Goal: Task Accomplishment & Management: Manage account settings

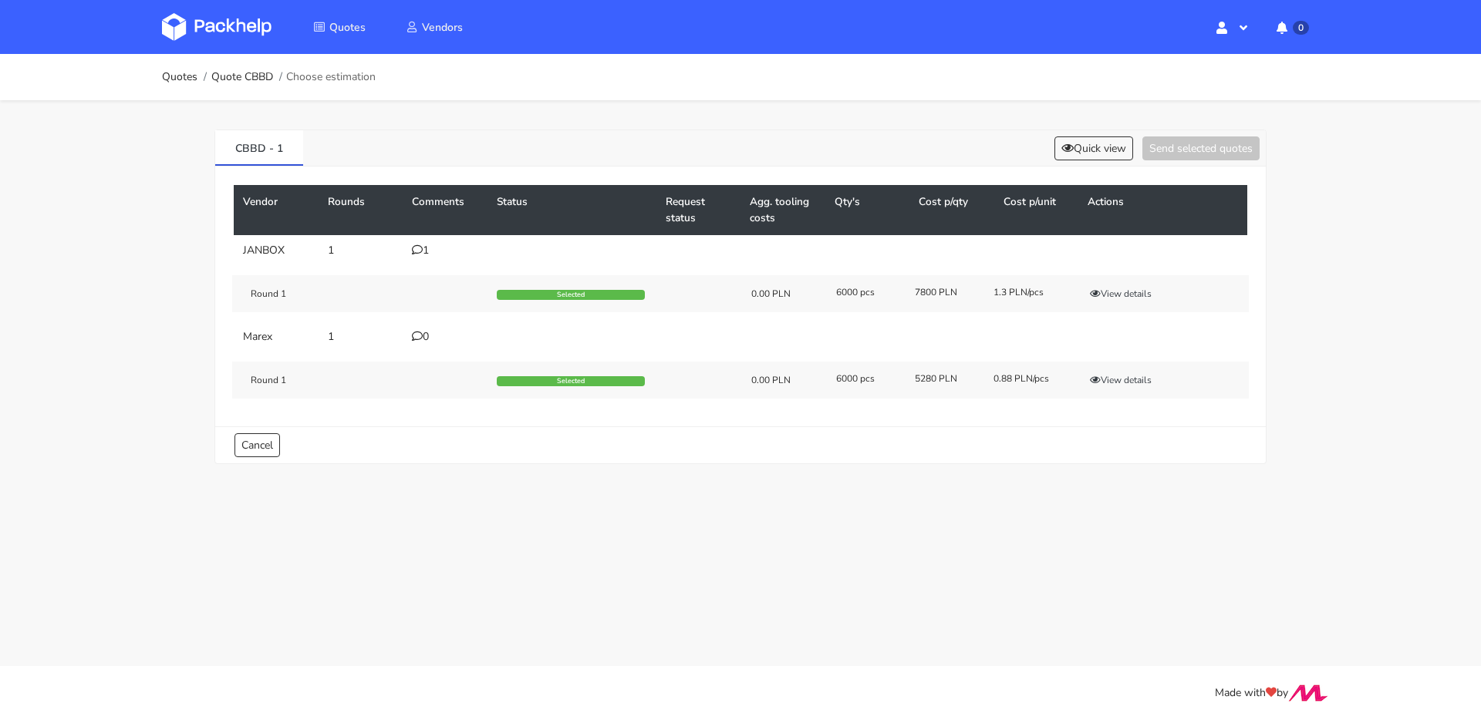
click at [1131, 302] on div "Round 1 Selected 0.00 PLN 6000 pcs 7800 PLN 1.3 PLN/pcs View details" at bounding box center [740, 293] width 1016 height 37
click at [1131, 298] on button "View details" at bounding box center [1121, 293] width 76 height 15
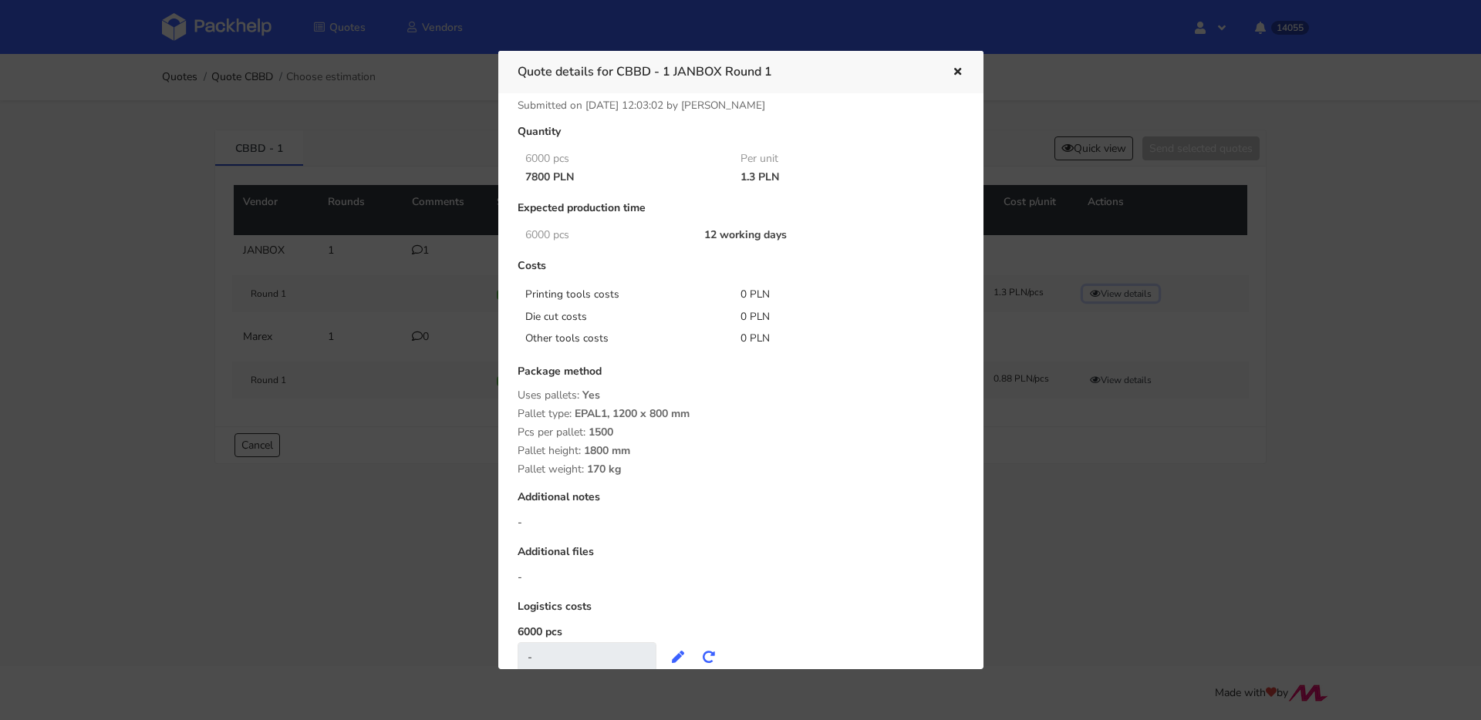
scroll to position [14, 0]
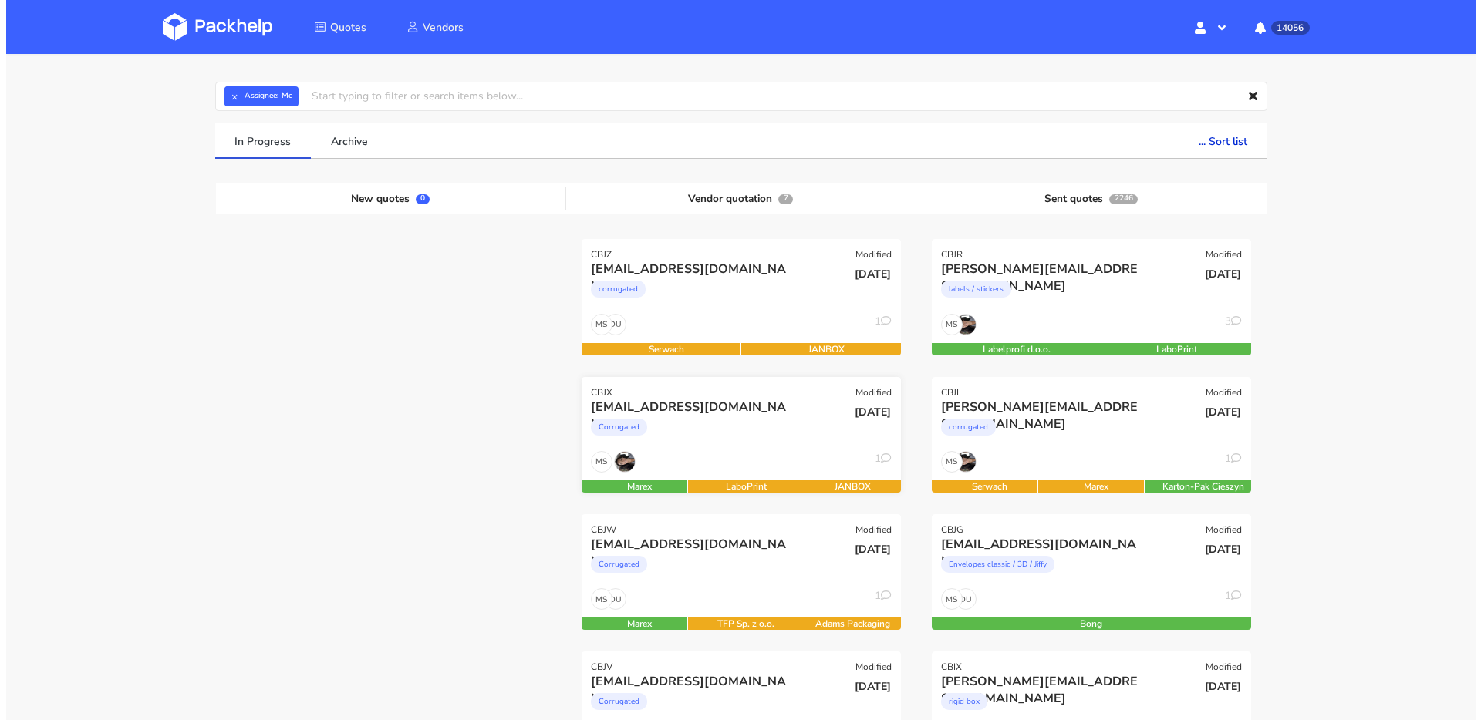
scroll to position [133, 0]
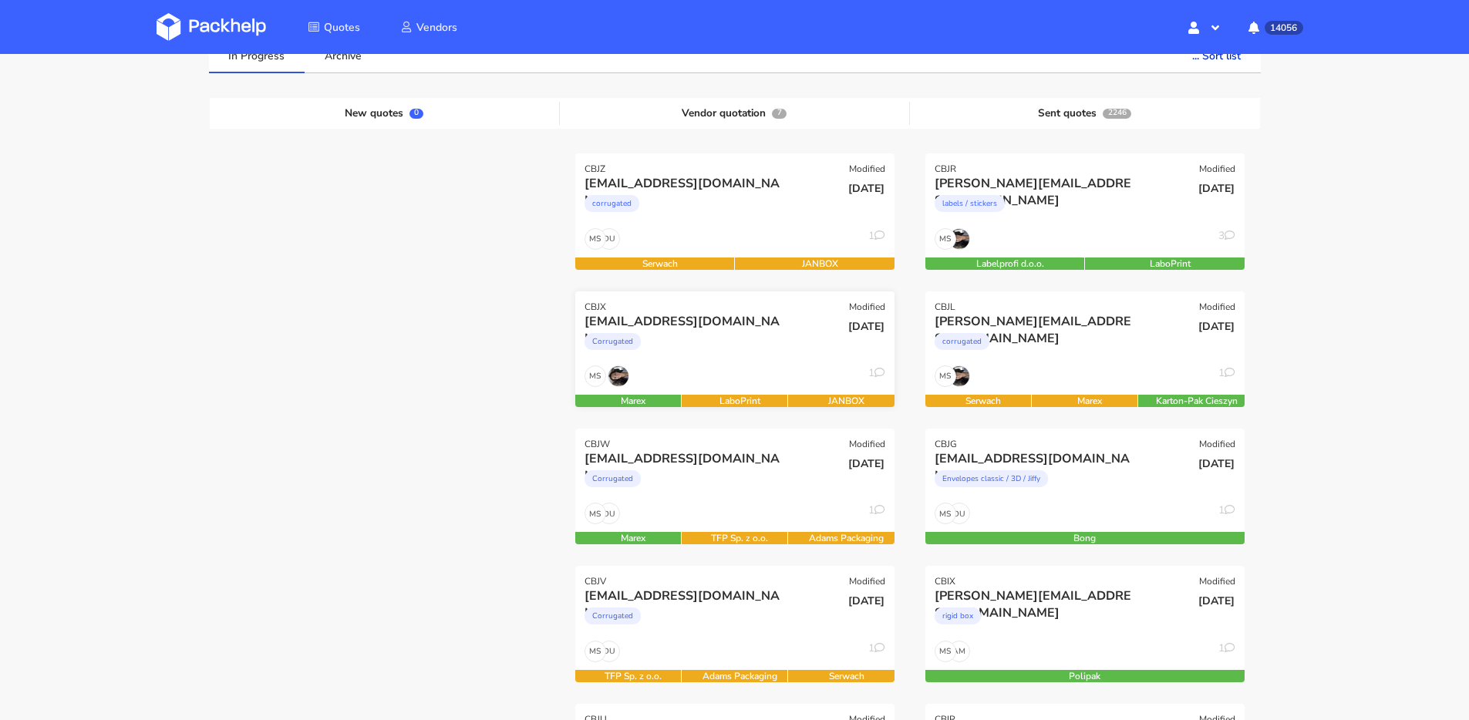
click at [746, 360] on div "Corrugated" at bounding box center [687, 345] width 204 height 31
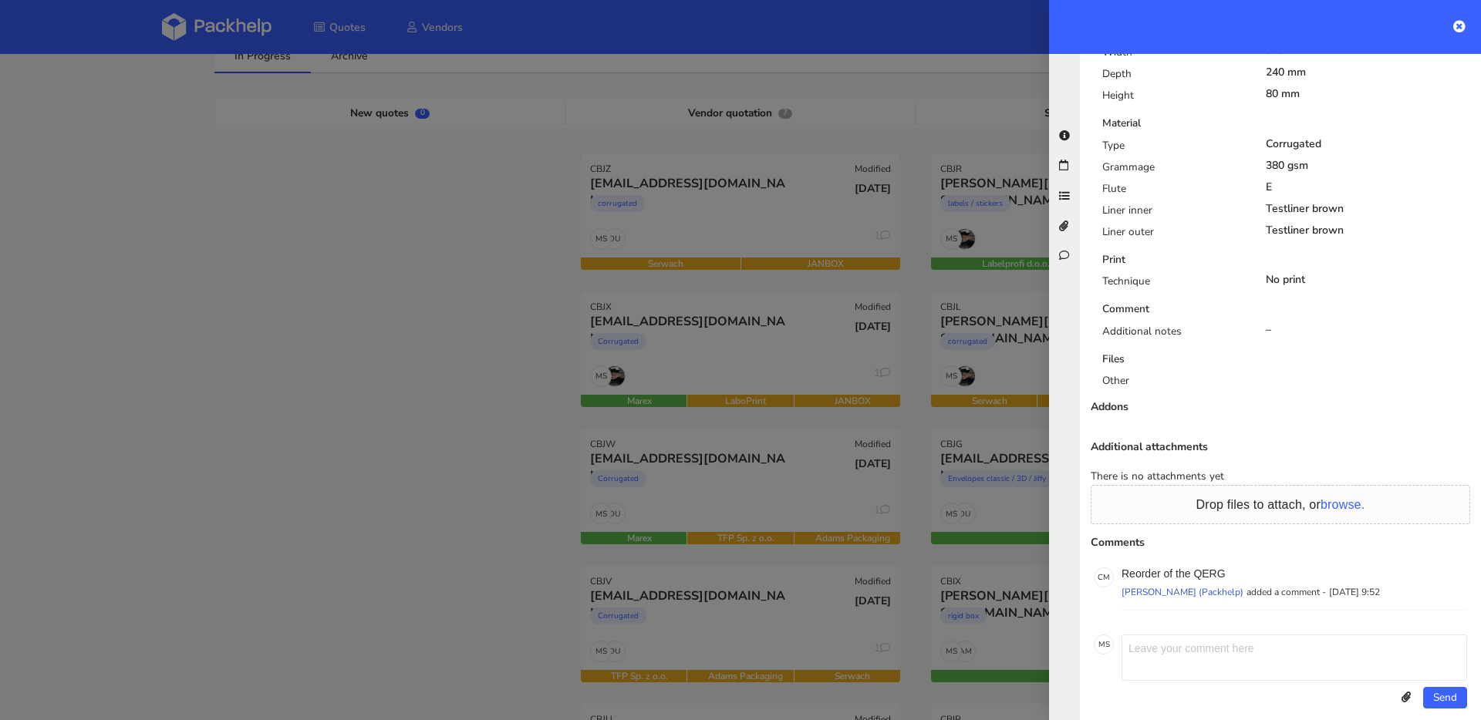
scroll to position [26, 0]
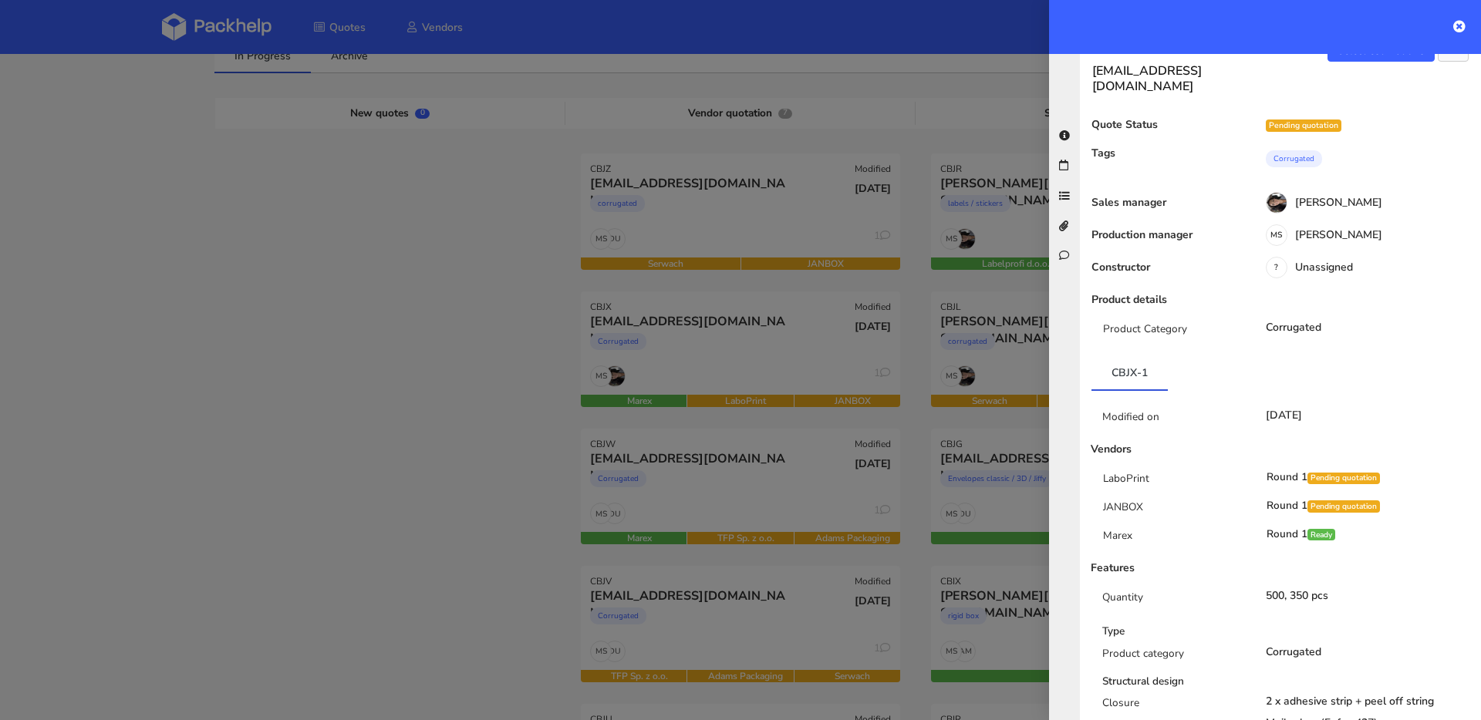
click at [760, 385] on div at bounding box center [740, 360] width 1481 height 720
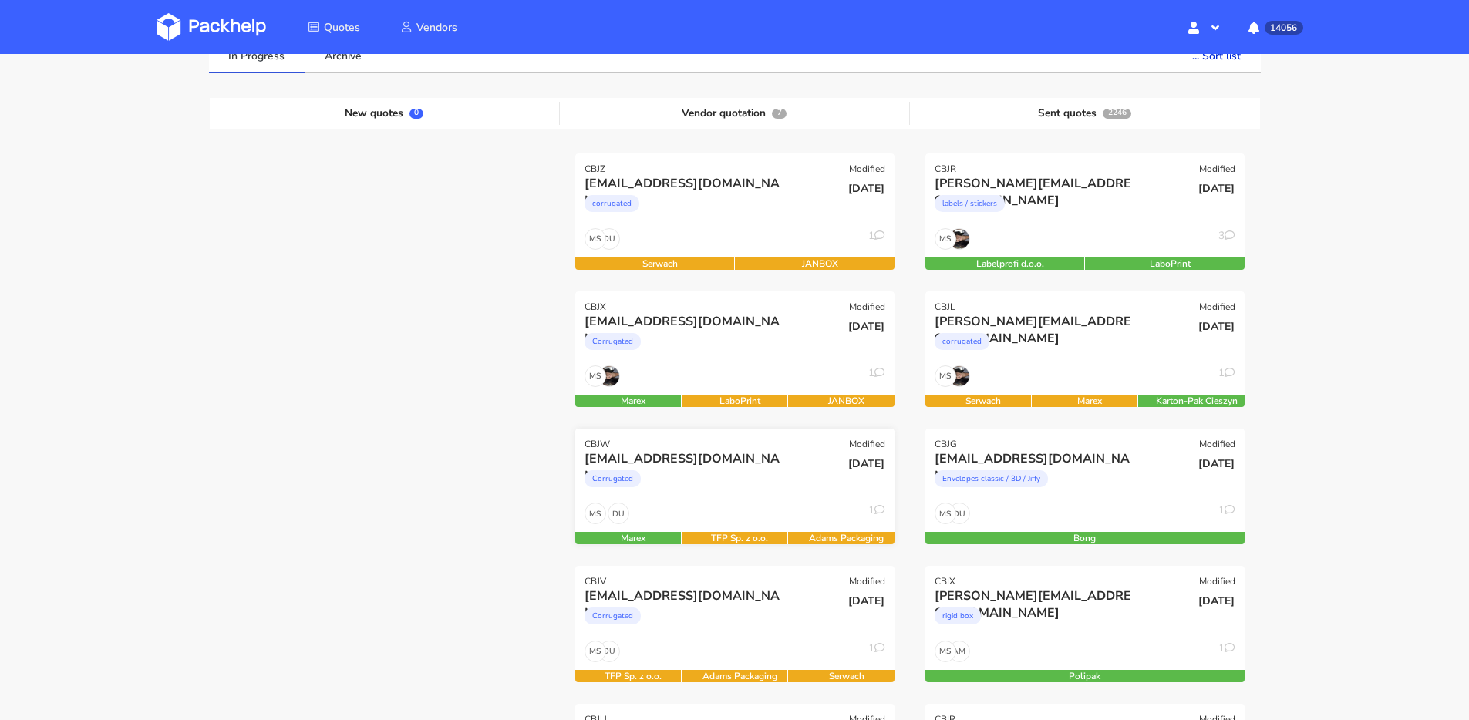
click at [765, 469] on div "Corrugated" at bounding box center [687, 482] width 204 height 31
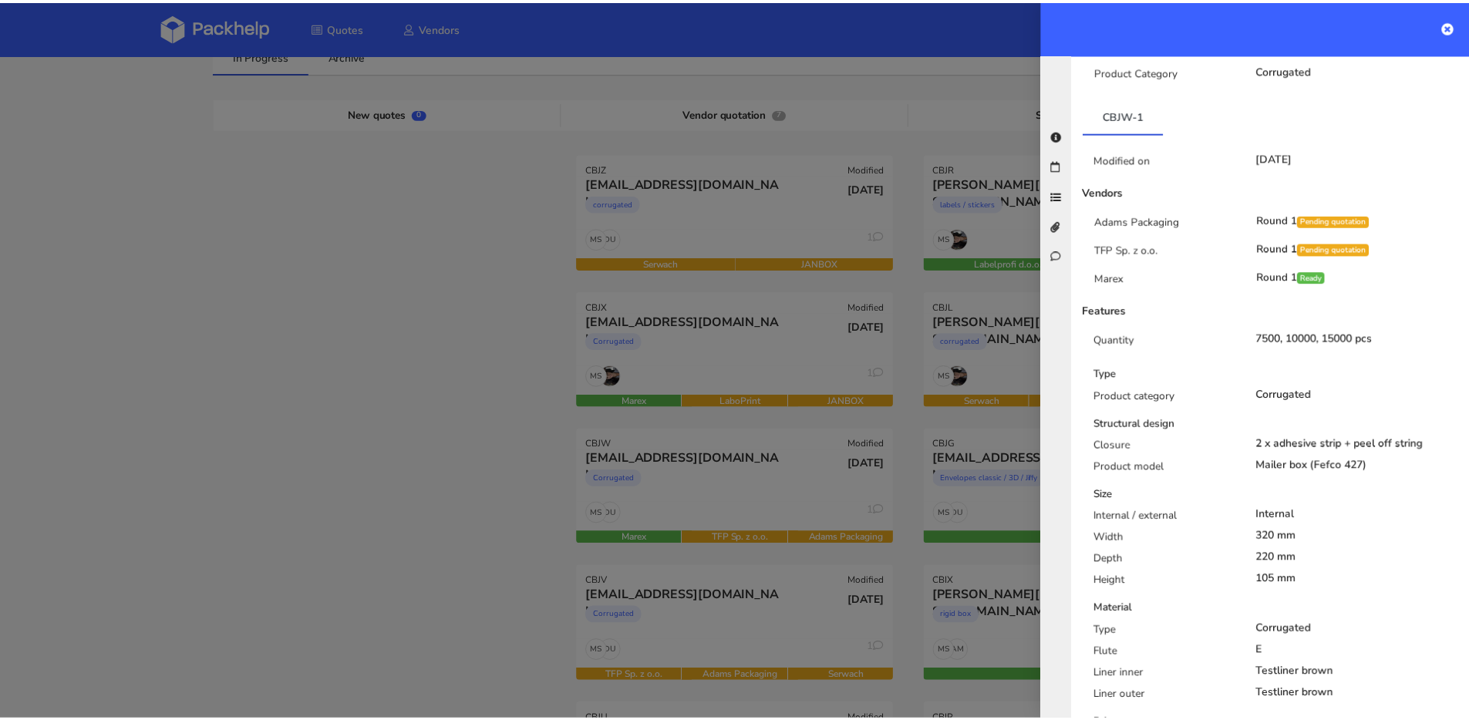
scroll to position [403, 0]
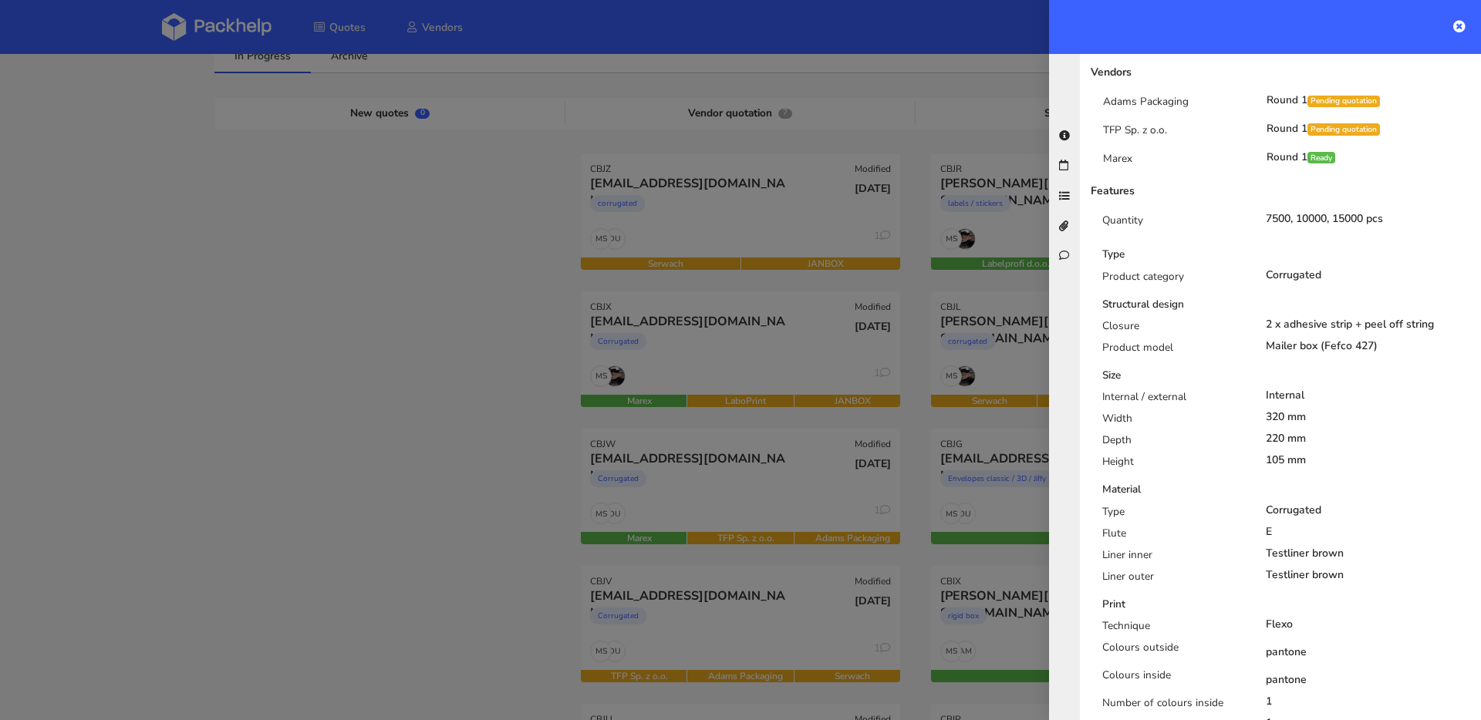
click at [804, 463] on div at bounding box center [740, 360] width 1481 height 720
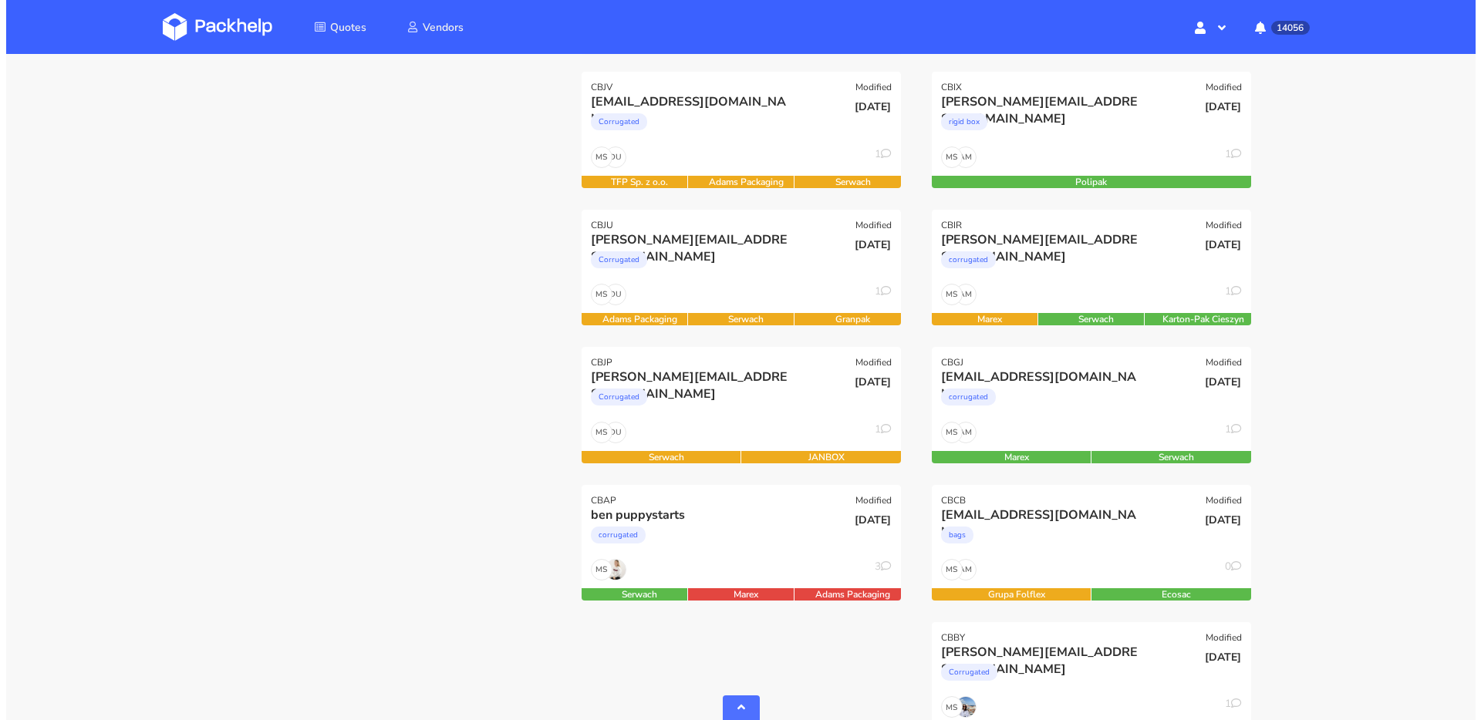
scroll to position [767, 0]
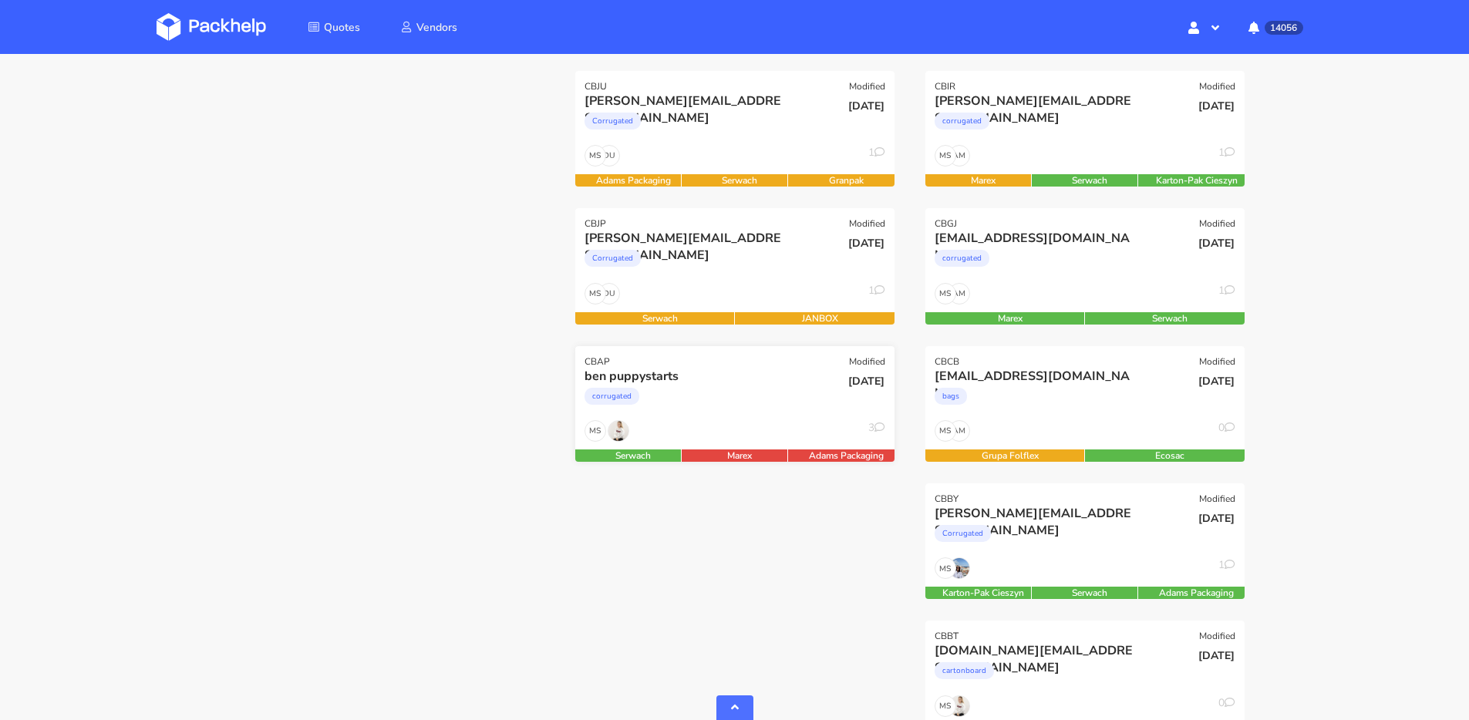
click at [745, 414] on div "corrugated" at bounding box center [687, 400] width 204 height 31
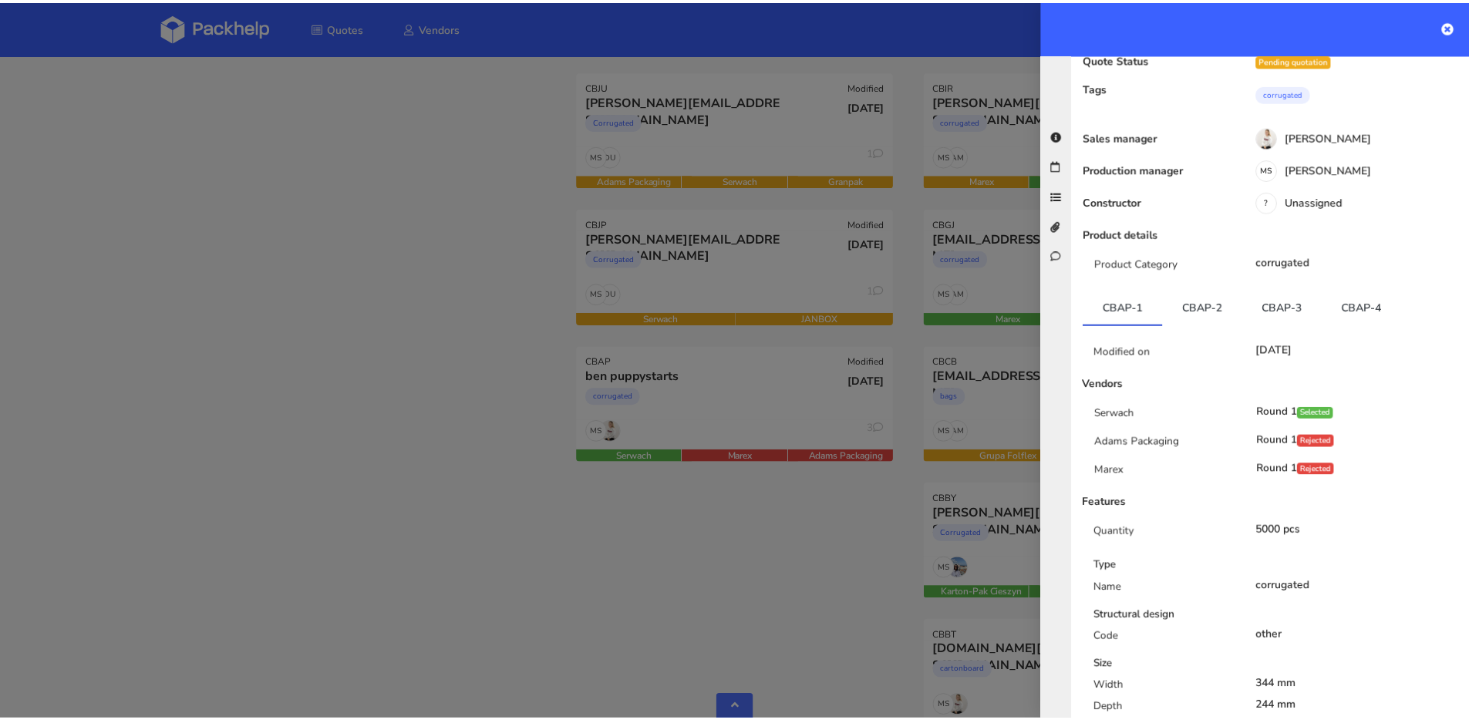
scroll to position [0, 0]
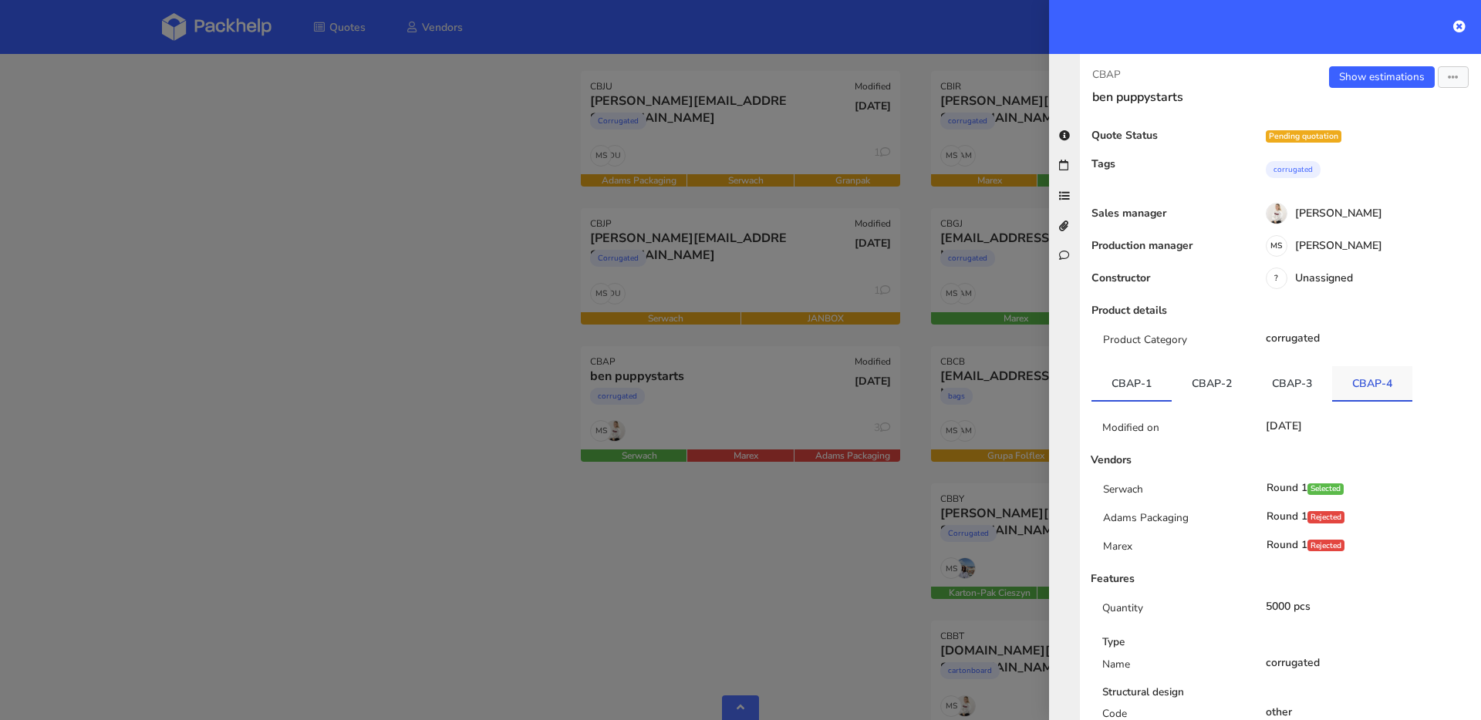
click at [1374, 389] on link "CBAP-4" at bounding box center [1372, 383] width 80 height 34
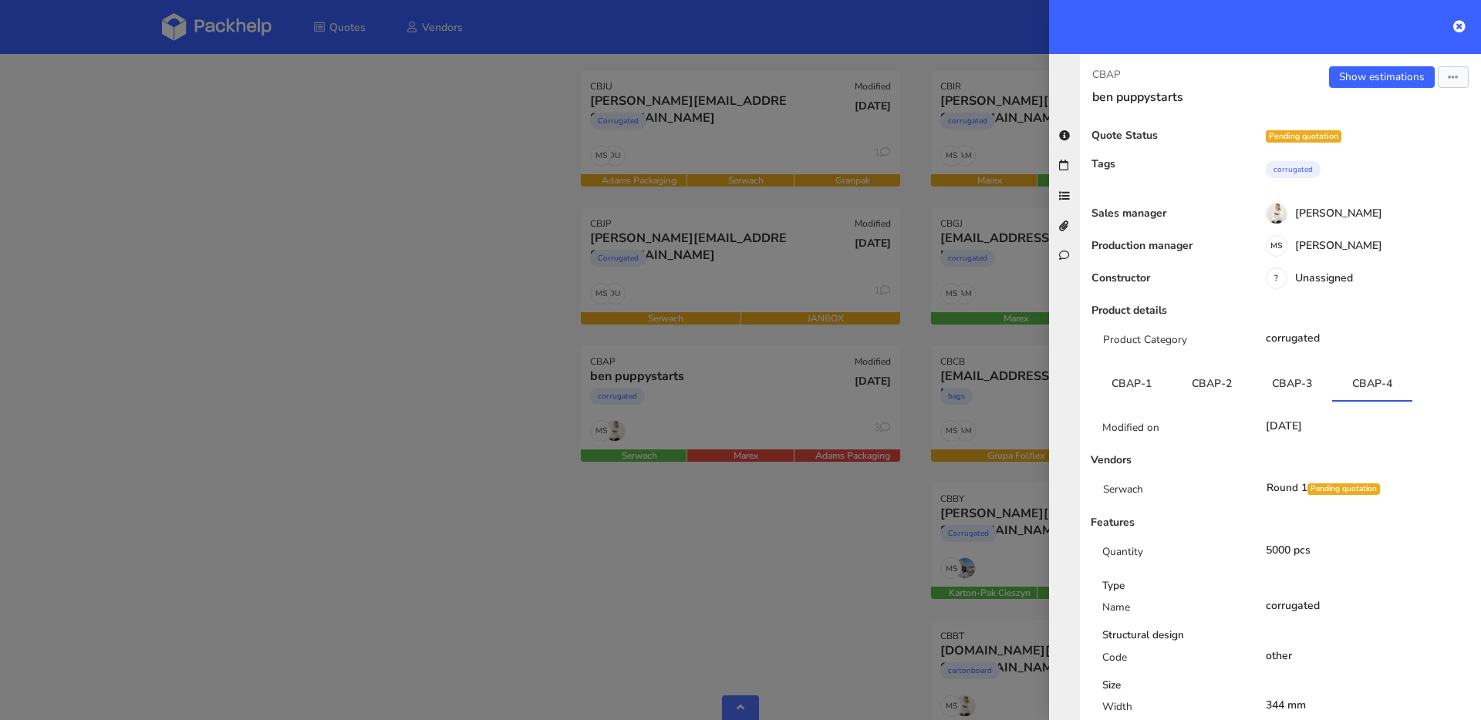
click at [484, 251] on div at bounding box center [740, 360] width 1481 height 720
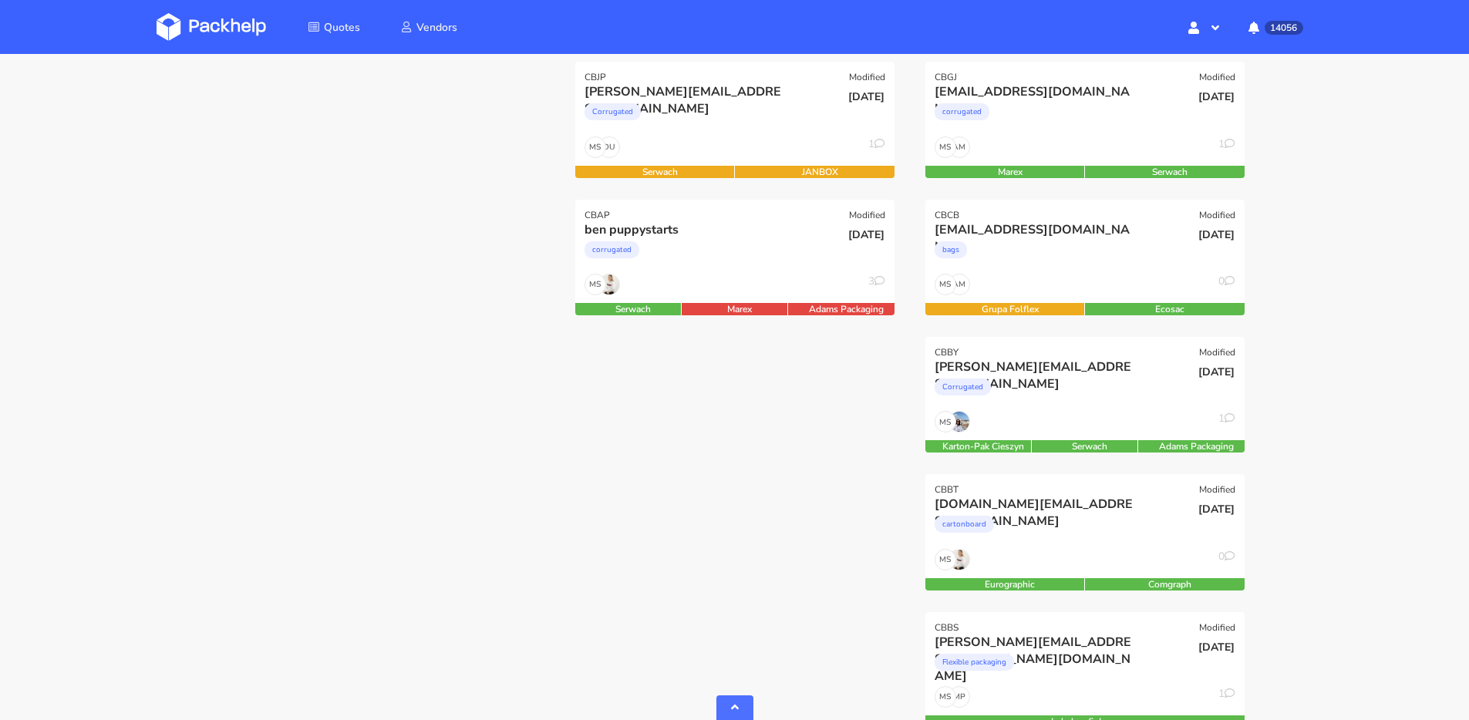
scroll to position [152, 0]
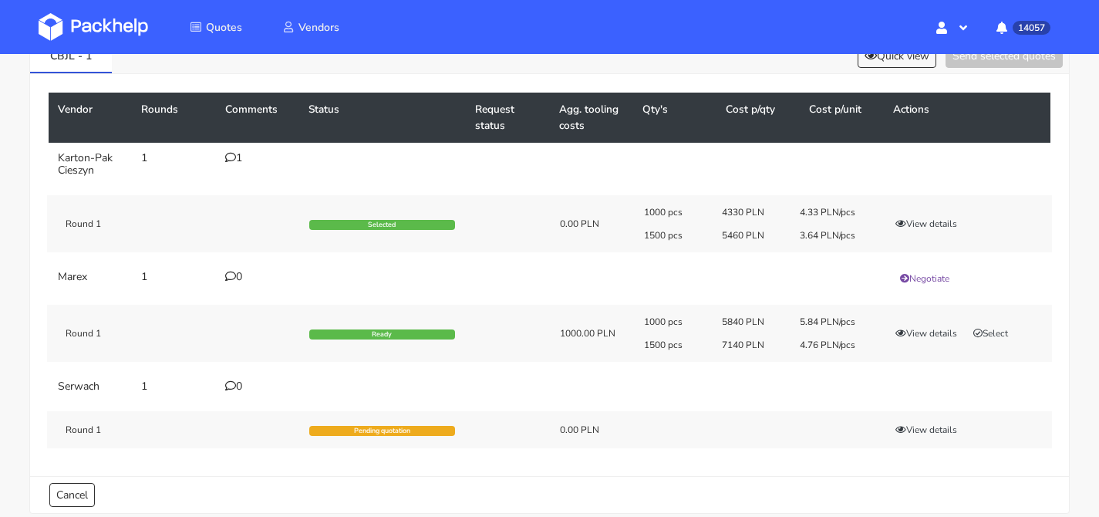
scroll to position [94, 0]
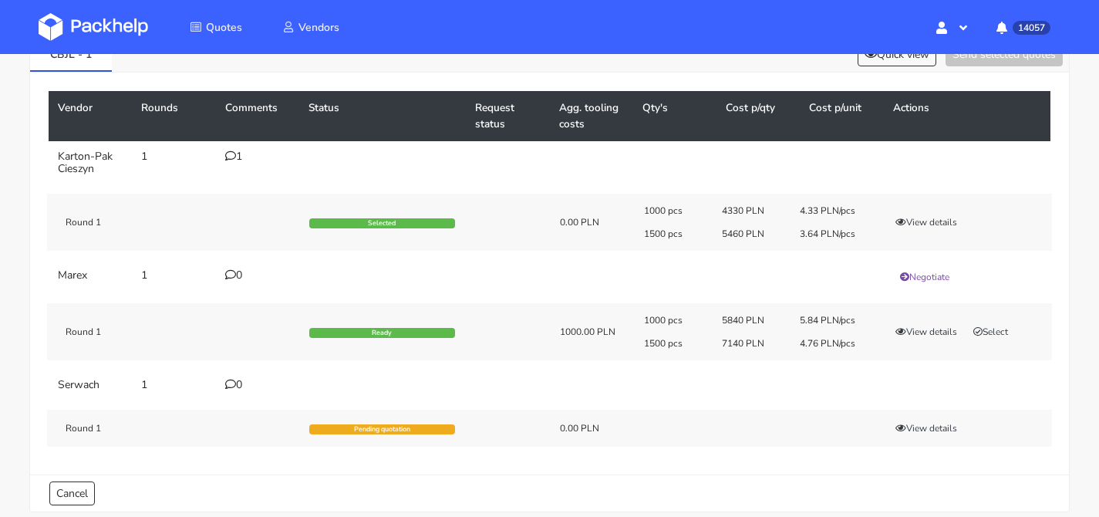
click at [228, 159] on icon at bounding box center [230, 155] width 11 height 11
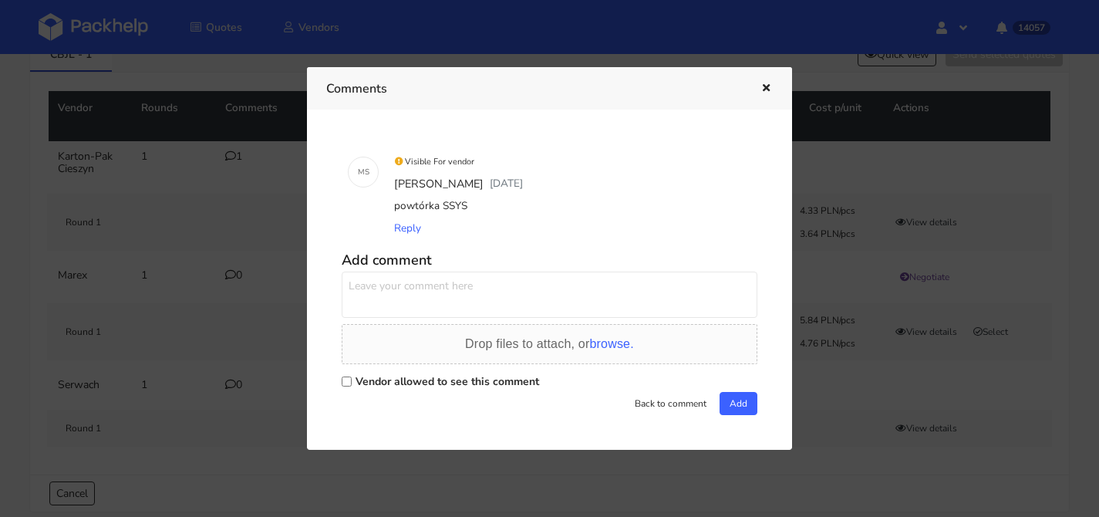
click at [771, 87] on icon "button" at bounding box center [766, 88] width 13 height 11
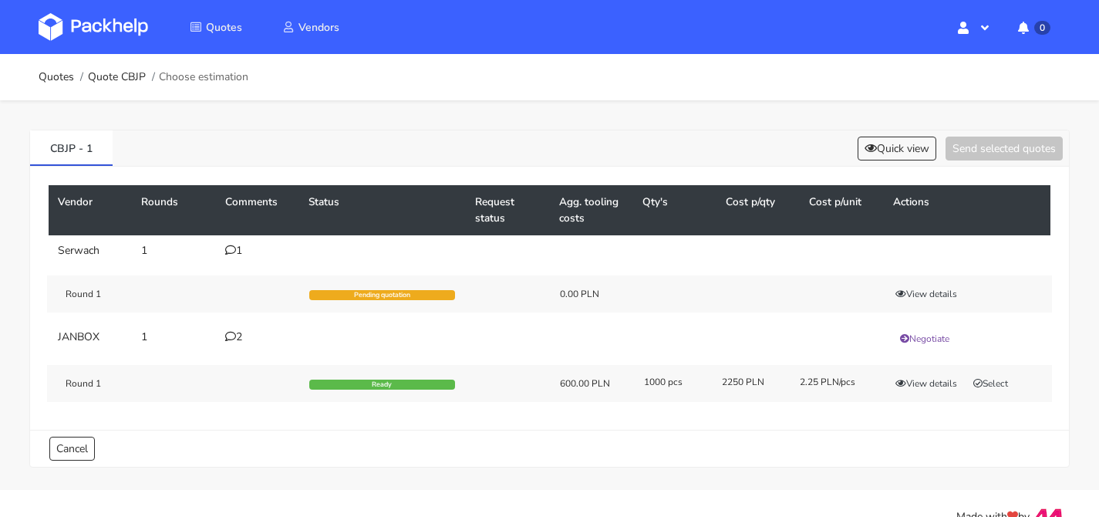
click at [241, 252] on div "1" at bounding box center [257, 250] width 65 height 12
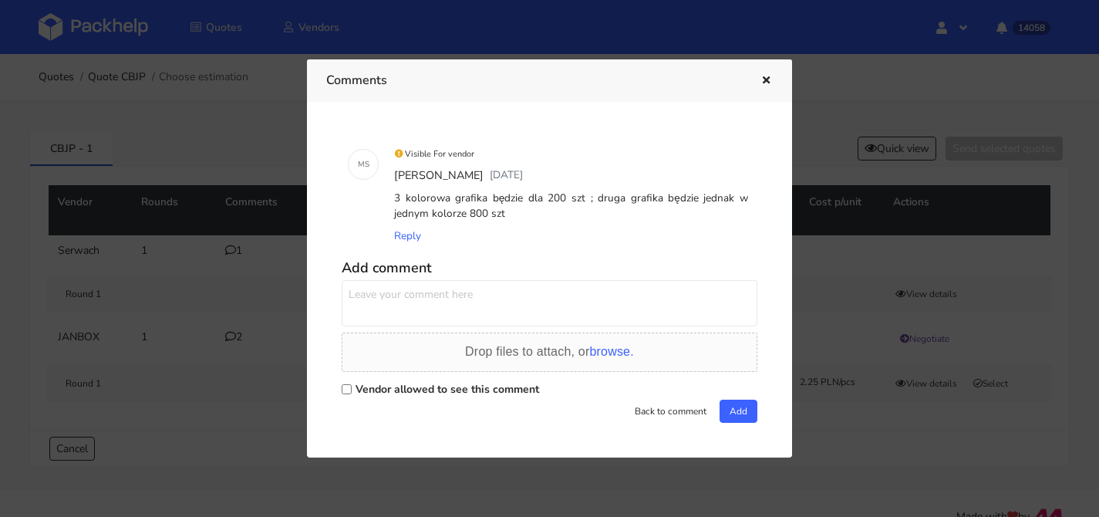
drag, startPoint x: 194, startPoint y: 167, endPoint x: 201, endPoint y: 168, distance: 7.9
click at [193, 167] on div at bounding box center [549, 258] width 1099 height 517
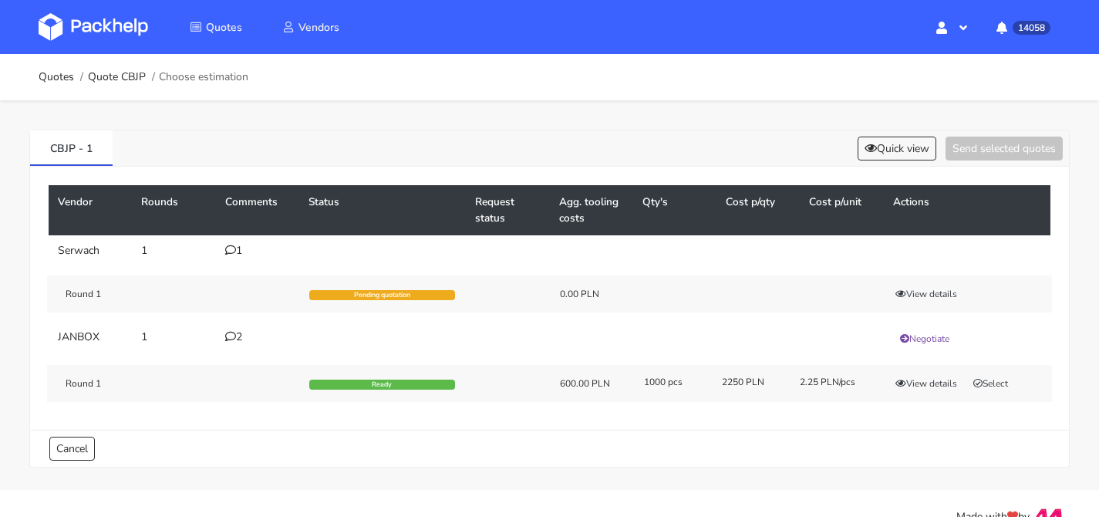
click at [242, 337] on div "2" at bounding box center [257, 337] width 65 height 12
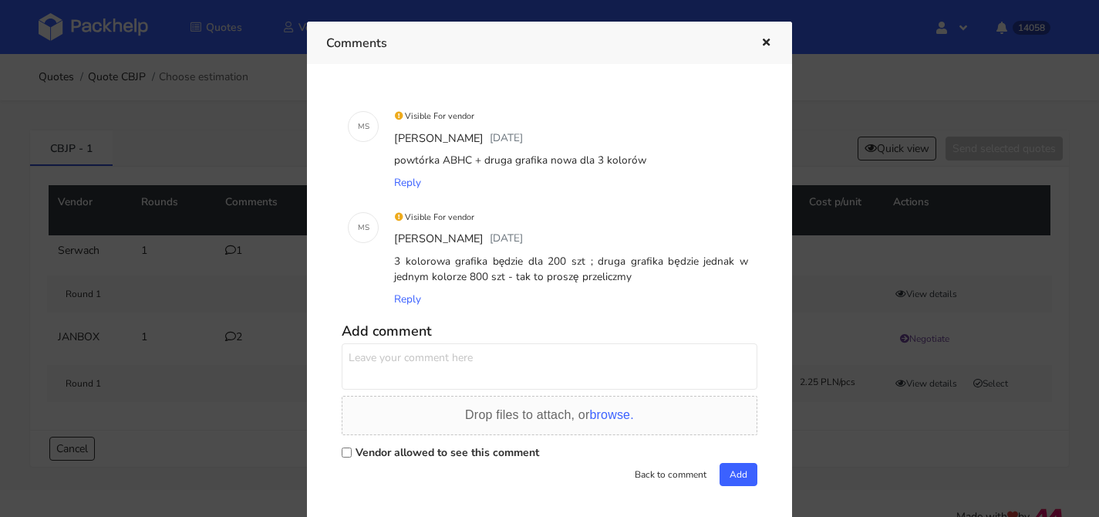
click at [767, 48] on button "button" at bounding box center [764, 43] width 17 height 20
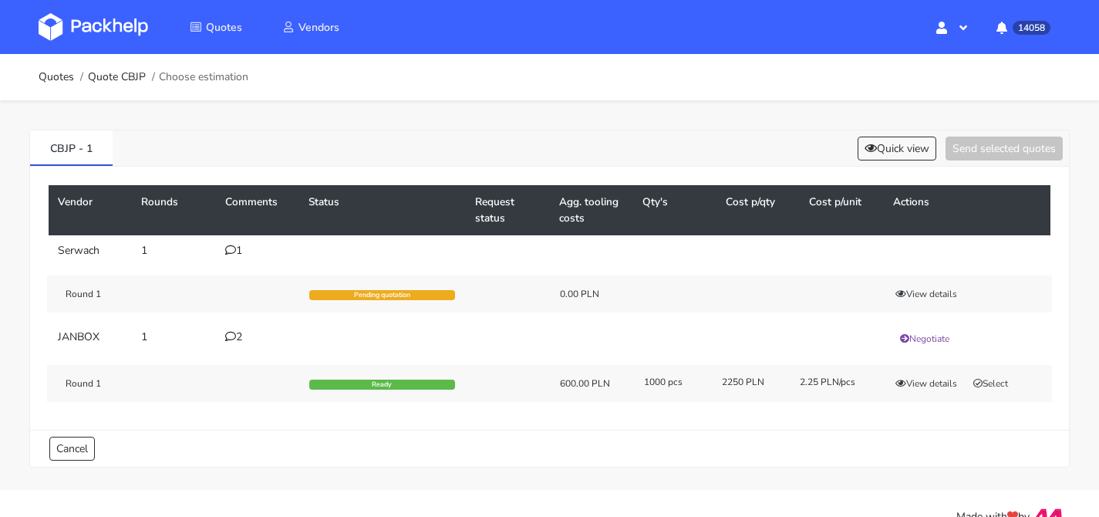
click at [236, 342] on div "2" at bounding box center [257, 337] width 65 height 12
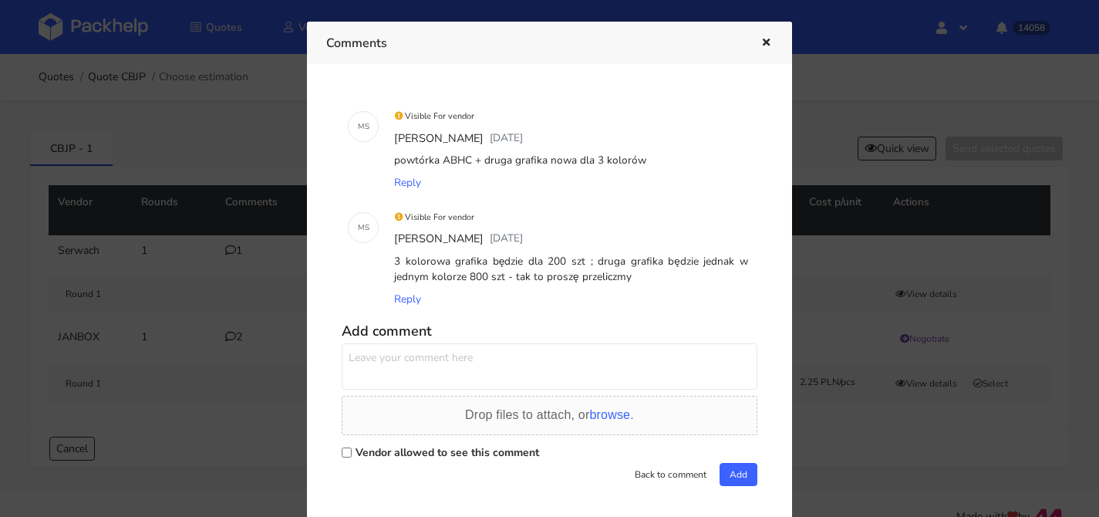
click at [120, 192] on div at bounding box center [549, 258] width 1099 height 517
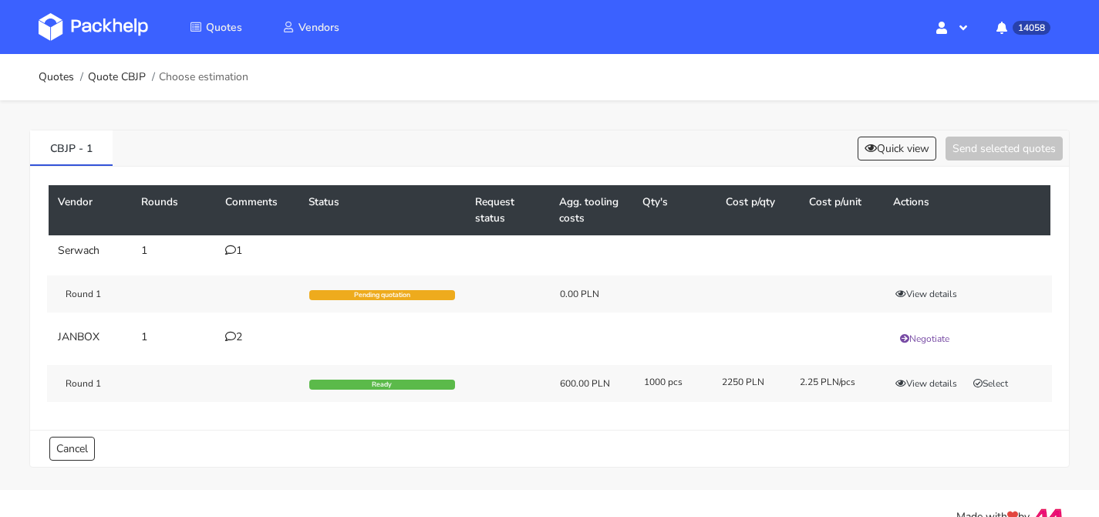
click at [218, 334] on td "2" at bounding box center [257, 339] width 83 height 34
click at [233, 337] on icon at bounding box center [230, 336] width 11 height 11
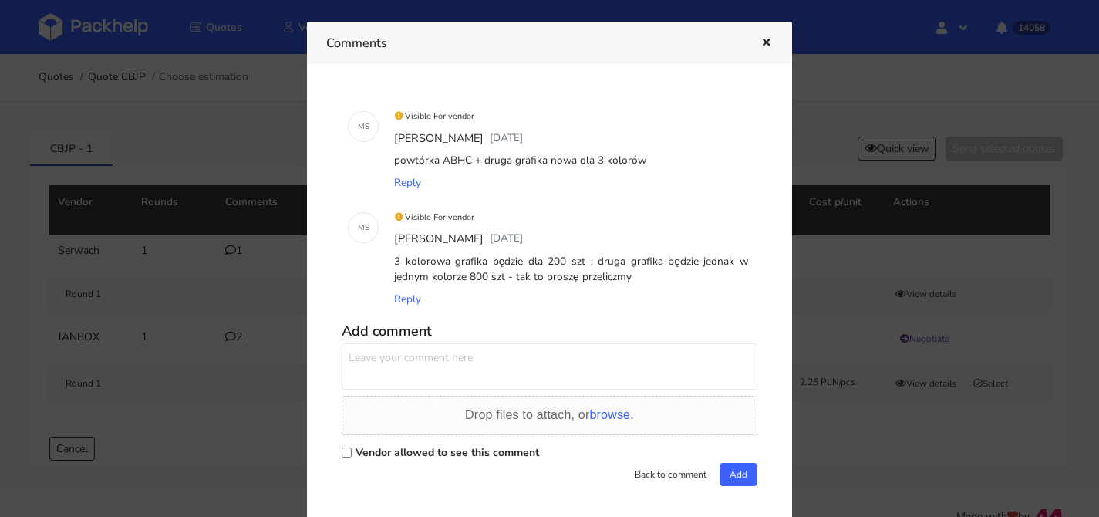
click at [767, 52] on button "button" at bounding box center [764, 43] width 17 height 20
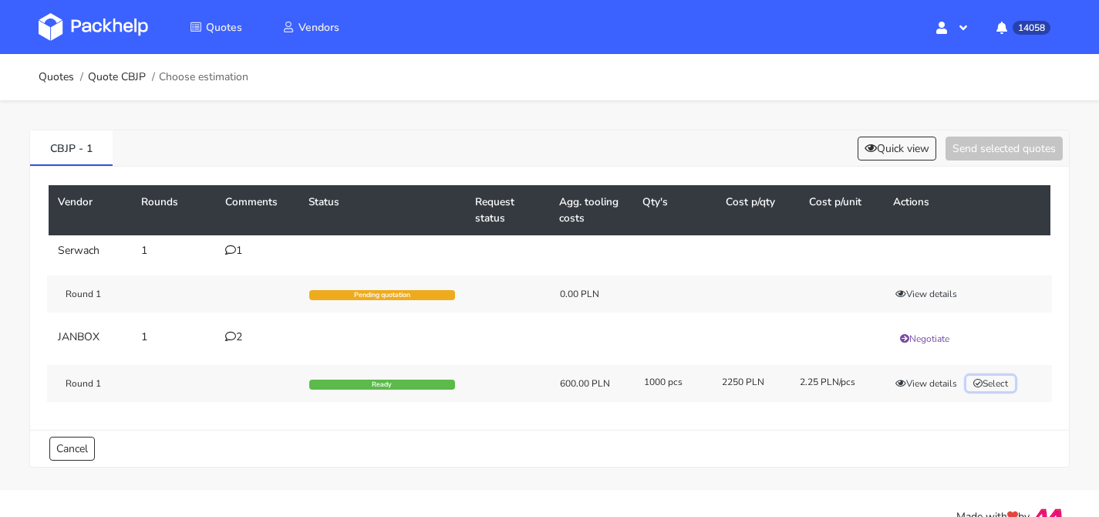
click at [1009, 379] on button "Select" at bounding box center [990, 383] width 49 height 15
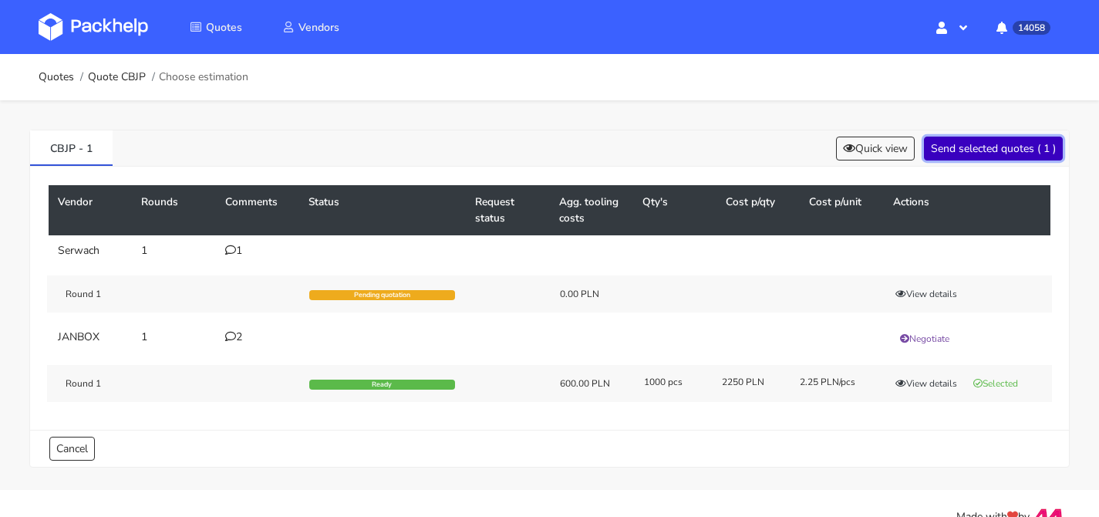
click at [958, 138] on button "Send selected quotes ( 1 )" at bounding box center [993, 149] width 139 height 24
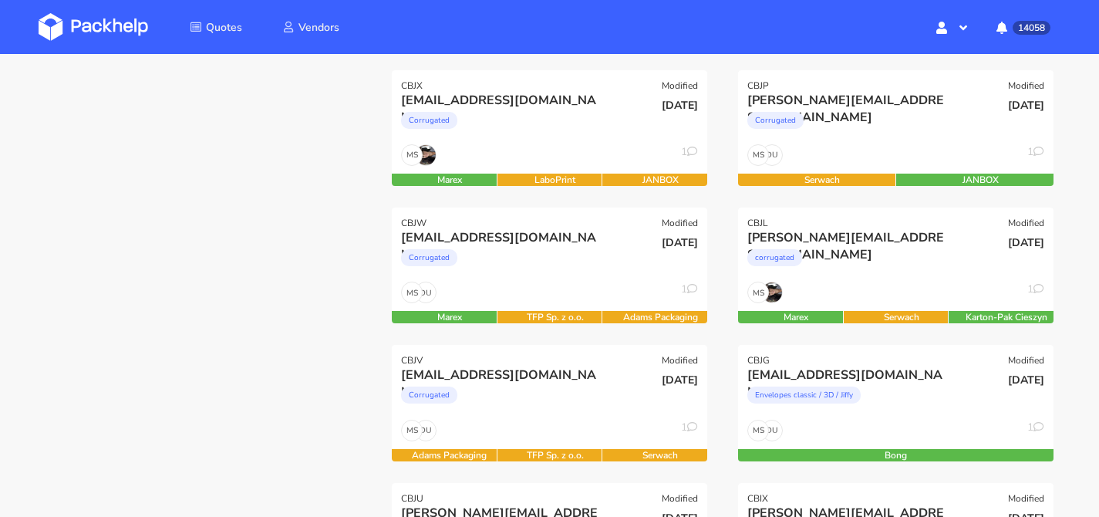
scroll to position [369, 0]
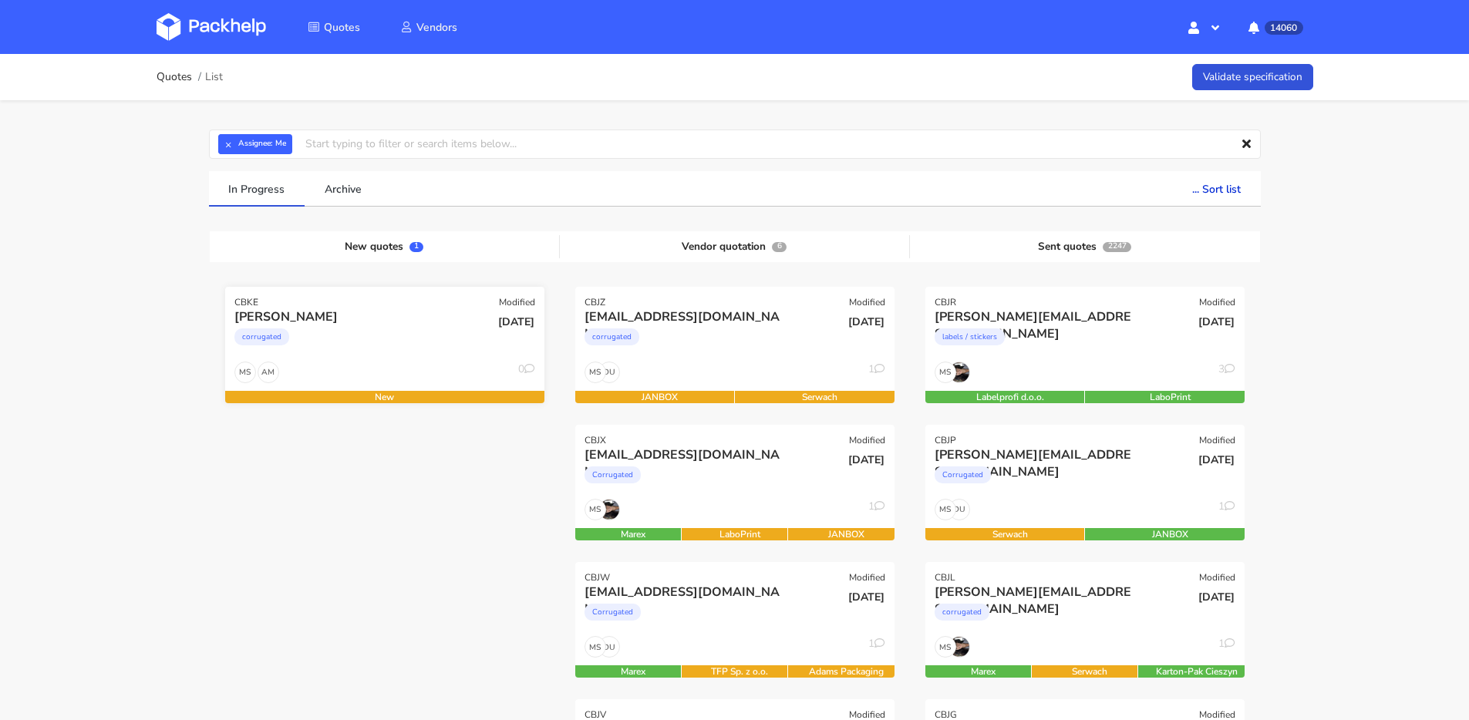
click at [399, 320] on div "[PERSON_NAME]" at bounding box center [336, 316] width 204 height 17
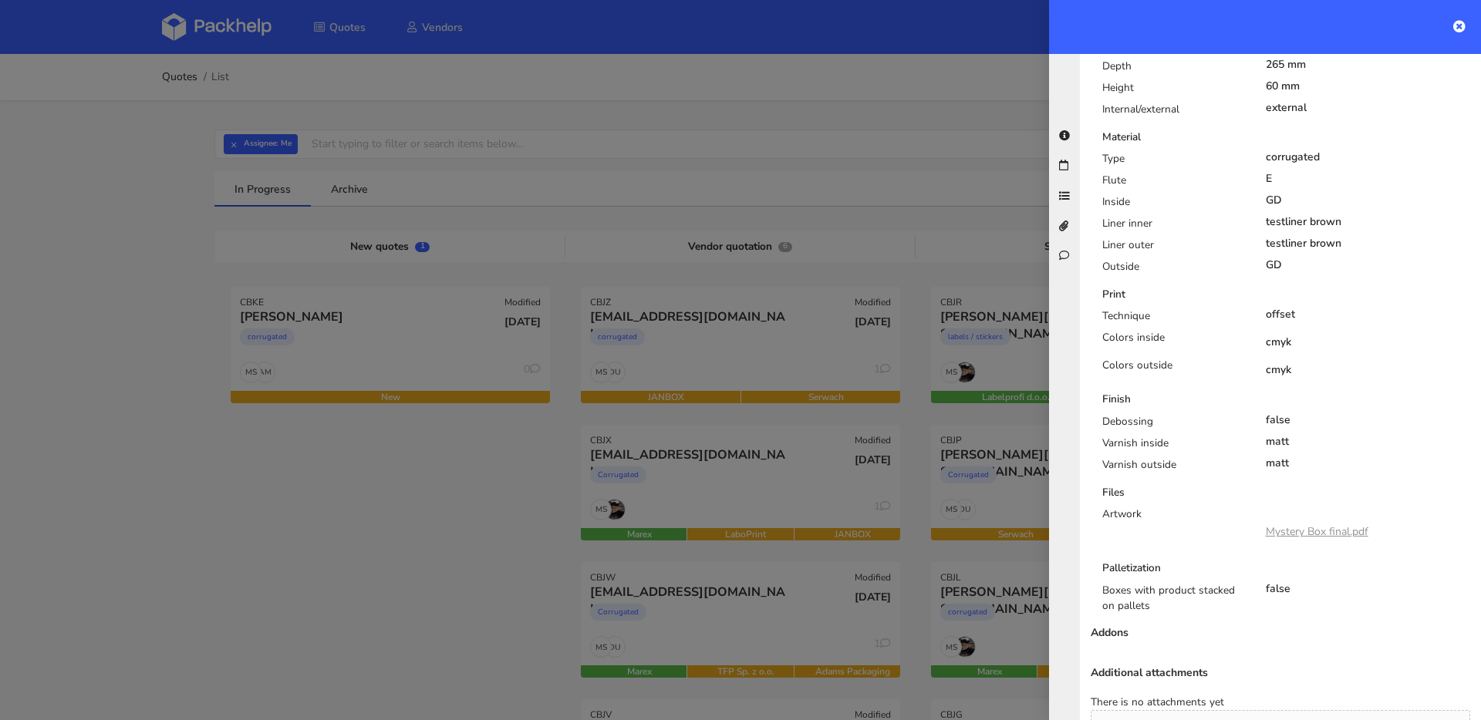
scroll to position [886, 0]
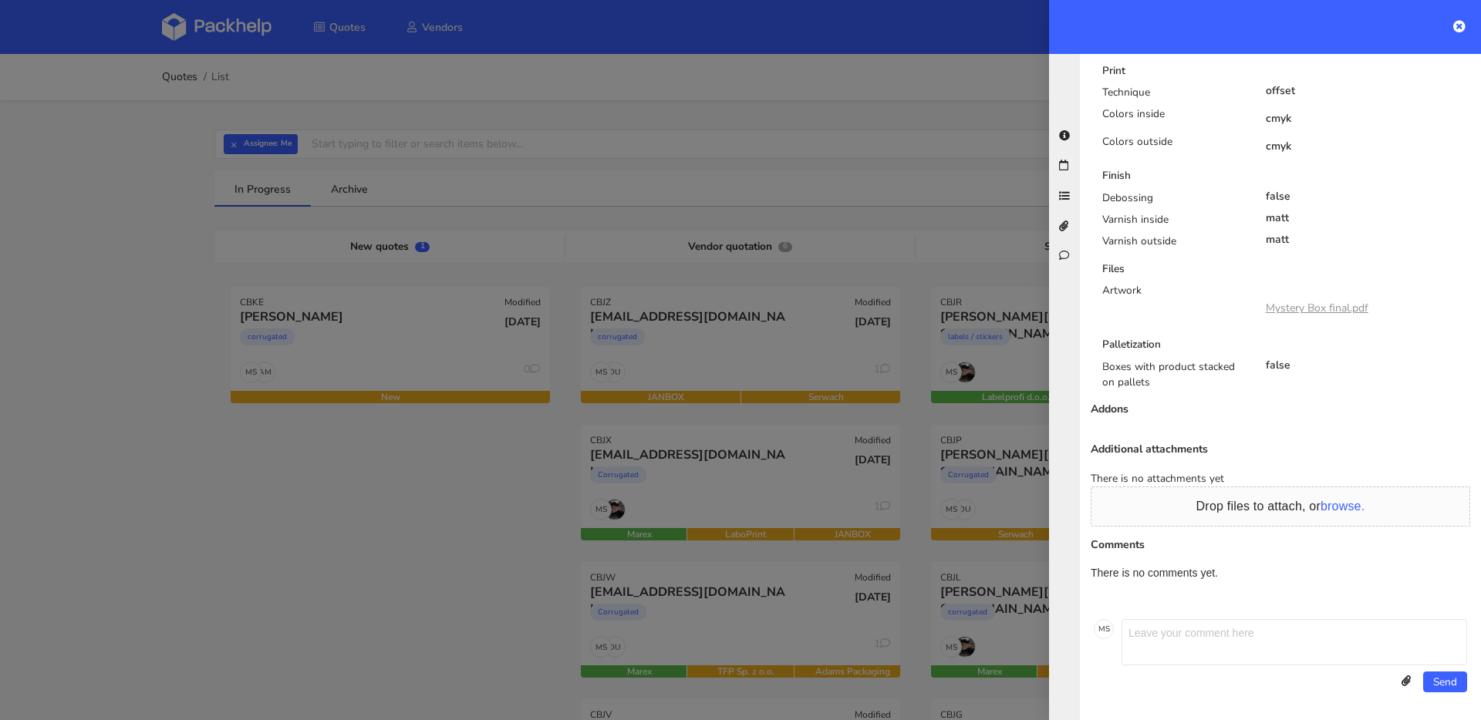
click at [1282, 312] on link "Mystery Box final.pdf" at bounding box center [1317, 308] width 103 height 15
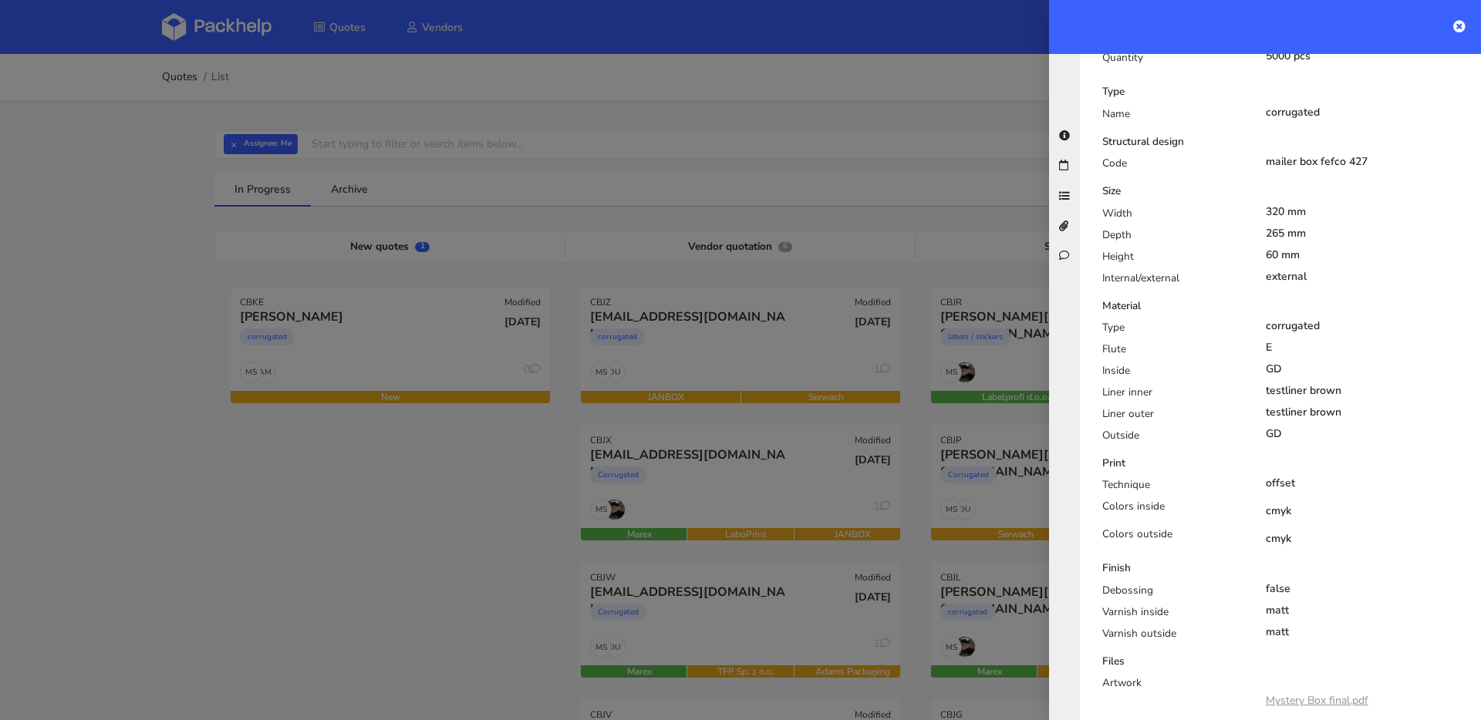
scroll to position [173, 0]
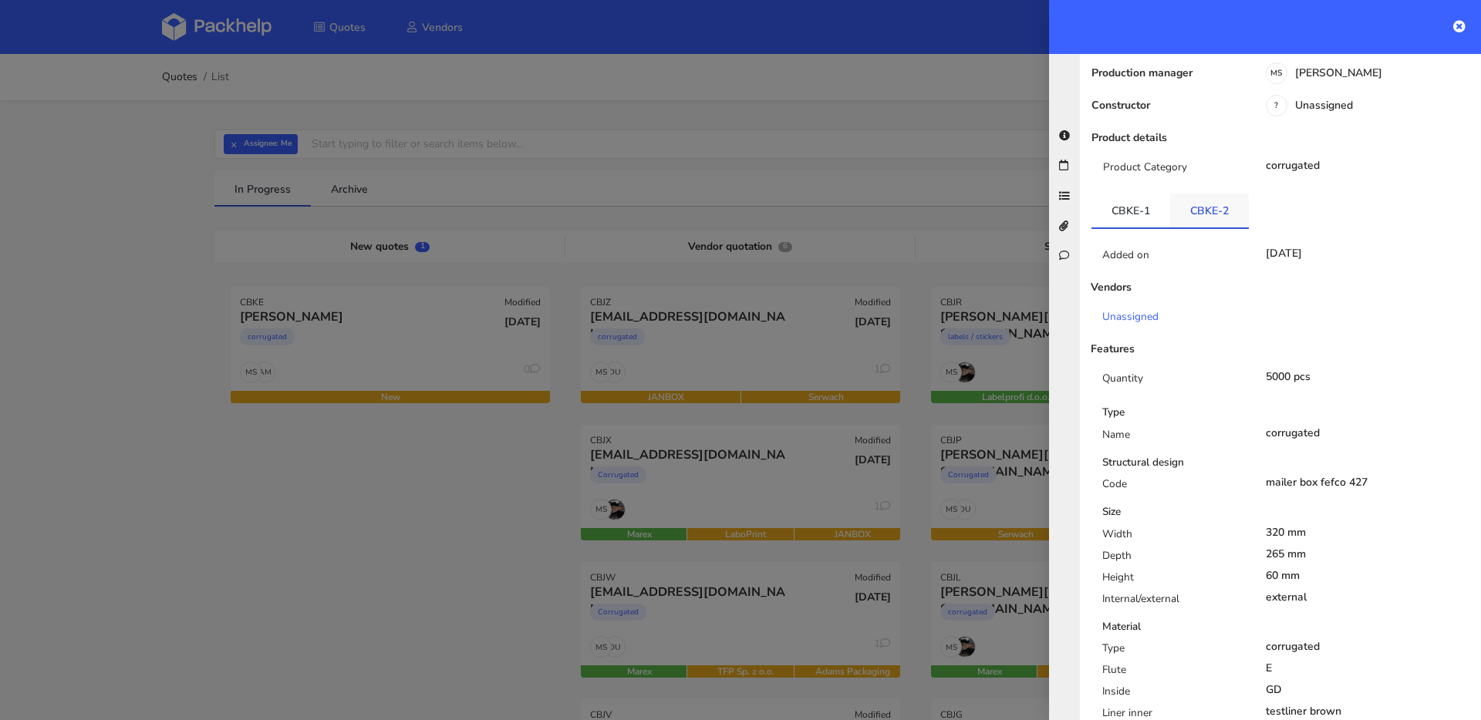
click at [1208, 219] on link "CBKE-2" at bounding box center [1209, 211] width 79 height 34
click at [1118, 218] on link "CBKE-1" at bounding box center [1130, 211] width 79 height 34
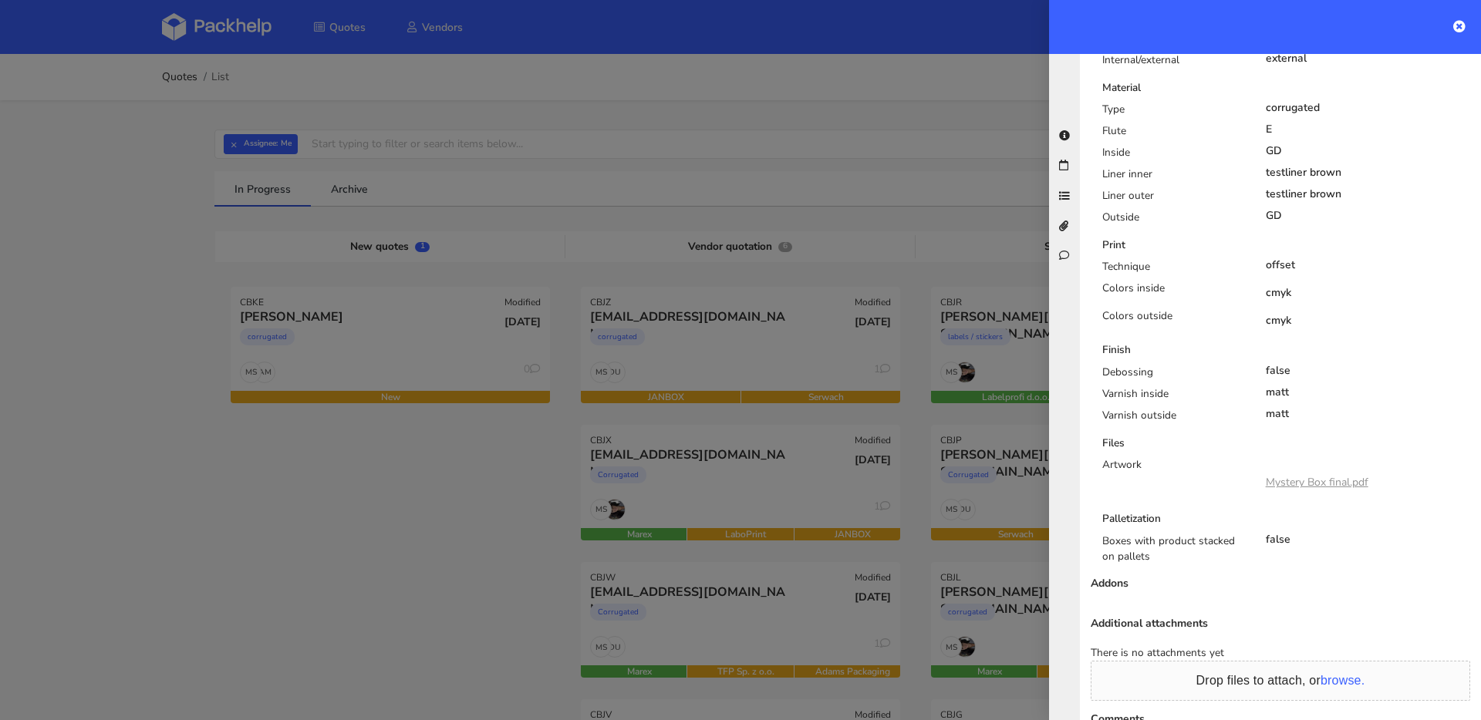
scroll to position [168, 0]
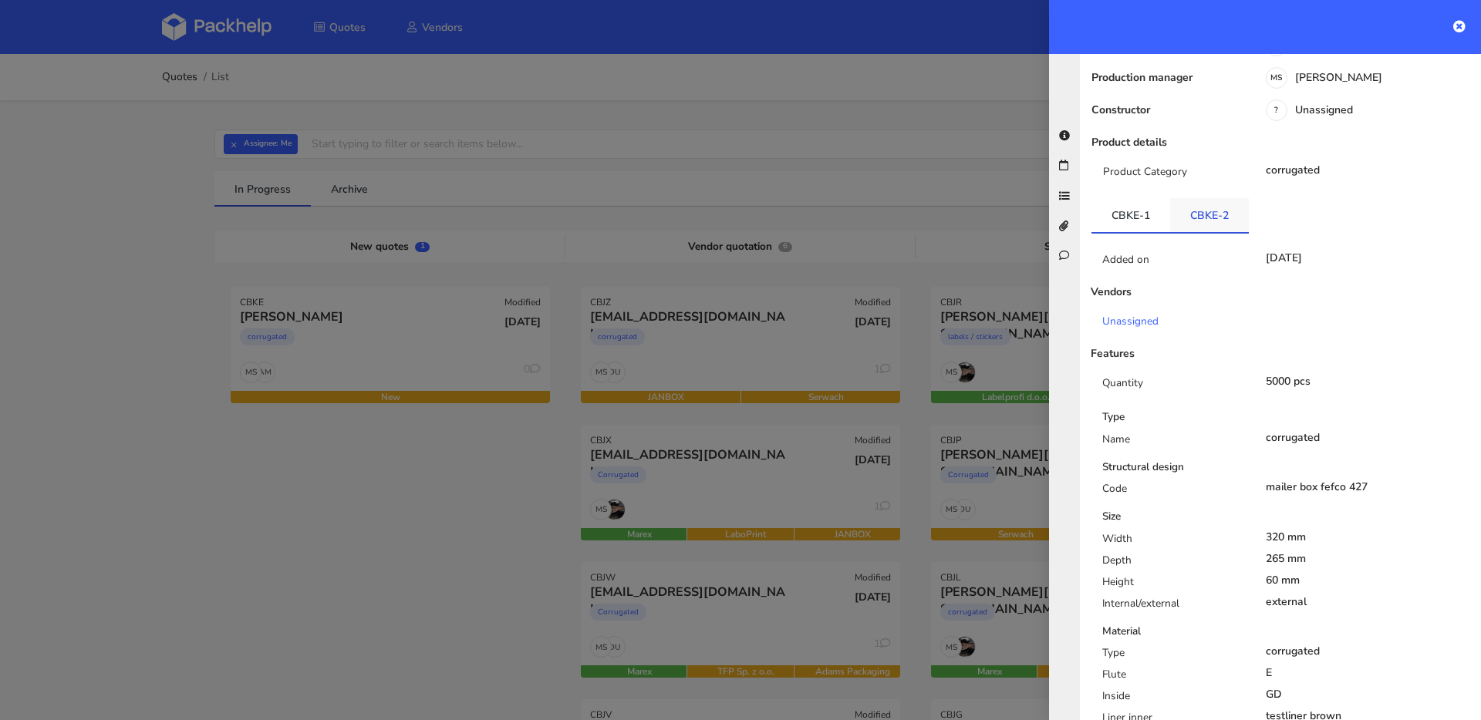
click at [1195, 221] on link "CBKE-2" at bounding box center [1209, 215] width 79 height 34
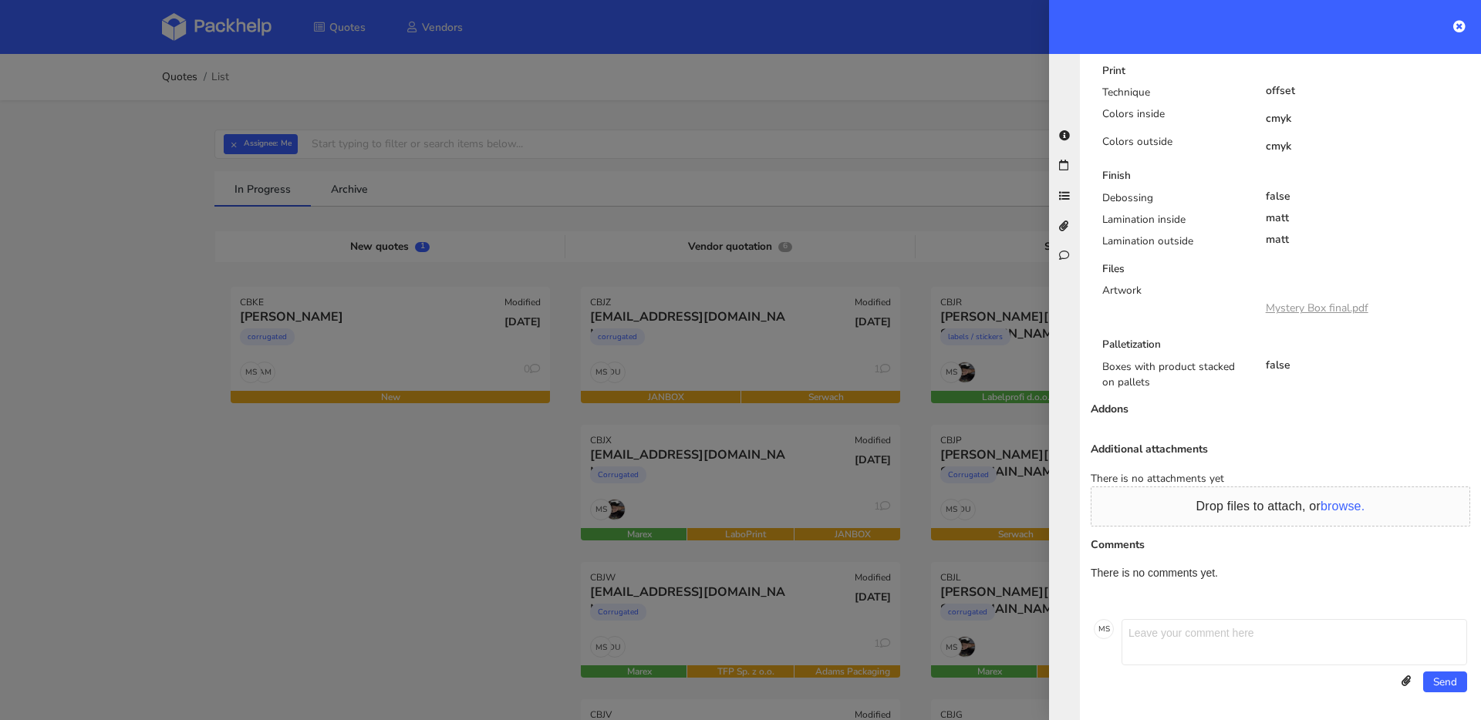
scroll to position [0, 0]
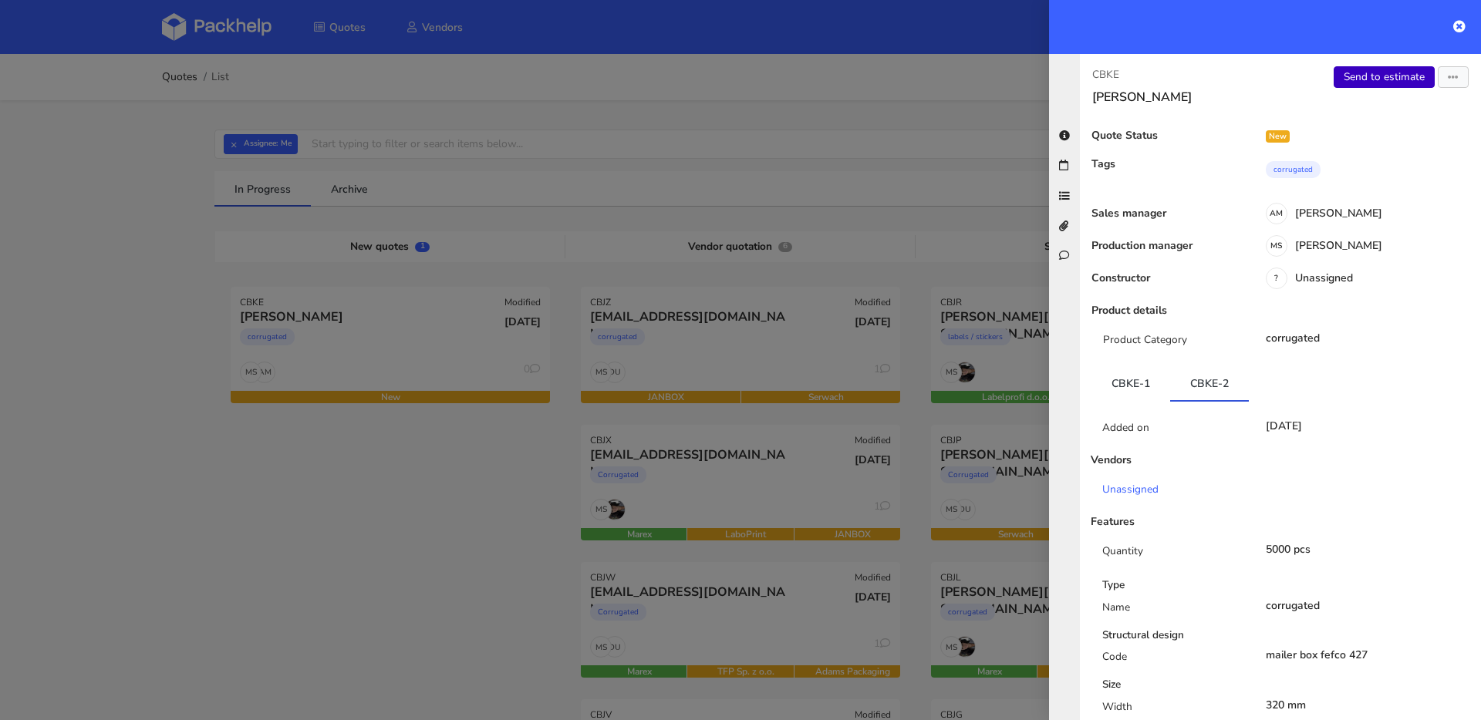
click at [1361, 83] on link "Send to estimate" at bounding box center [1383, 77] width 101 height 22
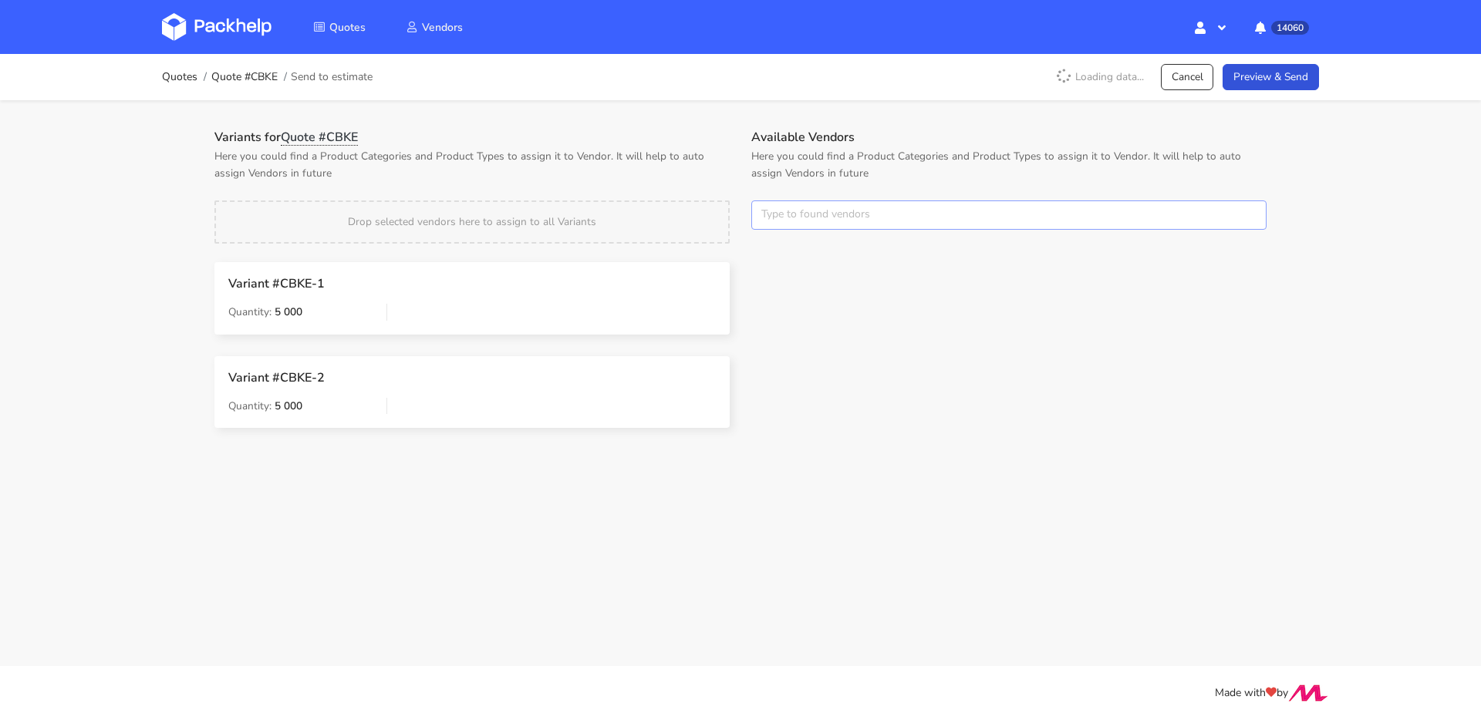
click at [986, 211] on input "text" at bounding box center [1008, 215] width 515 height 29
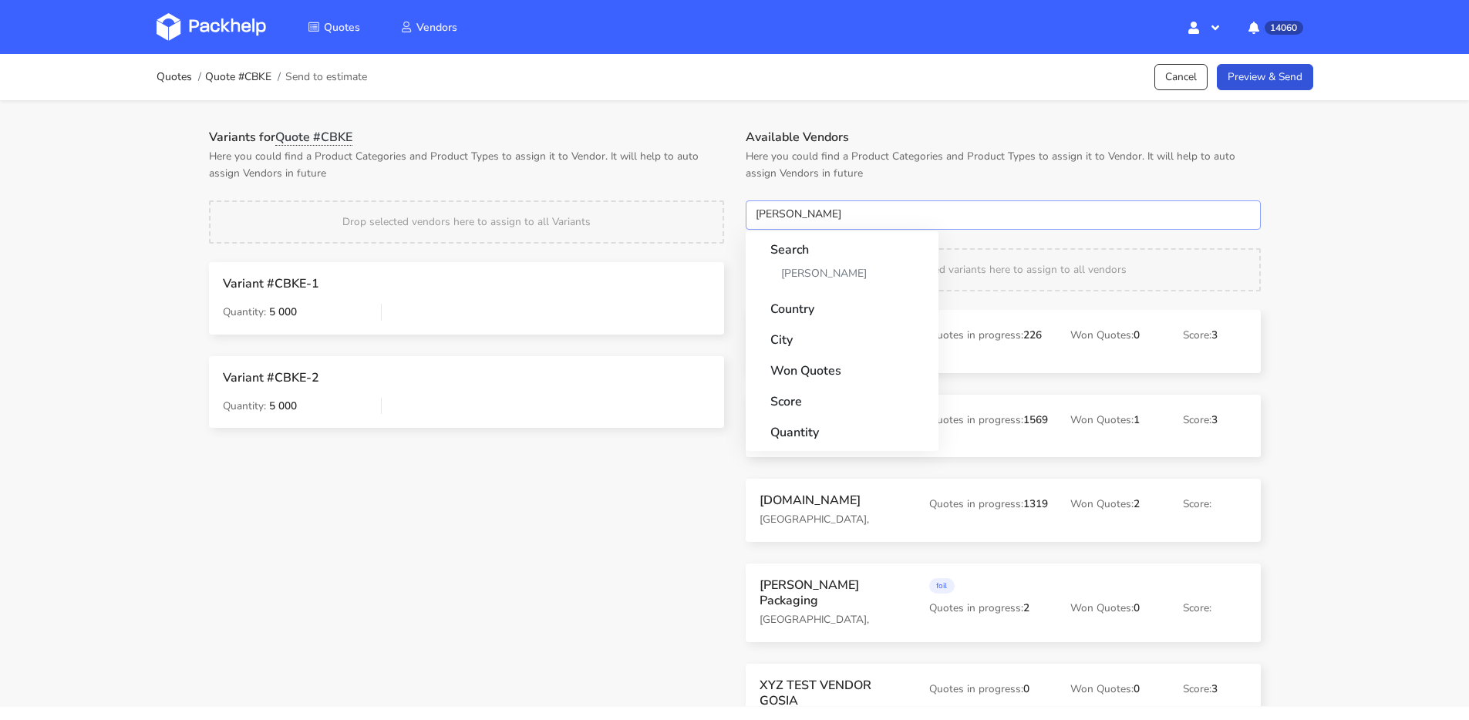
type input "[PERSON_NAME]"
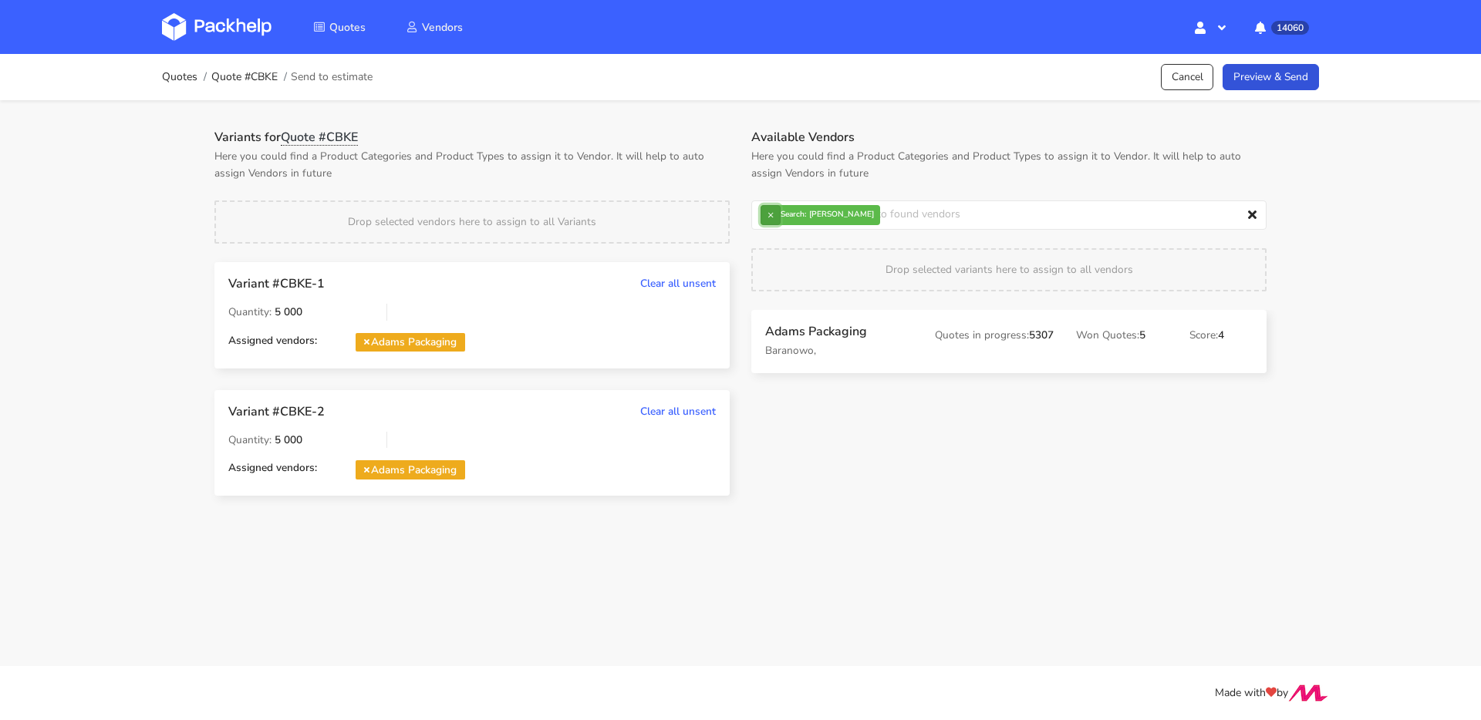
click at [764, 220] on button "×" at bounding box center [770, 215] width 20 height 20
click at [764, 220] on input "text" at bounding box center [1008, 215] width 515 height 29
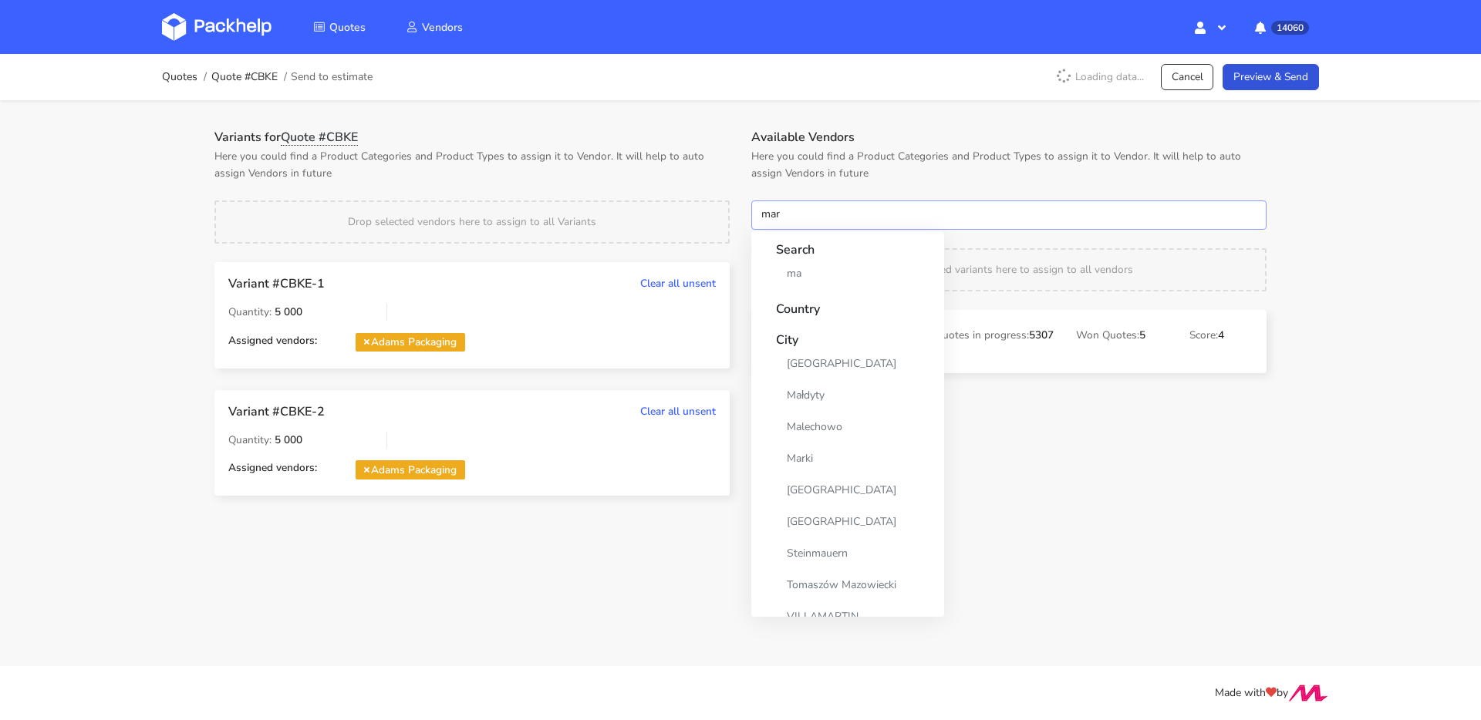
type input "mare"
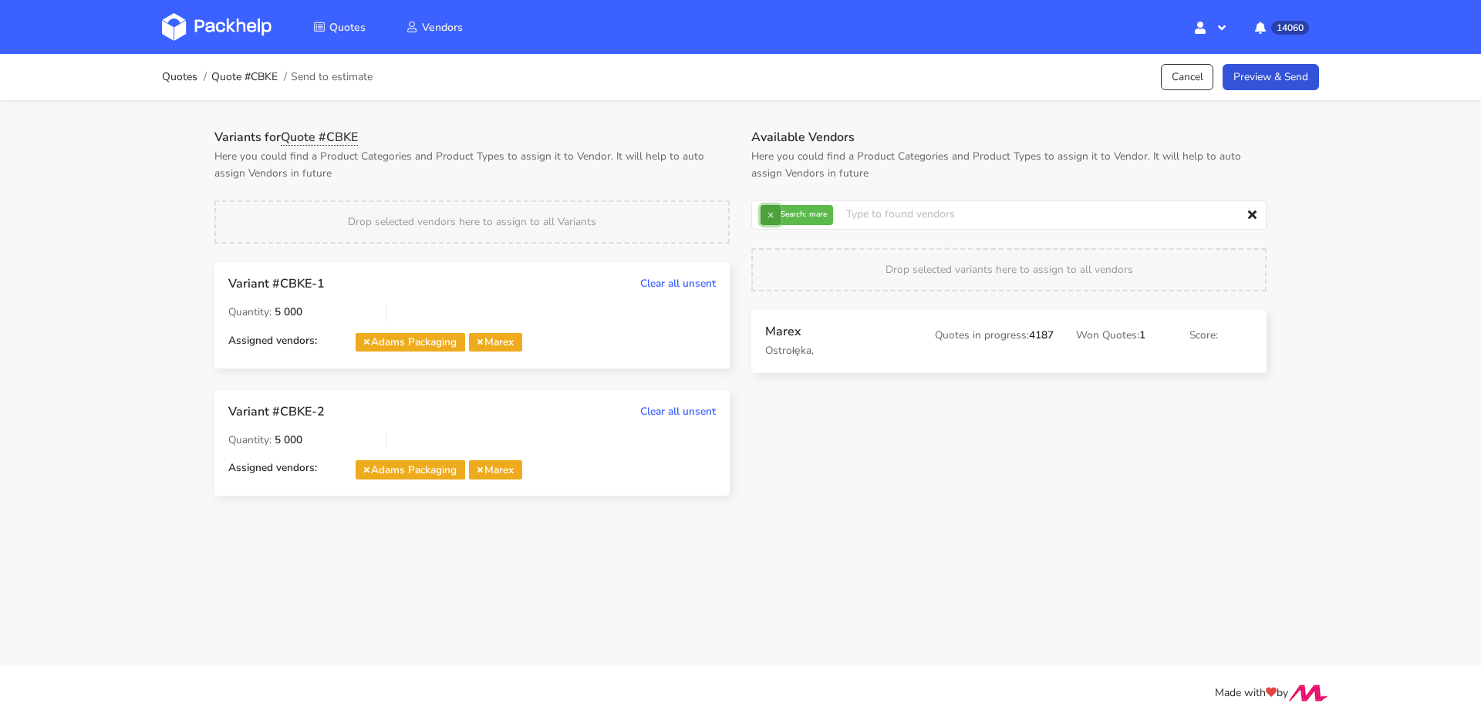
click at [768, 211] on button "×" at bounding box center [770, 215] width 20 height 20
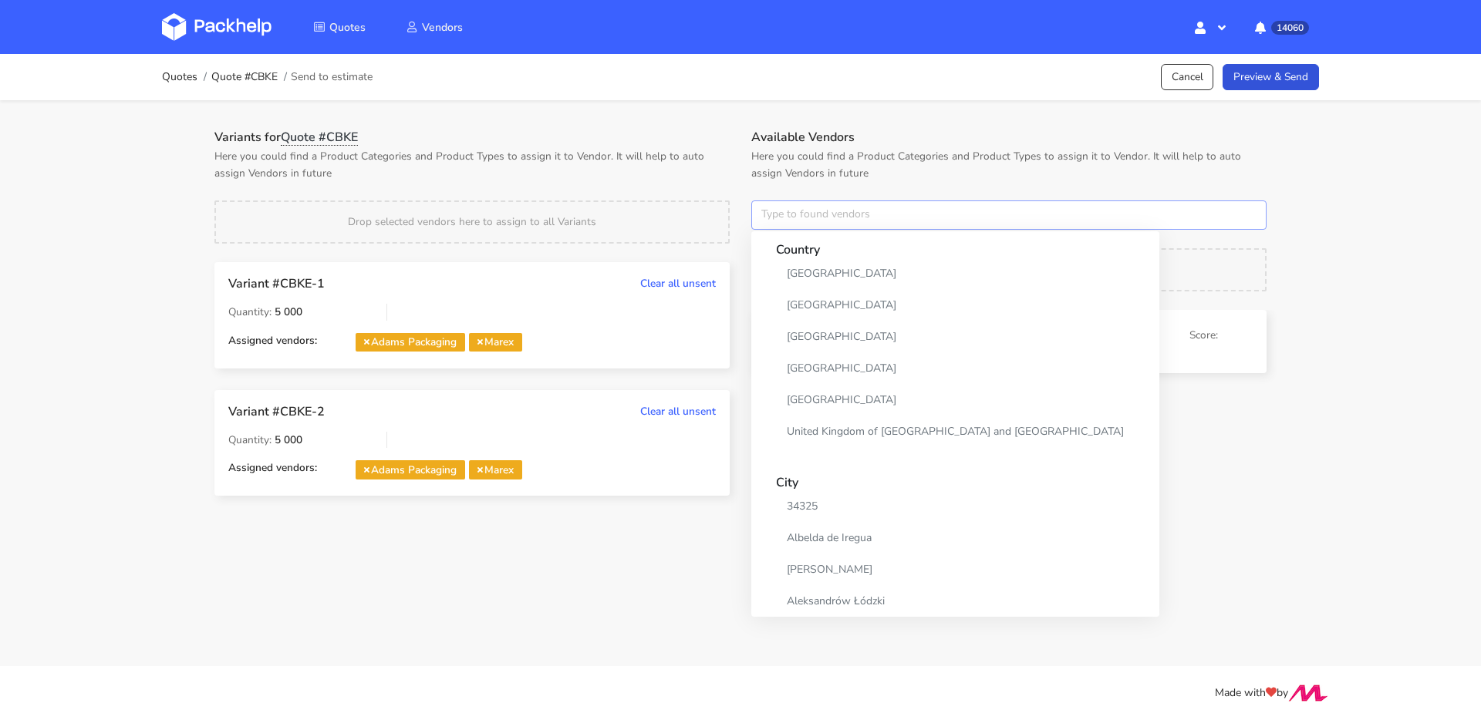
click at [768, 211] on input "text" at bounding box center [1008, 215] width 515 height 29
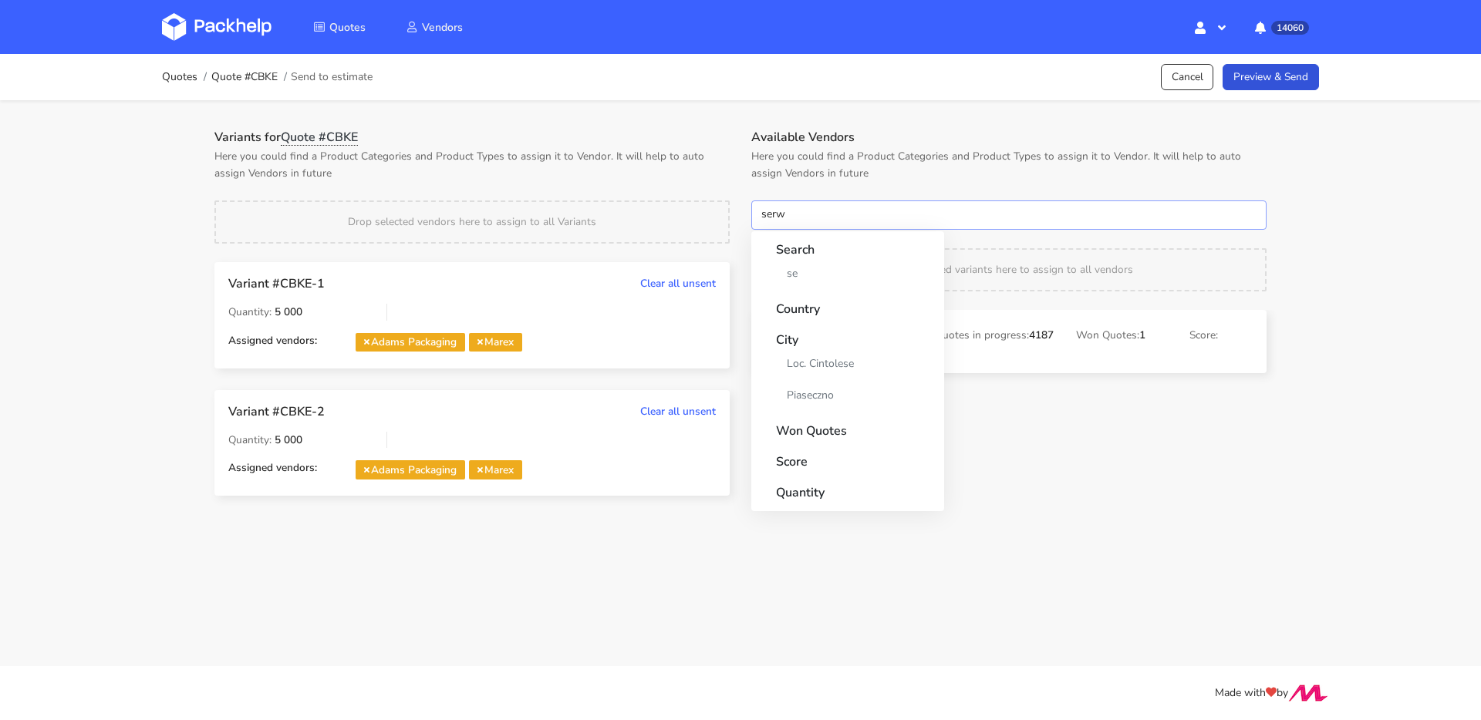
type input "serwa"
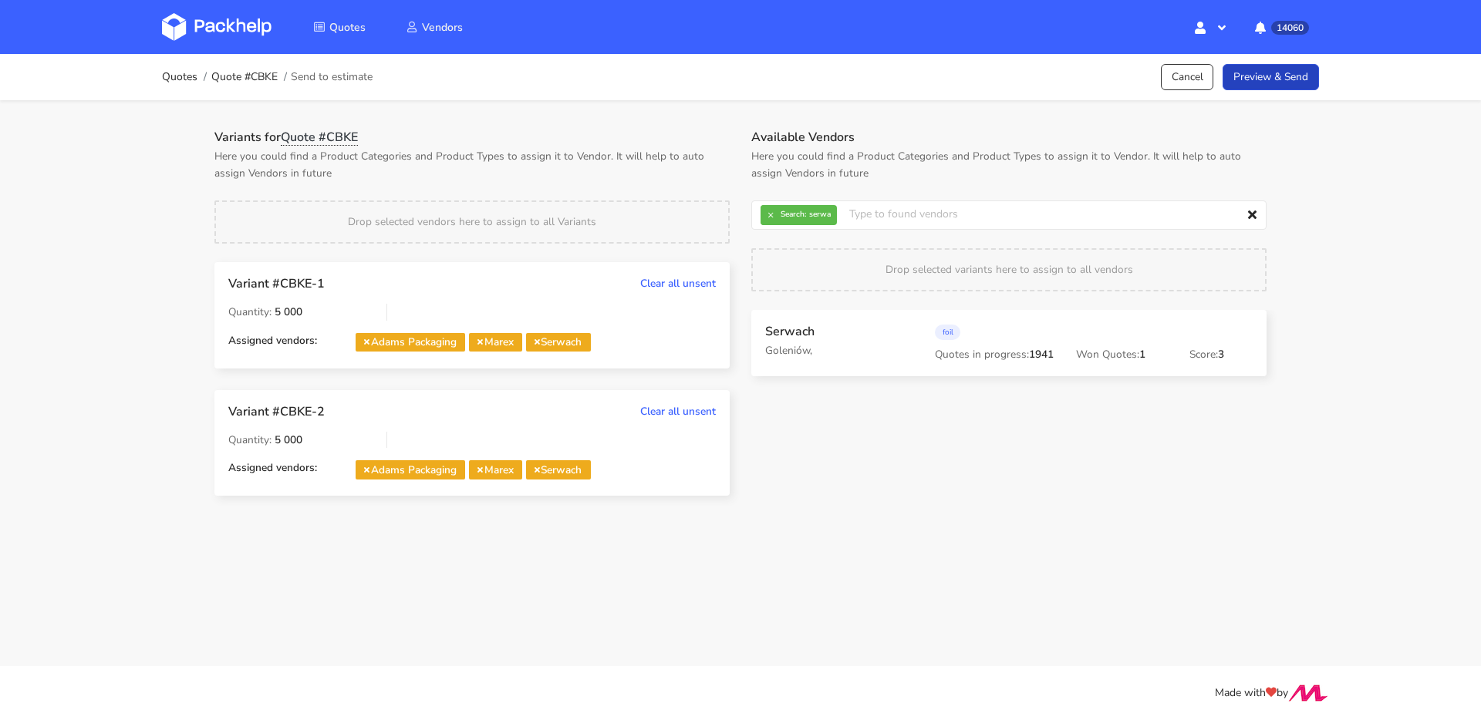
click at [1286, 77] on link "Preview & Send" at bounding box center [1270, 77] width 96 height 27
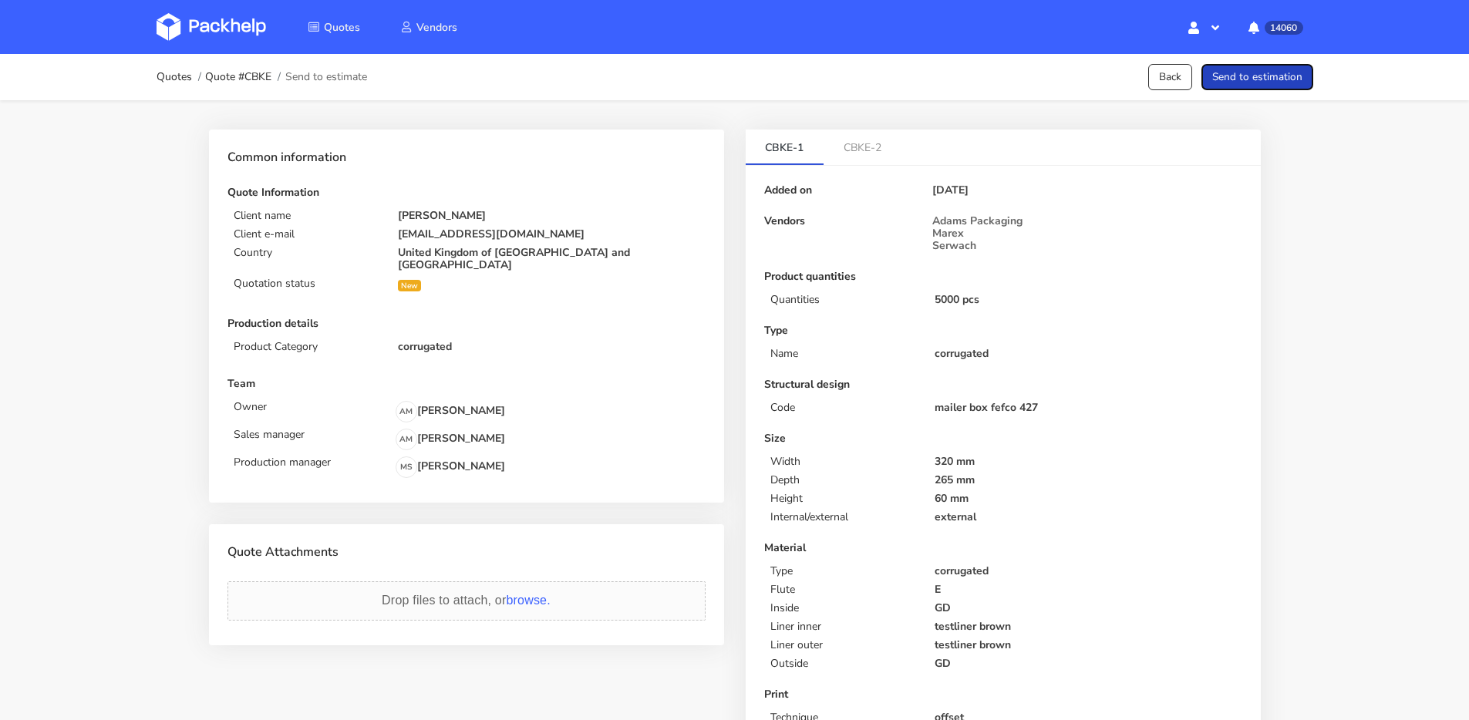
click at [1269, 78] on button "Send to estimation" at bounding box center [1258, 77] width 112 height 27
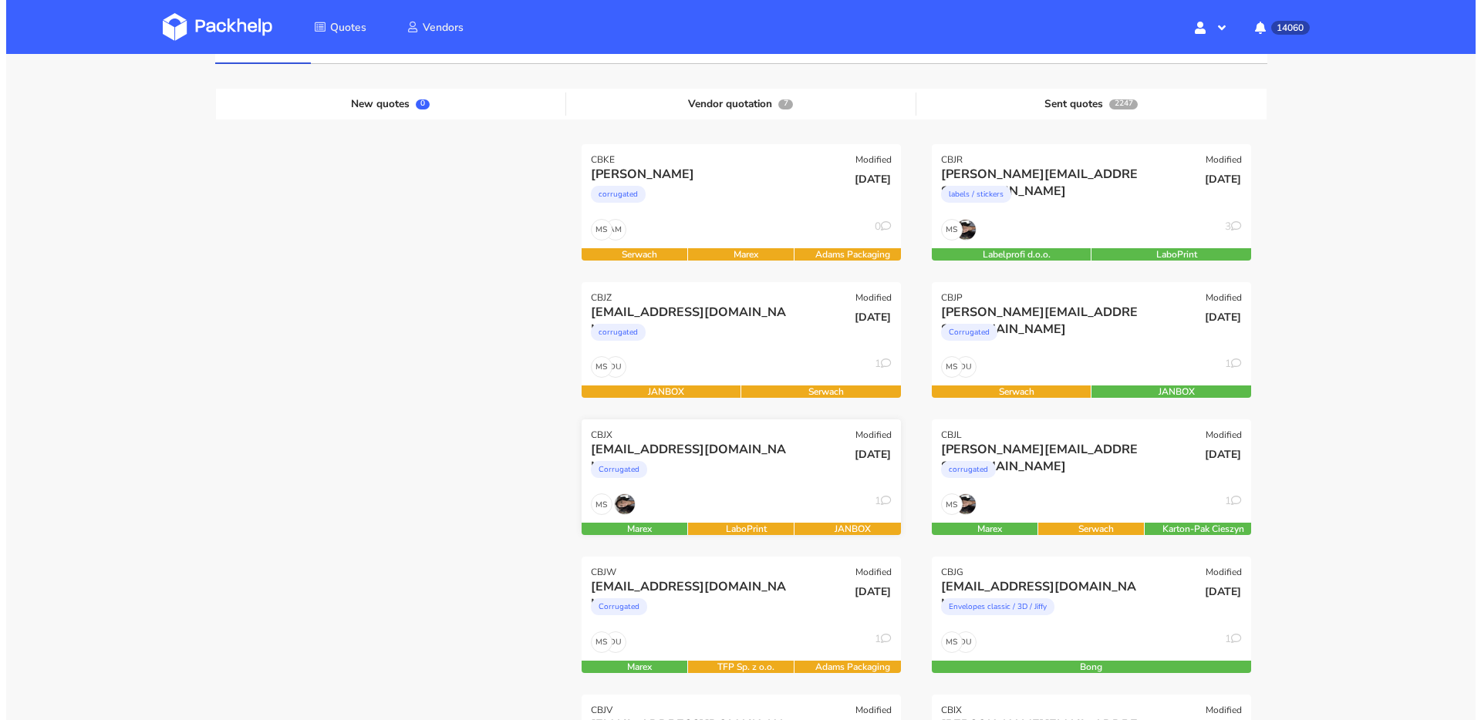
scroll to position [221, 0]
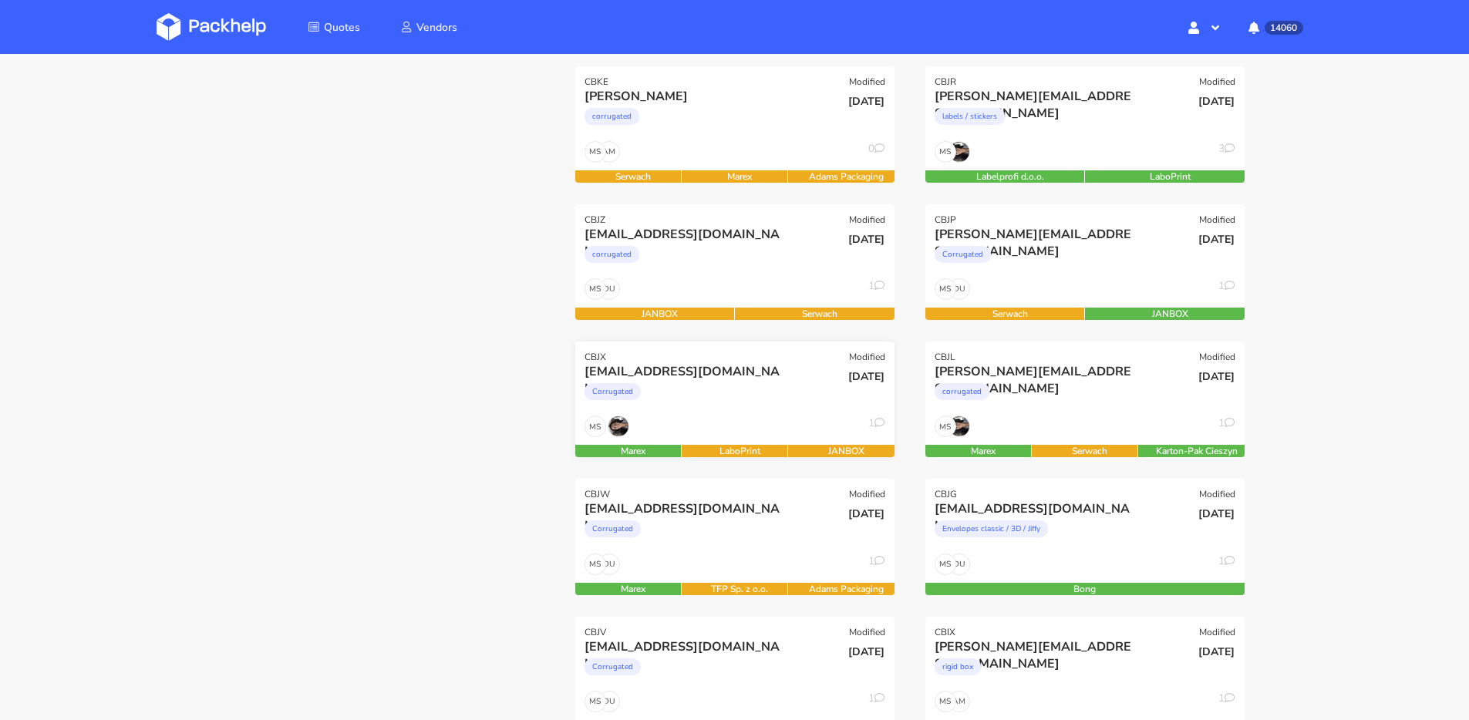
click at [741, 419] on div "MS 1" at bounding box center [734, 430] width 319 height 29
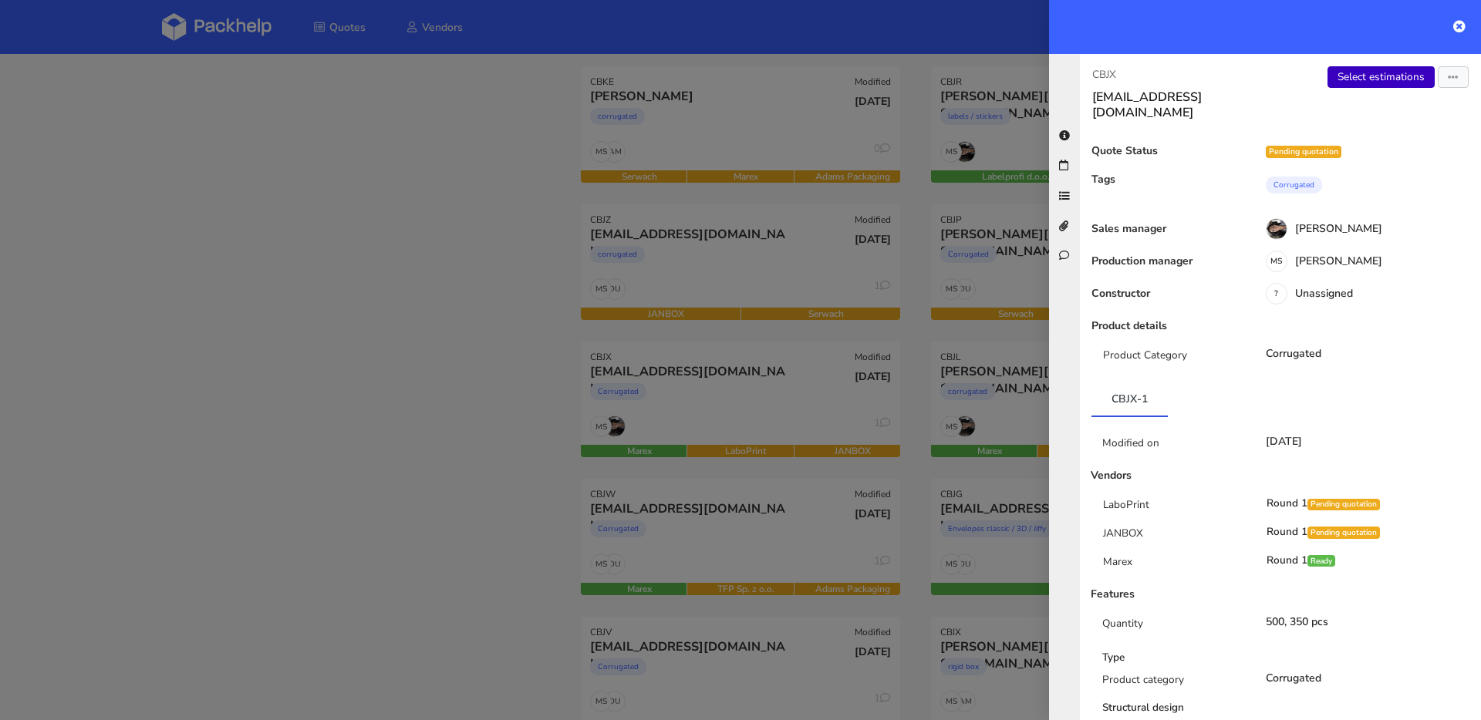
click at [1368, 79] on link "Select estimations" at bounding box center [1380, 77] width 107 height 22
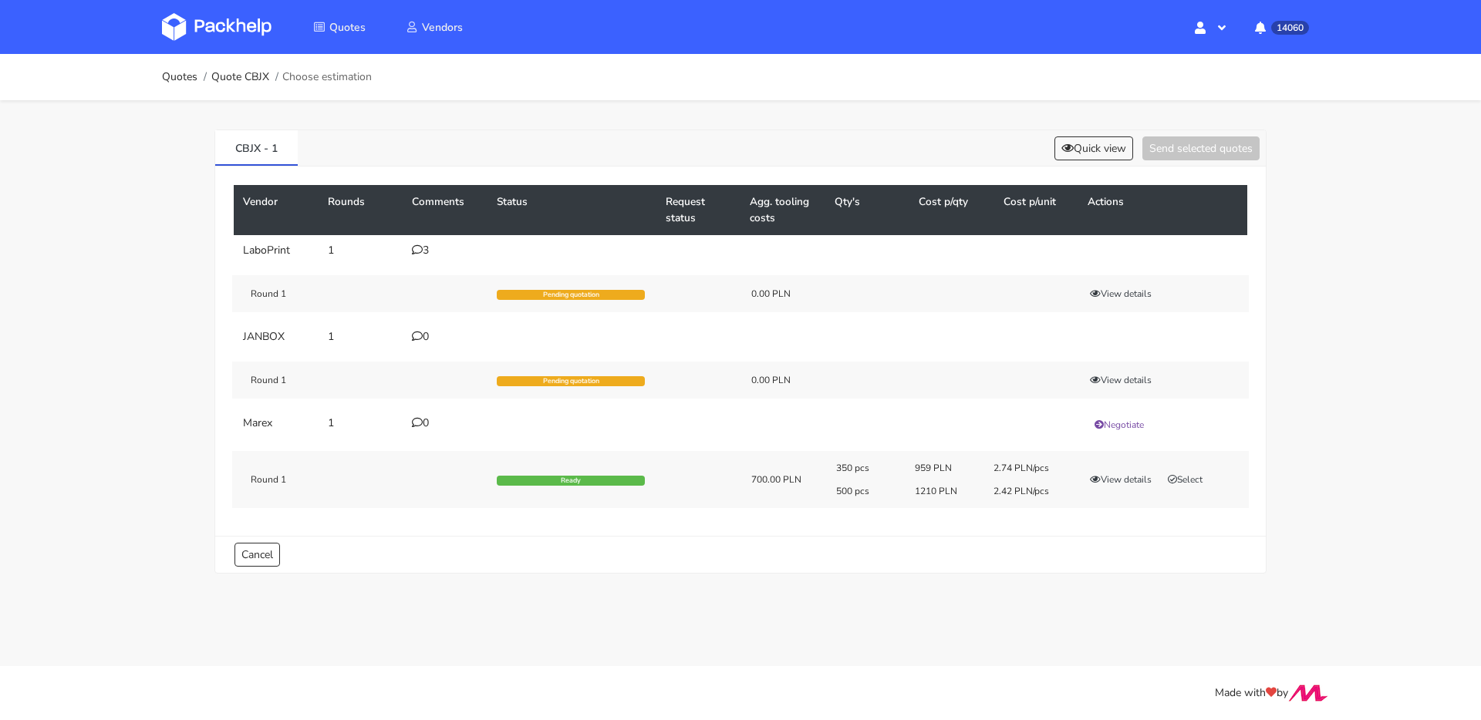
click at [428, 244] on div "3" at bounding box center [445, 250] width 66 height 12
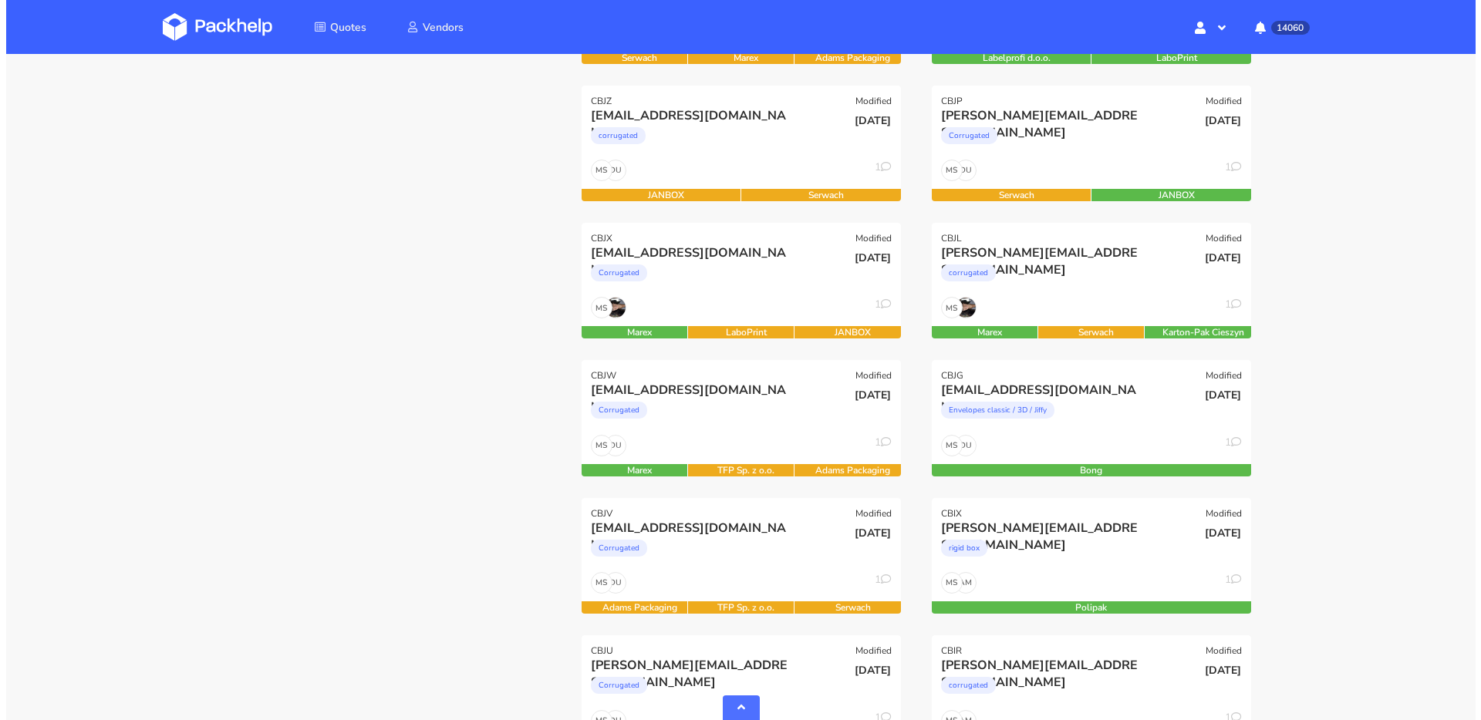
scroll to position [437, 0]
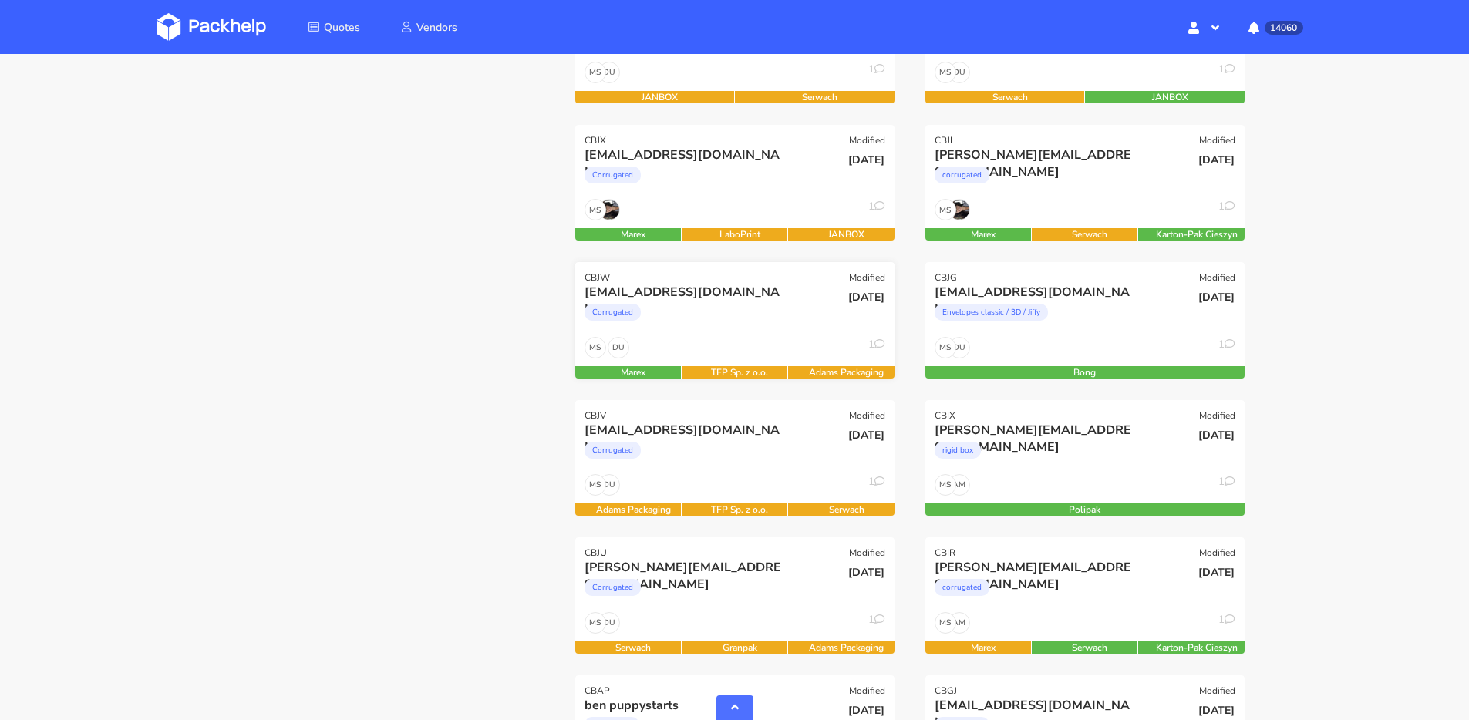
click at [734, 329] on div "Corrugated" at bounding box center [687, 316] width 204 height 31
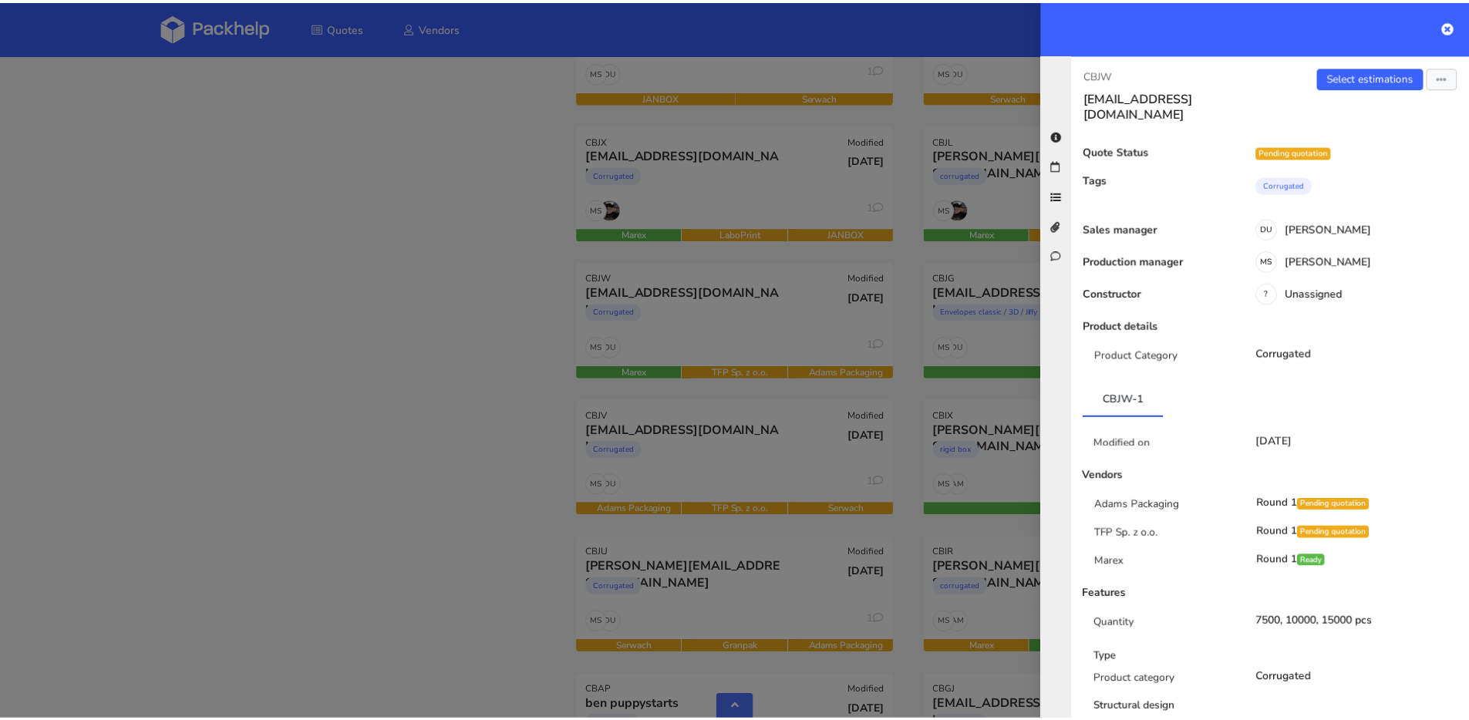
scroll to position [235, 0]
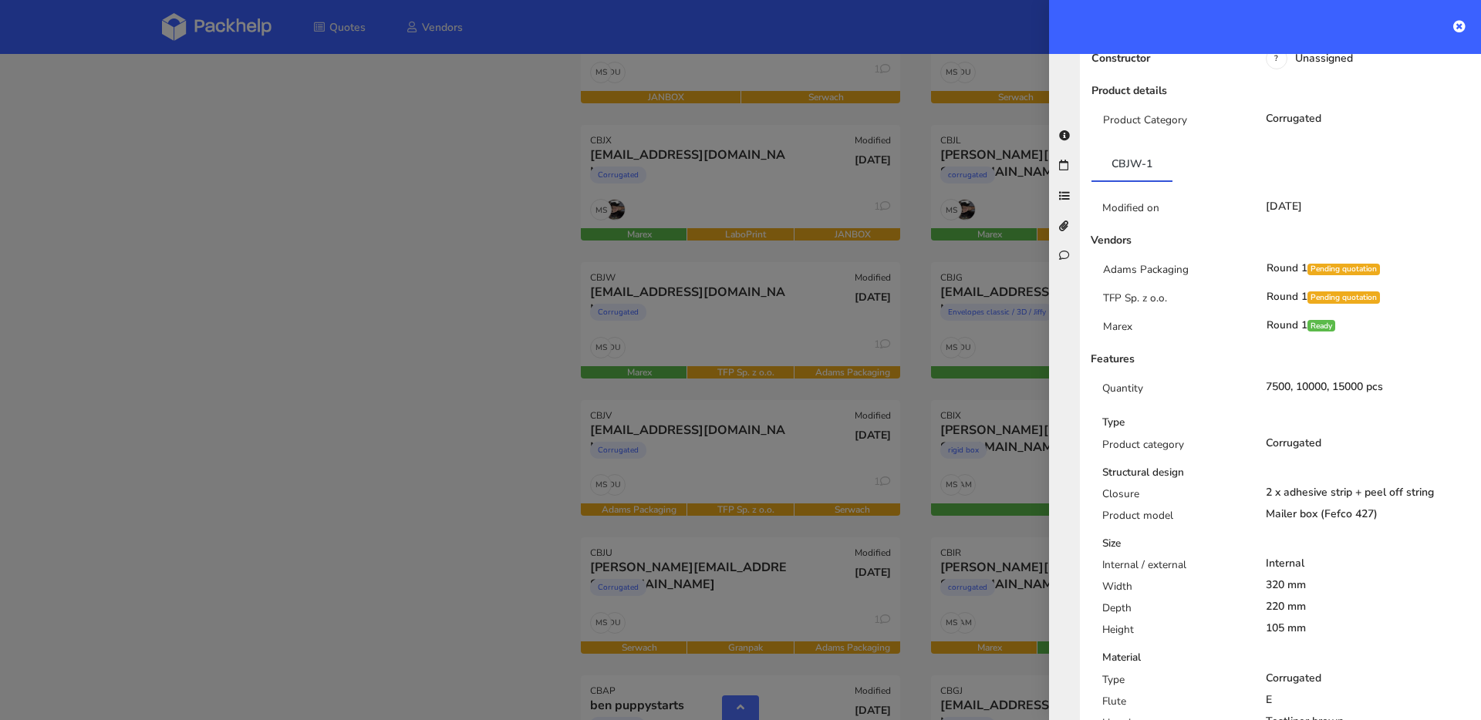
click at [534, 321] on div at bounding box center [740, 360] width 1481 height 720
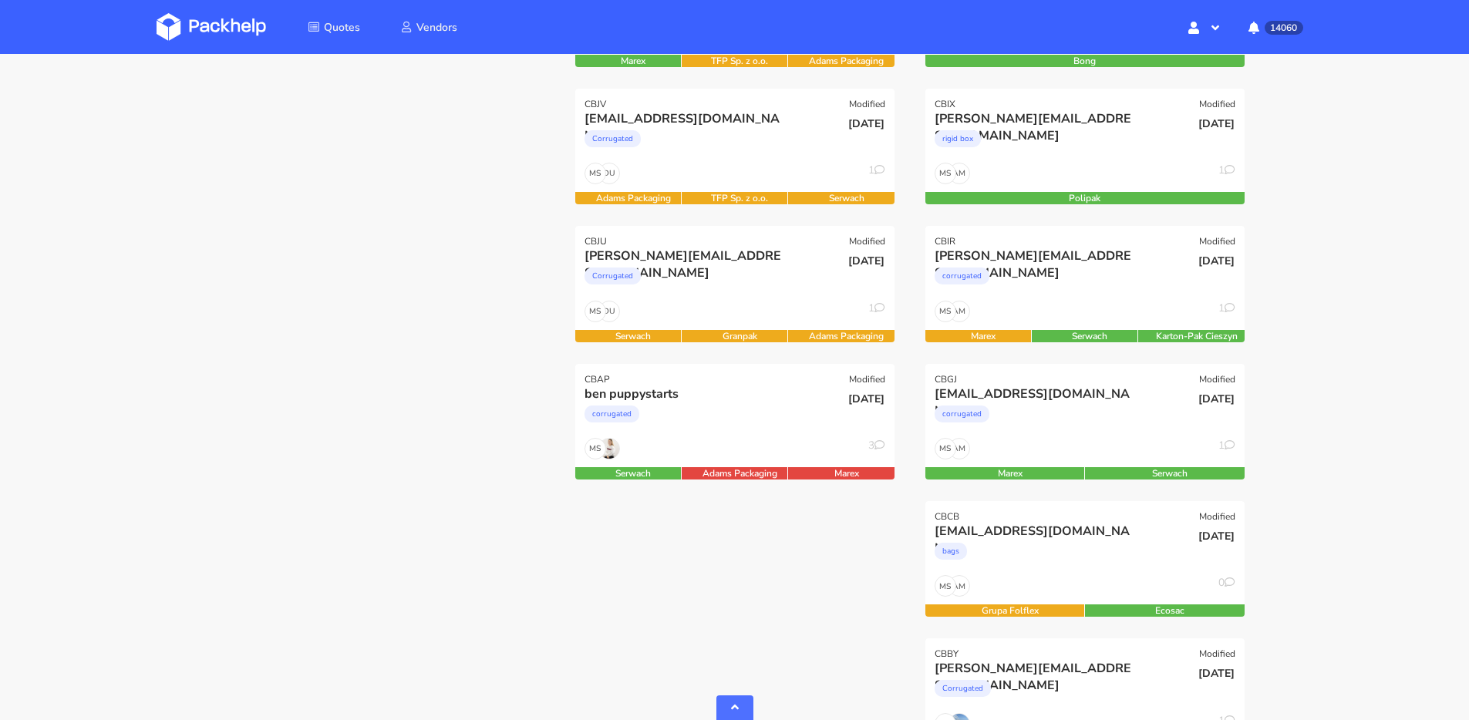
scroll to position [755, 0]
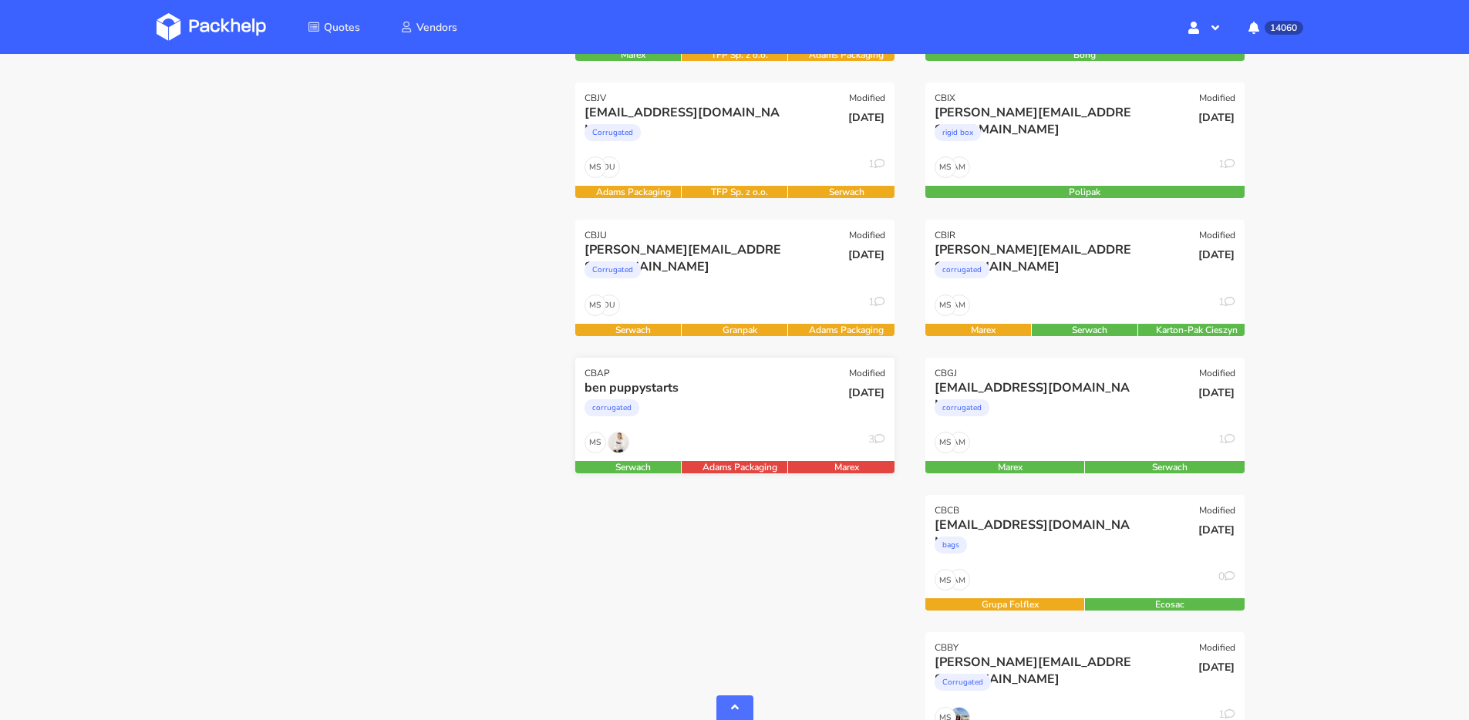
click at [763, 406] on div "corrugated" at bounding box center [687, 411] width 204 height 31
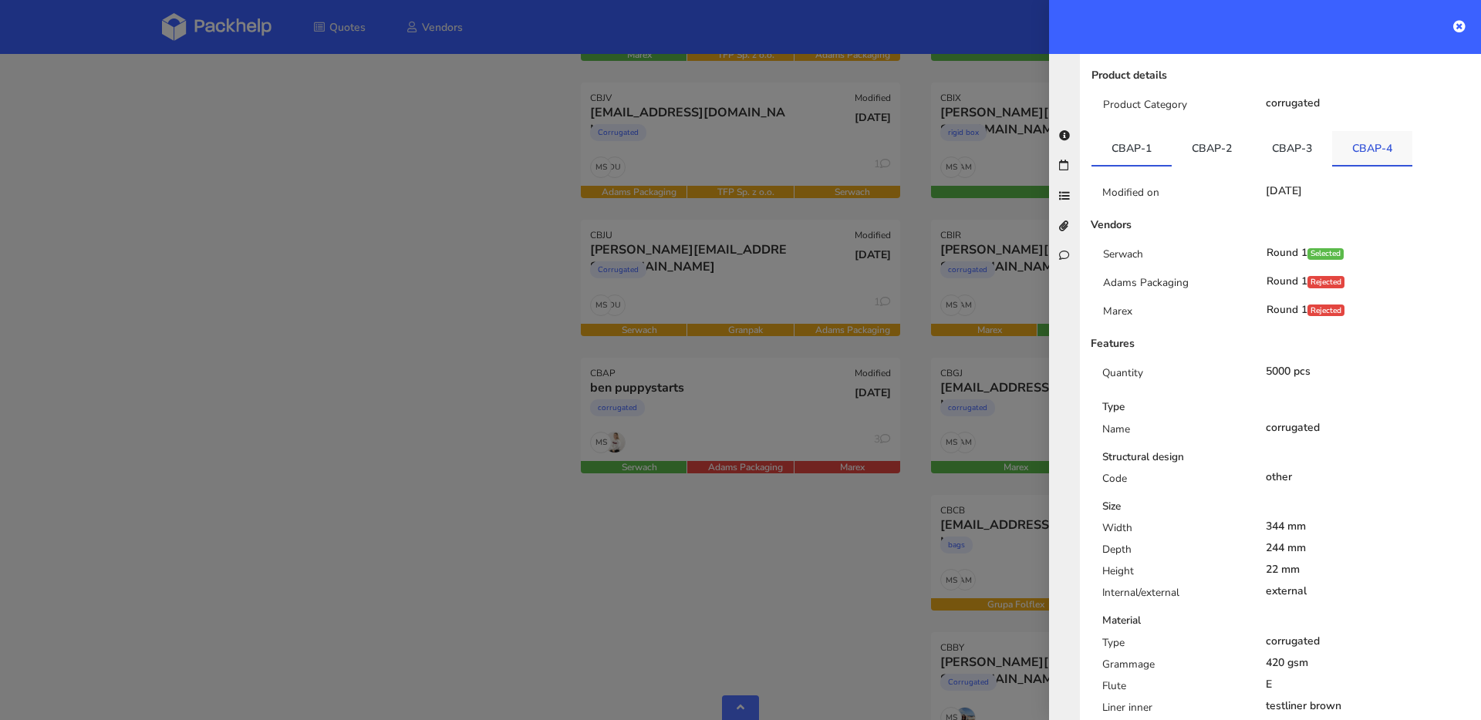
click at [1370, 157] on link "CBAP-4" at bounding box center [1372, 148] width 80 height 34
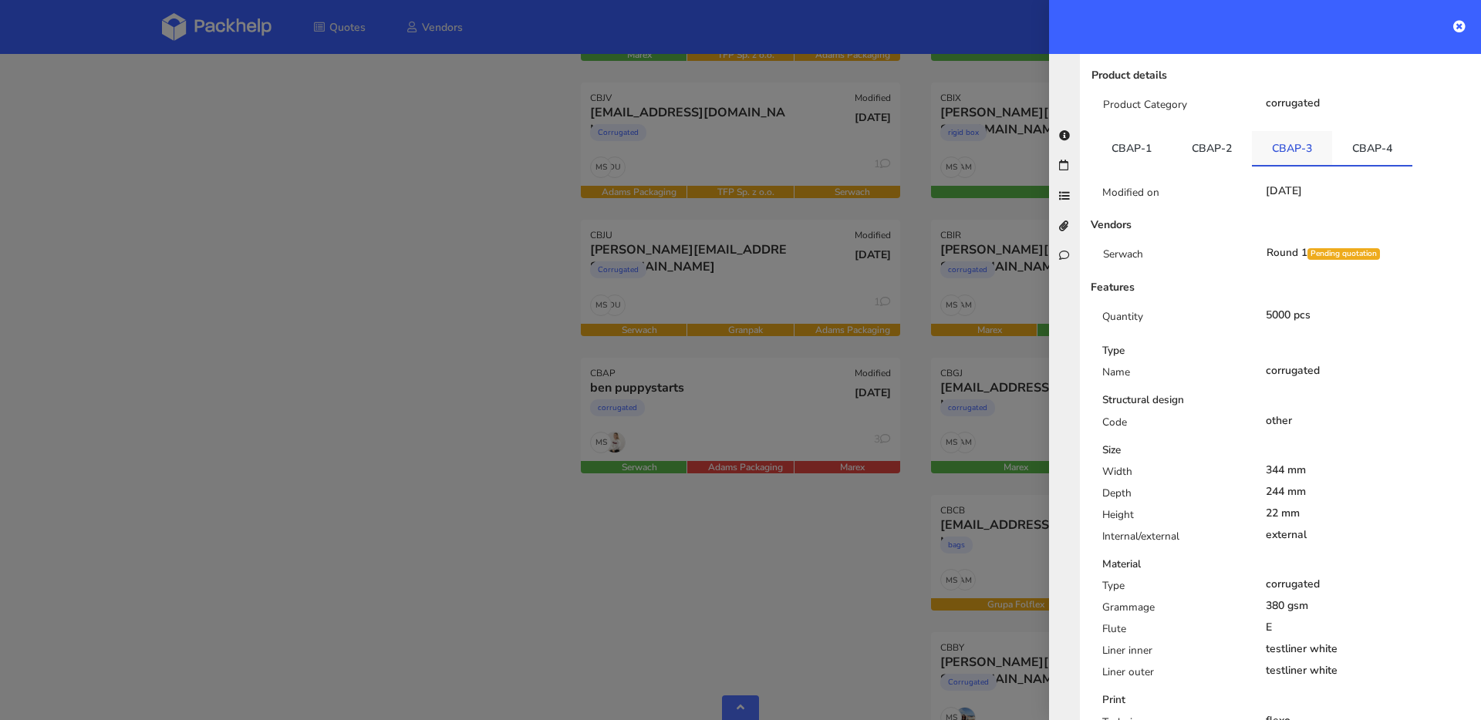
click at [1309, 155] on link "CBAP-3" at bounding box center [1292, 148] width 80 height 34
click at [1370, 156] on link "CBAP-4" at bounding box center [1372, 148] width 80 height 34
click at [575, 317] on div at bounding box center [740, 360] width 1481 height 720
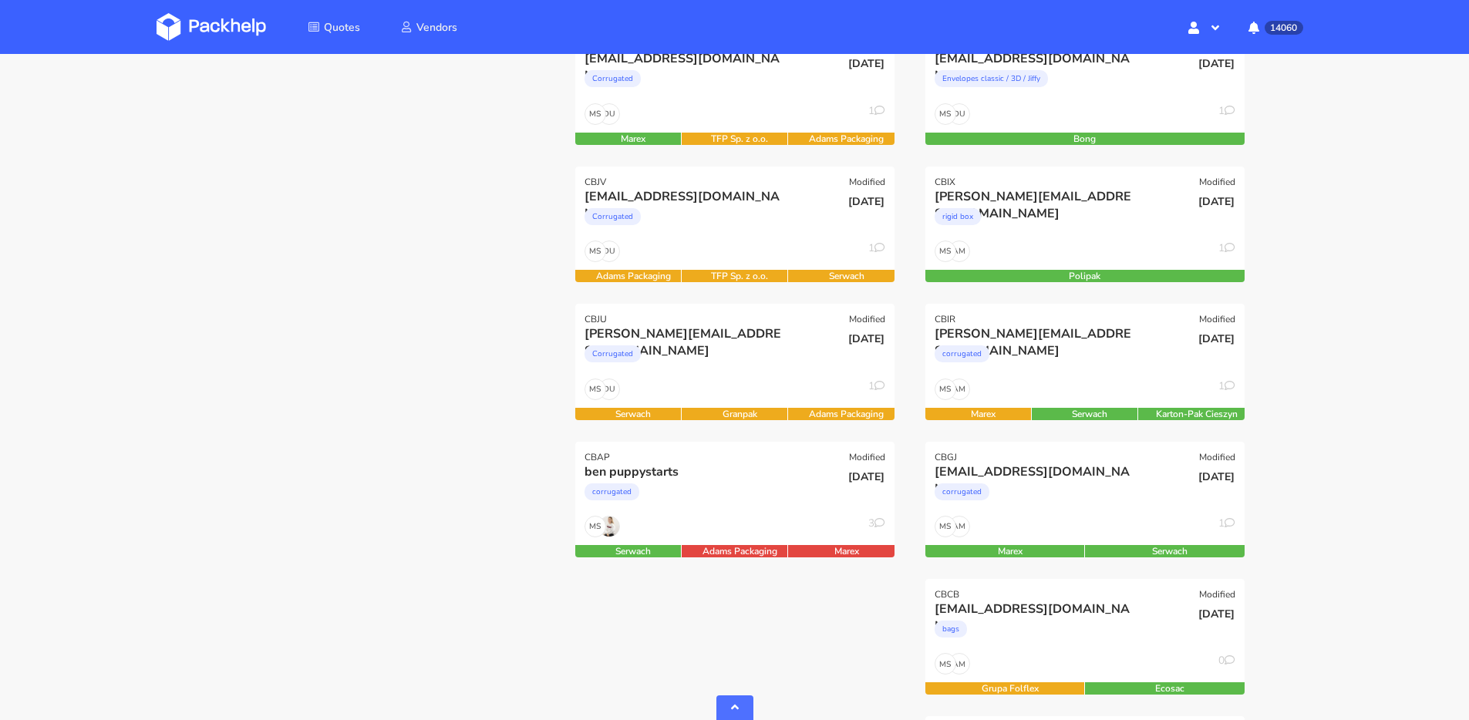
scroll to position [967, 0]
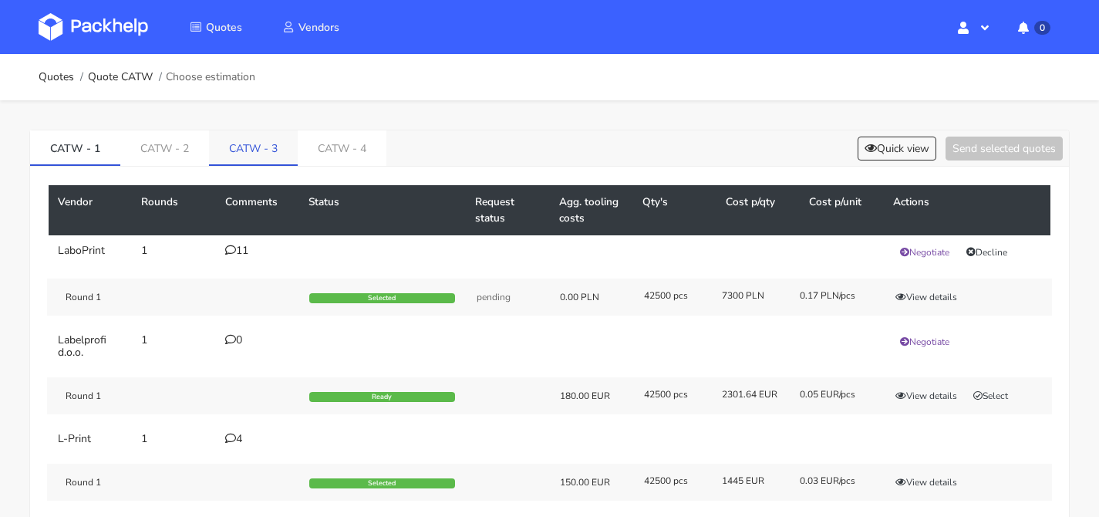
click at [281, 153] on link "CATW - 3" at bounding box center [253, 147] width 89 height 34
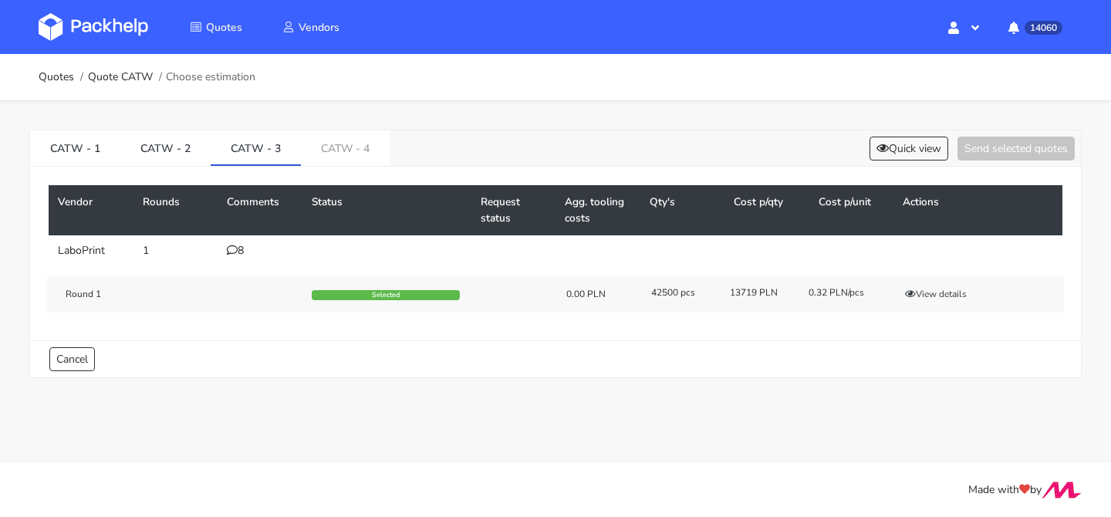
click at [237, 257] on div "8" at bounding box center [260, 250] width 66 height 12
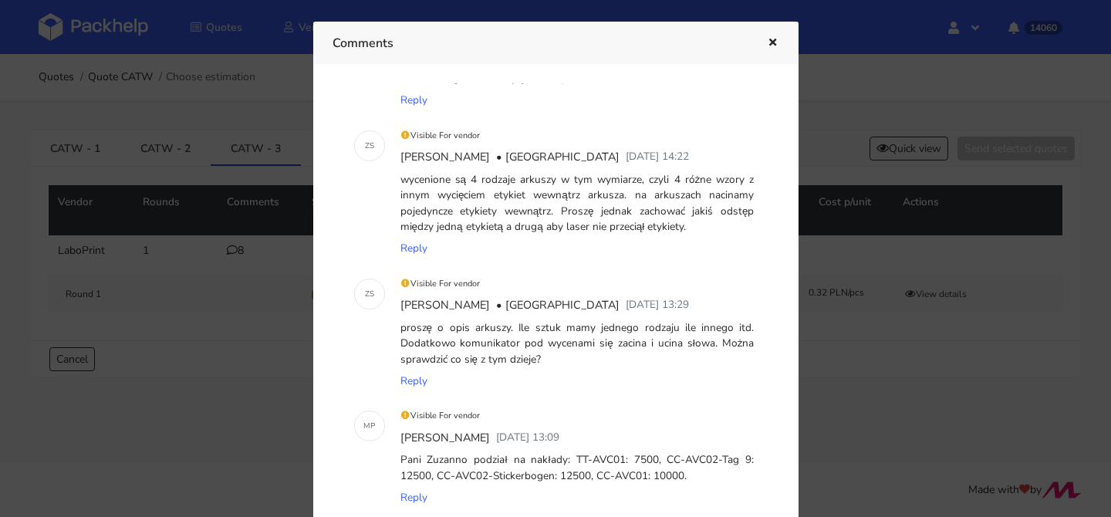
scroll to position [378, 0]
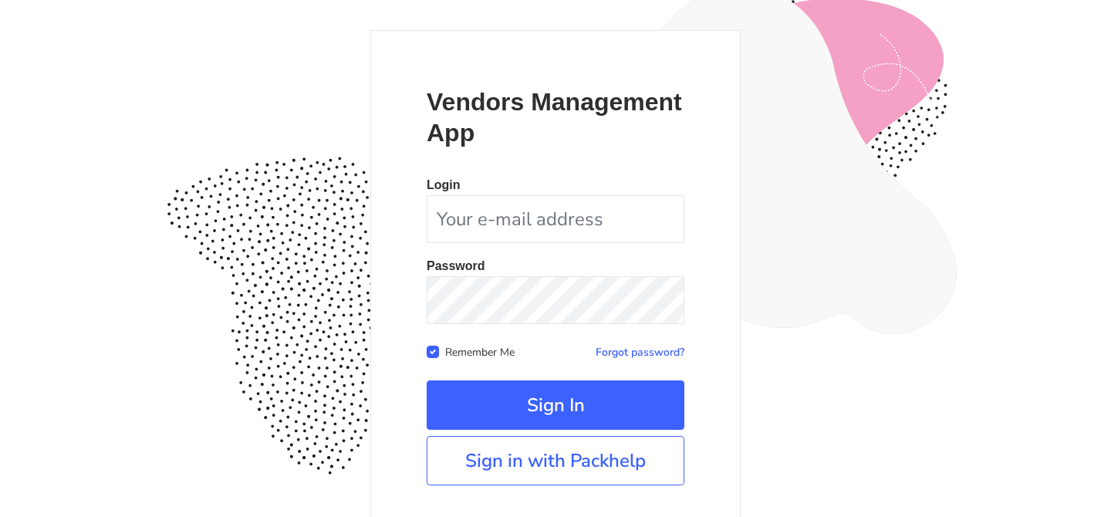
scroll to position [149, 0]
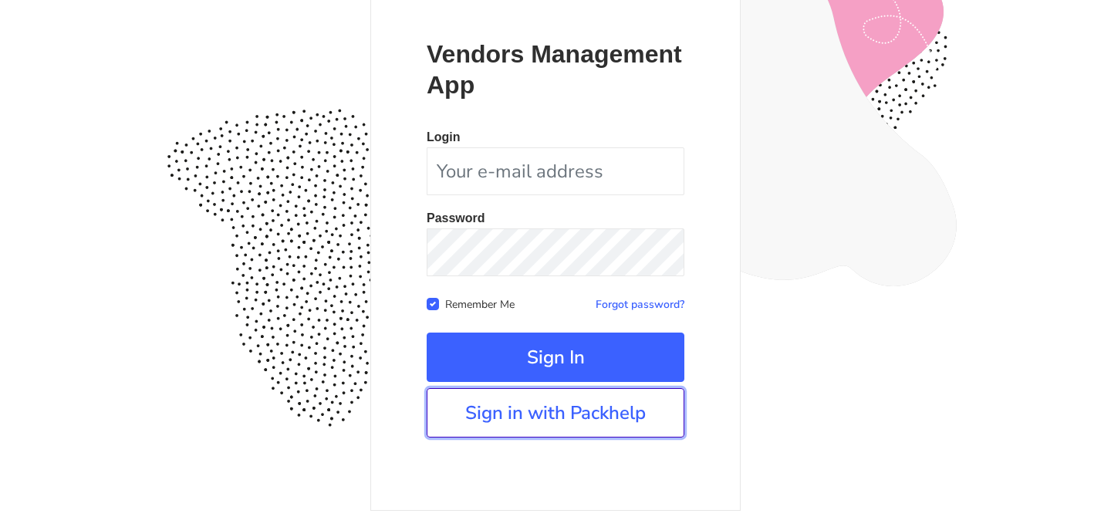
click at [518, 425] on link "Sign in with Packhelp" at bounding box center [555, 412] width 258 height 49
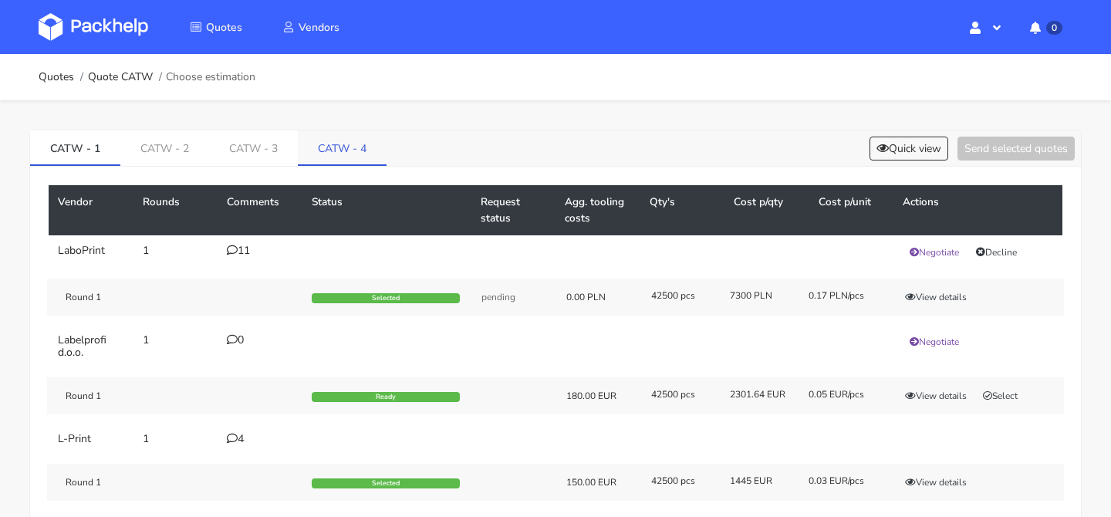
click at [339, 160] on link "CATW - 4" at bounding box center [342, 147] width 89 height 34
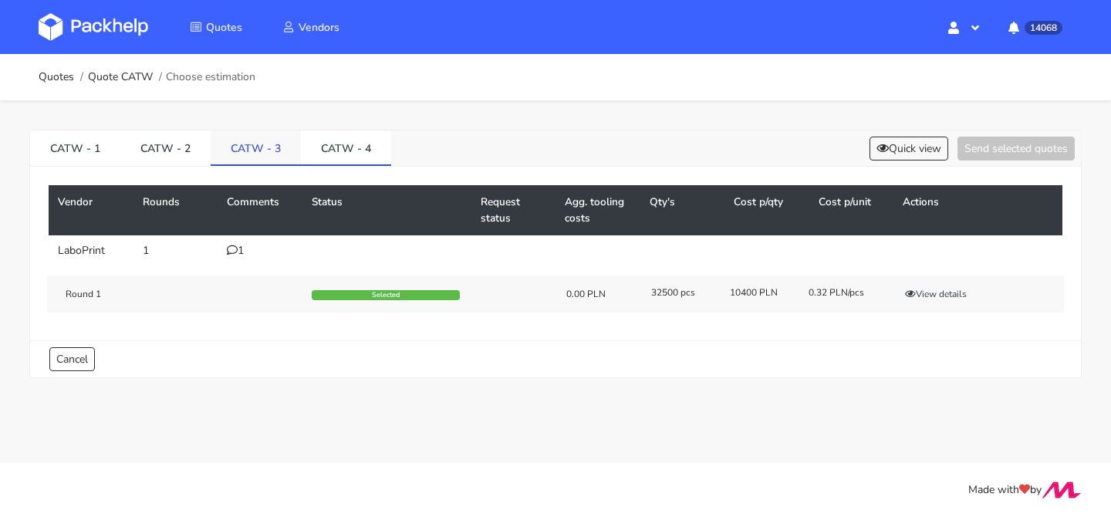
click at [259, 150] on link "CATW - 3" at bounding box center [256, 147] width 90 height 34
click at [330, 149] on link "CATW - 4" at bounding box center [346, 147] width 90 height 34
click at [258, 147] on link "CATW - 3" at bounding box center [256, 147] width 90 height 34
click at [328, 145] on link "CATW - 4" at bounding box center [346, 147] width 90 height 34
click at [263, 143] on link "CATW - 3" at bounding box center [256, 147] width 90 height 34
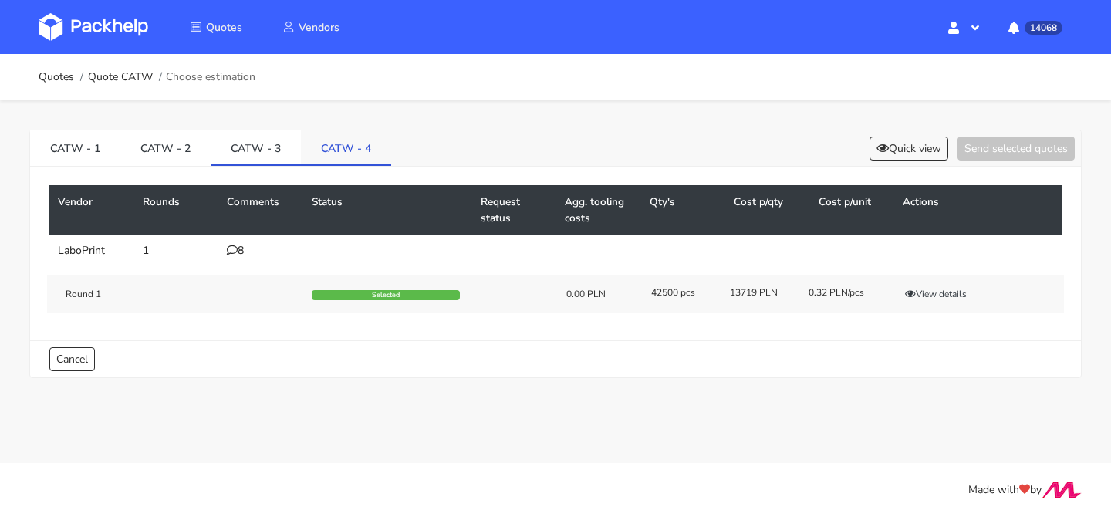
click at [321, 147] on link "CATW - 4" at bounding box center [346, 147] width 90 height 34
click at [259, 145] on link "CATW - 3" at bounding box center [256, 147] width 90 height 34
click at [318, 145] on link "CATW - 4" at bounding box center [346, 147] width 90 height 34
click at [269, 147] on link "CATW - 3" at bounding box center [256, 147] width 90 height 34
click at [324, 152] on link "CATW - 4" at bounding box center [346, 147] width 90 height 34
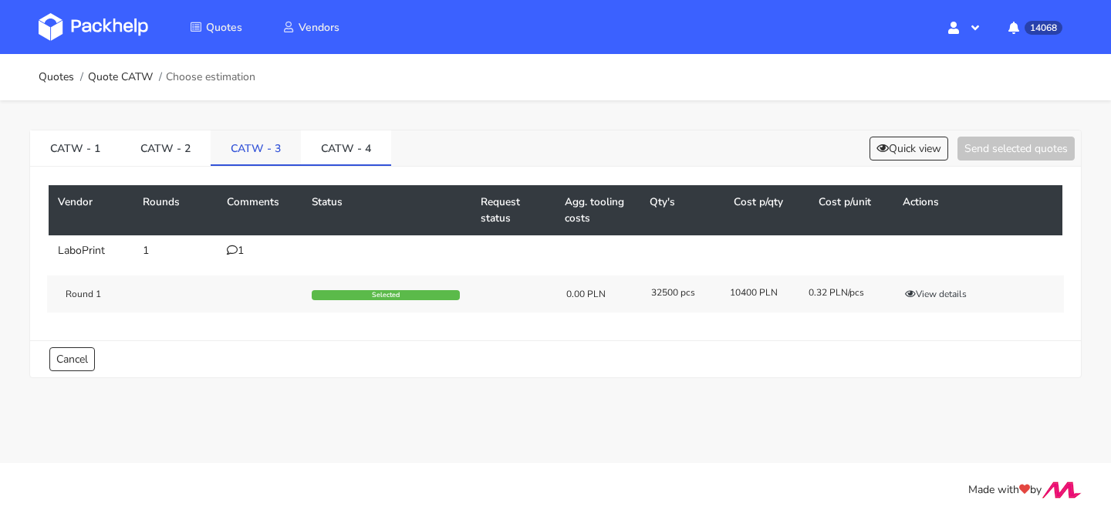
click at [280, 143] on link "CATW - 3" at bounding box center [256, 147] width 90 height 34
click at [350, 143] on link "CATW - 4" at bounding box center [346, 147] width 90 height 34
click at [255, 153] on link "CATW - 3" at bounding box center [256, 147] width 90 height 34
click at [318, 147] on link "CATW - 4" at bounding box center [346, 147] width 90 height 34
click at [251, 150] on link "CATW - 3" at bounding box center [256, 147] width 90 height 34
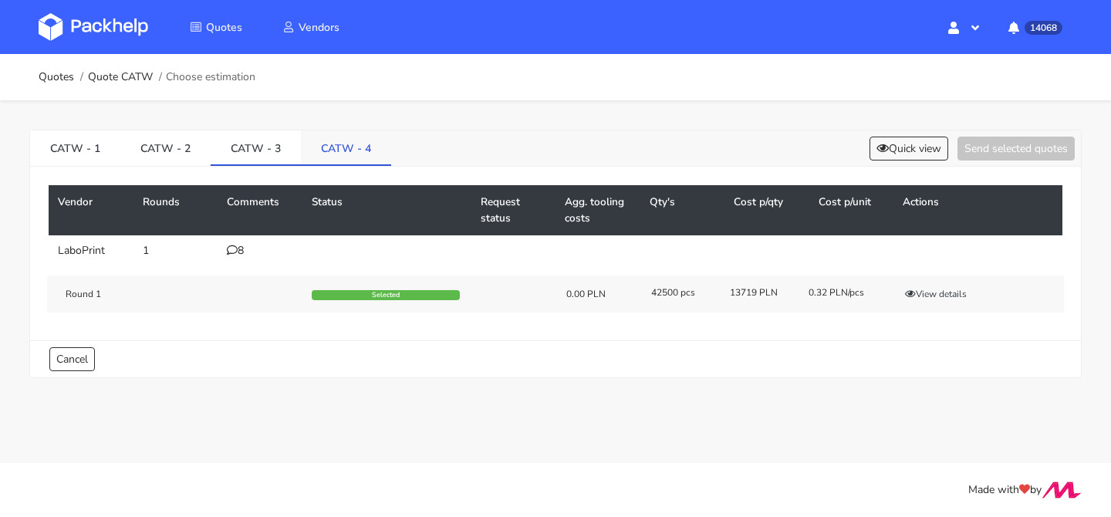
click at [312, 147] on link "CATW - 4" at bounding box center [346, 147] width 90 height 34
click at [256, 148] on link "CATW - 3" at bounding box center [256, 147] width 90 height 34
click at [319, 147] on link "CATW - 4" at bounding box center [346, 147] width 90 height 34
click at [281, 149] on link "CATW - 3" at bounding box center [256, 147] width 90 height 34
click at [322, 149] on link "CATW - 4" at bounding box center [346, 147] width 90 height 34
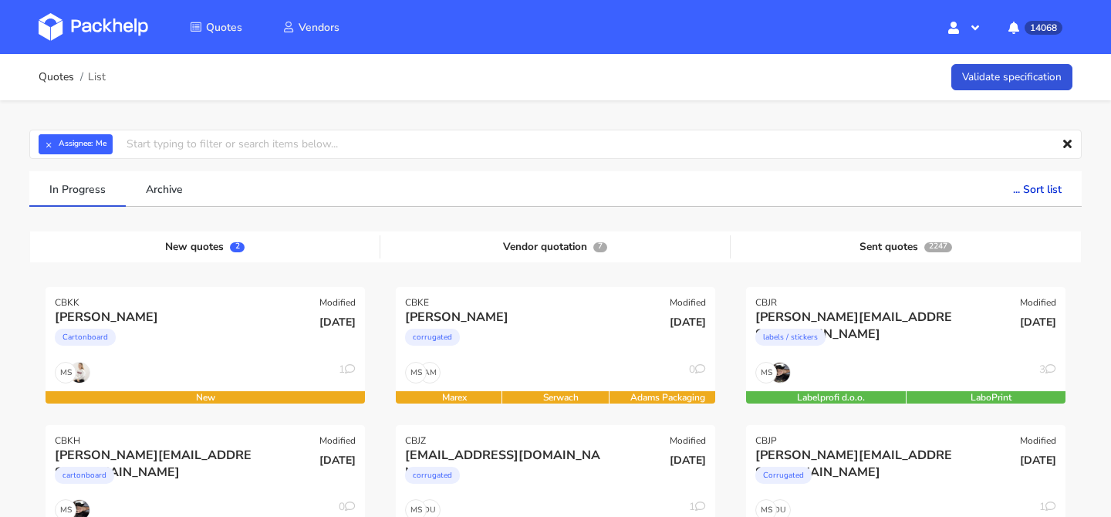
click at [59, 147] on strong "Assignee:" at bounding box center [76, 144] width 34 height 6
click at [55, 145] on button "×" at bounding box center [49, 144] width 20 height 20
click at [55, 145] on input "text" at bounding box center [555, 144] width 1052 height 29
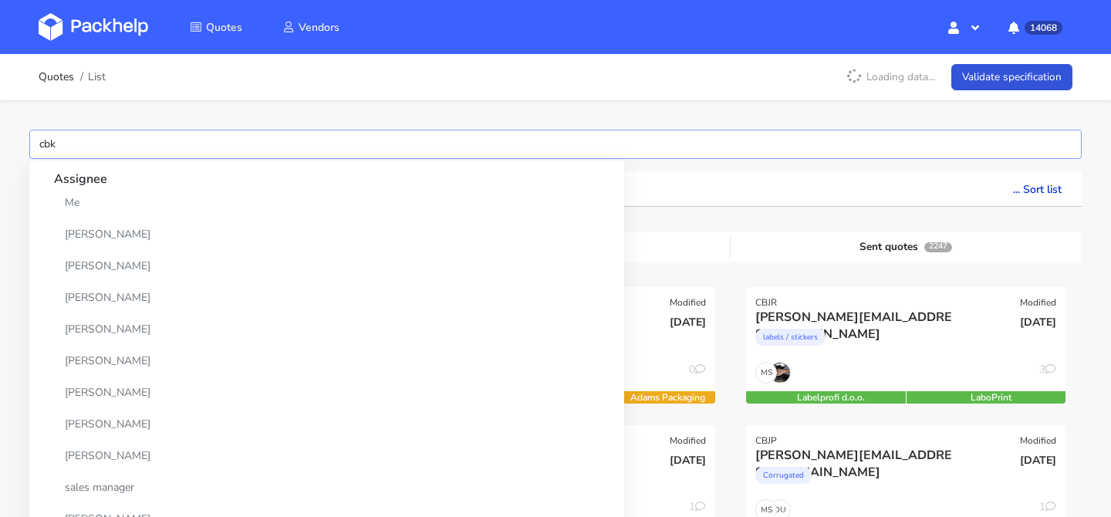
type input "cbki"
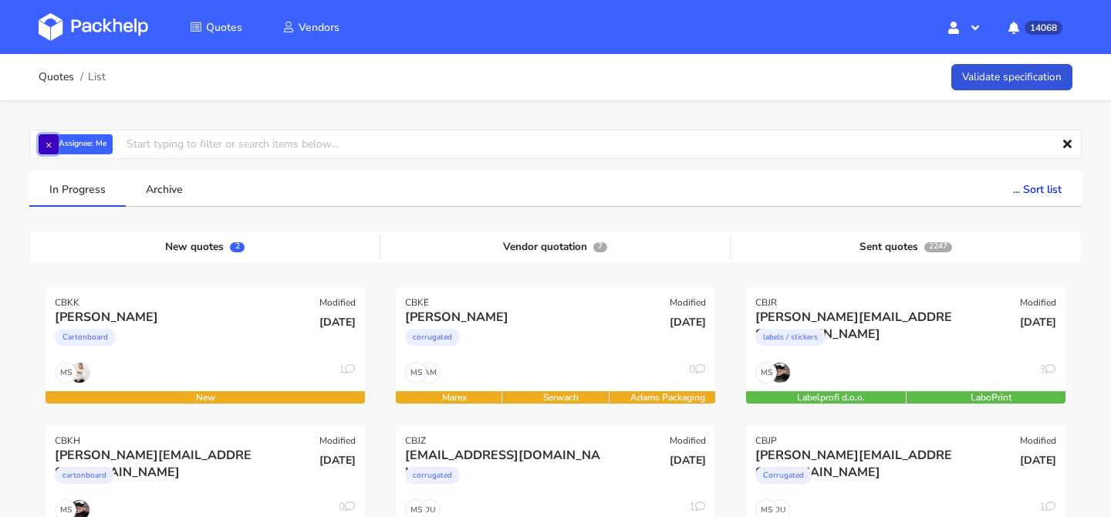
click at [44, 140] on button "×" at bounding box center [49, 144] width 20 height 20
click at [44, 140] on input "text" at bounding box center [555, 144] width 1052 height 29
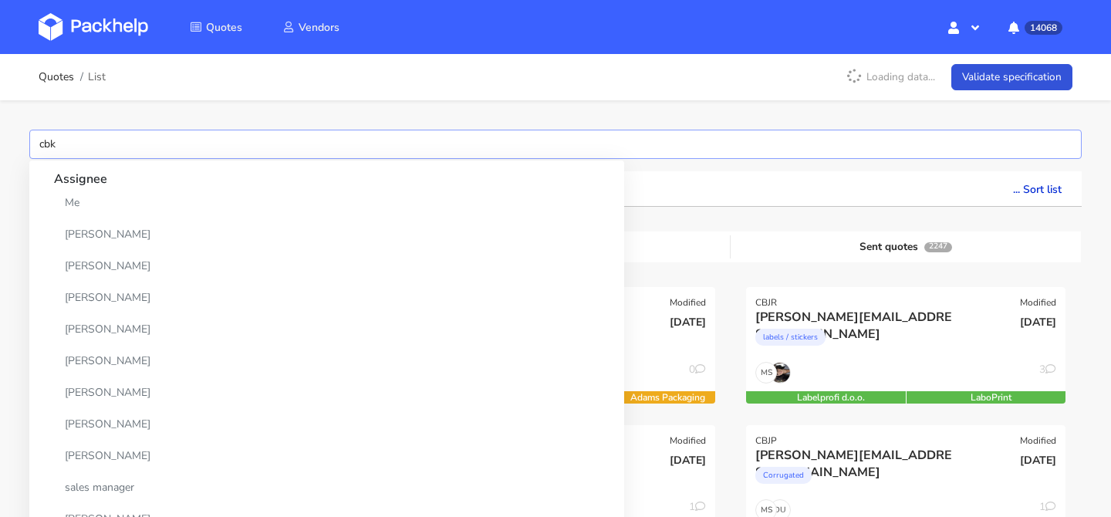
type input "cbki"
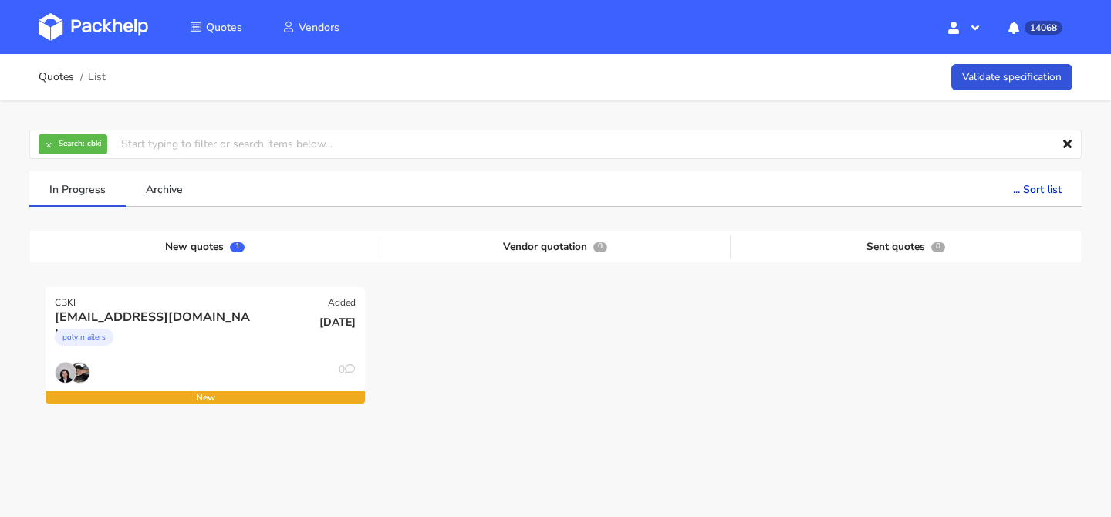
click at [784, 403] on div at bounding box center [905, 355] width 350 height 137
click at [302, 362] on div "0" at bounding box center [205, 376] width 319 height 29
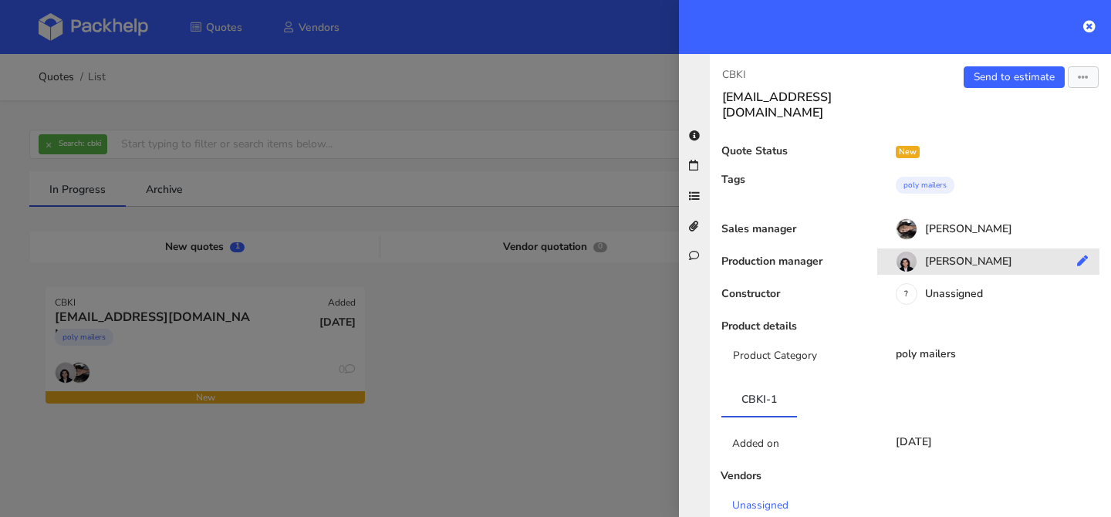
click at [922, 255] on div "[PERSON_NAME]" at bounding box center [994, 263] width 234 height 17
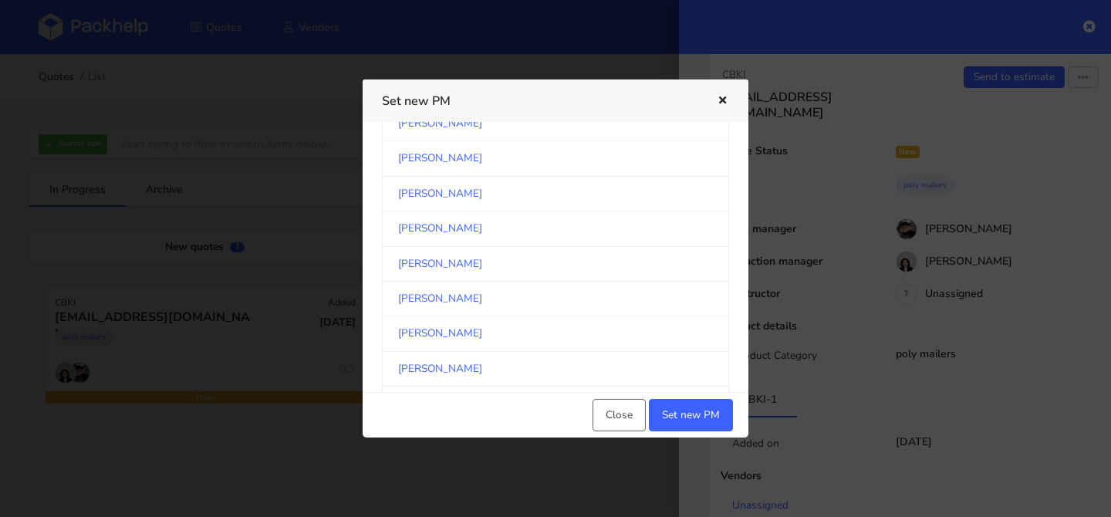
scroll to position [2570, 0]
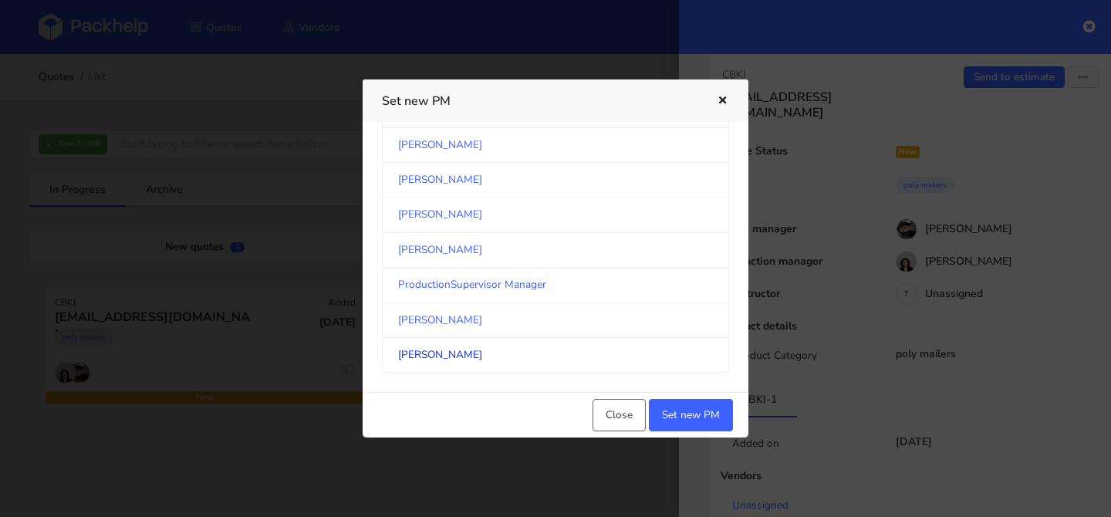
click at [430, 356] on link "[PERSON_NAME]" at bounding box center [555, 355] width 347 height 35
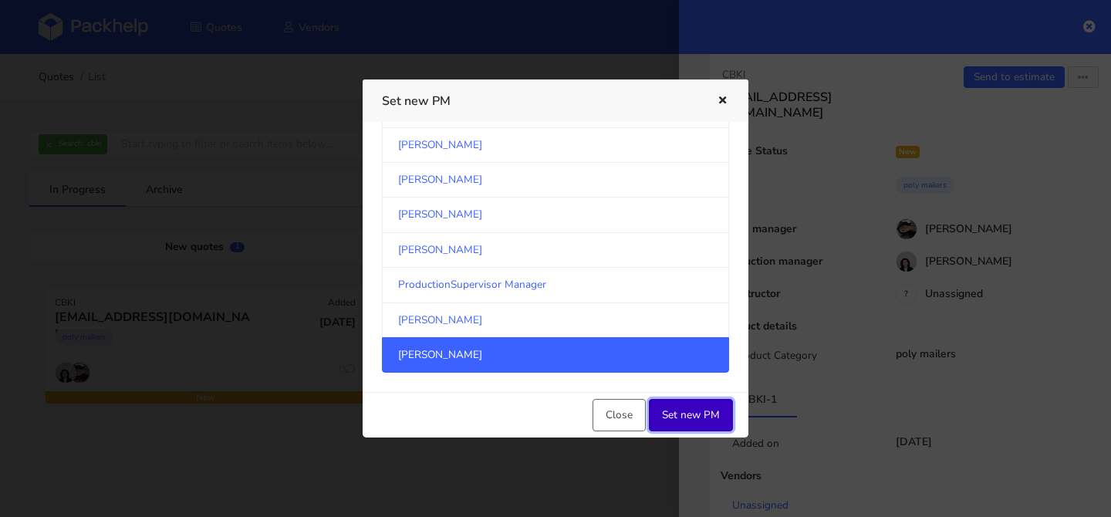
click at [686, 409] on button "Set new PM" at bounding box center [691, 415] width 84 height 32
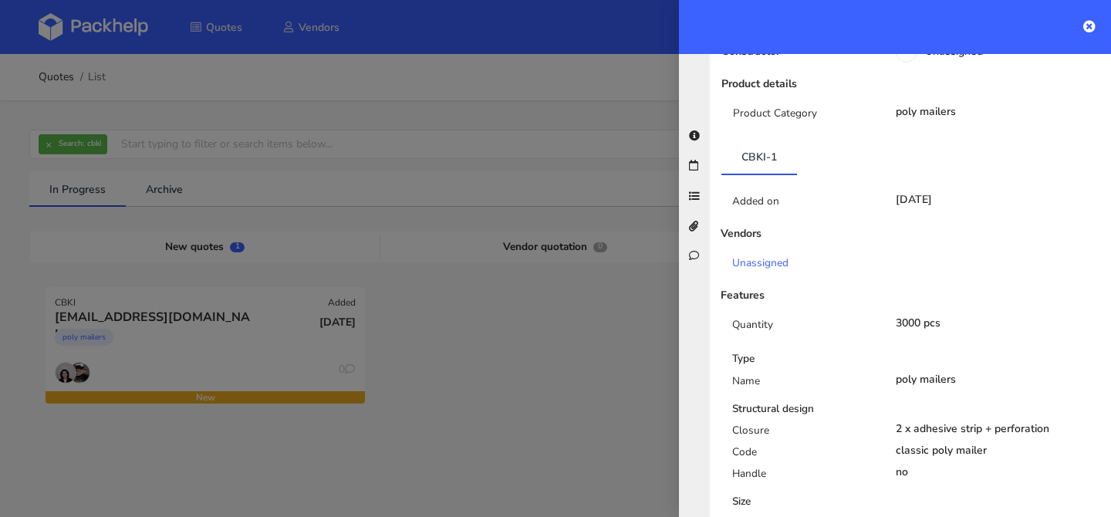
scroll to position [0, 0]
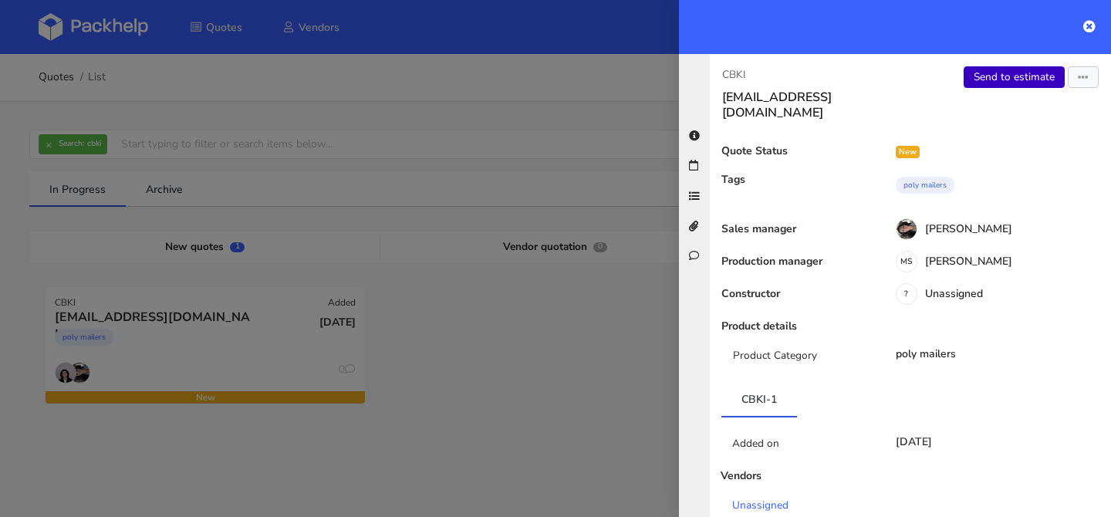
click at [1010, 76] on link "Send to estimate" at bounding box center [1013, 77] width 101 height 22
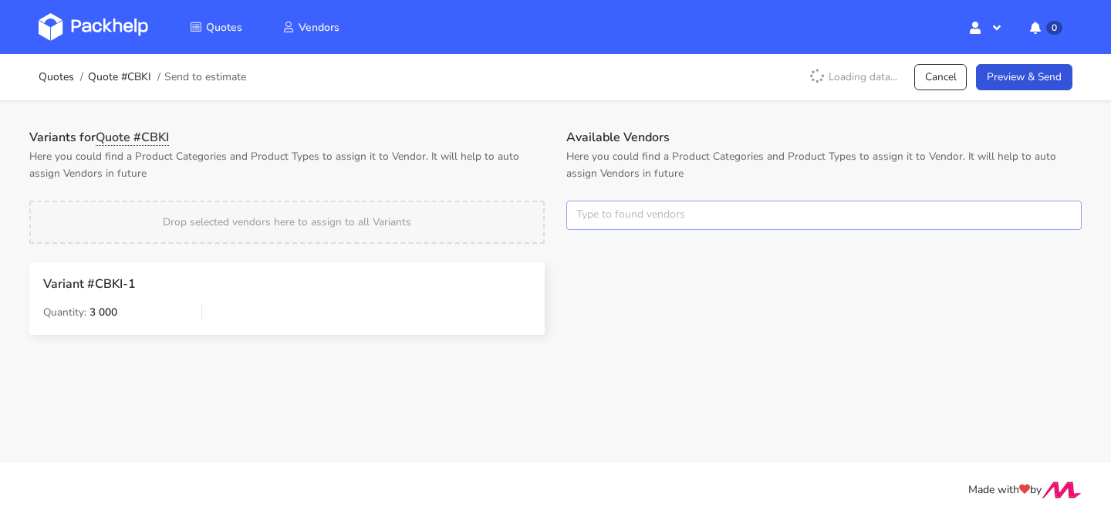
click at [636, 201] on input "text" at bounding box center [823, 215] width 515 height 29
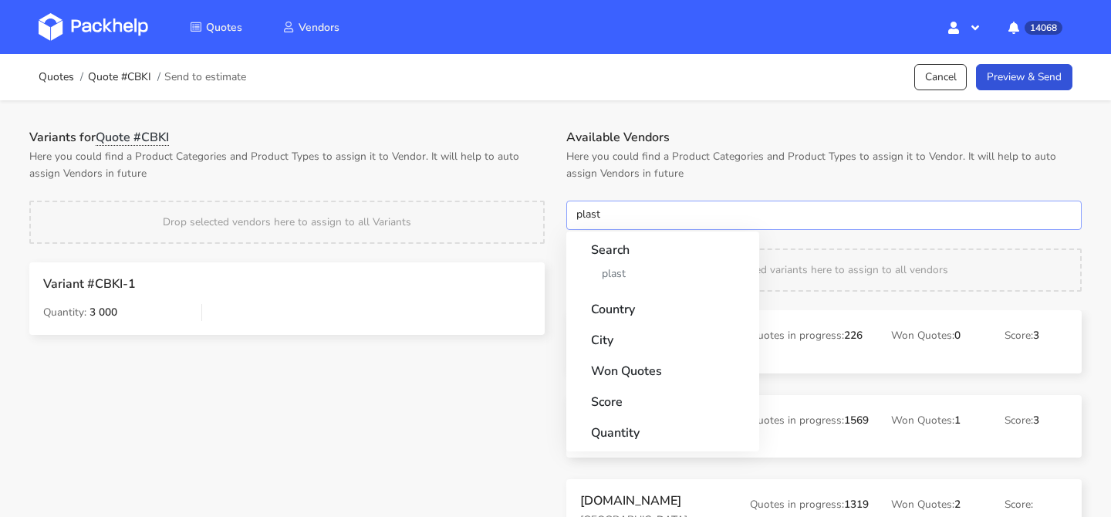
type input "plast"
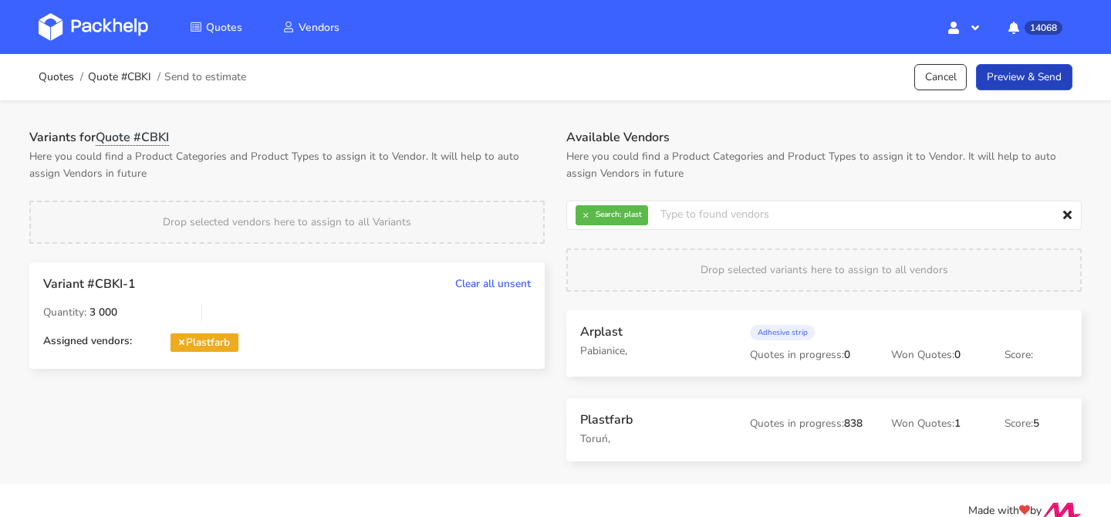
click at [1030, 72] on link "Preview & Send" at bounding box center [1024, 77] width 96 height 27
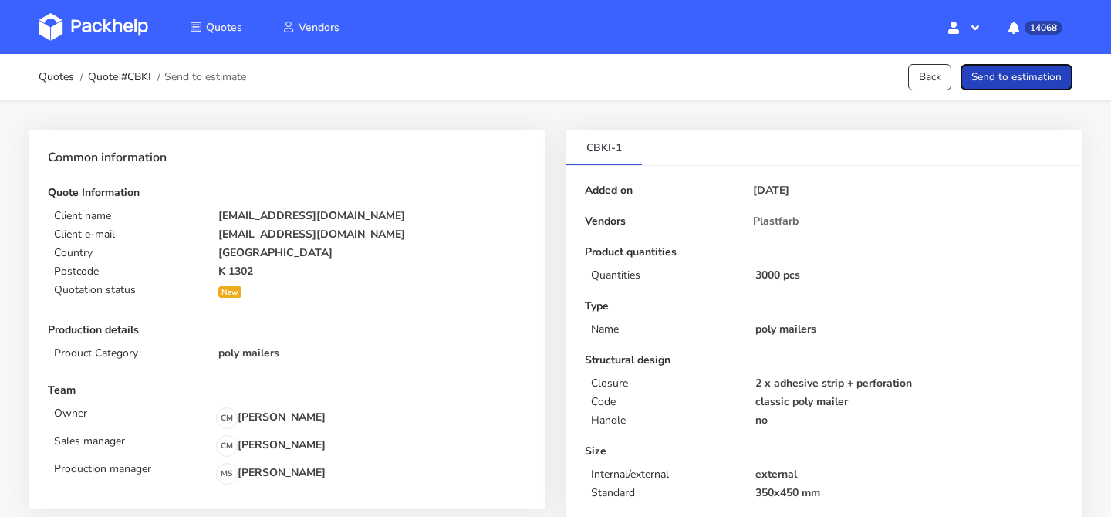
click at [1028, 74] on button "Send to estimation" at bounding box center [1016, 77] width 112 height 27
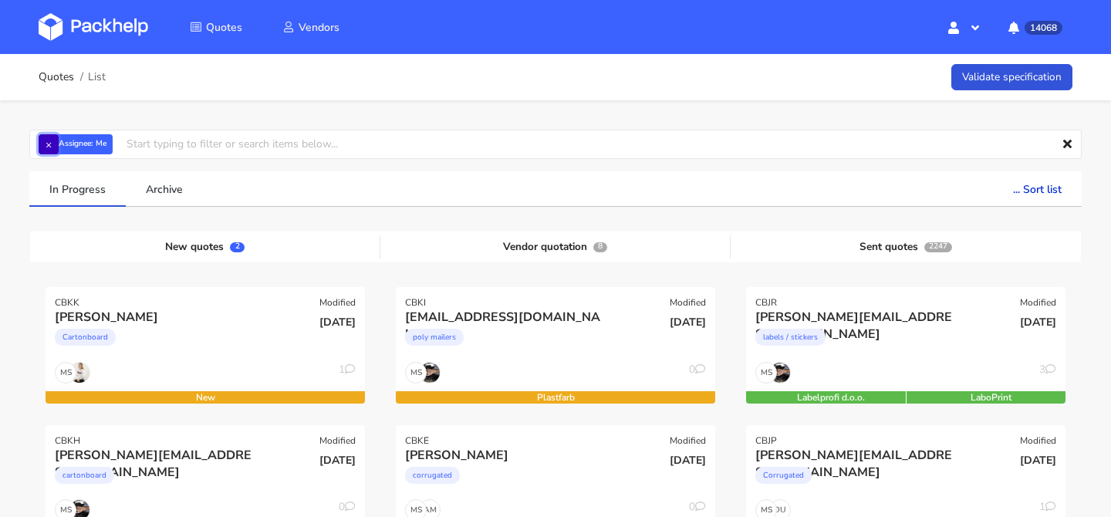
click at [47, 141] on button "×" at bounding box center [49, 144] width 20 height 20
click at [47, 141] on input "text" at bounding box center [555, 144] width 1052 height 29
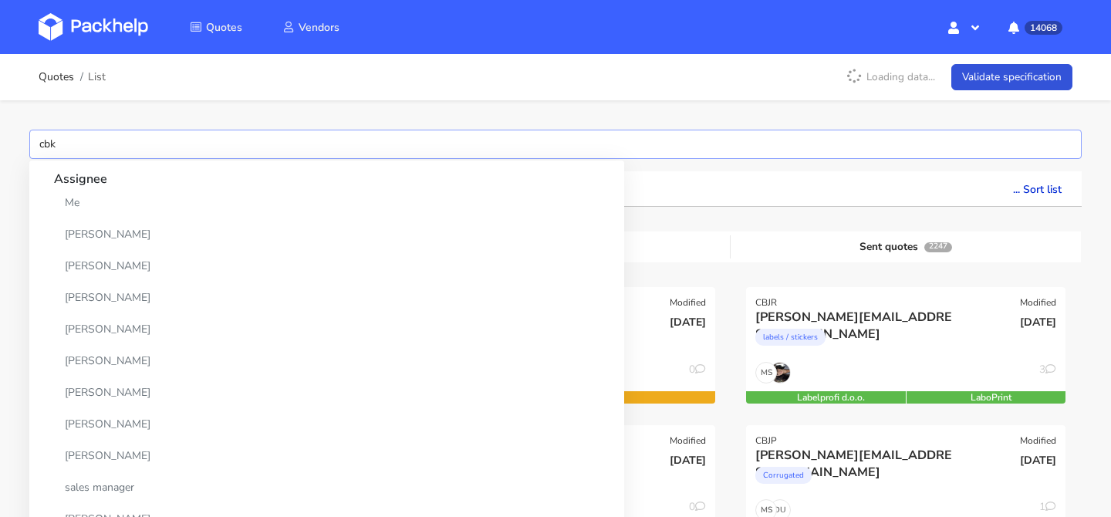
type input "cbkj"
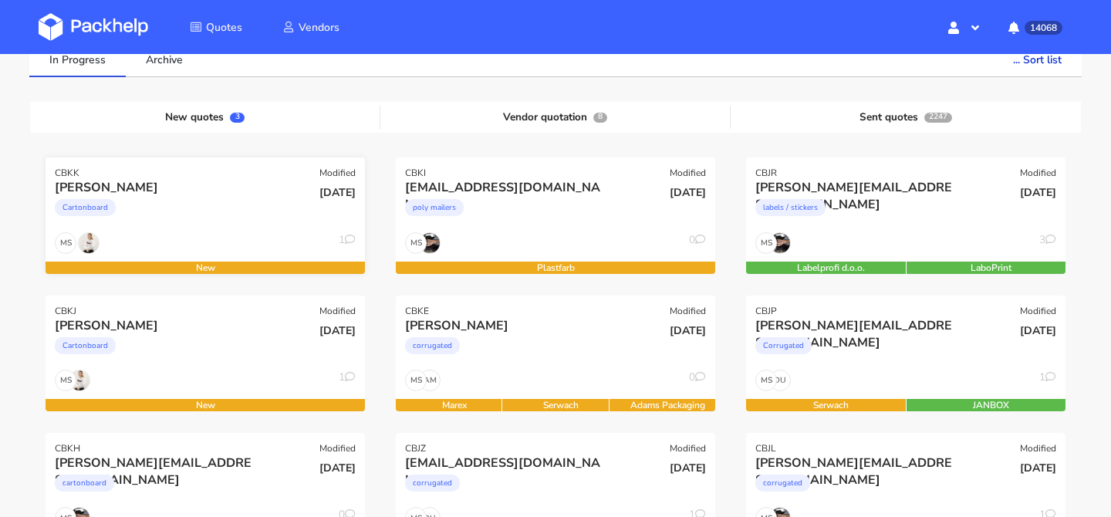
scroll to position [133, 0]
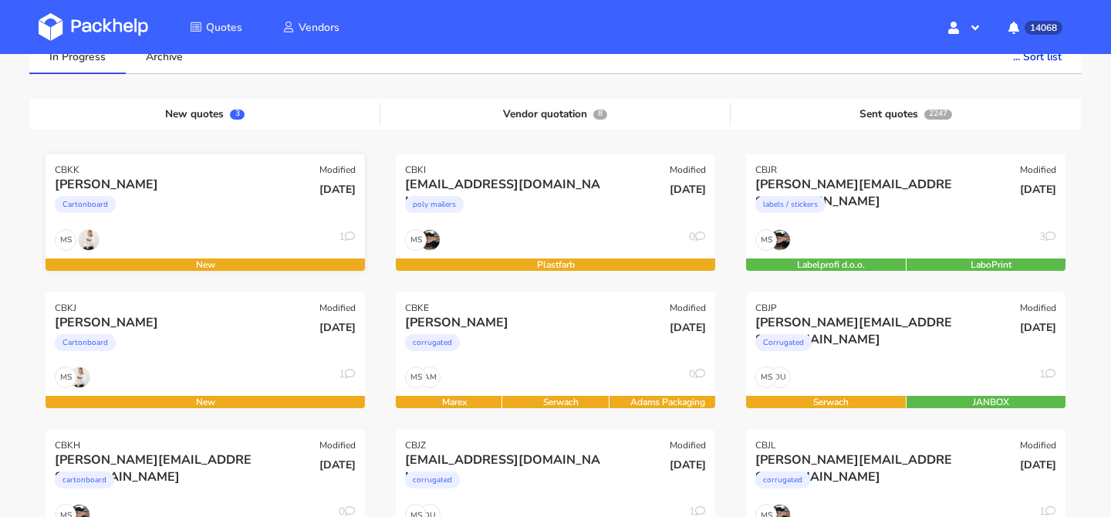
click at [237, 199] on div "Cartonboard" at bounding box center [157, 208] width 204 height 31
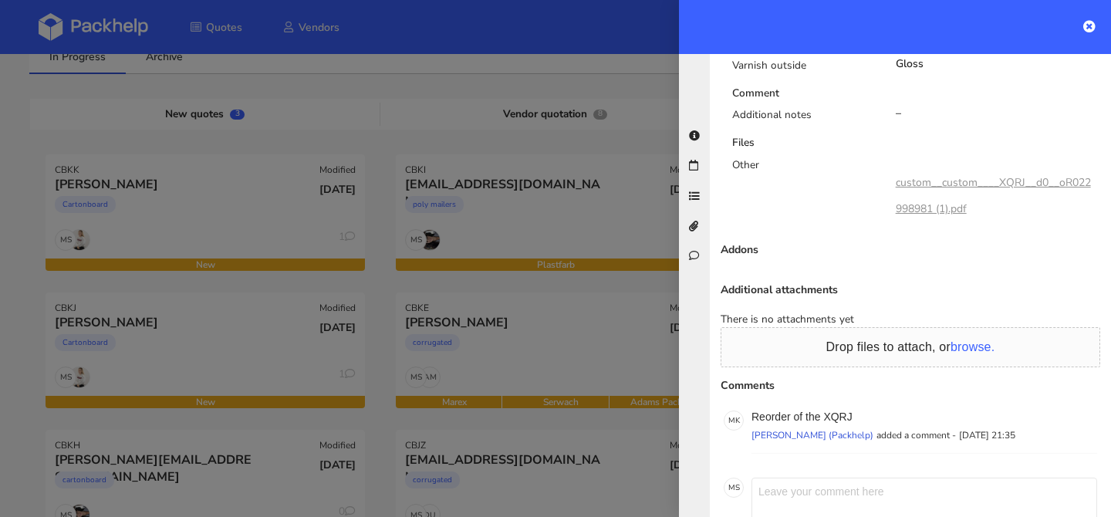
scroll to position [973, 0]
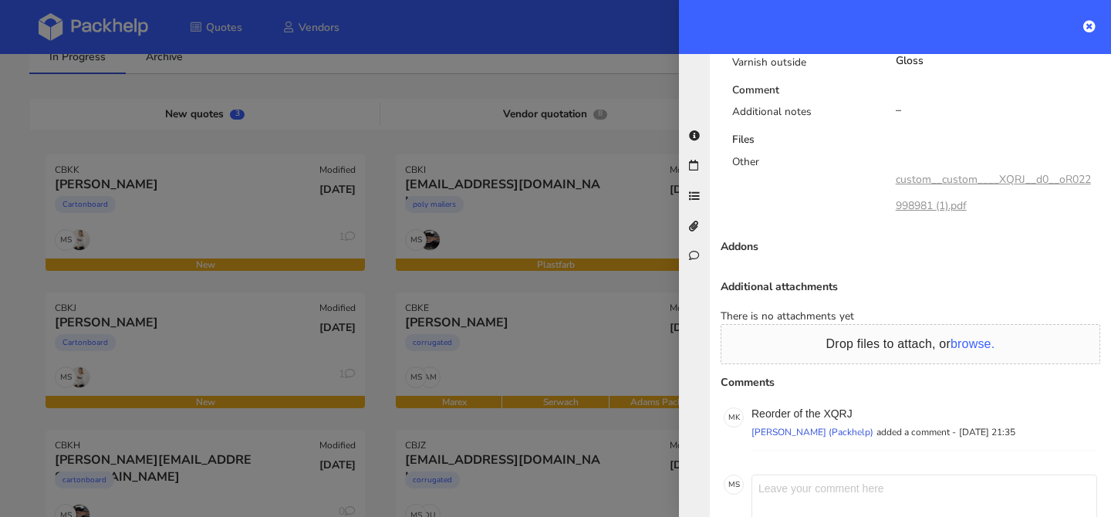
click at [231, 337] on div at bounding box center [555, 258] width 1111 height 517
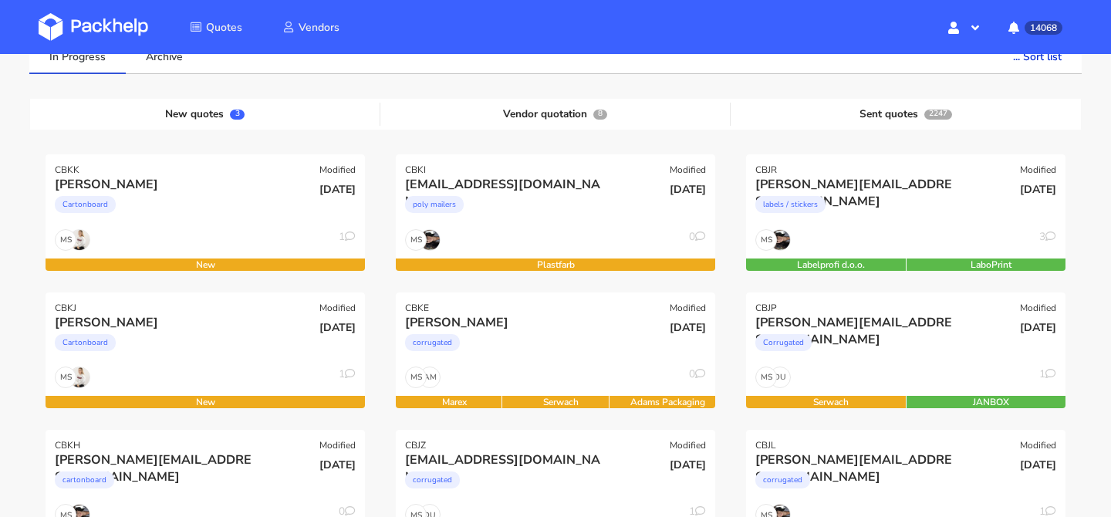
click at [231, 337] on div "Cartonboard" at bounding box center [157, 346] width 204 height 31
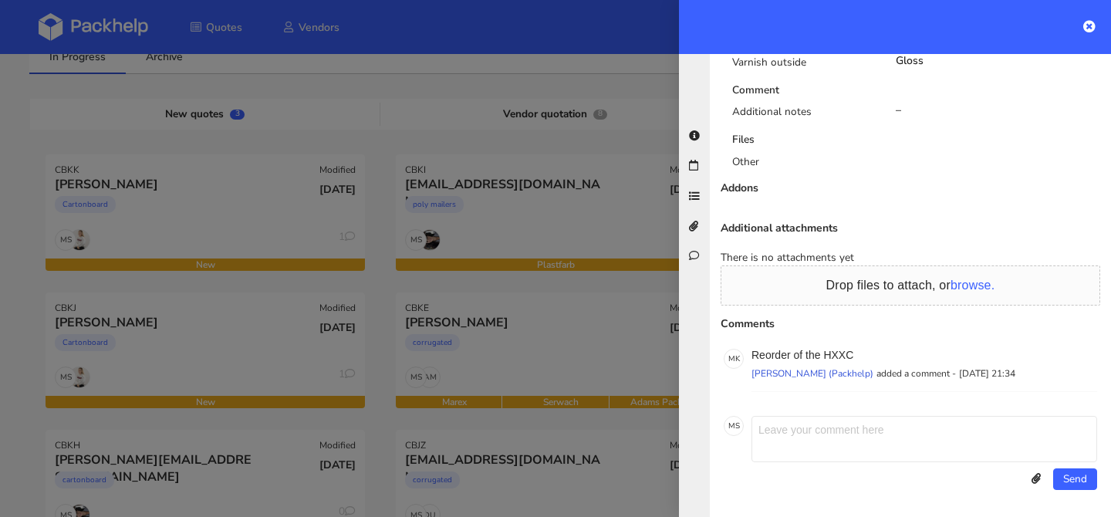
scroll to position [0, 0]
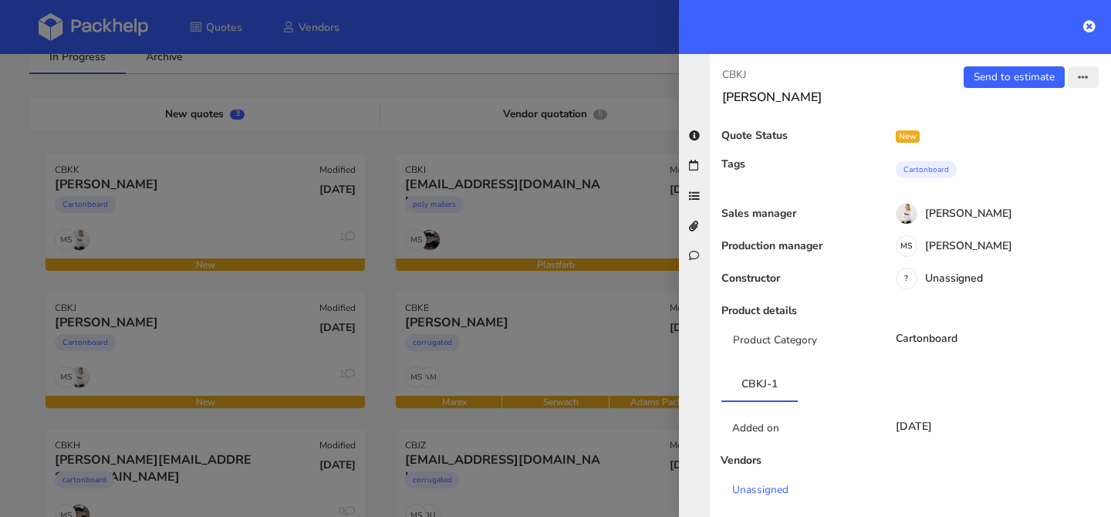
click at [1084, 83] on button "button" at bounding box center [1082, 77] width 31 height 22
click at [1007, 138] on link "Edit quote" at bounding box center [1033, 137] width 136 height 25
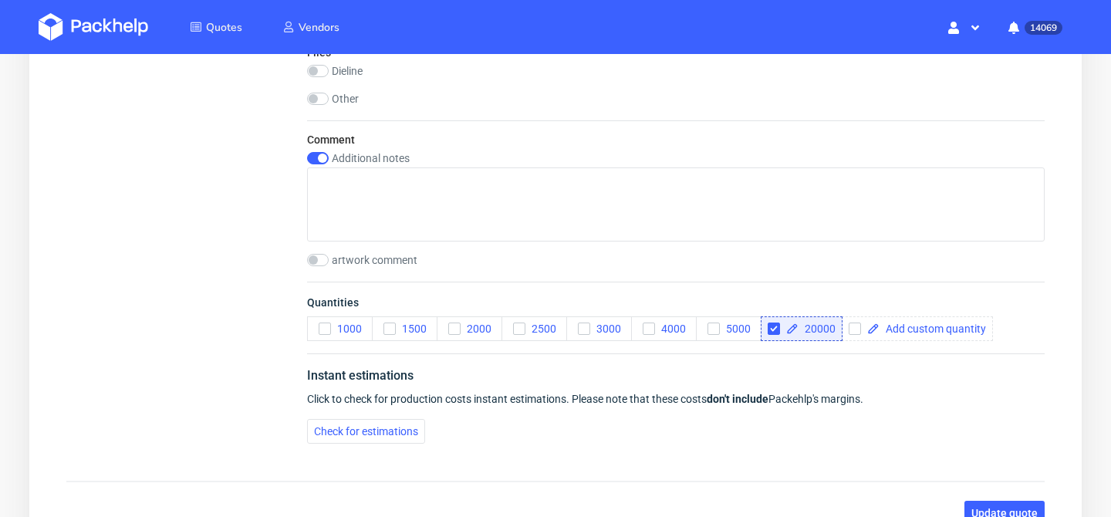
scroll to position [1517, 0]
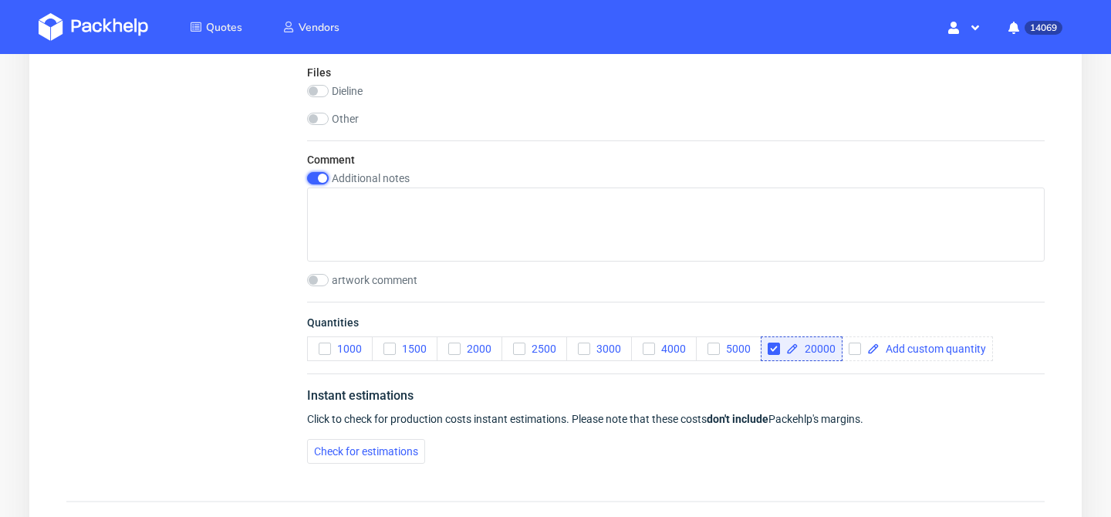
click at [322, 174] on input "checkbox" at bounding box center [318, 178] width 22 height 12
checkbox input "false"
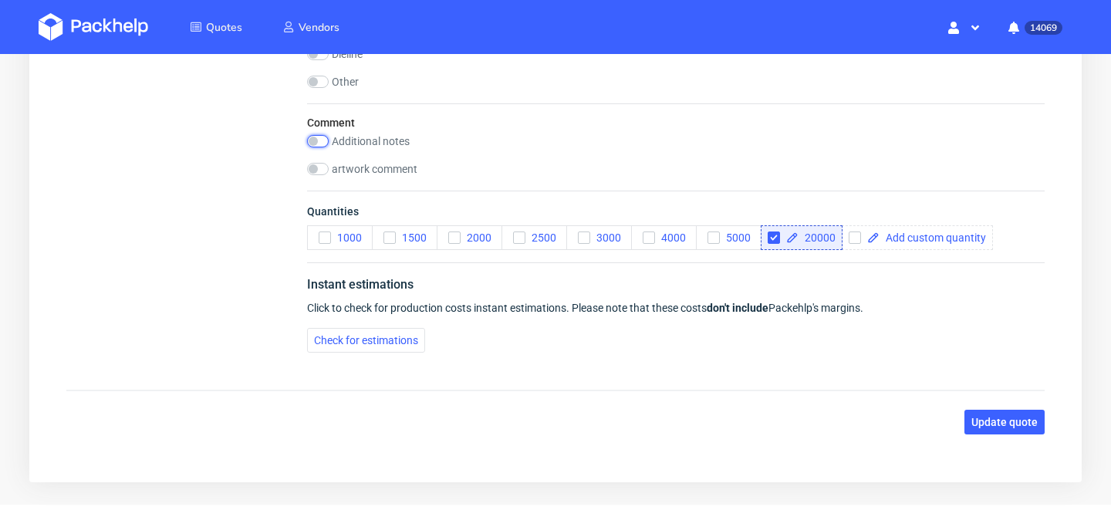
scroll to position [1596, 0]
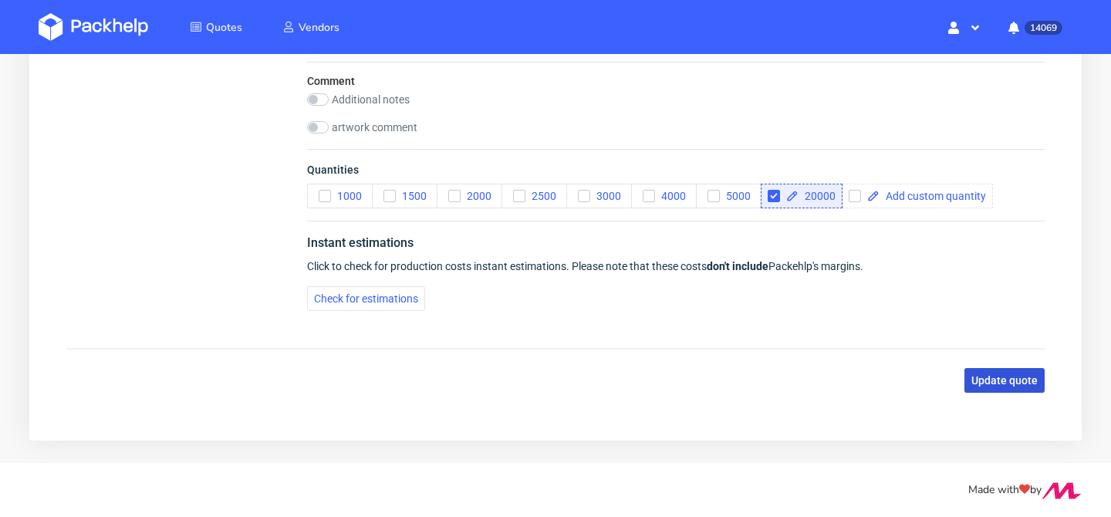
click at [1032, 382] on span "Update quote" at bounding box center [1004, 380] width 66 height 11
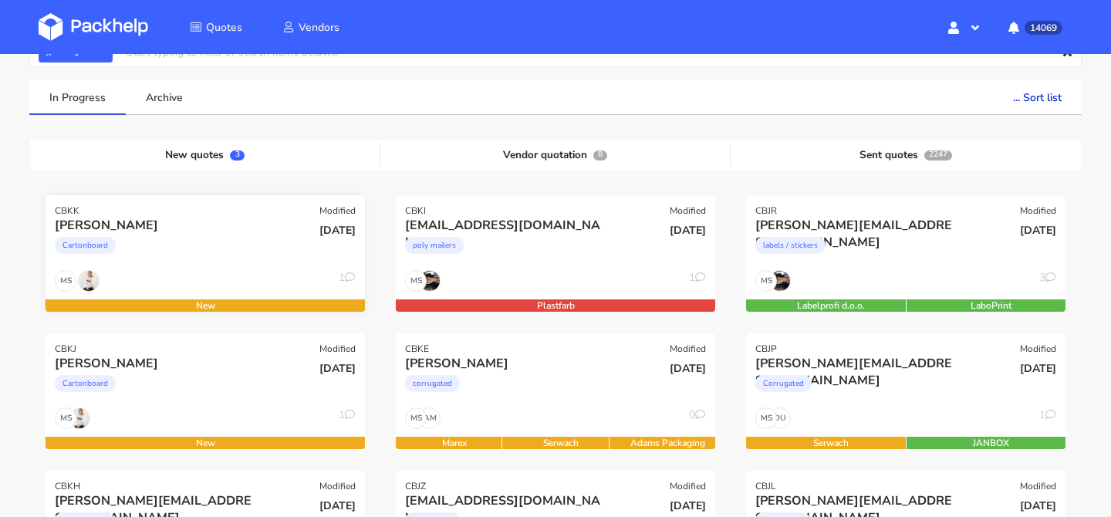
scroll to position [114, 0]
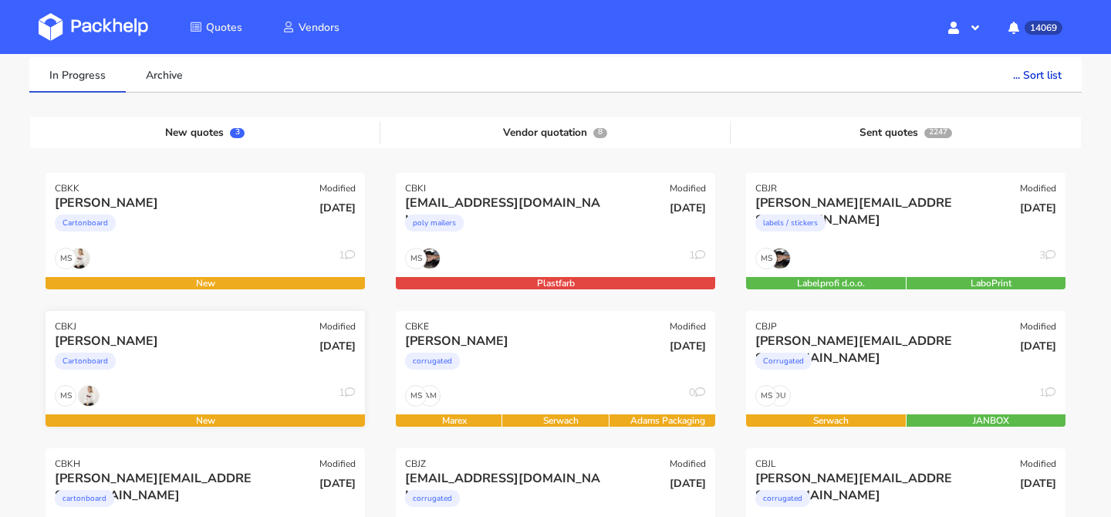
click at [217, 361] on div "Cartonboard" at bounding box center [157, 364] width 204 height 31
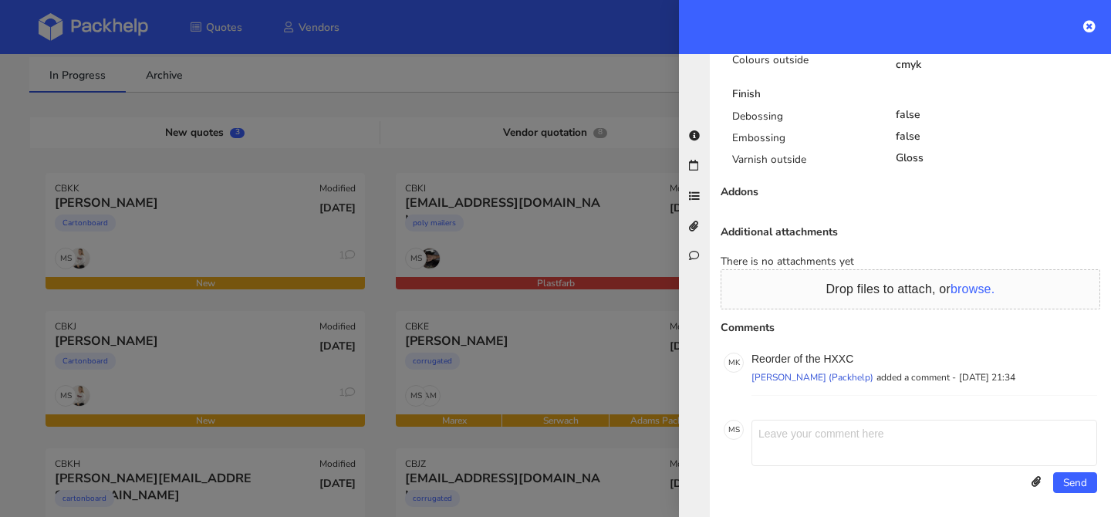
scroll to position [879, 0]
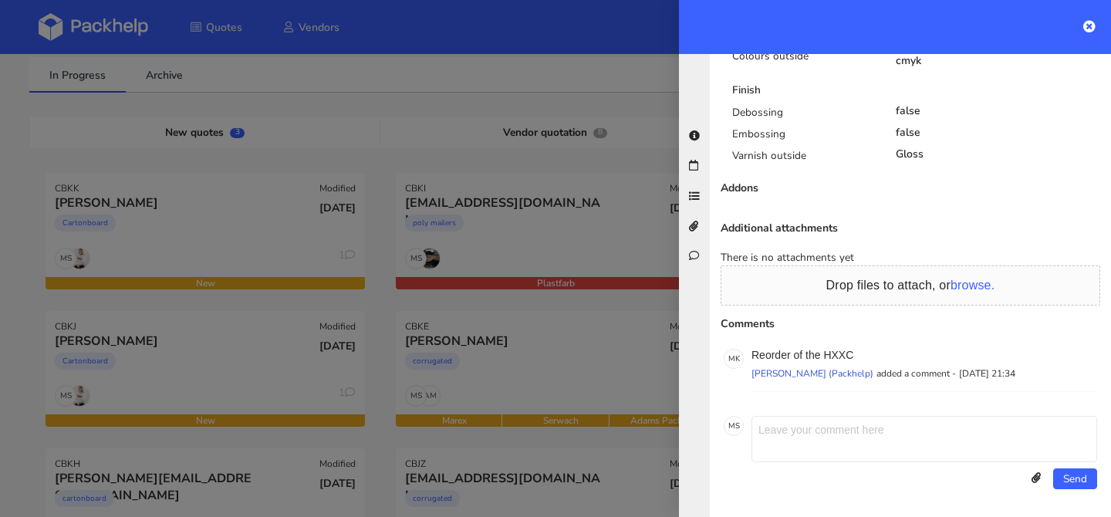
click at [209, 252] on div at bounding box center [555, 258] width 1111 height 517
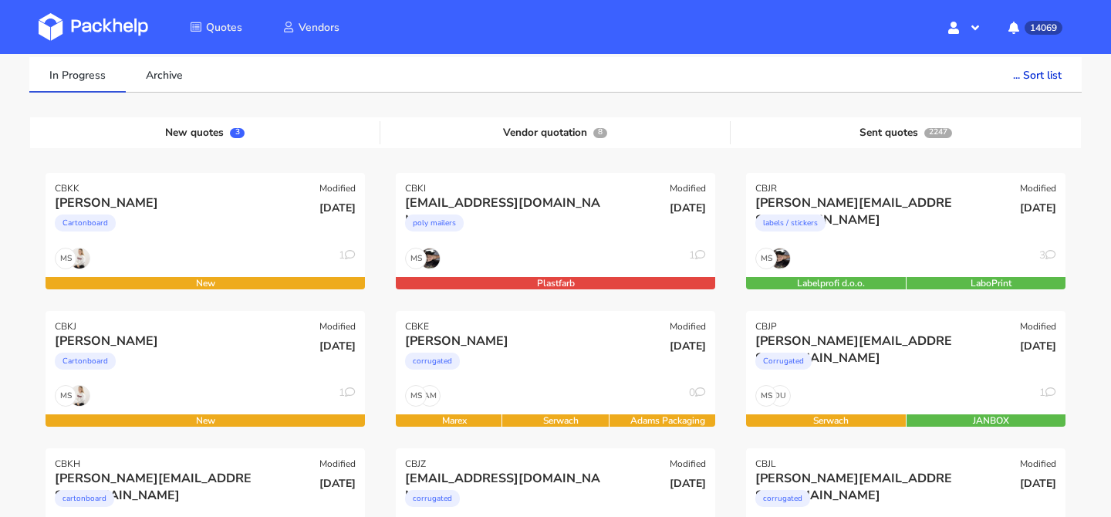
click at [209, 252] on div "MS 1" at bounding box center [205, 262] width 319 height 29
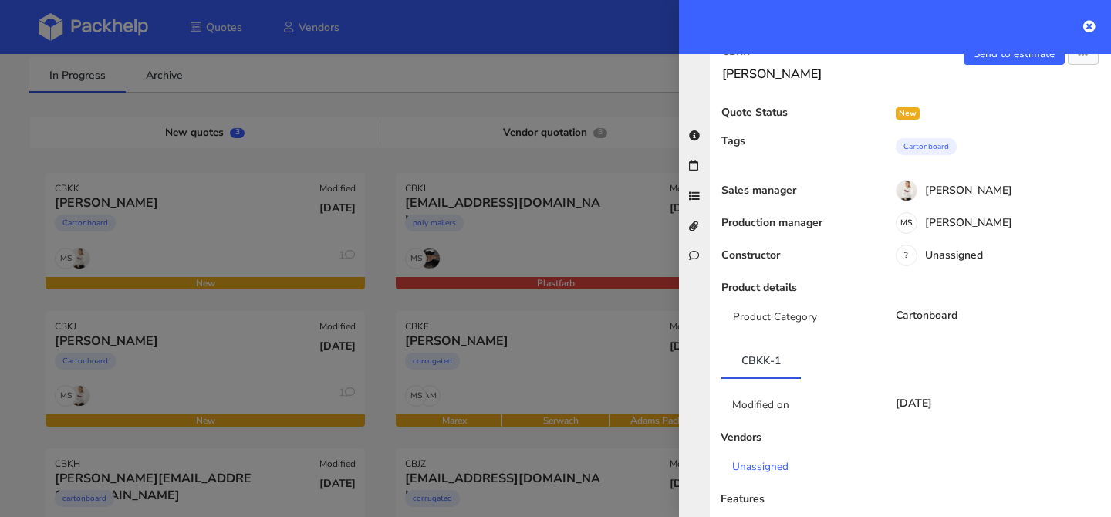
scroll to position [0, 0]
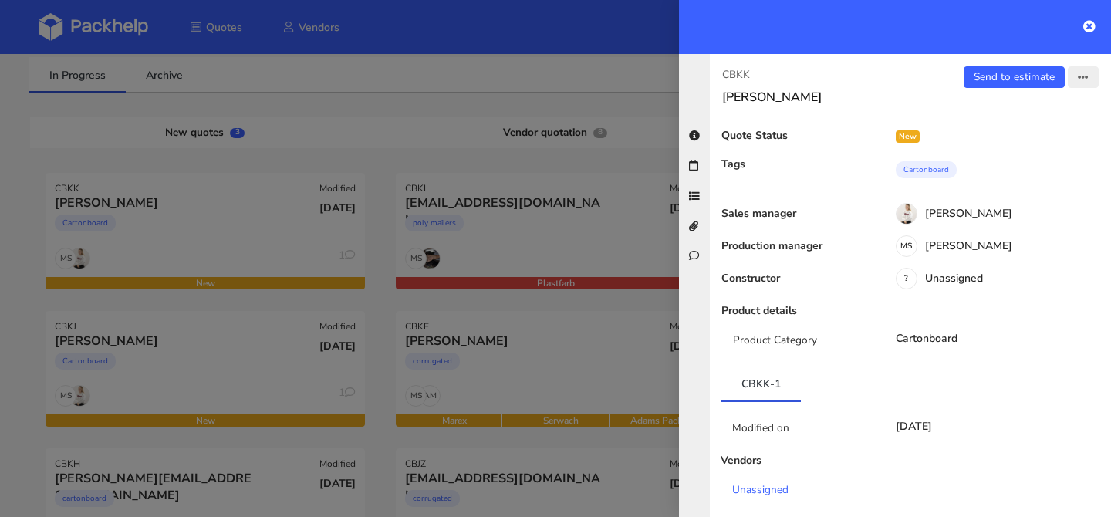
click at [1089, 77] on button "button" at bounding box center [1082, 77] width 31 height 22
click at [1019, 139] on link "Edit quote" at bounding box center [1033, 137] width 136 height 25
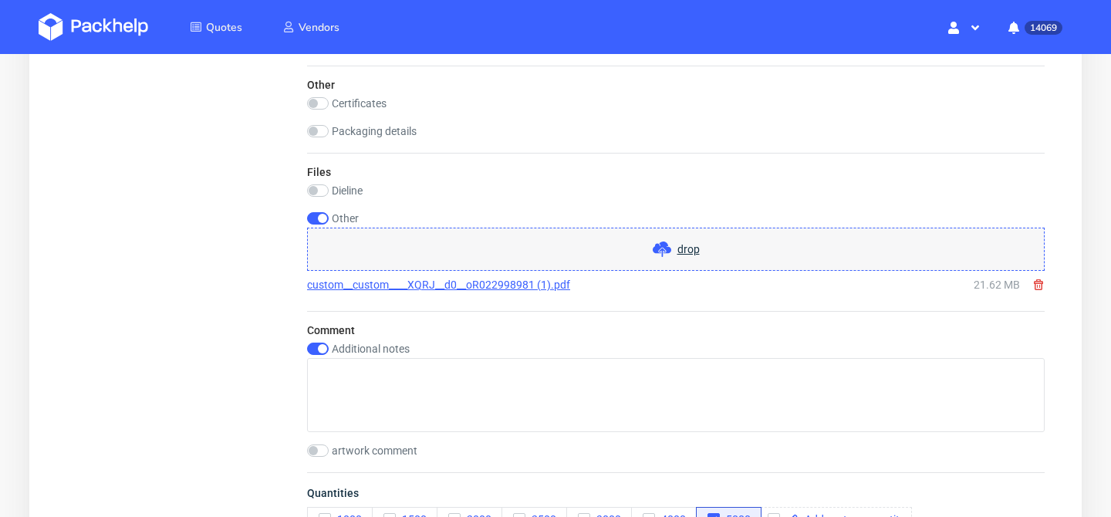
scroll to position [1426, 0]
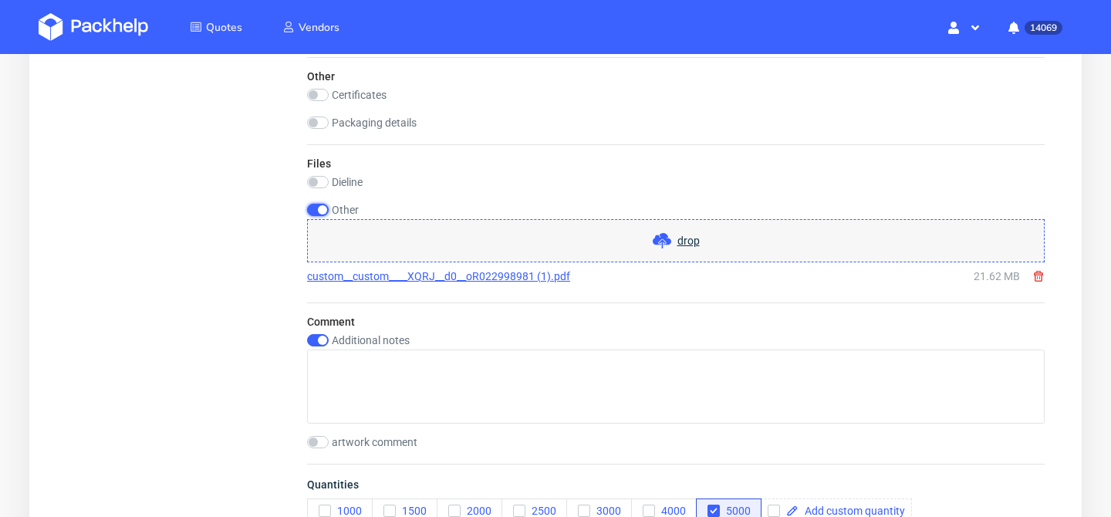
click at [319, 211] on input "checkbox" at bounding box center [318, 210] width 22 height 12
checkbox input "false"
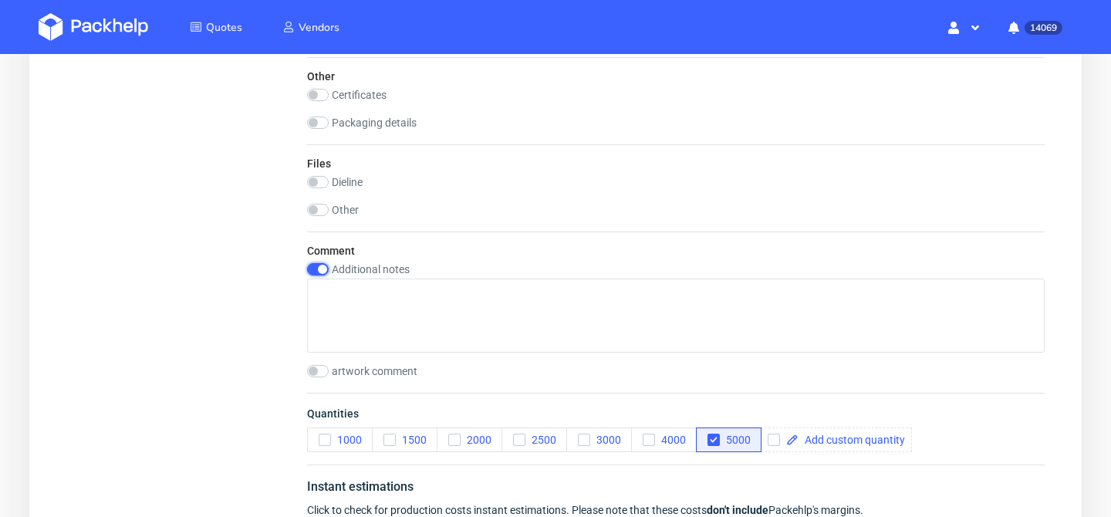
click at [317, 273] on input "checkbox" at bounding box center [318, 269] width 22 height 12
checkbox input "false"
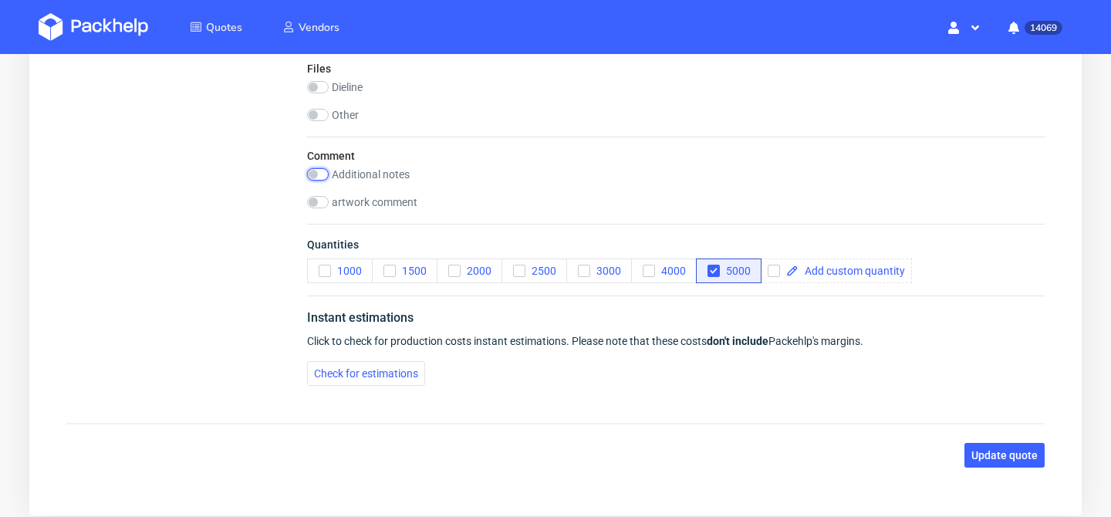
scroll to position [1596, 0]
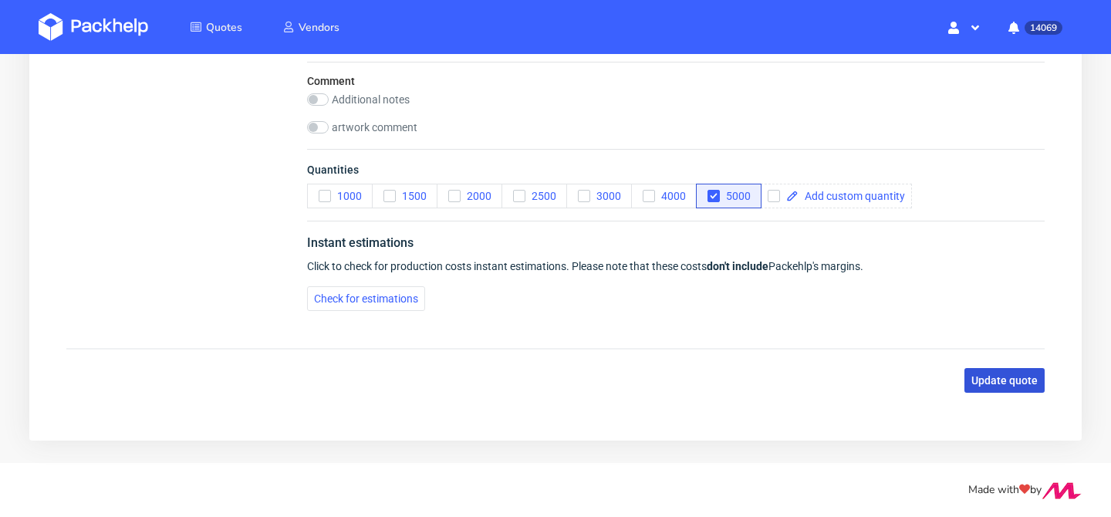
click at [1030, 382] on span "Update quote" at bounding box center [1004, 380] width 66 height 11
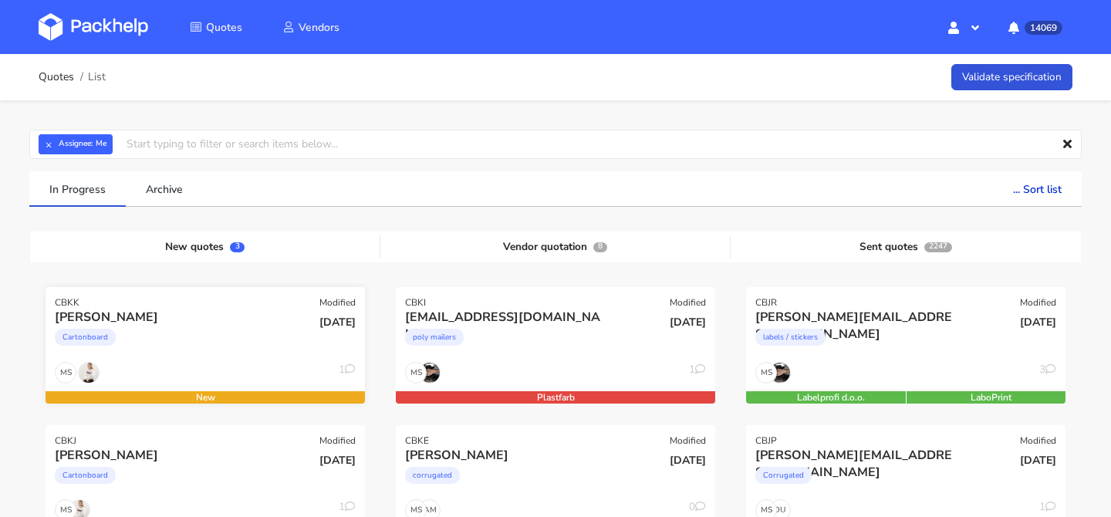
click at [224, 342] on div "Cartonboard" at bounding box center [157, 340] width 204 height 31
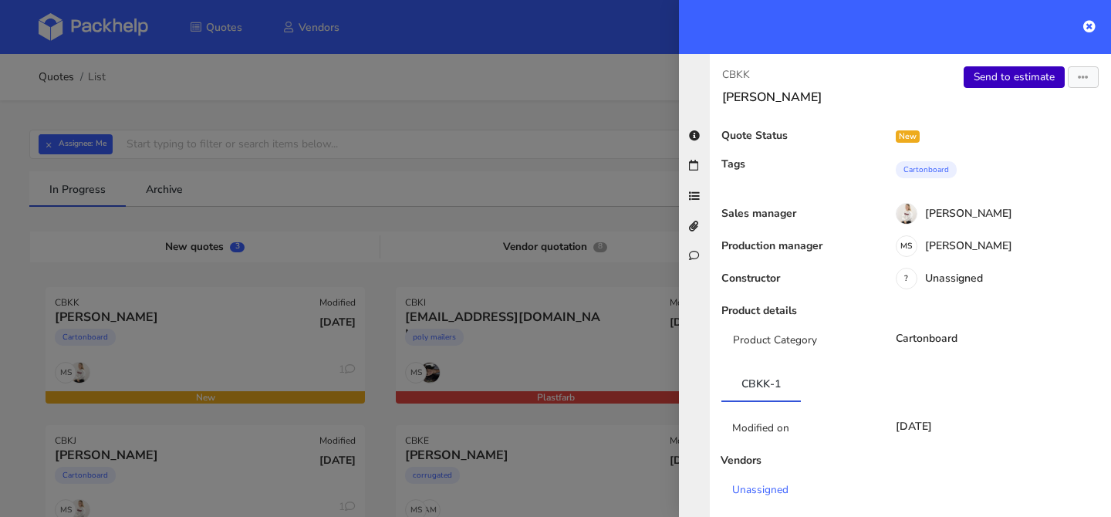
click at [993, 79] on link "Send to estimate" at bounding box center [1013, 77] width 101 height 22
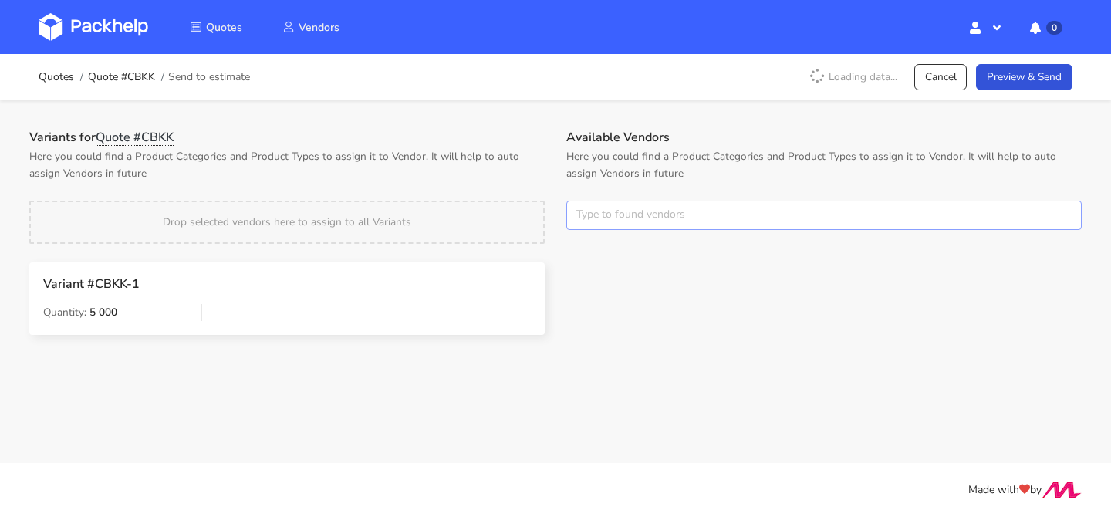
click at [600, 206] on input "text" at bounding box center [823, 215] width 515 height 29
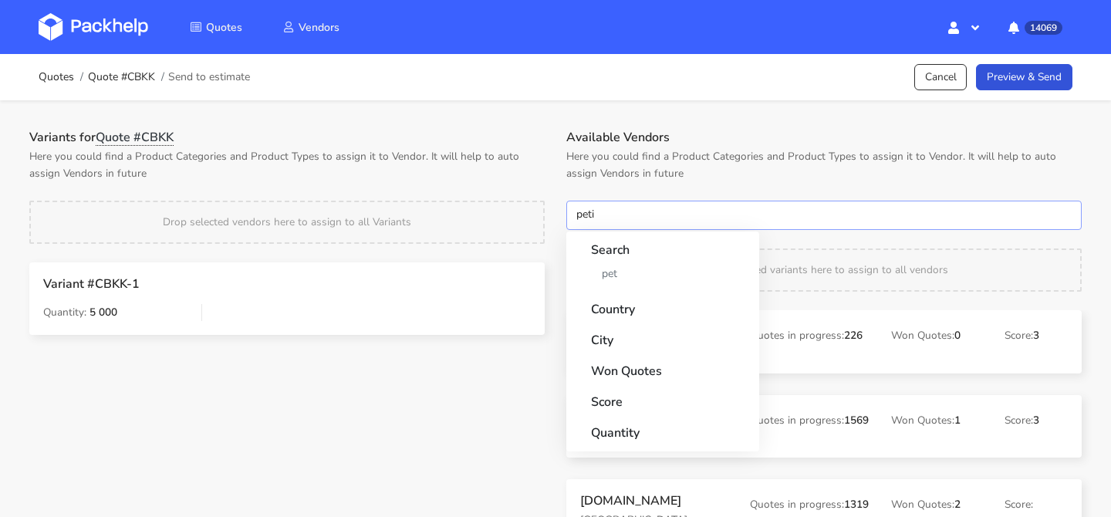
type input "petit"
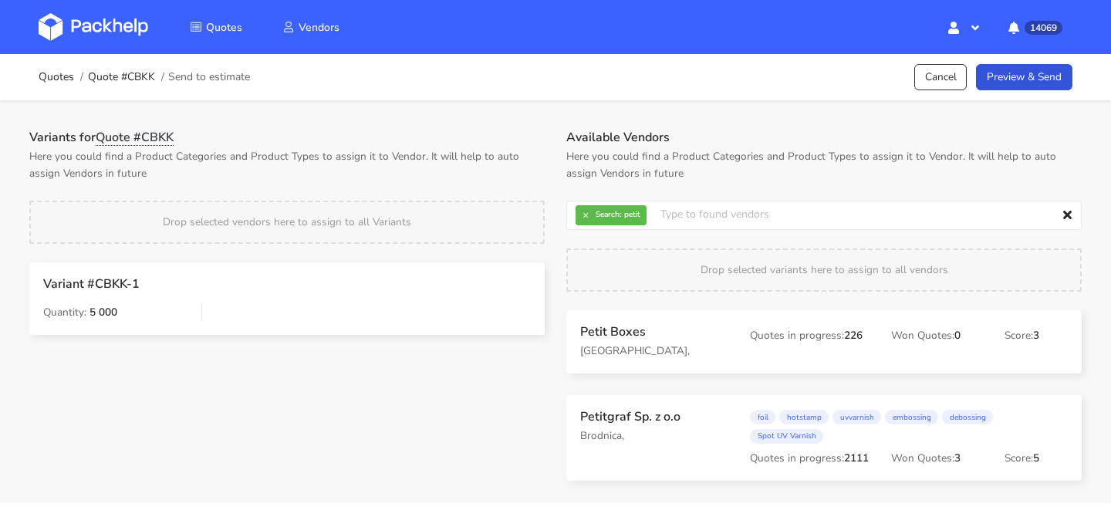
click at [597, 344] on p "[GEOGRAPHIC_DATA]," at bounding box center [654, 350] width 148 height 17
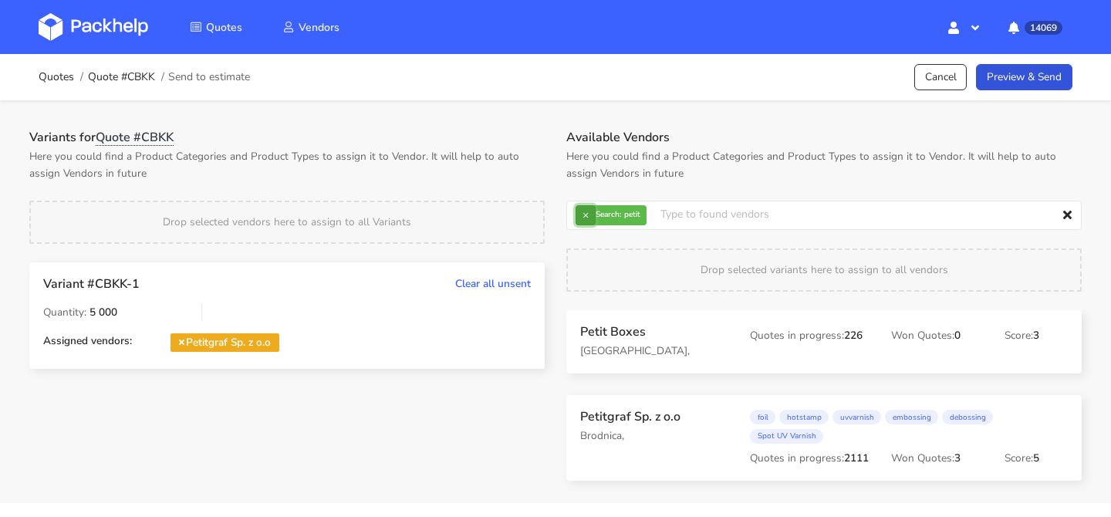
click at [580, 220] on button "×" at bounding box center [585, 215] width 20 height 20
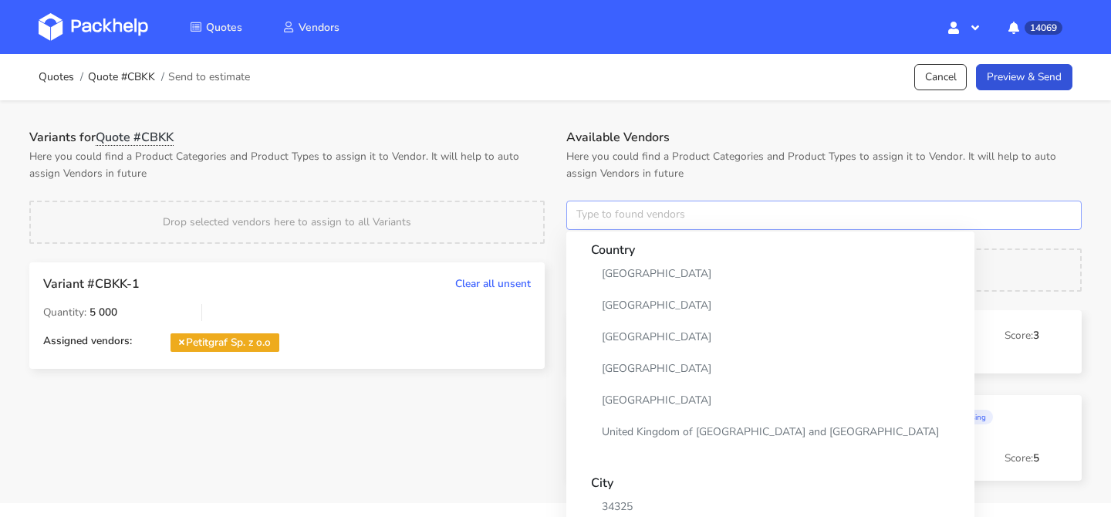
click at [580, 220] on input "text" at bounding box center [823, 215] width 515 height 29
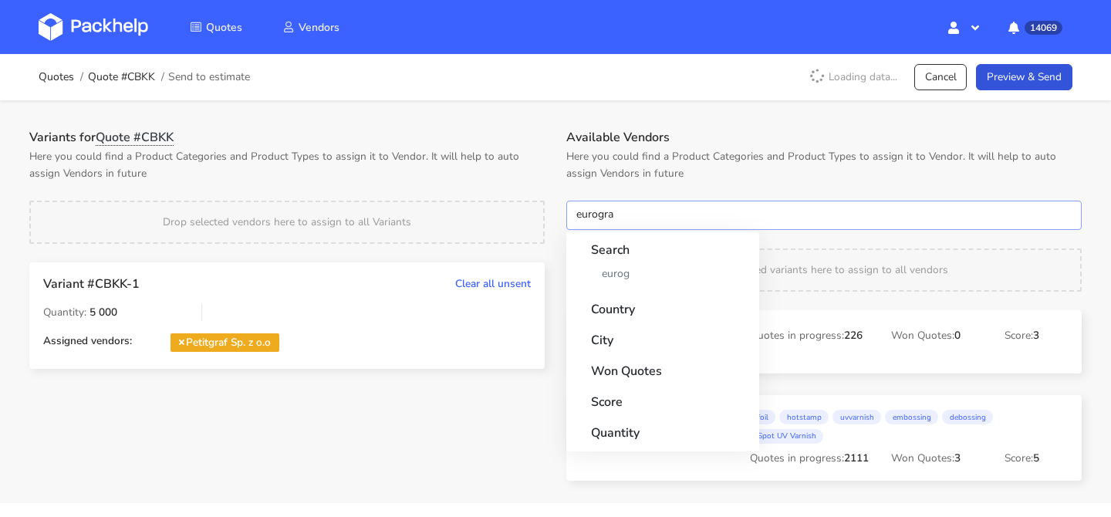
type input "eurograp"
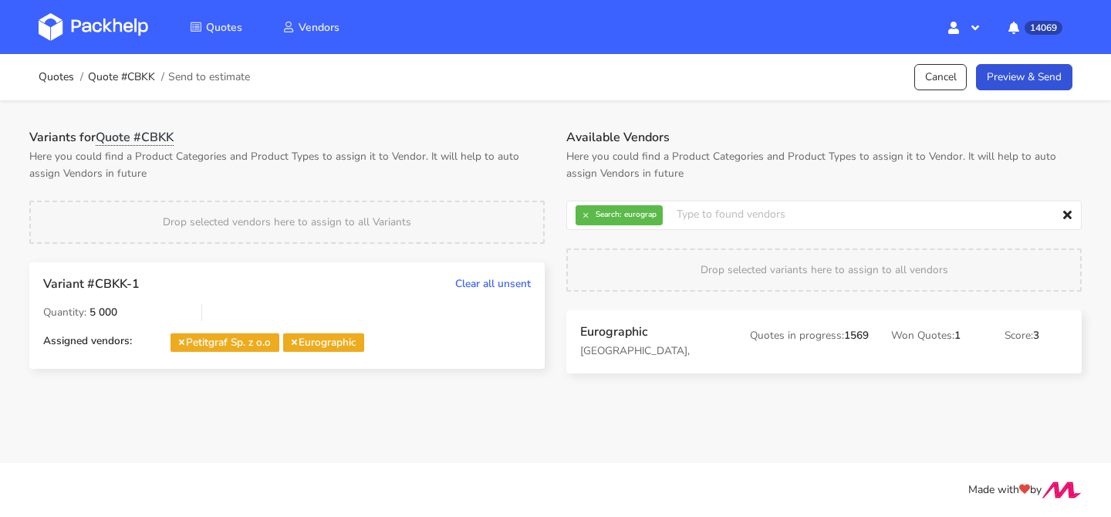
click at [598, 213] on strong "Search:" at bounding box center [607, 215] width 25 height 8
click at [589, 214] on button "×" at bounding box center [585, 215] width 20 height 20
click at [589, 214] on input "text" at bounding box center [823, 215] width 515 height 29
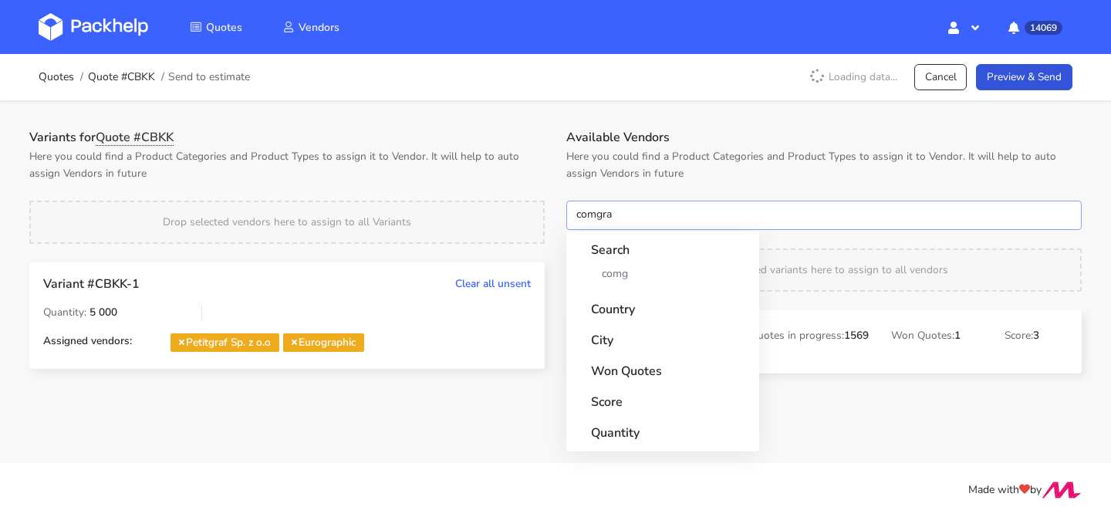
type input "comgrap"
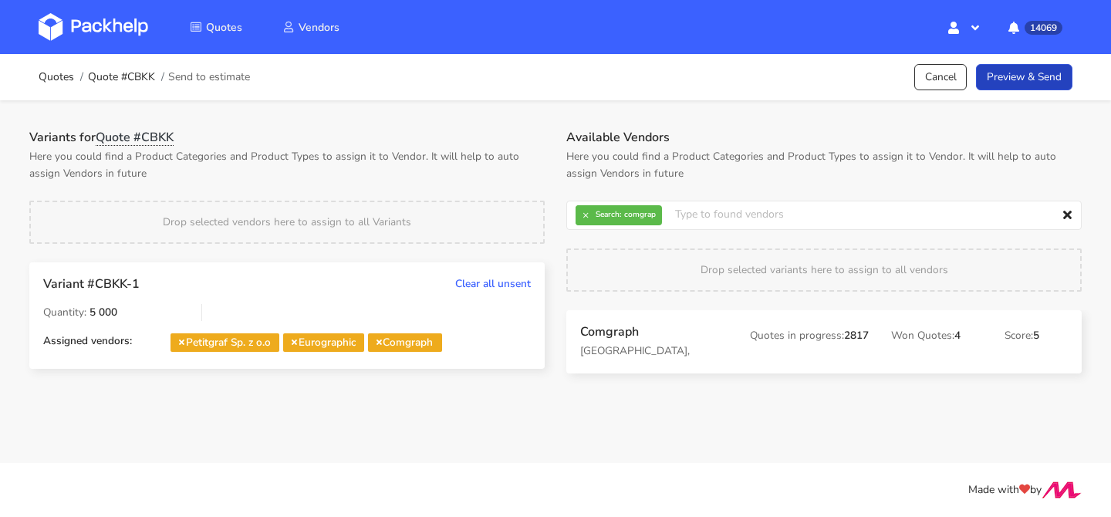
click at [1047, 81] on link "Preview & Send" at bounding box center [1024, 77] width 96 height 27
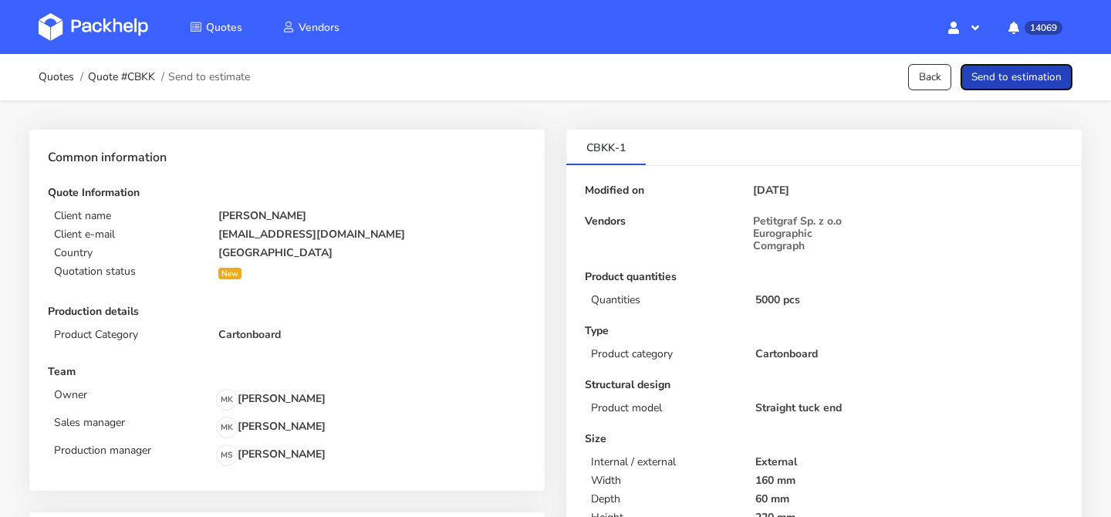
click at [995, 80] on button "Send to estimation" at bounding box center [1016, 77] width 112 height 27
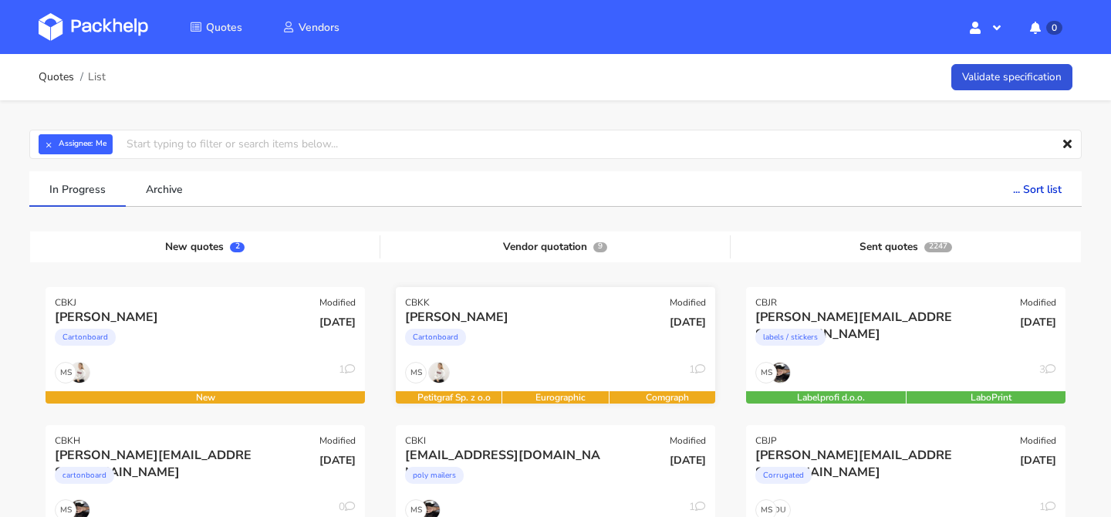
click at [540, 341] on div "Cartonboard" at bounding box center [507, 340] width 204 height 31
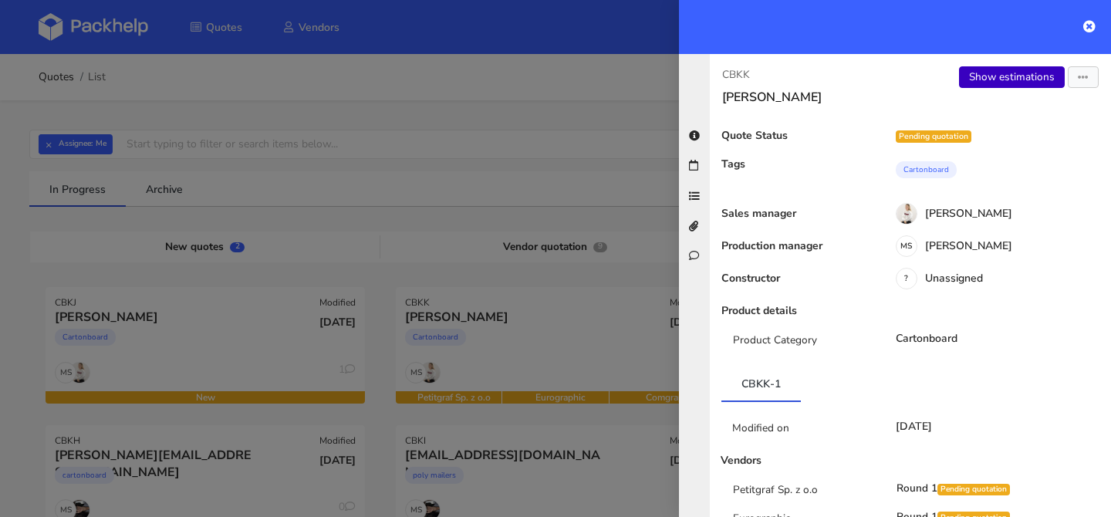
click at [1003, 69] on link "Show estimations" at bounding box center [1012, 77] width 106 height 22
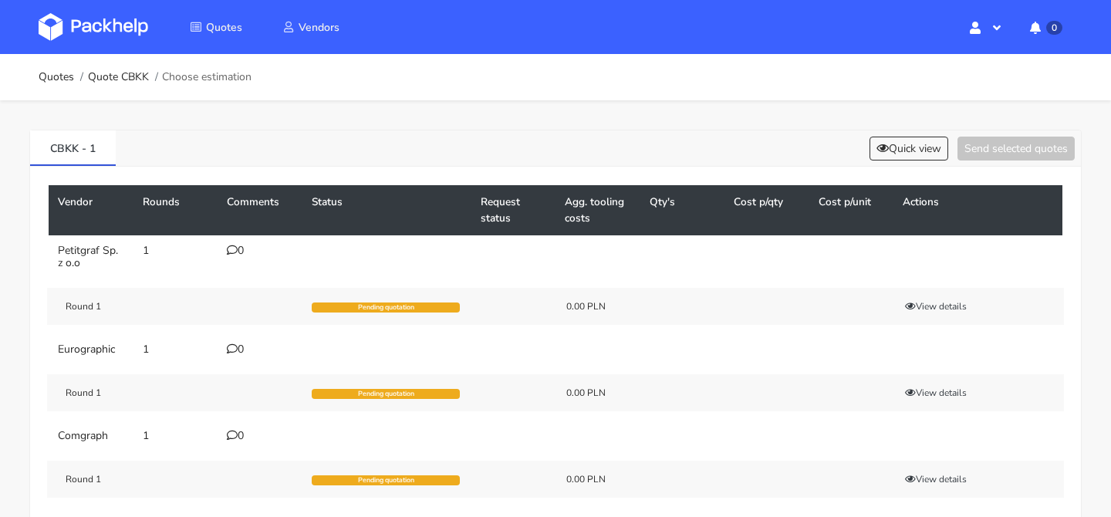
click at [249, 251] on div "0" at bounding box center [260, 250] width 66 height 12
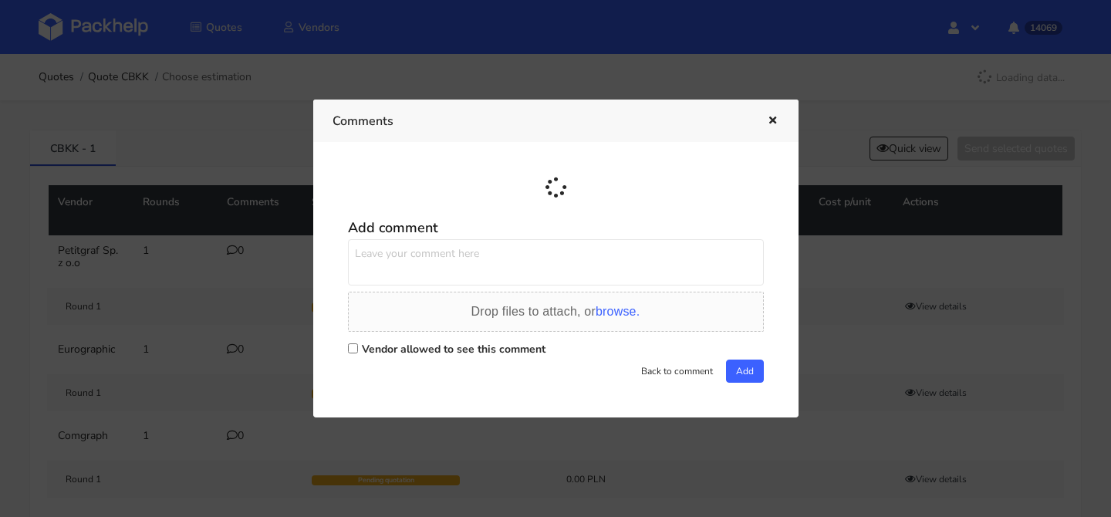
click at [416, 250] on textarea at bounding box center [556, 262] width 416 height 46
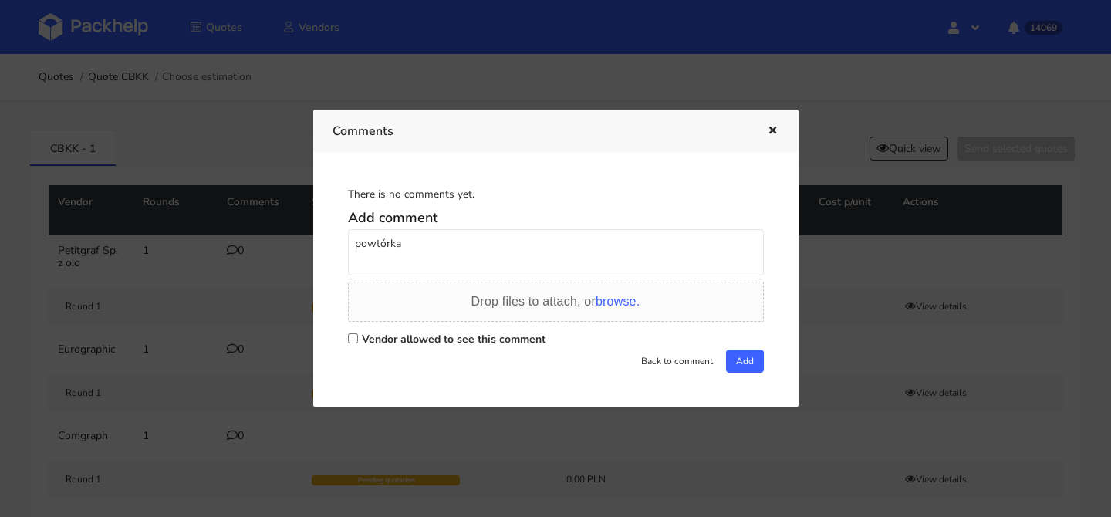
paste textarea "YOWI"
type textarea "powtórka YOWI"
click at [374, 336] on label "Vendor allowed to see this comment" at bounding box center [454, 339] width 184 height 15
click at [358, 336] on input "Vendor allowed to see this comment" at bounding box center [353, 338] width 10 height 10
checkbox input "true"
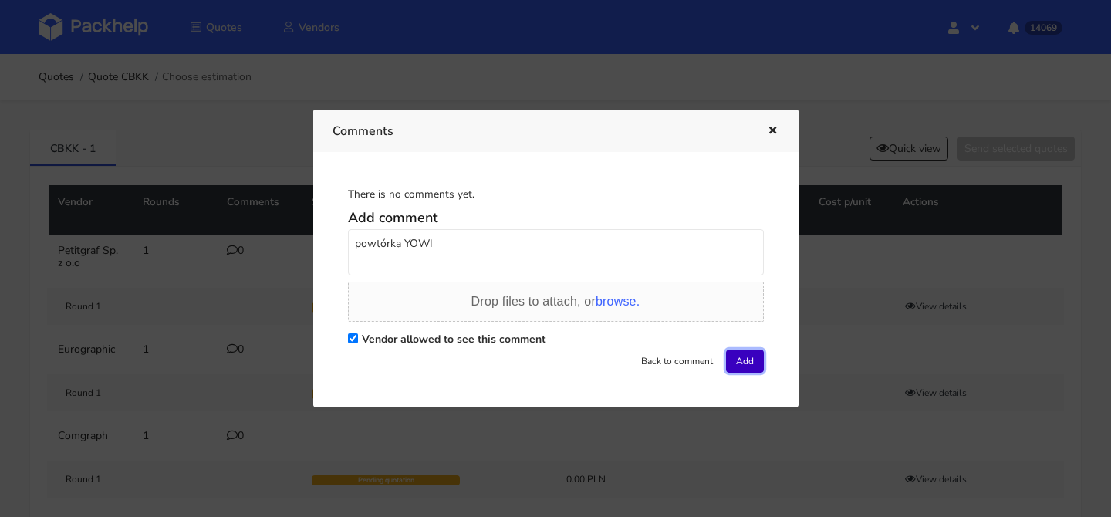
click at [733, 356] on button "Add" at bounding box center [745, 360] width 38 height 23
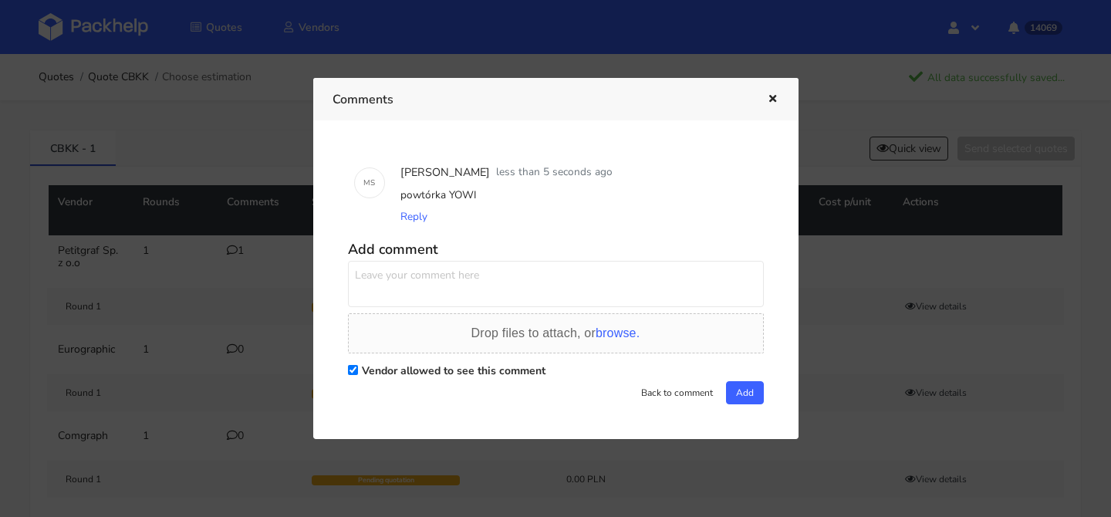
click at [770, 103] on icon "button" at bounding box center [772, 99] width 13 height 11
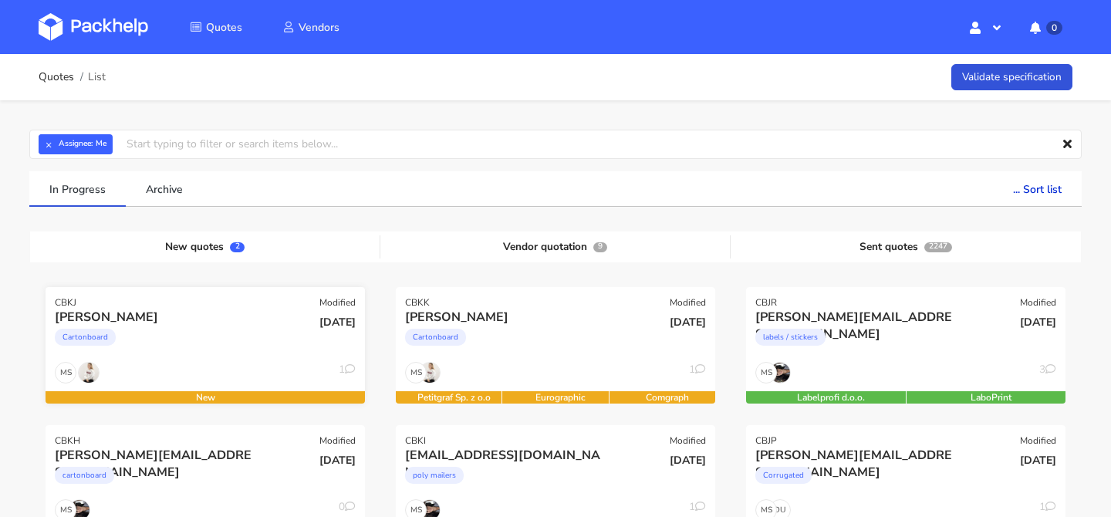
click at [200, 365] on div "MS 1" at bounding box center [205, 376] width 319 height 29
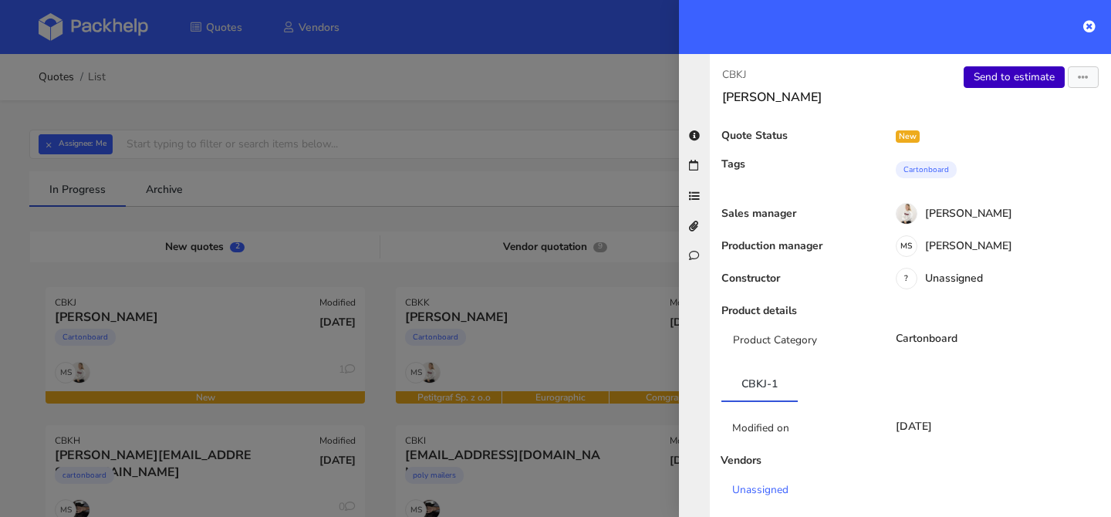
click at [1008, 71] on link "Send to estimate" at bounding box center [1013, 77] width 101 height 22
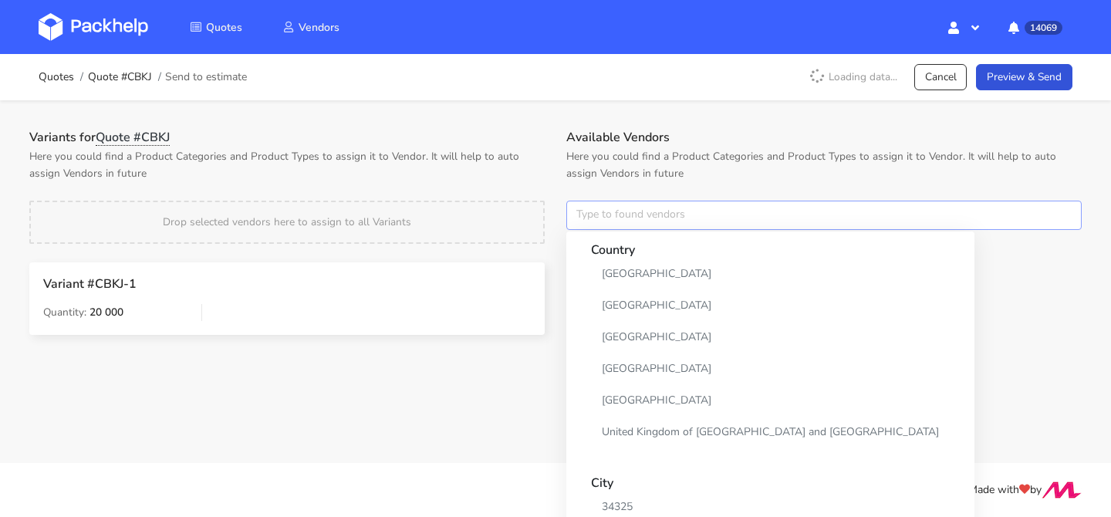
click at [631, 205] on input "text" at bounding box center [823, 215] width 515 height 29
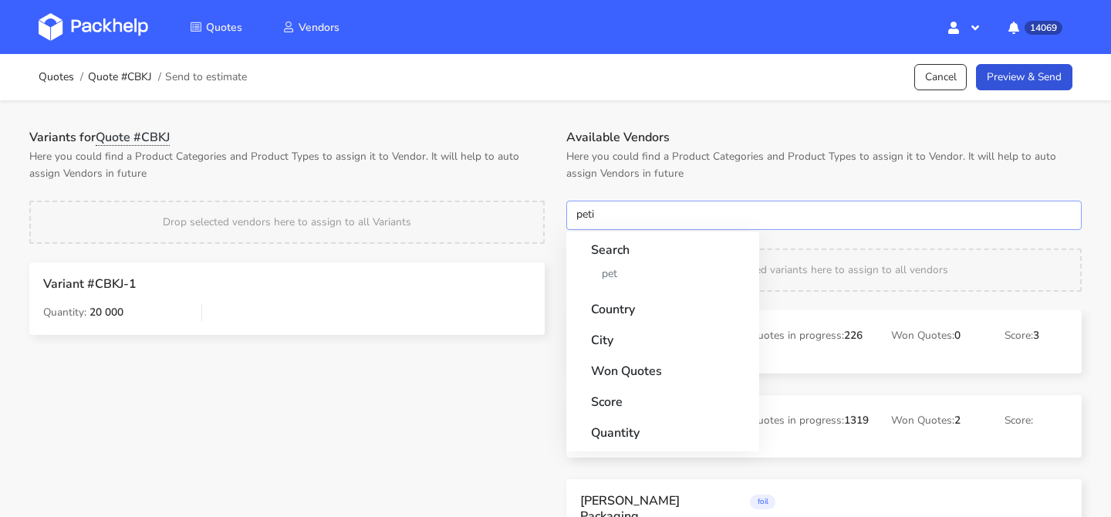
type input "petit"
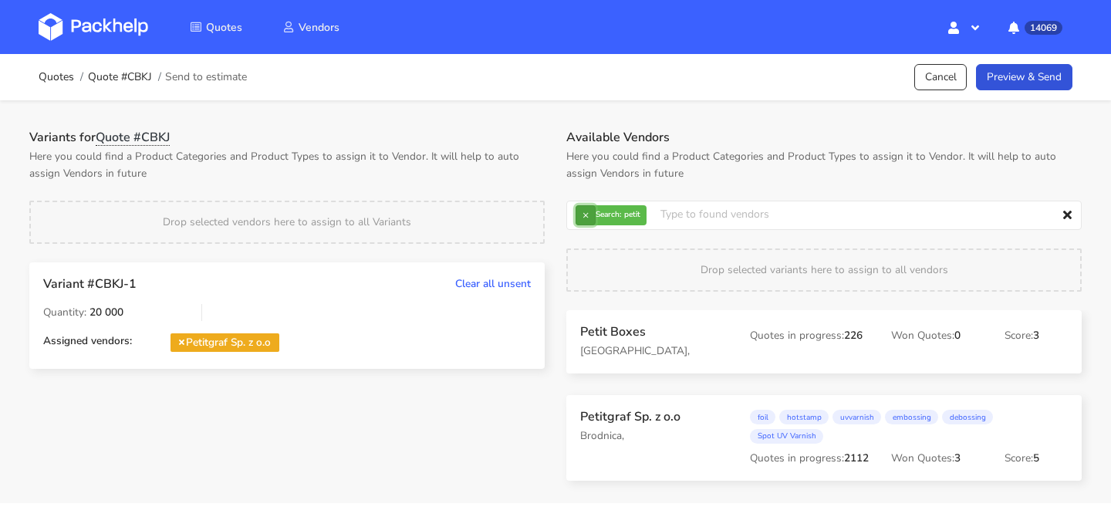
click at [588, 211] on button "×" at bounding box center [585, 215] width 20 height 20
click at [588, 211] on input "text" at bounding box center [823, 215] width 515 height 29
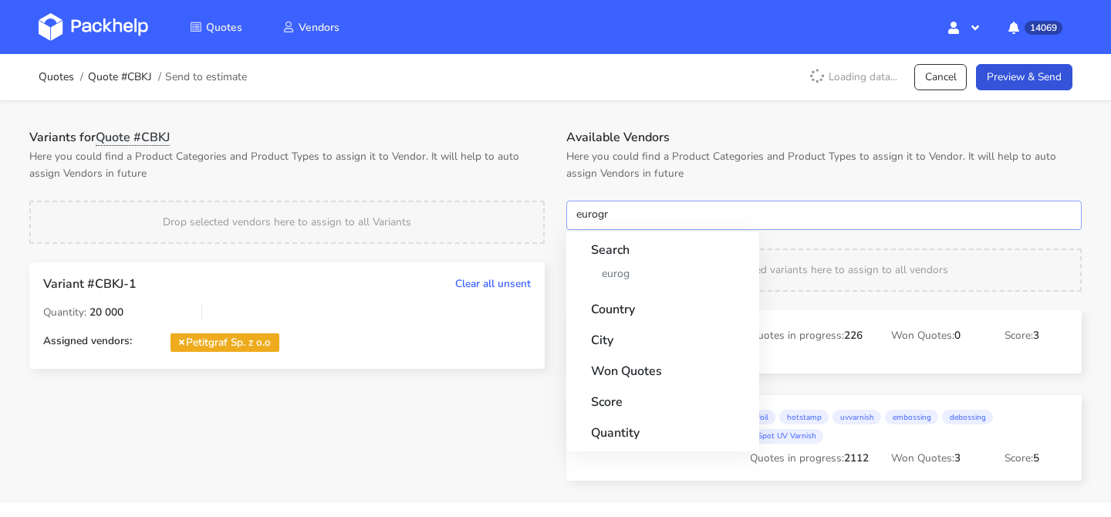
type input "eurogra"
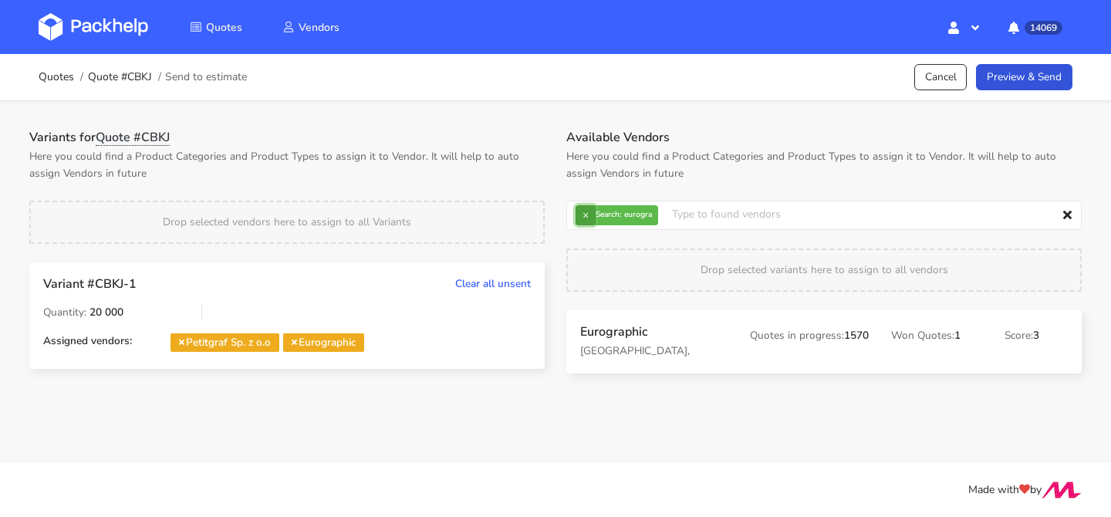
click at [593, 206] on button "×" at bounding box center [585, 215] width 20 height 20
click at [593, 206] on input "text" at bounding box center [823, 215] width 515 height 29
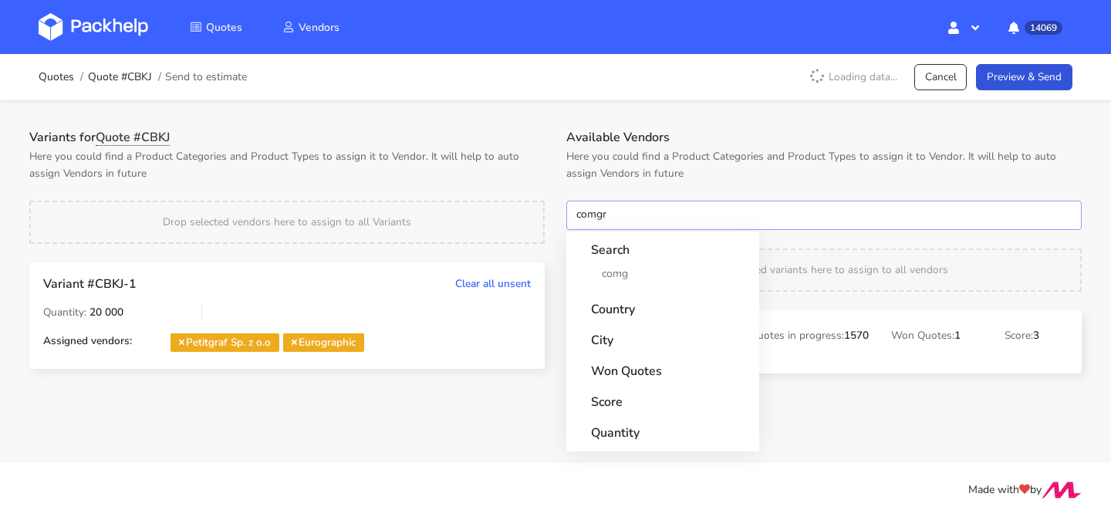
type input "comgra"
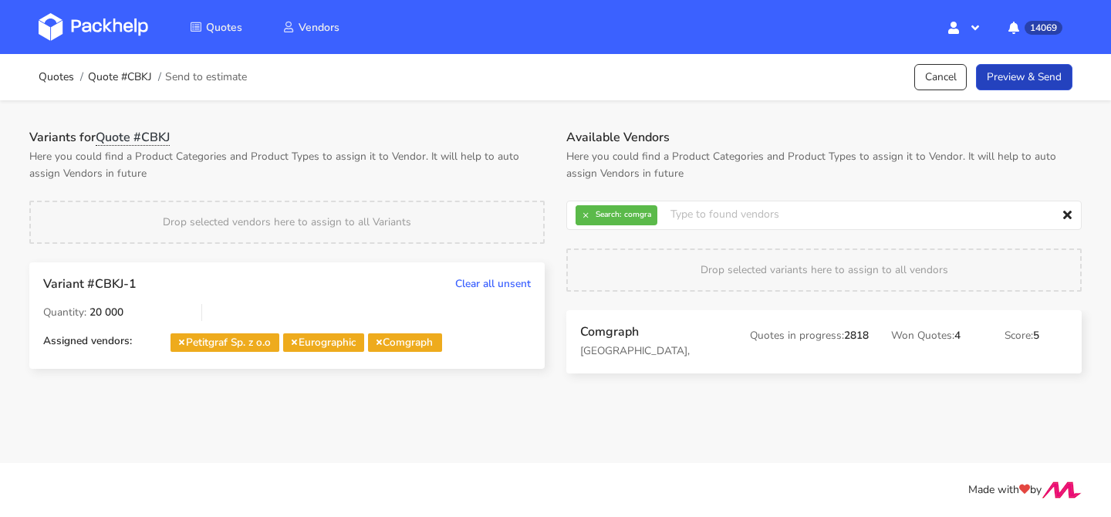
click at [1024, 71] on link "Preview & Send" at bounding box center [1024, 77] width 96 height 27
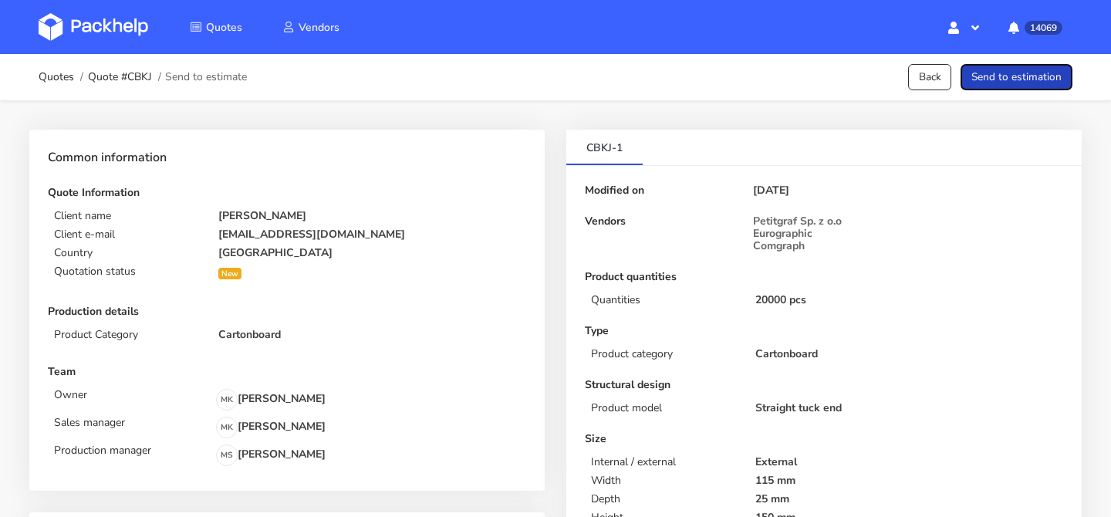
click at [1043, 89] on button "Send to estimation" at bounding box center [1016, 77] width 112 height 27
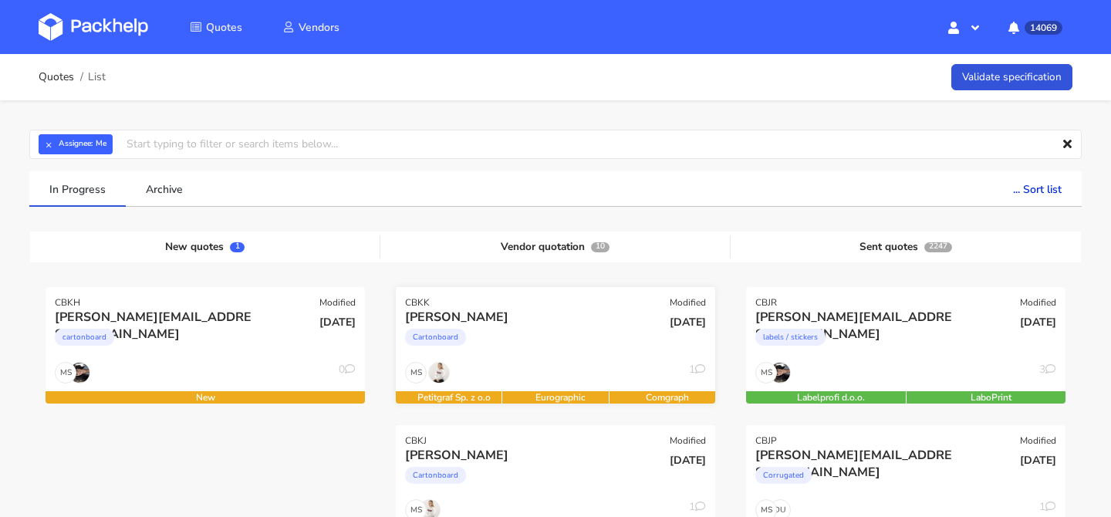
click at [543, 346] on div "Cartonboard" at bounding box center [507, 340] width 204 height 31
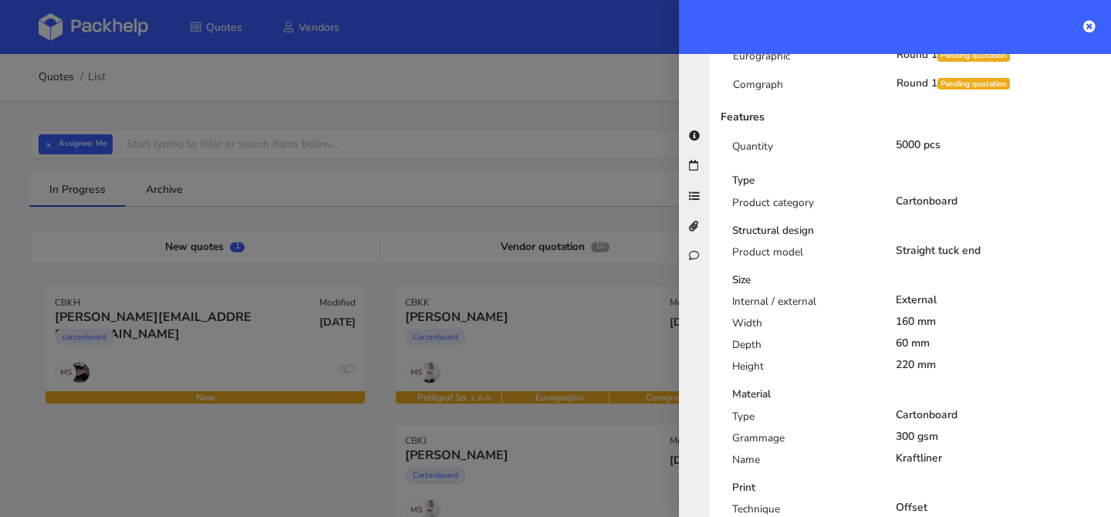
scroll to position [463, 0]
click at [586, 354] on div at bounding box center [555, 258] width 1111 height 517
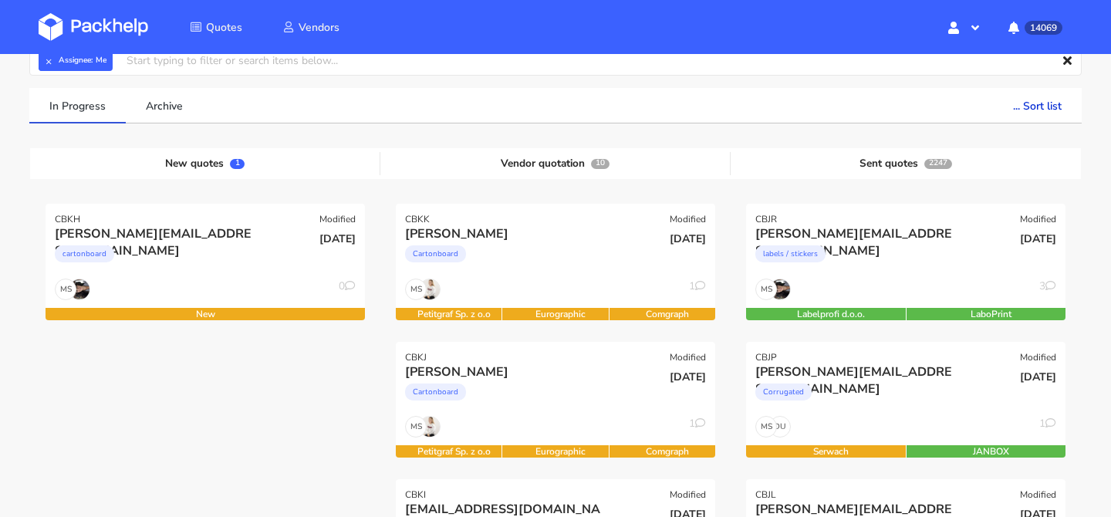
scroll to position [116, 0]
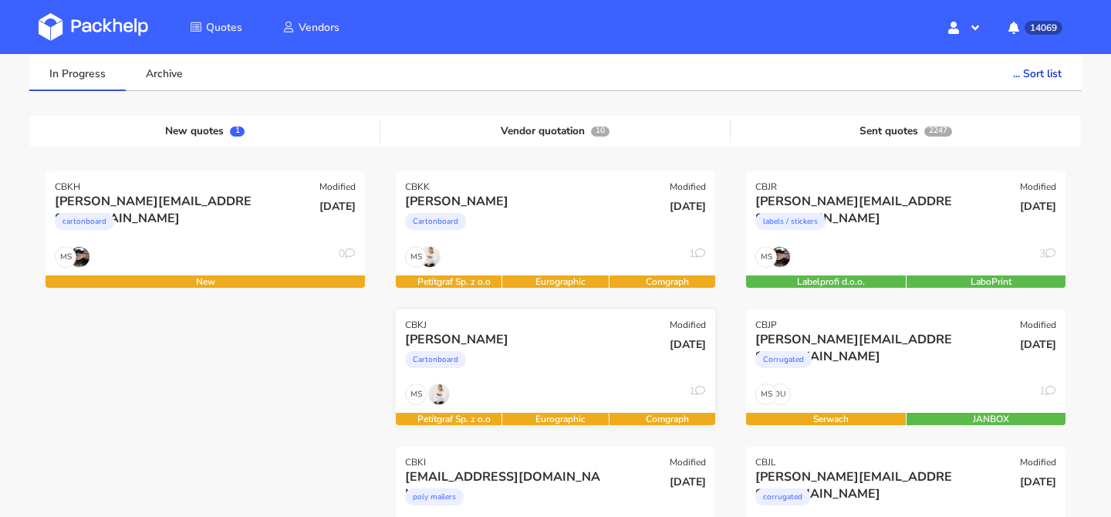
click at [563, 350] on div "Cartonboard" at bounding box center [507, 363] width 204 height 31
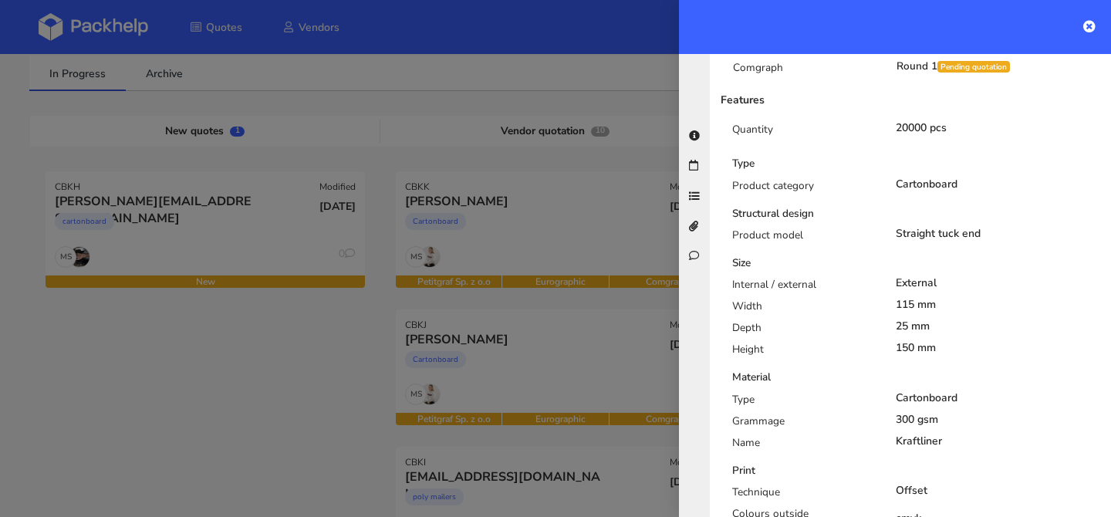
scroll to position [0, 0]
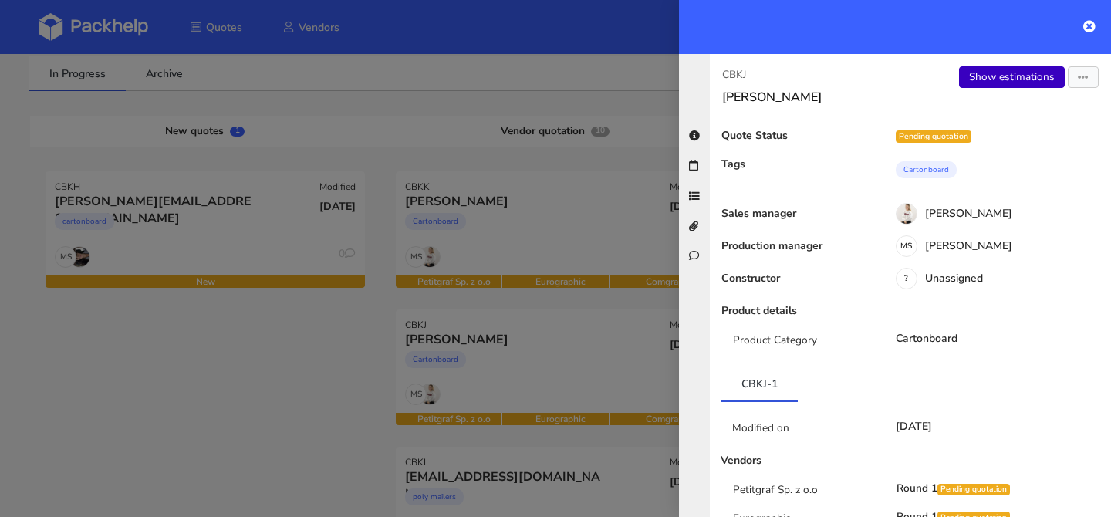
click at [1008, 76] on link "Show estimations" at bounding box center [1012, 77] width 106 height 22
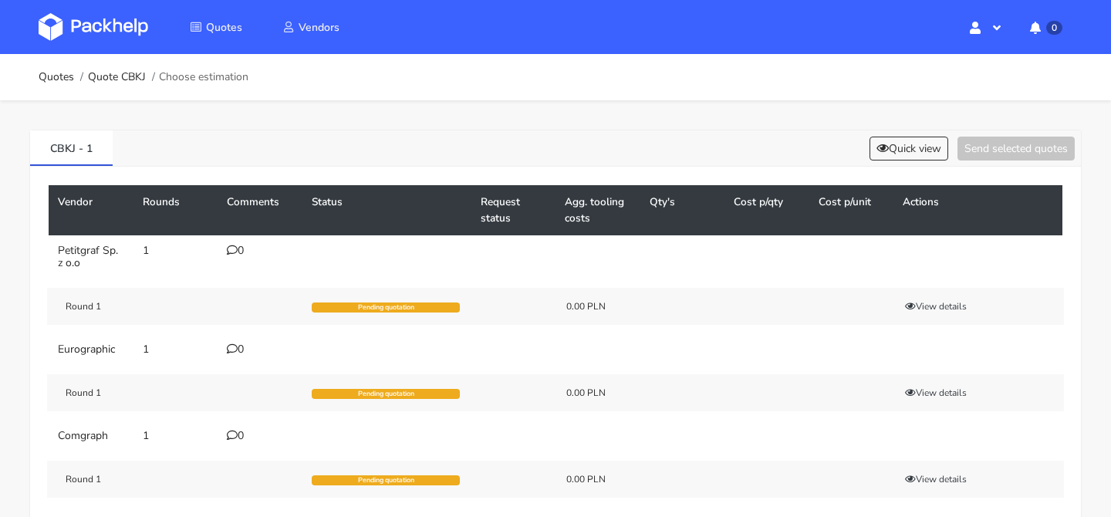
click at [241, 248] on div "0" at bounding box center [260, 250] width 66 height 12
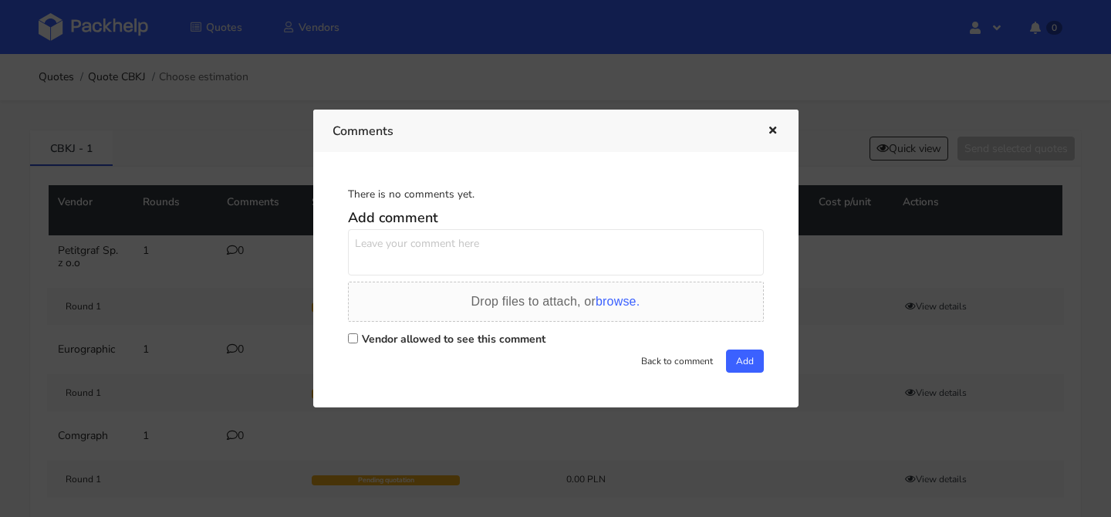
click at [494, 259] on textarea at bounding box center [556, 252] width 416 height 46
paste textarea "IRNK"
type textarea "powtórka IRNK"
click at [426, 344] on label "Vendor allowed to see this comment" at bounding box center [454, 339] width 184 height 15
click at [358, 343] on input "Vendor allowed to see this comment" at bounding box center [353, 338] width 10 height 10
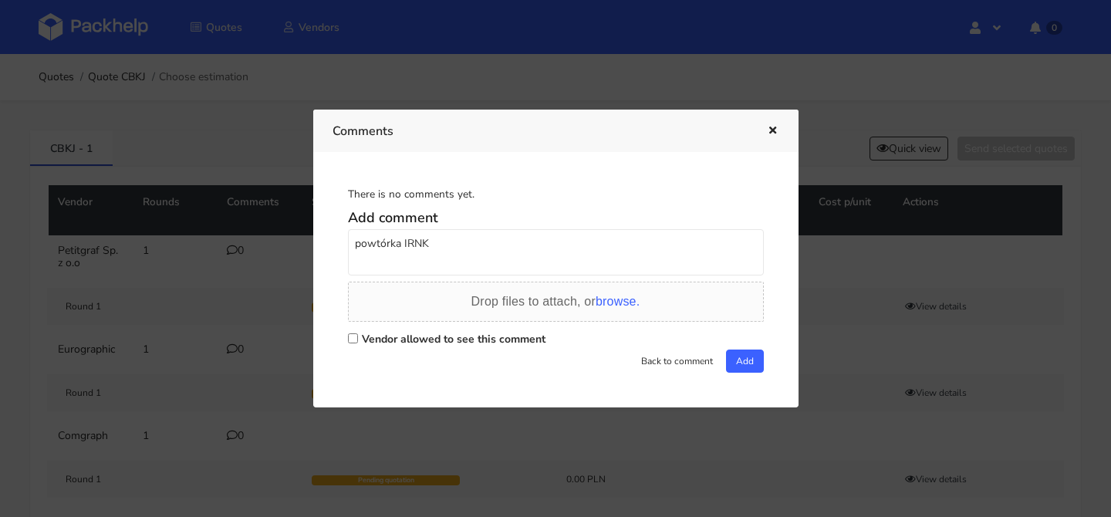
checkbox input "true"
click at [742, 364] on button "Add" at bounding box center [745, 360] width 38 height 23
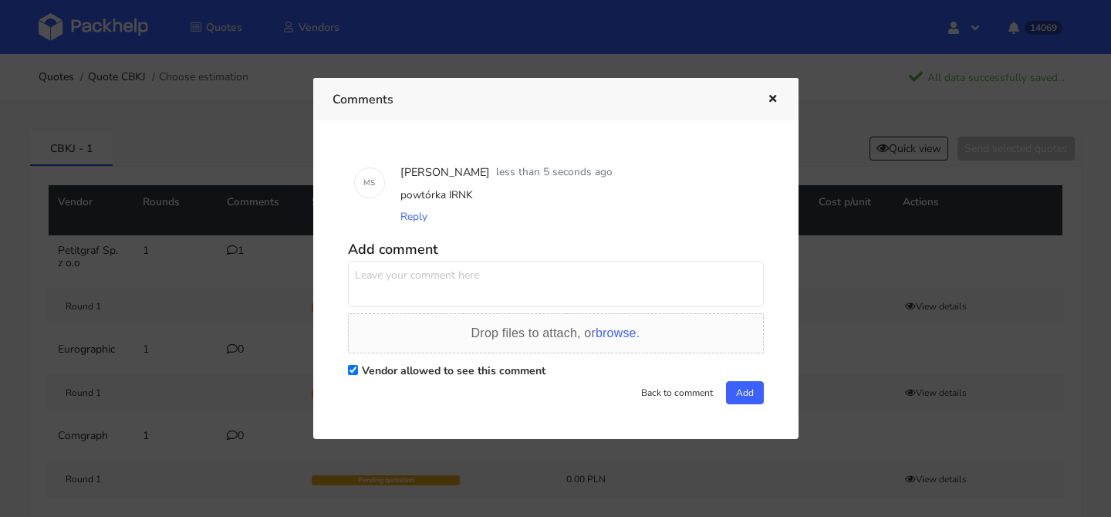
click at [240, 254] on div at bounding box center [555, 258] width 1111 height 517
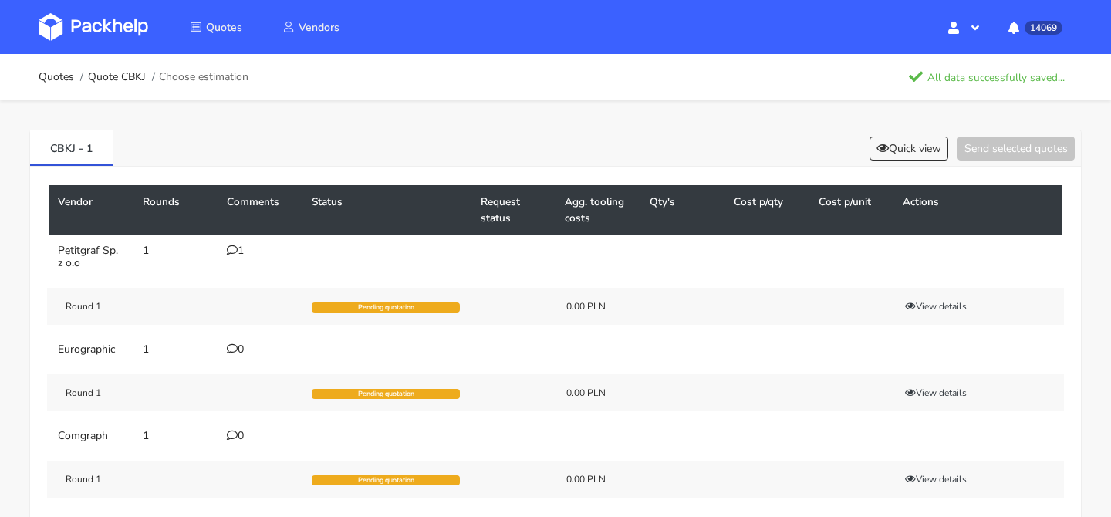
click at [239, 251] on div "1" at bounding box center [260, 250] width 66 height 12
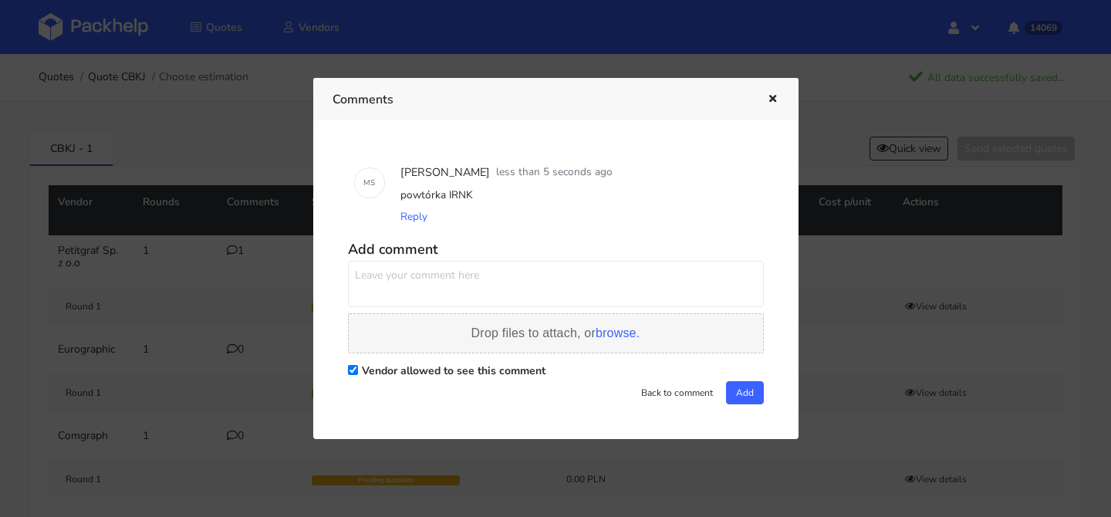
click at [524, 342] on div "Drop files to attach, or browse." at bounding box center [556, 333] width 416 height 40
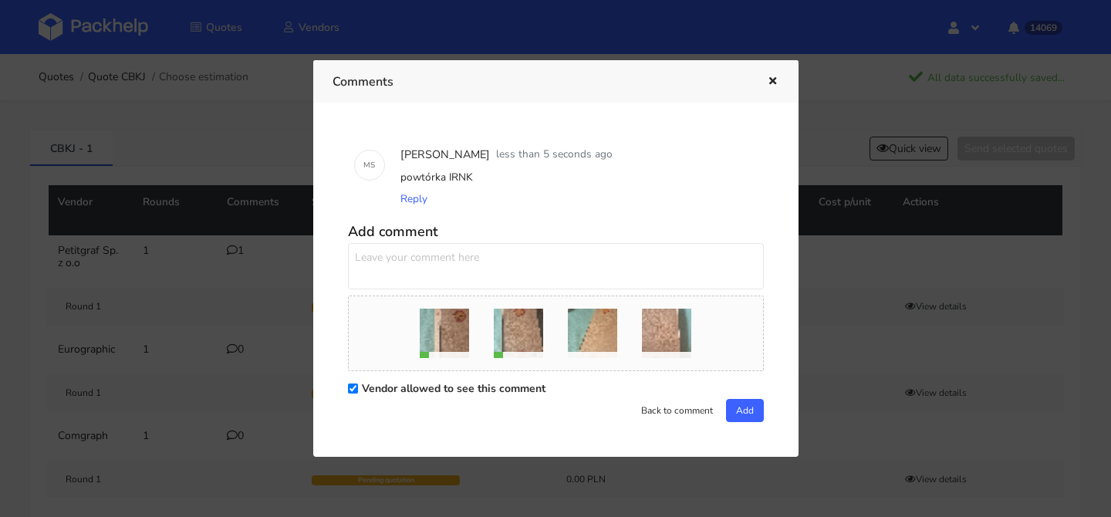
click at [527, 278] on textarea at bounding box center [556, 266] width 416 height 46
paste textarea "około 700 sztuk było źle sklejonych"
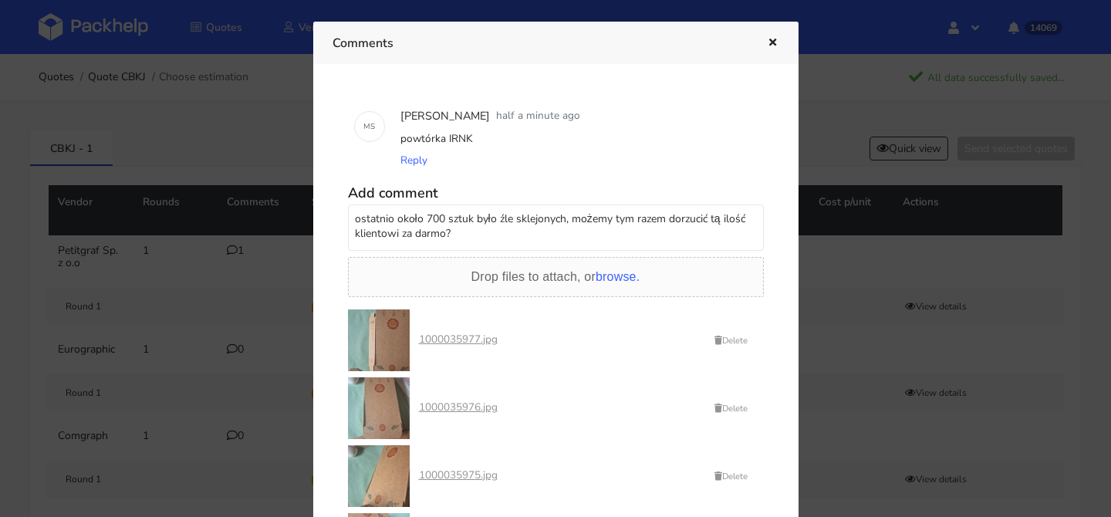
scroll to position [88, 0]
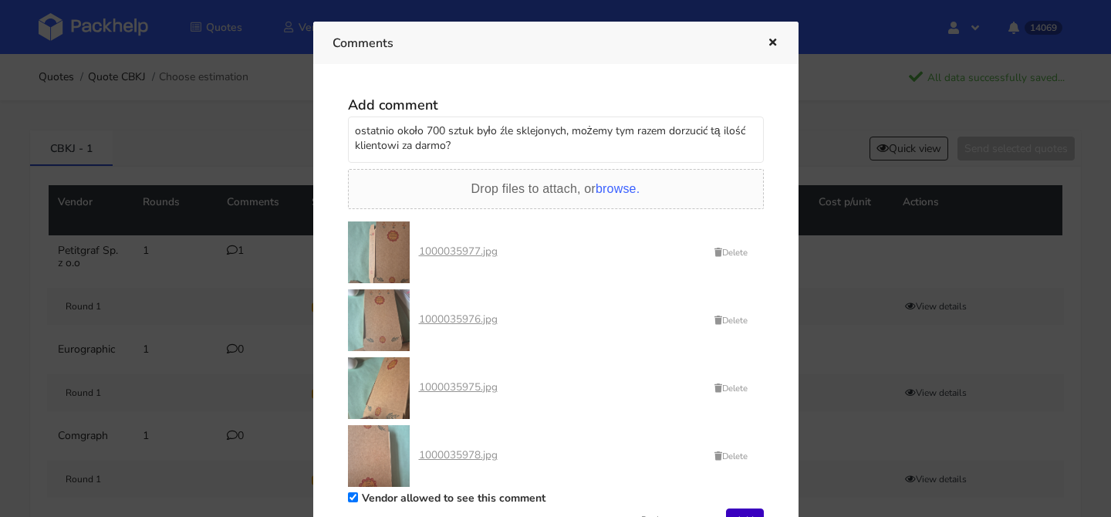
type textarea "ostatnio około 700 sztuk było źle sklejonych, możemy tym razem dorzucić tą iloś…"
click at [742, 508] on button "Add" at bounding box center [745, 519] width 38 height 23
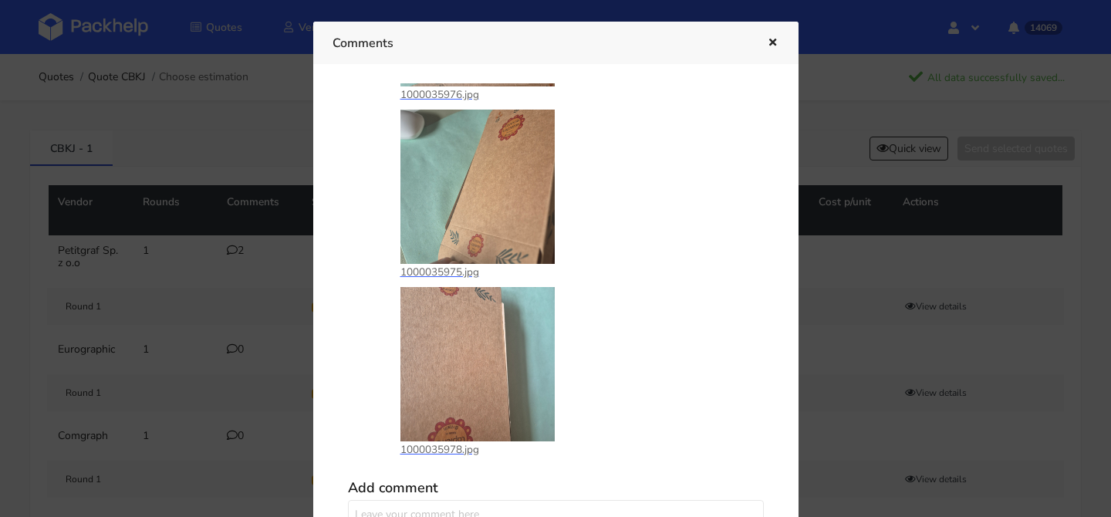
scroll to position [632, 0]
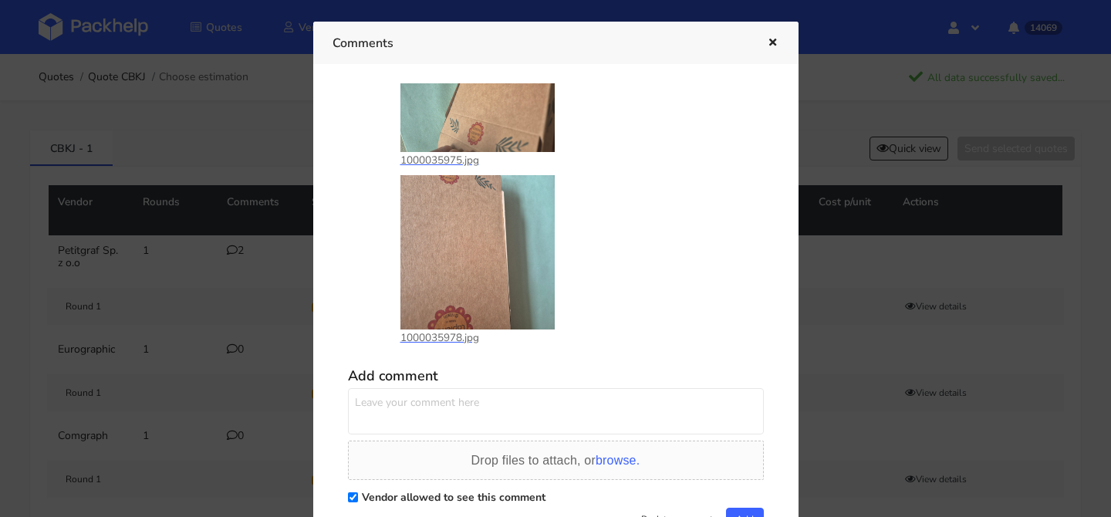
click at [767, 46] on icon "button" at bounding box center [772, 43] width 13 height 11
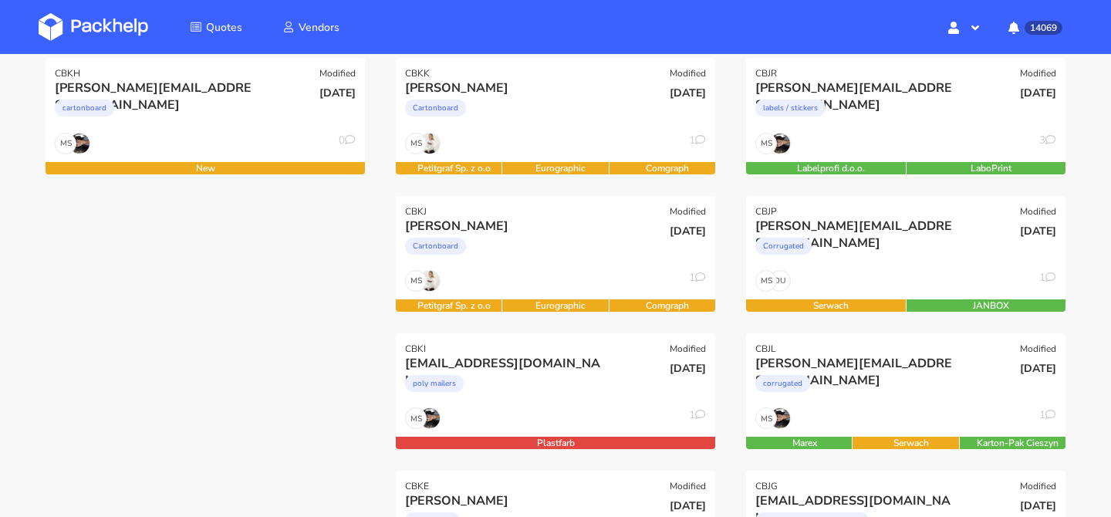
scroll to position [296, 0]
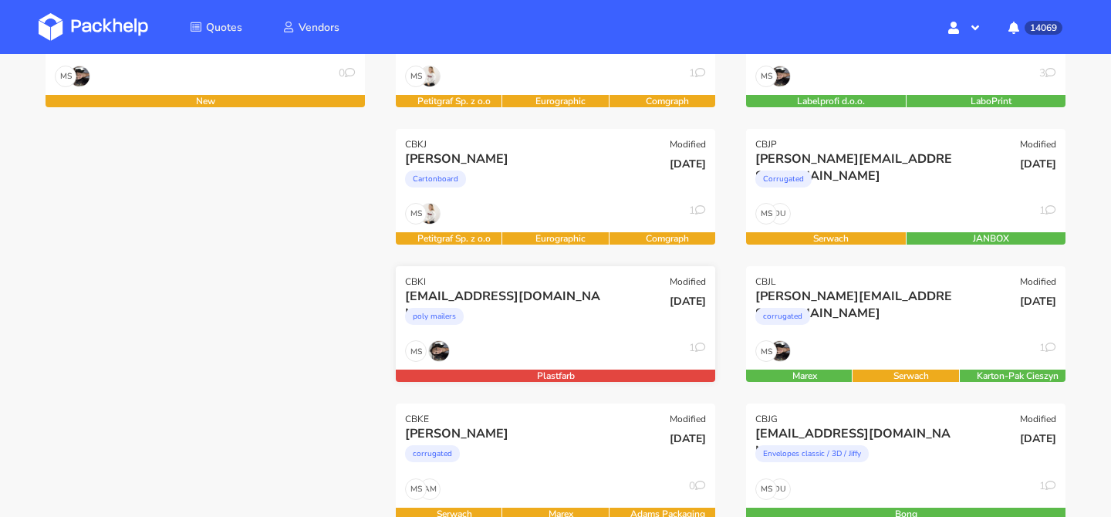
click at [558, 325] on div "poly mailers" at bounding box center [507, 320] width 204 height 31
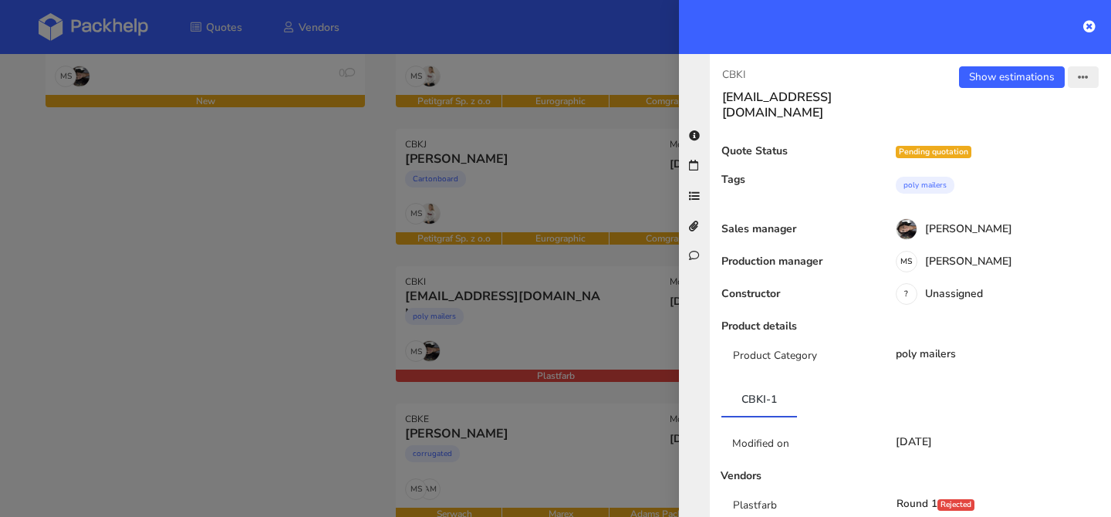
click at [1088, 72] on button "button" at bounding box center [1082, 77] width 31 height 22
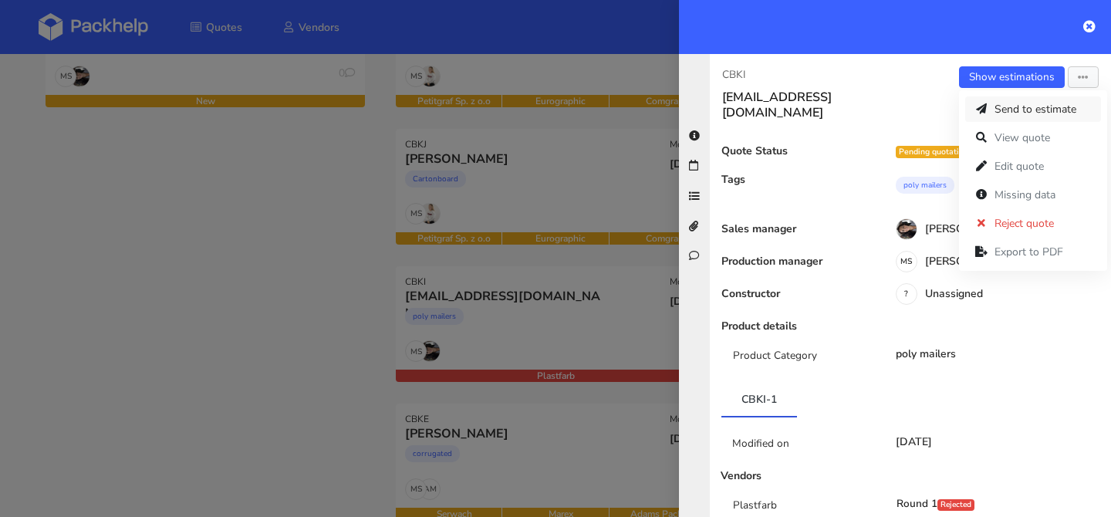
click at [1020, 116] on link "Send to estimate" at bounding box center [1033, 108] width 136 height 25
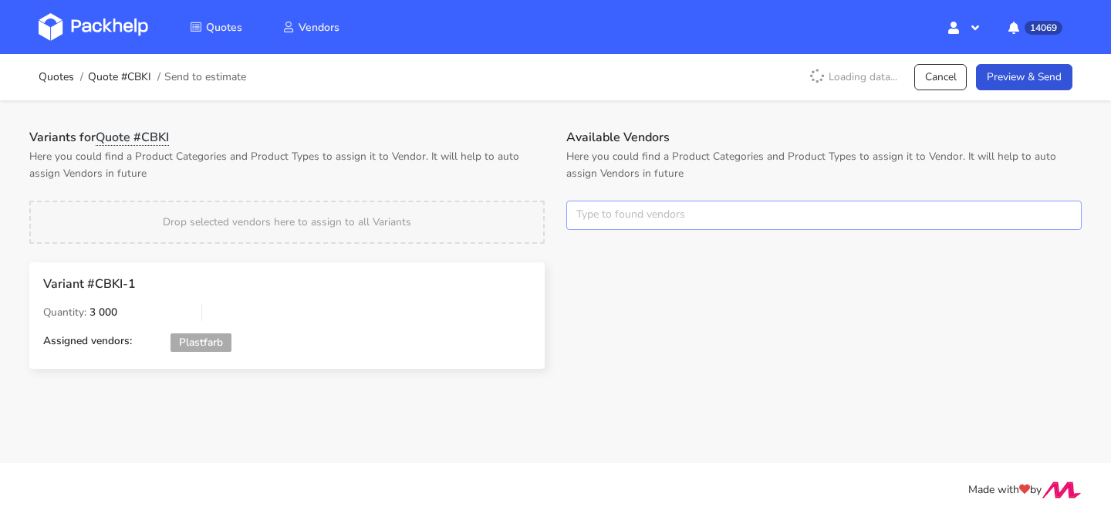
click at [626, 204] on input "text" at bounding box center [823, 215] width 515 height 29
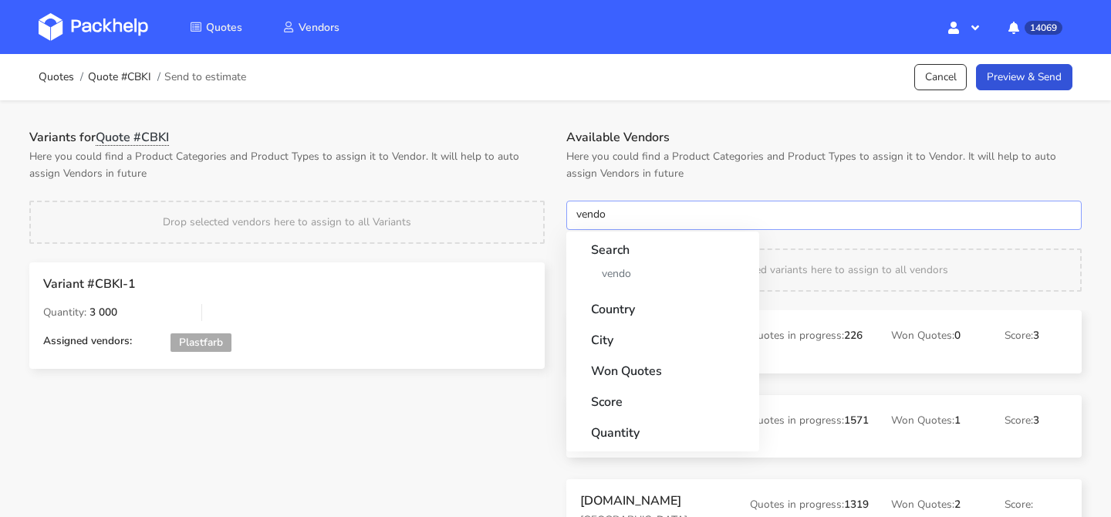
type input "vendor"
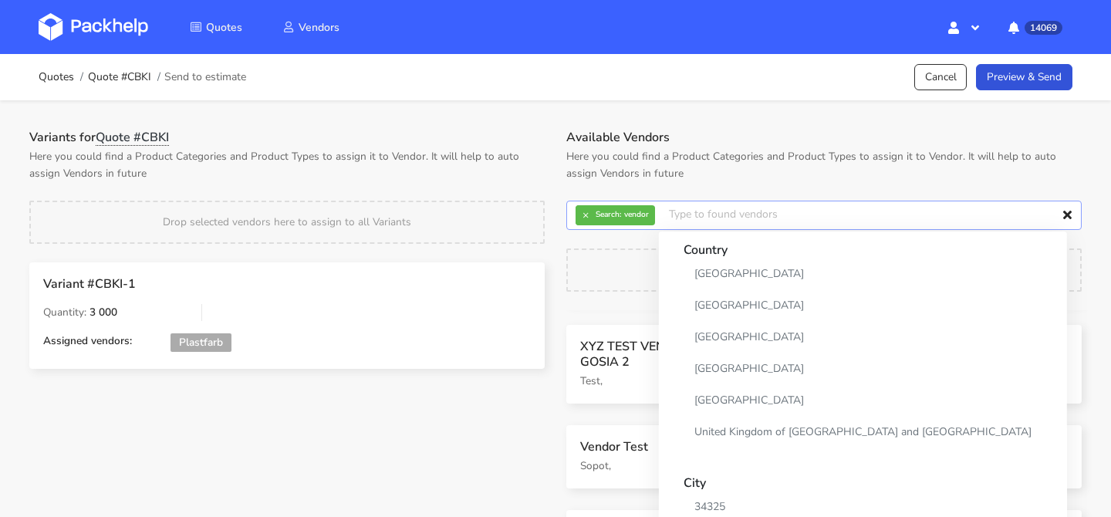
scroll to position [60, 0]
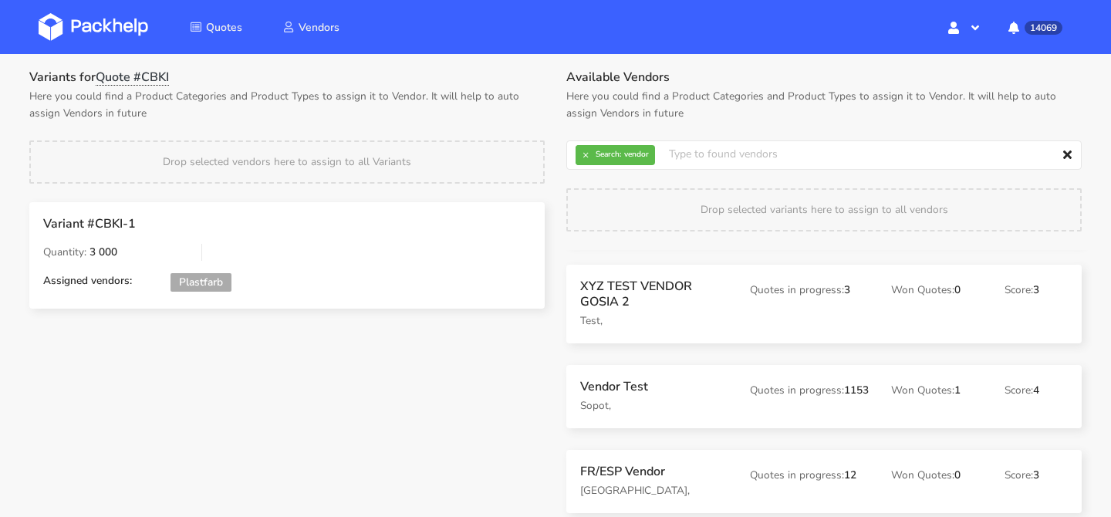
click at [597, 397] on p "Sopot," at bounding box center [654, 405] width 148 height 17
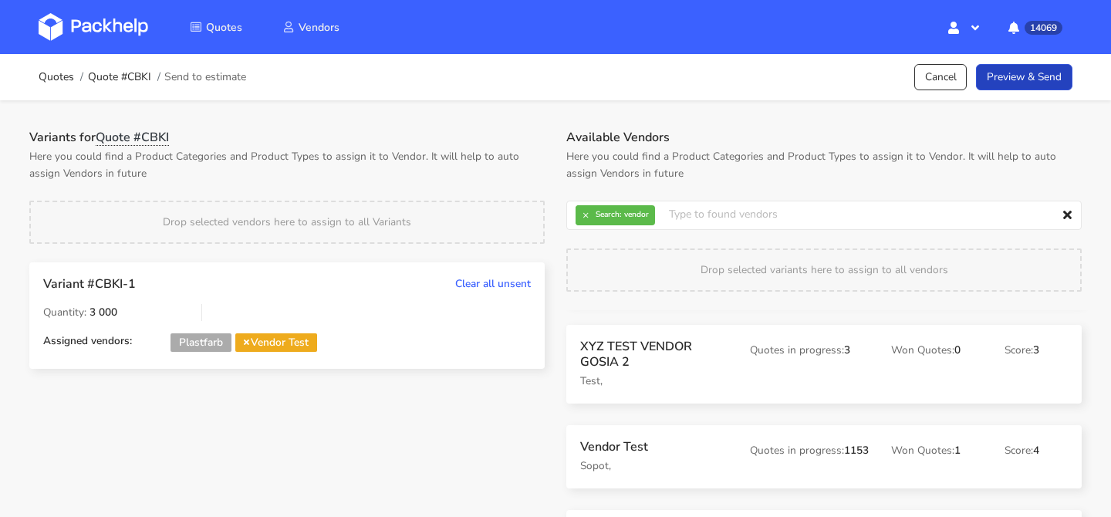
click at [1053, 86] on link "Preview & Send" at bounding box center [1024, 77] width 96 height 27
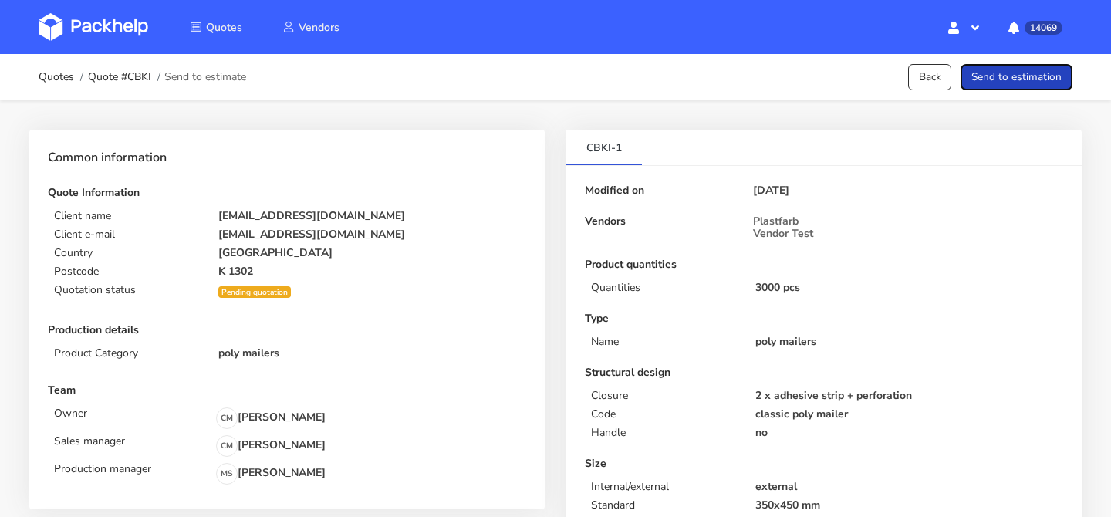
click at [1053, 86] on button "Send to estimation" at bounding box center [1016, 77] width 112 height 27
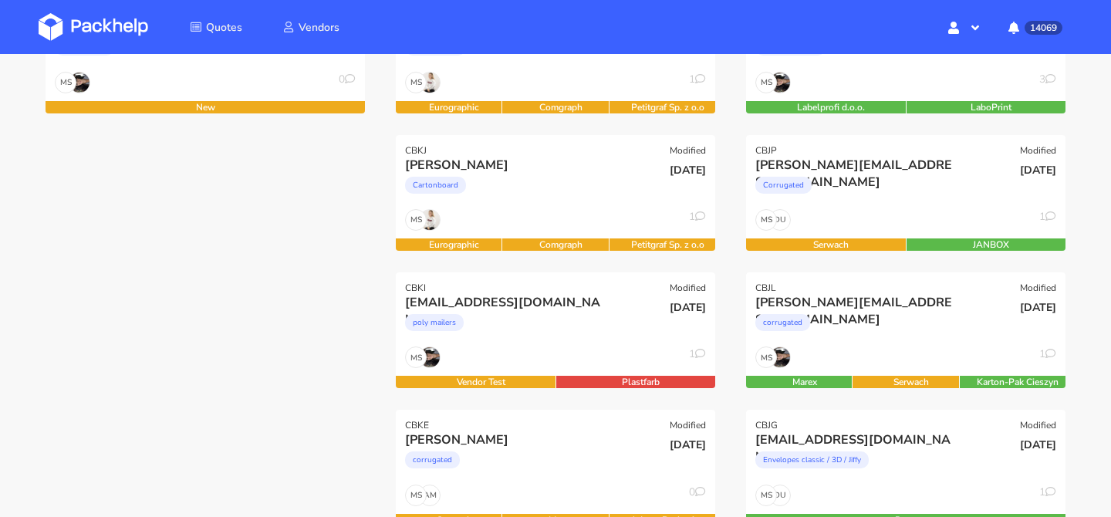
scroll to position [393, 0]
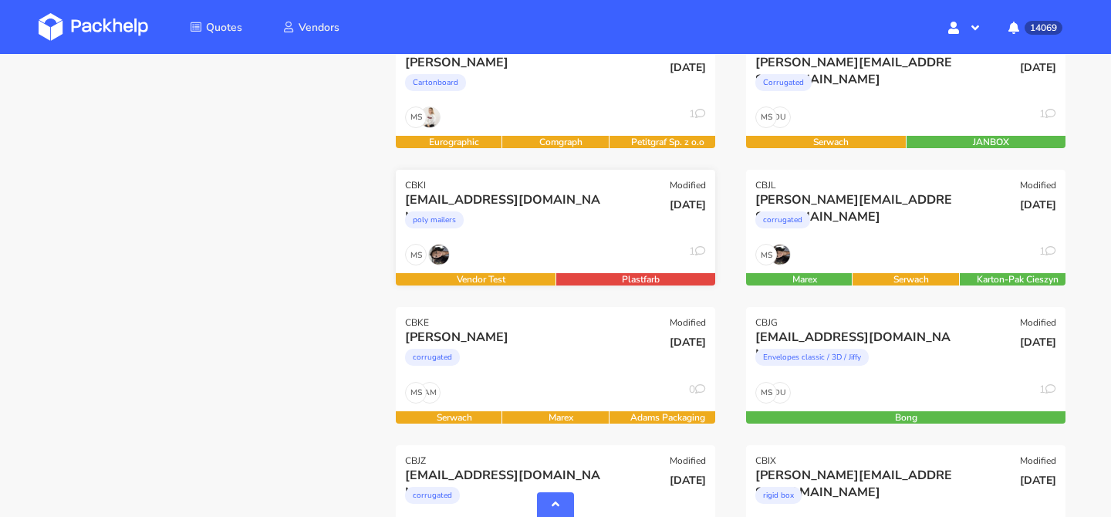
click at [584, 241] on div "hello@faundit.com poly mailers" at bounding box center [501, 217] width 215 height 52
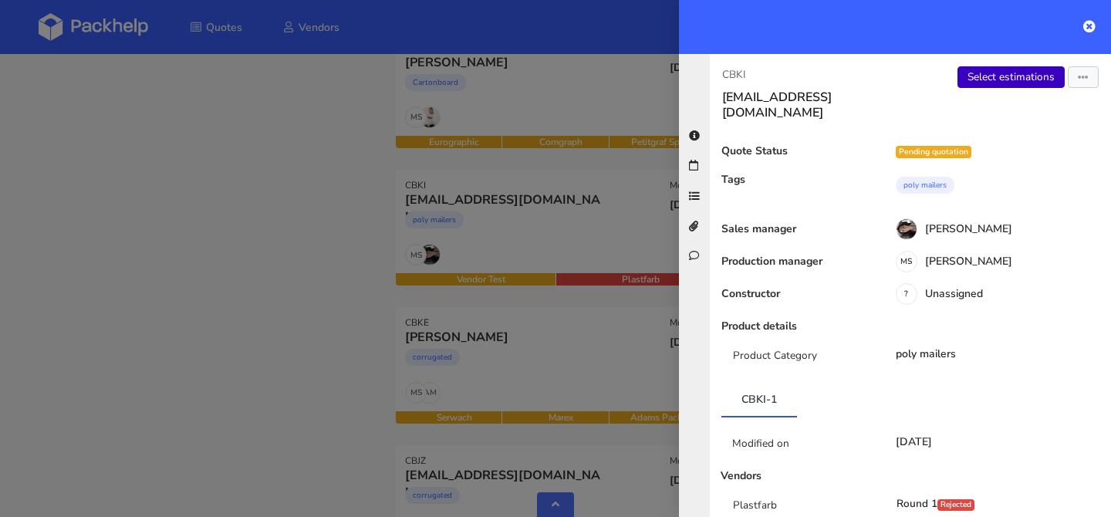
click at [994, 78] on link "Select estimations" at bounding box center [1010, 77] width 107 height 22
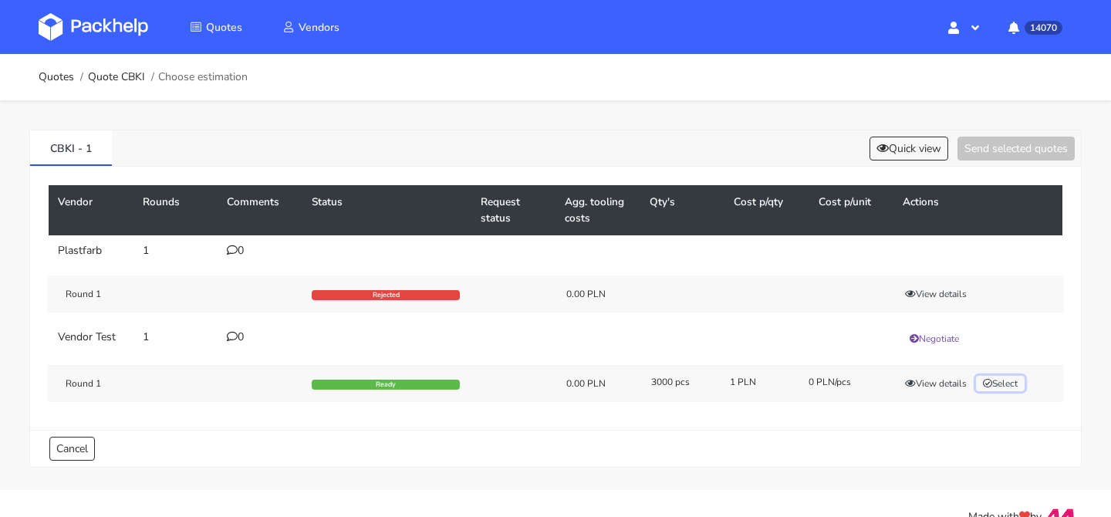
click at [1016, 382] on button "Select" at bounding box center [1000, 383] width 49 height 15
click at [1005, 133] on div "CBKI - 1 Quick view Send selected quotes ( 1 )" at bounding box center [555, 148] width 1050 height 36
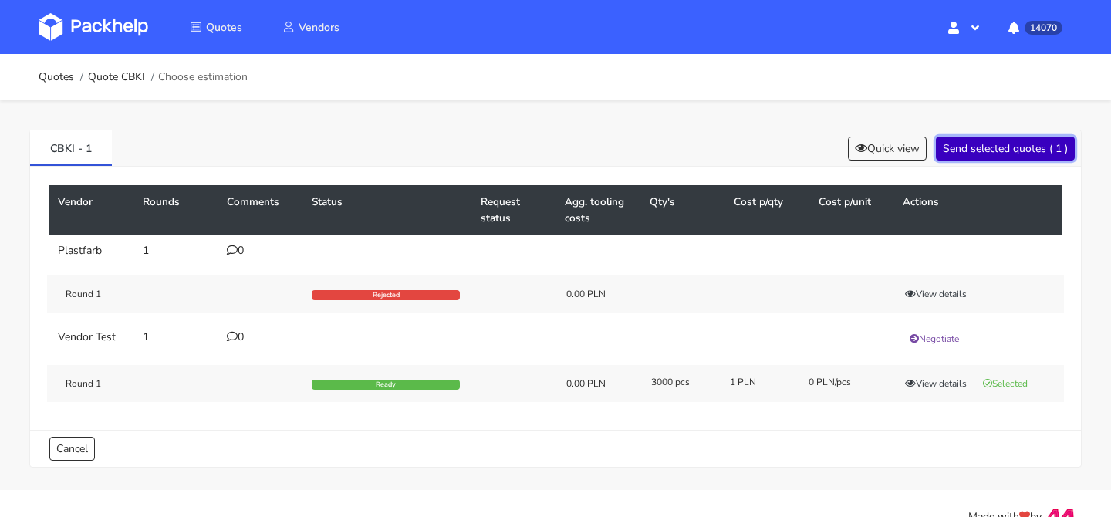
click at [992, 148] on button "Send selected quotes ( 1 )" at bounding box center [1004, 149] width 139 height 24
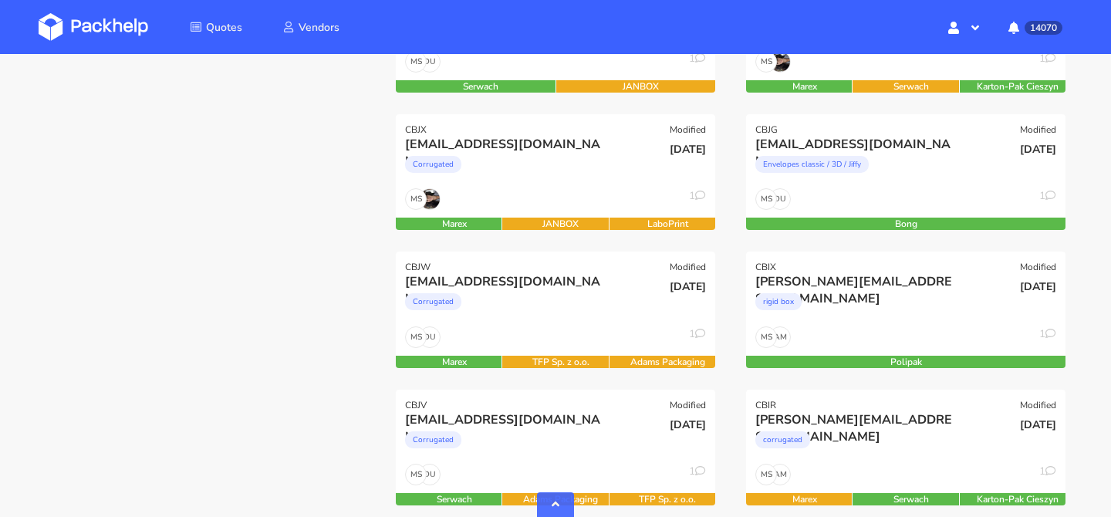
scroll to position [878, 0]
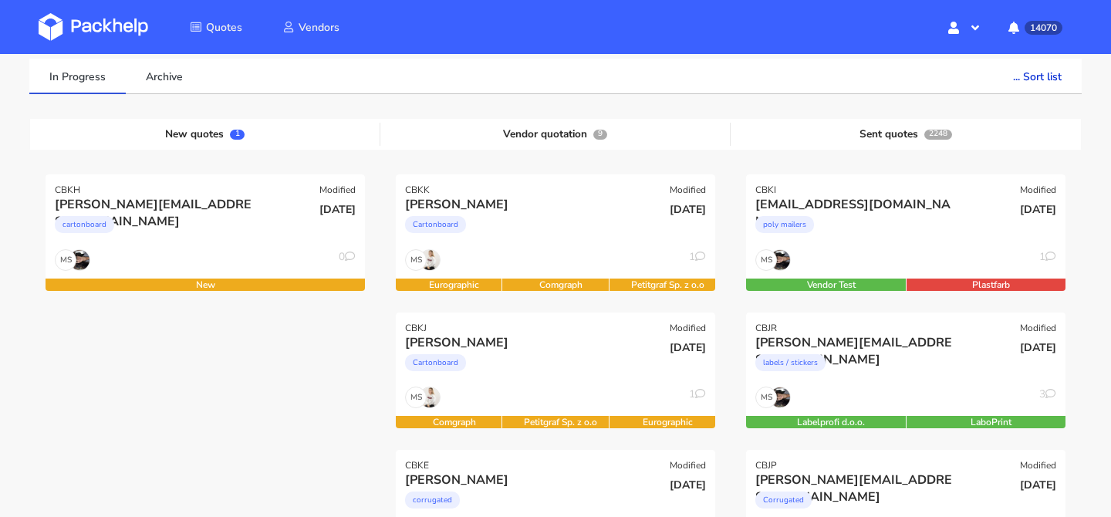
scroll to position [133, 0]
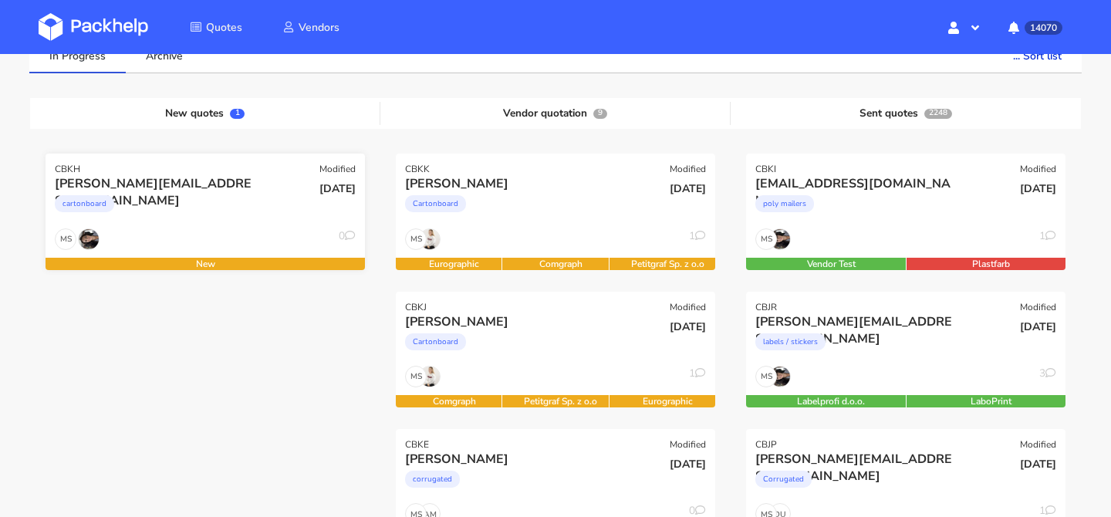
click at [257, 211] on div "cartonboard" at bounding box center [157, 207] width 204 height 31
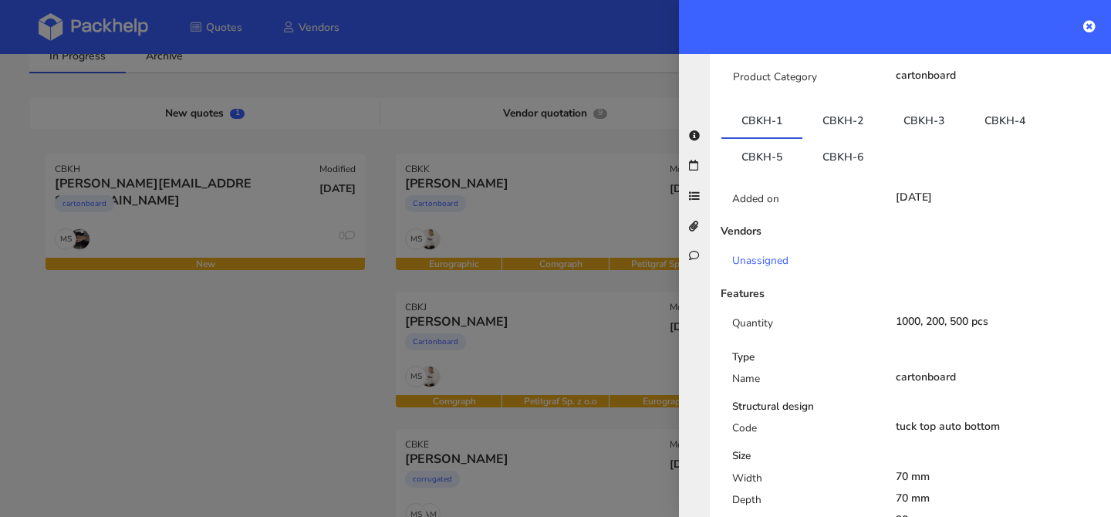
scroll to position [287, 0]
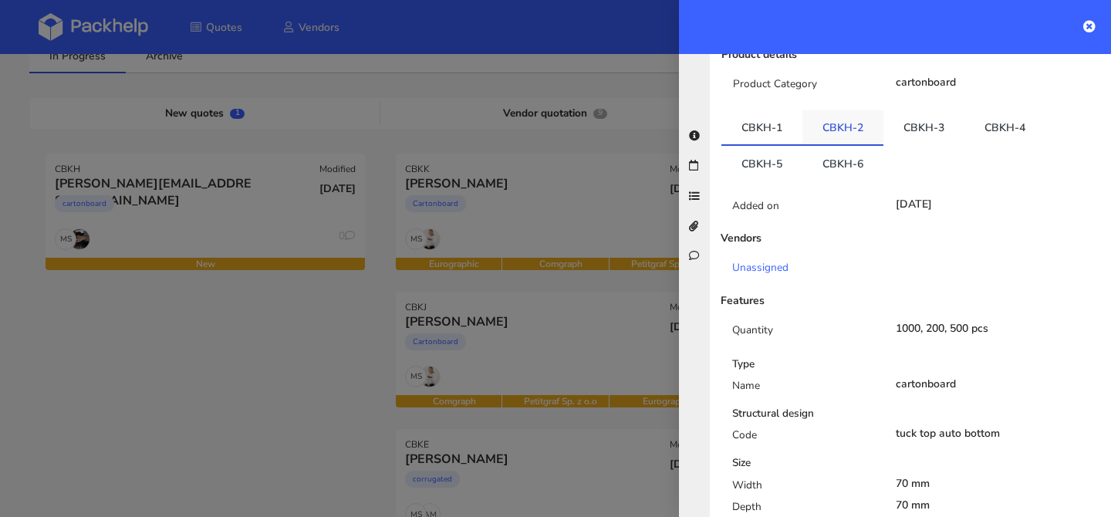
click at [848, 110] on link "CBKH-2" at bounding box center [842, 127] width 81 height 34
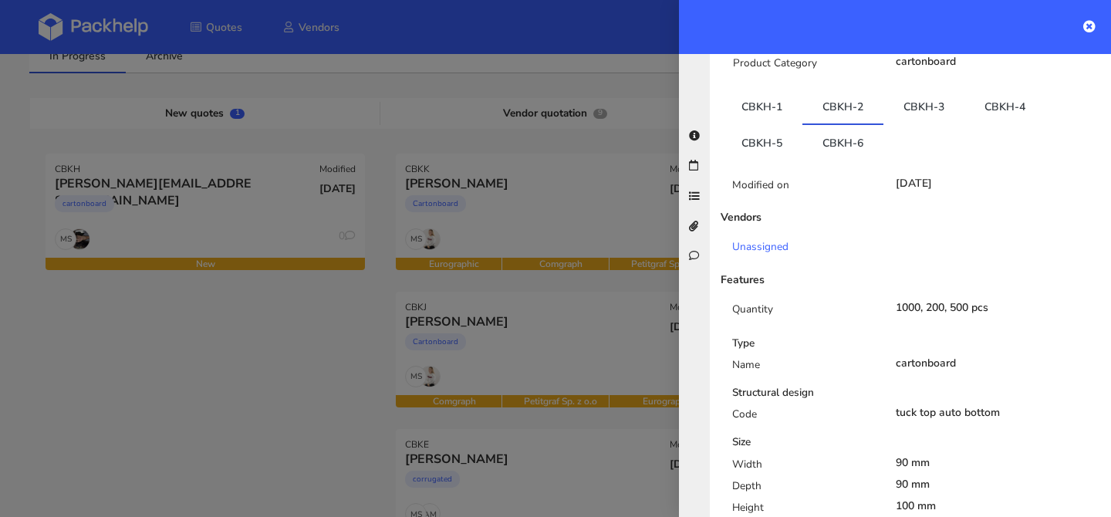
scroll to position [302, 0]
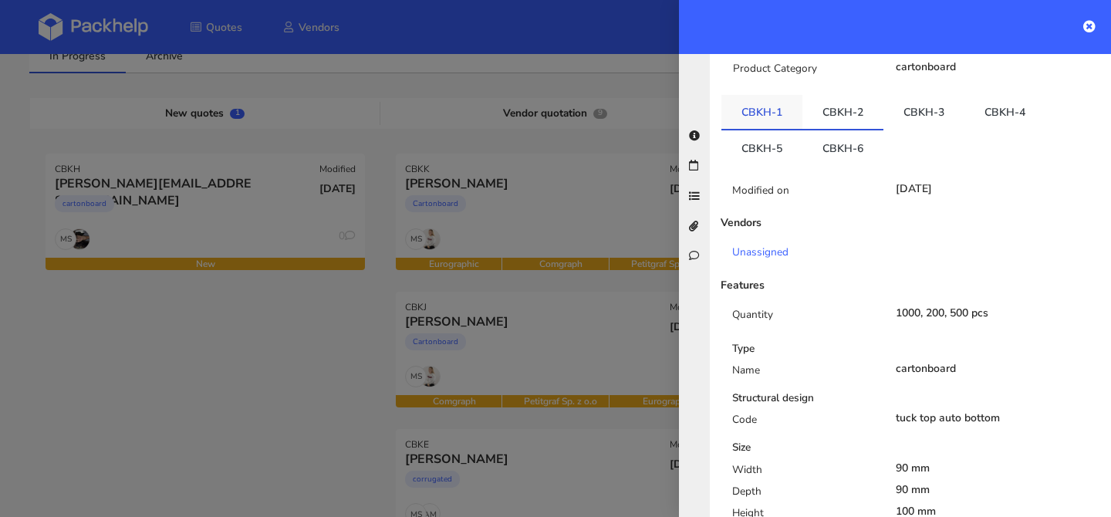
click at [773, 95] on link "CBKH-1" at bounding box center [761, 112] width 81 height 34
click at [825, 95] on link "CBKH-2" at bounding box center [842, 112] width 81 height 34
click at [901, 95] on link "CBKH-3" at bounding box center [923, 112] width 81 height 34
click at [964, 95] on link "CBKH-4" at bounding box center [1004, 112] width 81 height 34
click at [769, 130] on link "CBKH-5" at bounding box center [761, 147] width 81 height 34
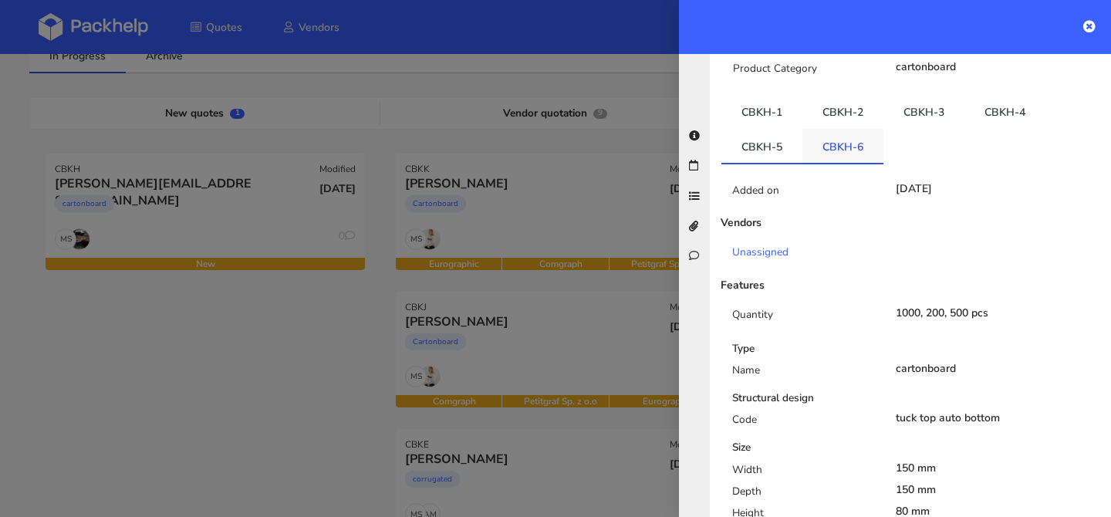
click at [832, 129] on link "CBKH-6" at bounding box center [842, 146] width 81 height 34
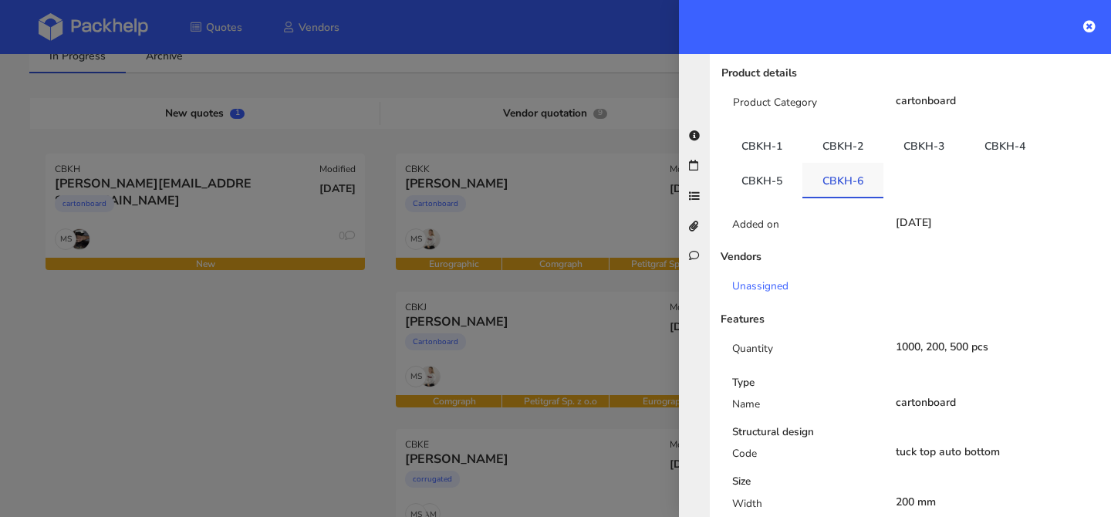
scroll to position [245, 0]
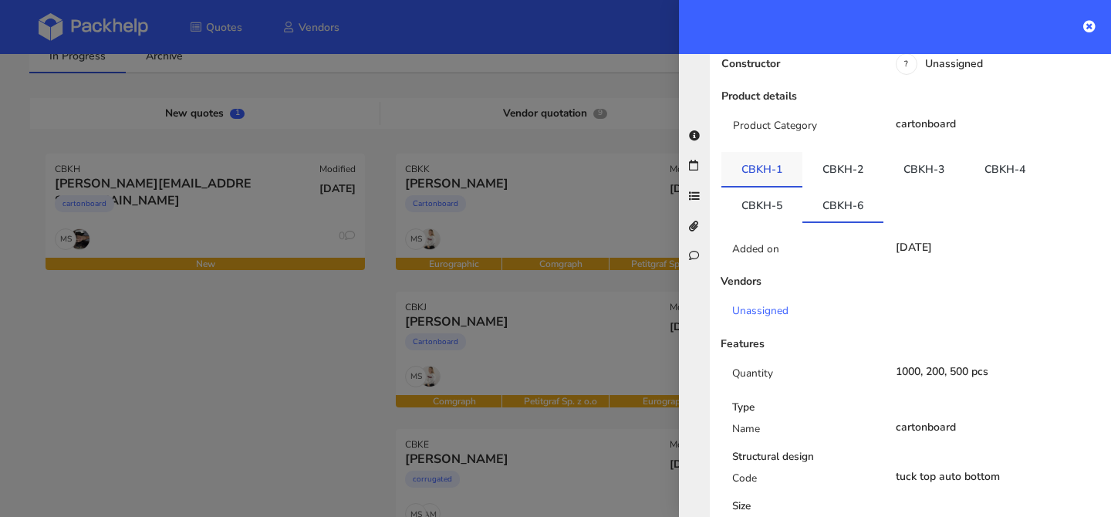
click at [772, 152] on link "CBKH-1" at bounding box center [761, 169] width 81 height 34
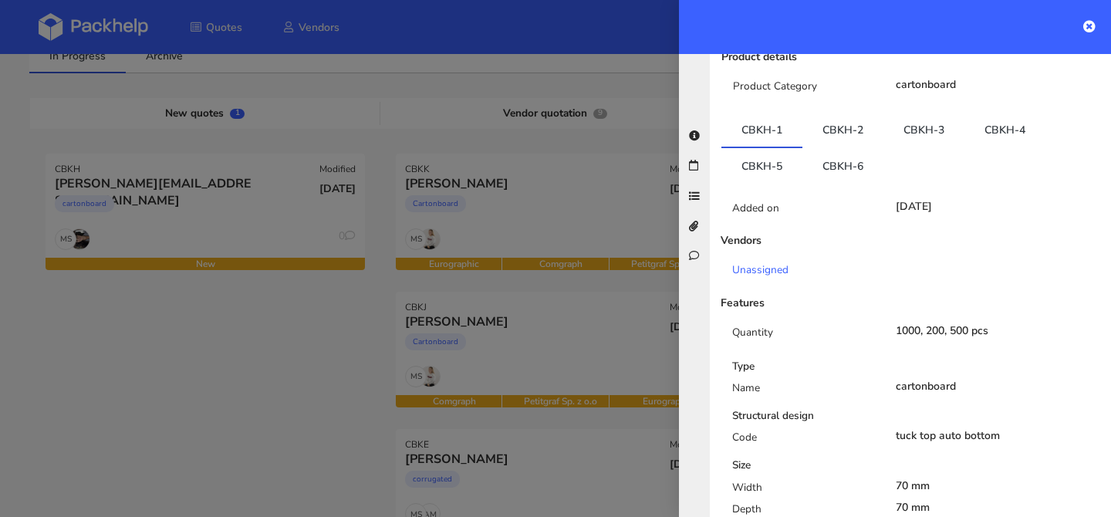
scroll to position [288, 0]
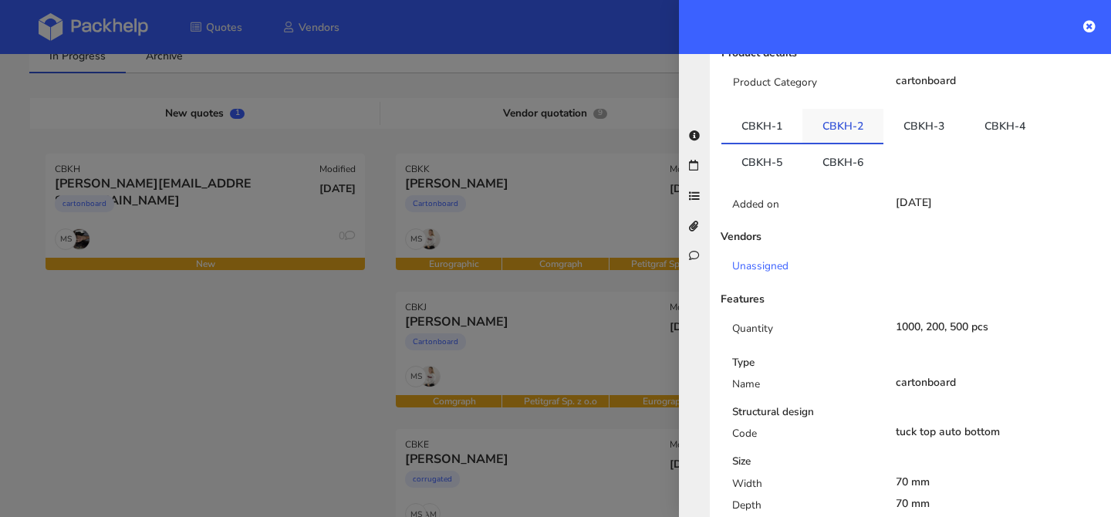
click at [854, 109] on link "CBKH-2" at bounding box center [842, 126] width 81 height 34
click at [926, 109] on link "CBKH-3" at bounding box center [923, 126] width 81 height 34
click at [998, 109] on link "CBKH-4" at bounding box center [1004, 126] width 81 height 34
click at [777, 144] on link "CBKH-5" at bounding box center [761, 161] width 81 height 34
click at [820, 143] on link "CBKH-6" at bounding box center [842, 160] width 81 height 34
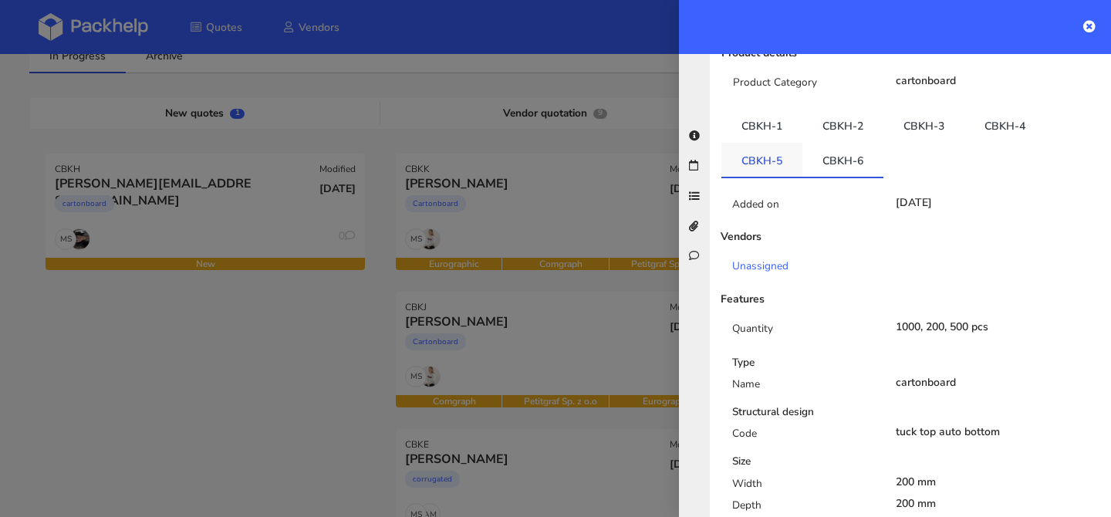
click at [750, 143] on link "CBKH-5" at bounding box center [761, 160] width 81 height 34
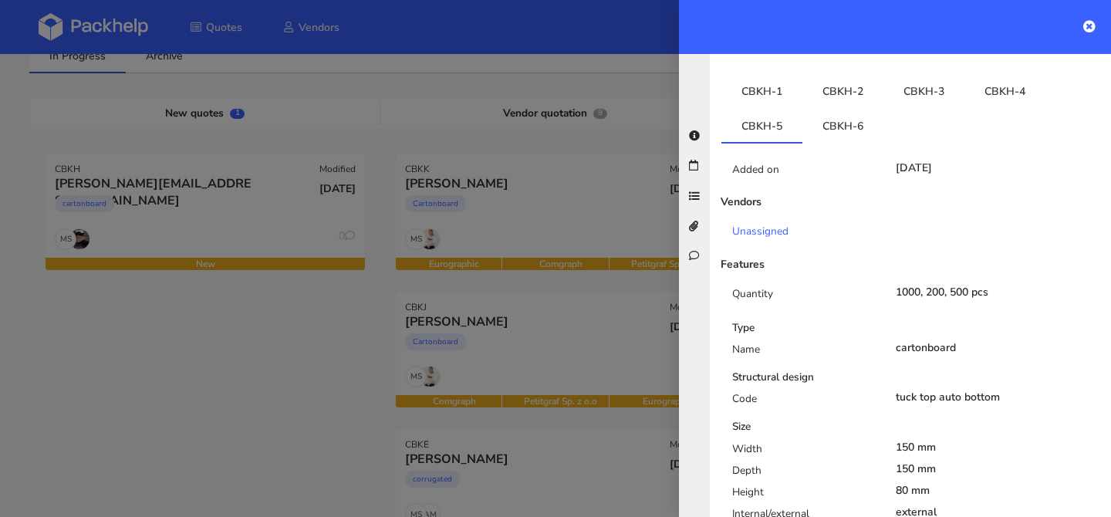
scroll to position [325, 0]
click at [851, 106] on link "CBKH-6" at bounding box center [842, 123] width 81 height 34
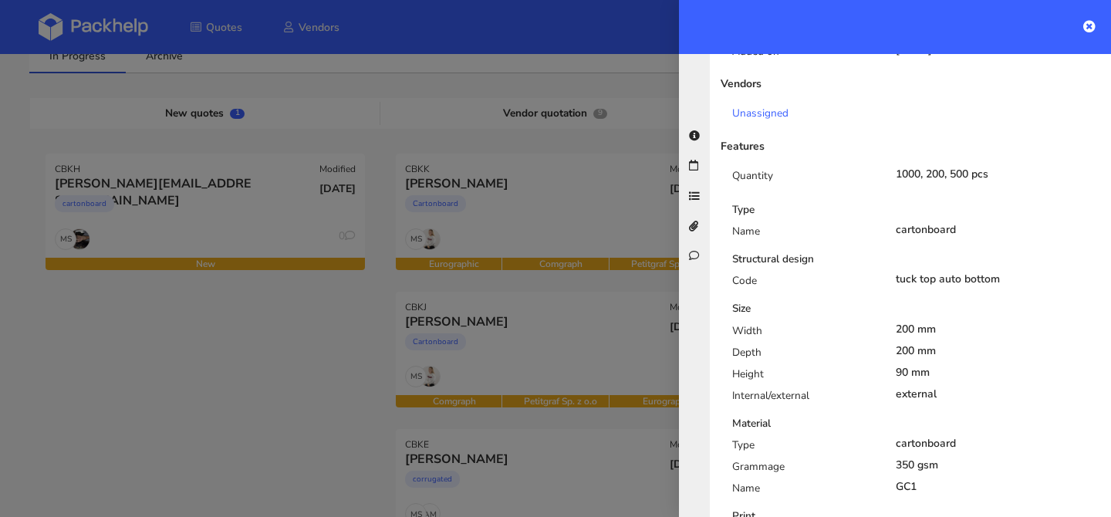
scroll to position [0, 0]
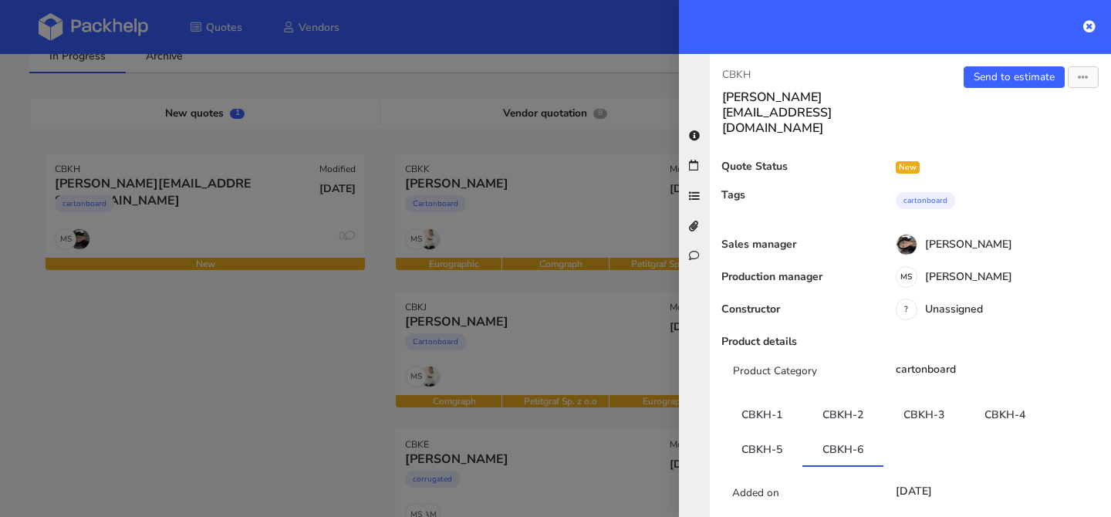
click at [1016, 88] on div "Send to estimate View quote Edit quote Missing data Reject quote Export to PDF" at bounding box center [1010, 100] width 201 height 69
click at [1016, 75] on link "Send to estimate" at bounding box center [1013, 77] width 101 height 22
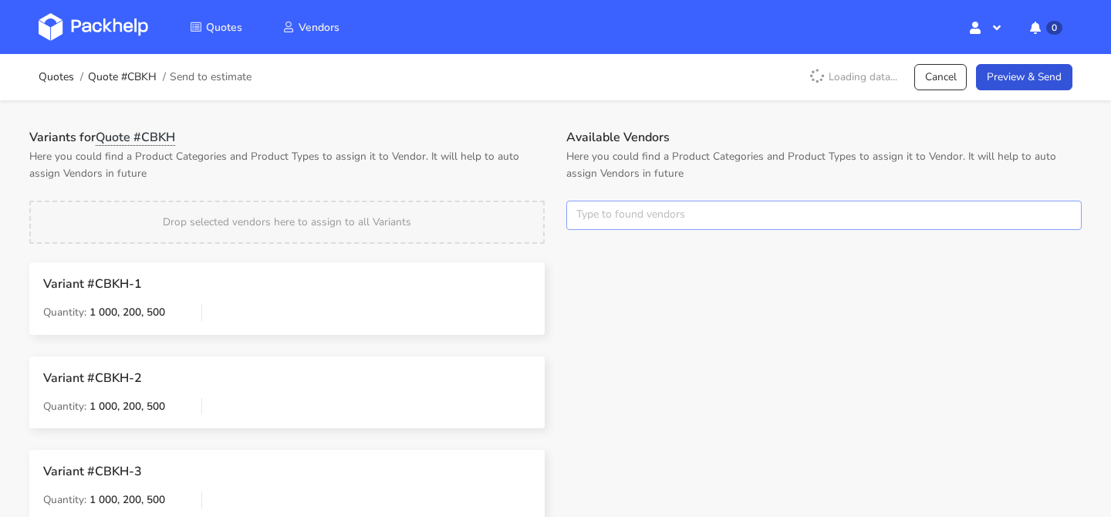
click at [625, 214] on input "text" at bounding box center [823, 215] width 515 height 29
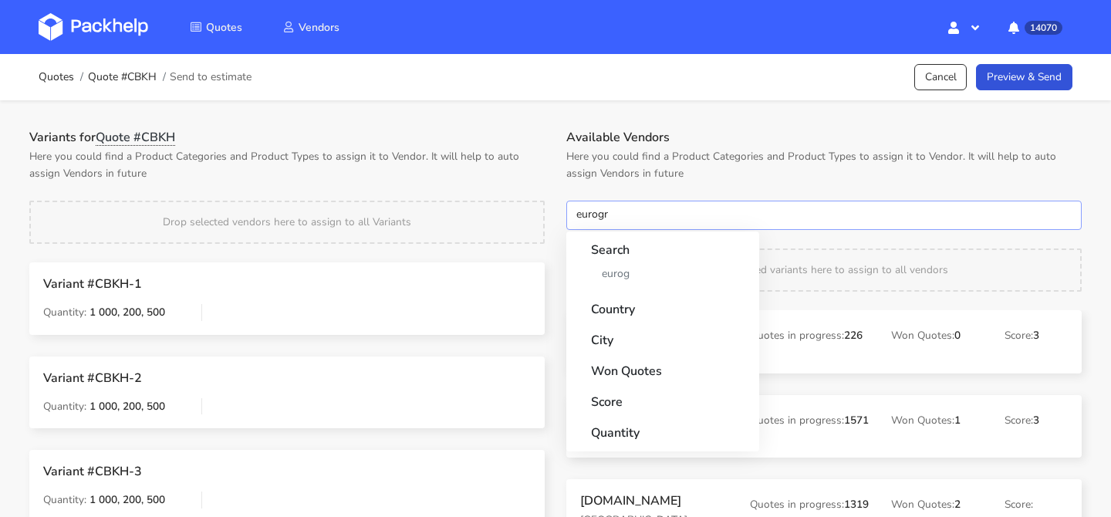
type input "eurogra"
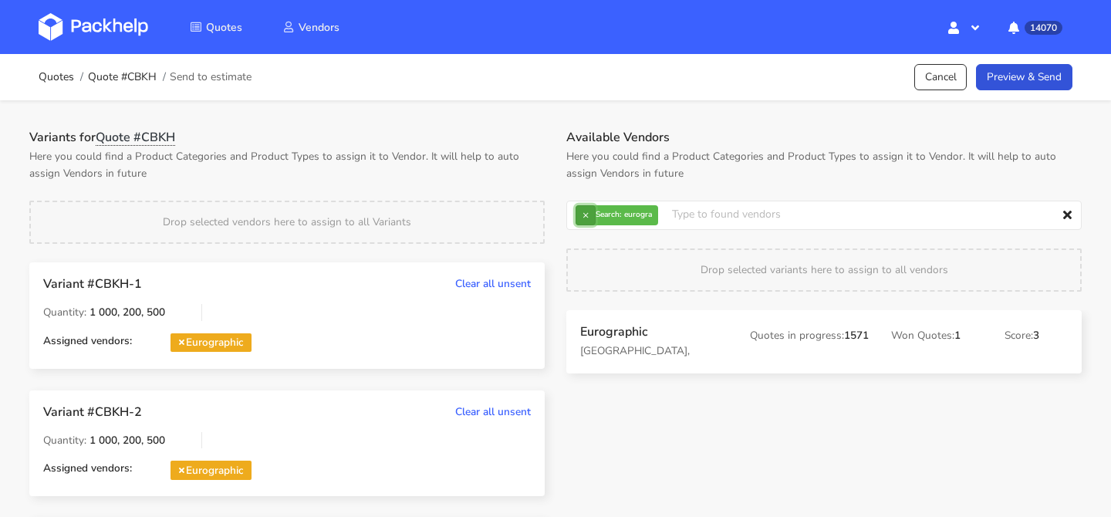
click at [582, 217] on button "×" at bounding box center [585, 215] width 20 height 20
click at [582, 217] on input "text" at bounding box center [823, 215] width 515 height 29
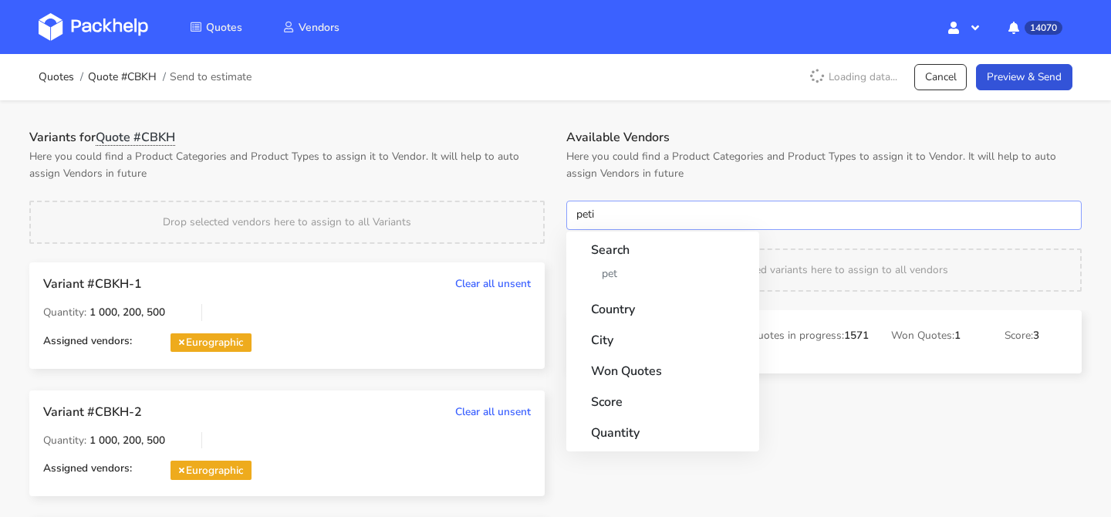
type input "petit"
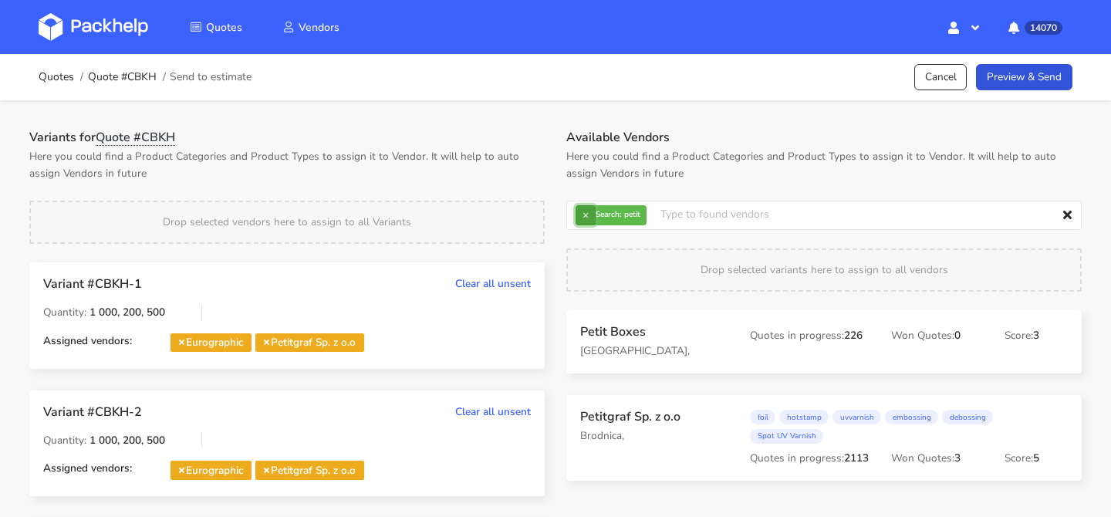
click at [582, 223] on button "×" at bounding box center [585, 215] width 20 height 20
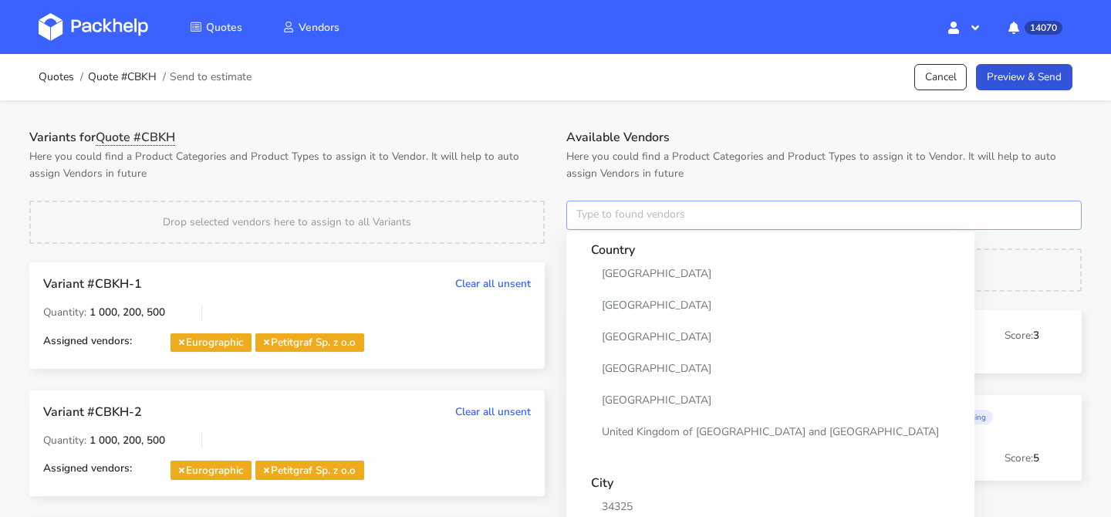
click at [582, 223] on input "text" at bounding box center [823, 215] width 515 height 29
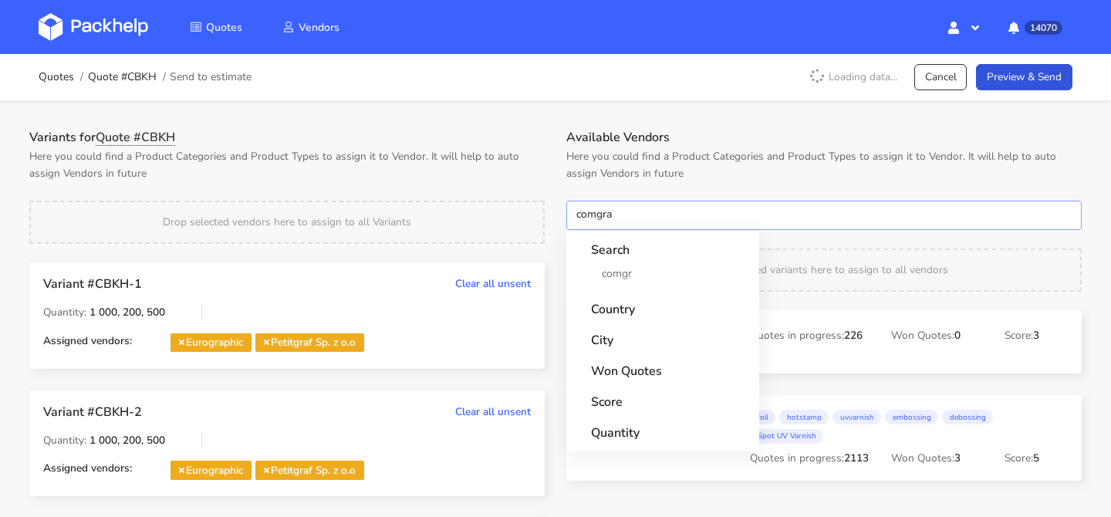
type input "comgrap"
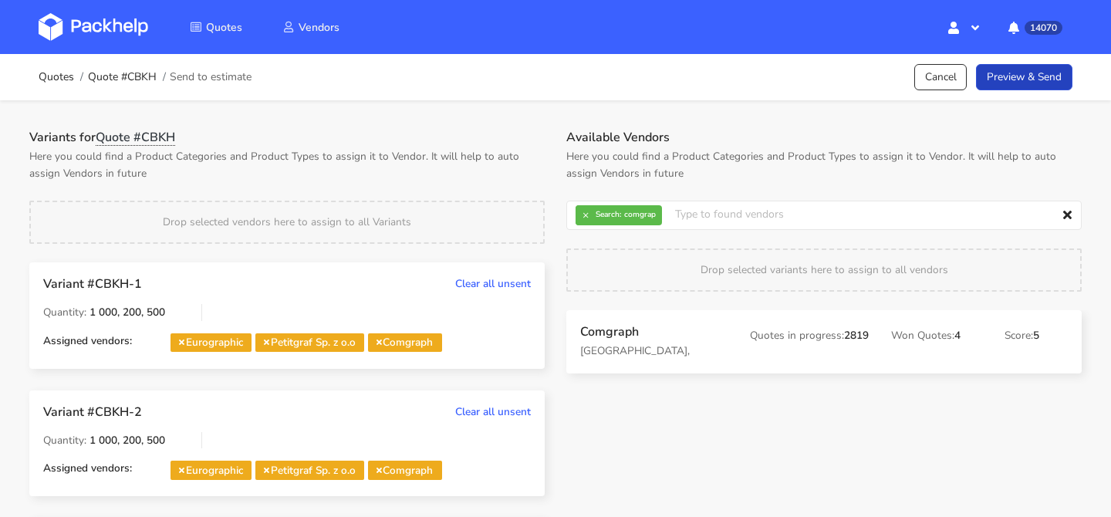
click at [1060, 87] on link "Preview & Send" at bounding box center [1024, 77] width 96 height 27
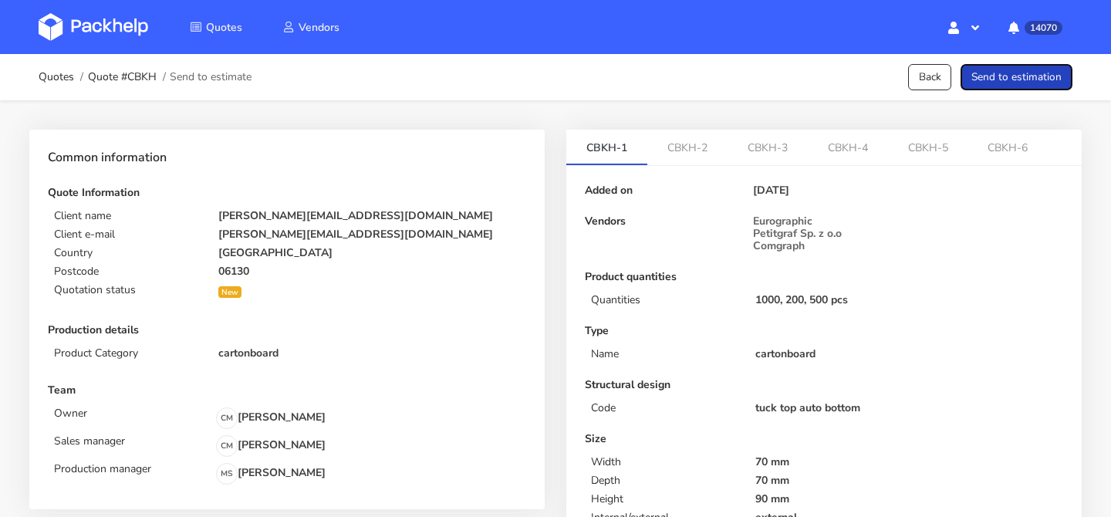
click at [1060, 87] on button "Send to estimation" at bounding box center [1016, 77] width 112 height 27
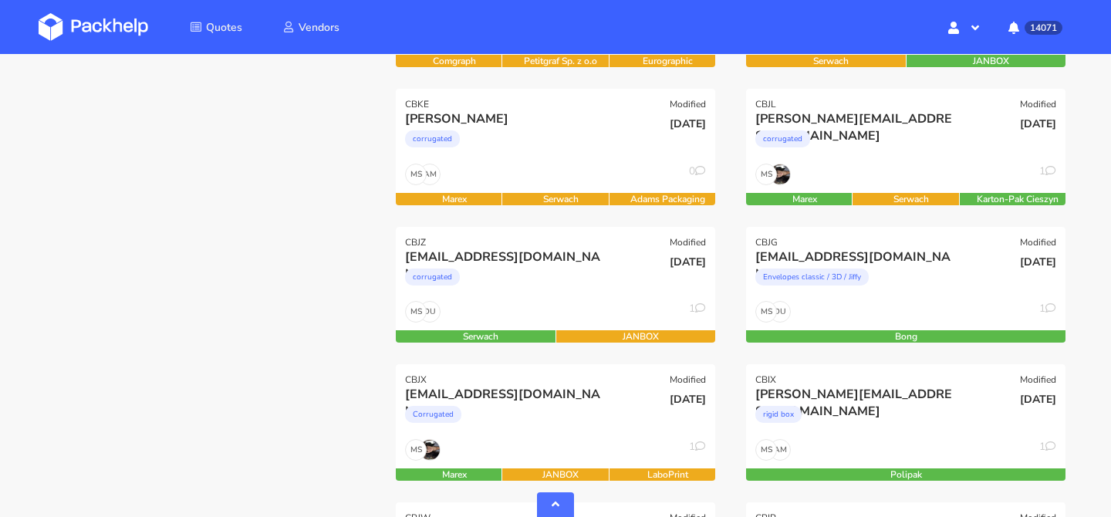
scroll to position [633, 0]
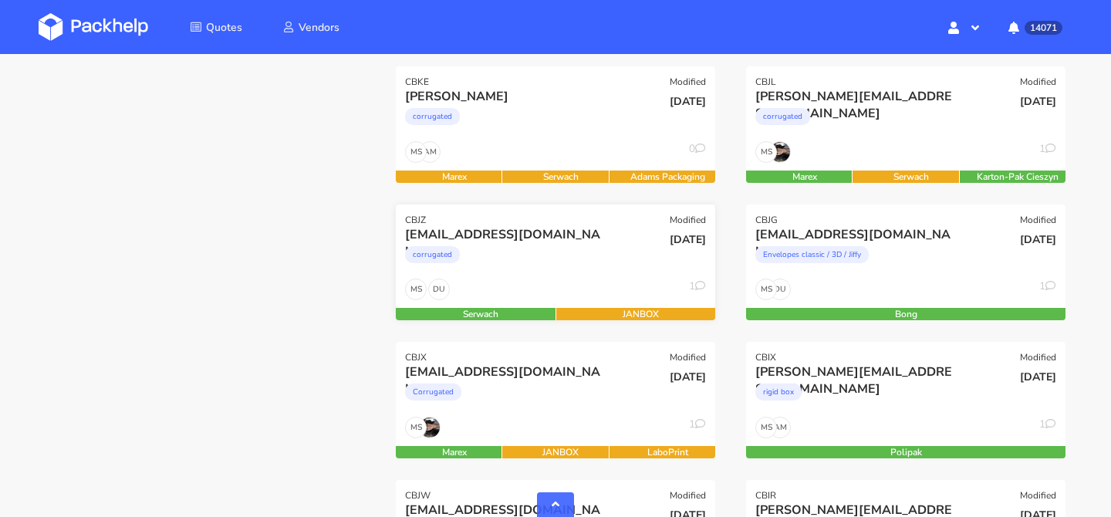
click at [589, 264] on div "corrugated" at bounding box center [507, 258] width 204 height 31
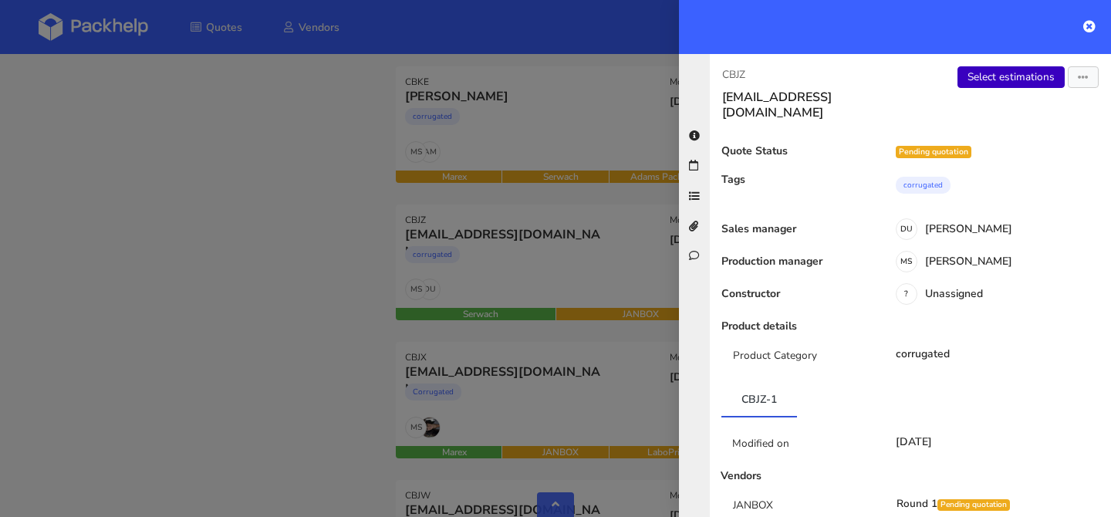
click at [962, 83] on link "Select estimations" at bounding box center [1010, 77] width 107 height 22
click at [524, 228] on div at bounding box center [555, 258] width 1111 height 517
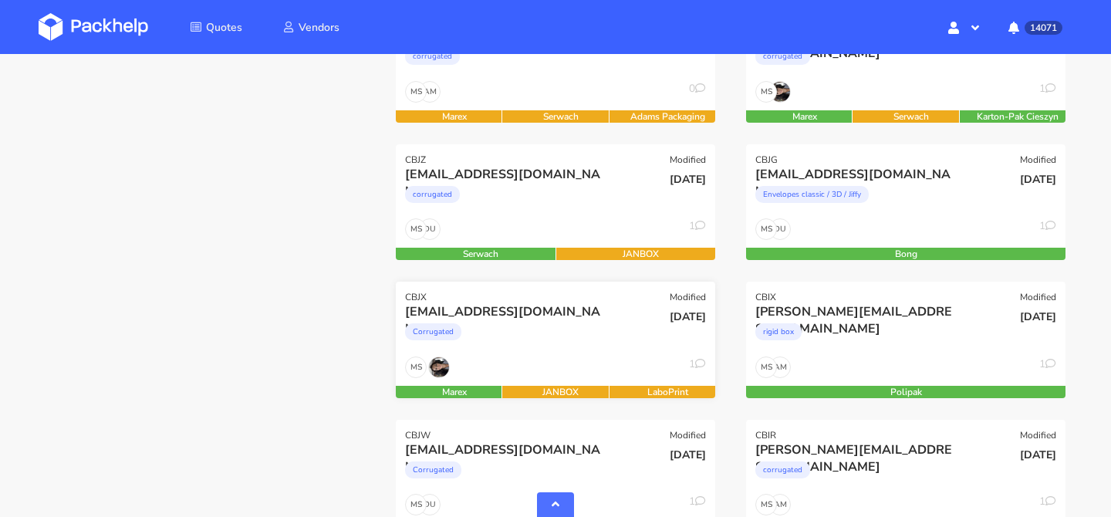
scroll to position [799, 0]
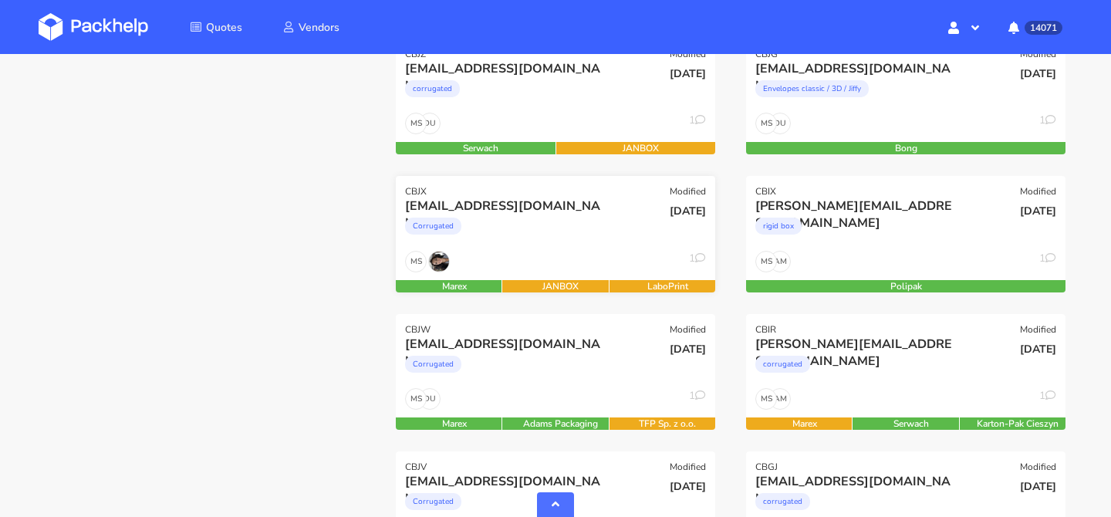
click at [575, 224] on div "Corrugated" at bounding box center [507, 229] width 204 height 31
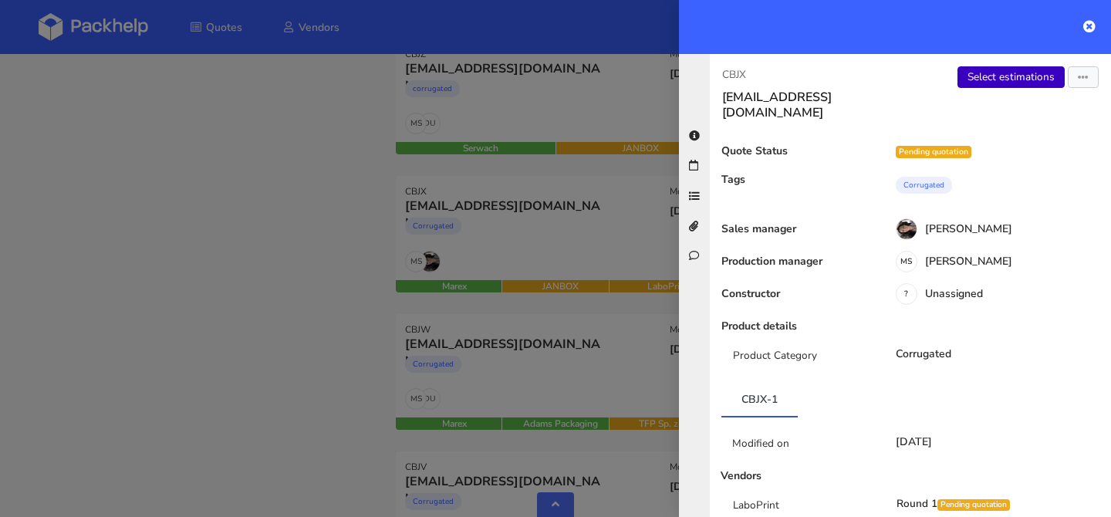
click at [972, 80] on link "Select estimations" at bounding box center [1010, 77] width 107 height 22
click at [295, 263] on div at bounding box center [555, 258] width 1111 height 517
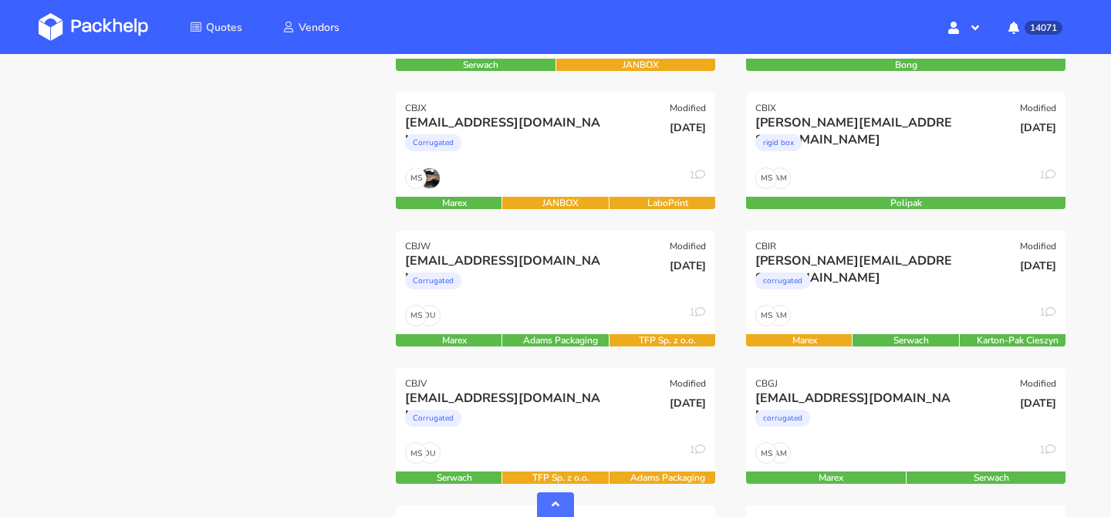
scroll to position [893, 0]
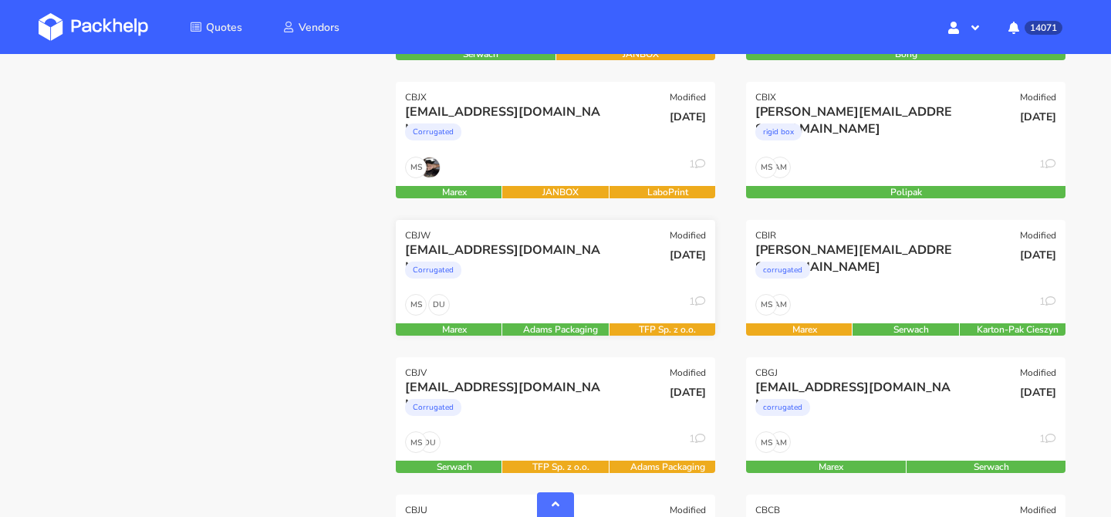
click at [531, 298] on div "DU MS 1" at bounding box center [555, 308] width 319 height 29
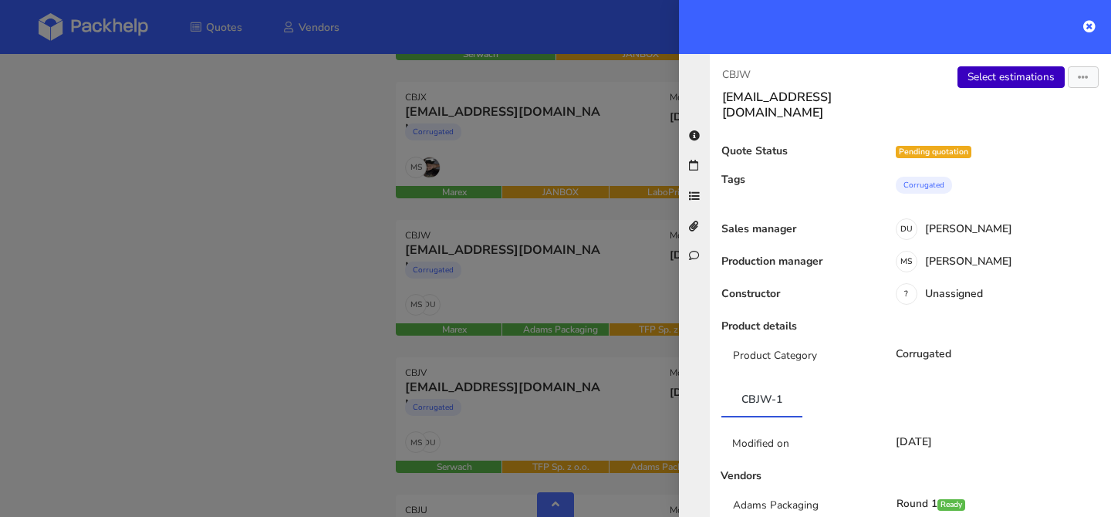
click at [963, 79] on link "Select estimations" at bounding box center [1010, 77] width 107 height 22
click at [393, 286] on div at bounding box center [555, 258] width 1111 height 517
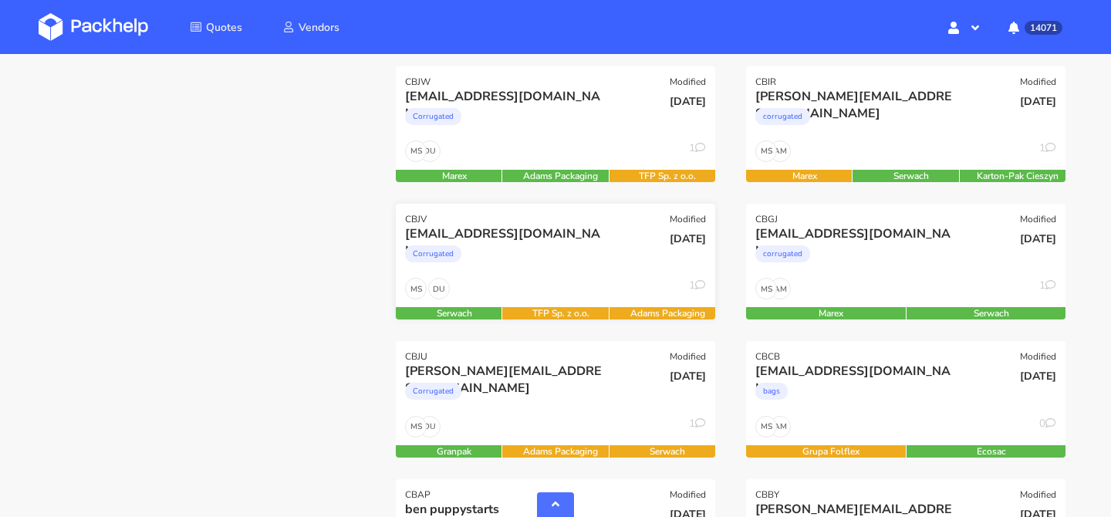
scroll to position [1065, 0]
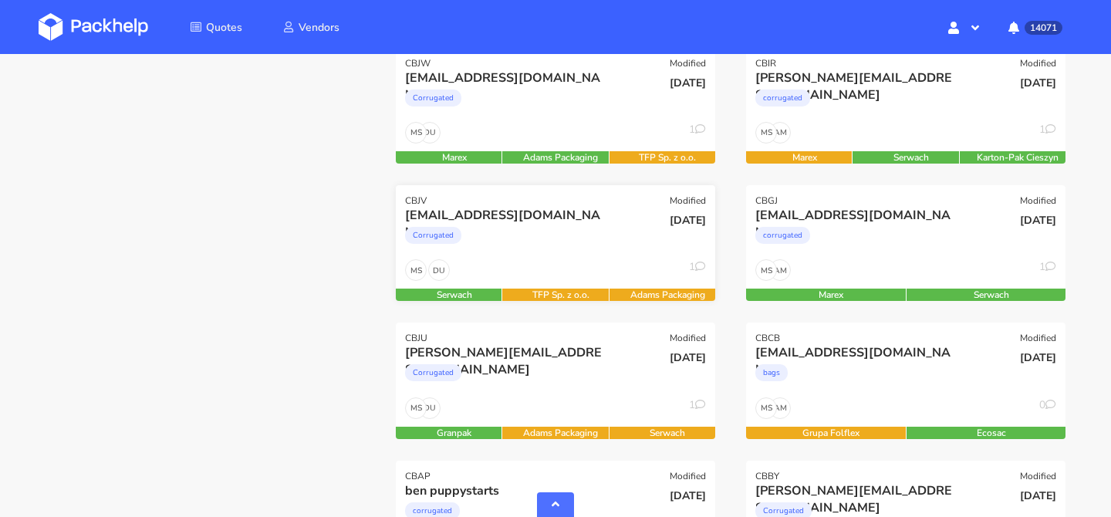
click at [542, 238] on div "Corrugated" at bounding box center [507, 239] width 204 height 31
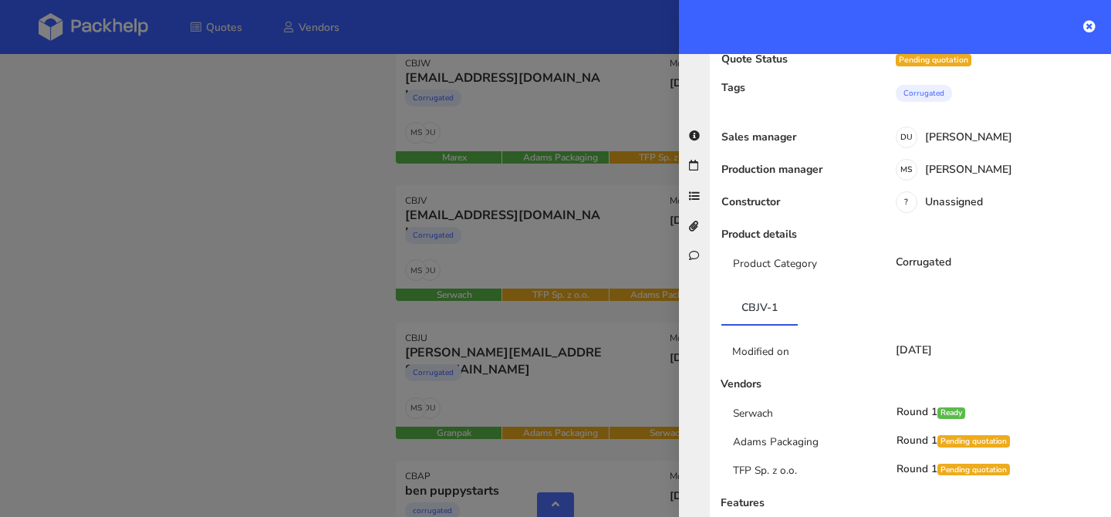
scroll to position [0, 0]
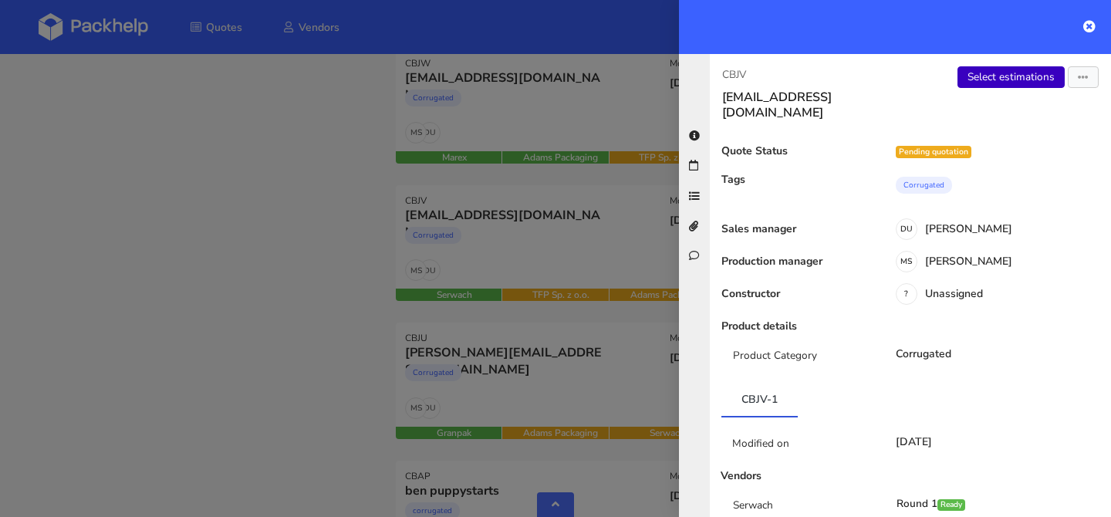
click at [998, 72] on link "Select estimations" at bounding box center [1010, 77] width 107 height 22
click at [363, 293] on div at bounding box center [555, 258] width 1111 height 517
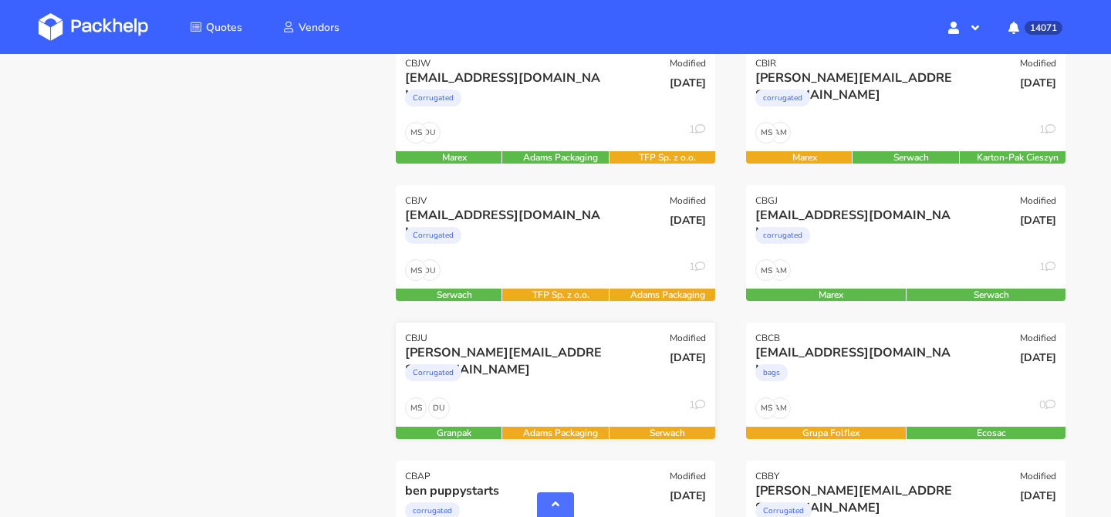
click at [575, 365] on div "Corrugated" at bounding box center [507, 376] width 204 height 31
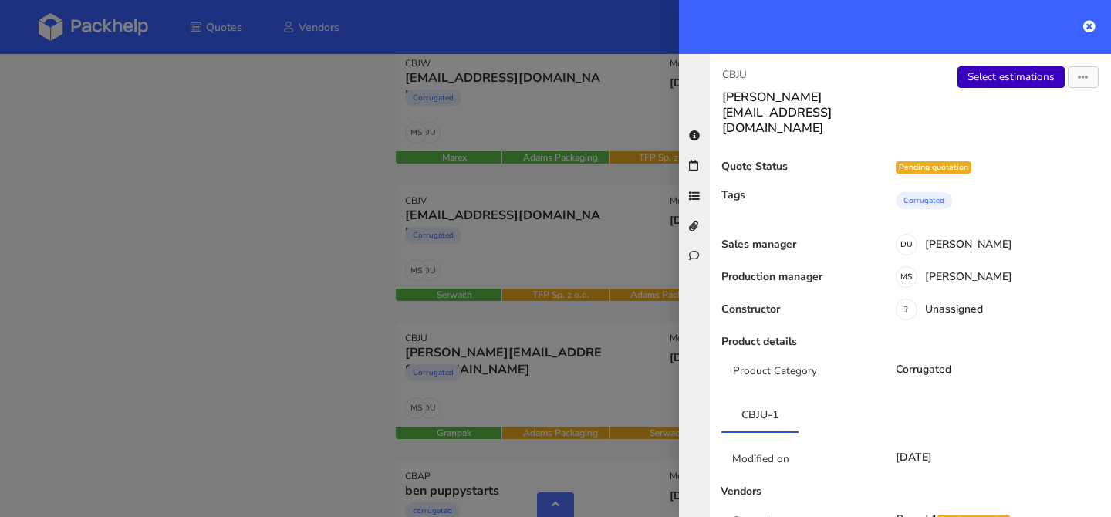
click at [996, 76] on link "Select estimations" at bounding box center [1010, 77] width 107 height 22
click at [355, 305] on div at bounding box center [555, 258] width 1111 height 517
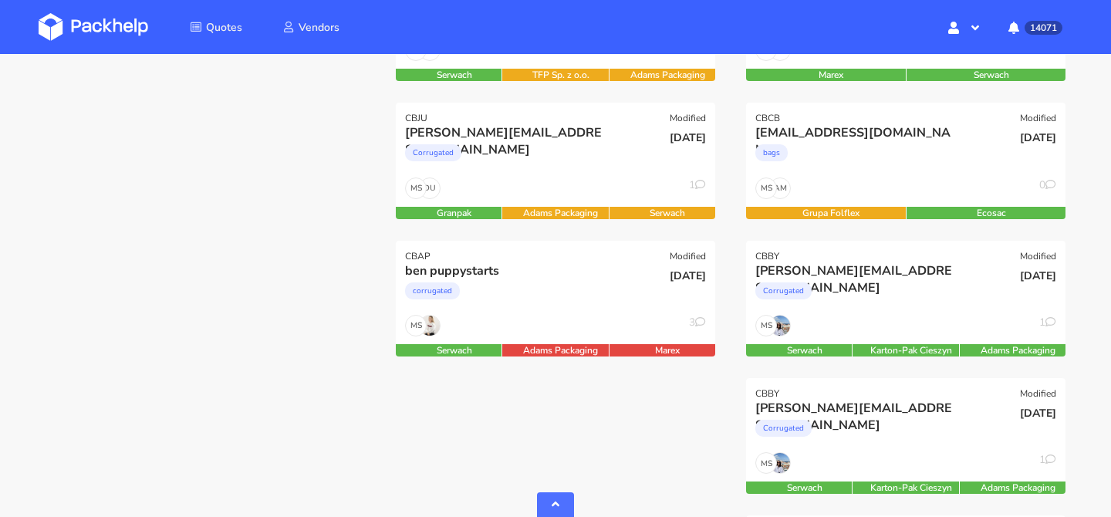
scroll to position [1326, 0]
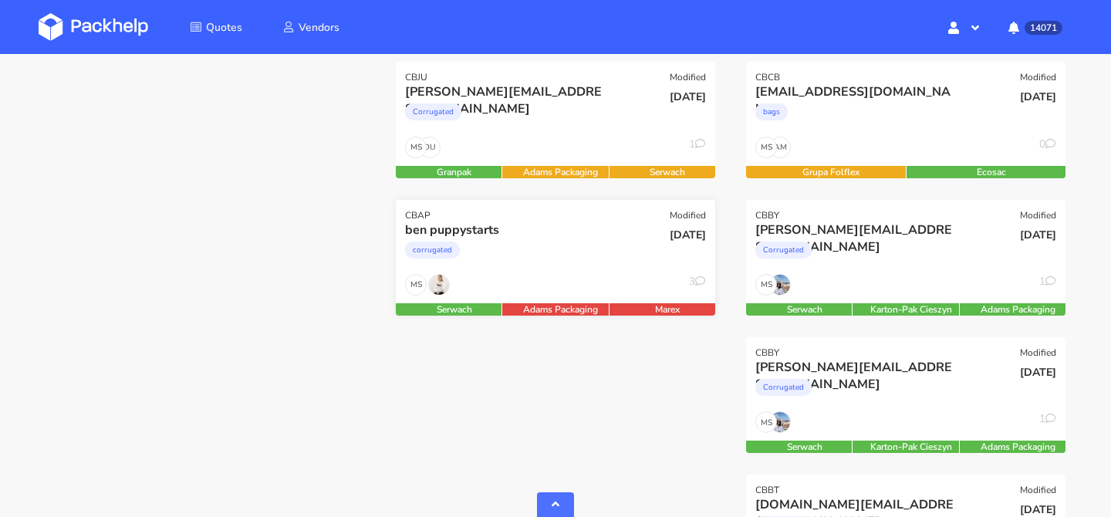
click at [600, 261] on div "corrugated" at bounding box center [507, 253] width 204 height 31
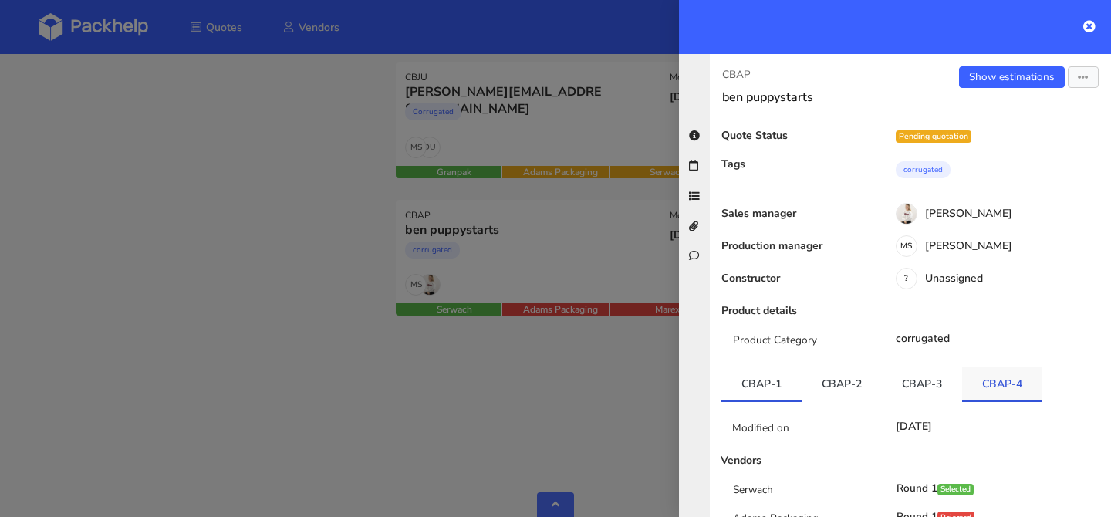
click at [970, 369] on link "CBAP-4" at bounding box center [1002, 383] width 80 height 34
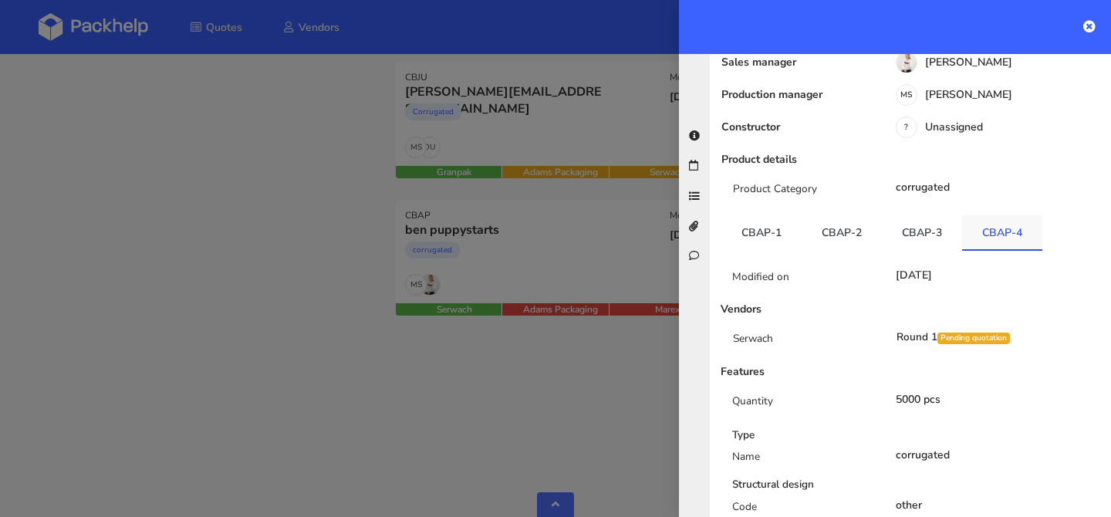
scroll to position [0, 0]
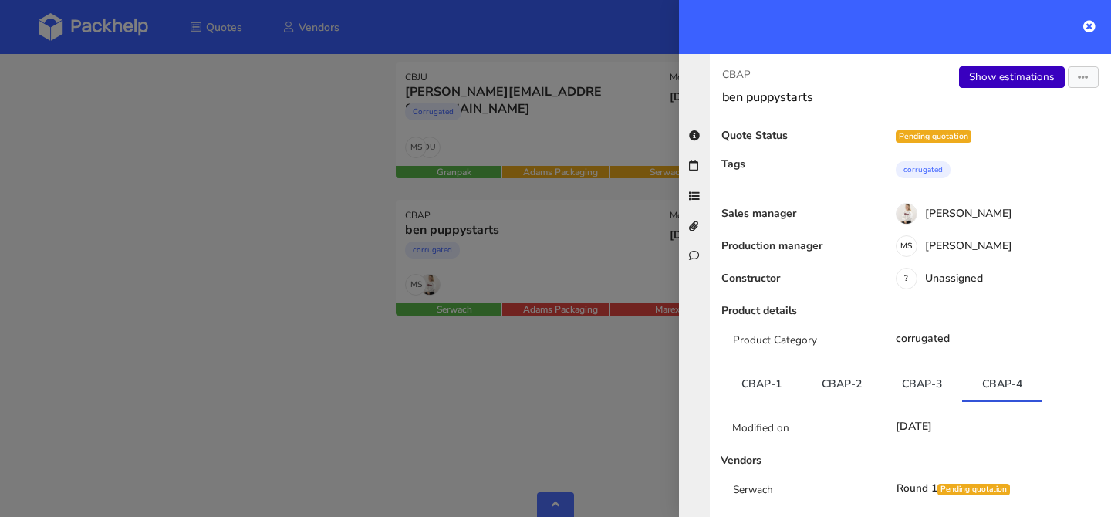
click at [1003, 72] on link "Show estimations" at bounding box center [1012, 77] width 106 height 22
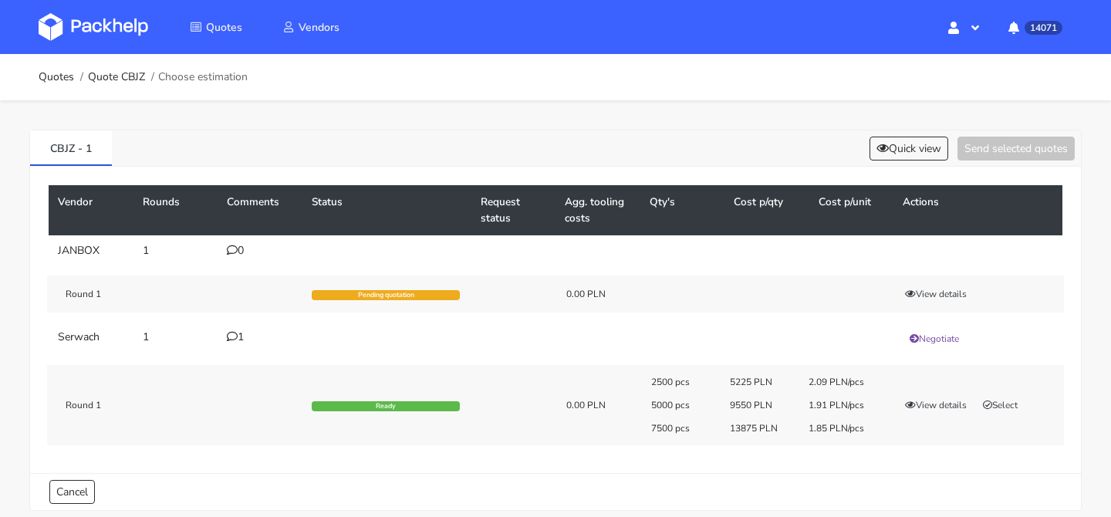
click at [227, 340] on icon at bounding box center [232, 336] width 11 height 11
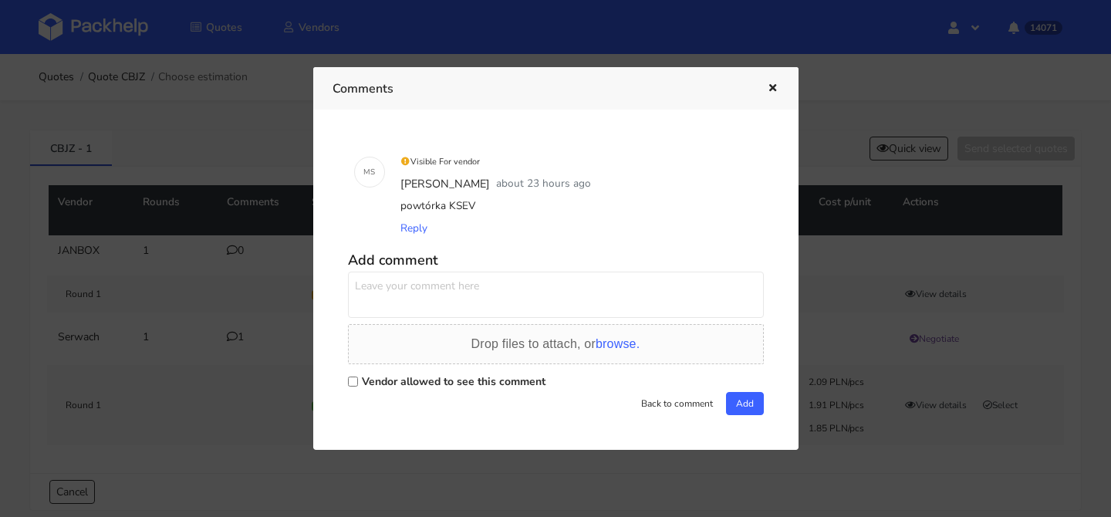
click at [774, 90] on icon "button" at bounding box center [772, 88] width 13 height 11
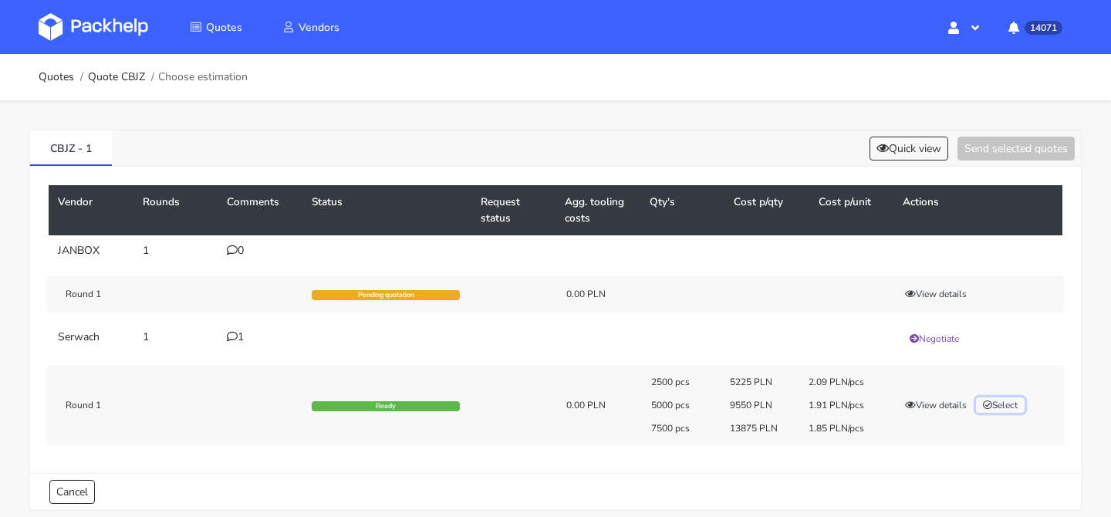
click at [1010, 398] on button "Select" at bounding box center [1000, 404] width 49 height 15
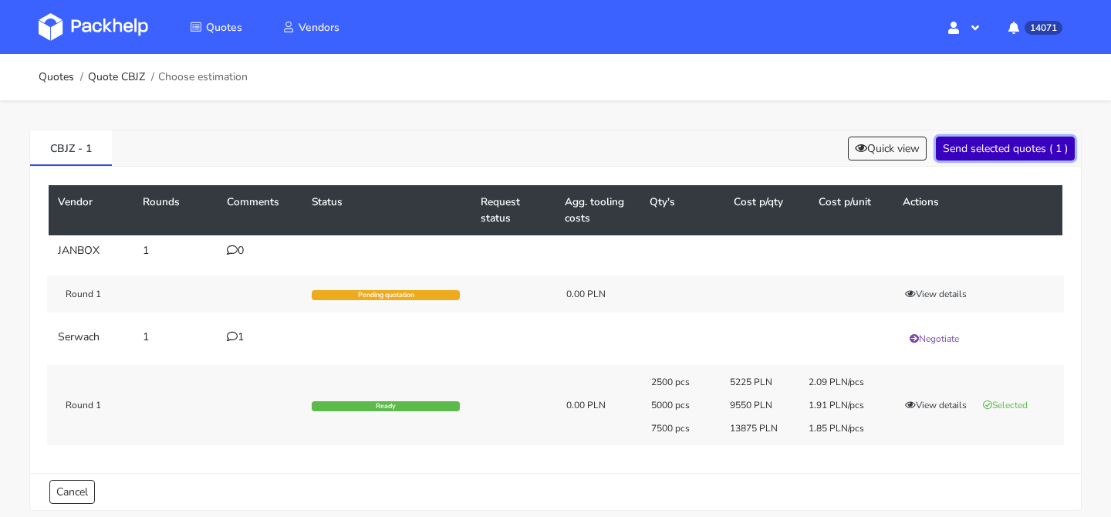
click at [1014, 151] on button "Send selected quotes ( 1 )" at bounding box center [1004, 149] width 139 height 24
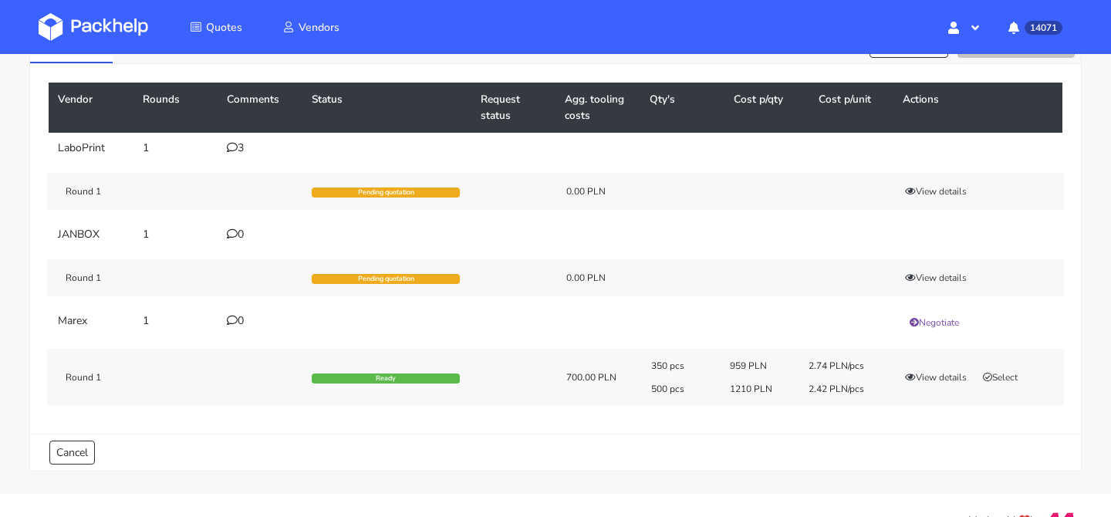
scroll to position [105, 0]
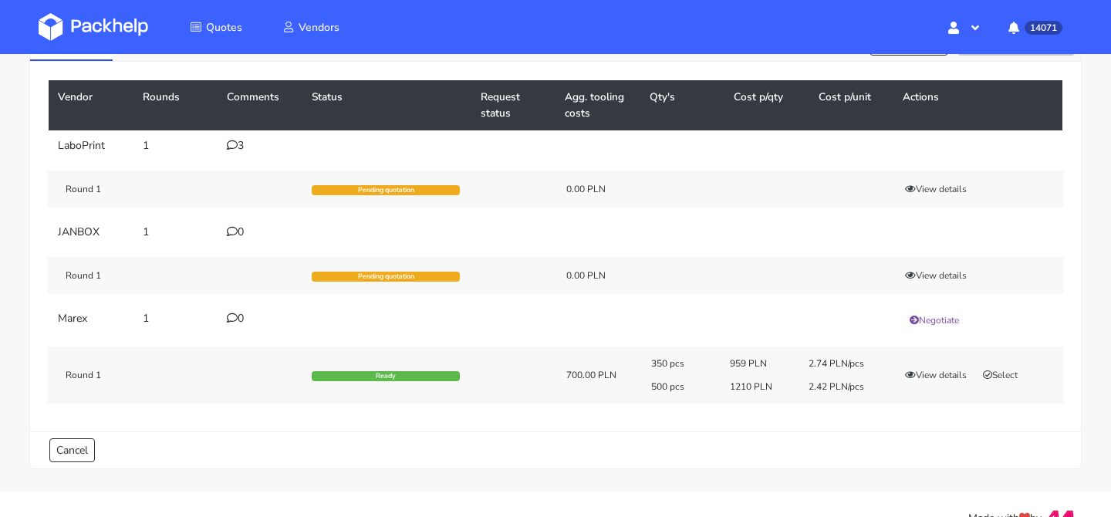
click at [241, 153] on td "3" at bounding box center [259, 145] width 85 height 31
click at [233, 141] on icon at bounding box center [232, 145] width 11 height 11
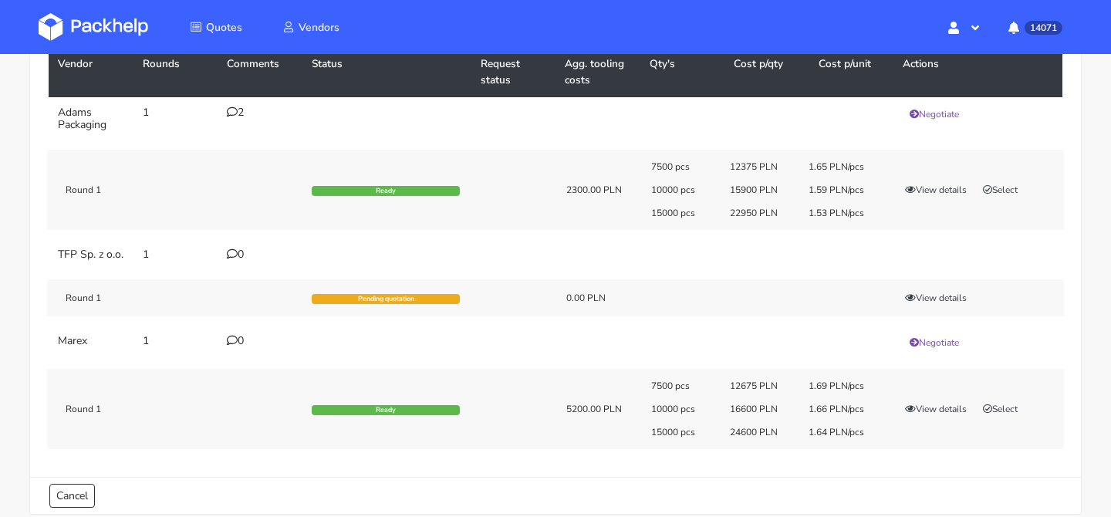
scroll to position [142, 0]
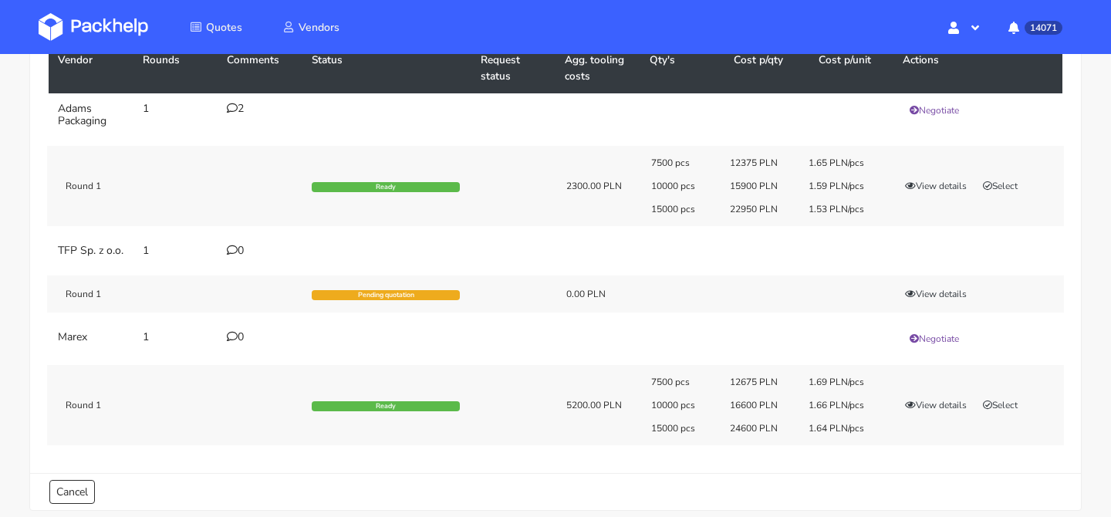
click at [242, 110] on div "2" at bounding box center [260, 109] width 66 height 12
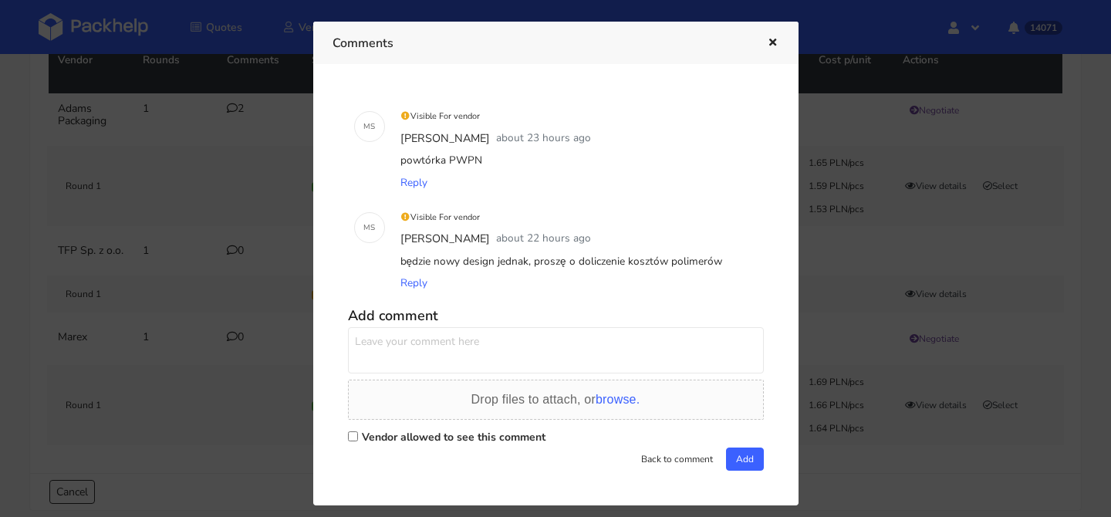
click at [206, 170] on div at bounding box center [555, 258] width 1111 height 517
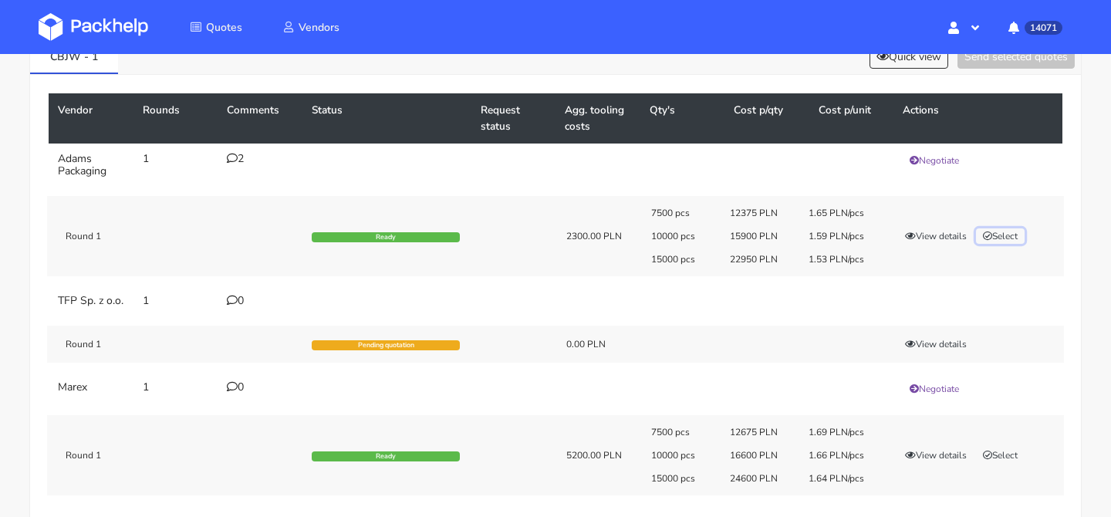
click at [1017, 238] on button "Select" at bounding box center [1000, 235] width 49 height 15
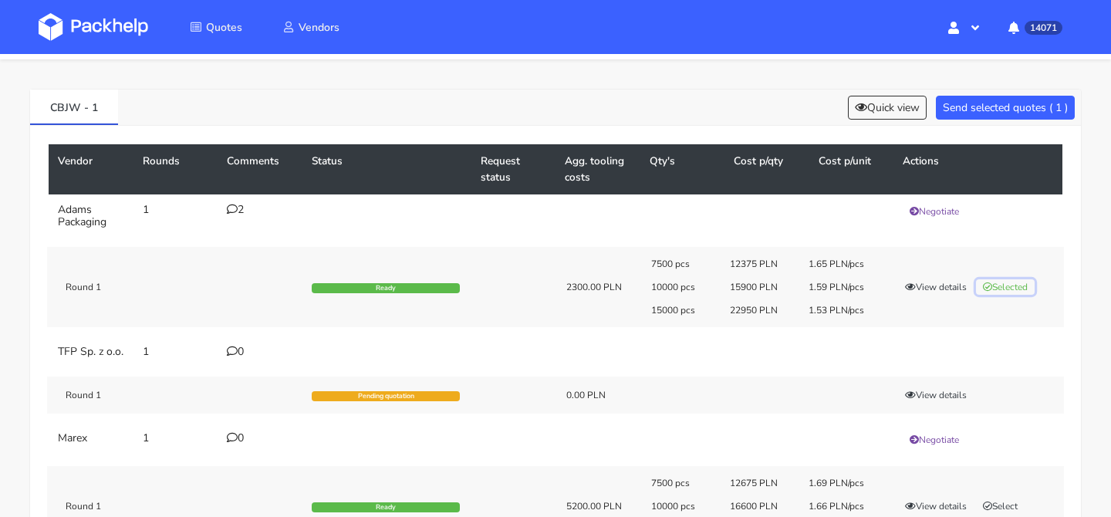
scroll to position [0, 0]
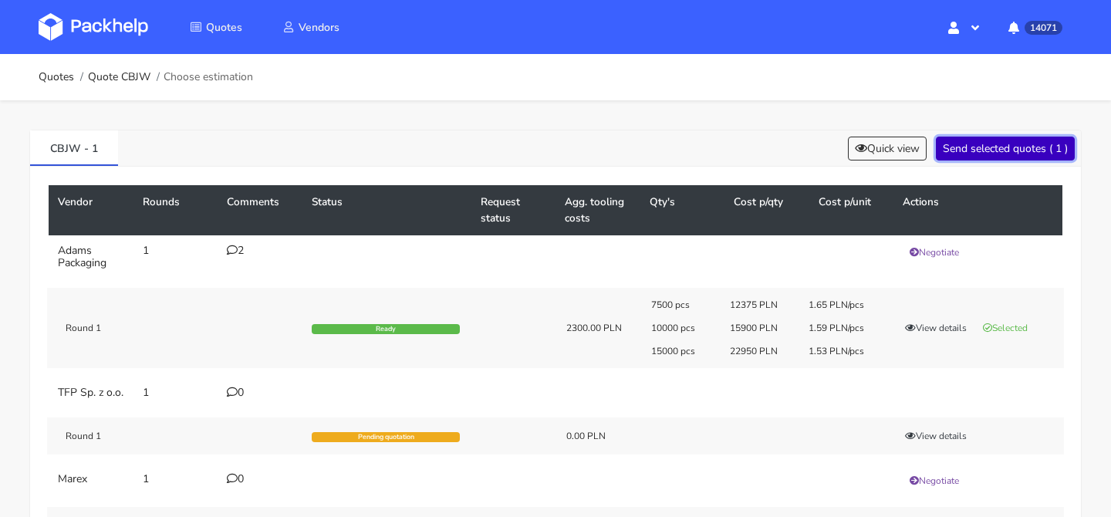
click at [999, 159] on button "Send selected quotes ( 1 )" at bounding box center [1004, 149] width 139 height 24
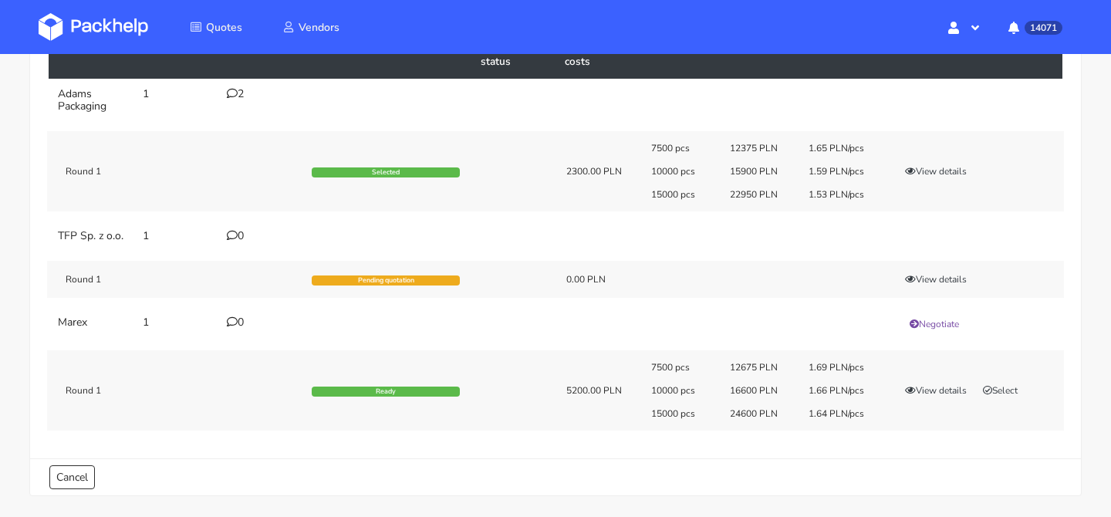
scroll to position [224, 0]
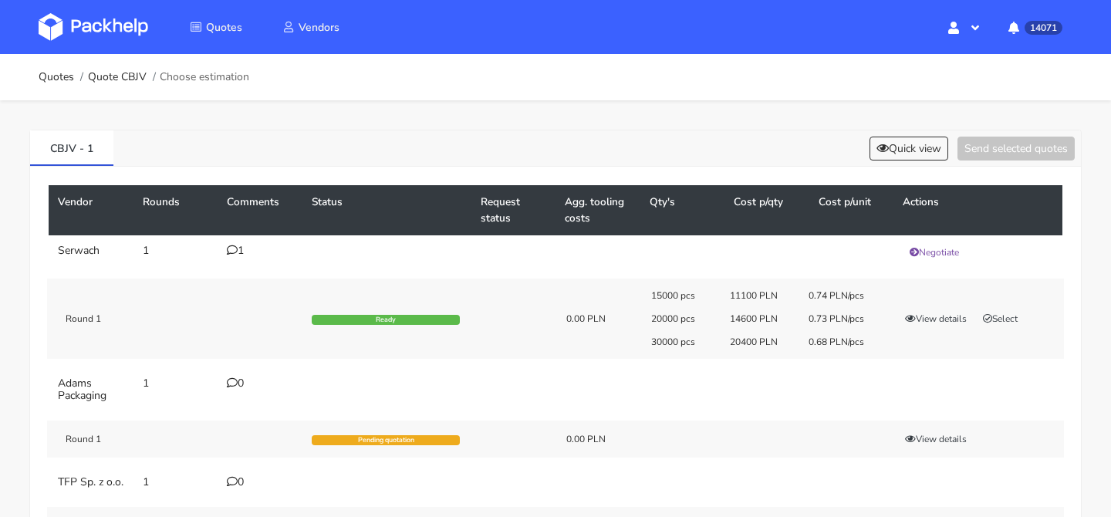
click at [240, 258] on td "1" at bounding box center [259, 252] width 85 height 34
click at [239, 253] on div "1" at bounding box center [260, 250] width 66 height 12
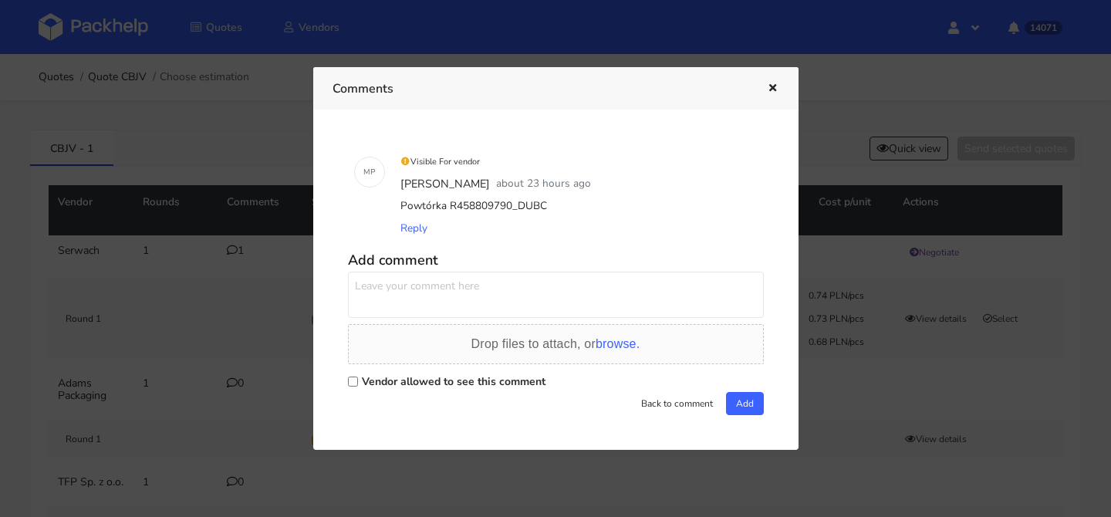
click at [207, 287] on div at bounding box center [555, 258] width 1111 height 517
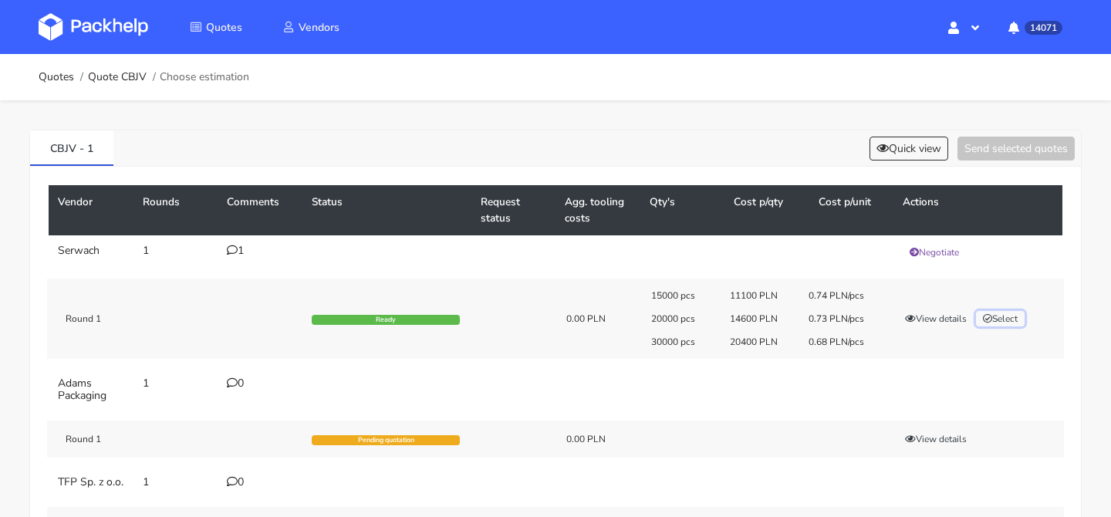
click at [1008, 325] on button "Select" at bounding box center [1000, 318] width 49 height 15
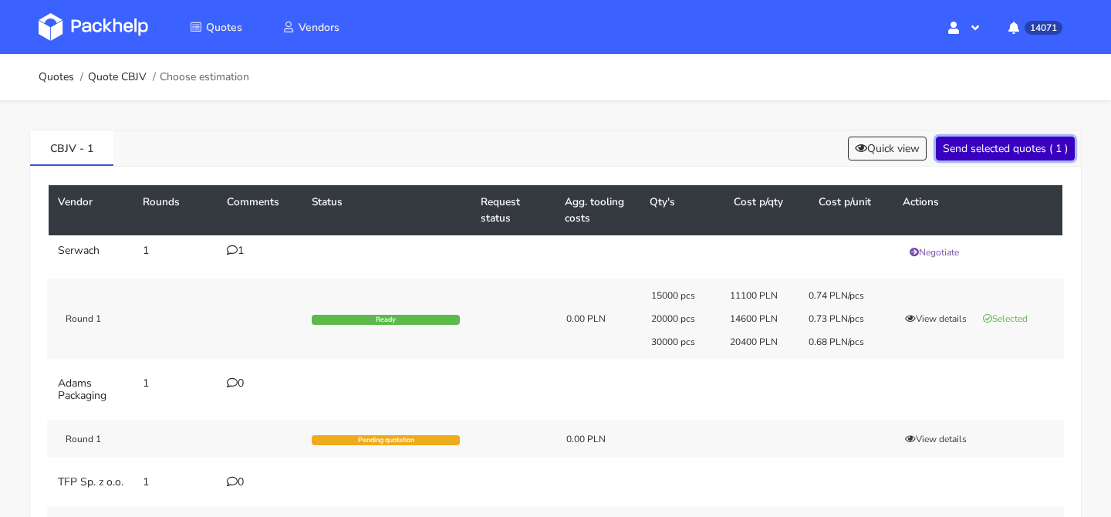
click at [1020, 148] on button "Send selected quotes ( 1 )" at bounding box center [1004, 149] width 139 height 24
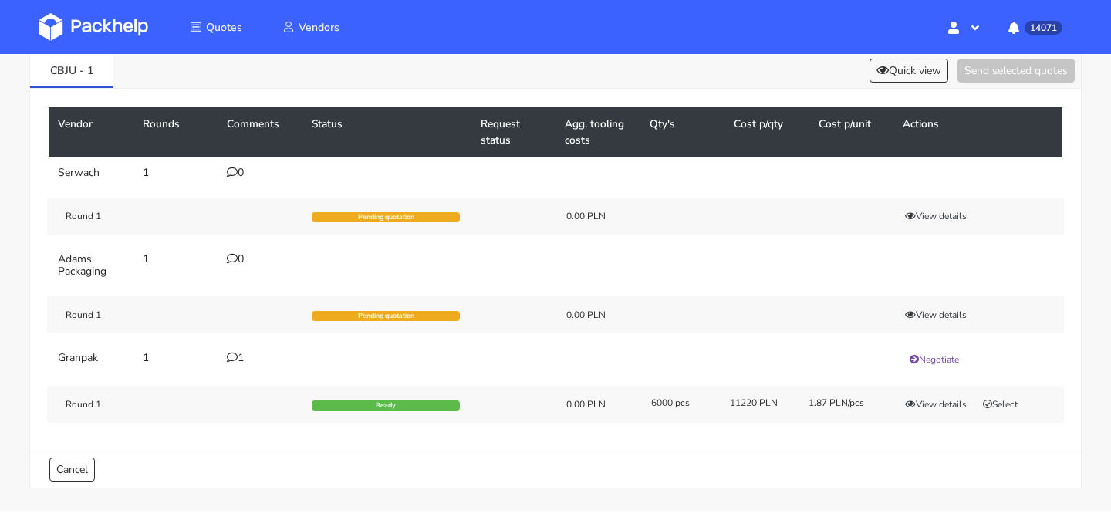
scroll to position [105, 0]
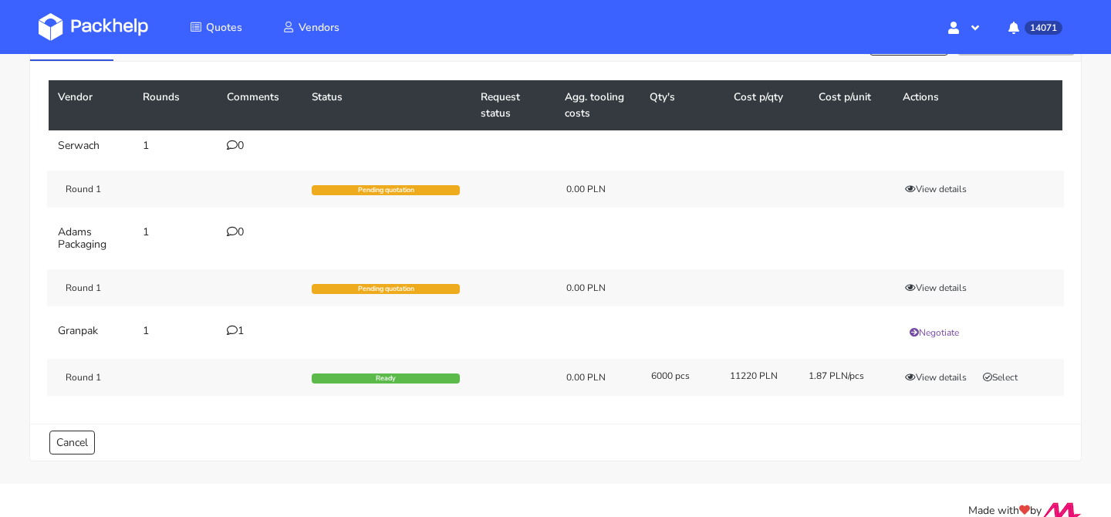
click at [236, 329] on icon at bounding box center [232, 330] width 11 height 11
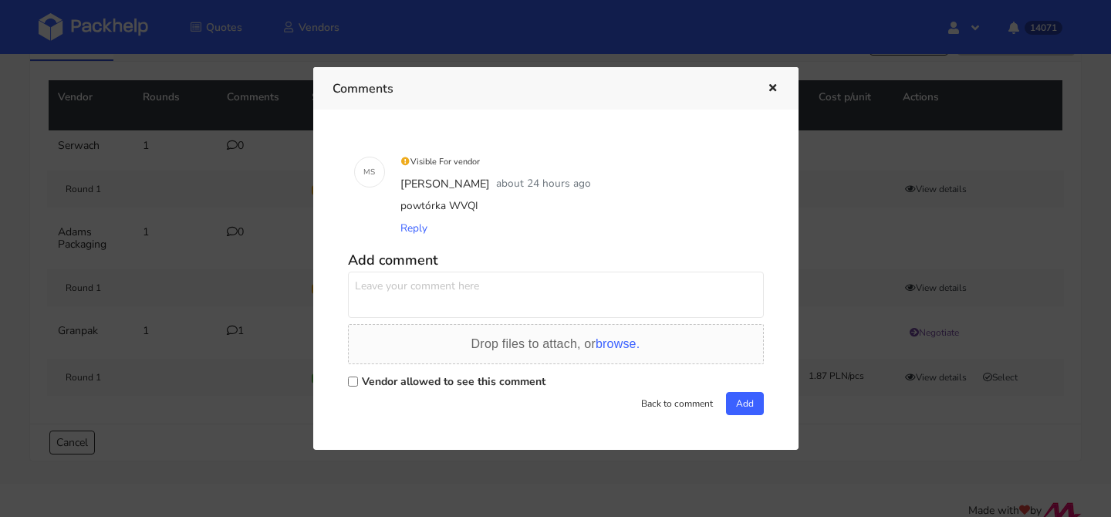
click at [236, 329] on div at bounding box center [555, 258] width 1111 height 517
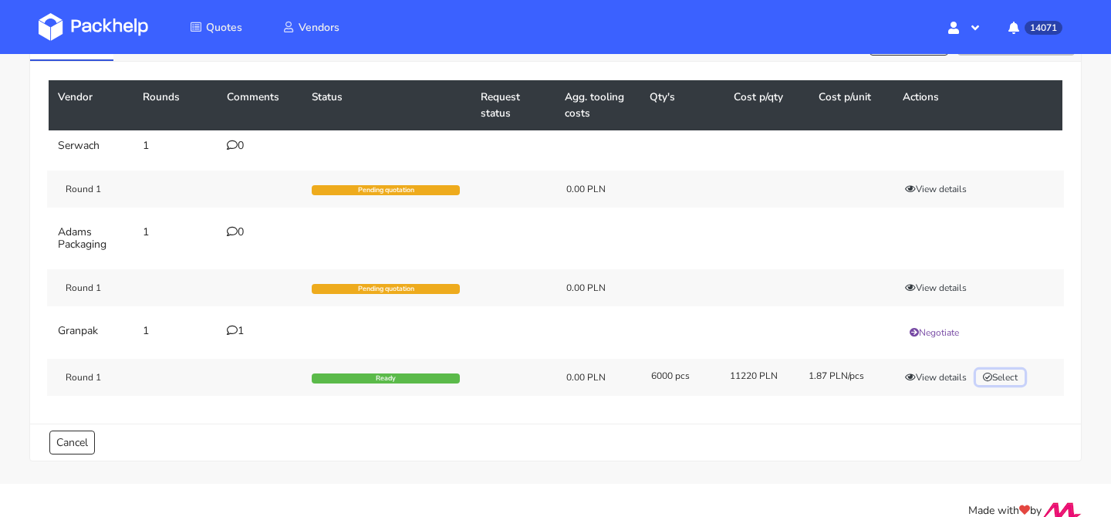
click at [1000, 371] on button "Select" at bounding box center [1000, 376] width 49 height 15
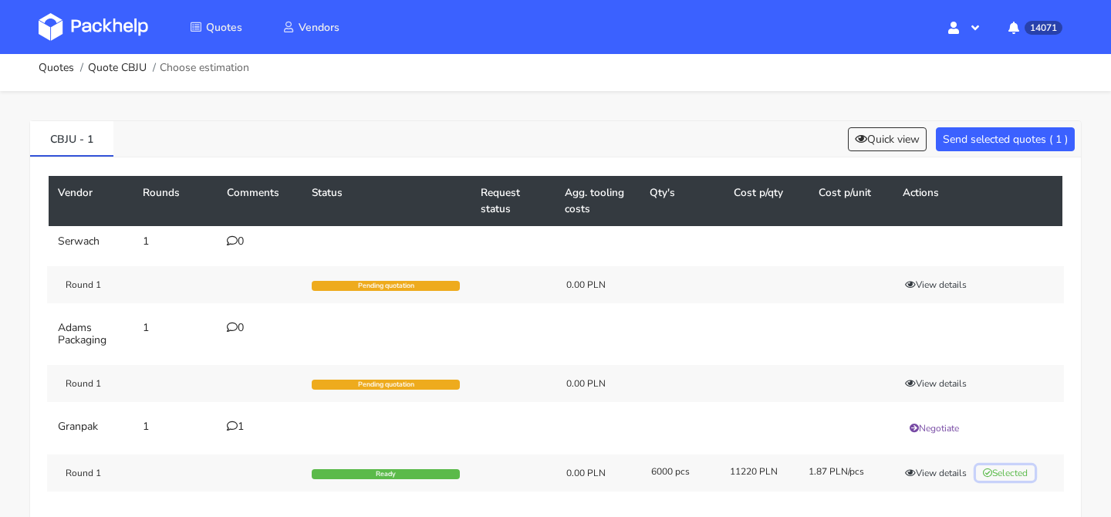
scroll to position [0, 0]
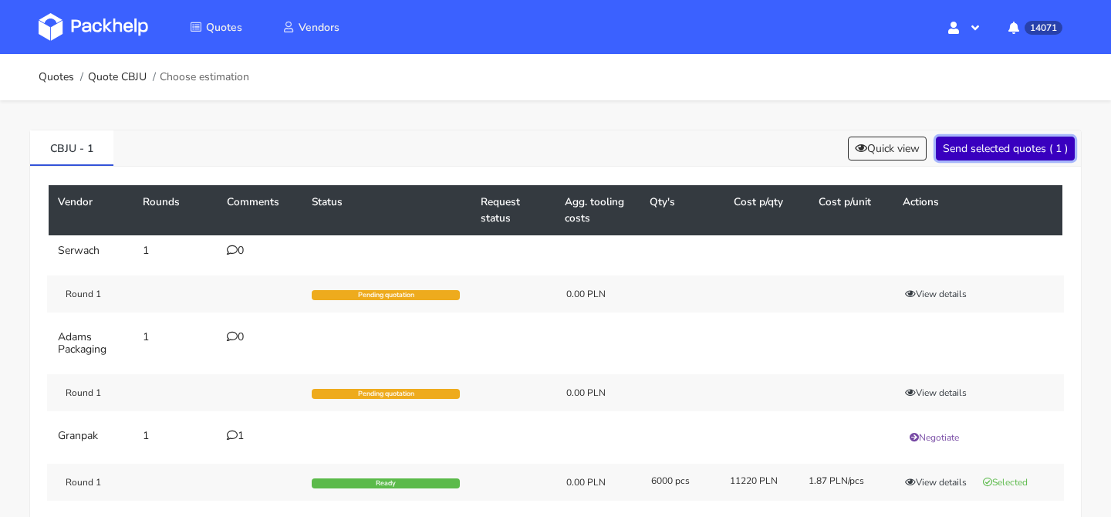
click at [1006, 151] on button "Send selected quotes ( 1 )" at bounding box center [1004, 149] width 139 height 24
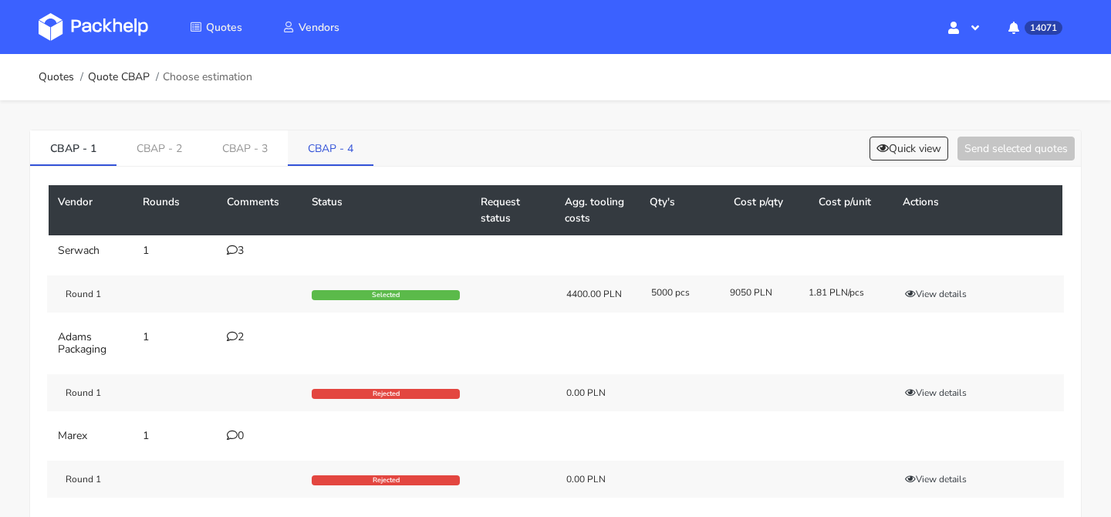
click at [310, 150] on link "CBAP - 4" at bounding box center [331, 147] width 86 height 34
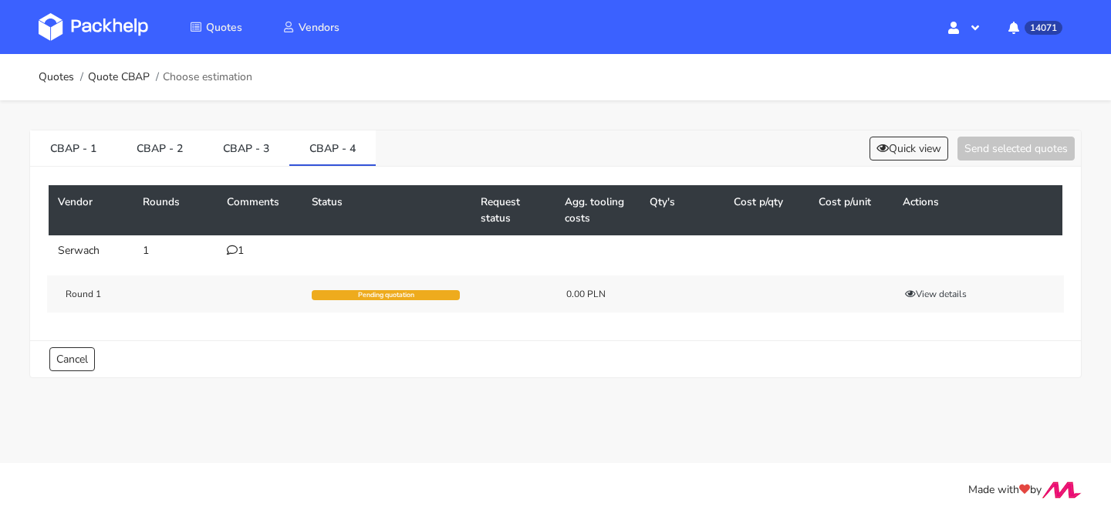
click at [240, 244] on div "1" at bounding box center [260, 250] width 66 height 12
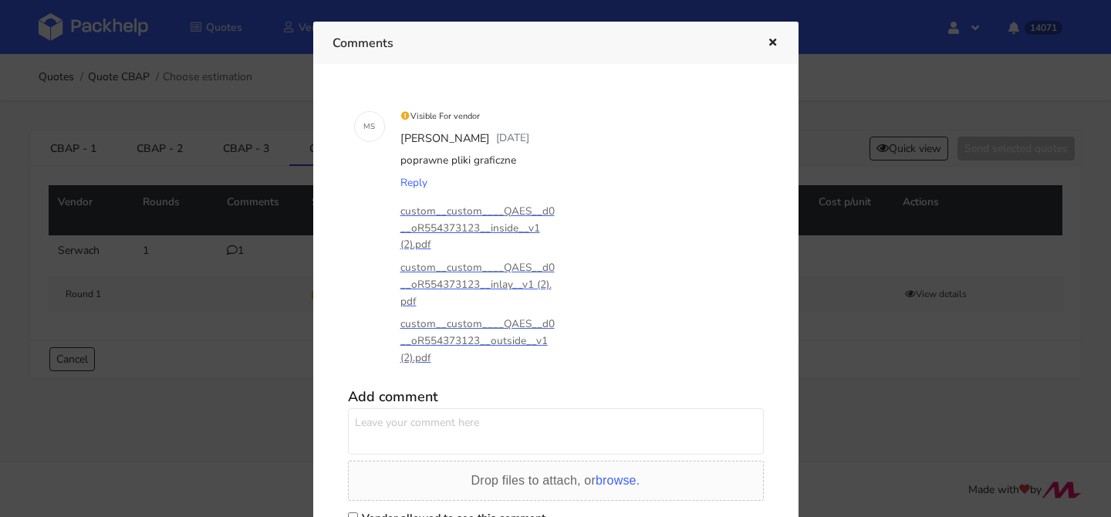
scroll to position [20, 0]
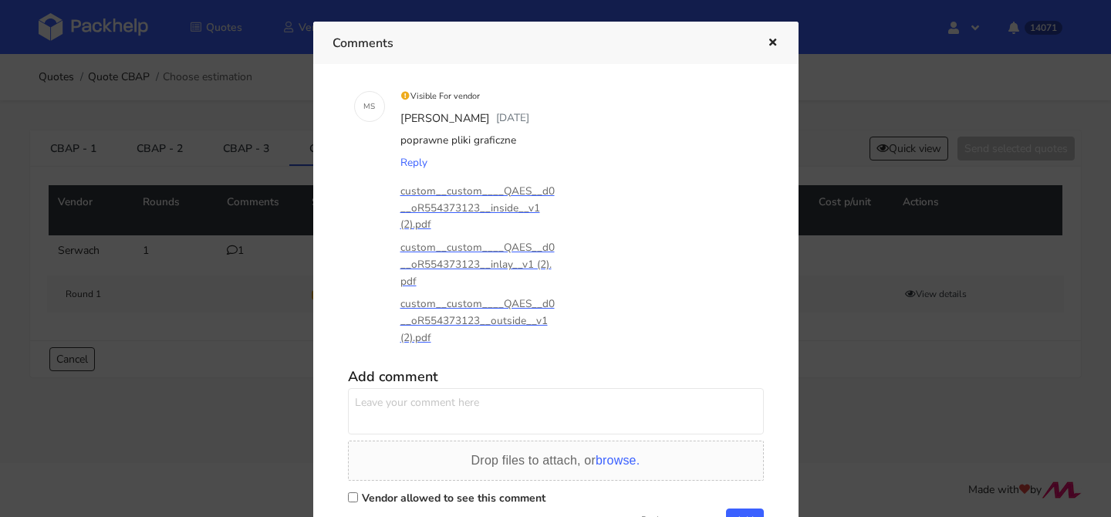
click at [390, 396] on textarea at bounding box center [556, 411] width 416 height 46
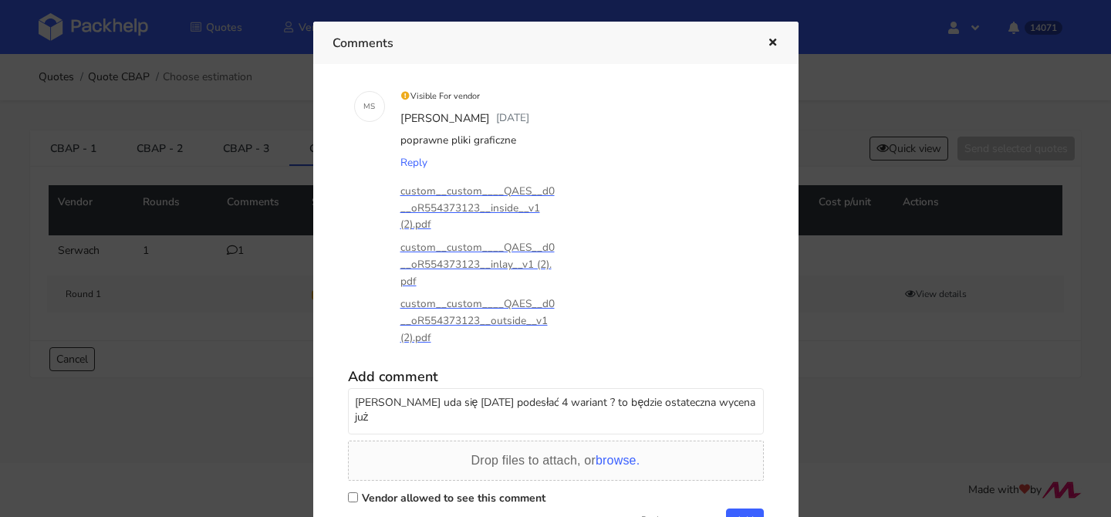
type textarea "[PERSON_NAME] uda się [DATE] podesłać 4 wariant ? to będzie ostateczna wycena j…"
click at [435, 492] on label "Vendor allowed to see this comment" at bounding box center [454, 497] width 184 height 15
click at [358, 492] on input "Vendor allowed to see this comment" at bounding box center [353, 497] width 10 height 10
checkbox input "true"
click at [741, 508] on button "Add" at bounding box center [745, 519] width 38 height 23
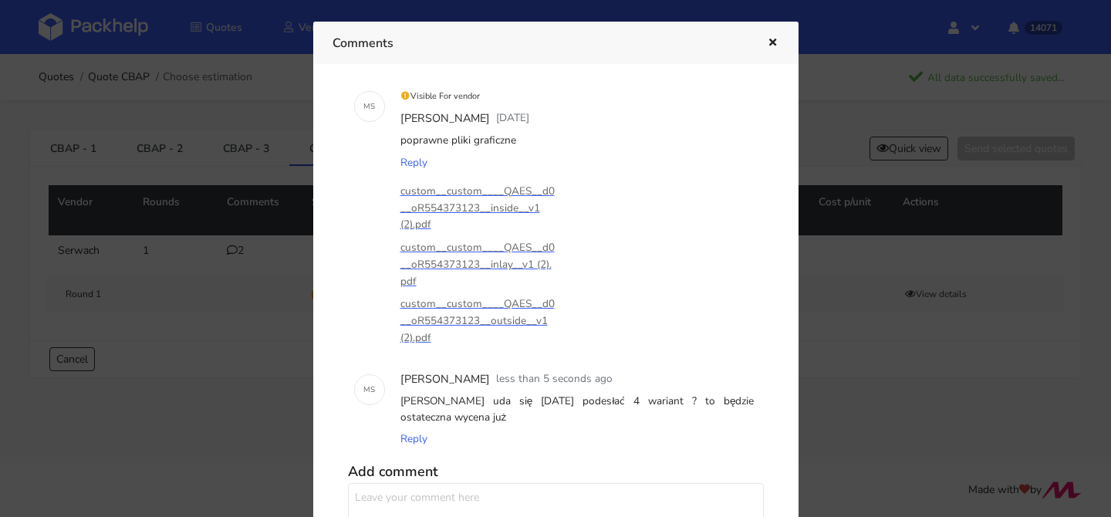
click at [774, 46] on icon "button" at bounding box center [772, 43] width 13 height 11
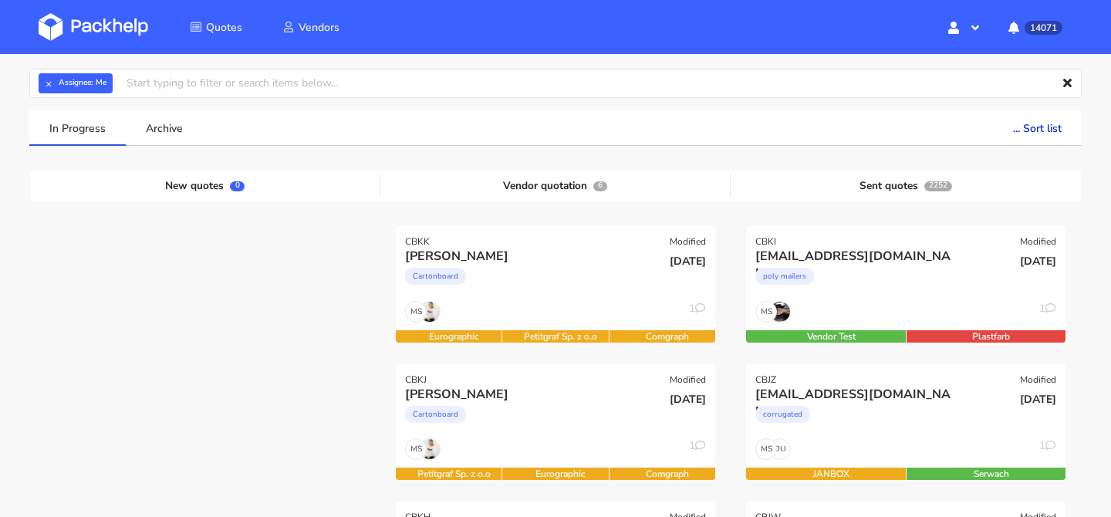
scroll to position [35, 0]
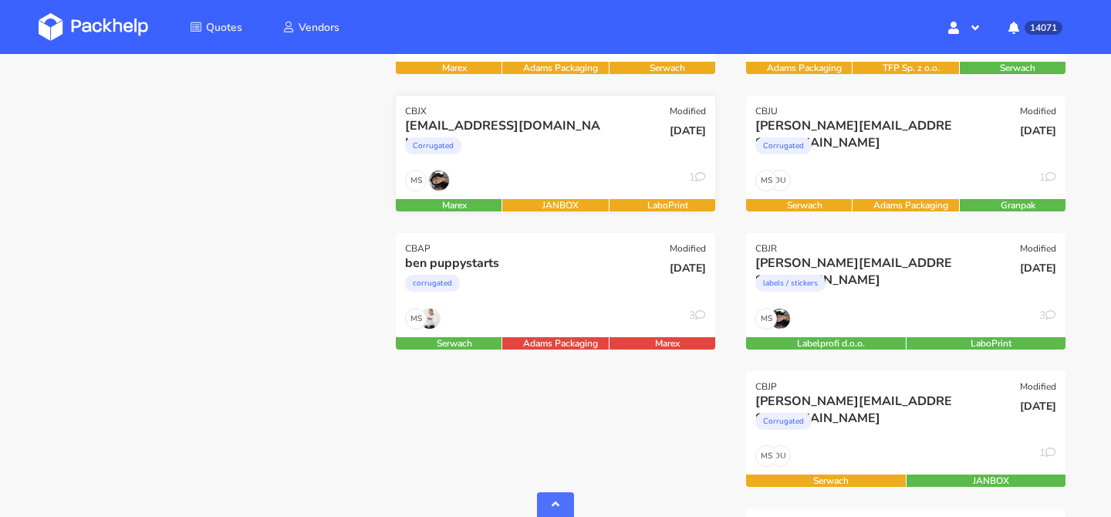
scroll to position [724, 0]
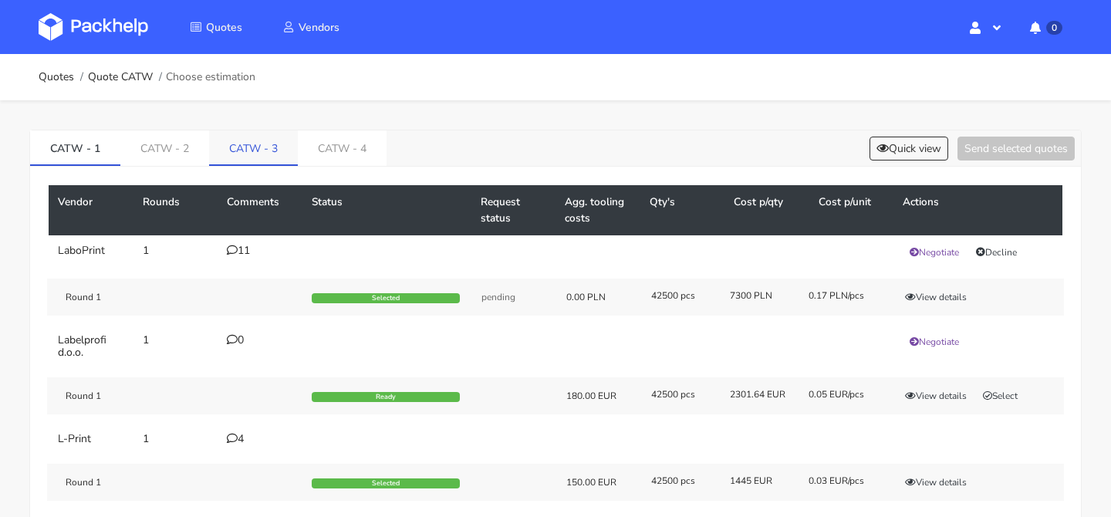
click at [258, 149] on link "CATW - 3" at bounding box center [253, 147] width 89 height 34
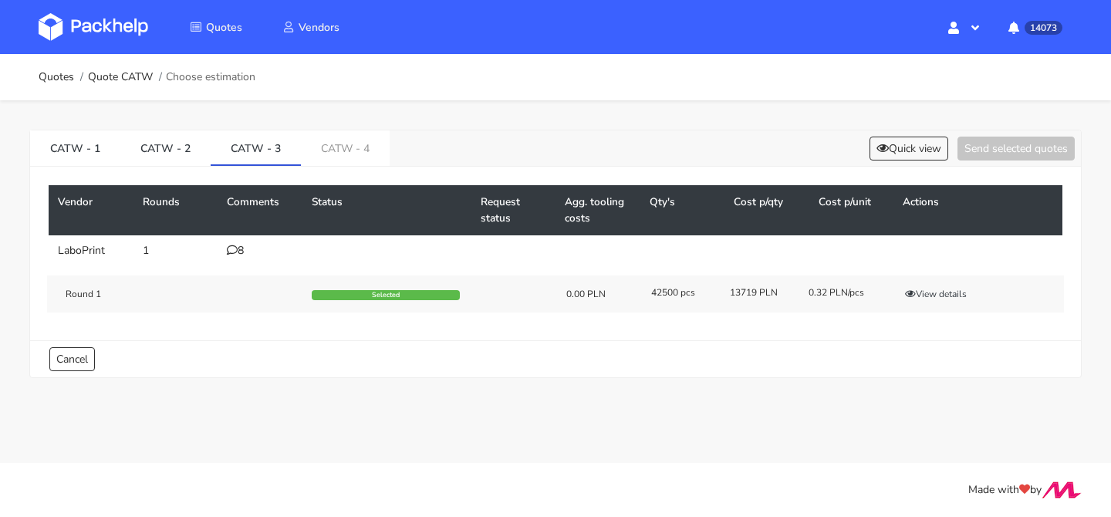
click at [883, 162] on div "CATW - 1 CATW - 2 CATW - 3 CATW - 4 Quick view Send selected quotes" at bounding box center [555, 148] width 1050 height 36
click at [902, 151] on button "Quick view" at bounding box center [908, 149] width 79 height 24
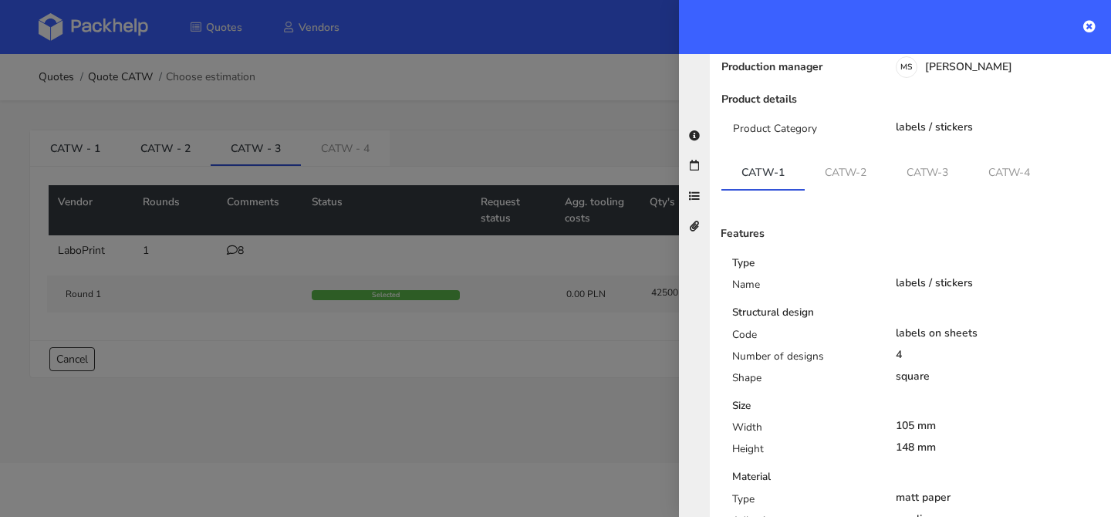
scroll to position [154, 0]
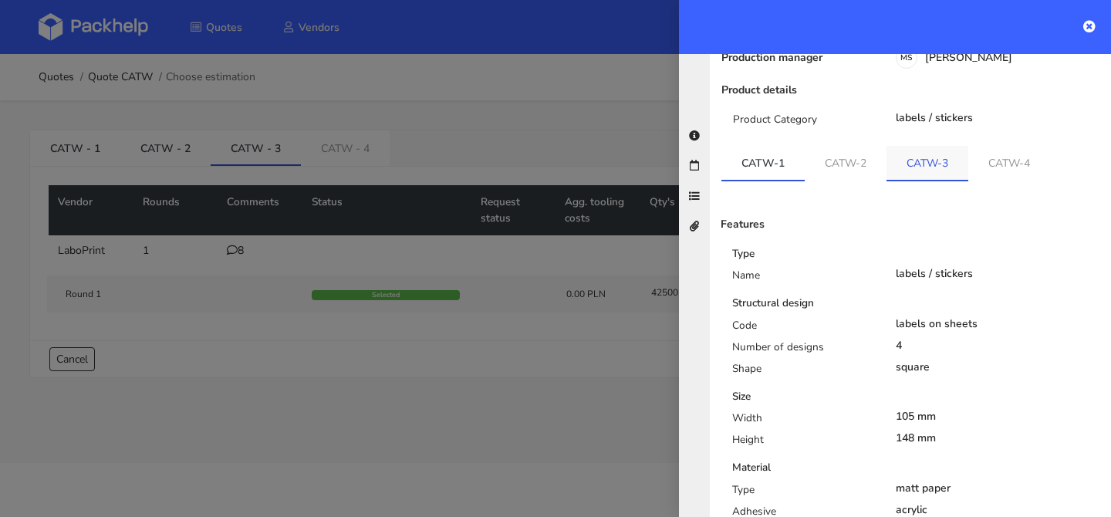
click at [942, 146] on link "CATW-3" at bounding box center [927, 163] width 82 height 34
click at [302, 265] on div at bounding box center [555, 258] width 1111 height 517
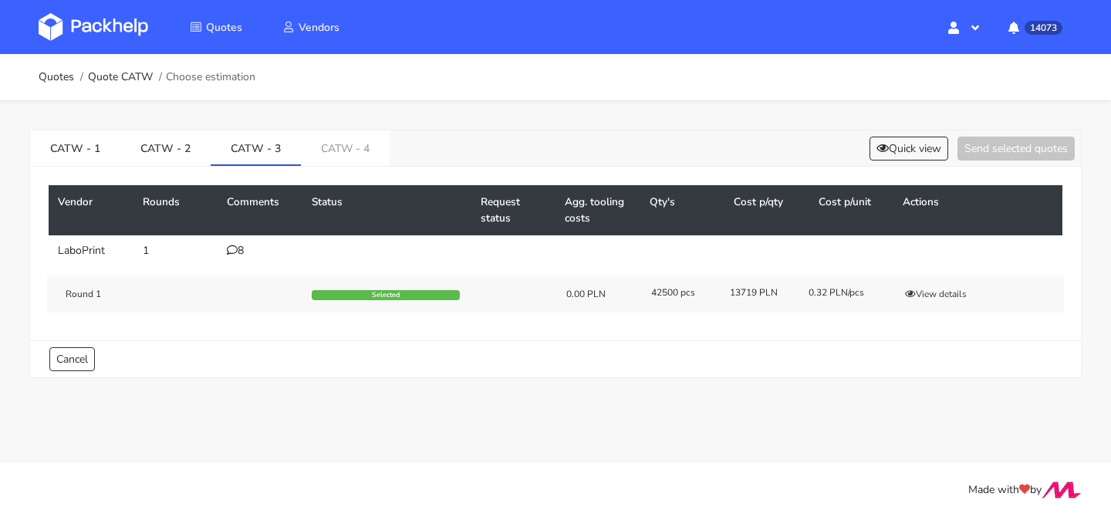
click at [239, 251] on div "8" at bounding box center [260, 250] width 66 height 12
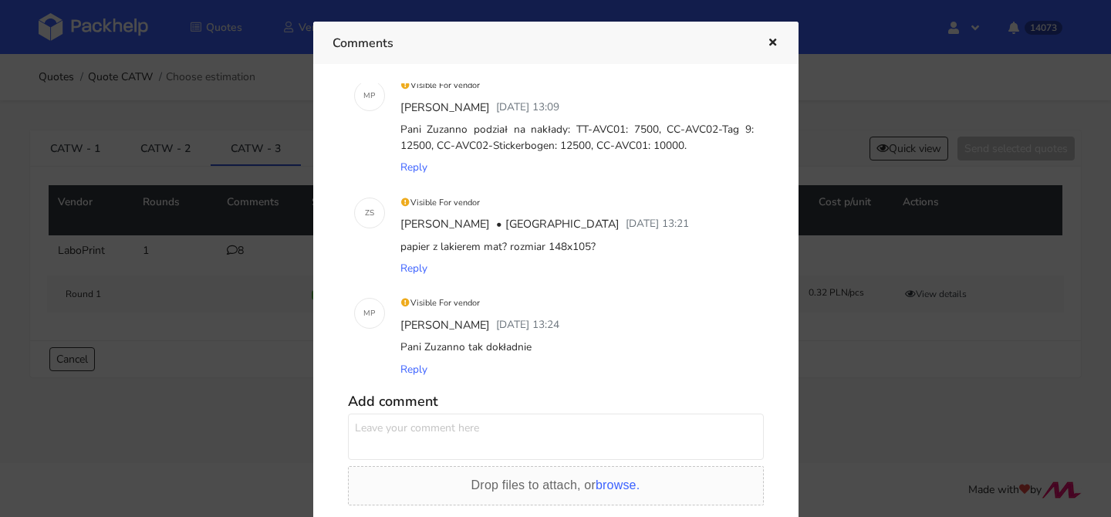
scroll to position [718, 0]
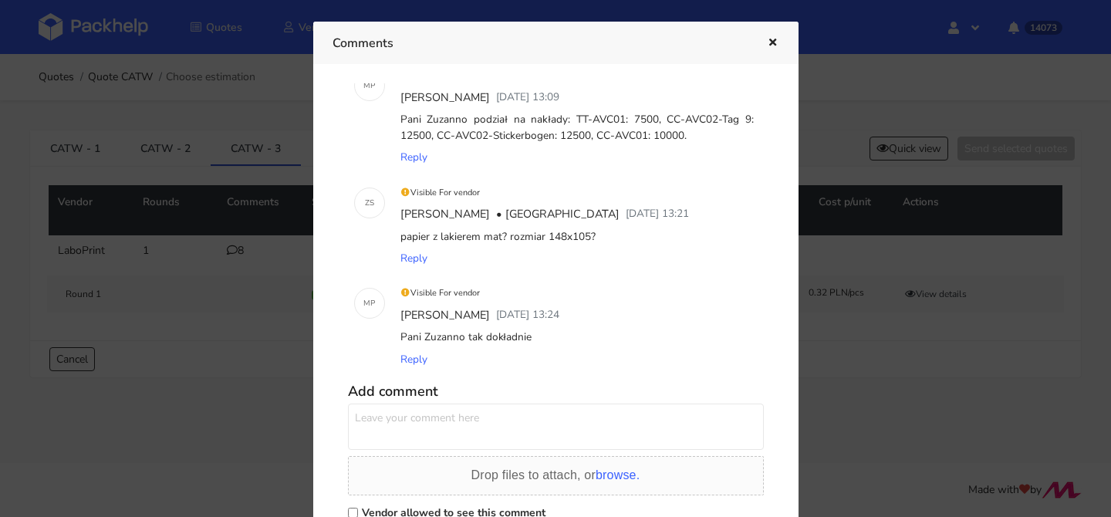
click at [766, 36] on button "button" at bounding box center [770, 43] width 17 height 20
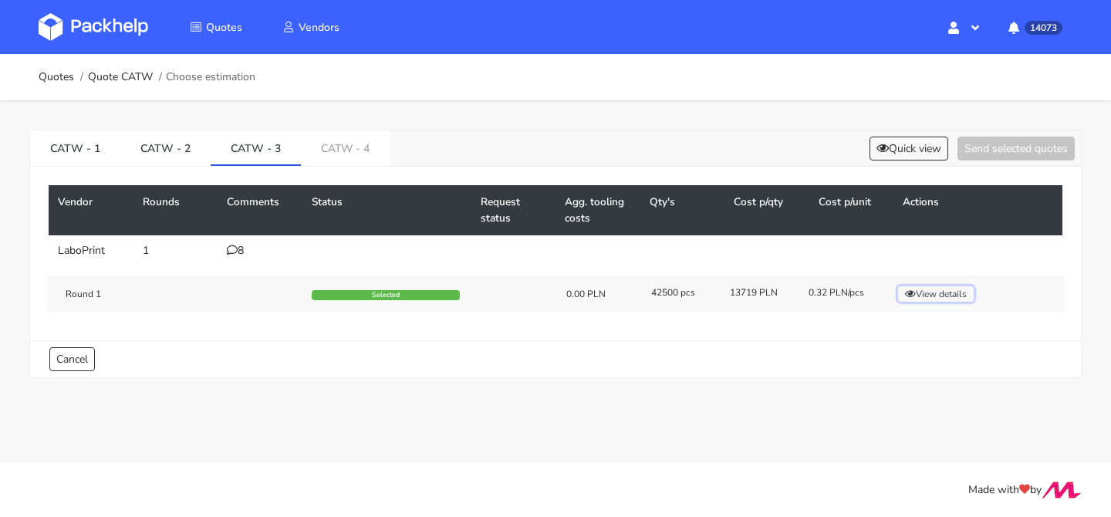
click at [947, 301] on button "View details" at bounding box center [936, 293] width 76 height 15
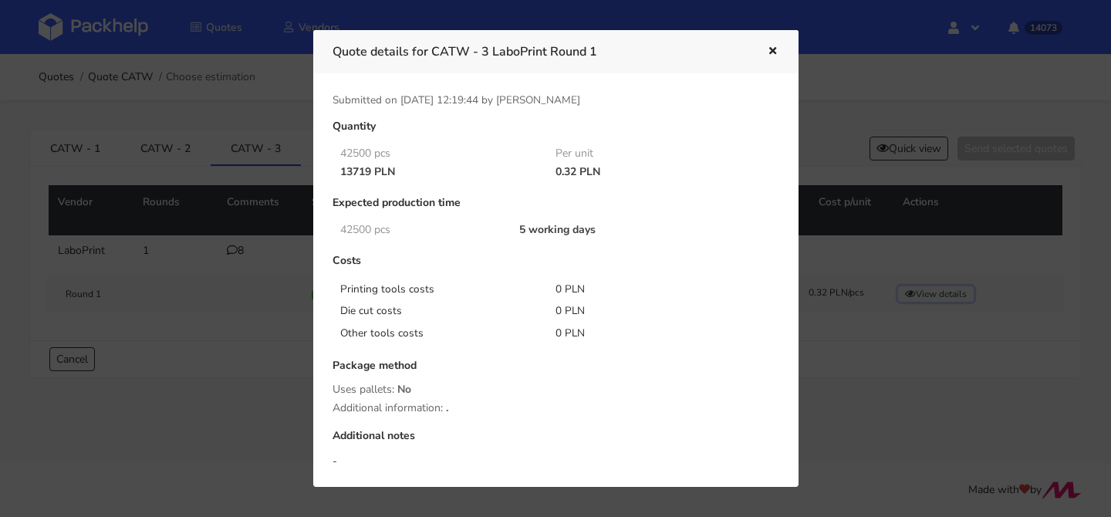
scroll to position [171, 0]
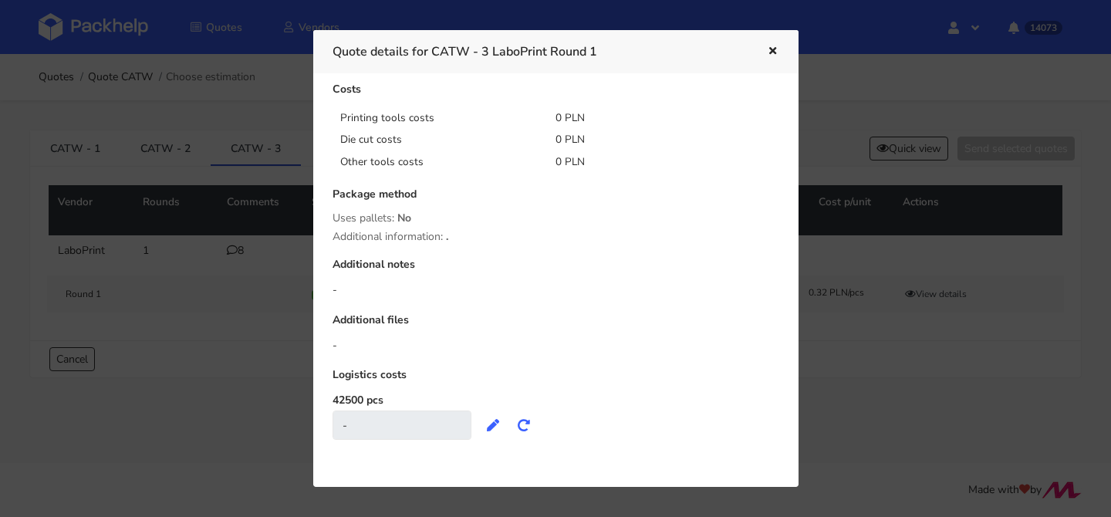
click at [767, 48] on icon "button" at bounding box center [772, 51] width 13 height 11
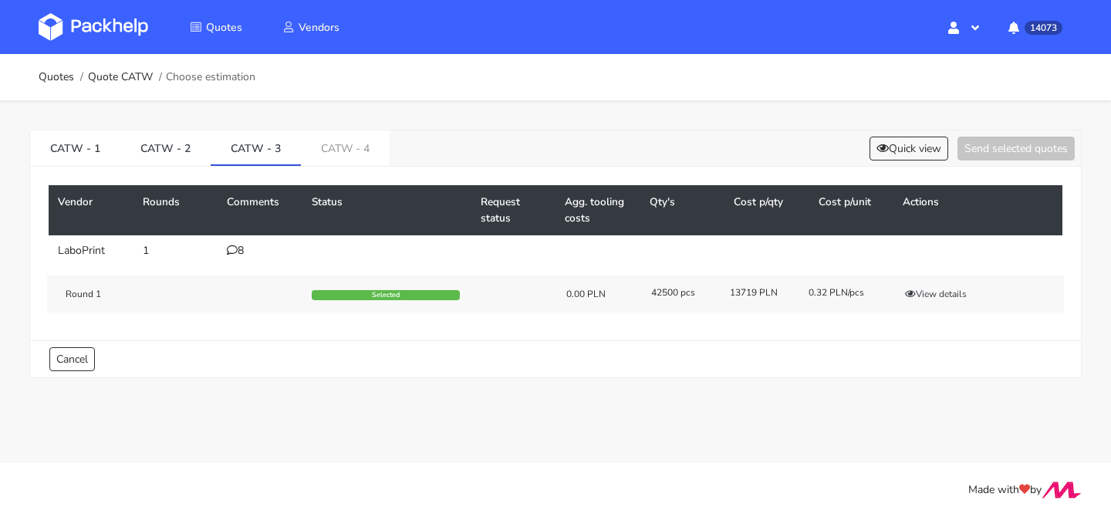
click at [240, 251] on div "8" at bounding box center [260, 250] width 66 height 12
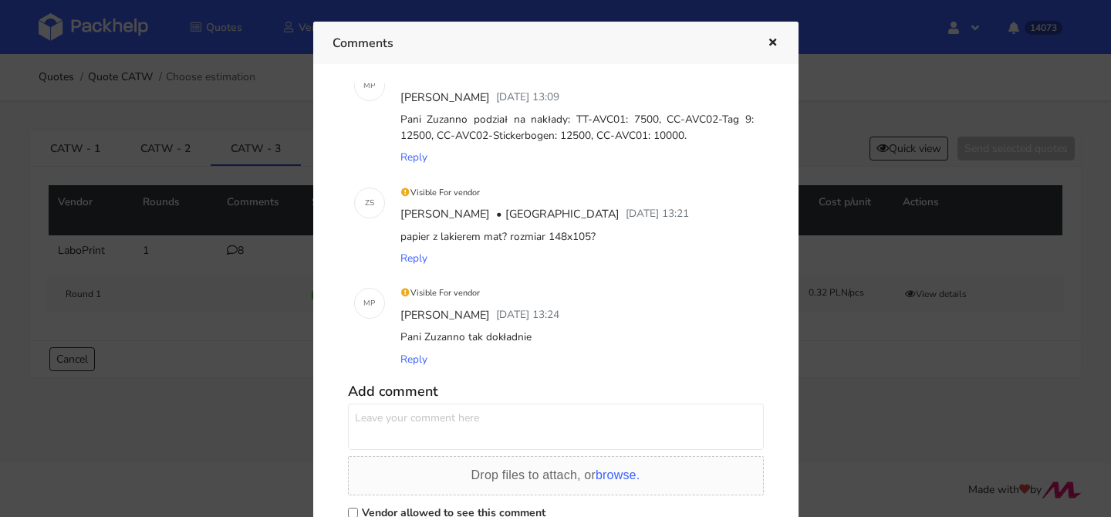
scroll to position [0, 0]
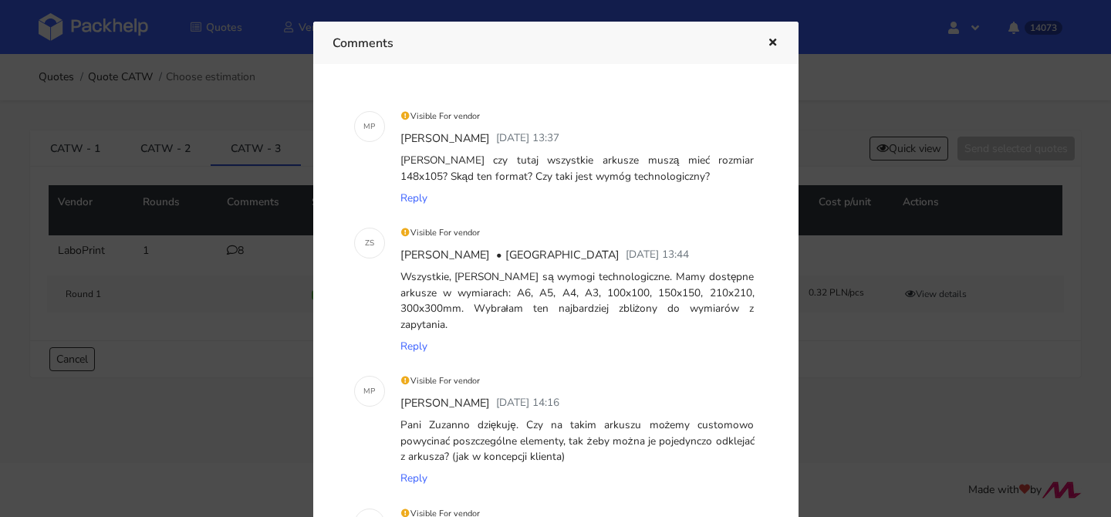
click at [771, 38] on icon "button" at bounding box center [772, 43] width 13 height 11
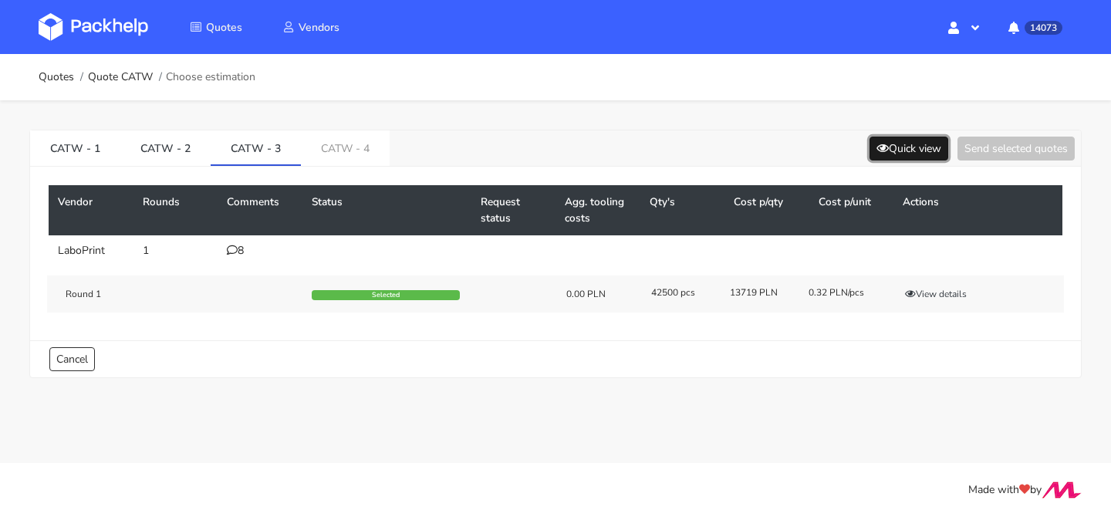
click at [904, 155] on button "Quick view" at bounding box center [908, 149] width 79 height 24
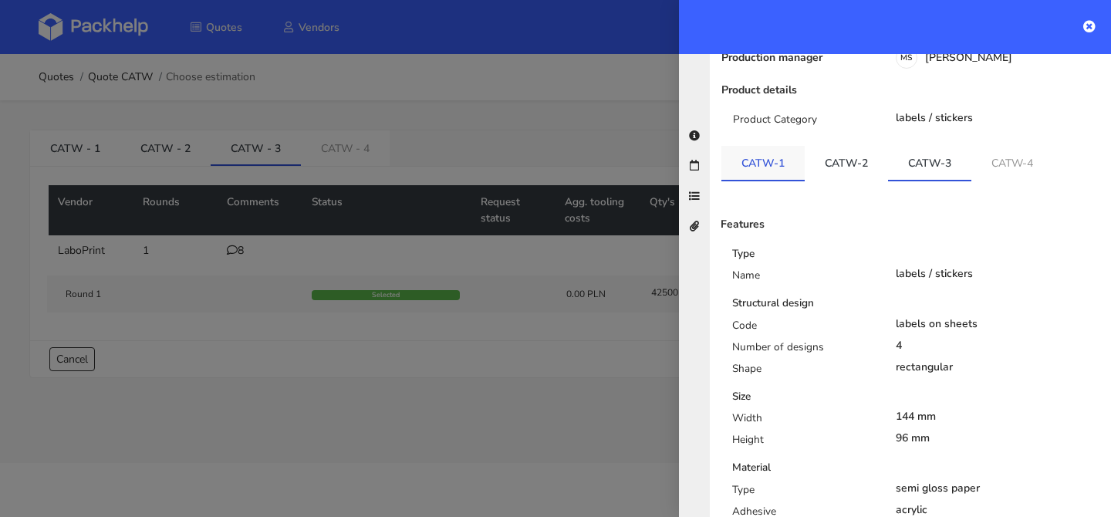
click at [760, 146] on link "CATW-1" at bounding box center [762, 163] width 83 height 34
click at [89, 154] on div at bounding box center [555, 258] width 1111 height 517
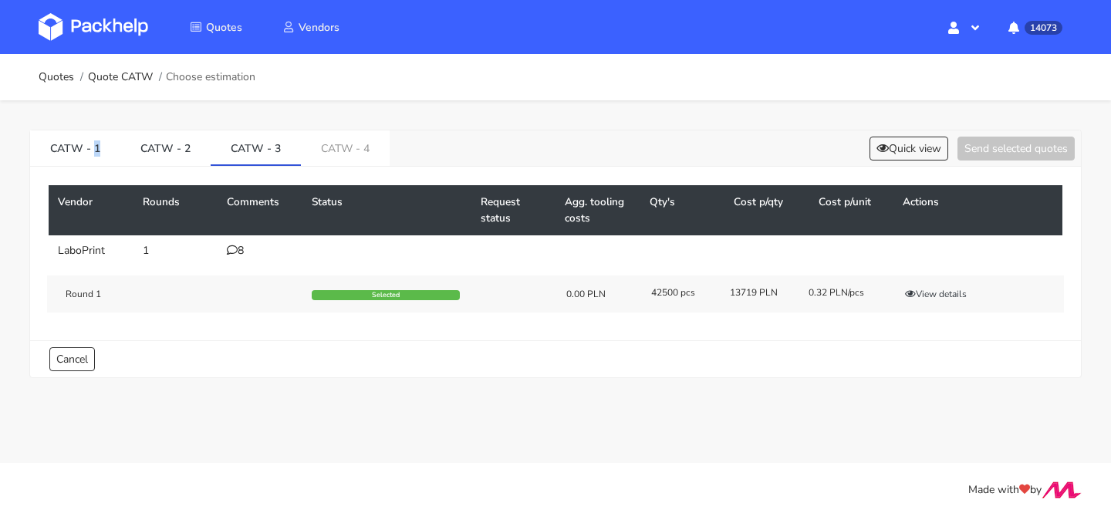
click at [89, 154] on link "CATW - 1" at bounding box center [75, 147] width 90 height 34
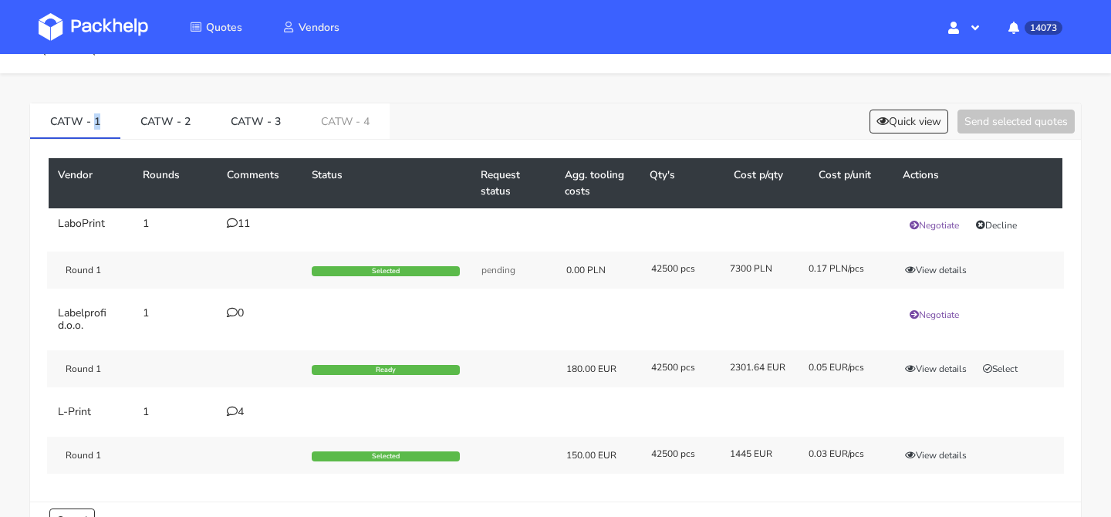
scroll to position [32, 0]
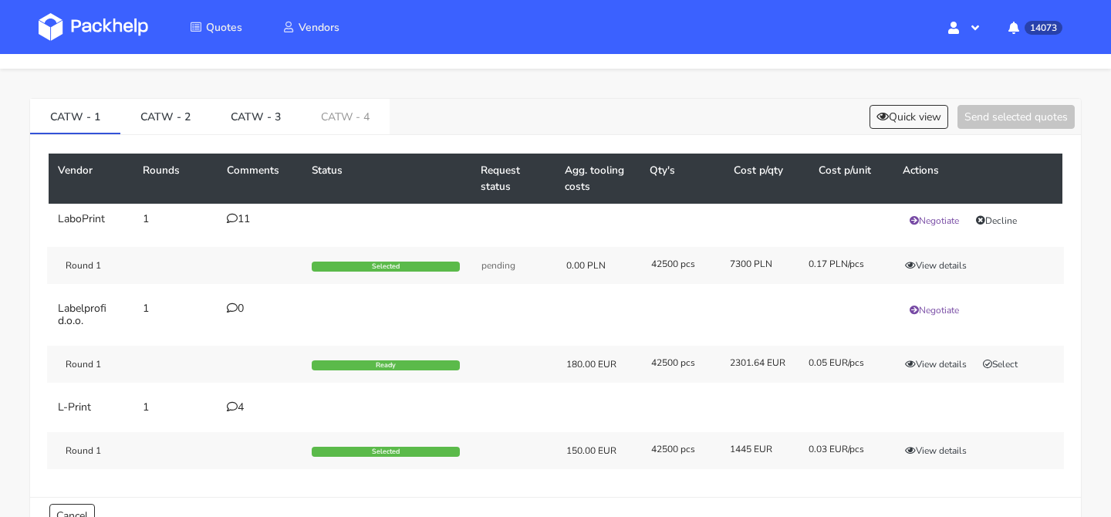
click at [249, 225] on div "11" at bounding box center [260, 219] width 66 height 12
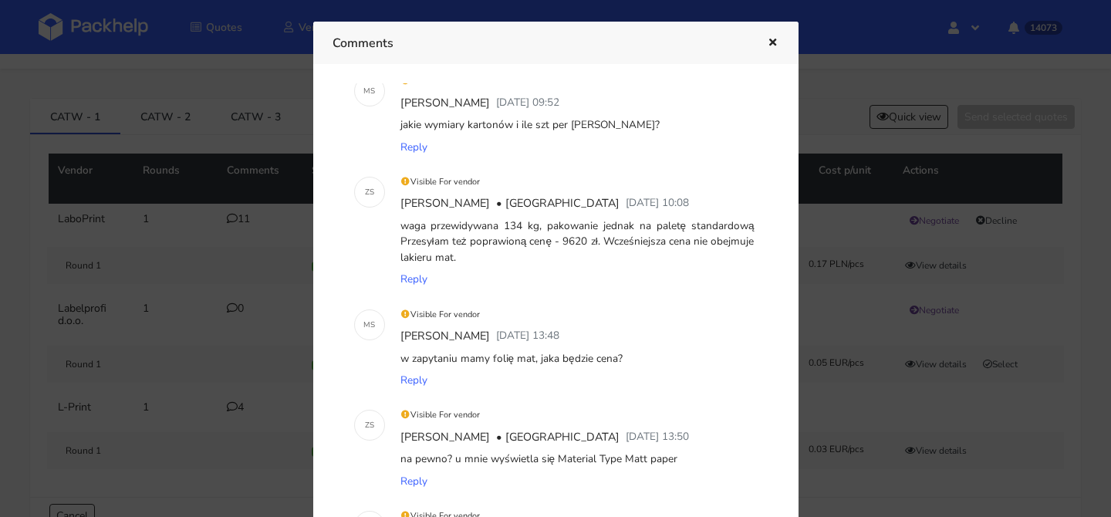
scroll to position [0, 0]
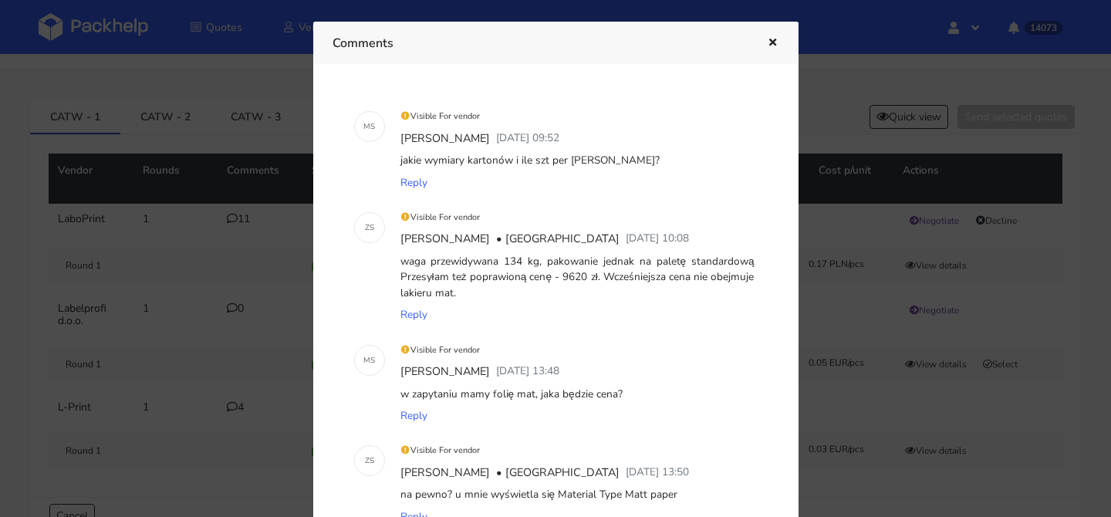
click at [764, 45] on button "button" at bounding box center [770, 43] width 17 height 20
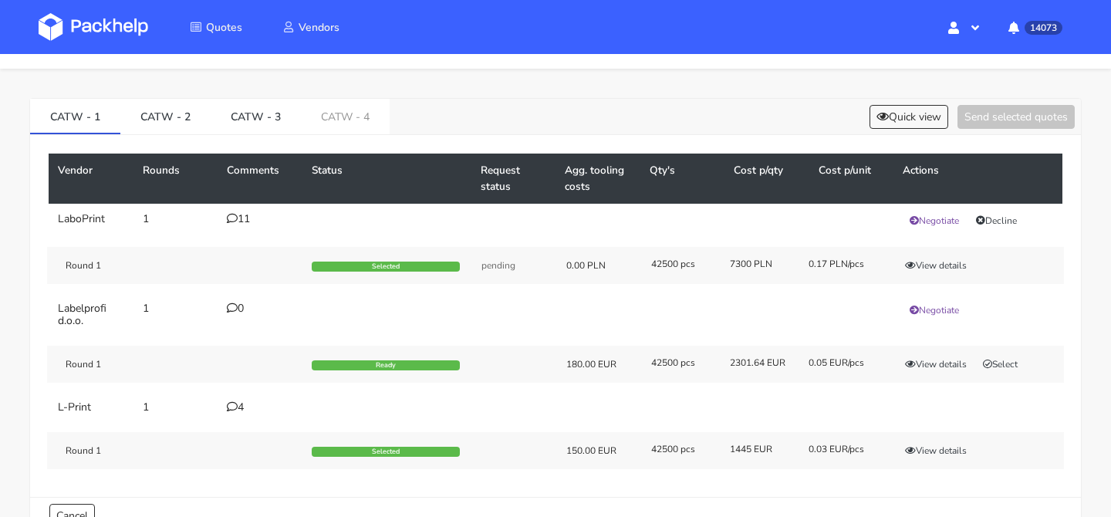
click at [241, 221] on div "11" at bounding box center [260, 219] width 66 height 12
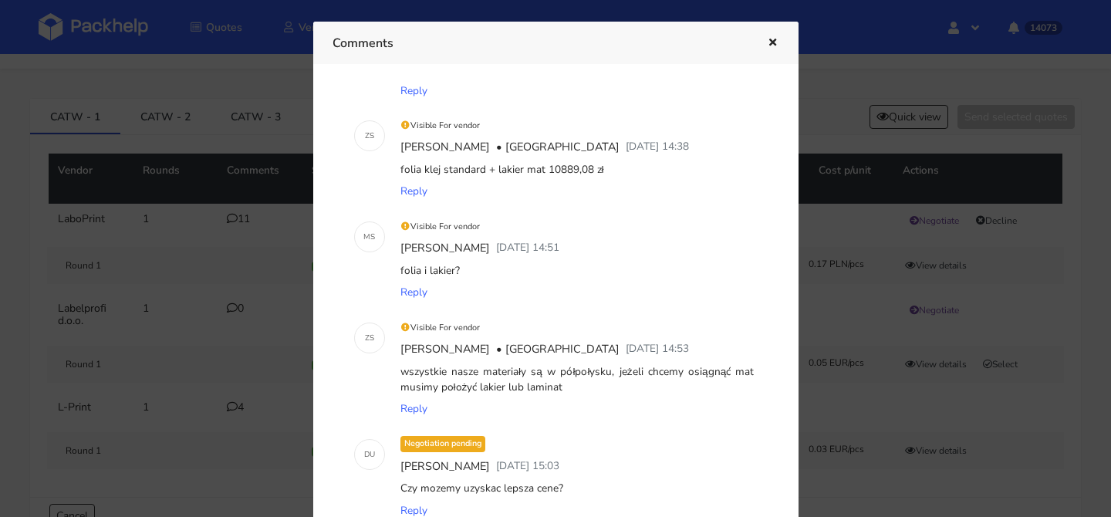
scroll to position [803, 0]
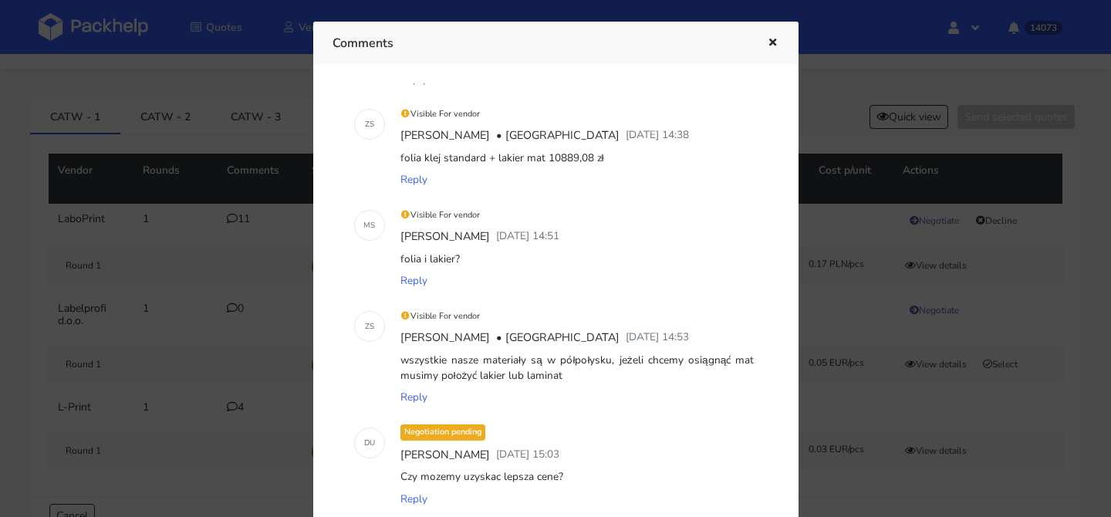
click at [769, 40] on icon "button" at bounding box center [772, 43] width 13 height 11
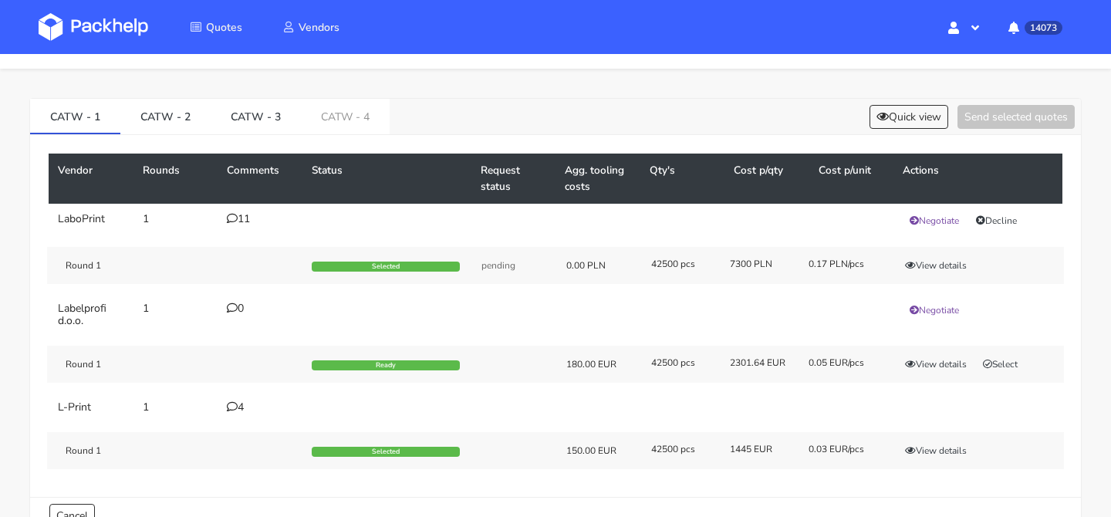
scroll to position [0, 0]
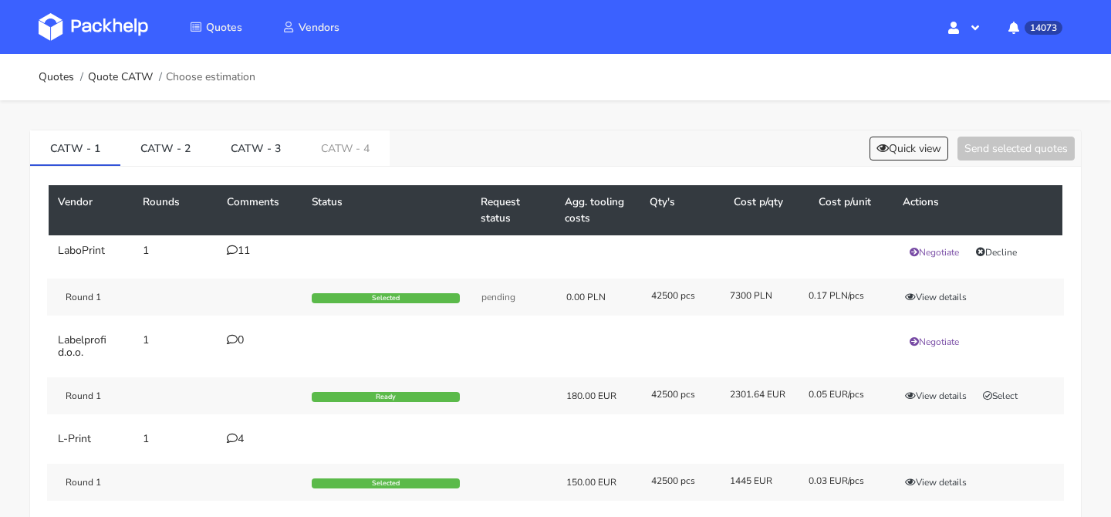
click at [123, 87] on ol "Quotes Quote CATW Choose estimation" at bounding box center [147, 77] width 217 height 31
click at [131, 76] on link "Quote CATW" at bounding box center [120, 77] width 65 height 12
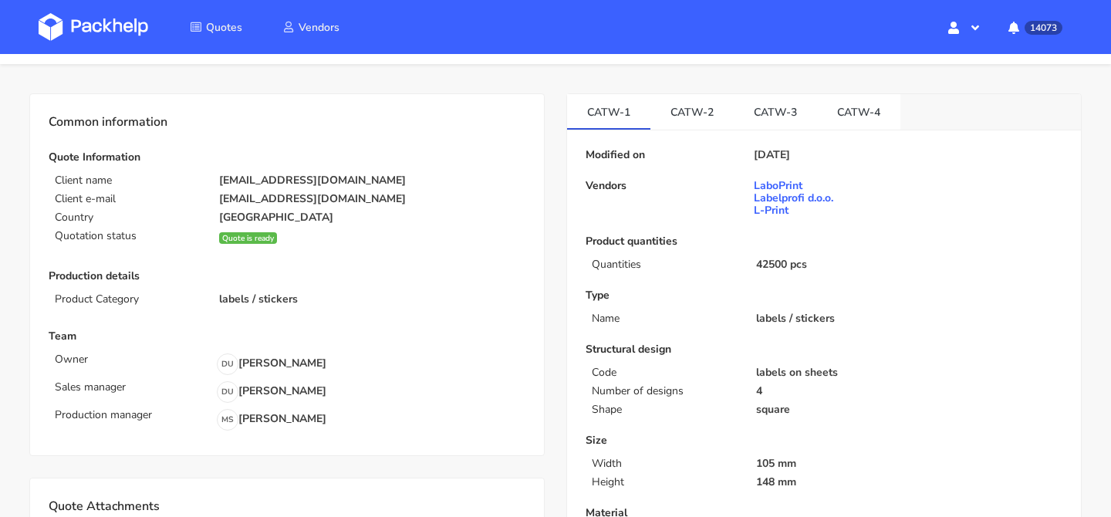
scroll to position [37, 0]
click at [776, 110] on link "CATW-3" at bounding box center [774, 110] width 83 height 34
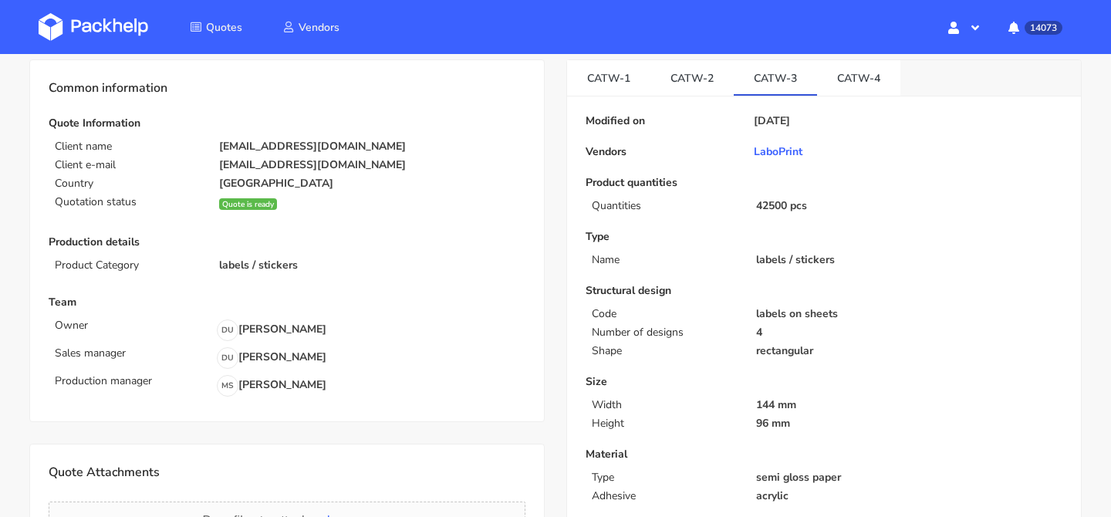
scroll to position [0, 0]
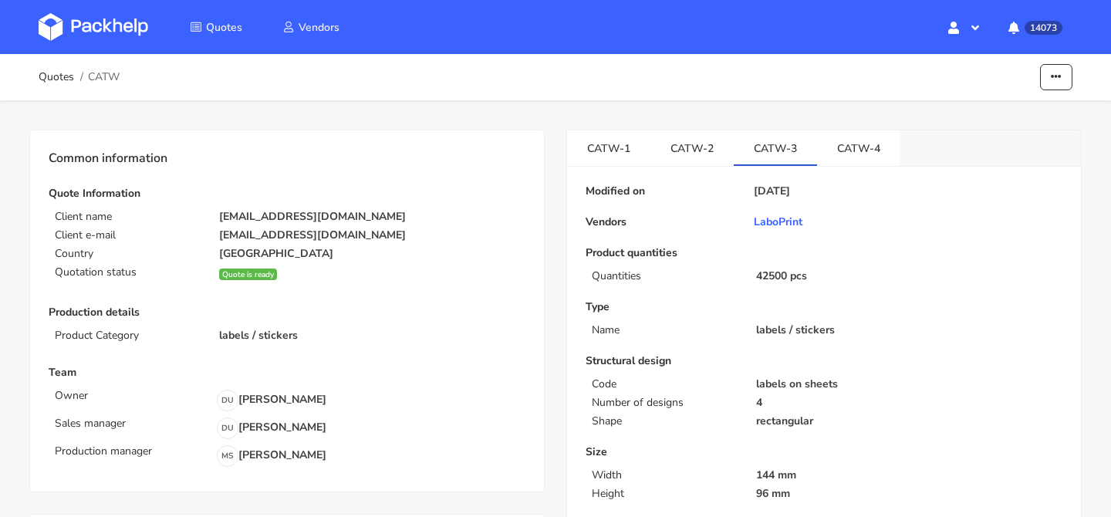
click at [1047, 92] on div "Quotes CATW Edit quote Missing data Show estimations" at bounding box center [555, 77] width 1033 height 31
click at [1054, 79] on icon "button" at bounding box center [1055, 77] width 11 height 11
click at [979, 162] on link "Show estimations" at bounding box center [997, 169] width 136 height 25
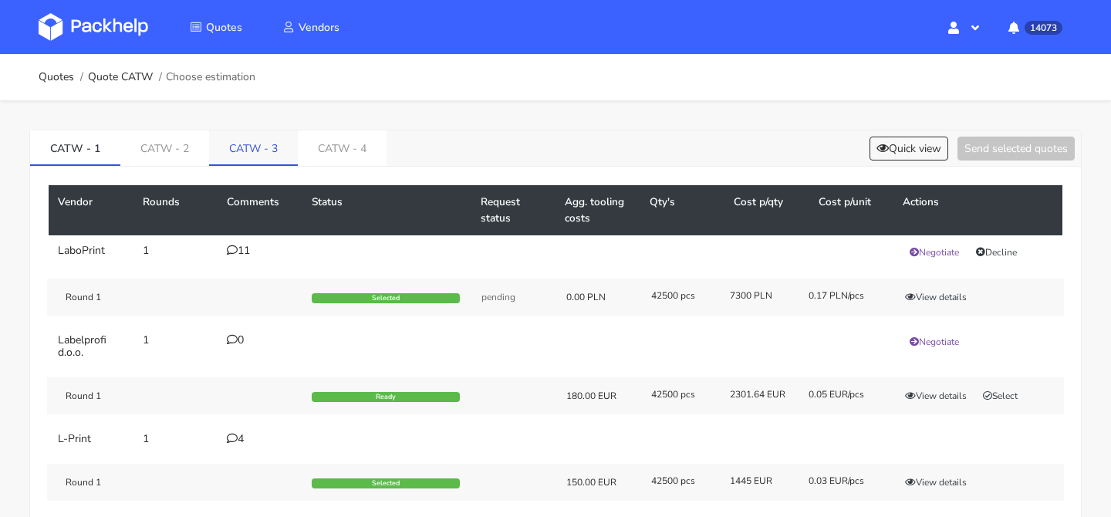
click at [267, 140] on link "CATW - 3" at bounding box center [253, 147] width 89 height 34
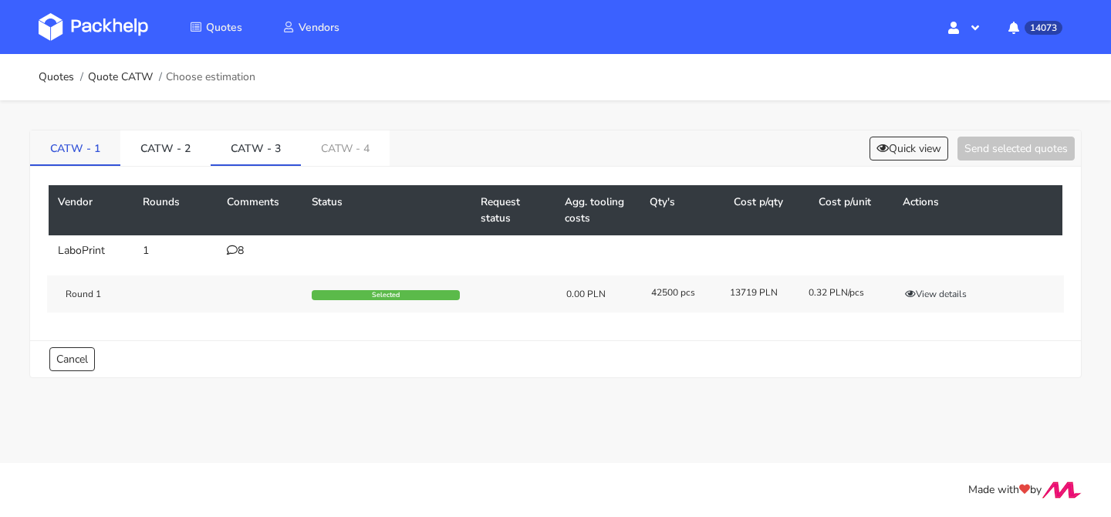
click at [70, 140] on link "CATW - 1" at bounding box center [75, 147] width 90 height 34
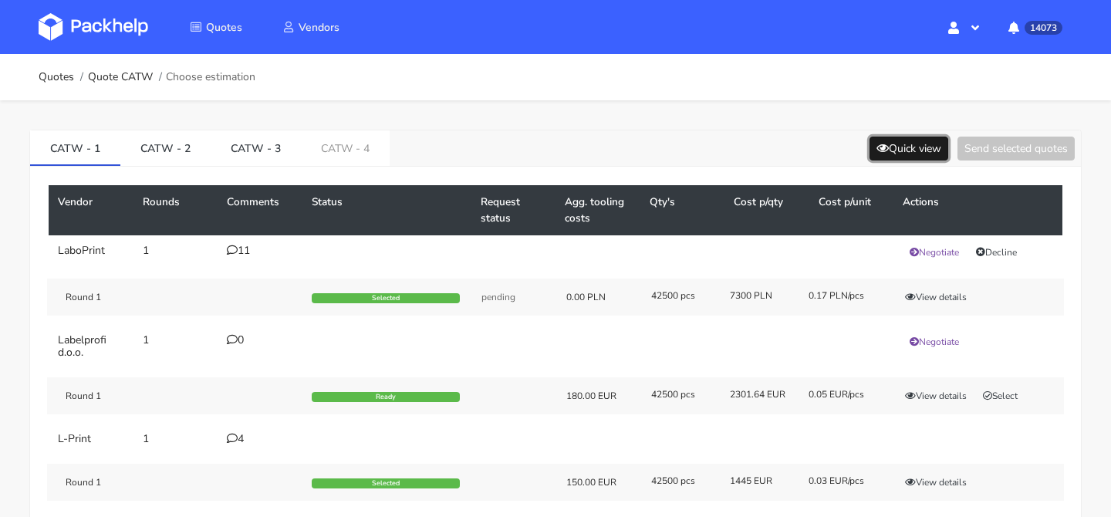
click at [907, 139] on button "Quick view" at bounding box center [908, 149] width 79 height 24
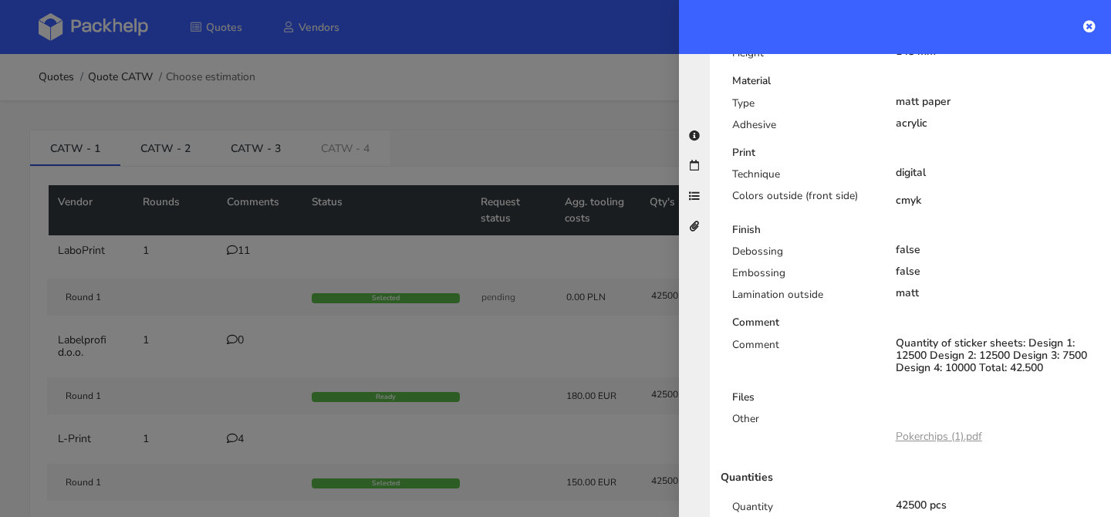
scroll to position [616, 0]
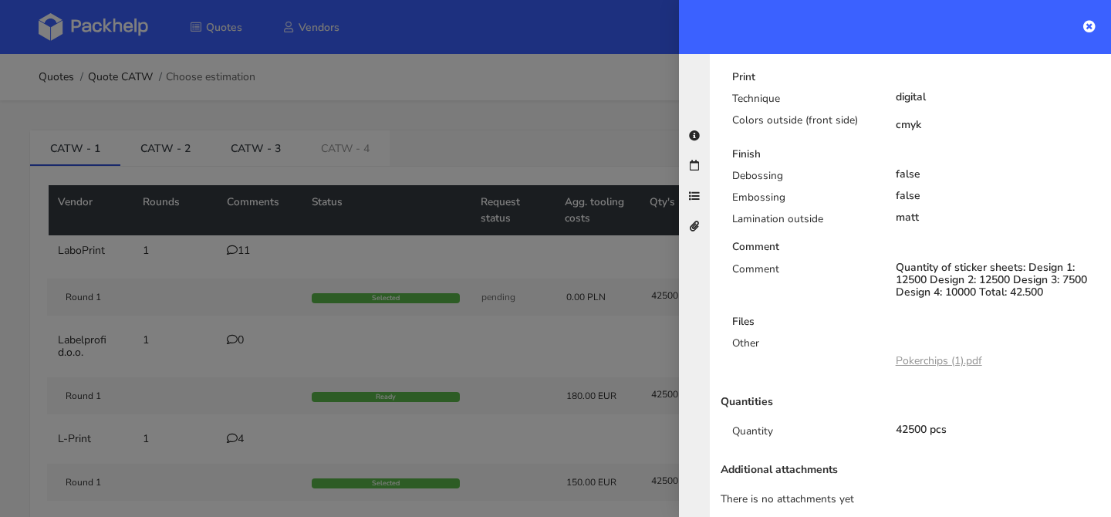
click at [595, 283] on div at bounding box center [555, 258] width 1111 height 517
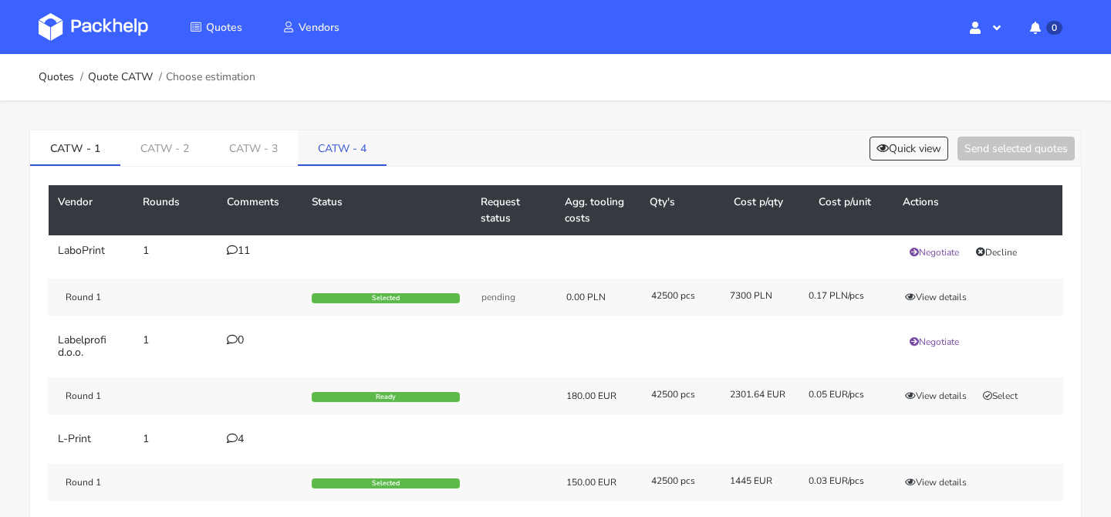
click at [310, 144] on link "CATW - 4" at bounding box center [342, 147] width 89 height 34
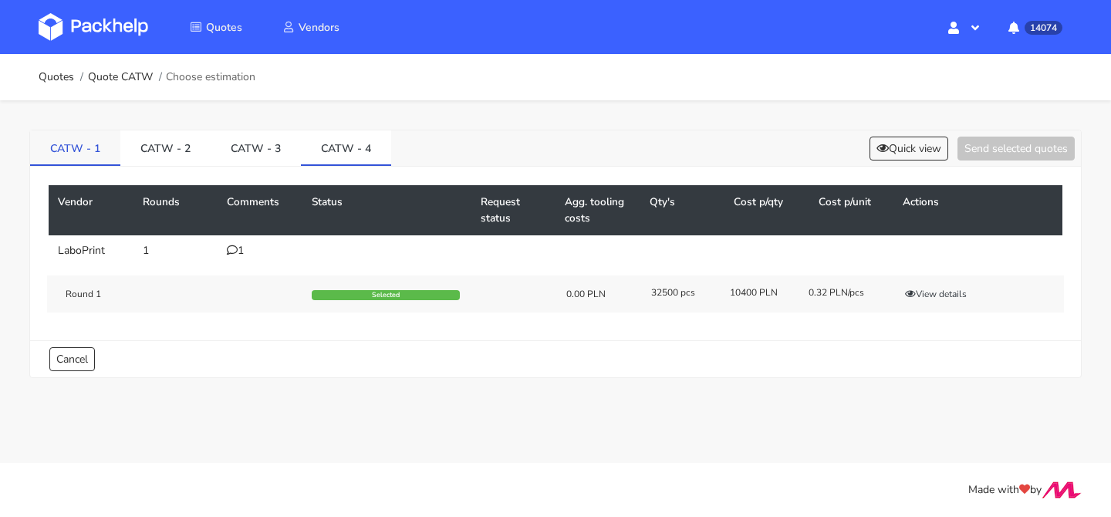
click at [109, 138] on link "CATW - 1" at bounding box center [75, 147] width 90 height 34
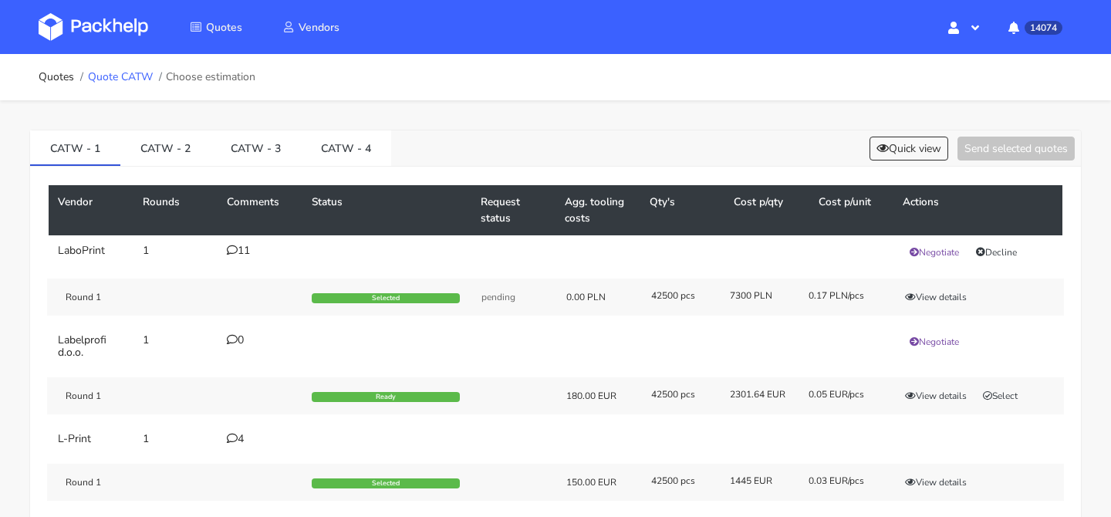
click at [134, 76] on link "Quote CATW" at bounding box center [120, 77] width 65 height 12
click at [319, 143] on link "CATW - 4" at bounding box center [346, 147] width 90 height 34
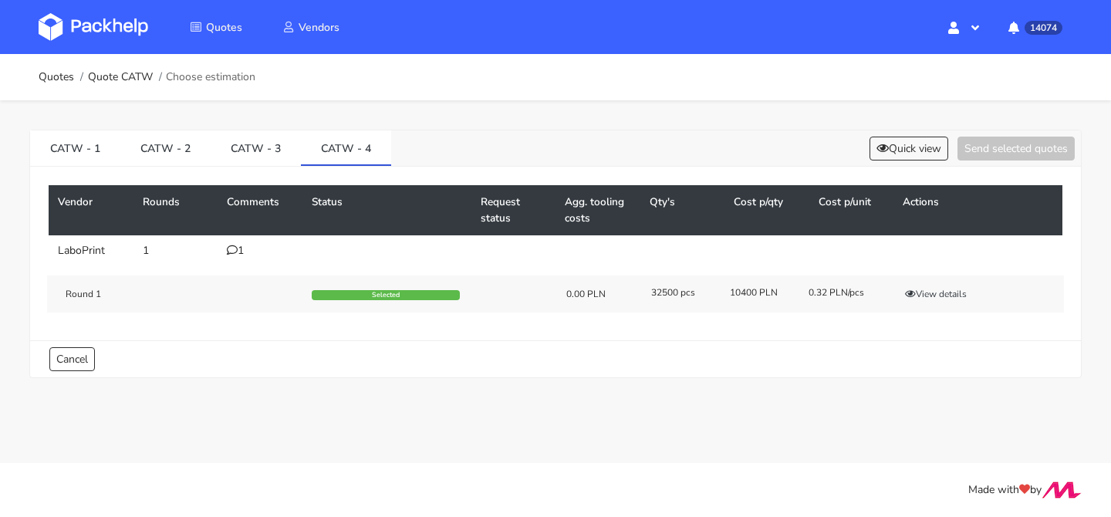
click at [240, 249] on div "1" at bounding box center [260, 250] width 66 height 12
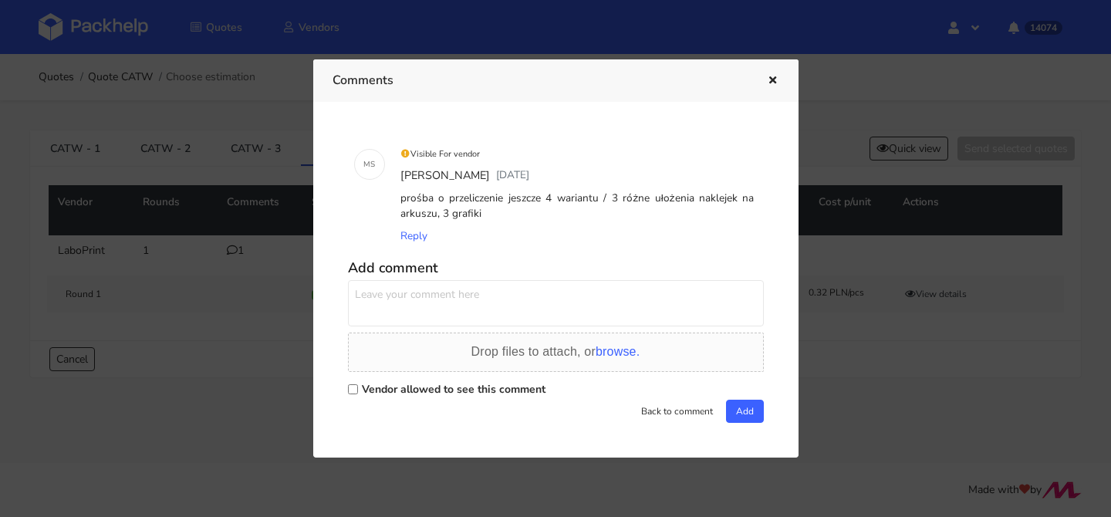
click at [769, 76] on icon "button" at bounding box center [772, 81] width 13 height 11
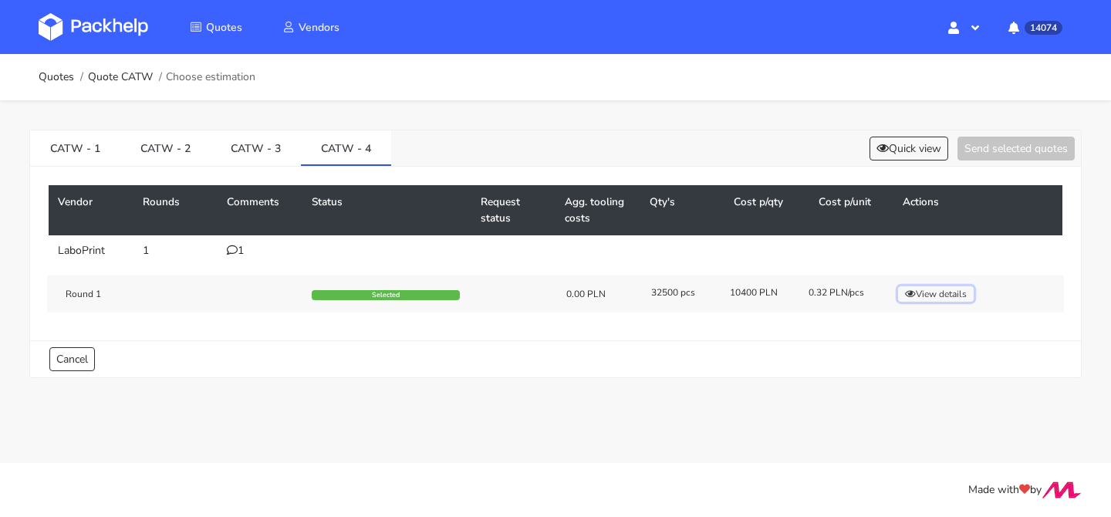
click at [938, 295] on button "View details" at bounding box center [936, 293] width 76 height 15
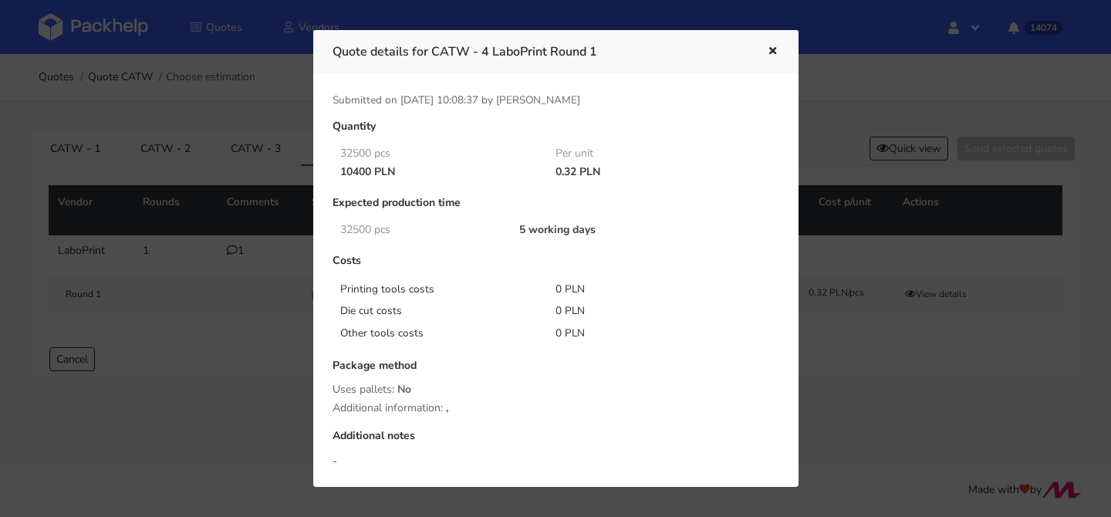
click at [763, 52] on button "button" at bounding box center [770, 52] width 17 height 20
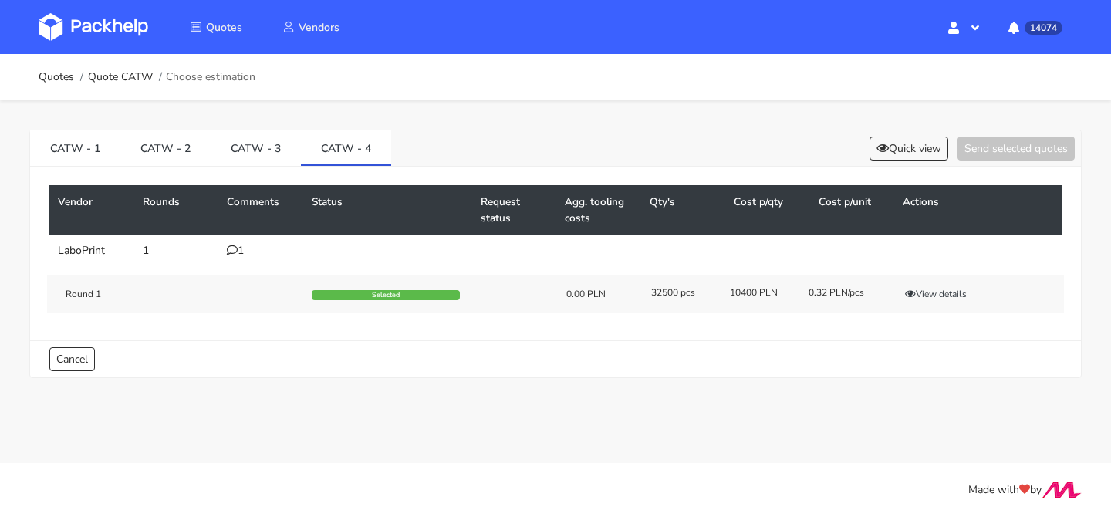
click at [231, 250] on icon at bounding box center [232, 249] width 11 height 11
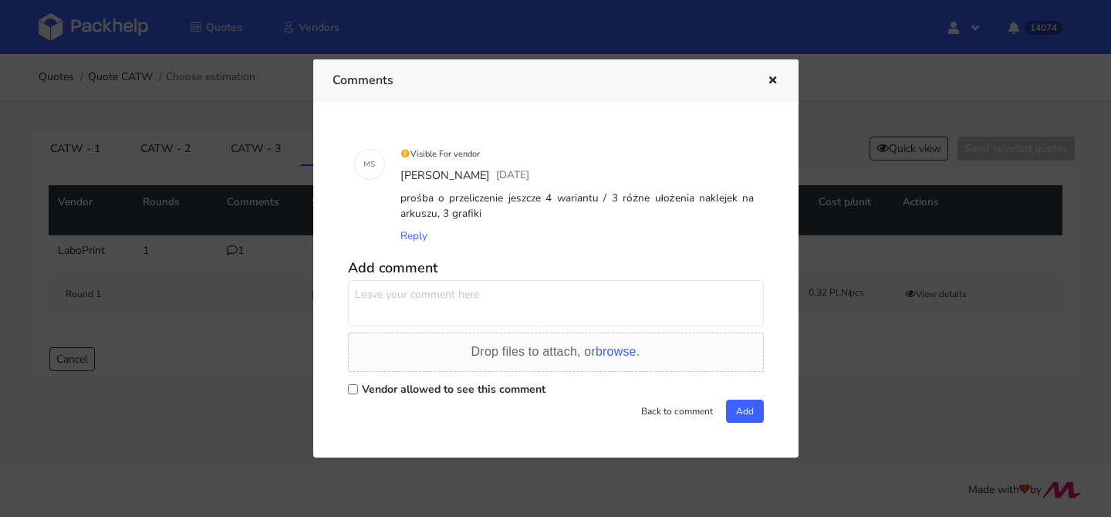
click at [394, 292] on textarea at bounding box center [556, 303] width 416 height 46
type textarea "czy w 4 wariancie jest szansa na zrobienie ceny 9620 pln total?"
click at [413, 389] on label "Vendor allowed to see this comment" at bounding box center [454, 389] width 184 height 15
click at [358, 389] on input "Vendor allowed to see this comment" at bounding box center [353, 389] width 10 height 10
checkbox input "true"
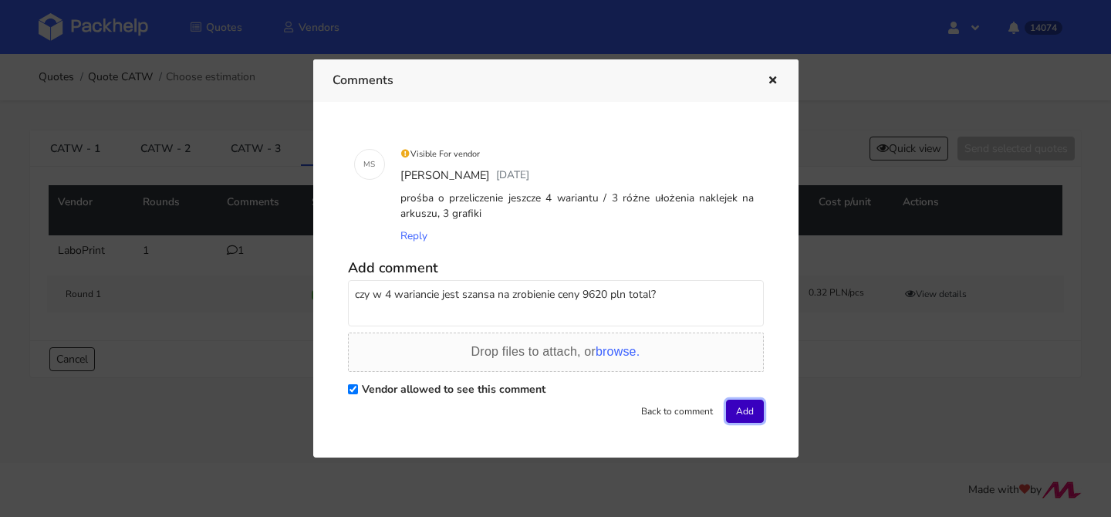
click at [739, 410] on button "Add" at bounding box center [745, 410] width 38 height 23
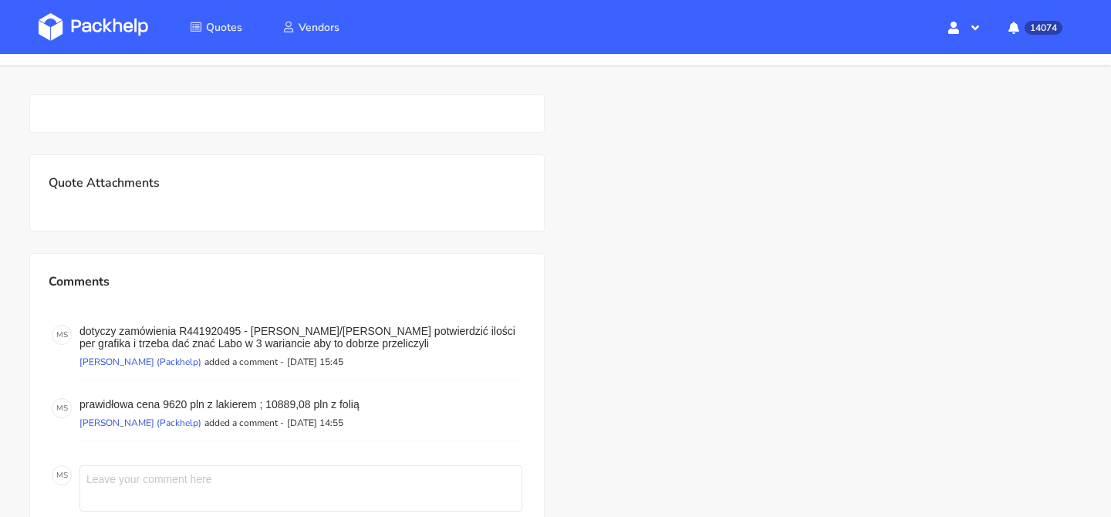
scroll to position [22, 0]
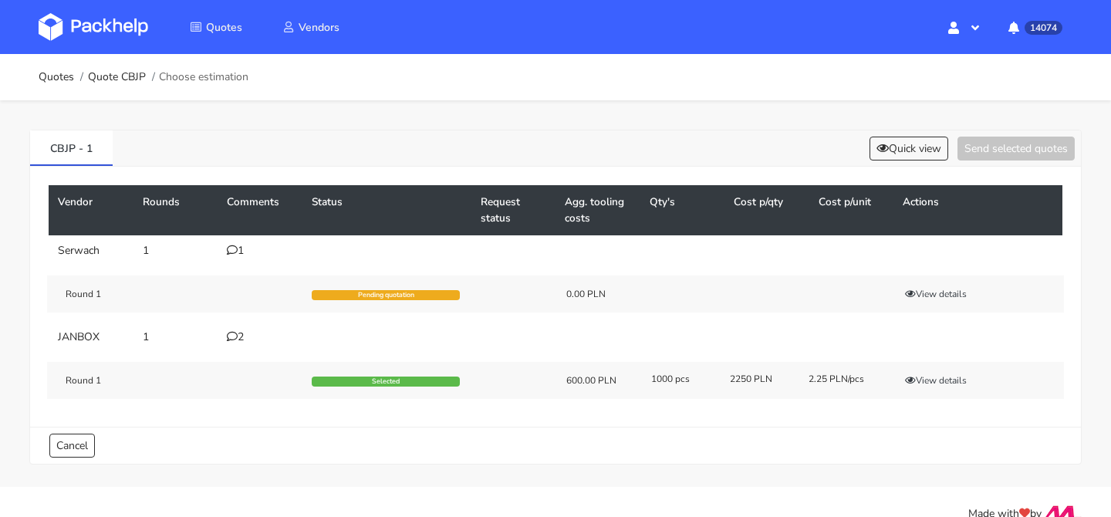
click at [235, 341] on icon at bounding box center [232, 336] width 11 height 11
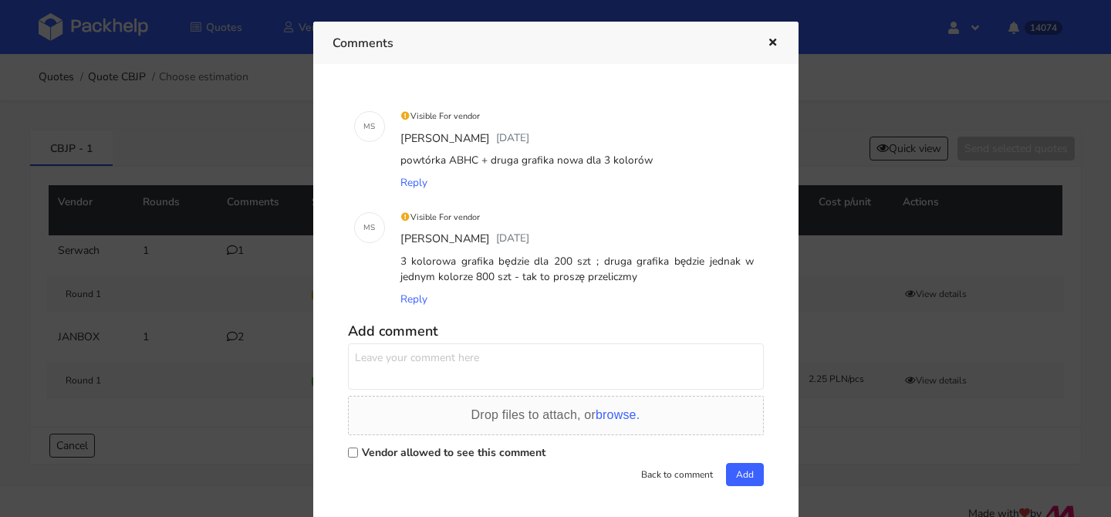
click at [776, 40] on icon "button" at bounding box center [772, 43] width 13 height 11
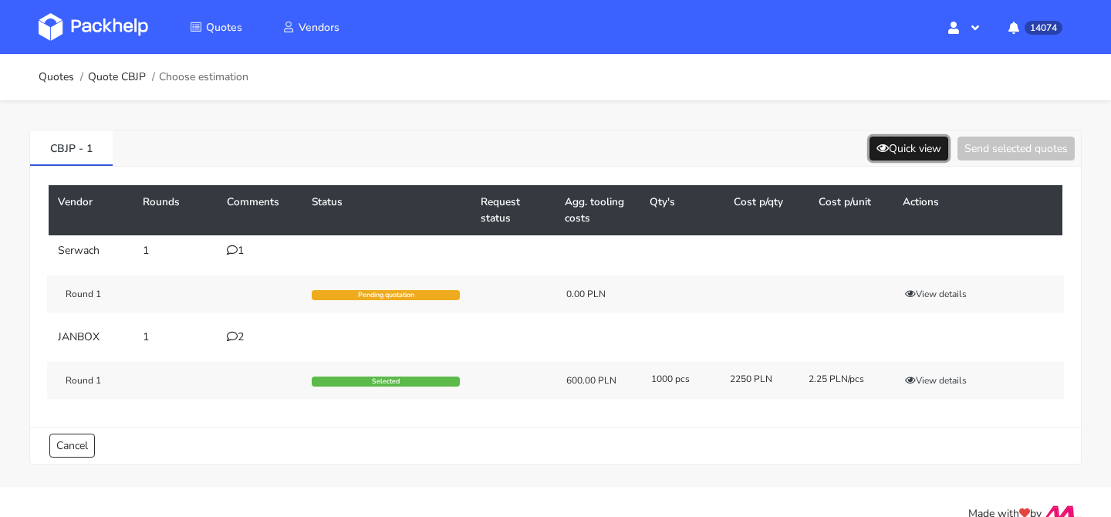
click at [915, 147] on button "Quick view" at bounding box center [908, 149] width 79 height 24
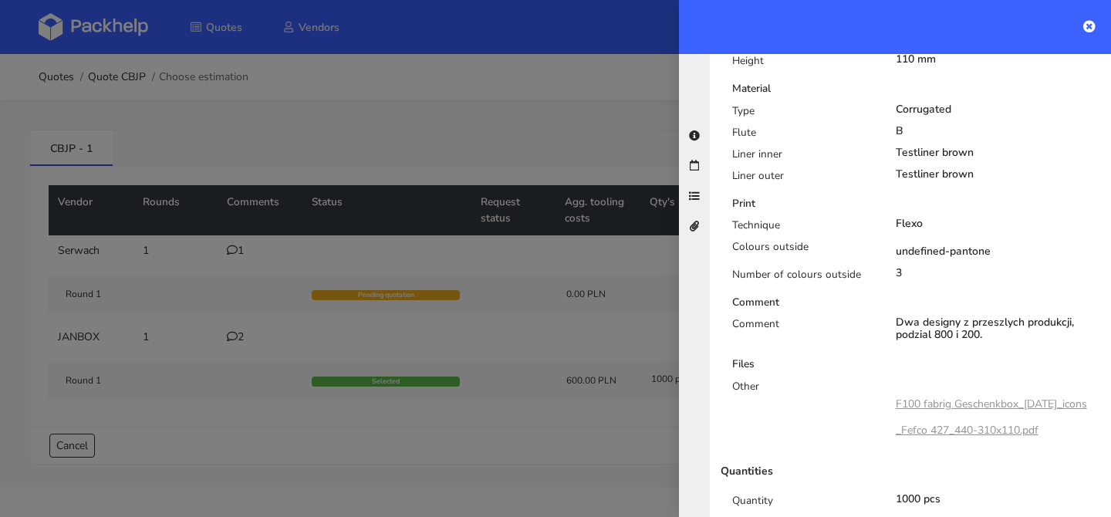
scroll to position [623, 0]
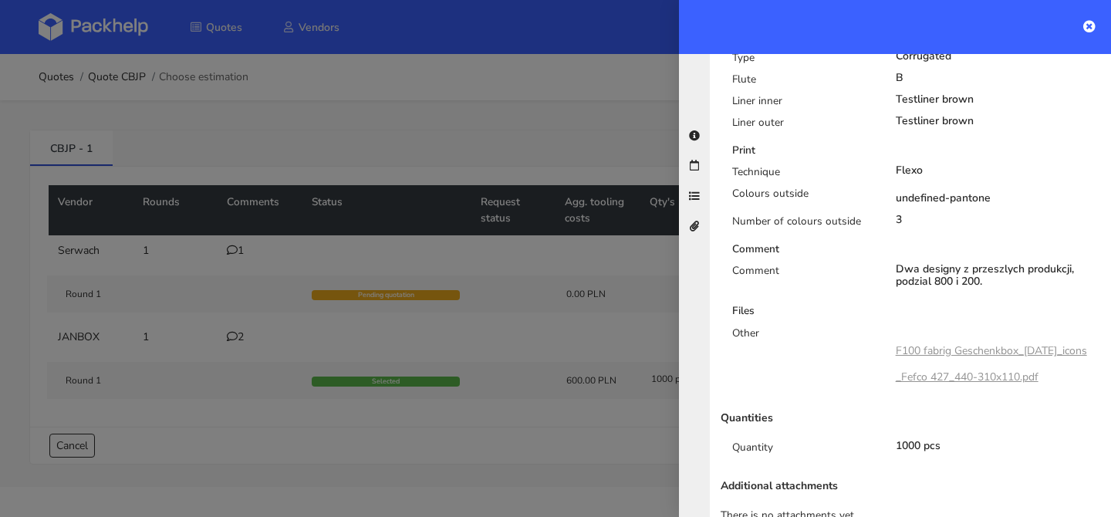
click at [545, 302] on div at bounding box center [555, 258] width 1111 height 517
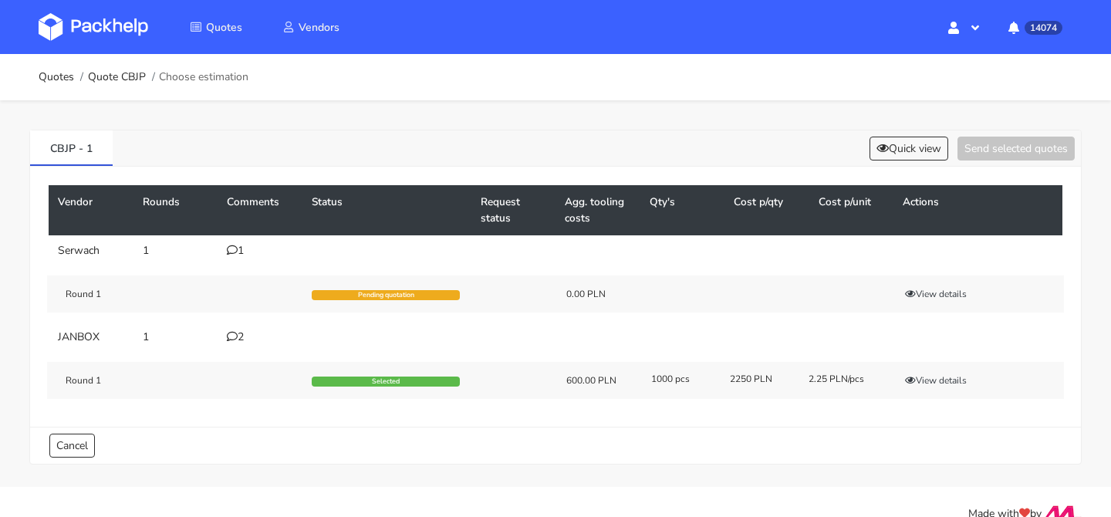
click at [242, 337] on div "2" at bounding box center [260, 337] width 66 height 12
click at [240, 339] on div "2" at bounding box center [260, 337] width 66 height 12
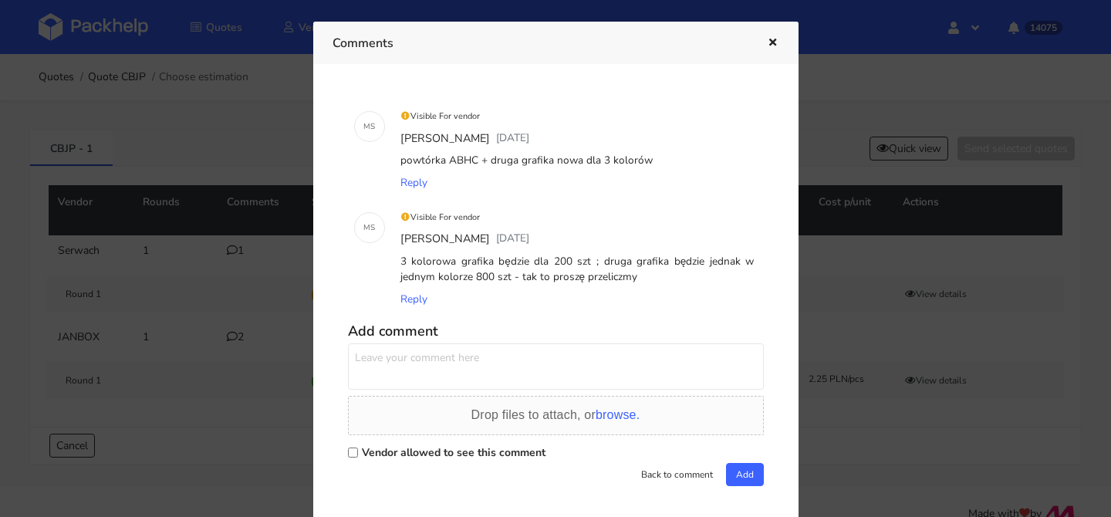
click at [240, 339] on div at bounding box center [555, 258] width 1111 height 517
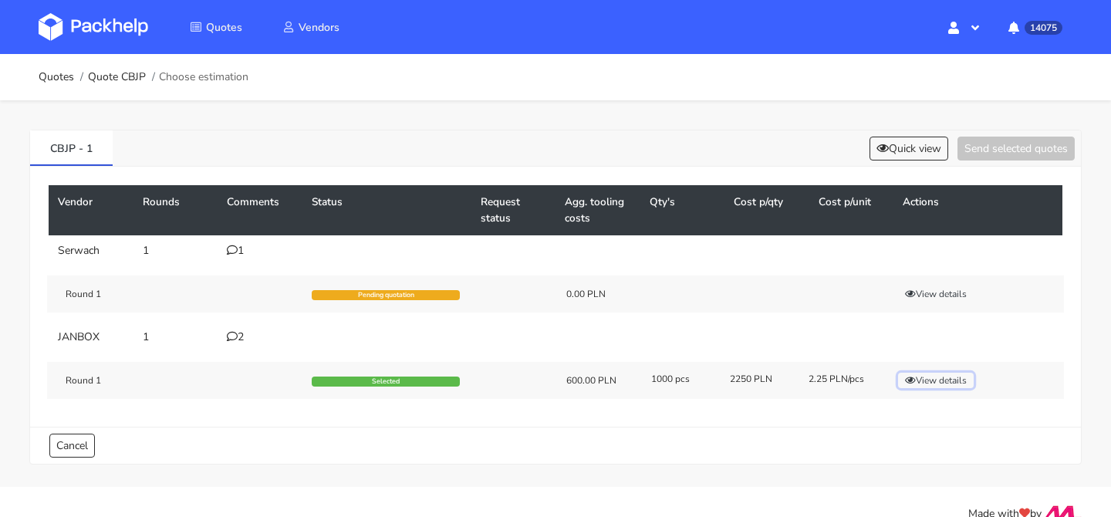
click at [942, 382] on button "View details" at bounding box center [936, 379] width 76 height 15
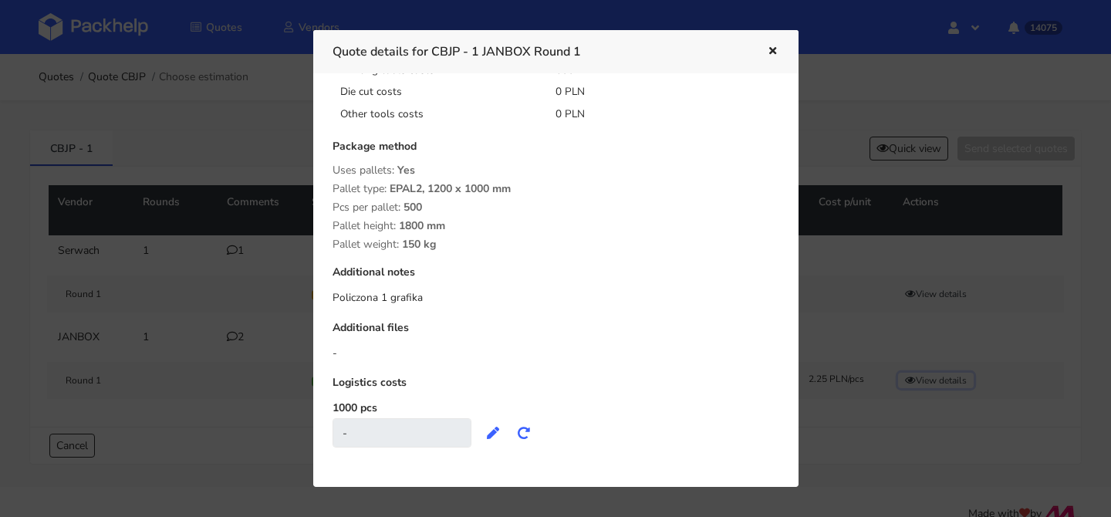
scroll to position [227, 0]
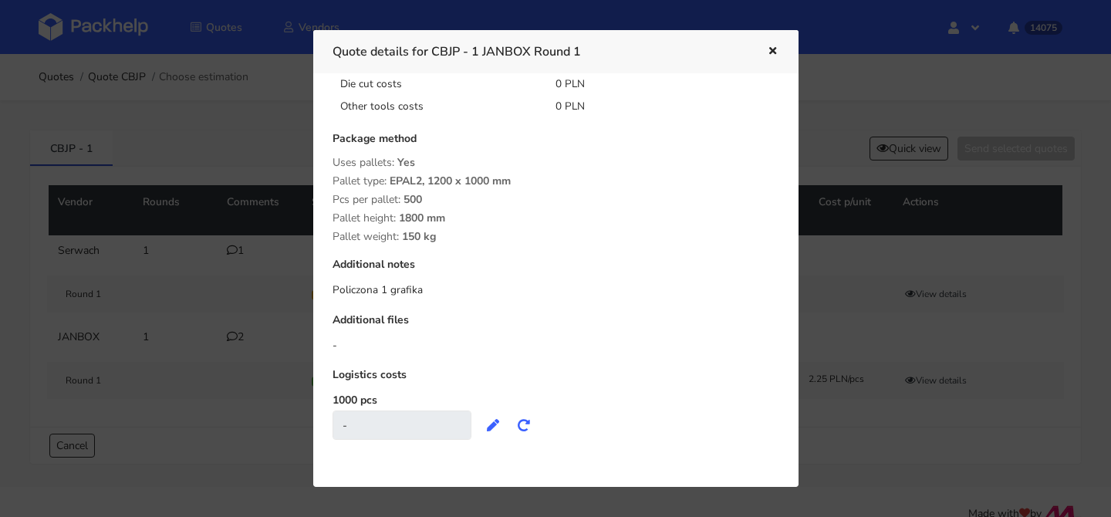
click at [156, 197] on div at bounding box center [555, 258] width 1111 height 517
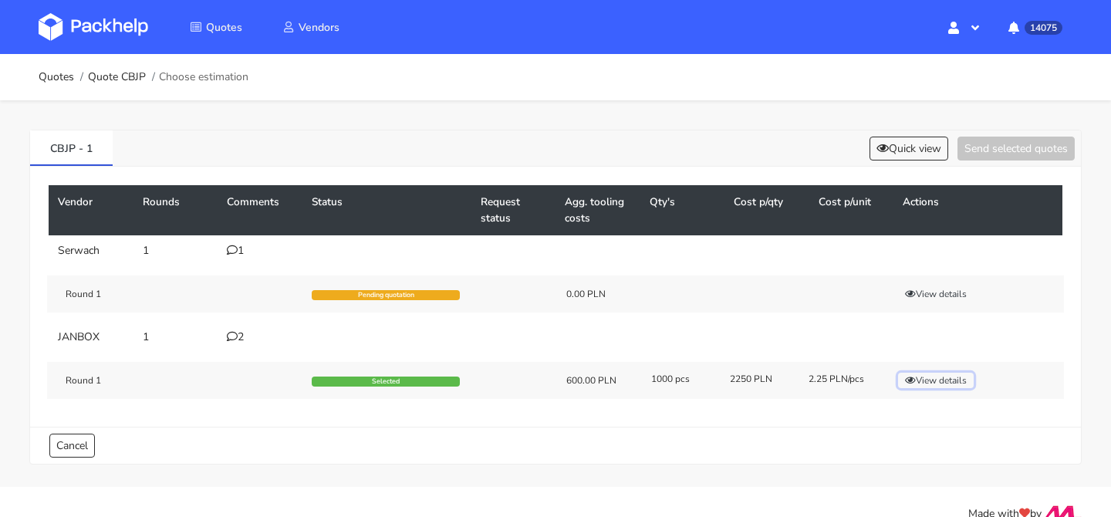
click at [939, 379] on button "View details" at bounding box center [936, 379] width 76 height 15
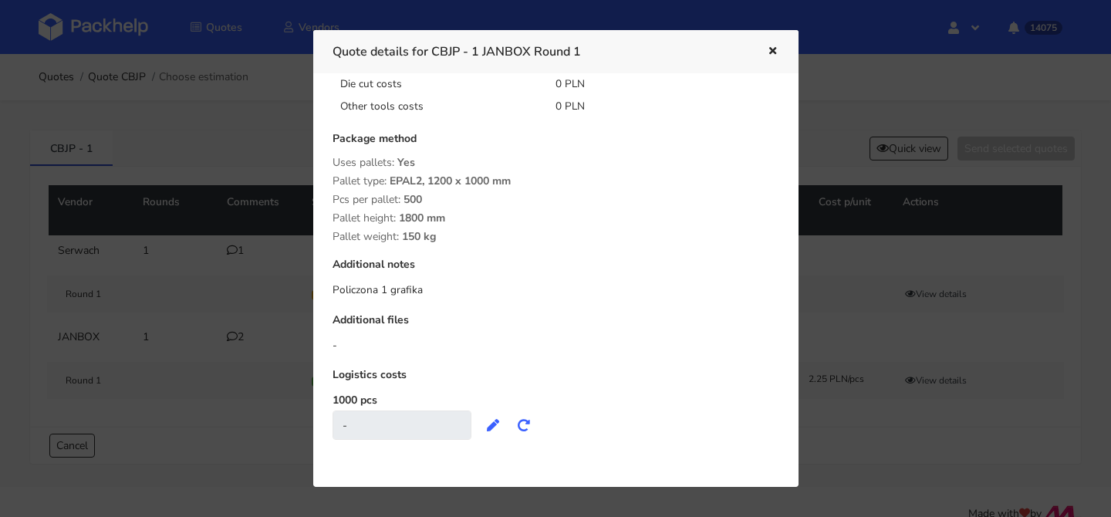
click at [764, 51] on button "button" at bounding box center [770, 52] width 17 height 20
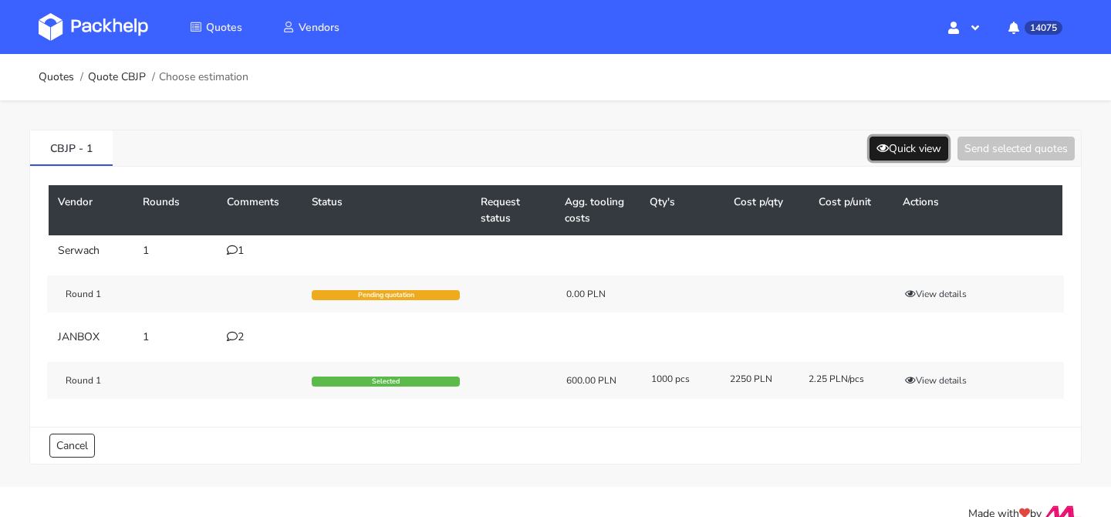
click at [879, 152] on icon at bounding box center [882, 148] width 12 height 11
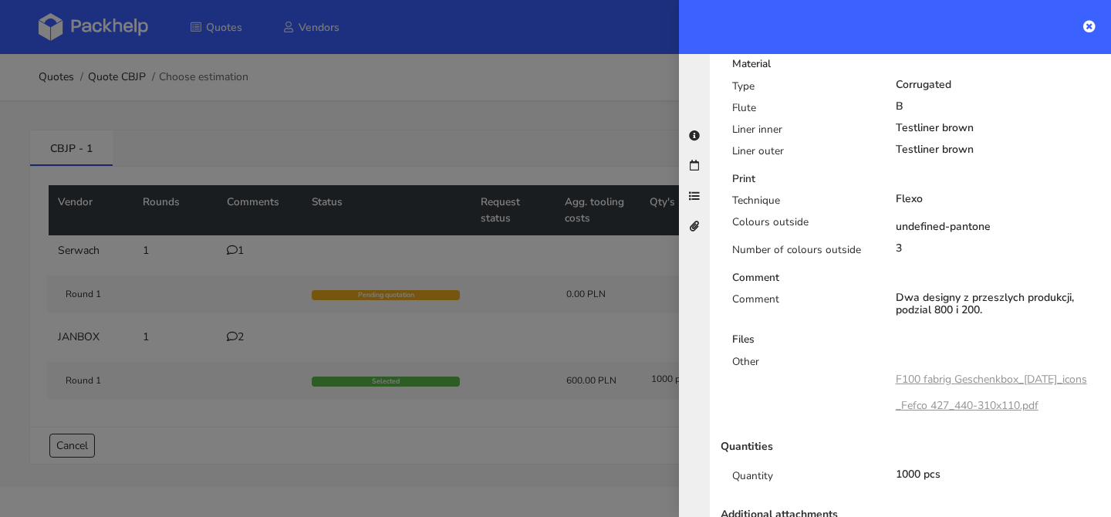
scroll to position [623, 0]
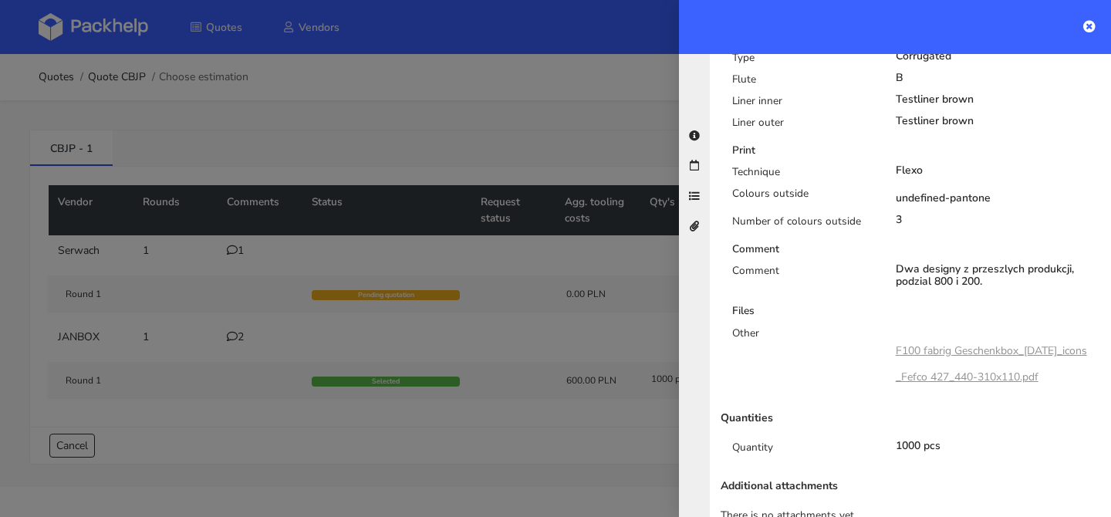
click at [515, 346] on div at bounding box center [555, 258] width 1111 height 517
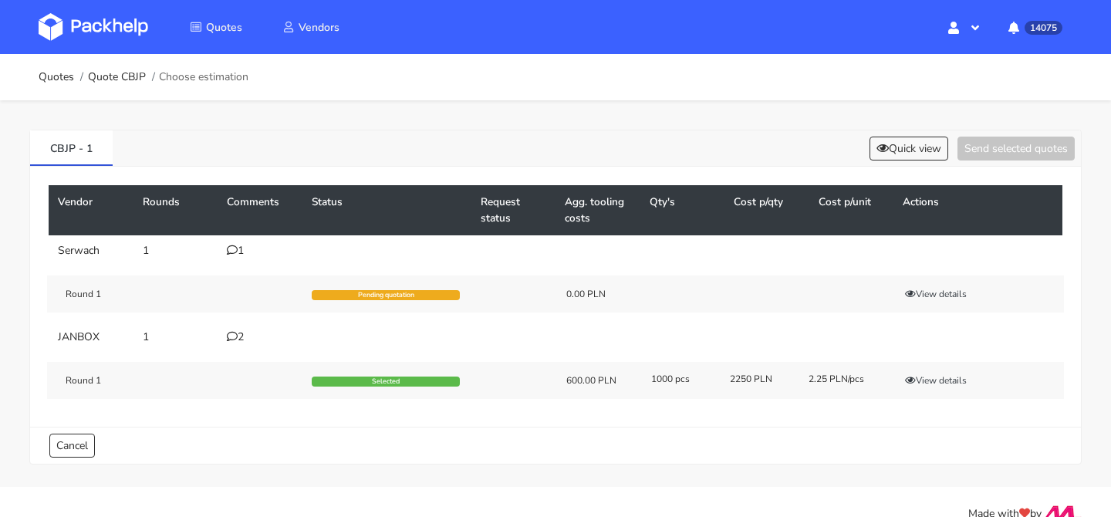
click at [256, 325] on td "2" at bounding box center [259, 337] width 85 height 31
click at [948, 387] on button "View details" at bounding box center [936, 379] width 76 height 15
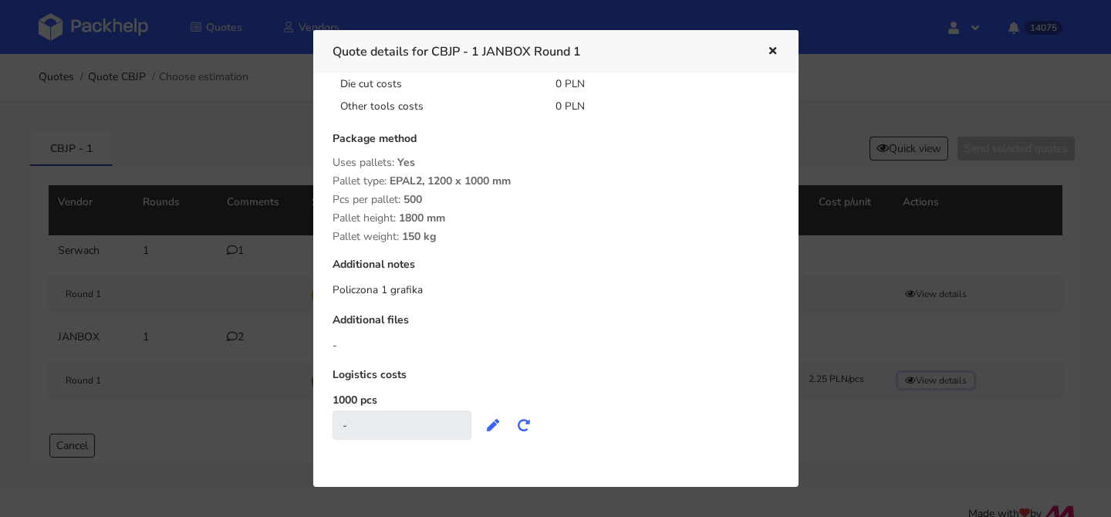
scroll to position [0, 0]
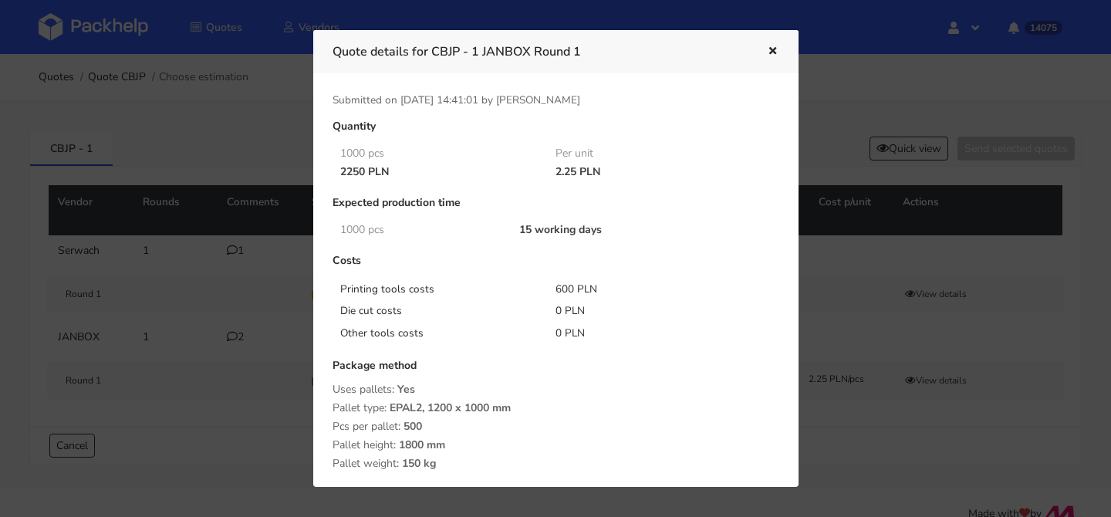
click at [770, 46] on icon "button" at bounding box center [772, 51] width 13 height 11
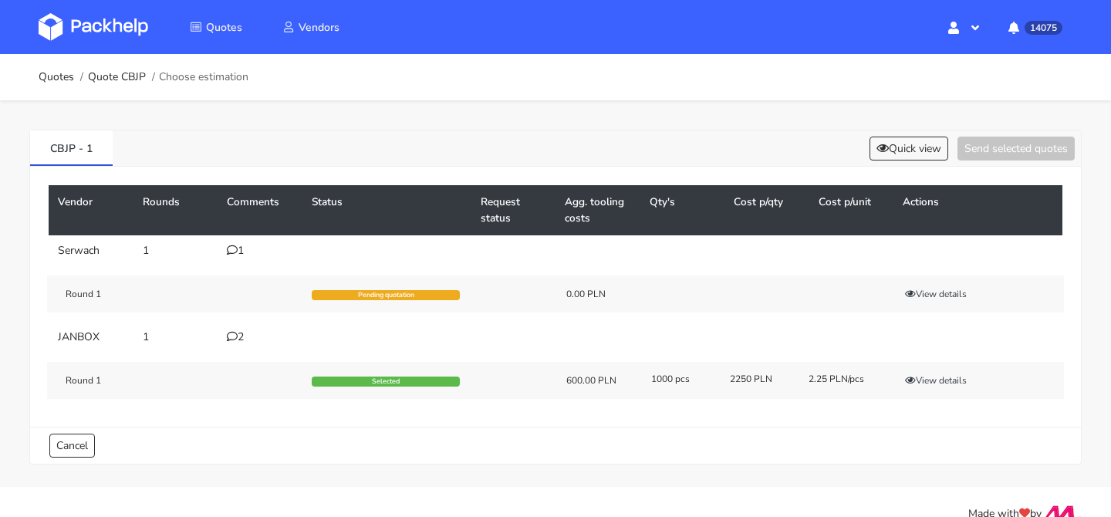
click at [241, 334] on div "2" at bounding box center [260, 337] width 66 height 12
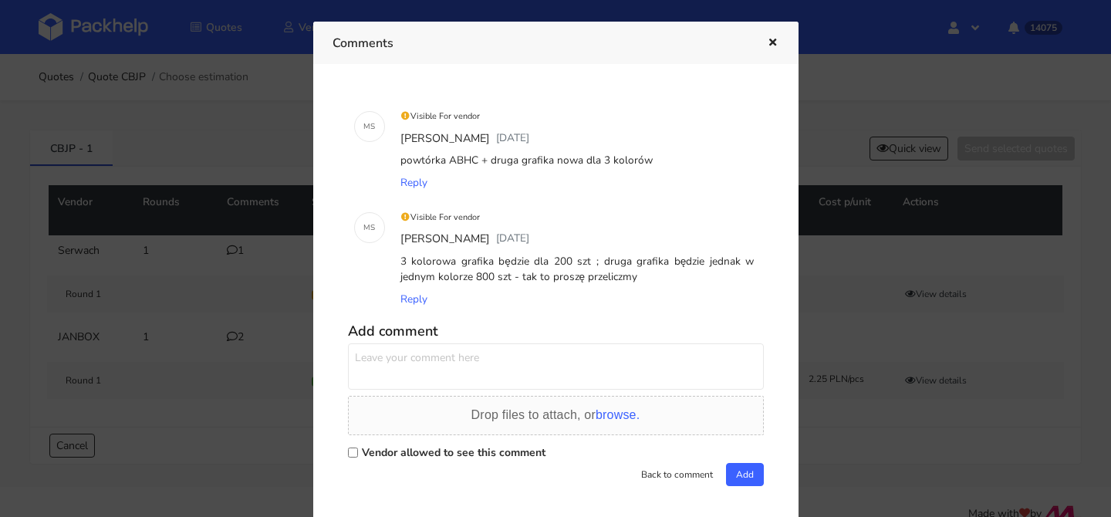
click at [635, 343] on textarea at bounding box center [556, 366] width 416 height 46
click at [780, 49] on div "Comments" at bounding box center [555, 43] width 485 height 42
click at [780, 46] on div "Comments" at bounding box center [555, 43] width 485 height 42
click at [778, 46] on div "Comments" at bounding box center [555, 43] width 485 height 42
click at [772, 42] on icon "button" at bounding box center [772, 43] width 13 height 11
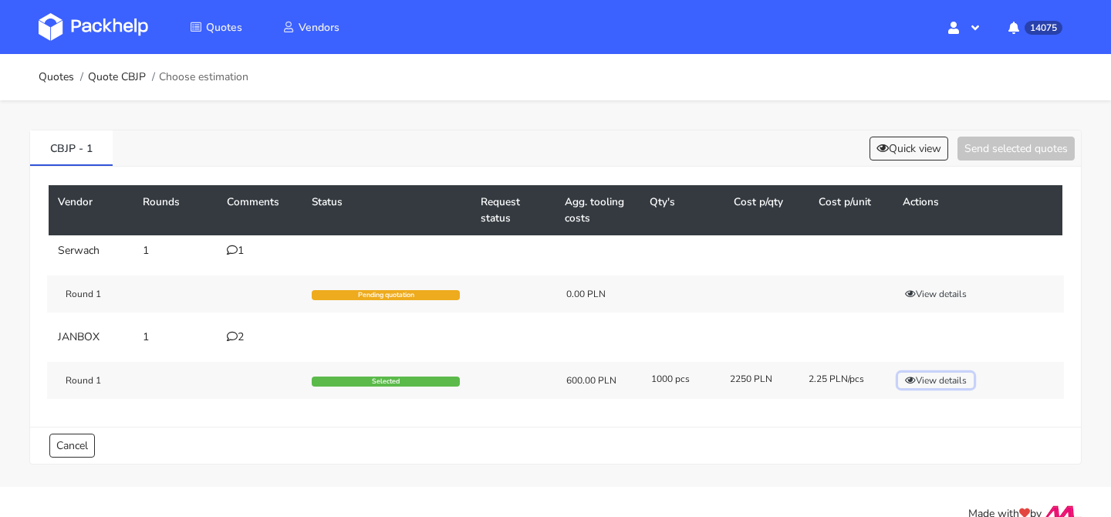
click at [913, 372] on button "View details" at bounding box center [936, 379] width 76 height 15
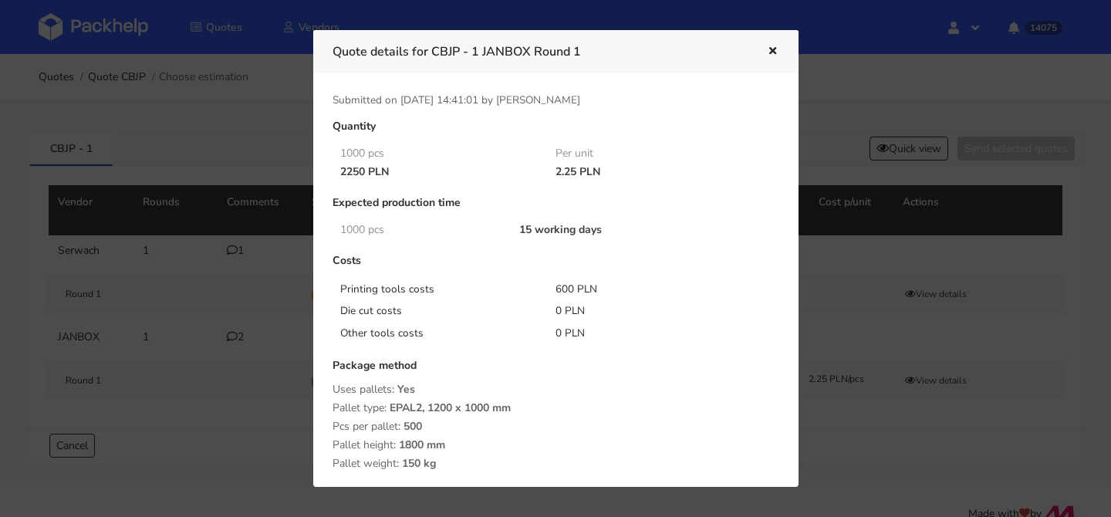
click at [767, 59] on button "button" at bounding box center [770, 52] width 17 height 20
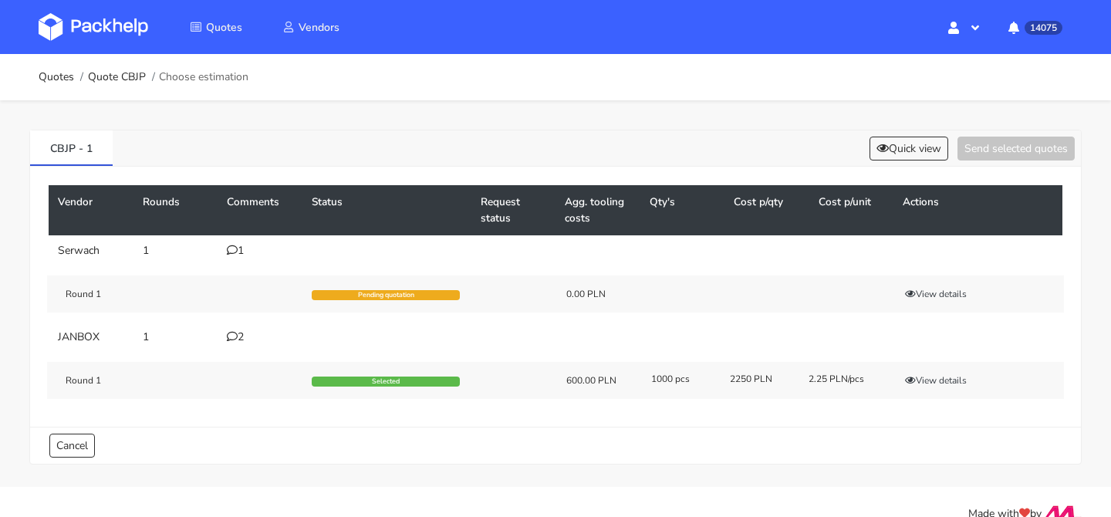
click at [242, 333] on div "2" at bounding box center [260, 337] width 66 height 12
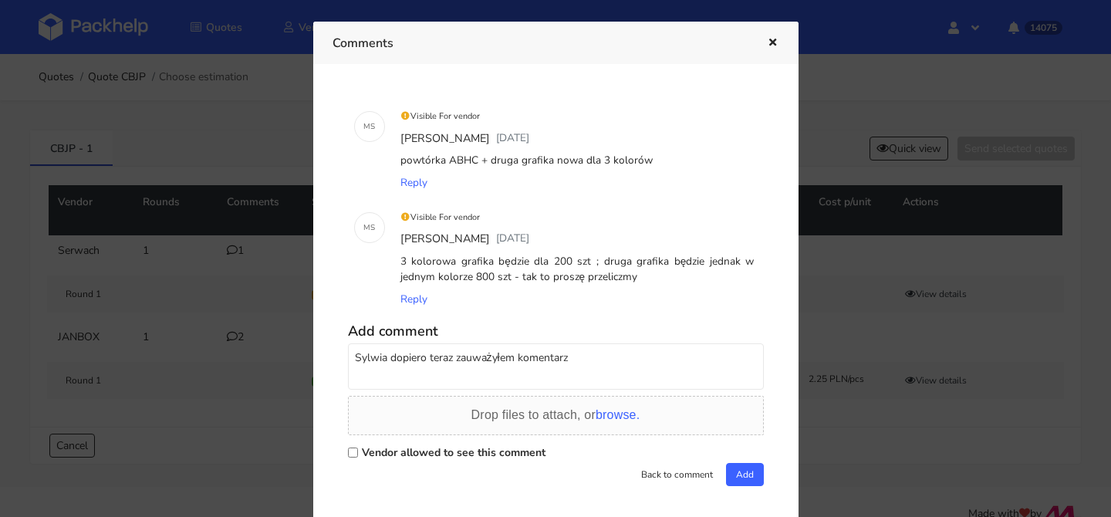
drag, startPoint x: 590, startPoint y: 352, endPoint x: 316, endPoint y: 366, distance: 274.2
click at [316, 366] on div "M S Visible For vendor [PERSON_NAME] [DATE] powtórka ABHC + druga grafika nowa …" at bounding box center [555, 292] width 485 height 457
type textarea "S"
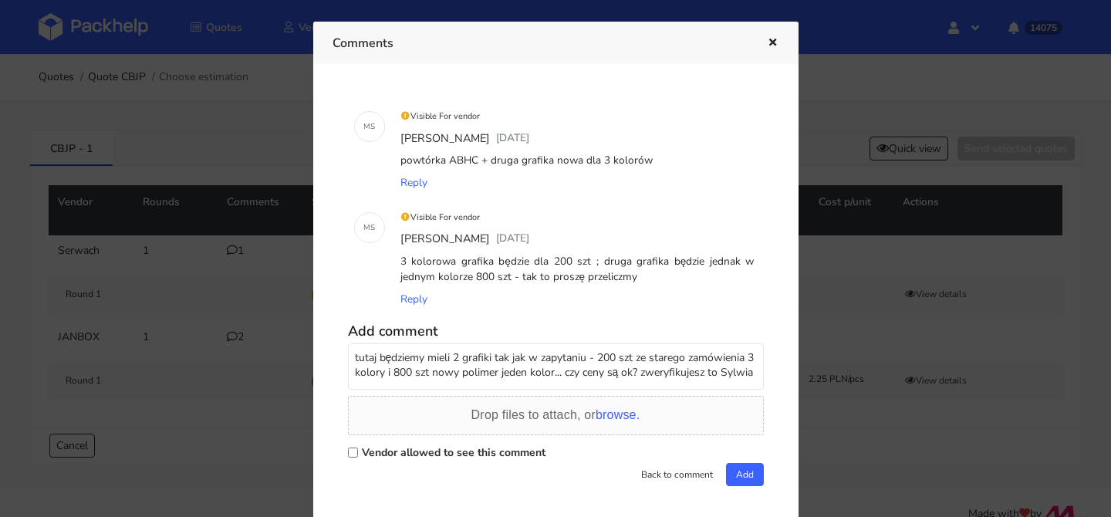
scroll to position [5, 0]
type textarea "tutaj będziemy mieli 2 grafiki tak jak w zapytaniu - 200 szt ze starego zamówie…"
click at [429, 463] on div "Back to comment Add" at bounding box center [556, 474] width 416 height 23
click at [438, 452] on label "Vendor allowed to see this comment" at bounding box center [454, 452] width 184 height 15
click at [358, 452] on input "Vendor allowed to see this comment" at bounding box center [353, 452] width 10 height 10
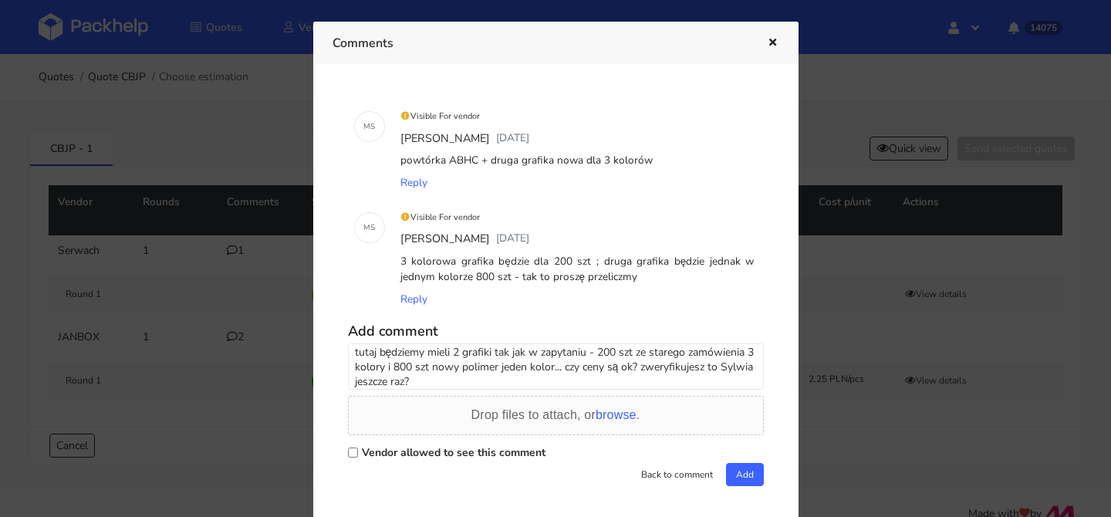
checkbox input "true"
click at [748, 474] on button "Add" at bounding box center [745, 474] width 38 height 23
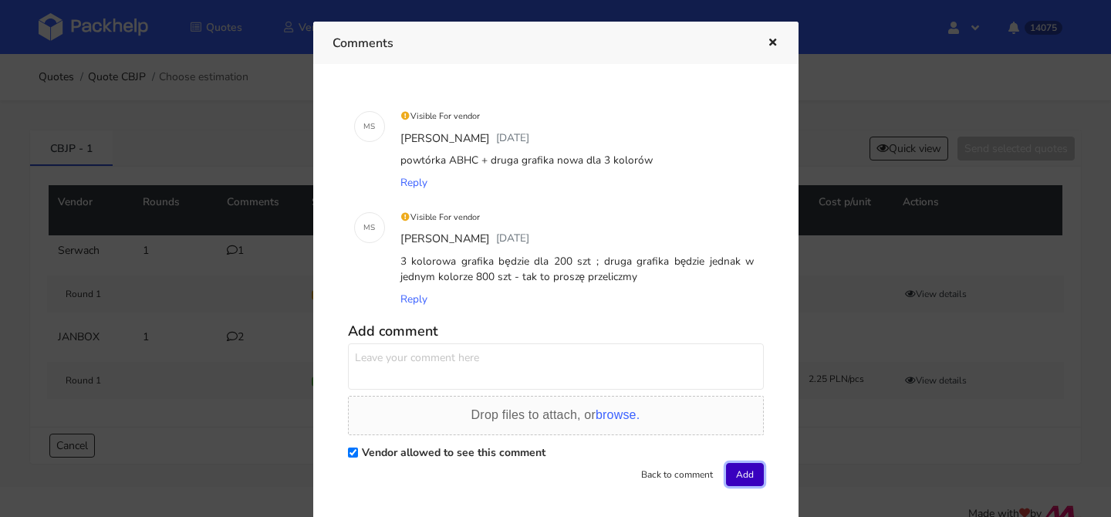
scroll to position [0, 0]
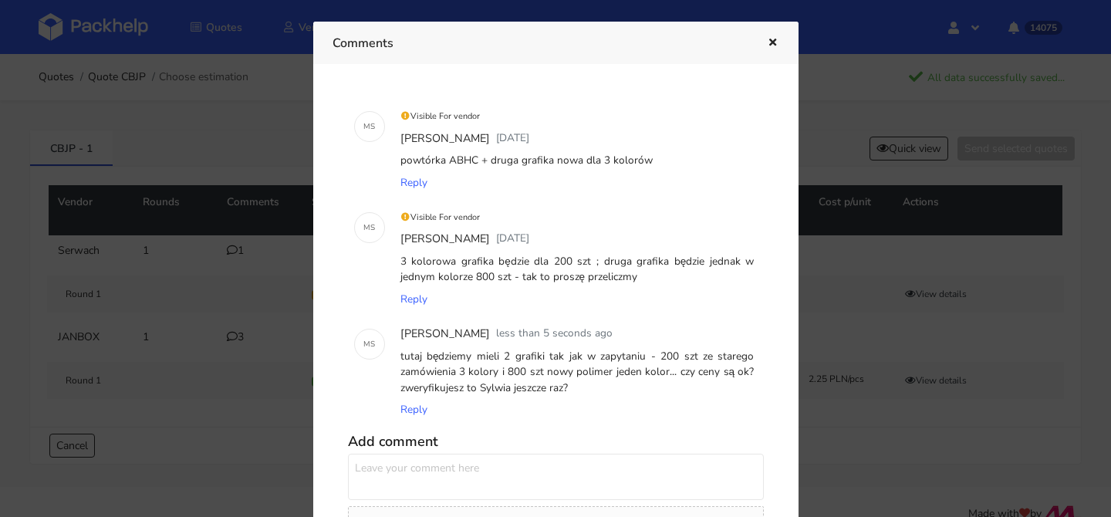
click at [775, 43] on icon "button" at bounding box center [772, 43] width 13 height 11
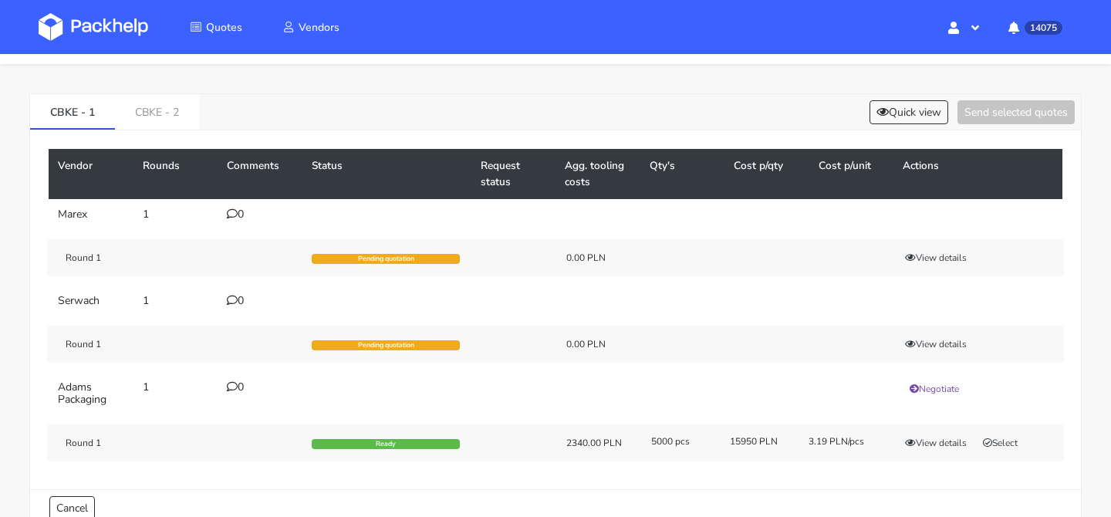
scroll to position [48, 0]
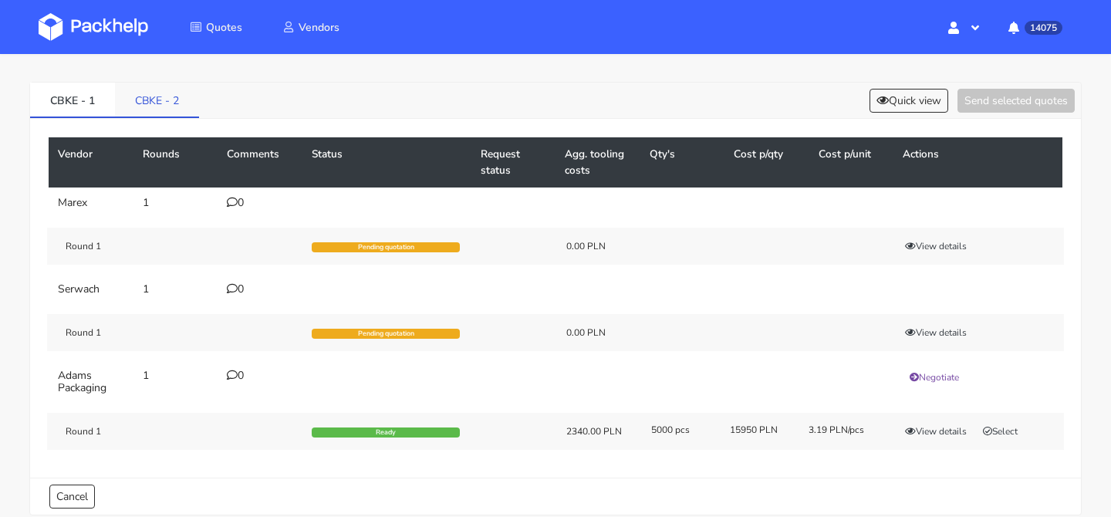
click at [182, 116] on link "CBKE - 2" at bounding box center [157, 100] width 84 height 34
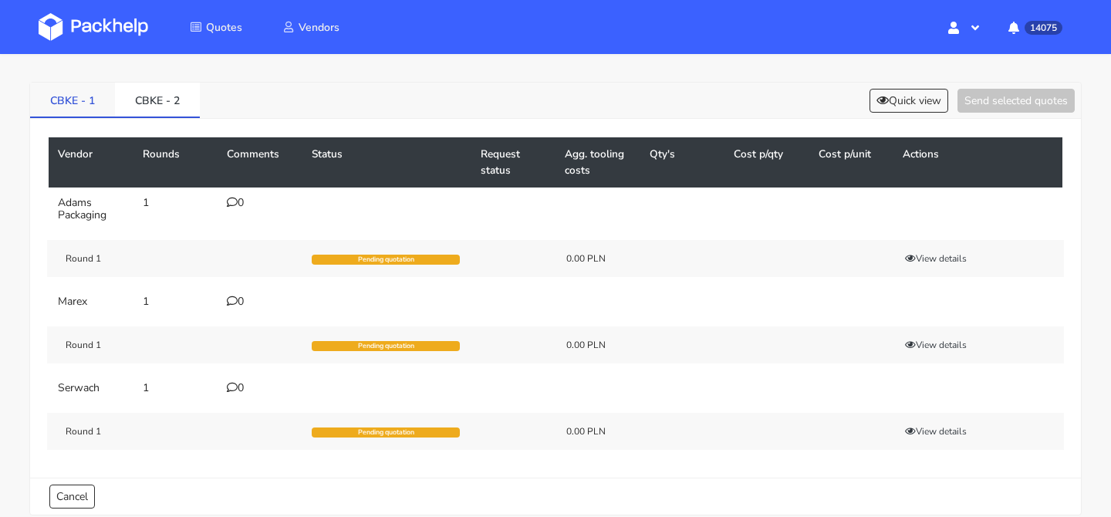
click at [89, 103] on link "CBKE - 1" at bounding box center [72, 100] width 85 height 34
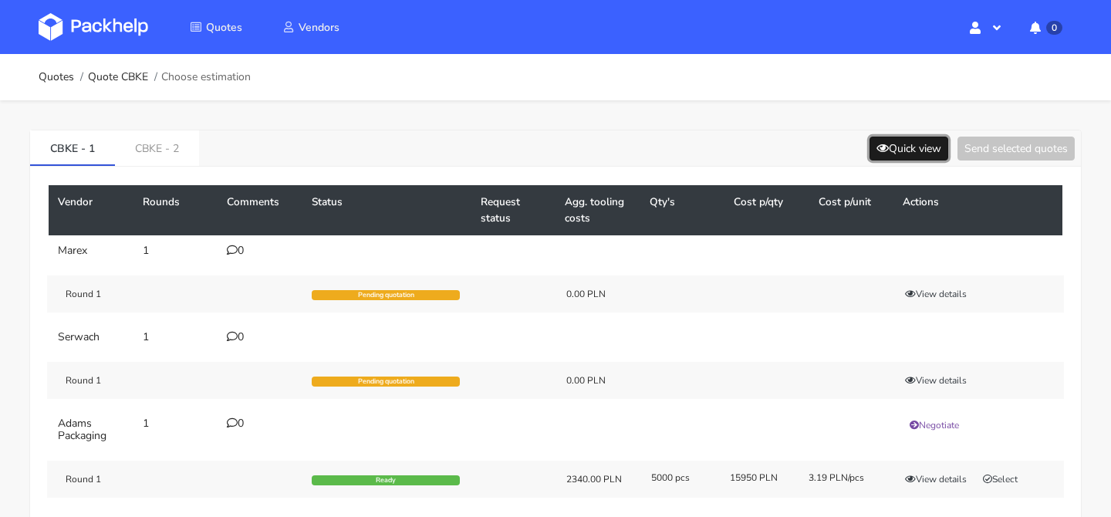
click at [914, 144] on button "Quick view" at bounding box center [908, 149] width 79 height 24
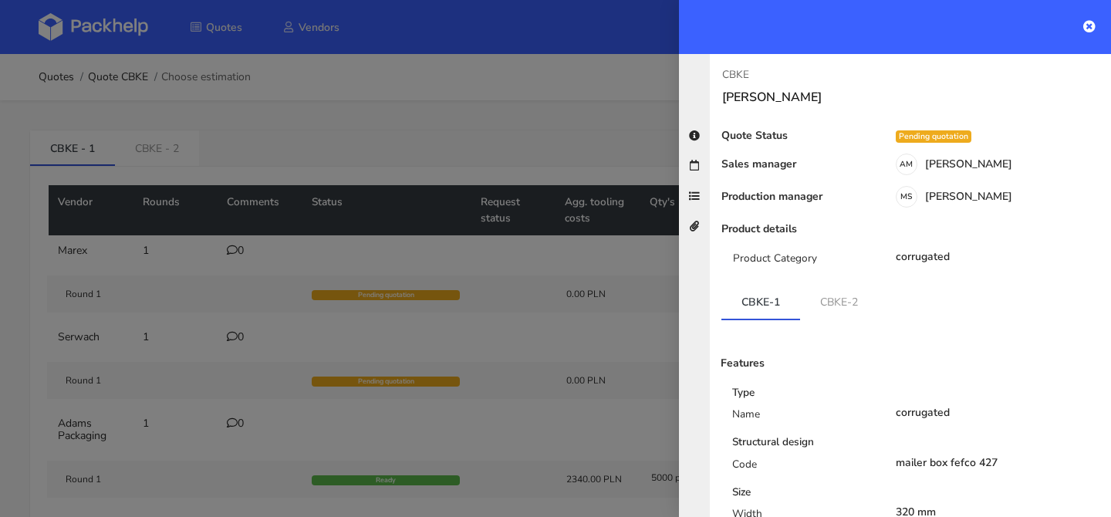
click at [168, 150] on div at bounding box center [555, 258] width 1111 height 517
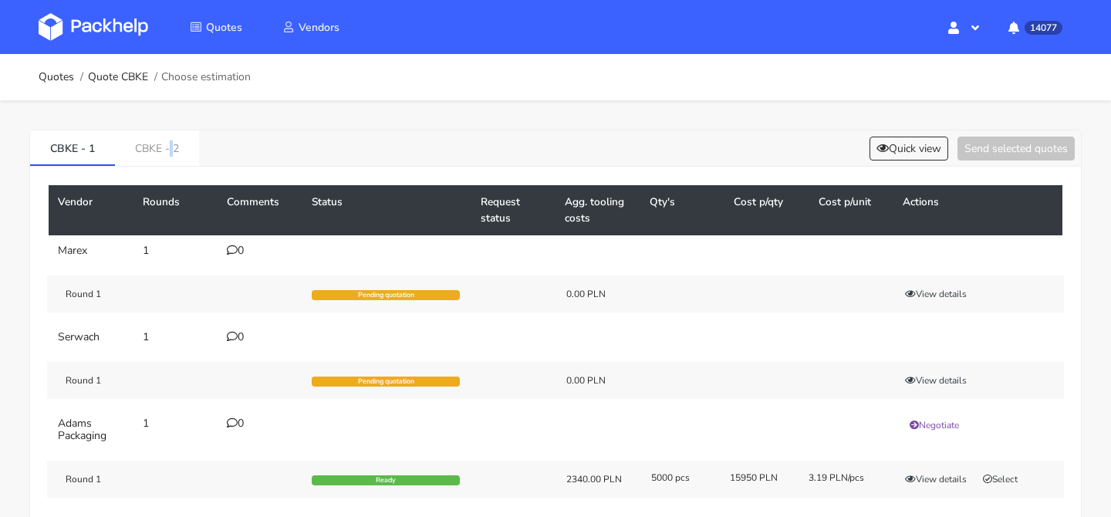
click at [168, 150] on link "CBKE - 2" at bounding box center [157, 147] width 84 height 34
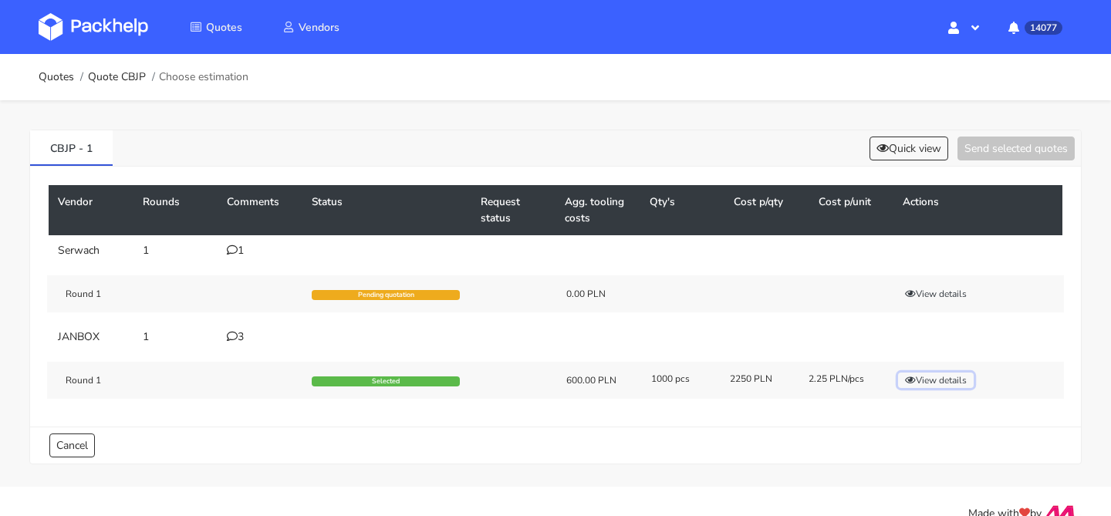
click at [932, 380] on button "View details" at bounding box center [936, 379] width 76 height 15
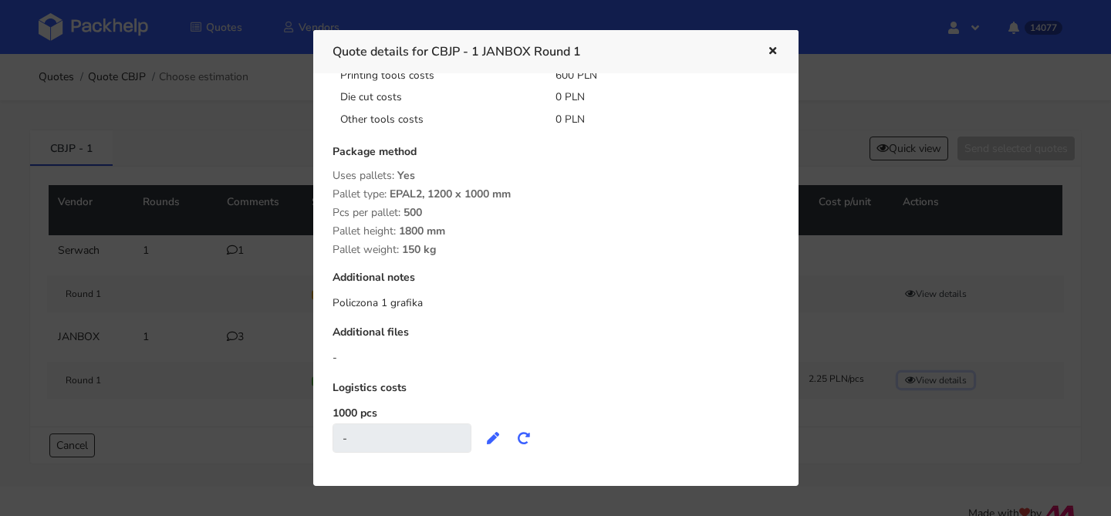
scroll to position [228, 0]
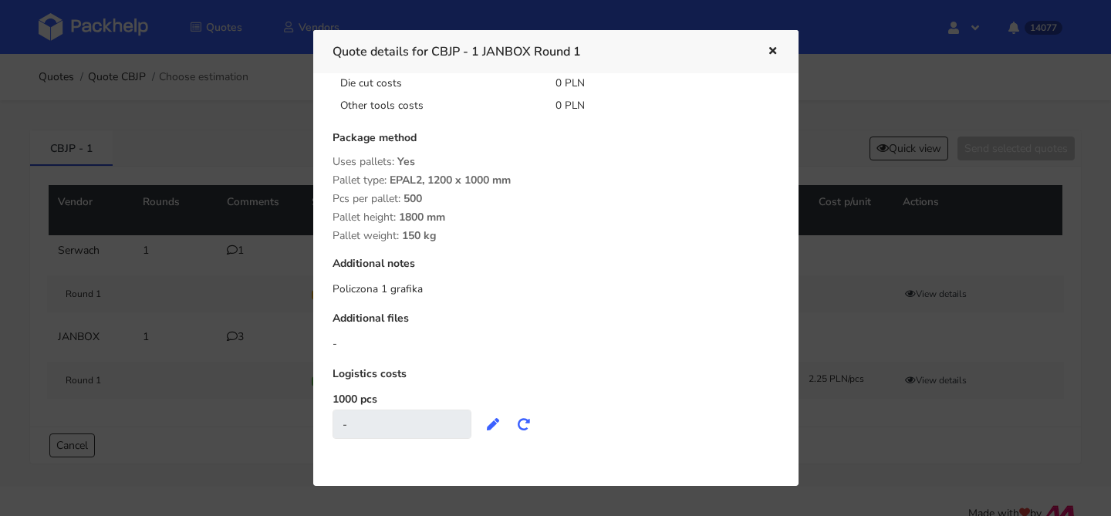
click at [414, 286] on div "Policzona 1 grafika" at bounding box center [555, 288] width 447 height 15
drag, startPoint x: 424, startPoint y: 286, endPoint x: 334, endPoint y: 286, distance: 90.2
click at [334, 286] on div "Policzona 1 grafika" at bounding box center [555, 288] width 447 height 15
copy div "Policzona 1 grafika"
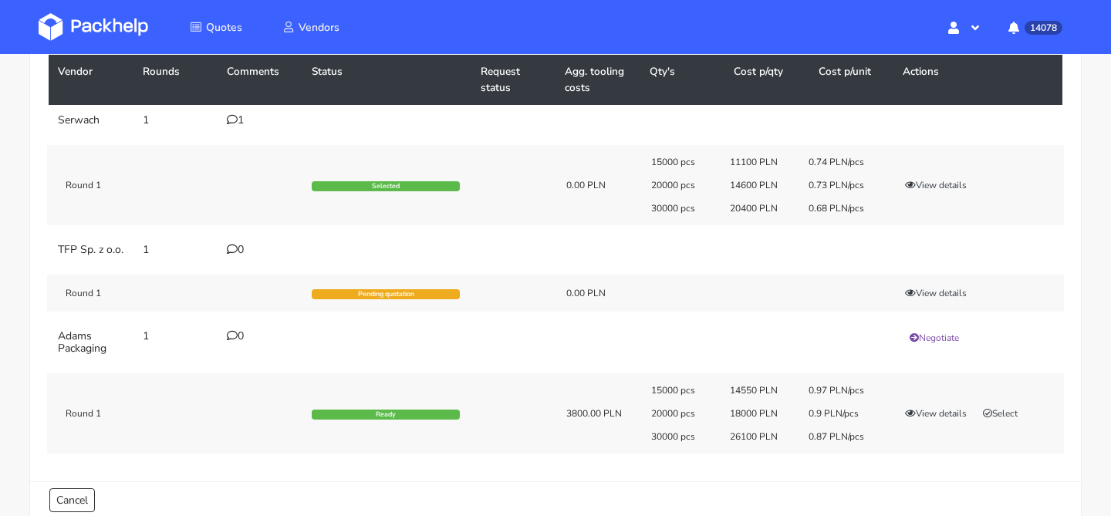
scroll to position [133, 0]
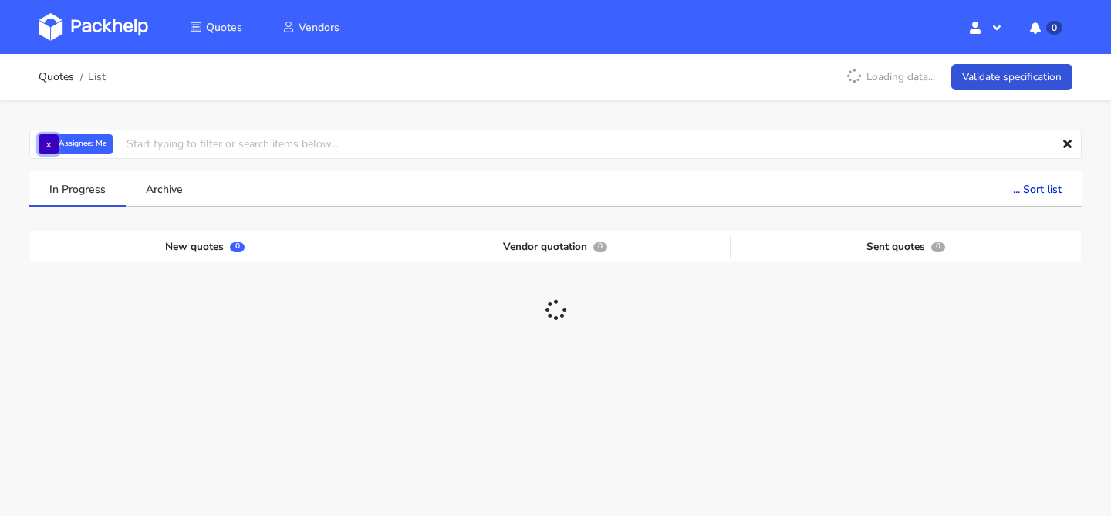
click at [55, 139] on button "×" at bounding box center [49, 144] width 20 height 20
click at [55, 139] on input "text" at bounding box center [555, 144] width 1052 height 29
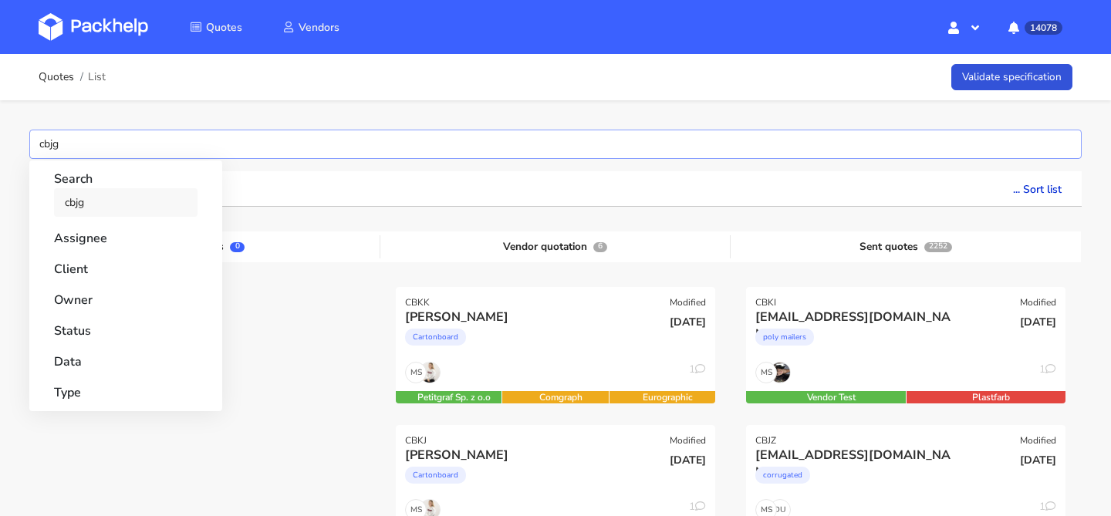
type input "cbjg"
click at [76, 196] on link "cbjg" at bounding box center [125, 202] width 143 height 29
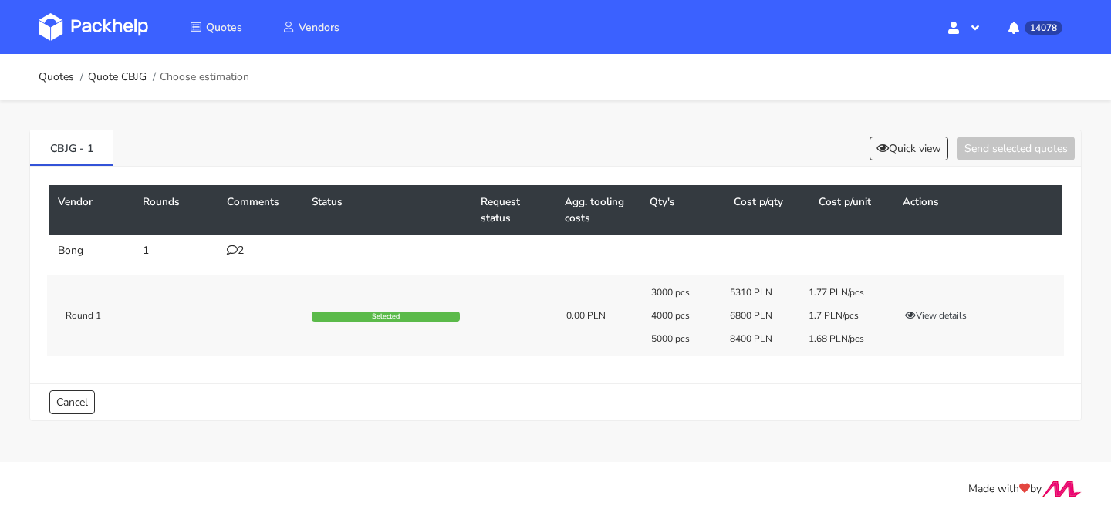
click at [245, 252] on div "2" at bounding box center [260, 250] width 66 height 12
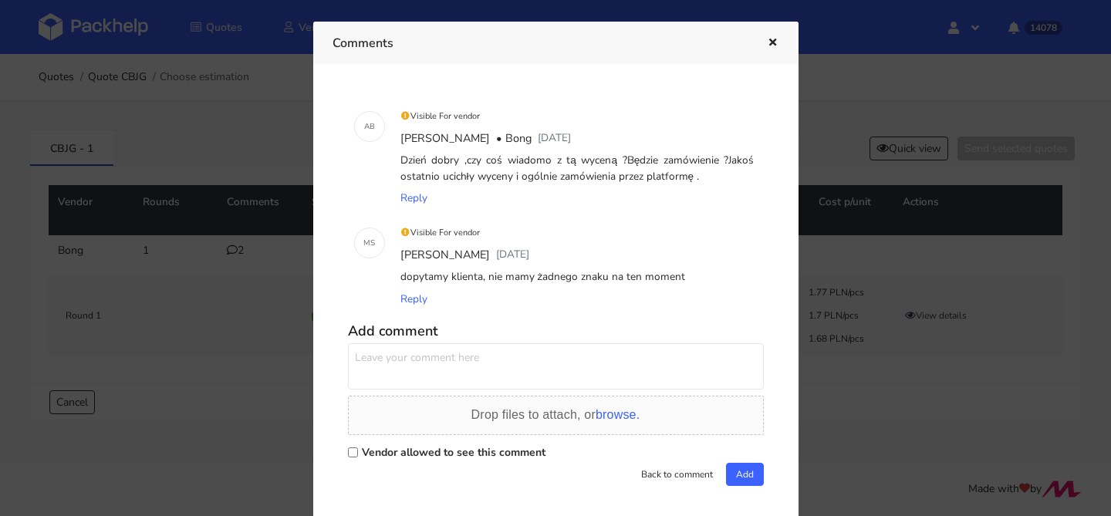
click at [487, 372] on textarea at bounding box center [556, 366] width 416 height 46
type textarea "klient będzie zamawiał dopiero w październiku, mozemy do tego czasu utrzymać ce…"
click at [448, 446] on label "Vendor allowed to see this comment" at bounding box center [454, 452] width 184 height 15
click at [358, 447] on input "Vendor allowed to see this comment" at bounding box center [353, 452] width 10 height 10
checkbox input "true"
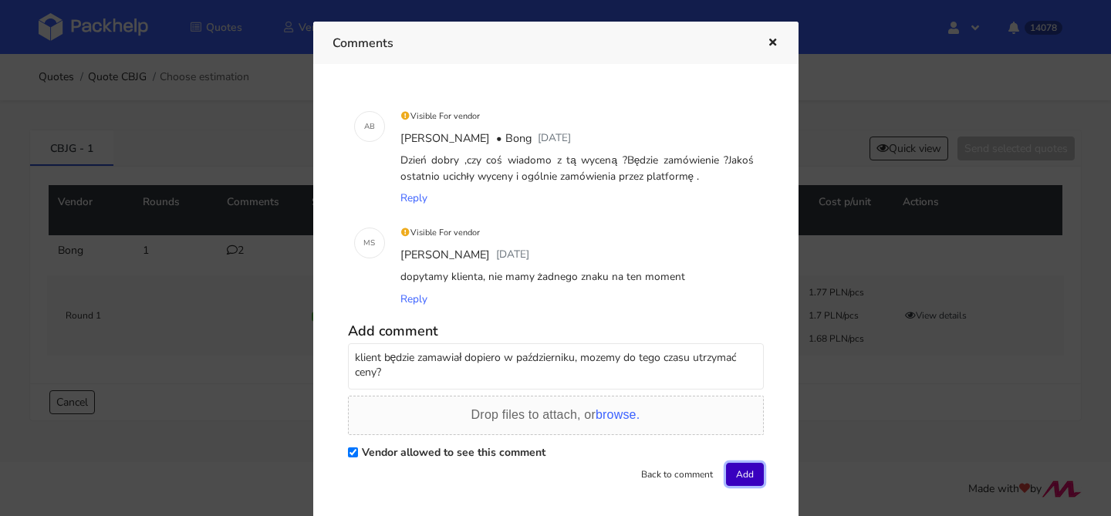
click at [745, 474] on button "Add" at bounding box center [745, 474] width 38 height 23
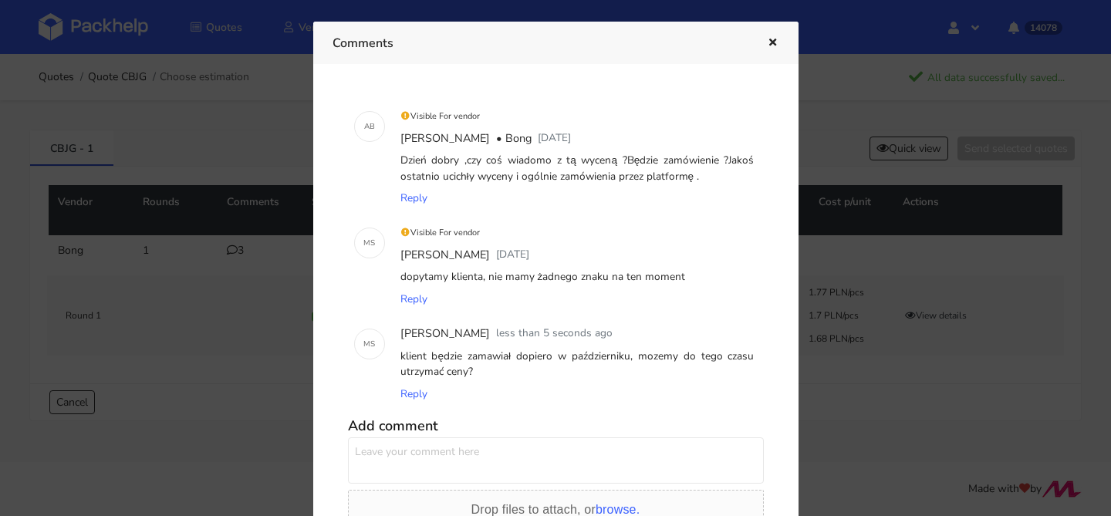
click at [541, 447] on textarea at bounding box center [556, 460] width 416 height 46
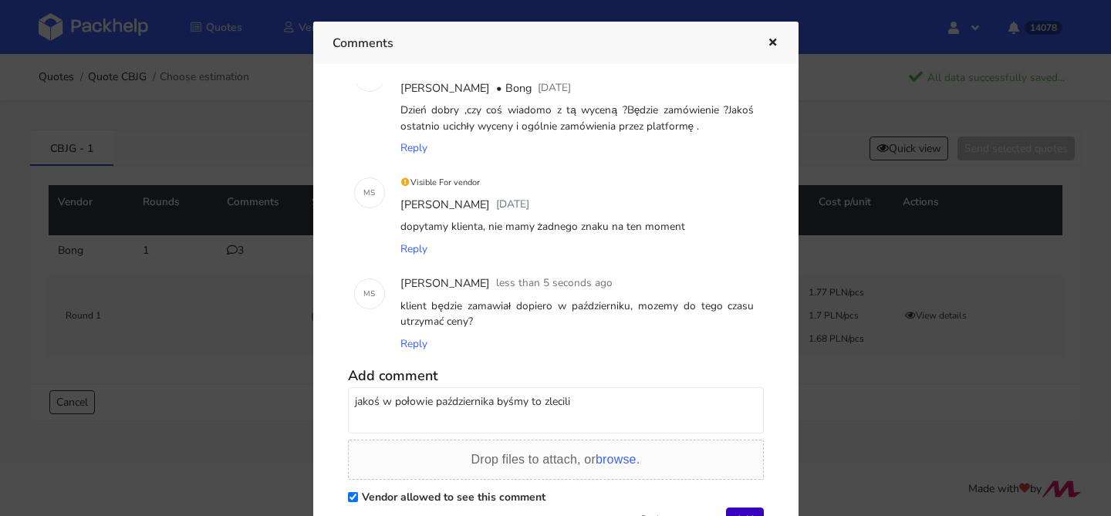
type textarea "jakoś w połowie października byśmy to zlecili"
click at [744, 509] on button "Add" at bounding box center [745, 518] width 38 height 23
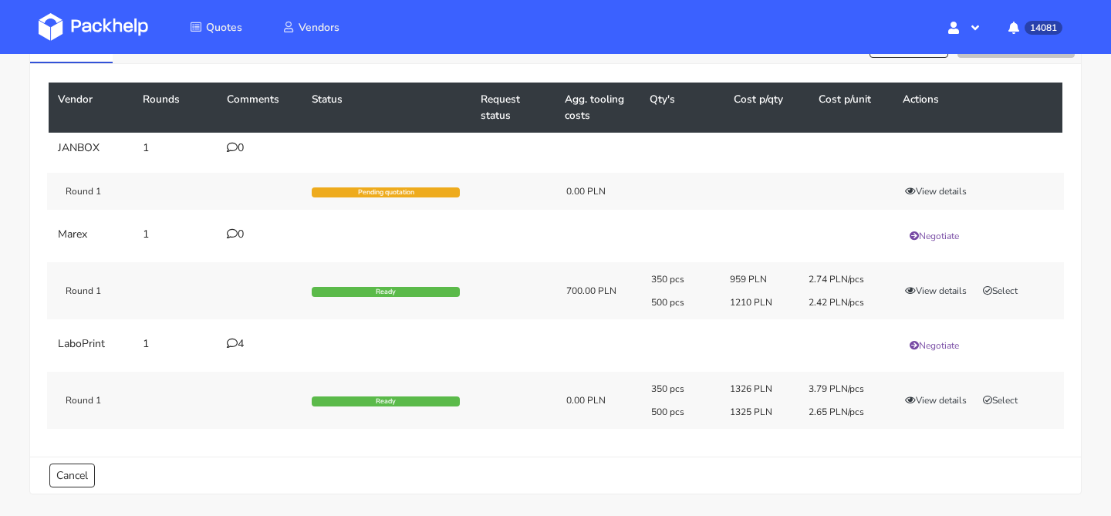
scroll to position [118, 0]
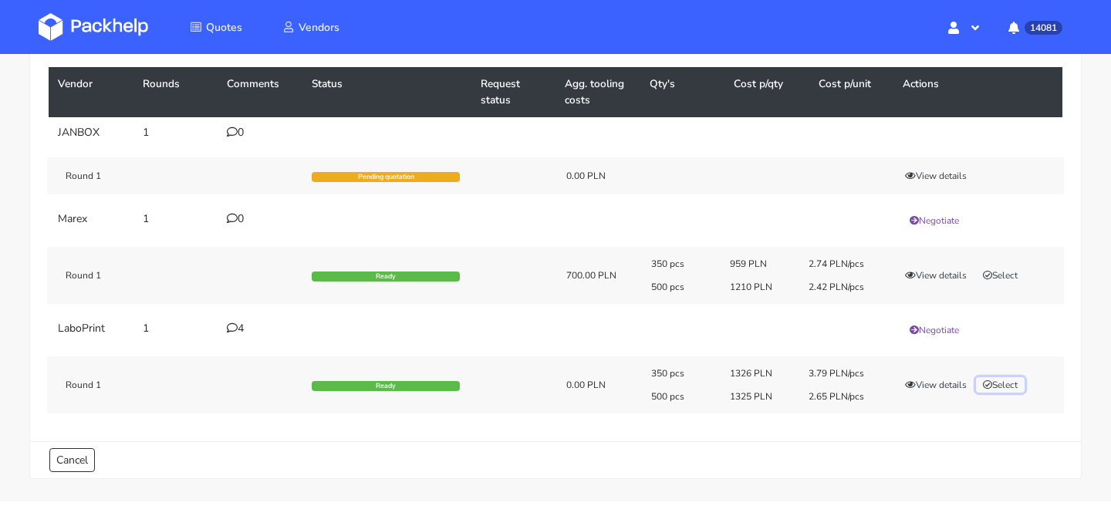
click at [1014, 386] on button "Select" at bounding box center [1000, 384] width 49 height 15
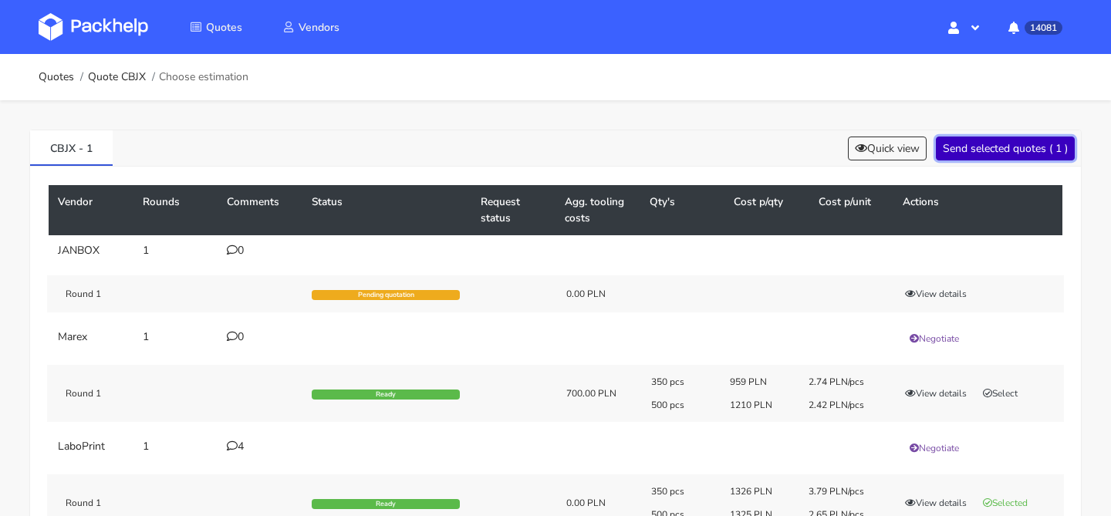
click at [995, 141] on button "Send selected quotes ( 1 )" at bounding box center [1004, 149] width 139 height 24
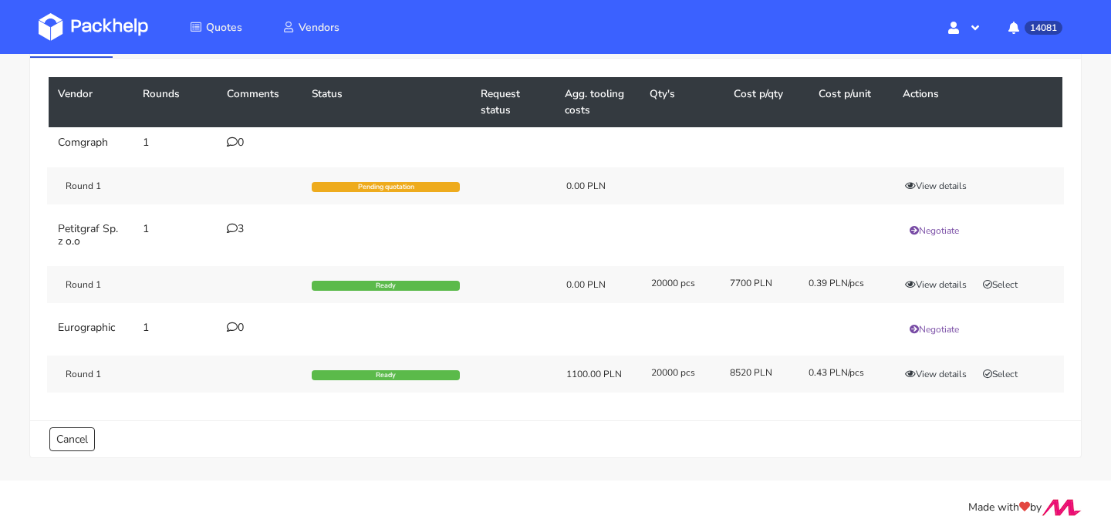
scroll to position [121, 0]
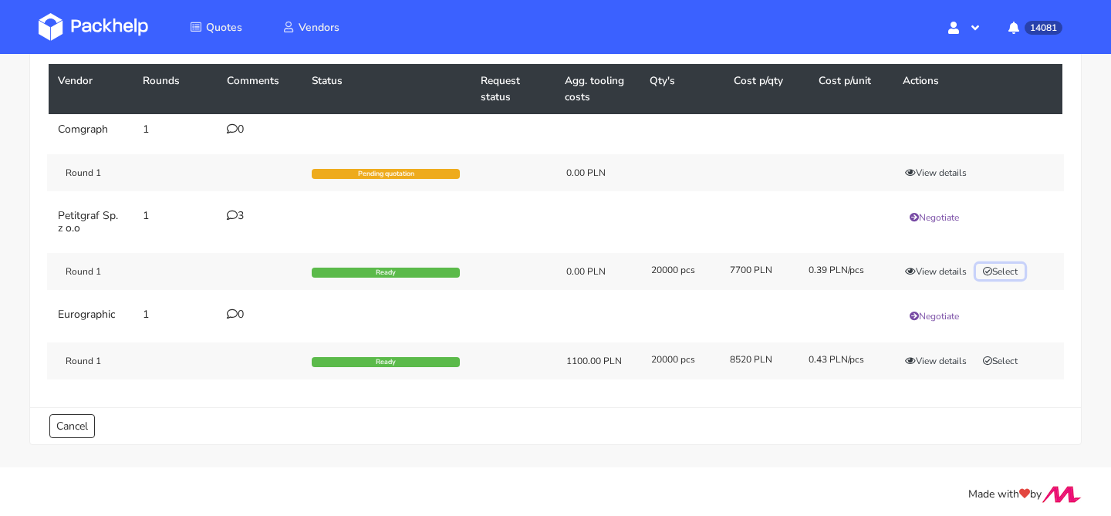
click at [1008, 267] on button "Select" at bounding box center [1000, 271] width 49 height 15
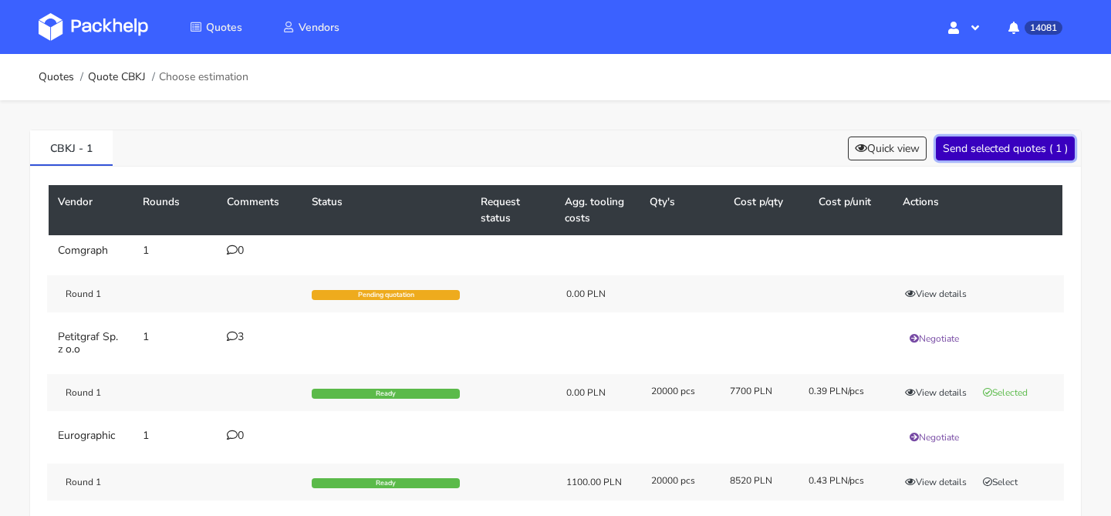
click at [989, 150] on button "Send selected quotes ( 1 )" at bounding box center [1004, 149] width 139 height 24
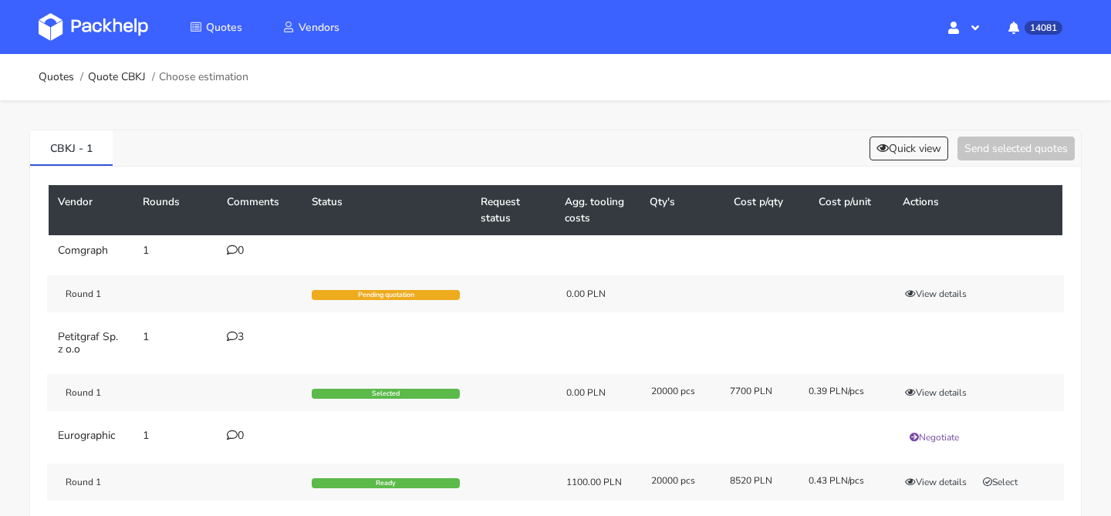
click at [240, 335] on div "3" at bounding box center [260, 337] width 66 height 12
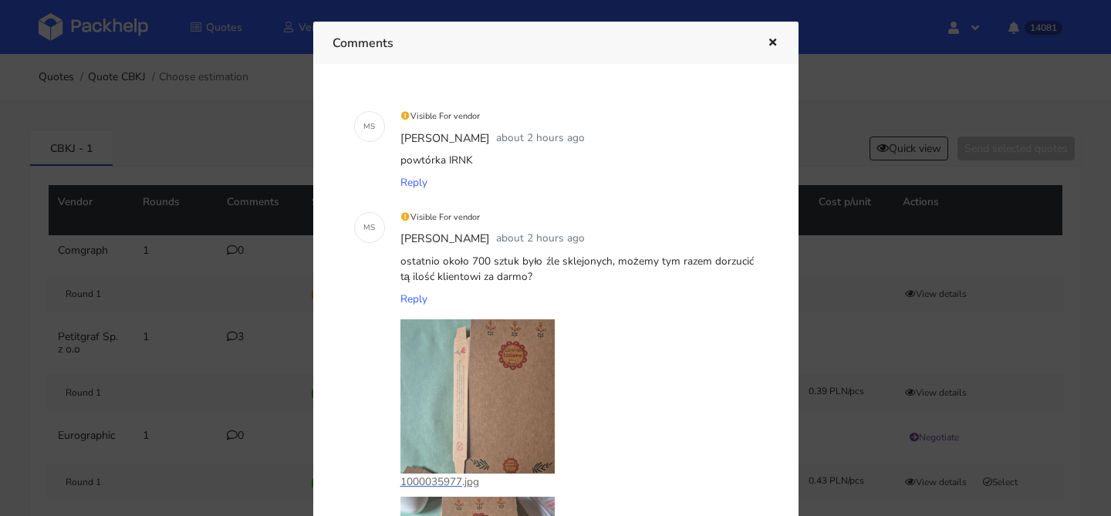
click at [885, 232] on div at bounding box center [555, 258] width 1111 height 516
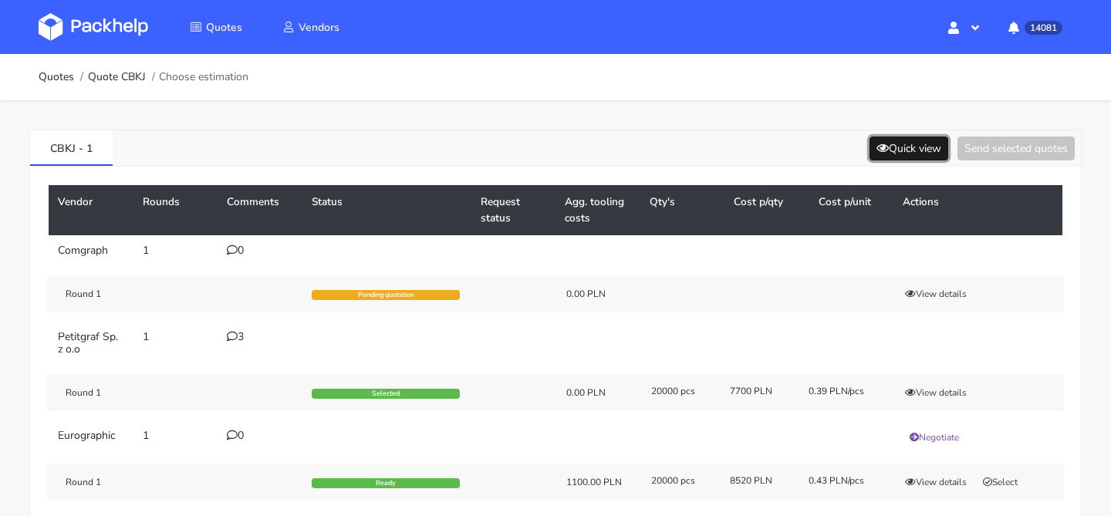
click at [912, 142] on button "Quick view" at bounding box center [908, 149] width 79 height 24
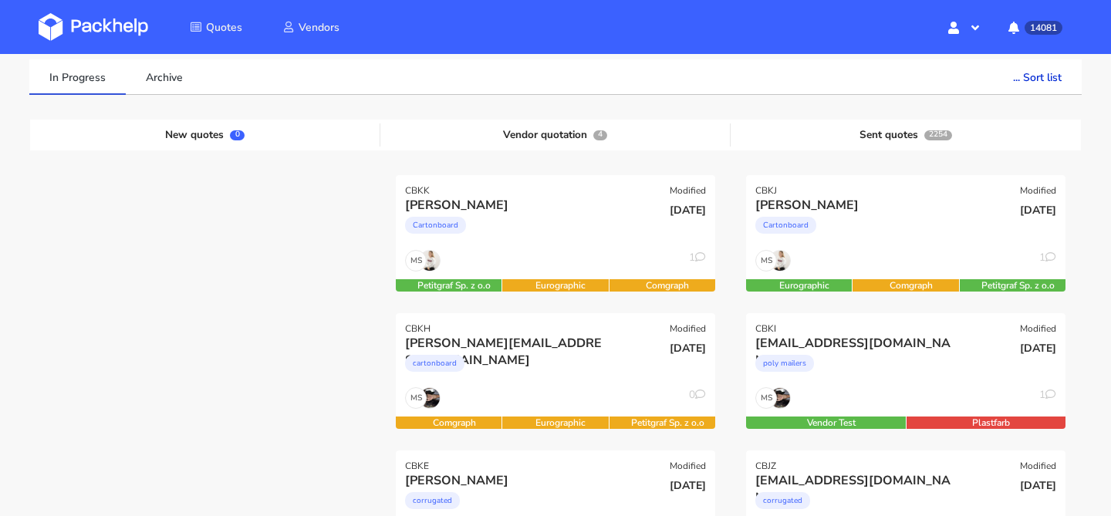
scroll to position [115, 0]
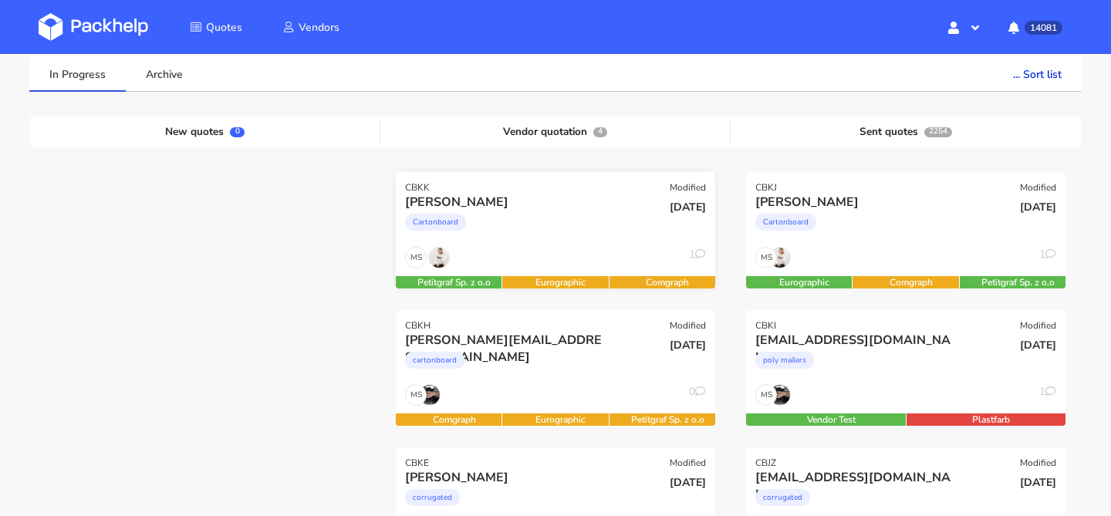
click at [549, 222] on div "Cartonboard" at bounding box center [507, 226] width 204 height 31
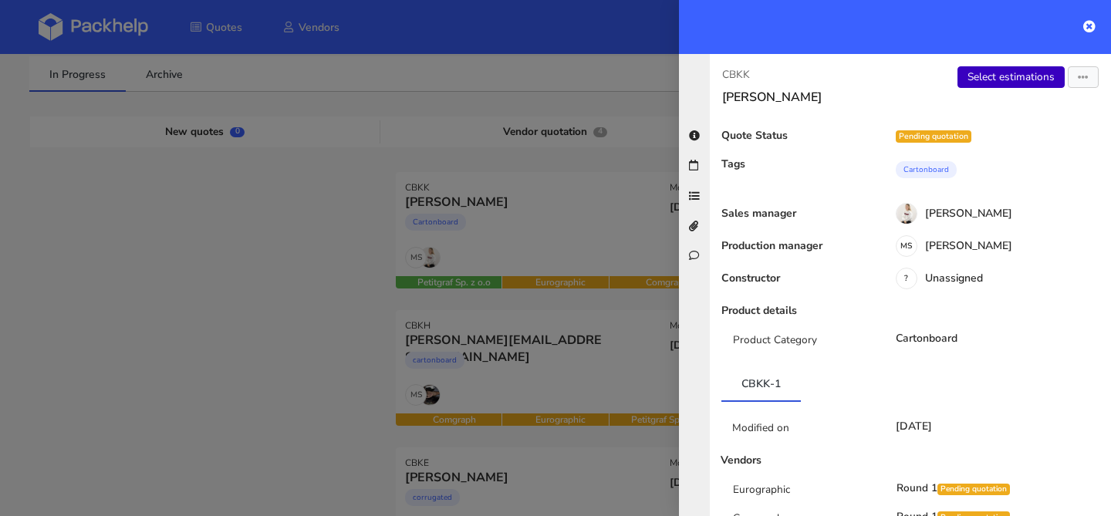
click at [966, 76] on link "Select estimations" at bounding box center [1010, 77] width 107 height 22
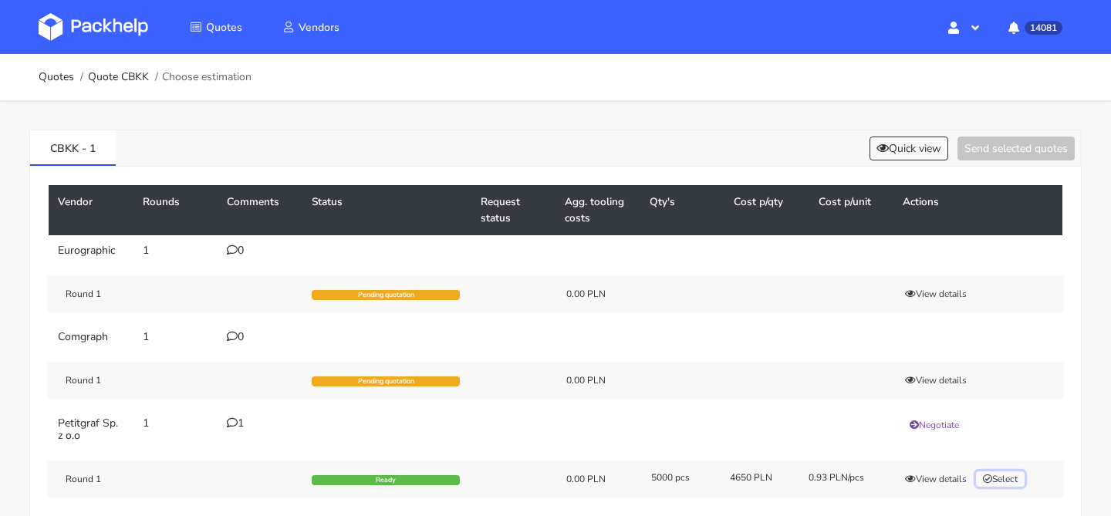
click at [1016, 474] on button "Select" at bounding box center [1000, 478] width 49 height 15
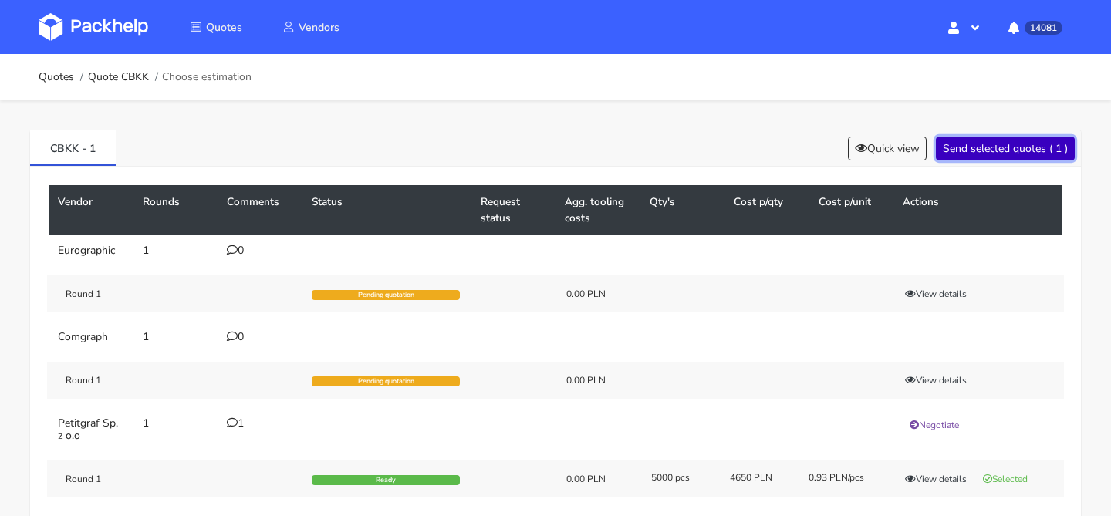
click at [1002, 155] on button "Send selected quotes ( 1 )" at bounding box center [1004, 149] width 139 height 24
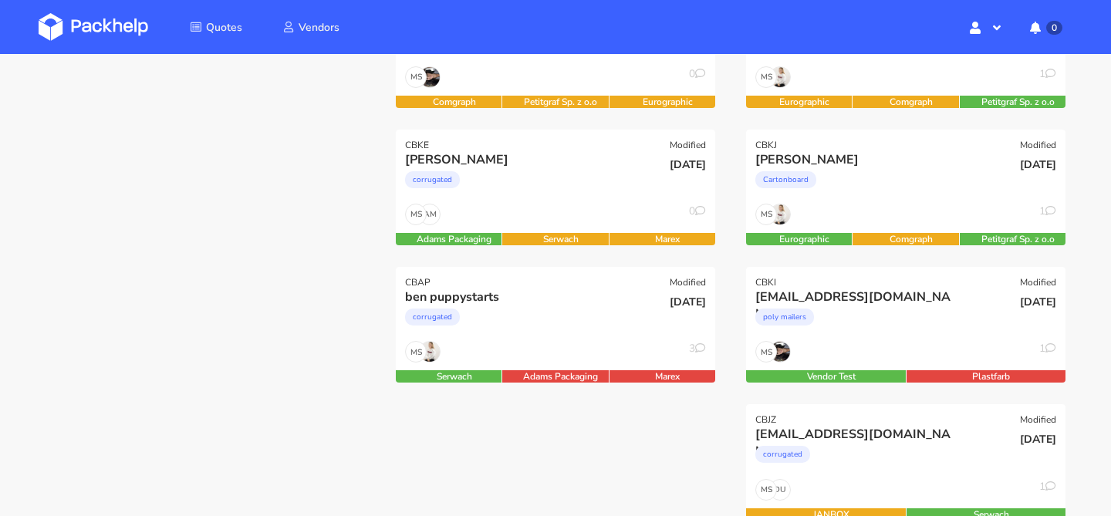
scroll to position [298, 0]
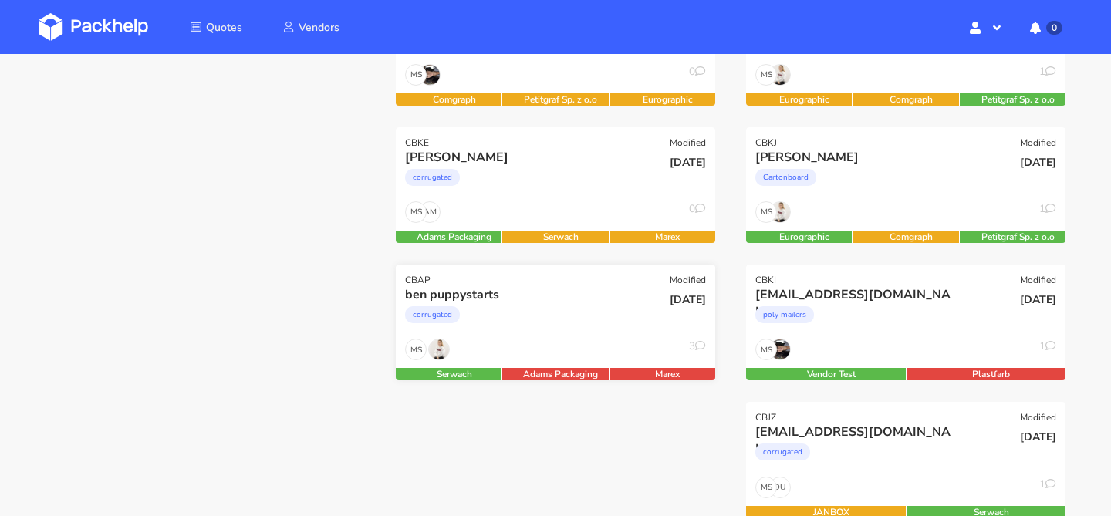
click at [523, 347] on div "MS 3" at bounding box center [555, 353] width 319 height 29
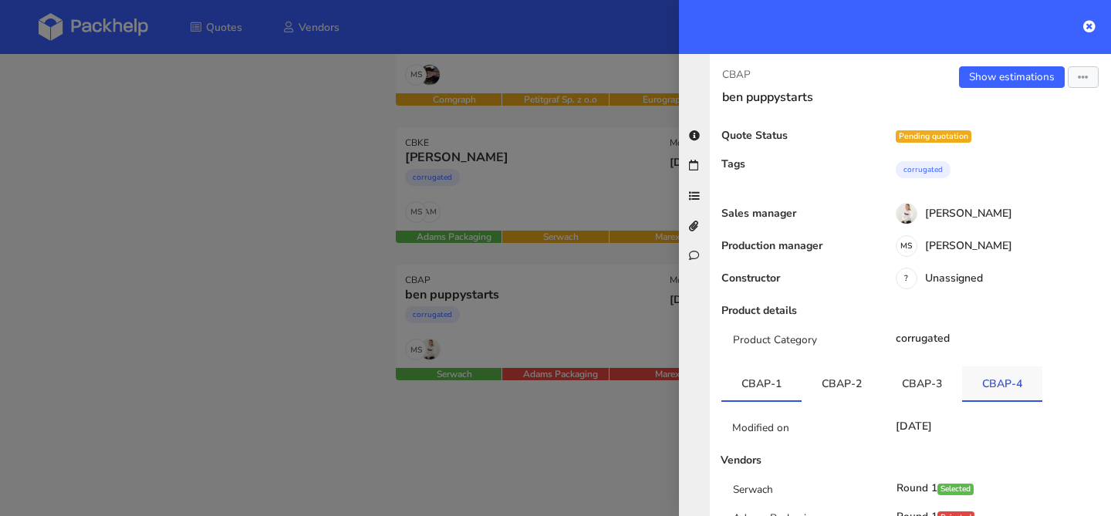
click at [1002, 366] on link "CBAP-4" at bounding box center [1002, 383] width 80 height 34
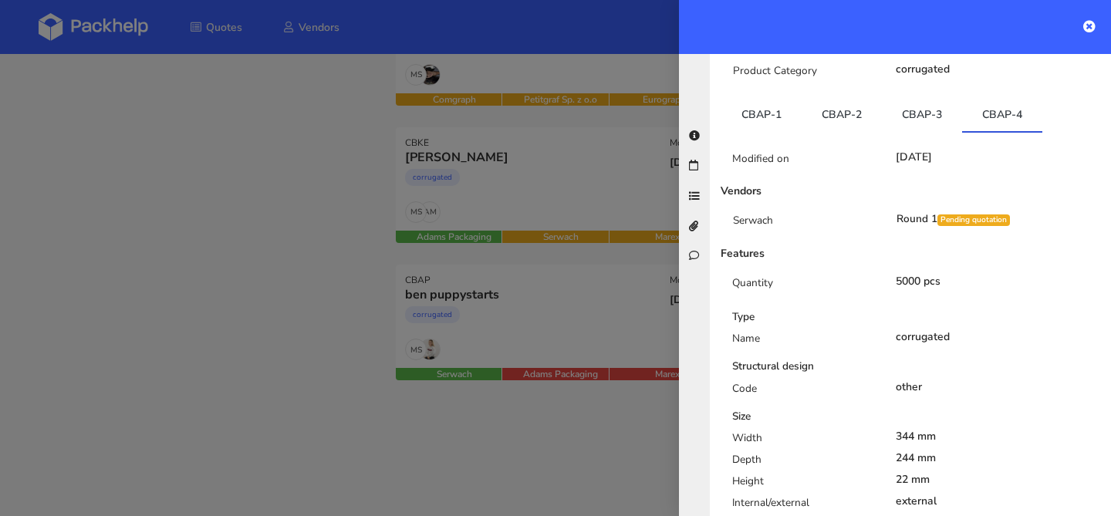
scroll to position [290, 0]
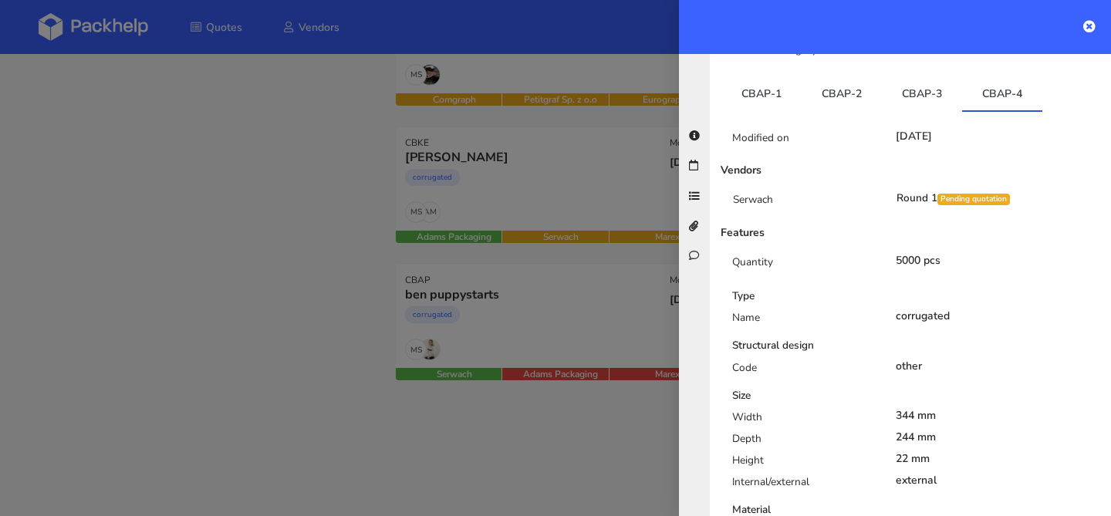
click at [295, 210] on div at bounding box center [555, 258] width 1111 height 516
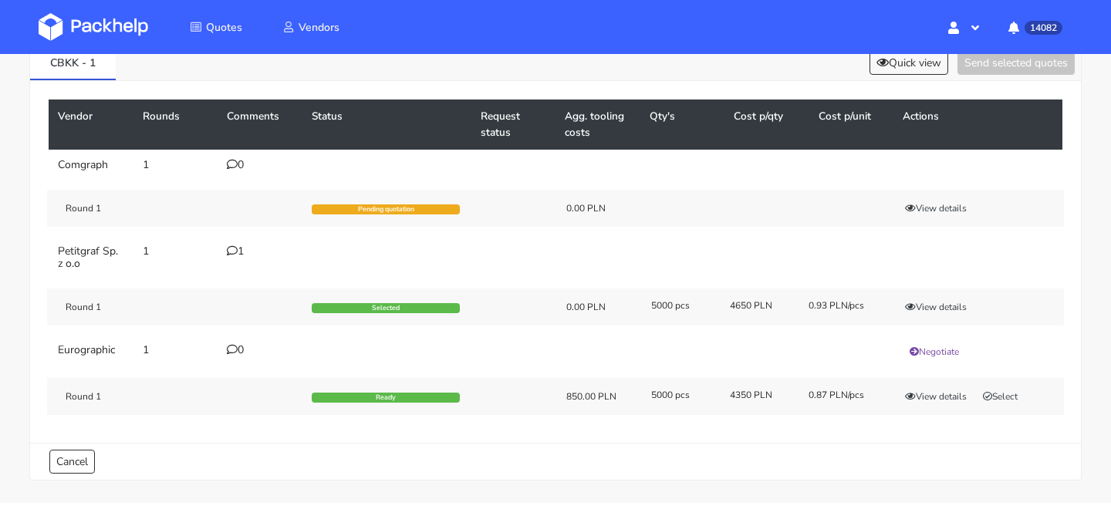
scroll to position [92, 0]
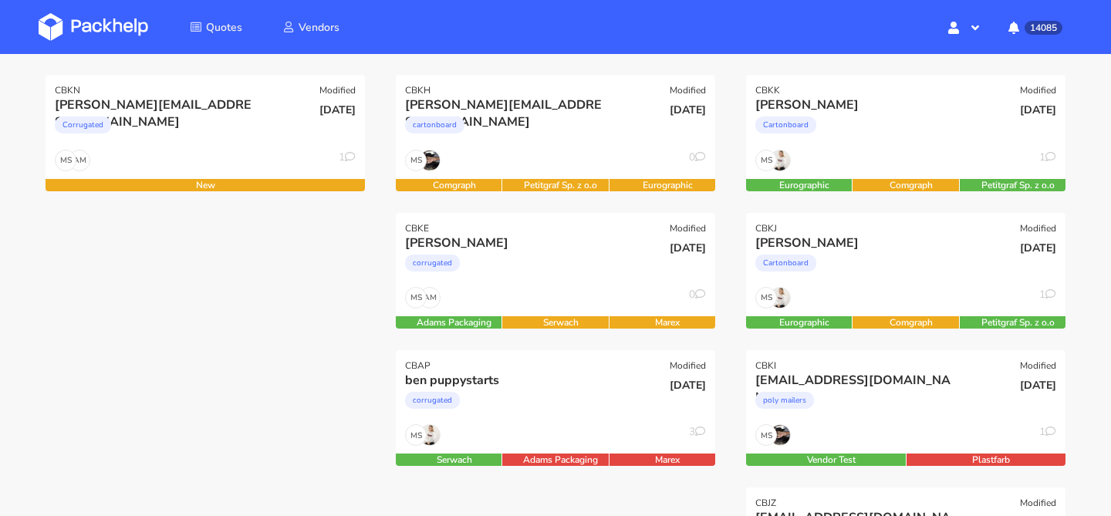
scroll to position [208, 0]
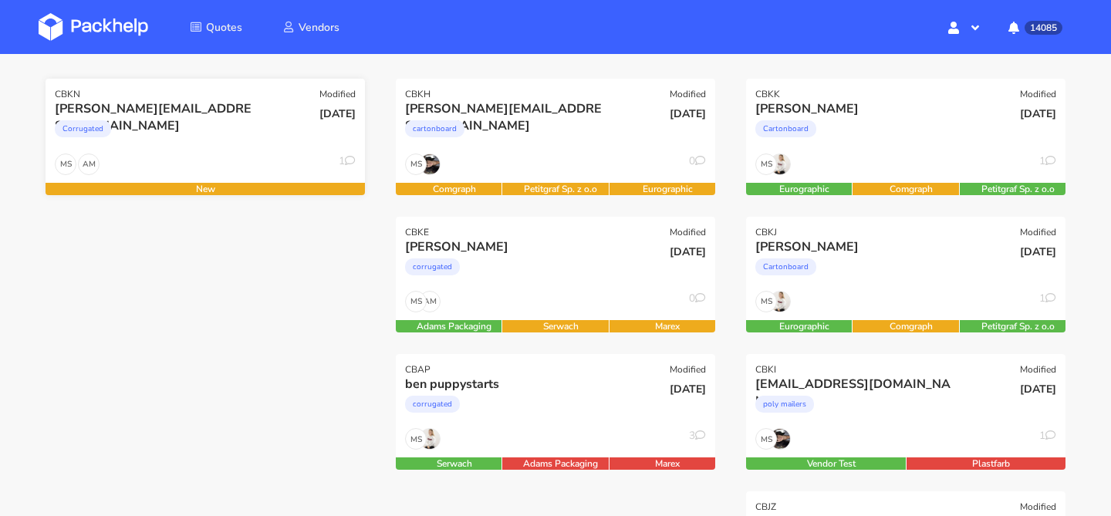
click at [218, 116] on div "[PERSON_NAME][EMAIL_ADDRESS][DOMAIN_NAME]" at bounding box center [157, 108] width 204 height 17
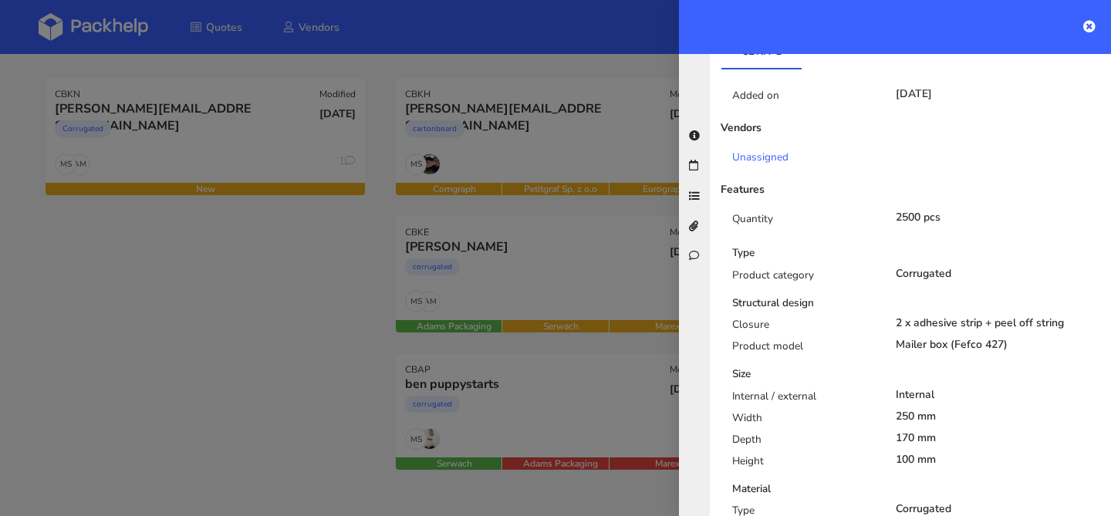
scroll to position [0, 0]
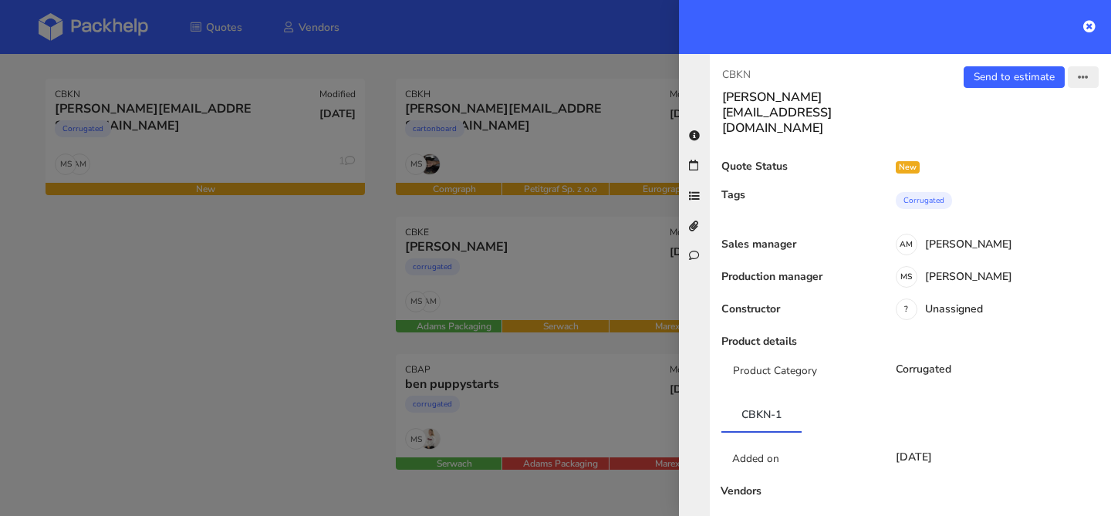
click at [1086, 79] on icon "button" at bounding box center [1082, 77] width 11 height 11
click at [1030, 135] on link "Edit quote" at bounding box center [1033, 137] width 136 height 25
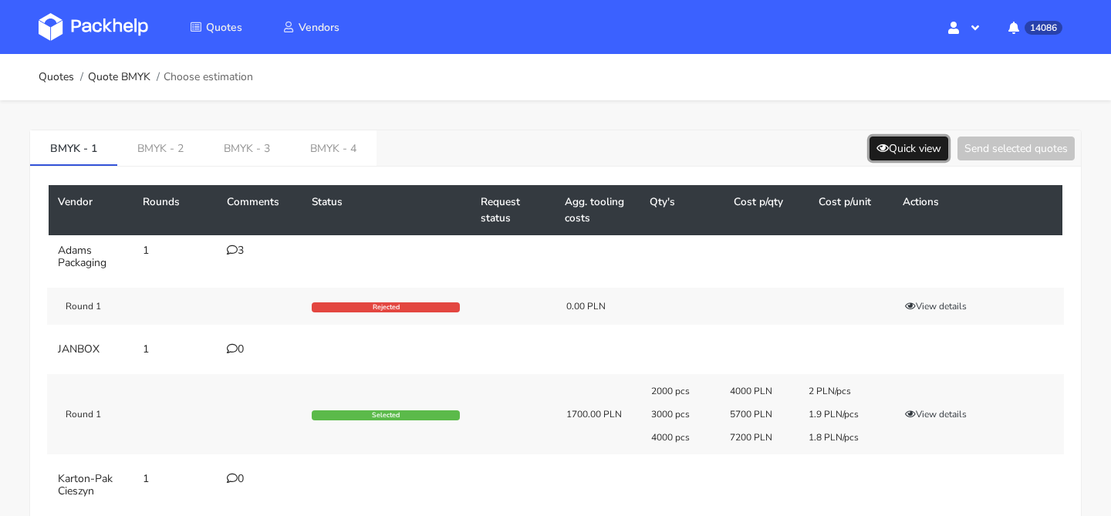
click at [876, 143] on icon at bounding box center [882, 148] width 12 height 11
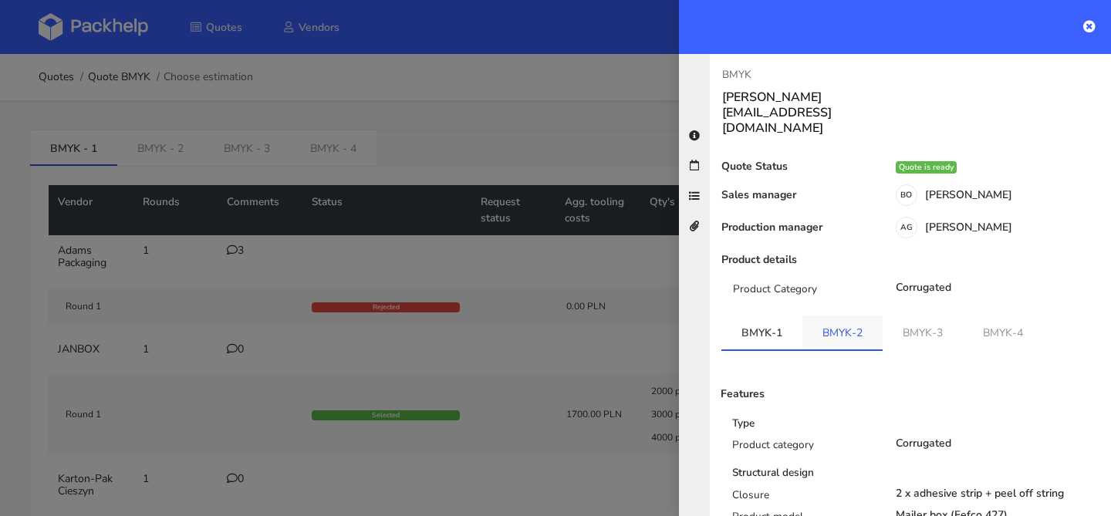
click at [834, 315] on link "BMYK-2" at bounding box center [842, 332] width 80 height 34
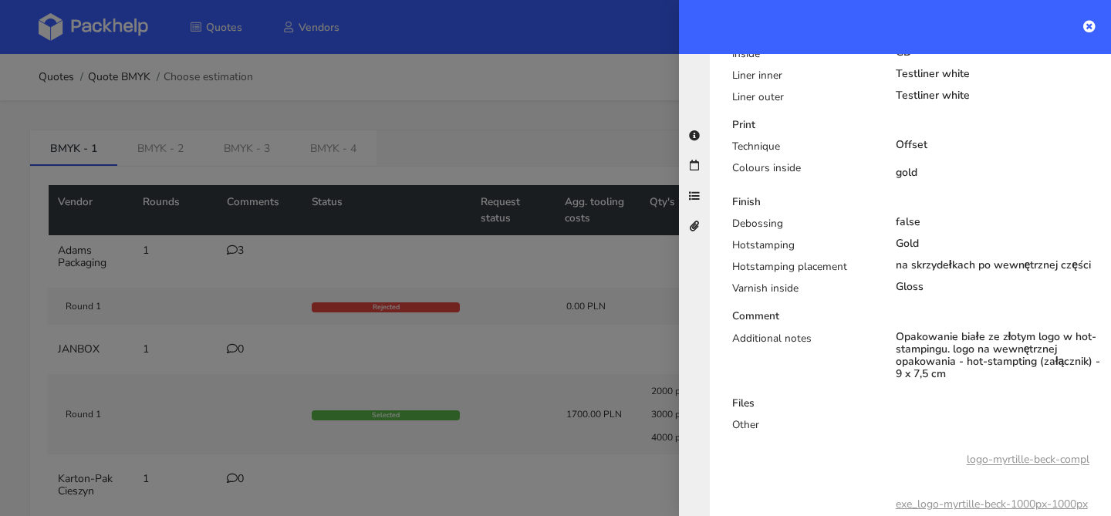
scroll to position [676, 0]
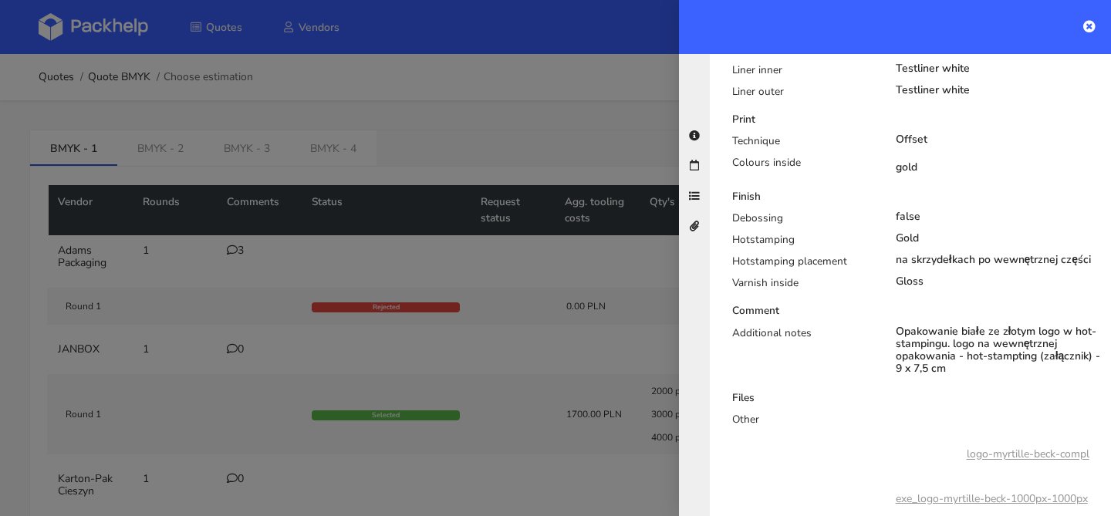
click at [520, 305] on div at bounding box center [555, 258] width 1111 height 516
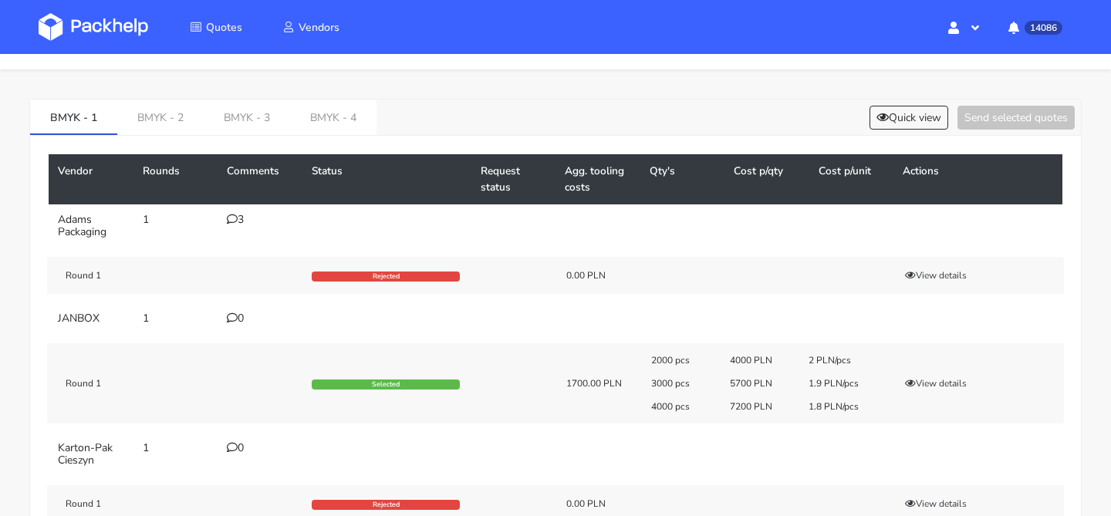
scroll to position [40, 0]
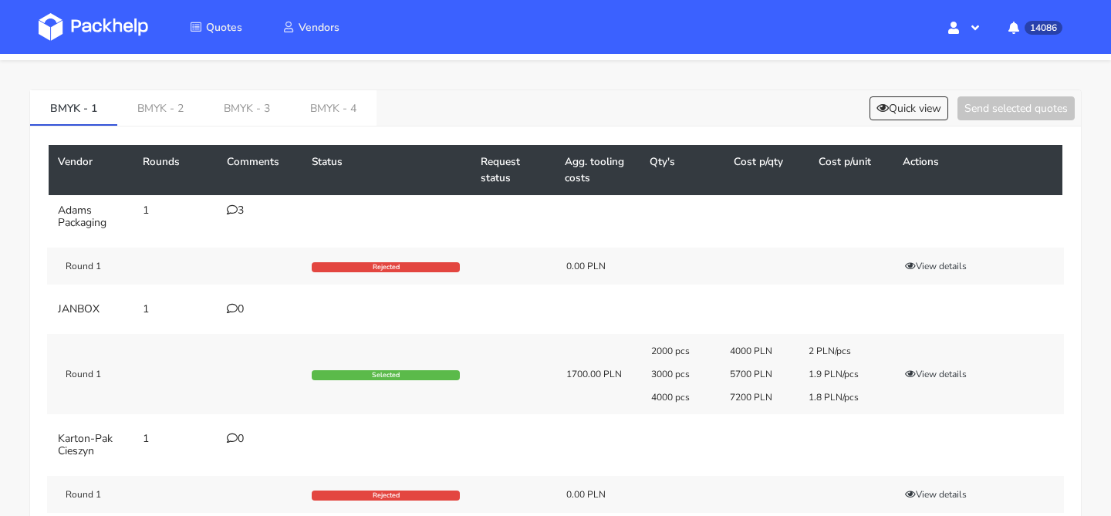
click at [241, 214] on div "3" at bounding box center [260, 210] width 66 height 12
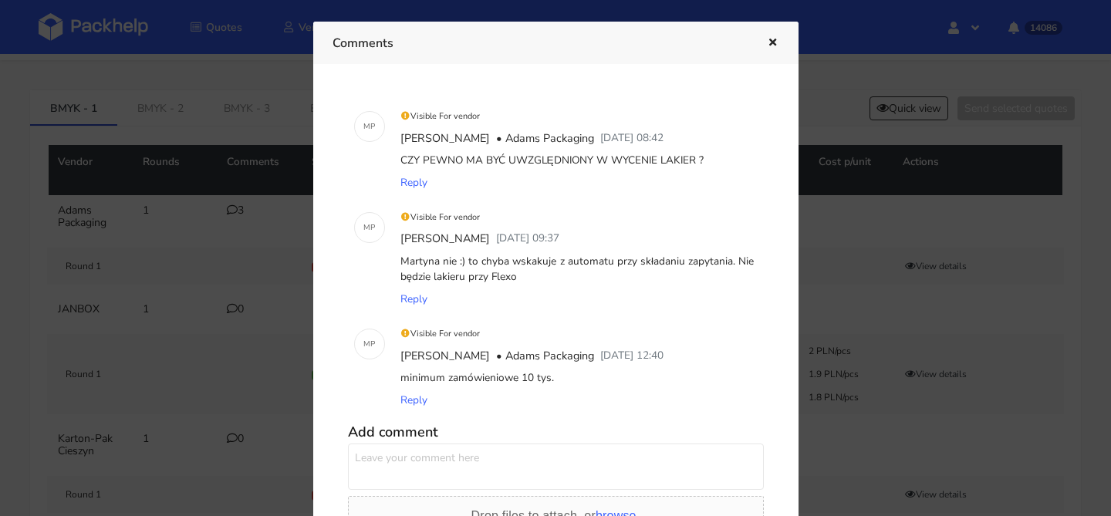
click at [766, 42] on icon "button" at bounding box center [772, 43] width 13 height 11
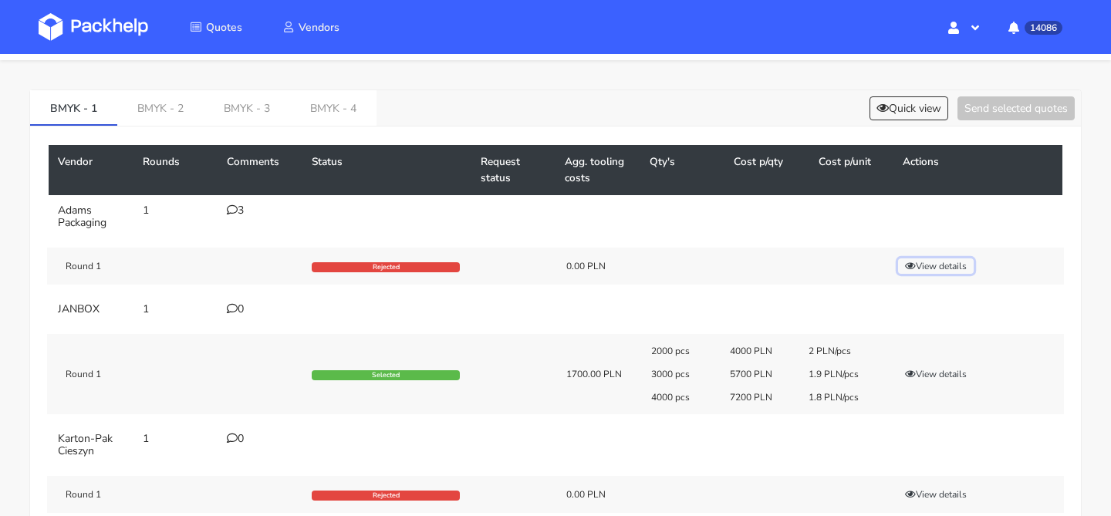
click at [929, 271] on button "View details" at bounding box center [936, 265] width 76 height 15
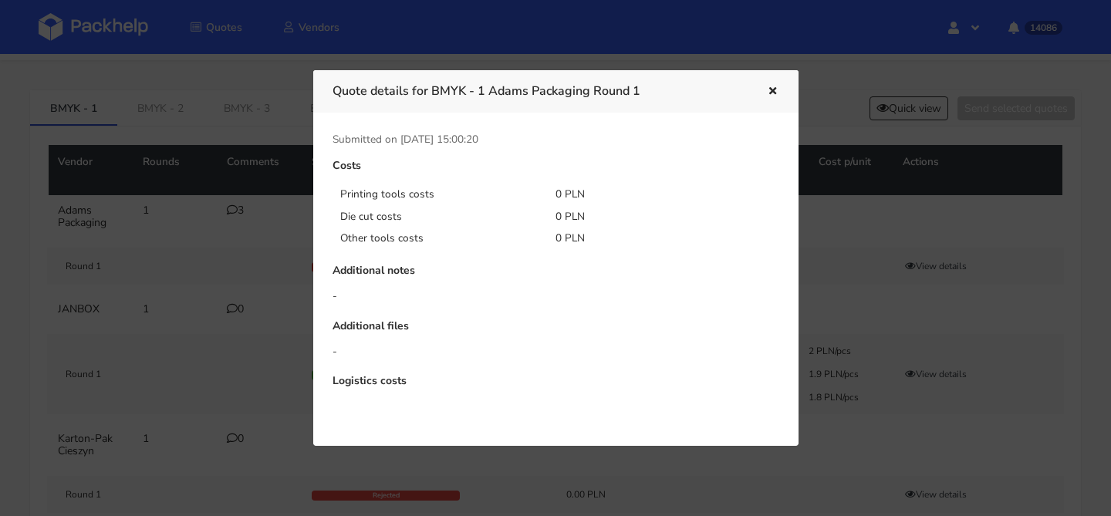
click at [766, 87] on icon "button" at bounding box center [772, 91] width 13 height 11
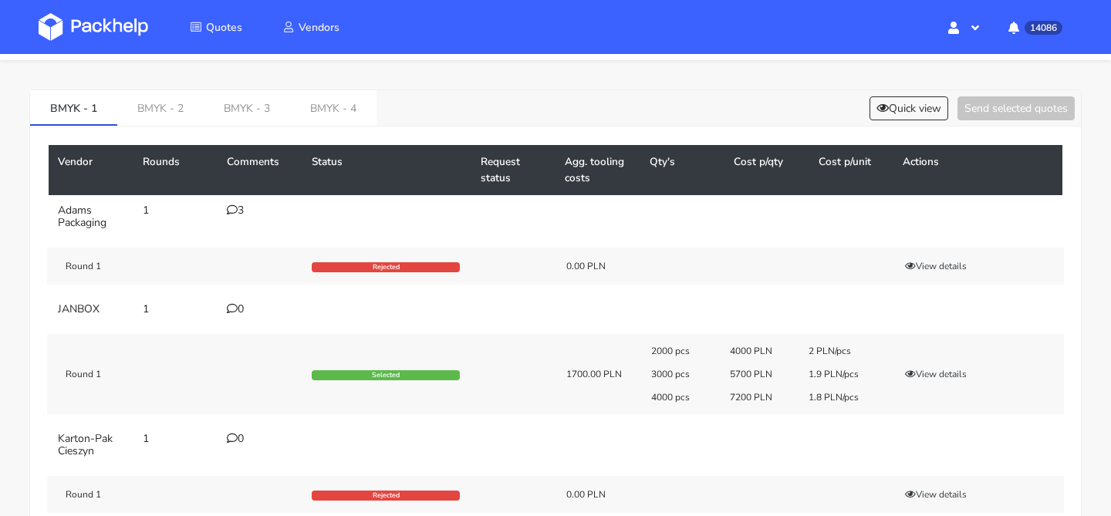
click at [241, 206] on div "3" at bounding box center [260, 210] width 66 height 12
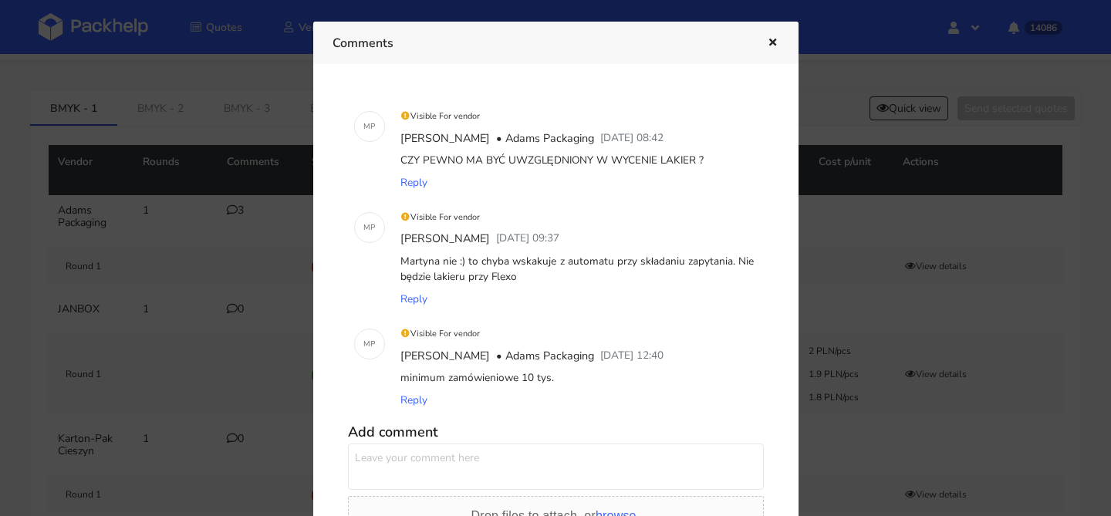
click at [769, 52] on button "button" at bounding box center [770, 43] width 17 height 20
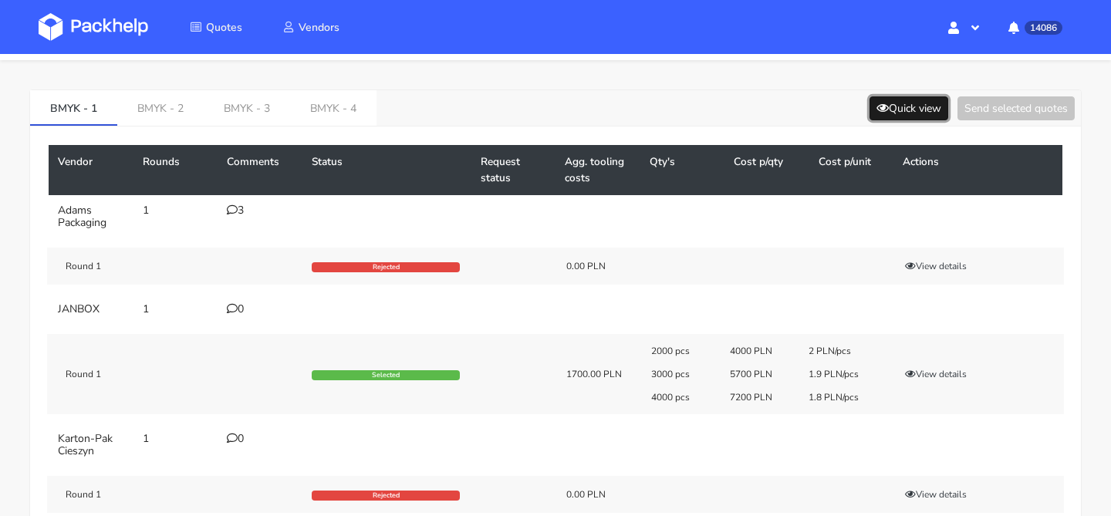
click at [869, 114] on button "Quick view" at bounding box center [908, 108] width 79 height 24
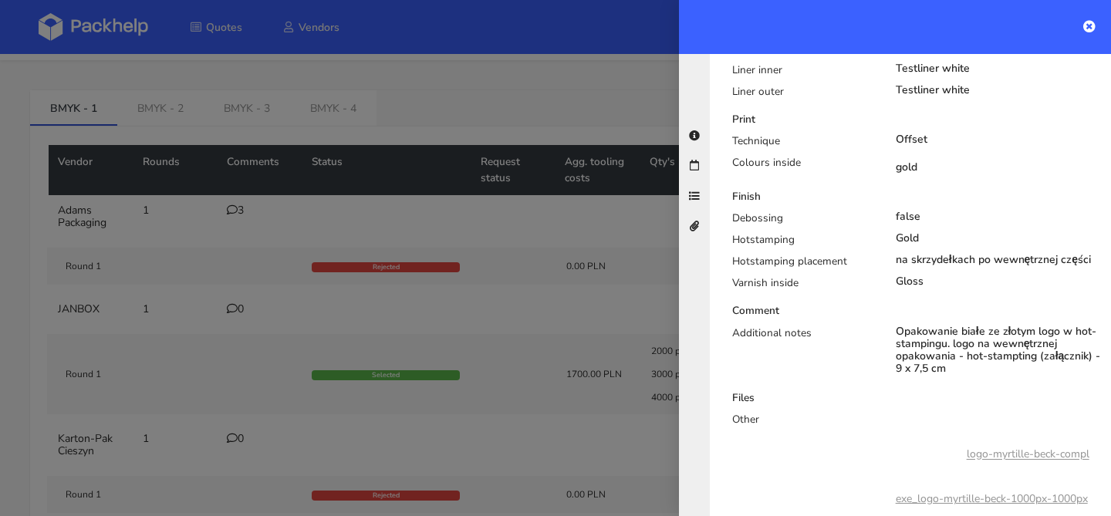
click at [526, 190] on div at bounding box center [555, 258] width 1111 height 516
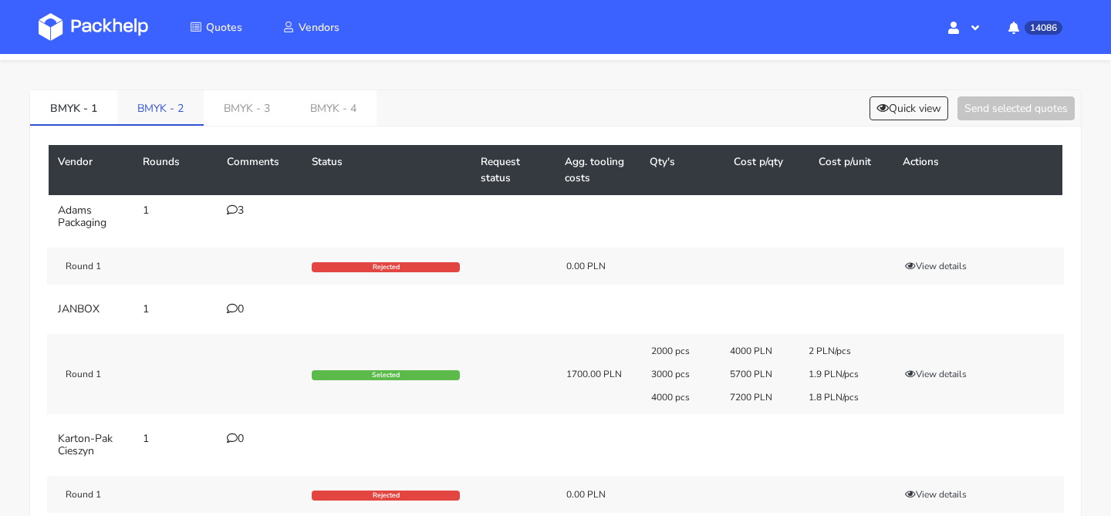
click at [146, 117] on link "BMYK - 2" at bounding box center [160, 107] width 86 height 34
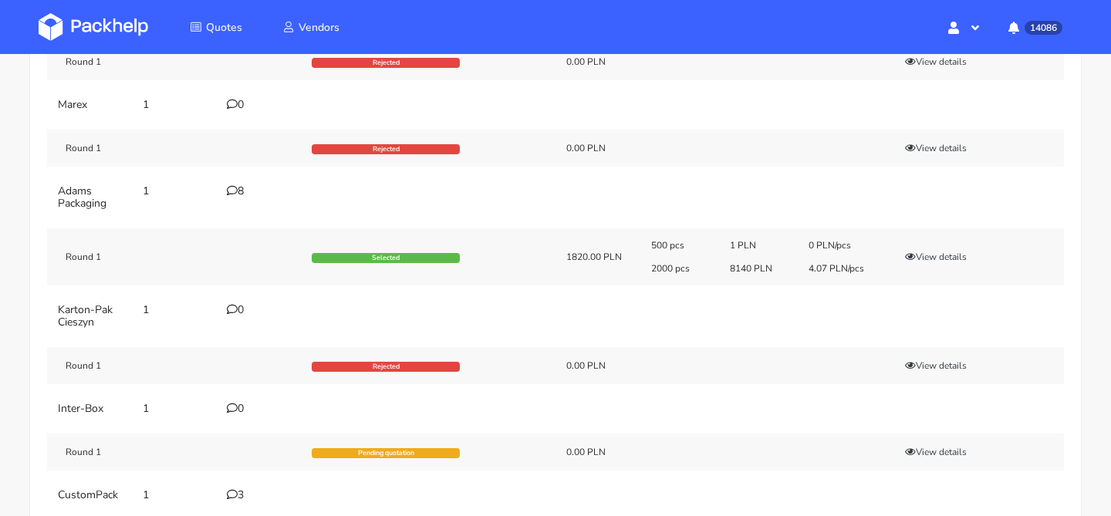
scroll to position [249, 0]
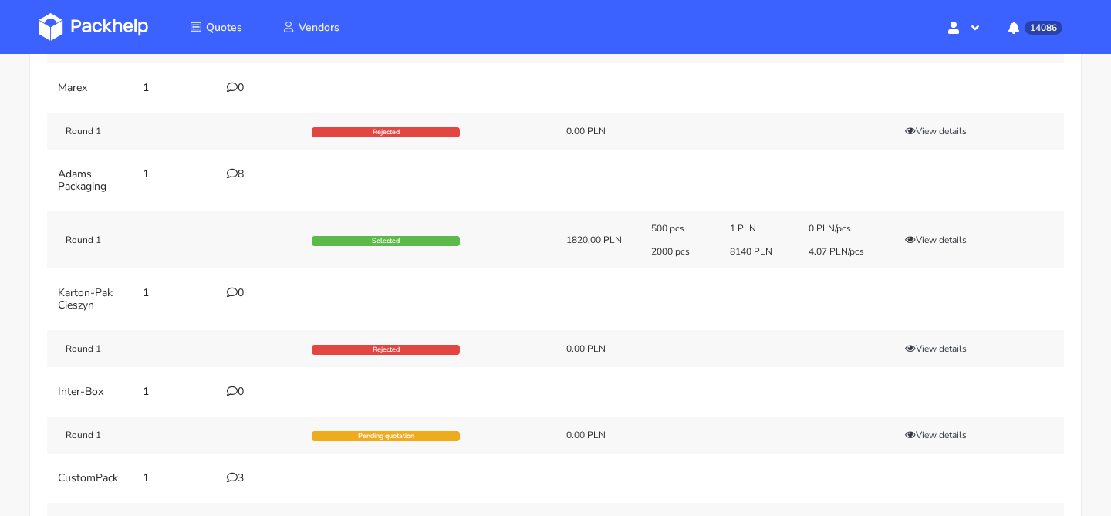
click at [228, 170] on icon at bounding box center [232, 173] width 11 height 11
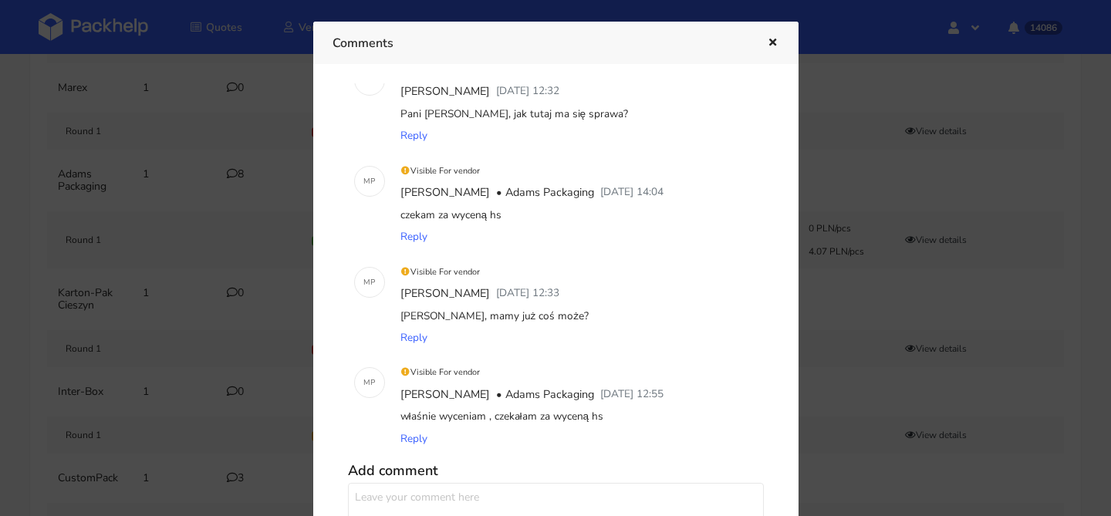
scroll to position [483, 0]
click at [770, 48] on button "button" at bounding box center [770, 43] width 17 height 20
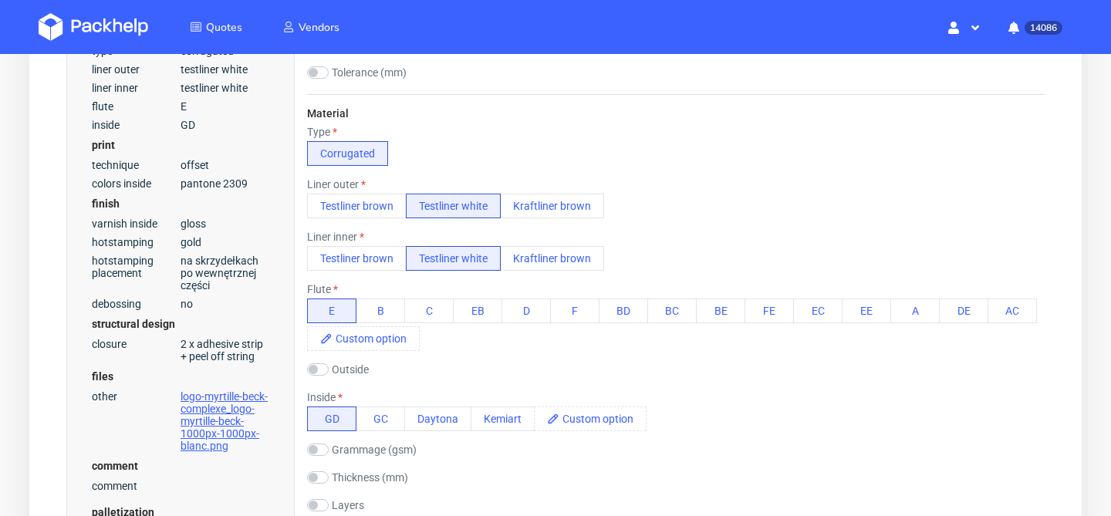
scroll to position [521, 0]
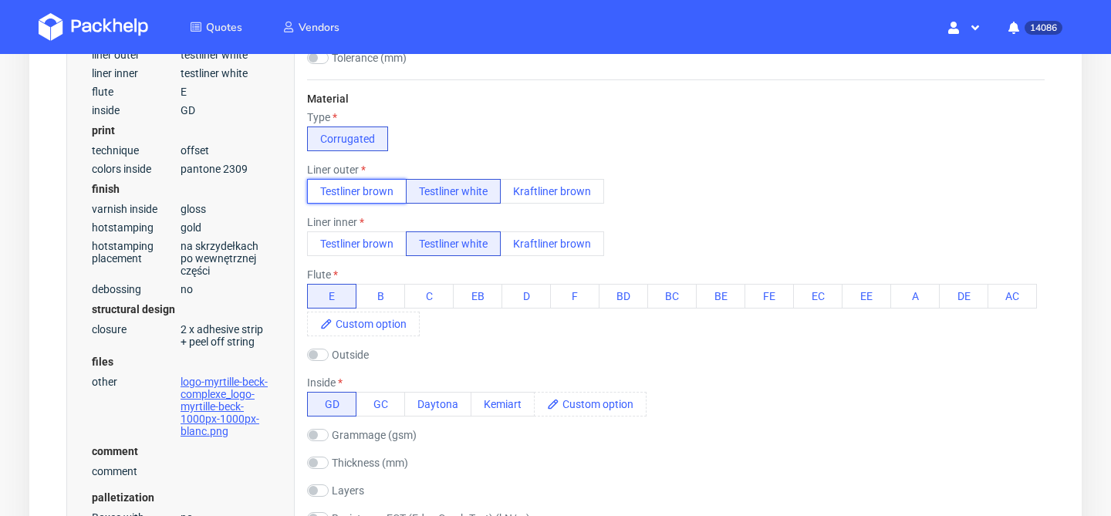
click at [384, 192] on button "Testliner brown" at bounding box center [356, 191] width 99 height 25
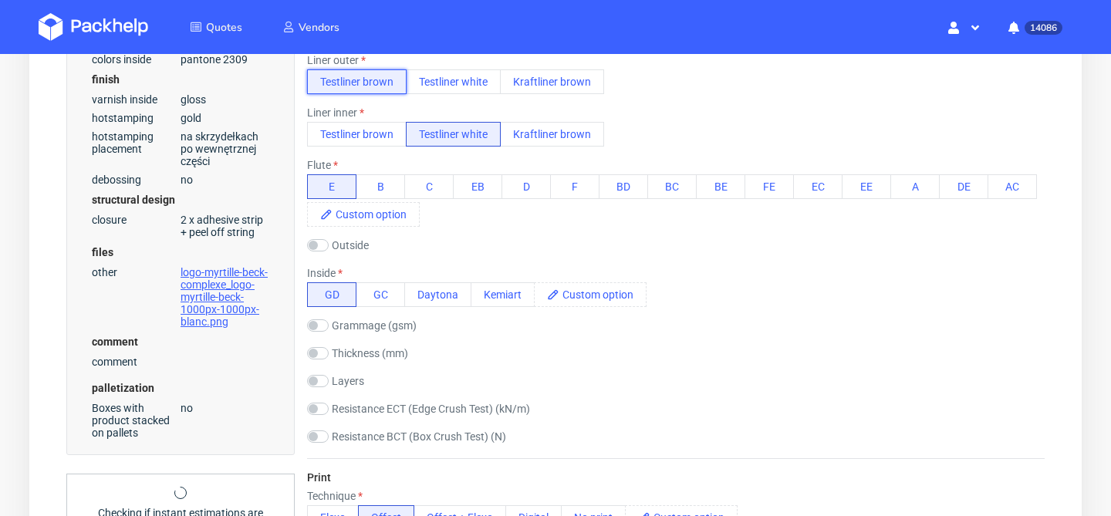
scroll to position [632, 0]
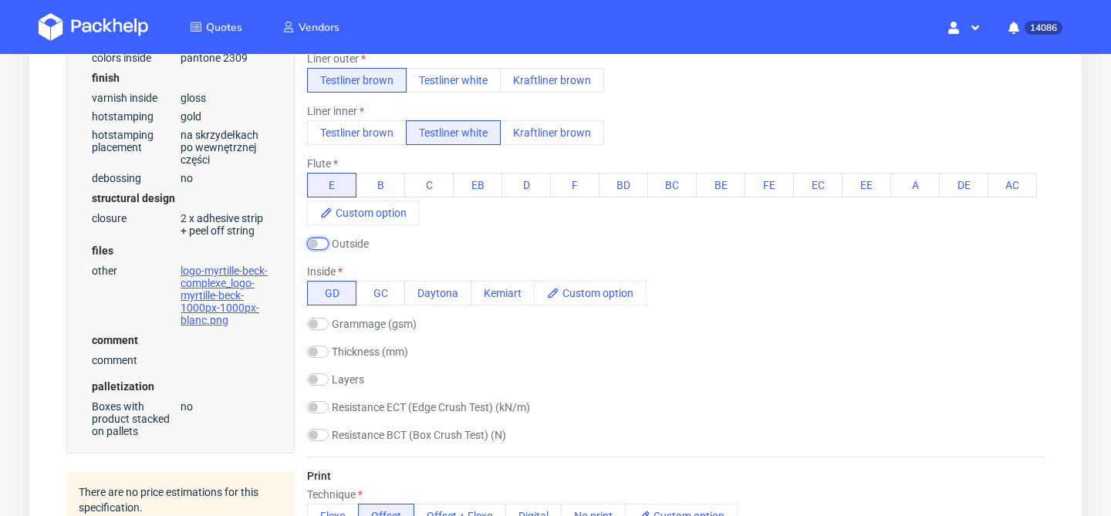
click at [320, 246] on input "checkbox" at bounding box center [318, 244] width 22 height 12
checkbox input "true"
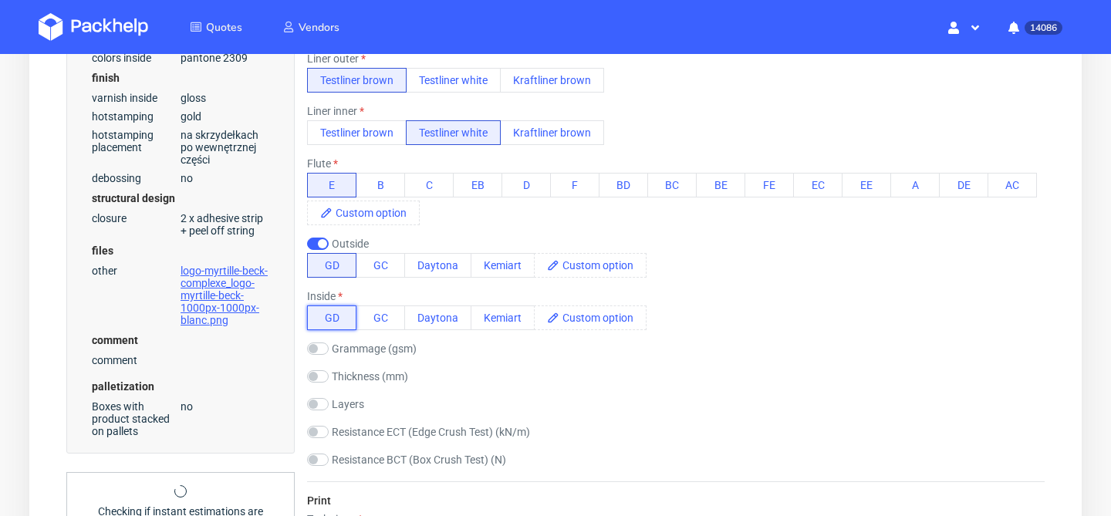
click at [329, 315] on button "GD" at bounding box center [331, 317] width 49 height 25
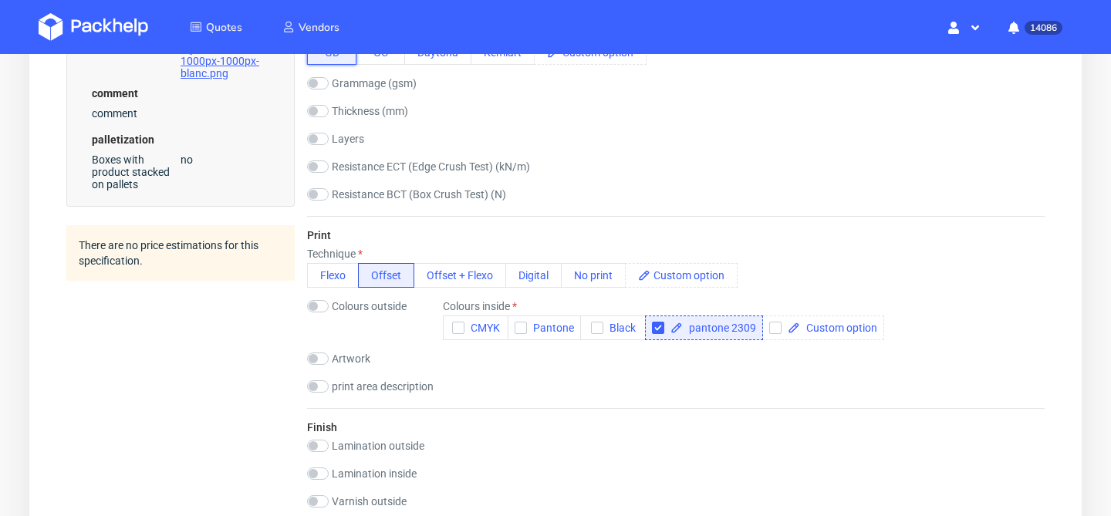
scroll to position [900, 0]
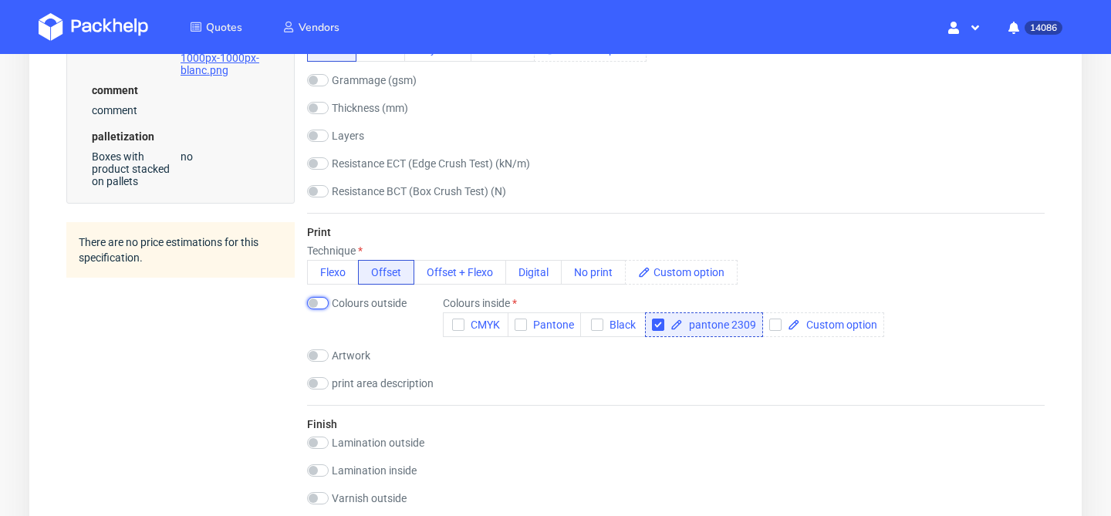
click at [320, 303] on input "checkbox" at bounding box center [318, 303] width 22 height 12
checkbox input "true"
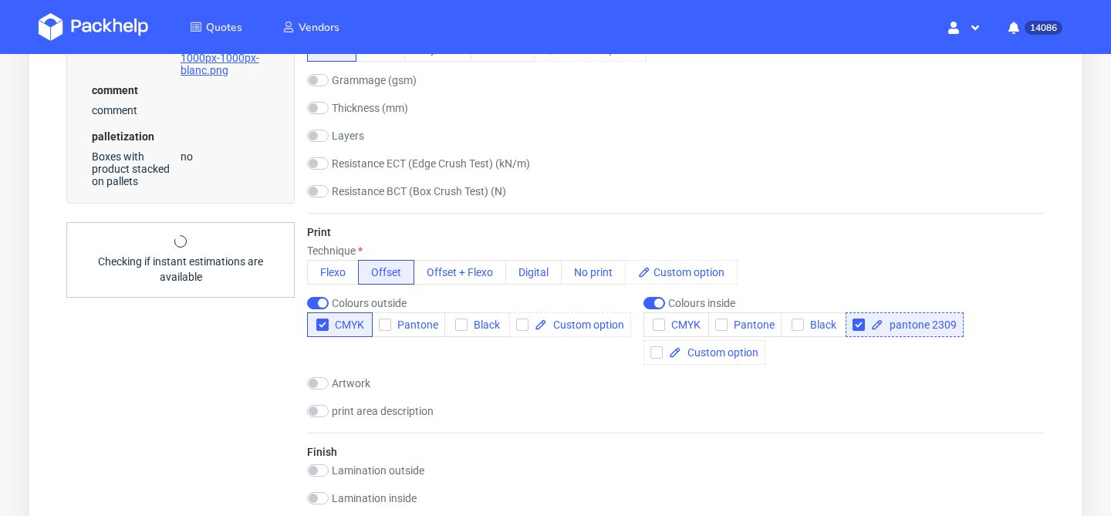
click at [918, 324] on span "pantone 2309" at bounding box center [919, 324] width 73 height 11
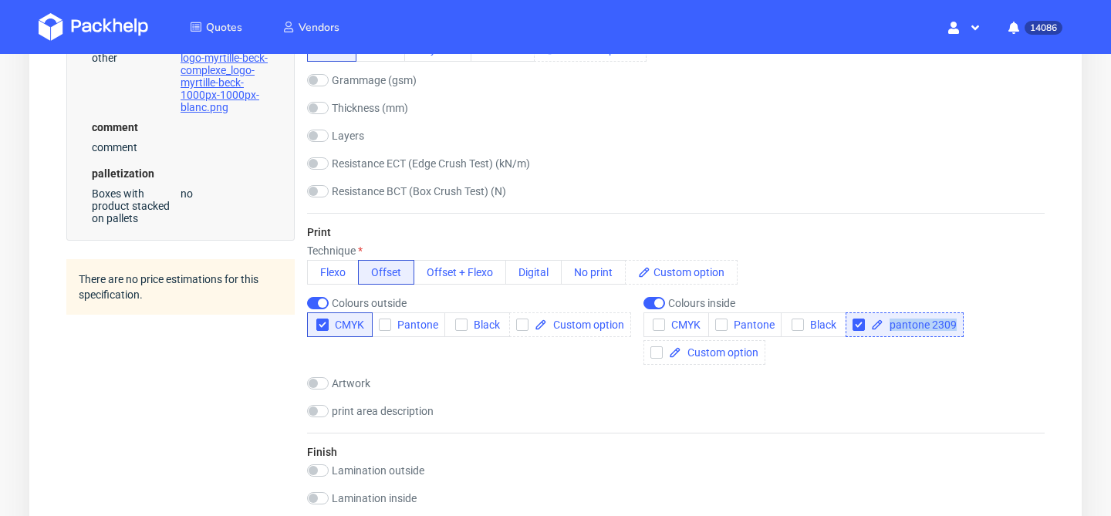
copy span "pantone 2309"
click at [591, 329] on span at bounding box center [585, 324] width 77 height 11
paste span
click at [362, 356] on div "Colours outside CMYK Pantone Black pantone 2309" at bounding box center [467, 331] width 320 height 68
checkbox input "true"
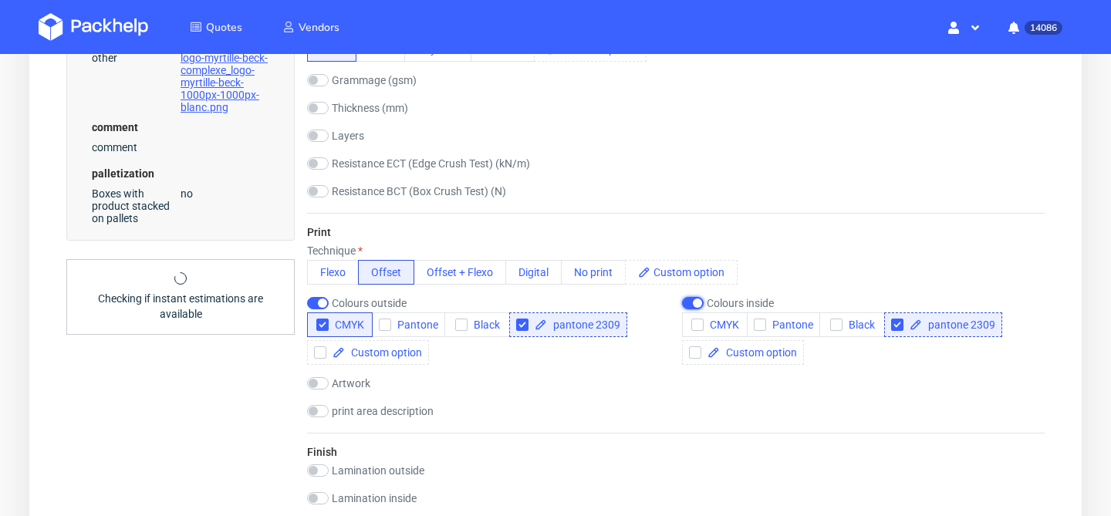
click at [689, 300] on input "checkbox" at bounding box center [693, 303] width 22 height 12
checkbox input "false"
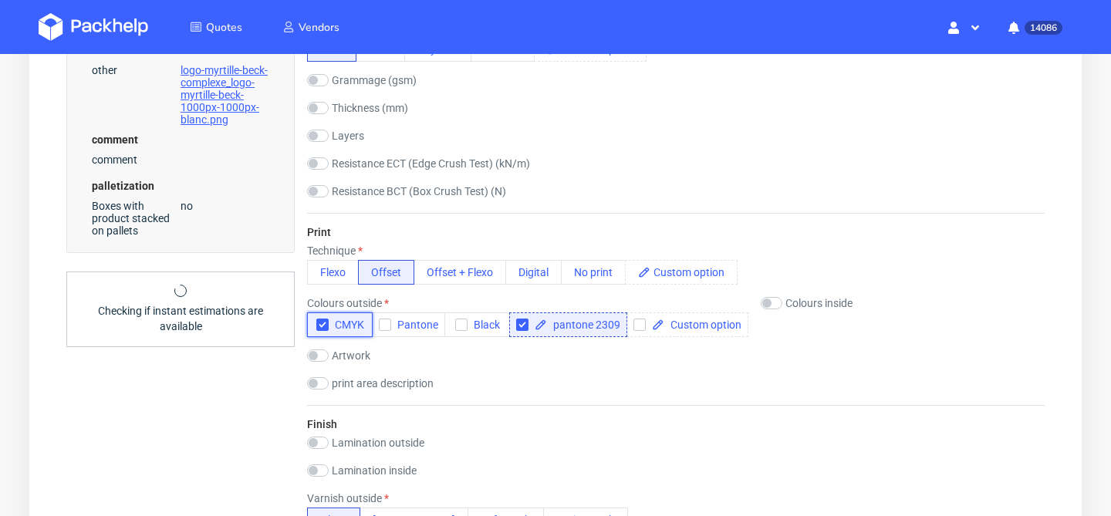
click at [340, 325] on span "CMYK" at bounding box center [346, 325] width 35 height 12
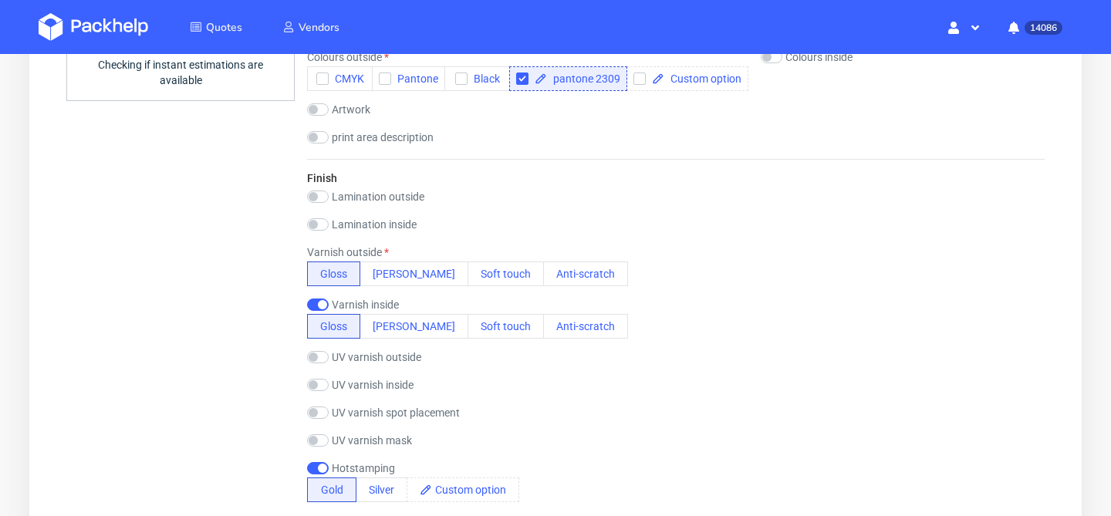
scroll to position [1153, 0]
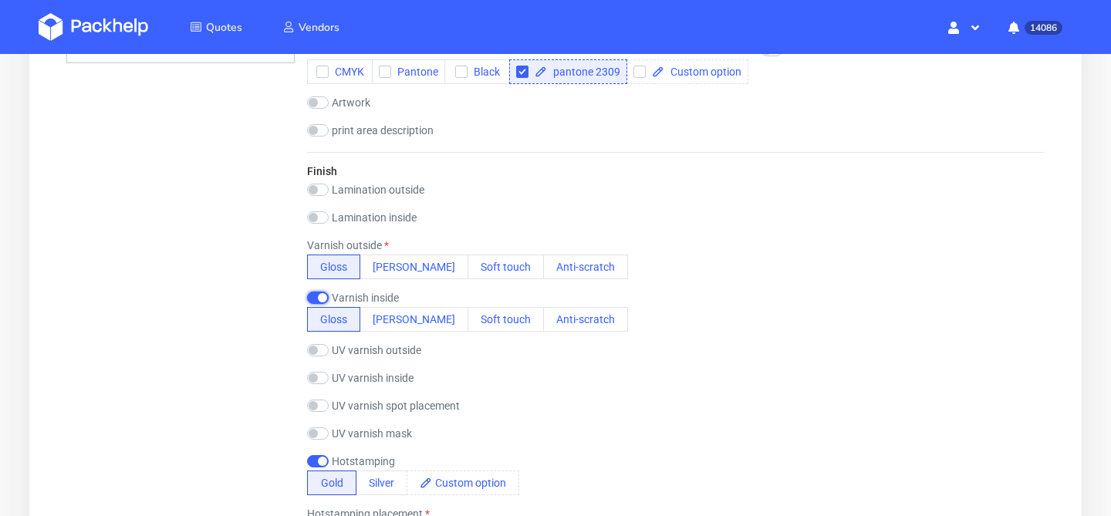
click at [322, 296] on input "checkbox" at bounding box center [318, 298] width 22 height 12
checkbox input "false"
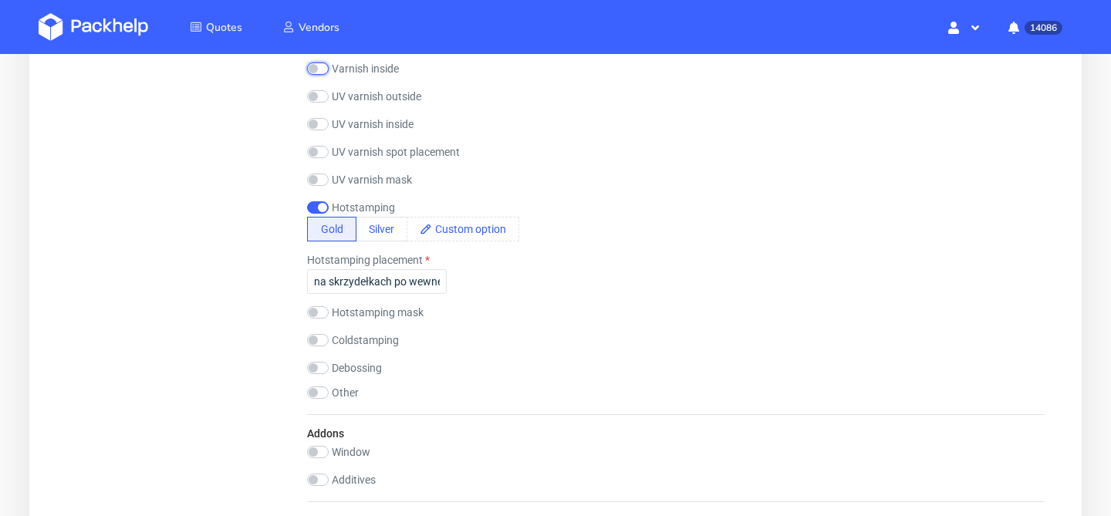
scroll to position [1414, 0]
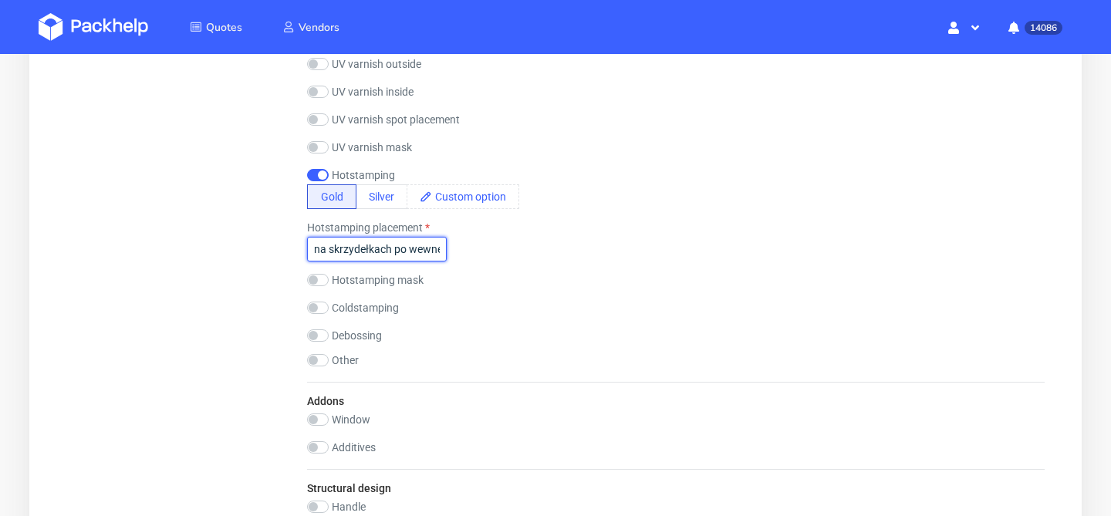
click at [403, 238] on input "na skrzydełkach po wewnętrznej części" at bounding box center [377, 249] width 140 height 25
click at [360, 251] on input "na skrzydełkach po wewnętrznej części" at bounding box center [377, 249] width 140 height 25
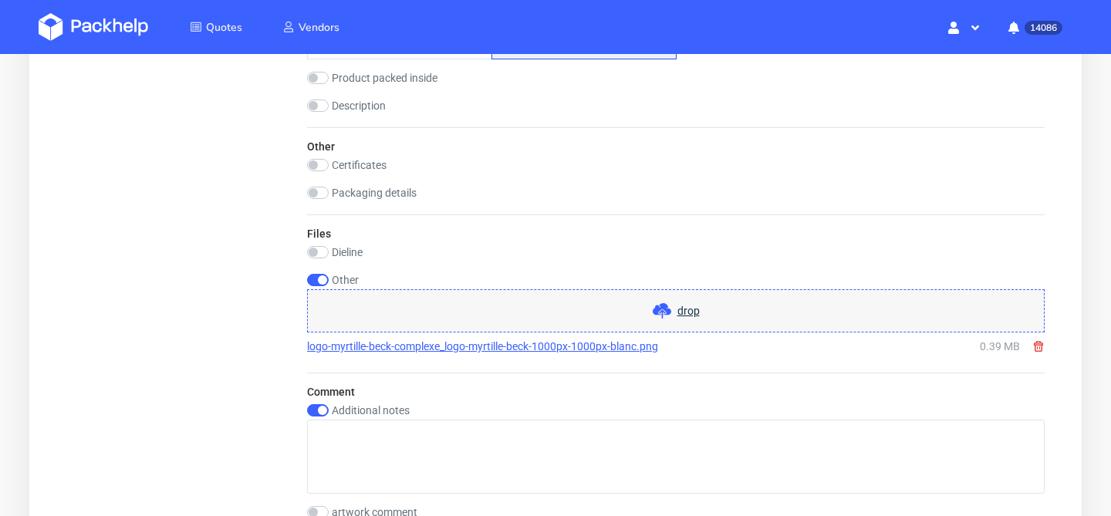
scroll to position [1927, 0]
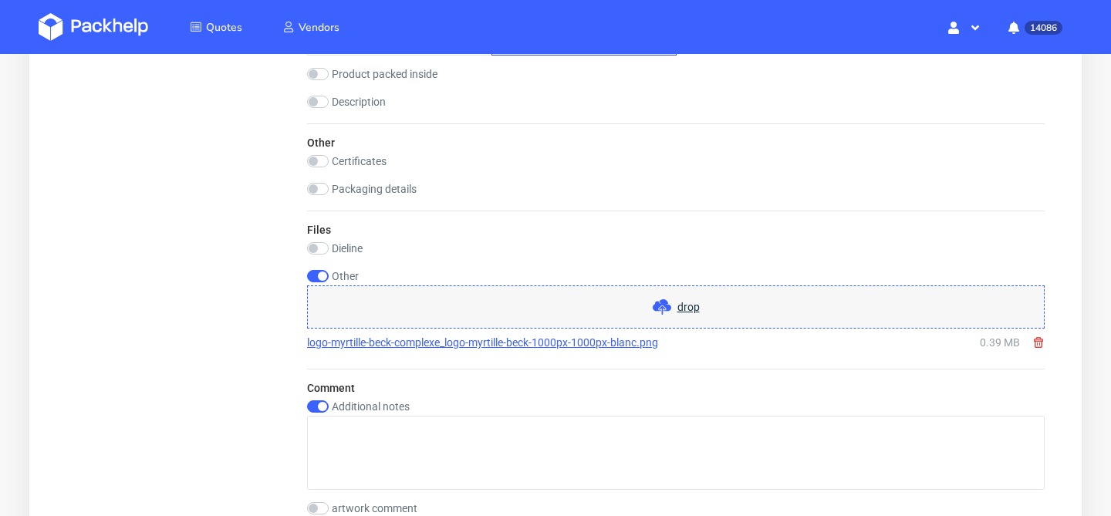
type input "logo na środku"
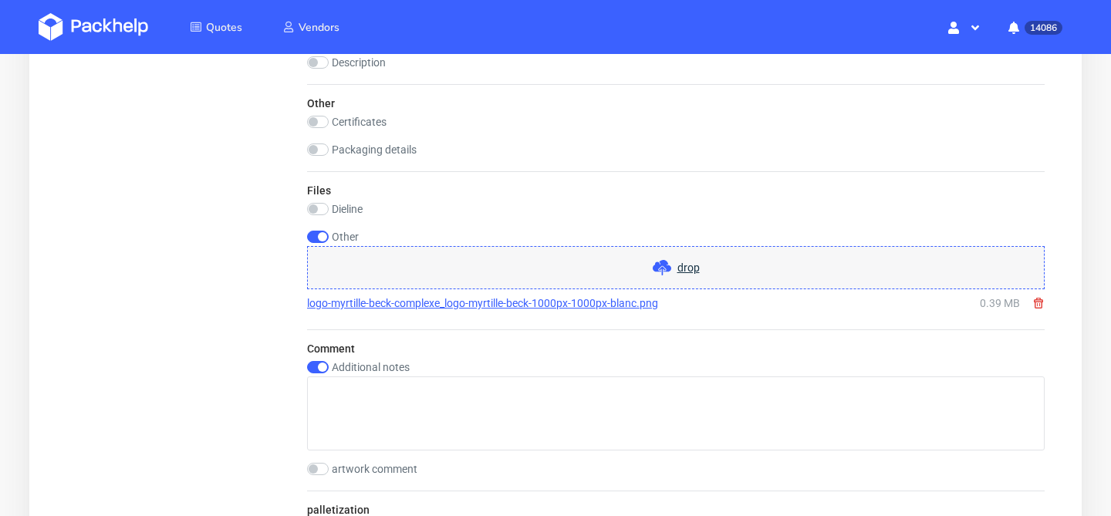
scroll to position [1968, 0]
click at [397, 306] on link "logo-myrtille-beck-complexe_logo-myrtille-beck-1000px-1000px-blanc.png" at bounding box center [482, 301] width 351 height 15
click at [687, 263] on span "drop" at bounding box center [688, 265] width 22 height 15
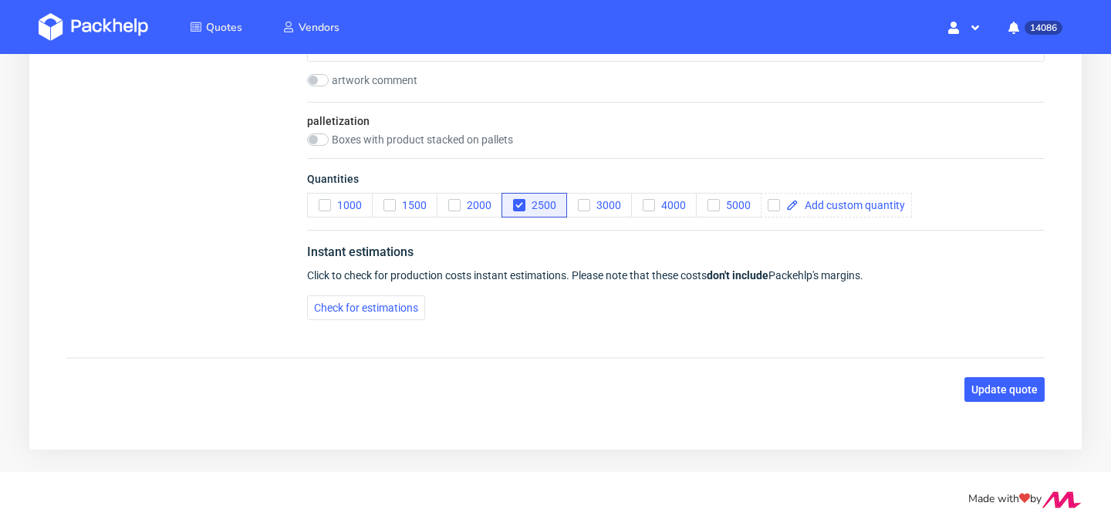
scroll to position [2394, 0]
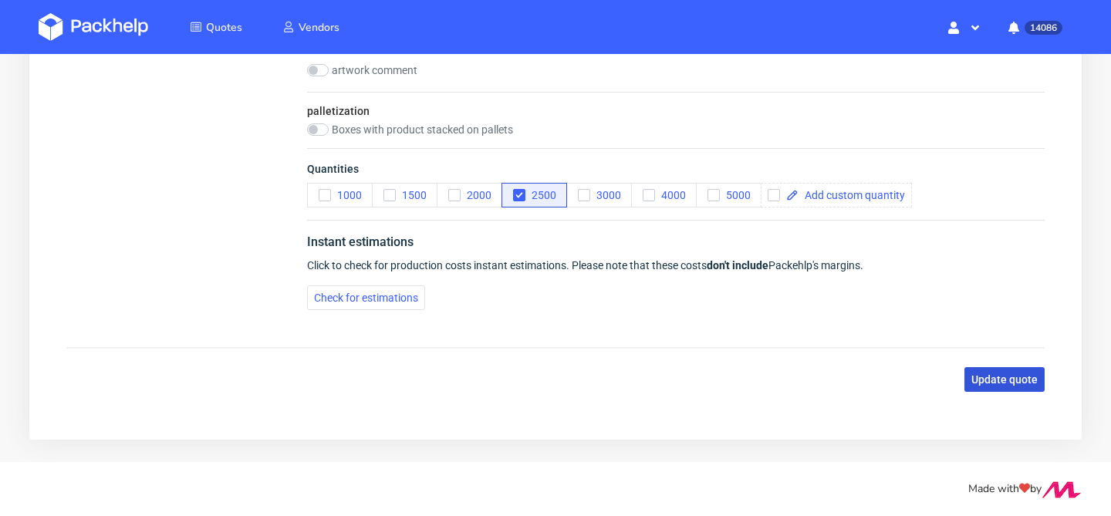
click at [1013, 370] on button "Update quote" at bounding box center [1004, 379] width 80 height 25
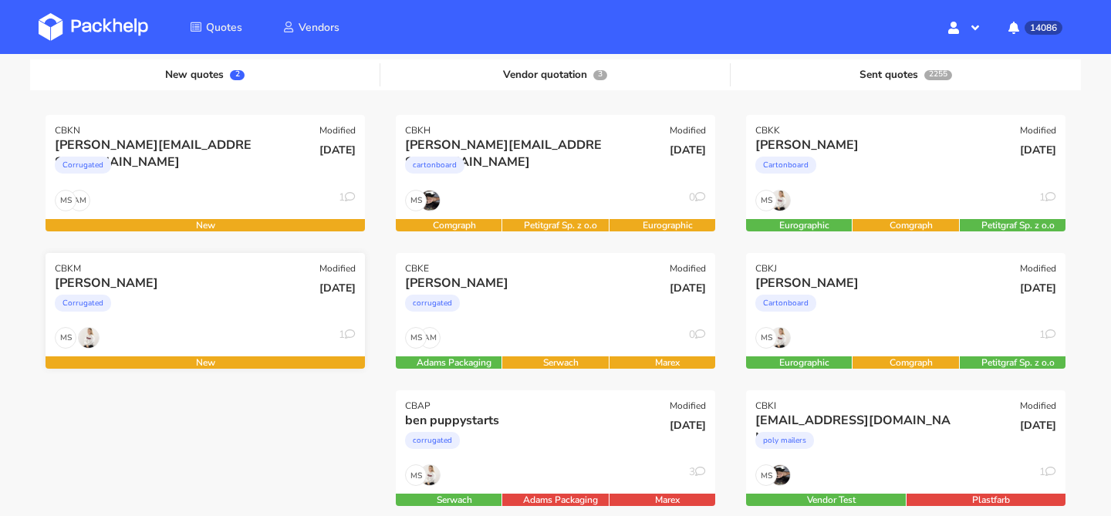
scroll to position [178, 0]
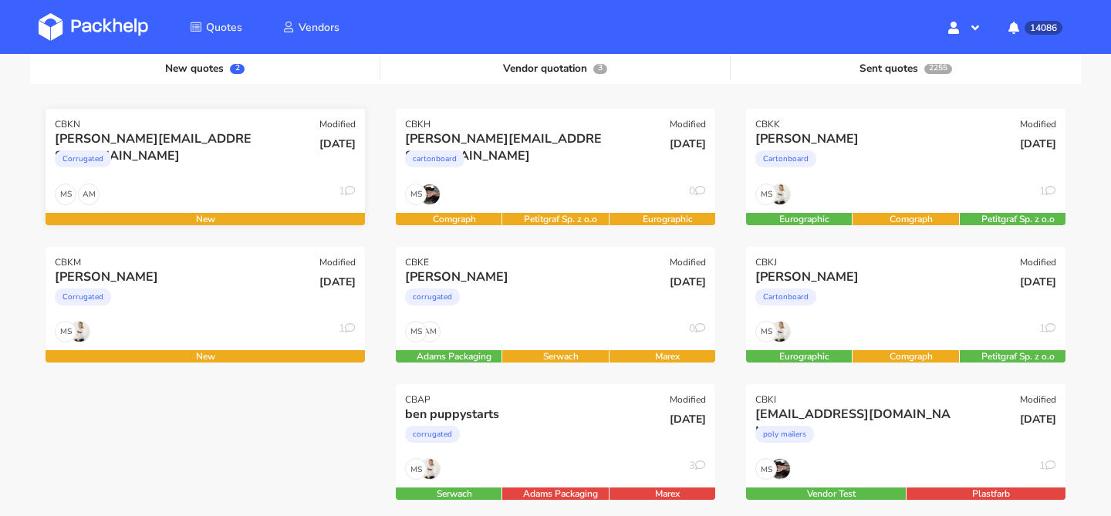
click at [201, 164] on div "Corrugated" at bounding box center [157, 162] width 204 height 31
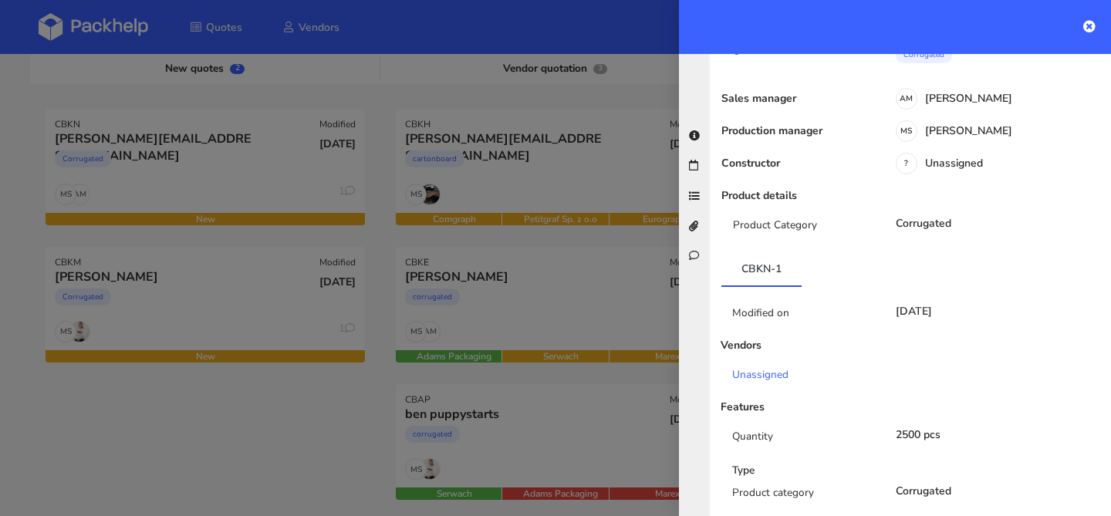
scroll to position [0, 0]
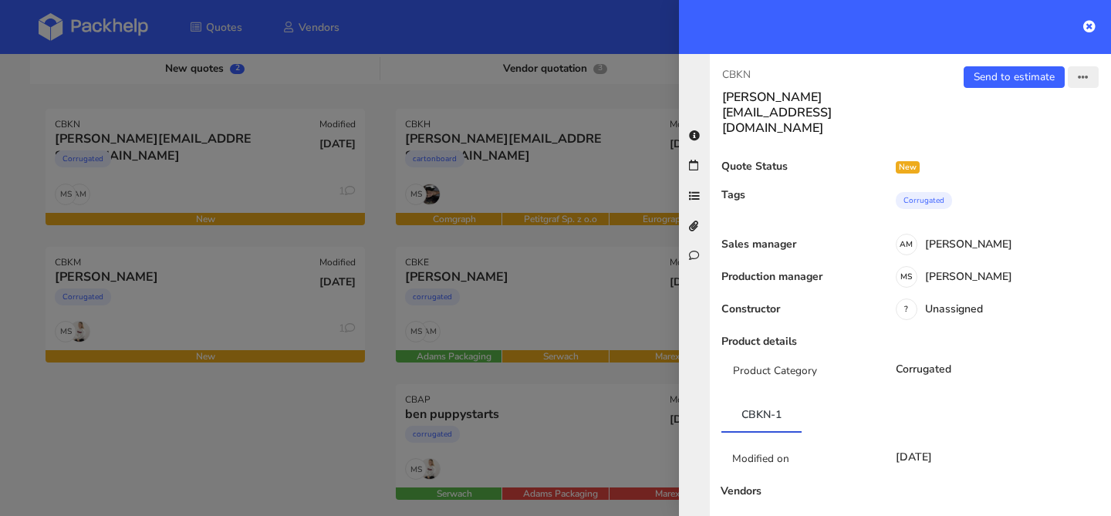
click at [1080, 79] on icon "button" at bounding box center [1082, 77] width 11 height 11
click at [1018, 135] on link "Edit quote" at bounding box center [1033, 137] width 136 height 25
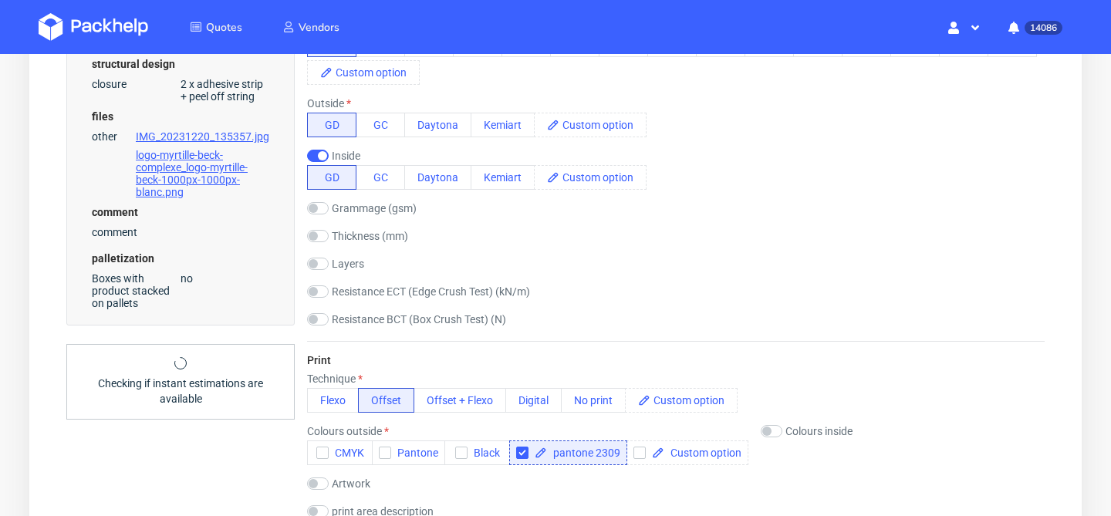
scroll to position [765, 0]
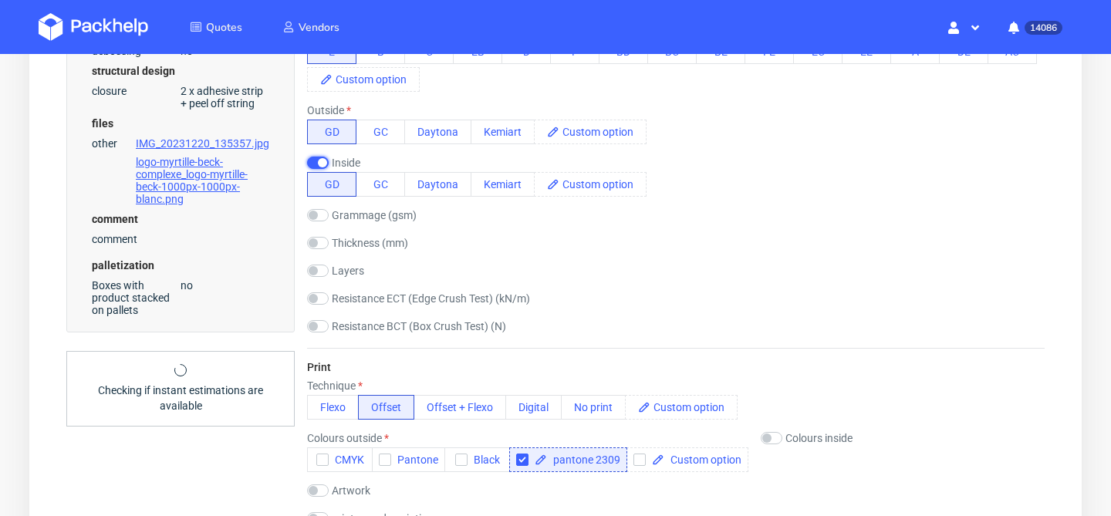
click at [322, 166] on input "checkbox" at bounding box center [318, 163] width 22 height 12
checkbox input "false"
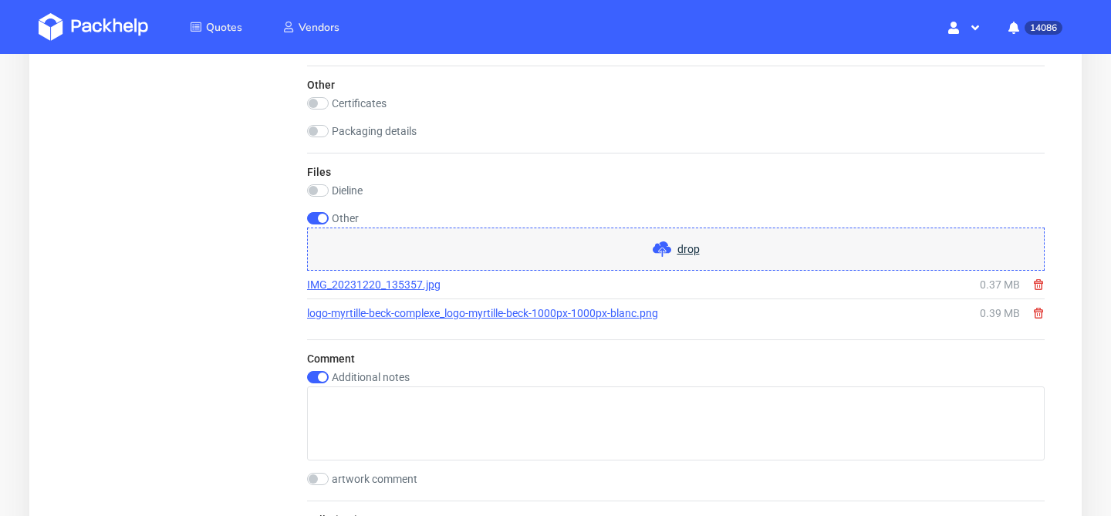
scroll to position [2369, 0]
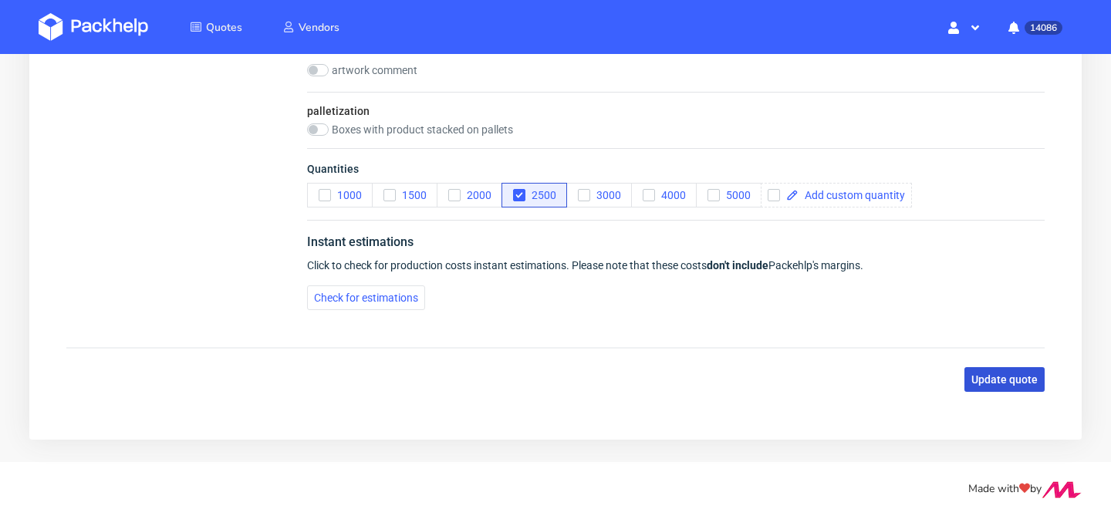
click at [977, 374] on span "Update quote" at bounding box center [1004, 379] width 66 height 11
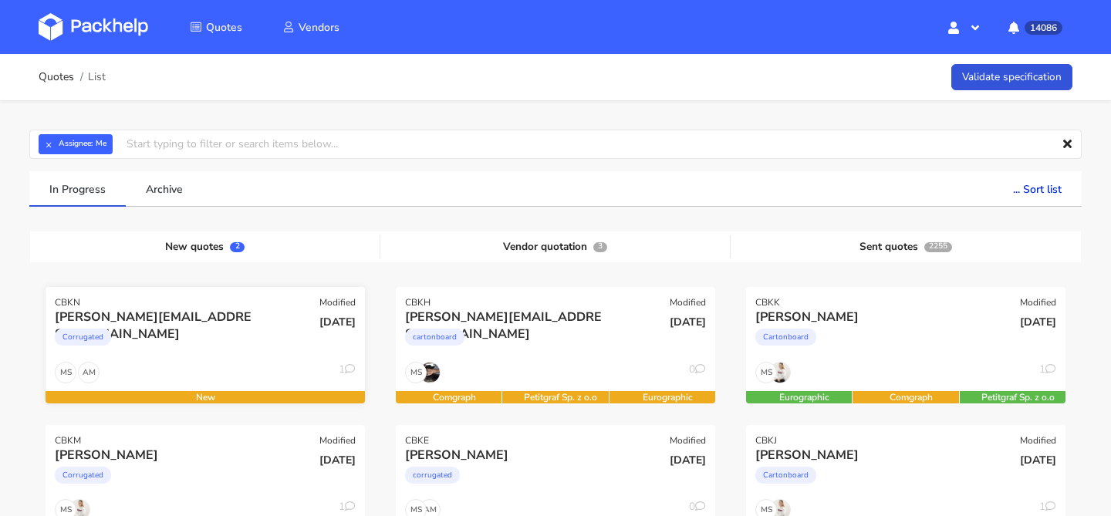
click at [177, 353] on div "Corrugated" at bounding box center [157, 340] width 204 height 31
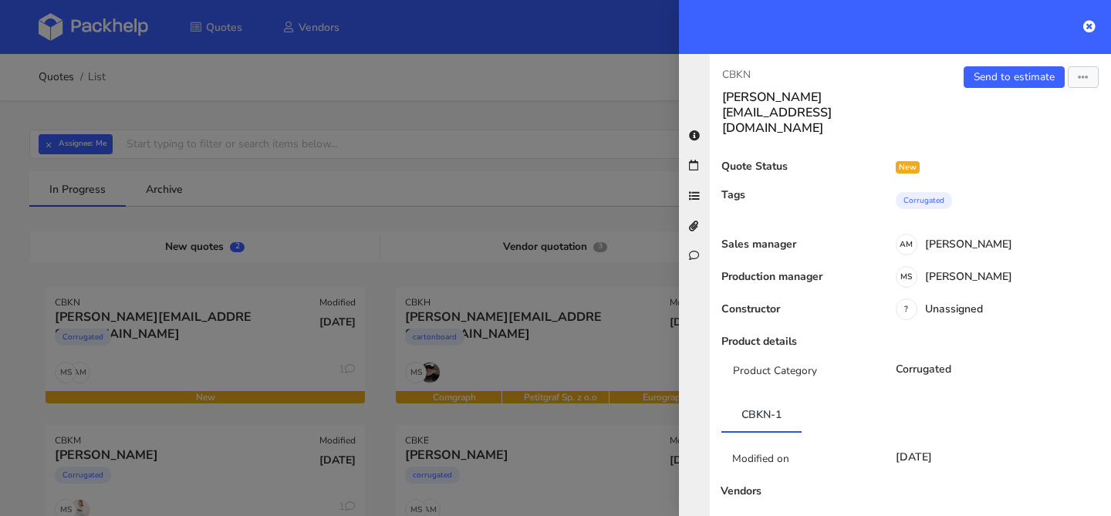
click at [1007, 62] on div "CBKN juliette.p@myrtillebeck.com Send to estimate View quote Edit quote Missing…" at bounding box center [910, 285] width 401 height 462
click at [996, 76] on link "Send to estimate" at bounding box center [1013, 77] width 101 height 22
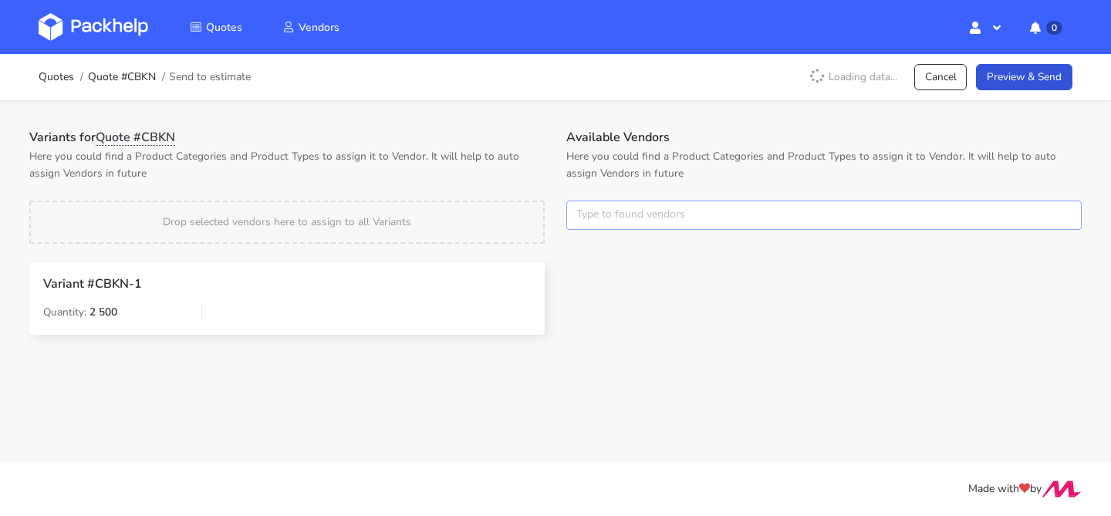
click at [602, 210] on input "text" at bounding box center [823, 215] width 515 height 29
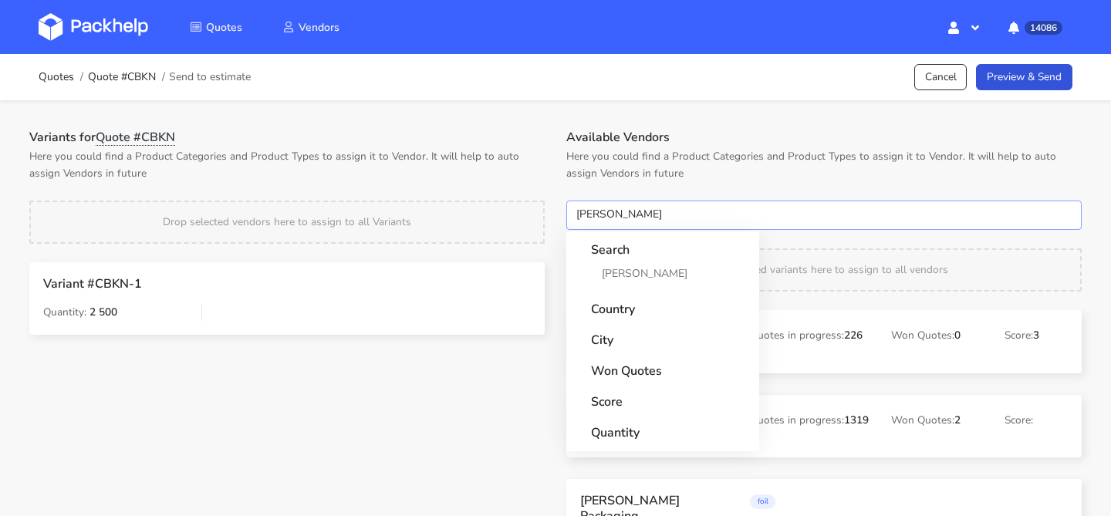
type input "[PERSON_NAME]"
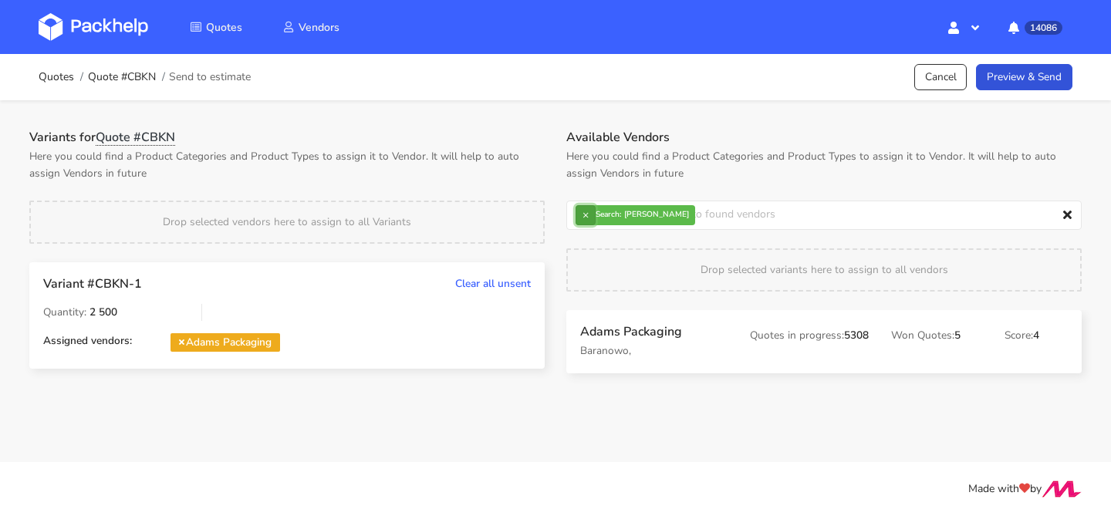
click at [586, 214] on button "×" at bounding box center [585, 215] width 20 height 20
click at [586, 214] on input "text" at bounding box center [823, 215] width 515 height 29
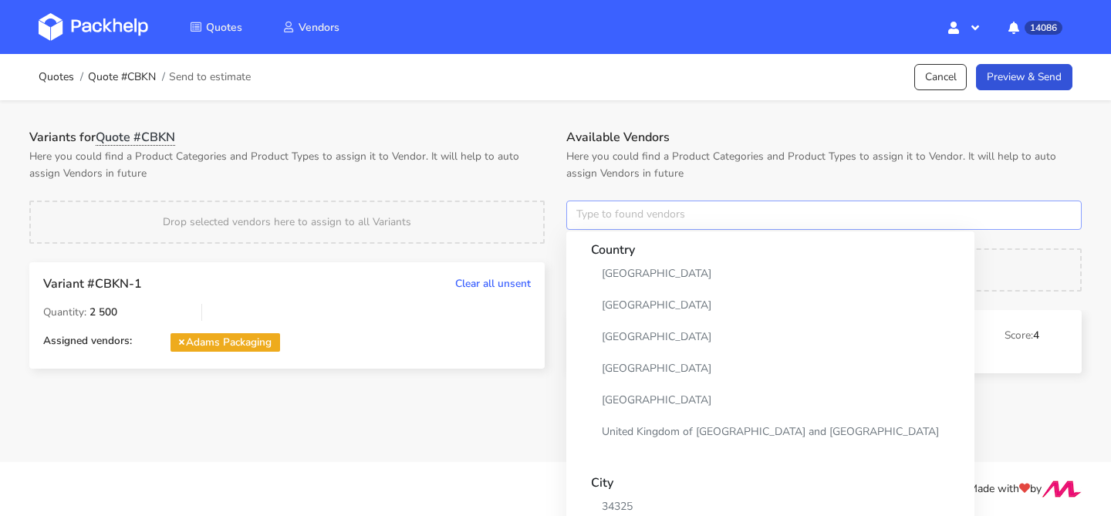
type input "a"
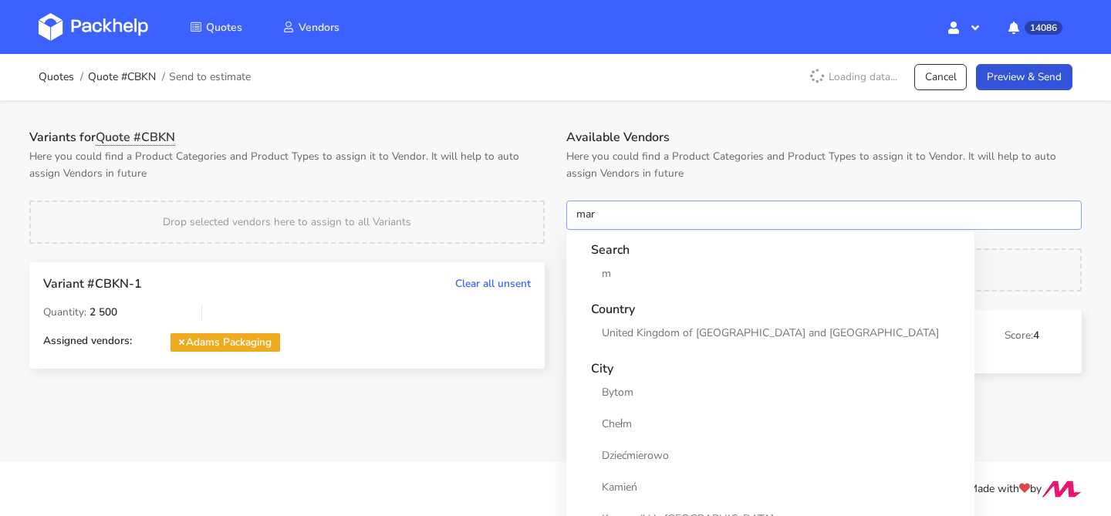
type input "mare"
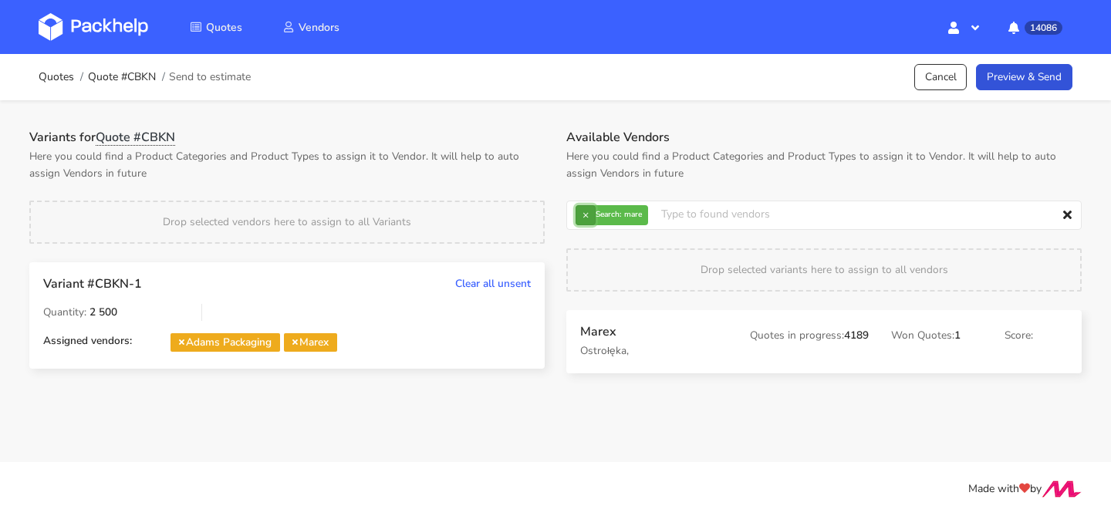
click at [587, 217] on button "×" at bounding box center [585, 215] width 20 height 20
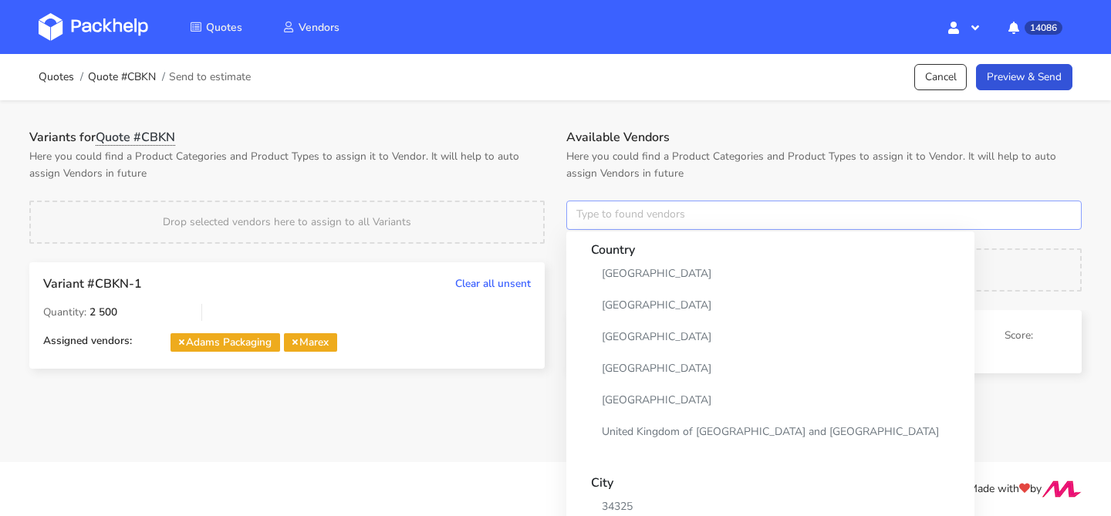
click at [587, 217] on input "text" at bounding box center [823, 215] width 515 height 29
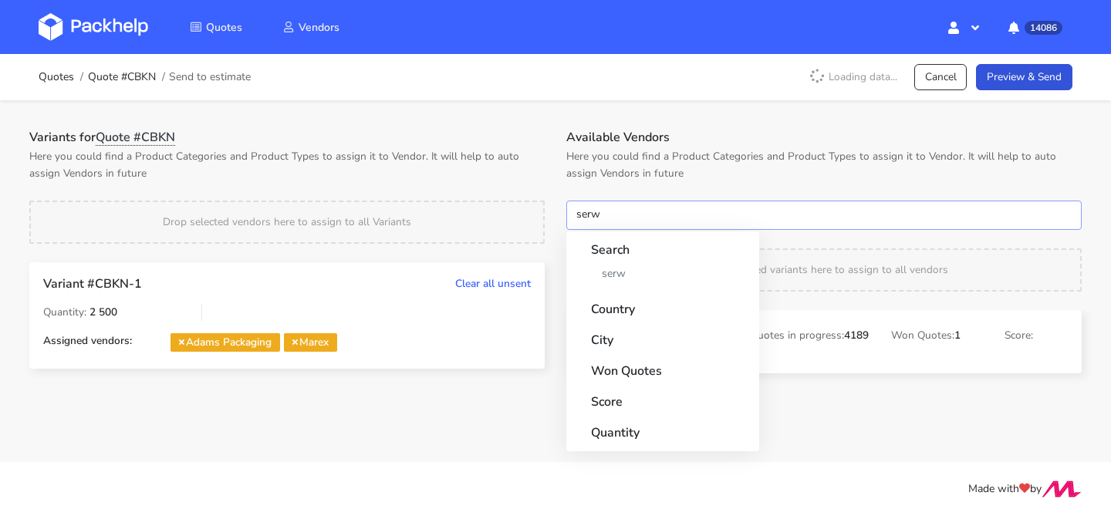
type input "serwa"
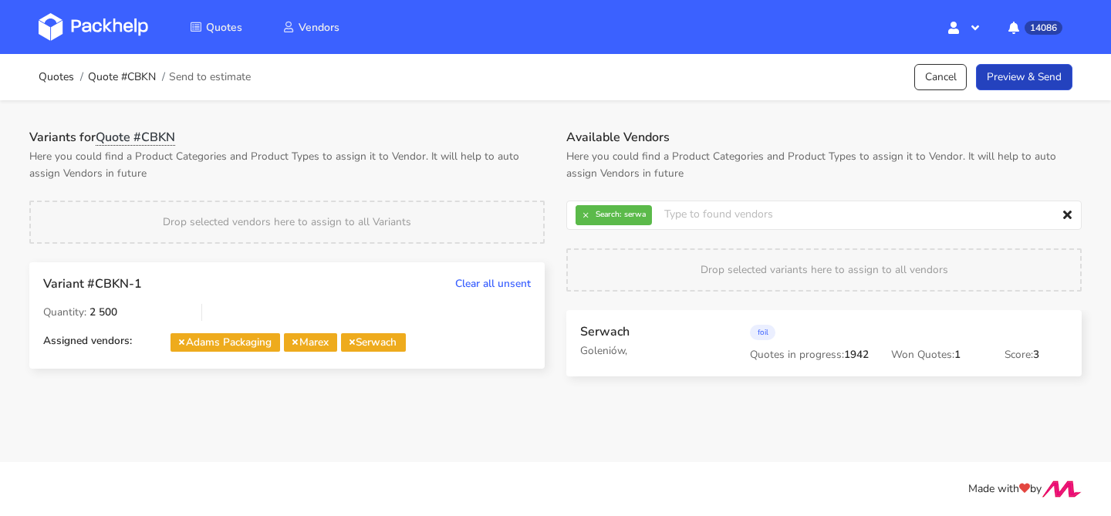
click at [1051, 84] on link "Preview & Send" at bounding box center [1024, 77] width 96 height 27
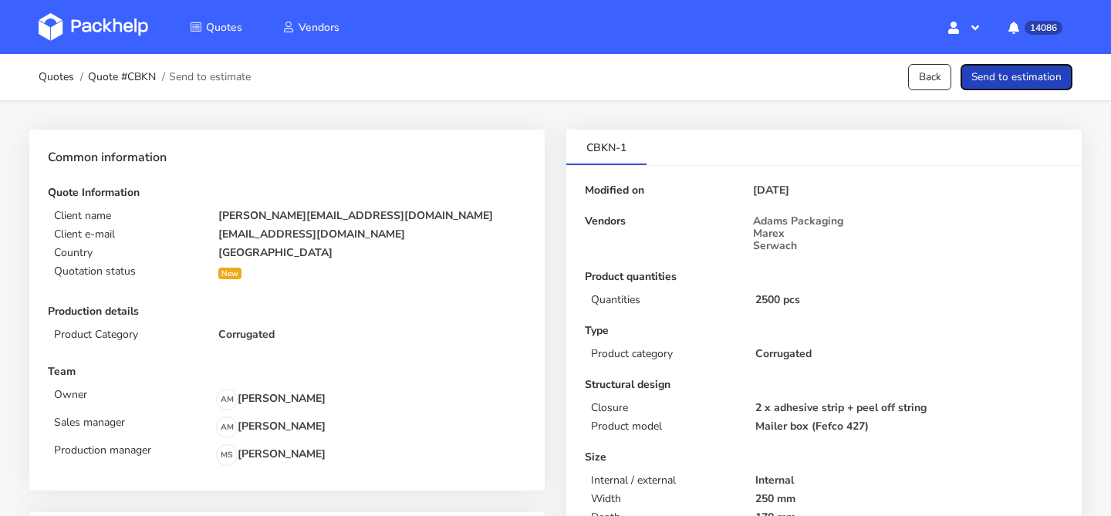
click at [1051, 84] on button "Send to estimation" at bounding box center [1016, 77] width 112 height 27
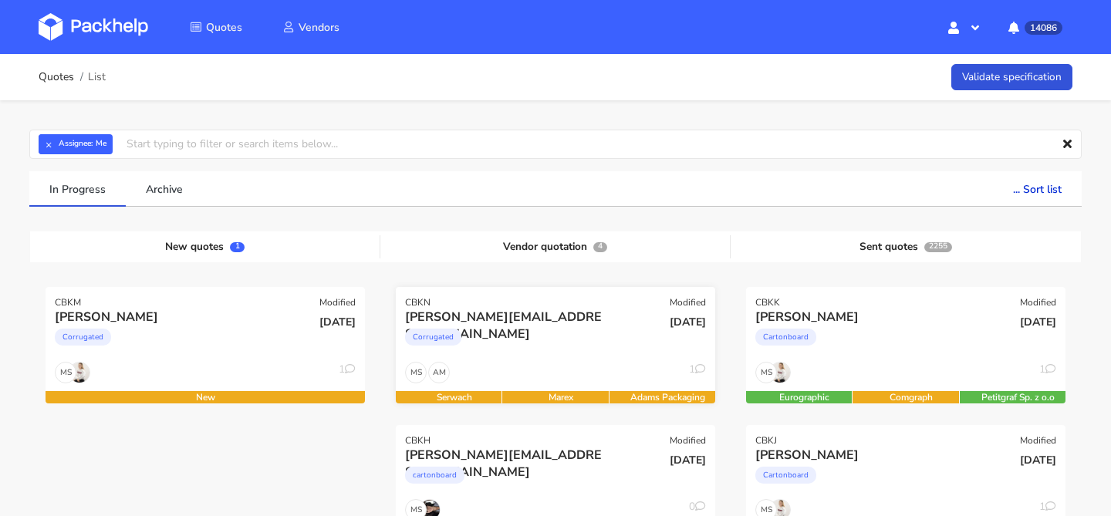
click at [544, 335] on div "Corrugated" at bounding box center [507, 340] width 204 height 31
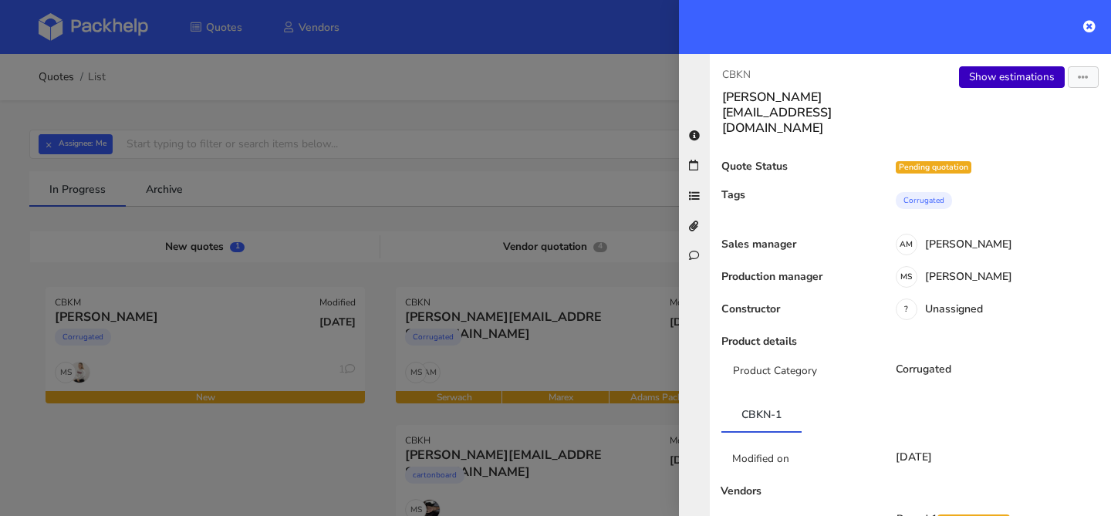
click at [1006, 74] on link "Show estimations" at bounding box center [1012, 77] width 106 height 22
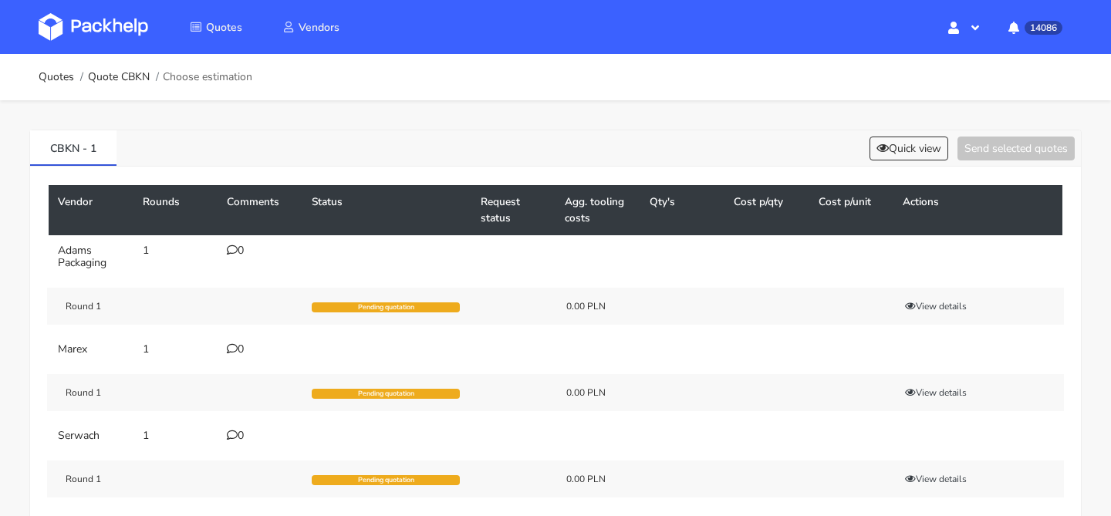
click at [243, 253] on div "0" at bounding box center [260, 250] width 66 height 12
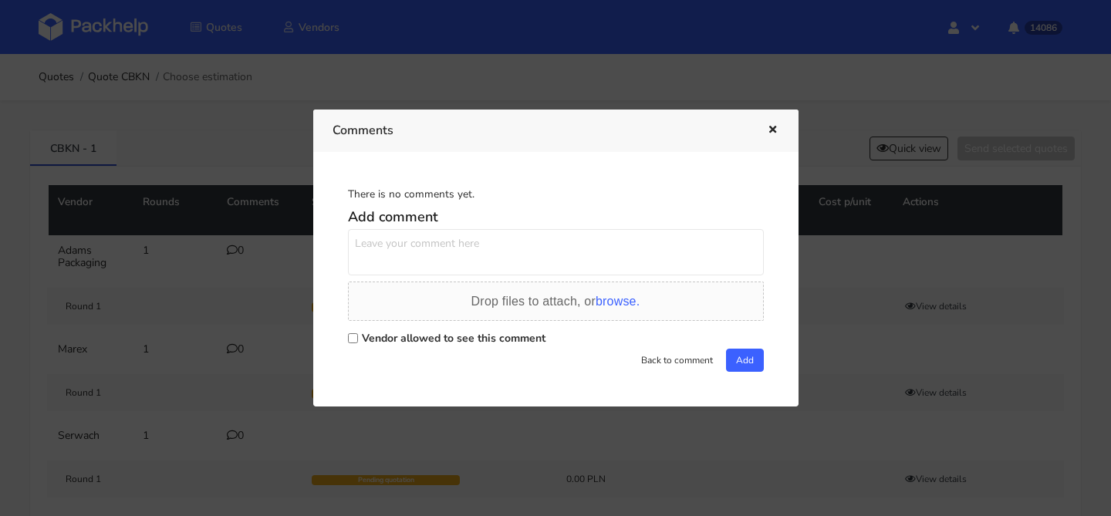
click at [416, 250] on textarea at bounding box center [556, 252] width 416 height 46
paste textarea "XLNQ"
type textarea "powtórka XLNQ"
click at [430, 339] on label "Vendor allowed to see this comment" at bounding box center [454, 338] width 184 height 15
click at [358, 339] on input "Vendor allowed to see this comment" at bounding box center [353, 338] width 10 height 10
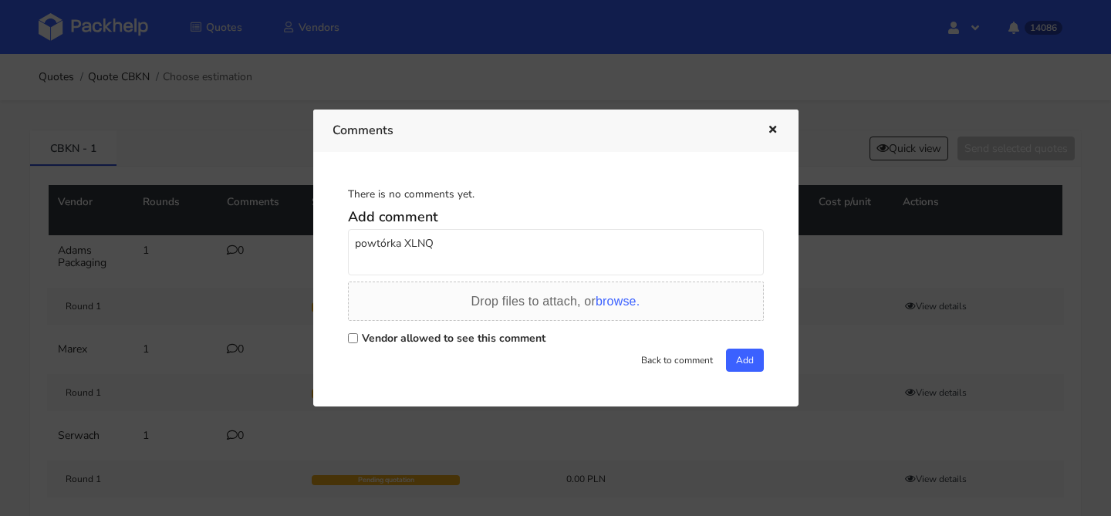
checkbox input "true"
click at [732, 360] on button "Add" at bounding box center [745, 360] width 38 height 23
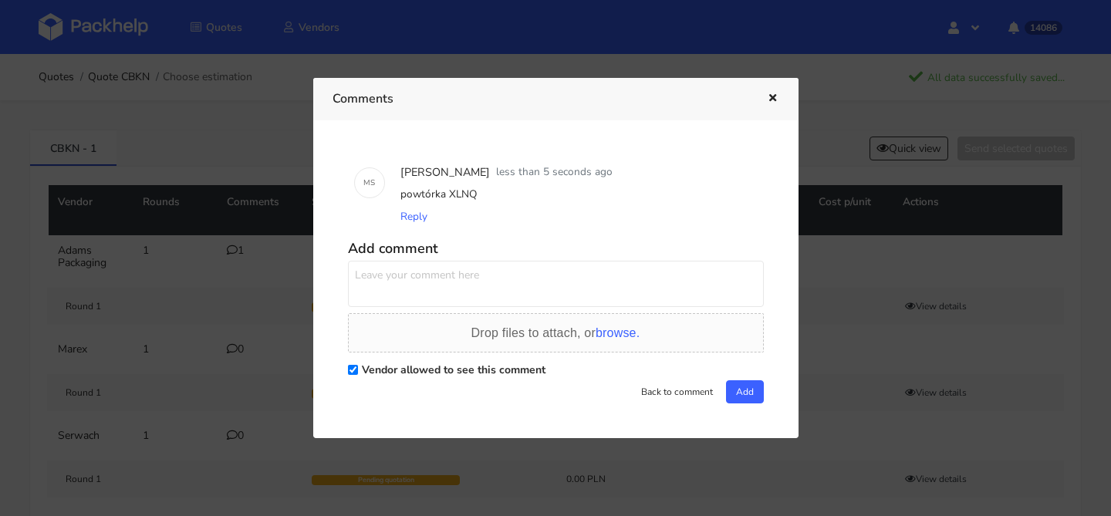
click at [770, 96] on icon "button" at bounding box center [772, 98] width 13 height 11
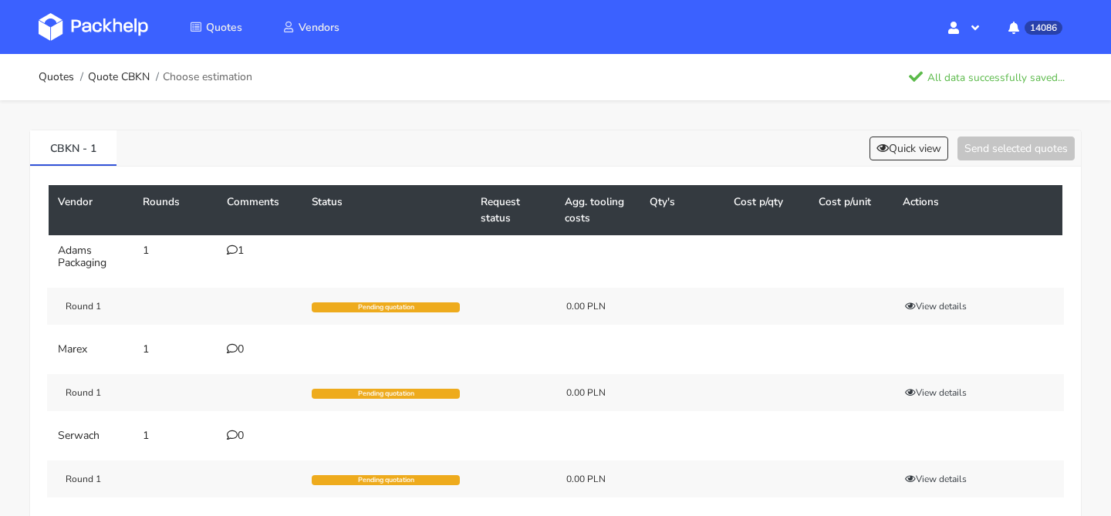
click at [875, 133] on div "CBKN - 1 Quick view Send selected quotes" at bounding box center [555, 148] width 1050 height 36
click at [876, 150] on icon at bounding box center [882, 148] width 12 height 11
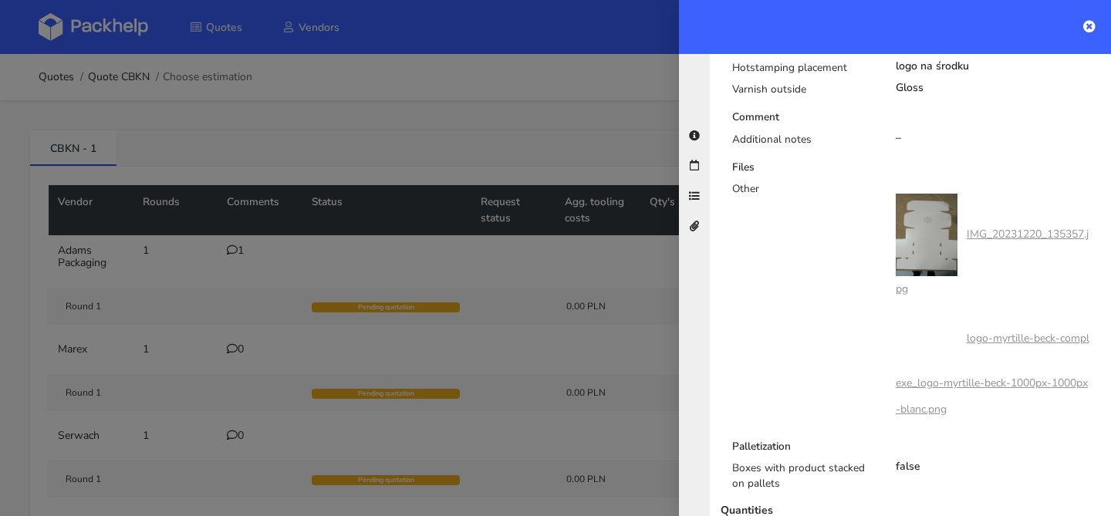
scroll to position [962, 0]
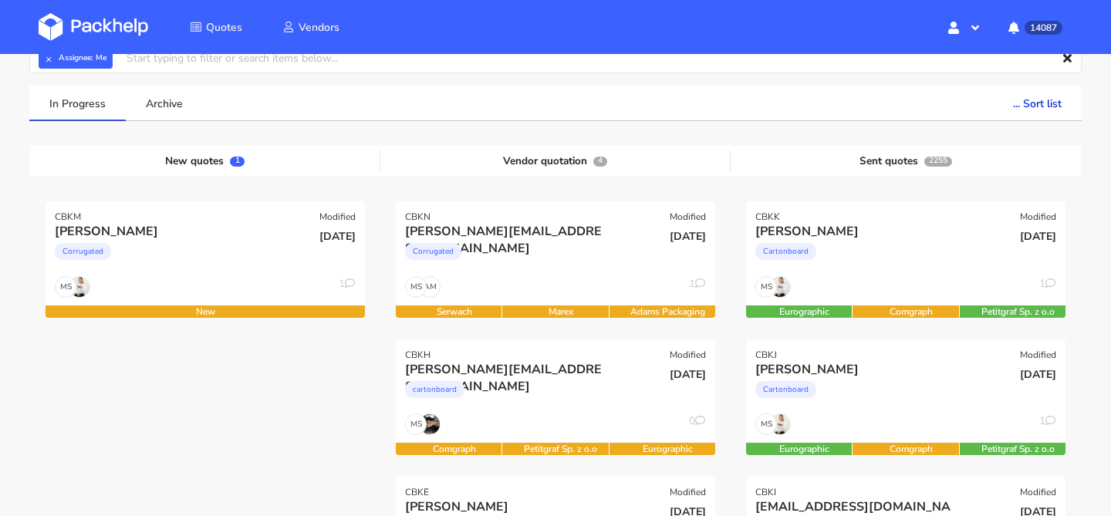
scroll to position [86, 0]
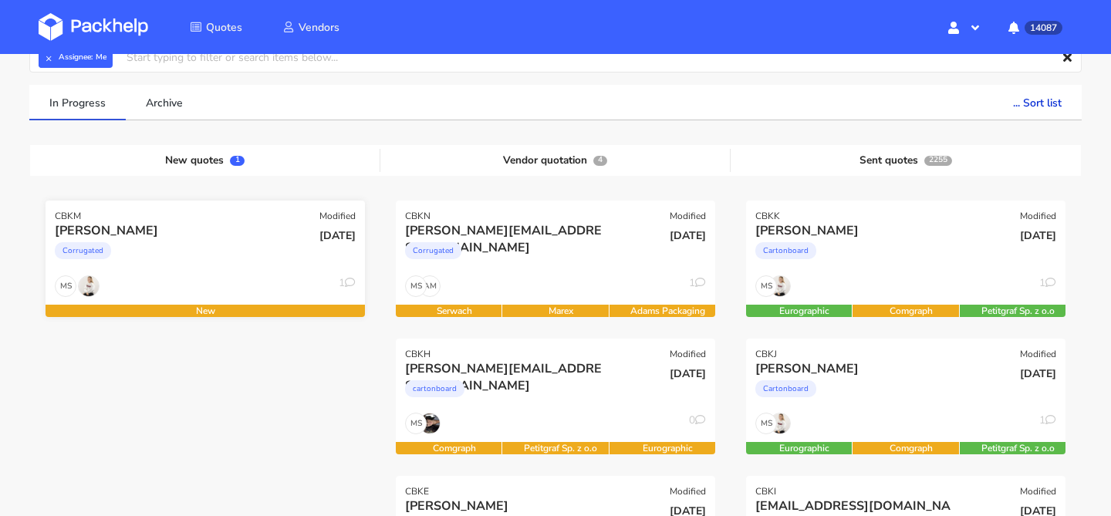
click at [231, 265] on div "Corrugated" at bounding box center [157, 254] width 204 height 31
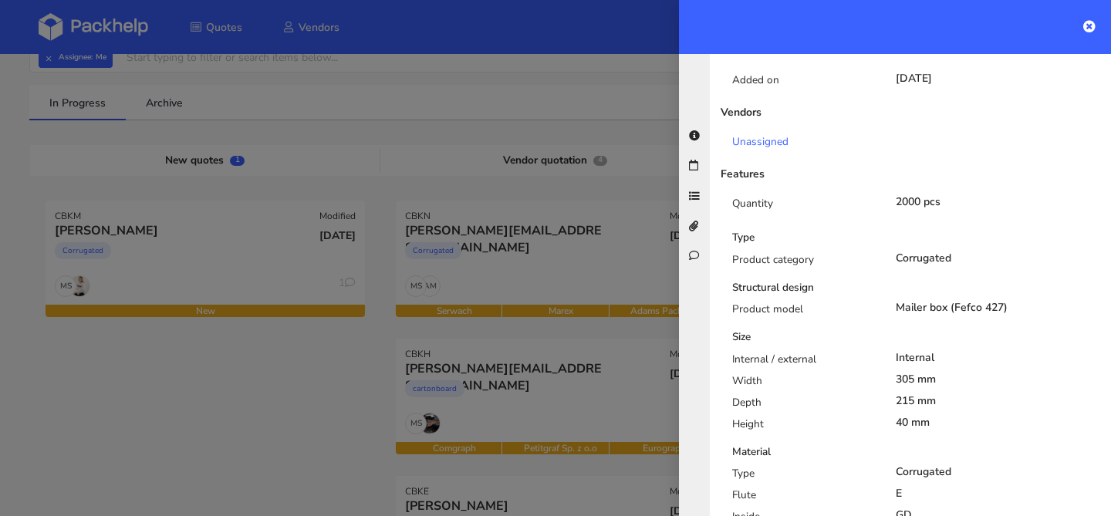
scroll to position [0, 0]
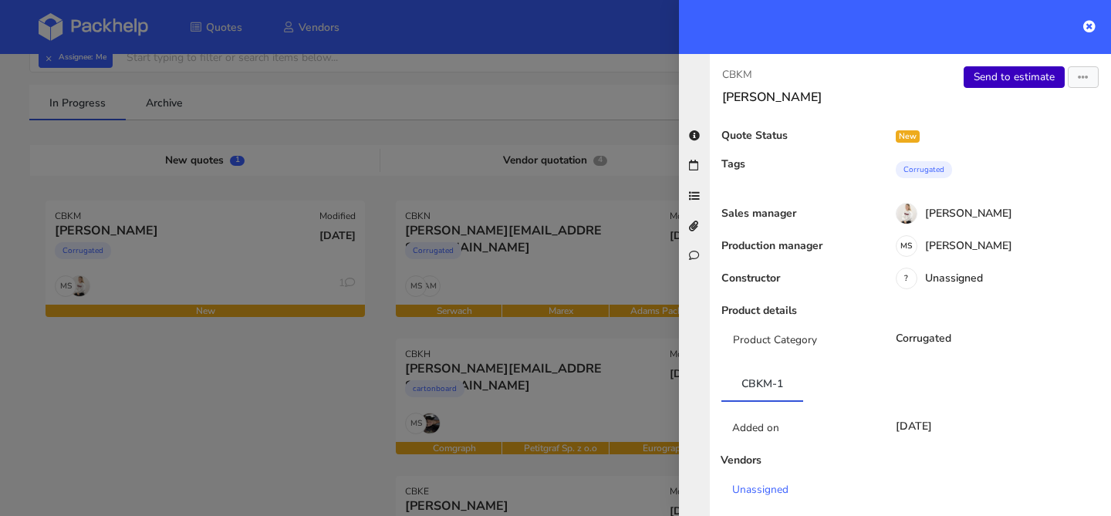
click at [1033, 82] on link "Send to estimate" at bounding box center [1013, 77] width 101 height 22
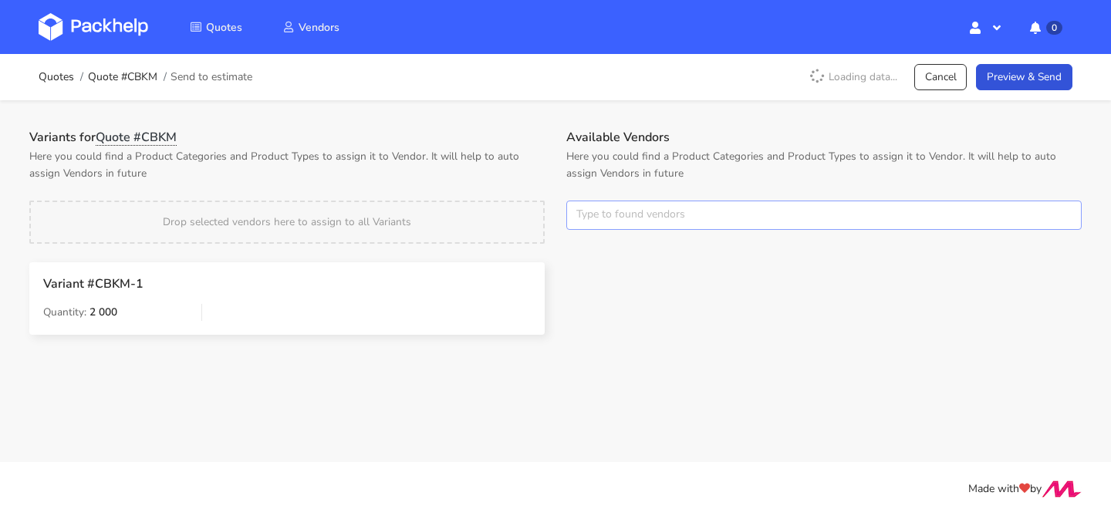
click at [588, 217] on input "text" at bounding box center [823, 215] width 515 height 29
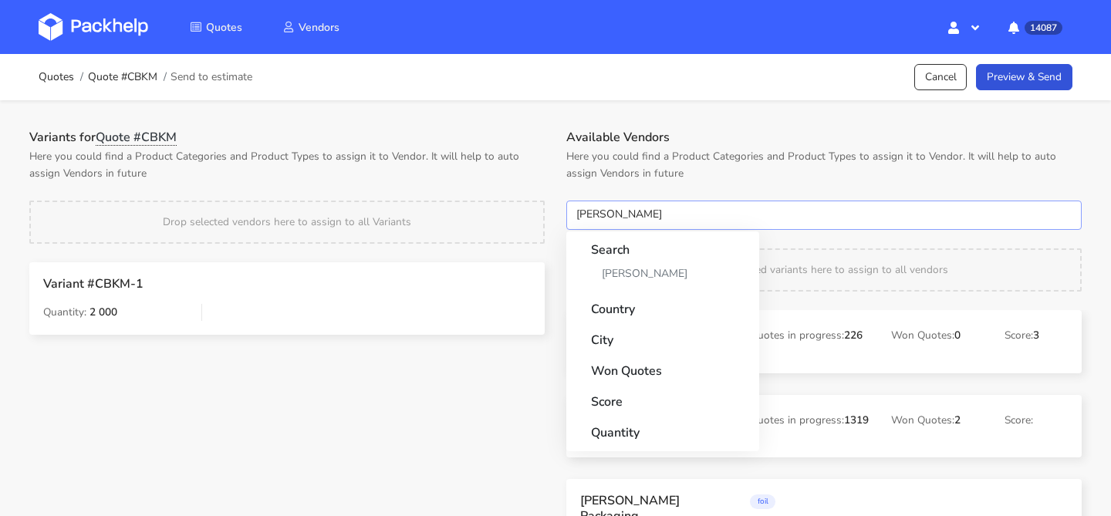
type input "[PERSON_NAME]"
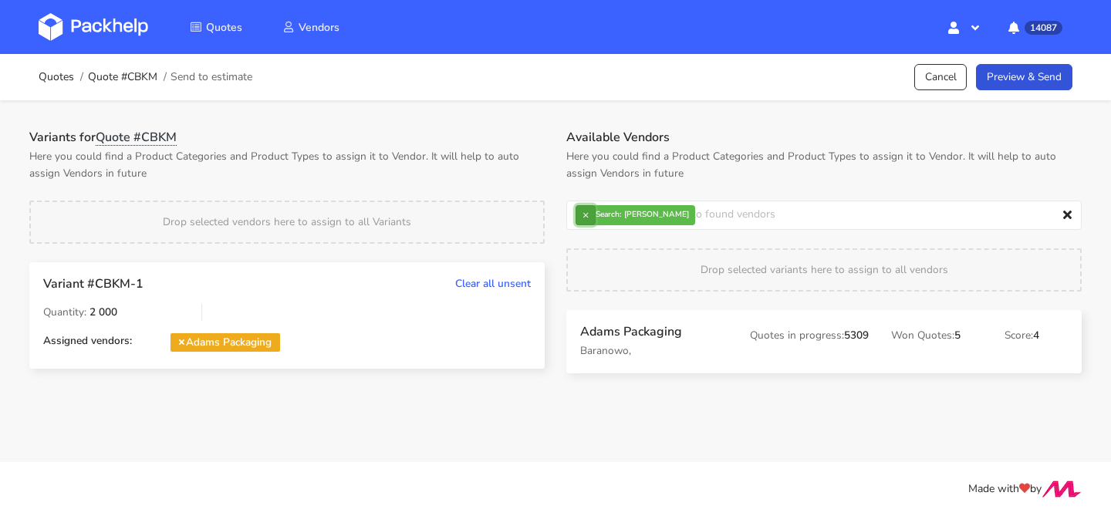
click at [585, 211] on button "×" at bounding box center [585, 215] width 20 height 20
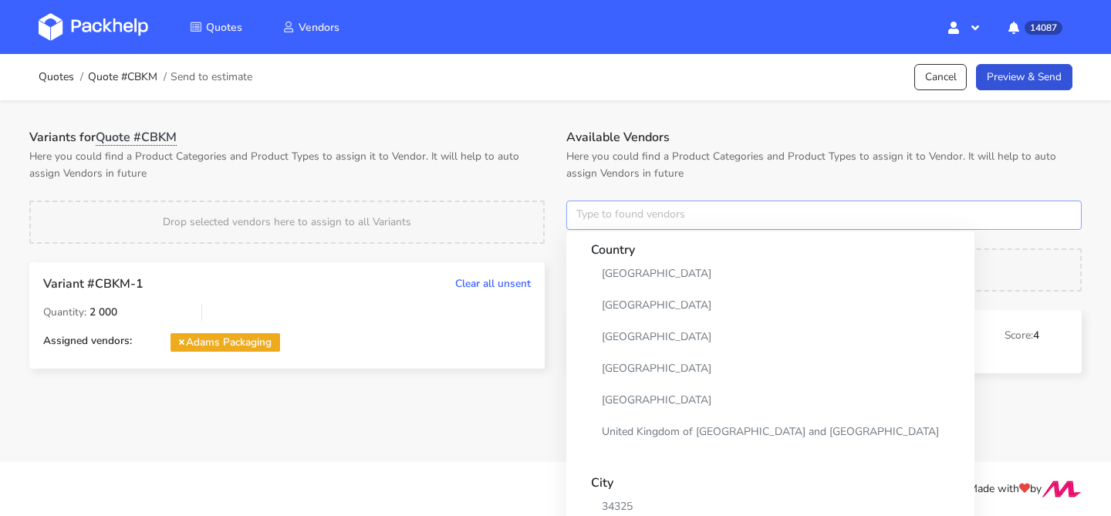
click at [585, 211] on input "text" at bounding box center [823, 215] width 515 height 29
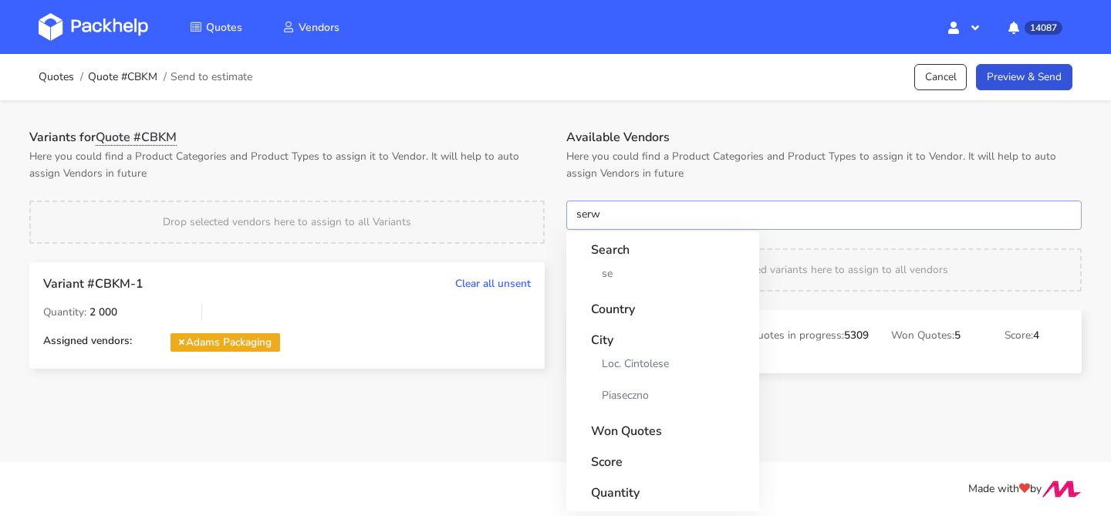
type input "serwa"
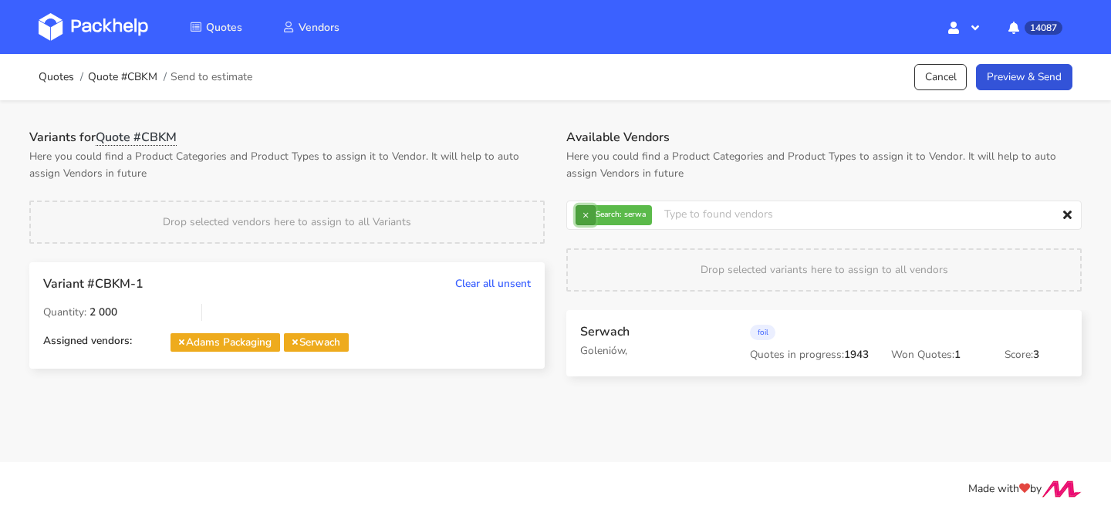
click at [588, 211] on button "×" at bounding box center [585, 215] width 20 height 20
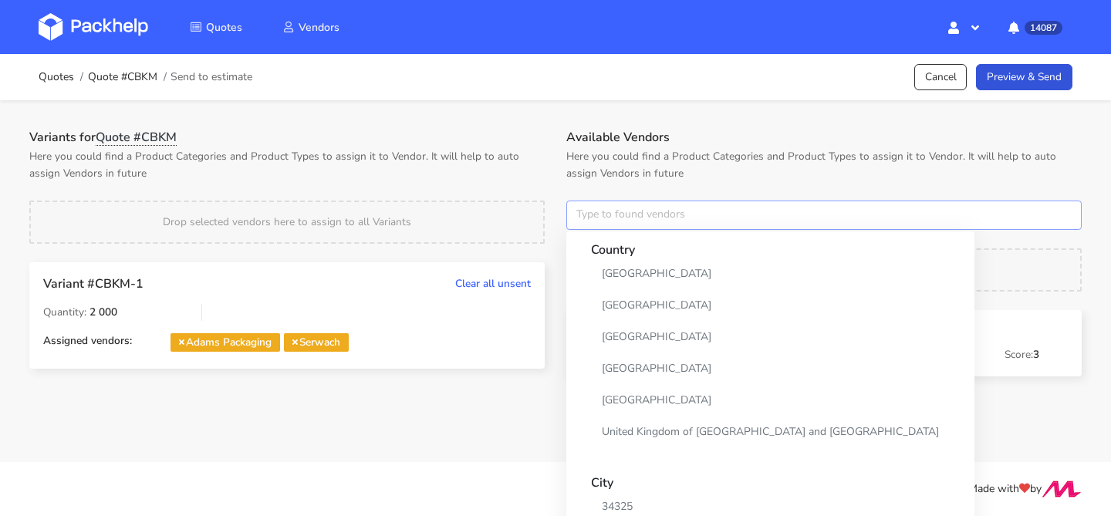
click at [588, 211] on input "text" at bounding box center [823, 215] width 515 height 29
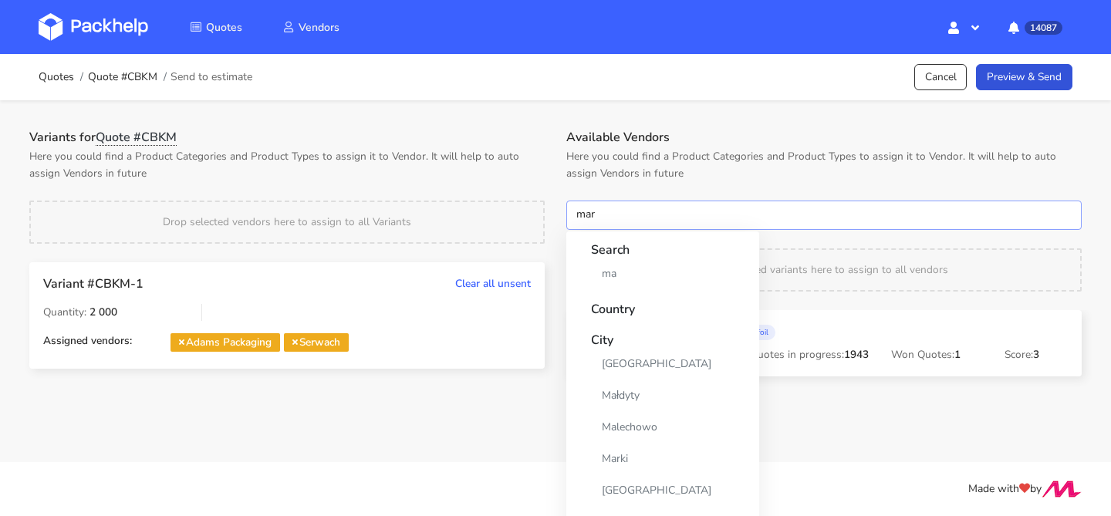
type input "mare"
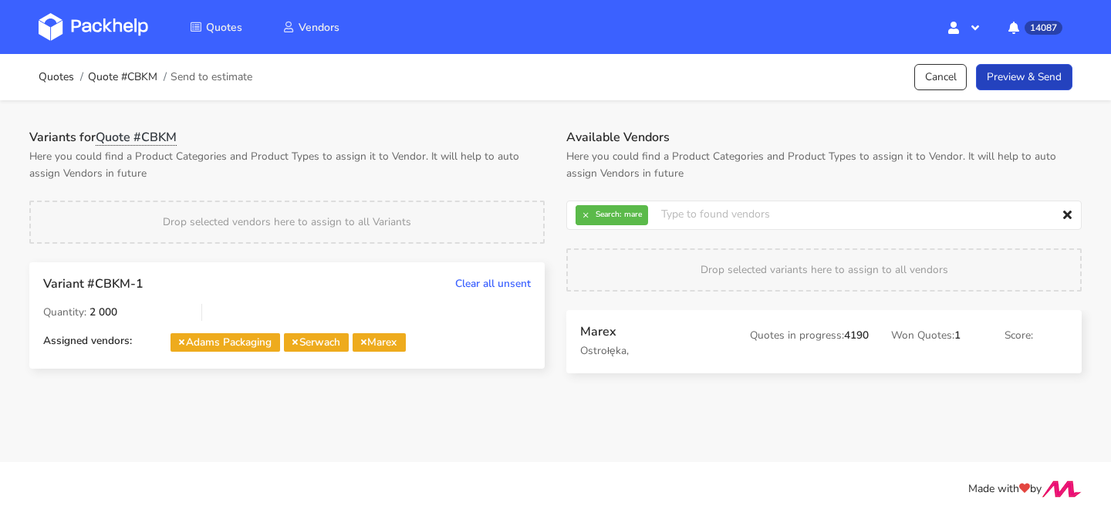
click at [1057, 78] on link "Preview & Send" at bounding box center [1024, 77] width 96 height 27
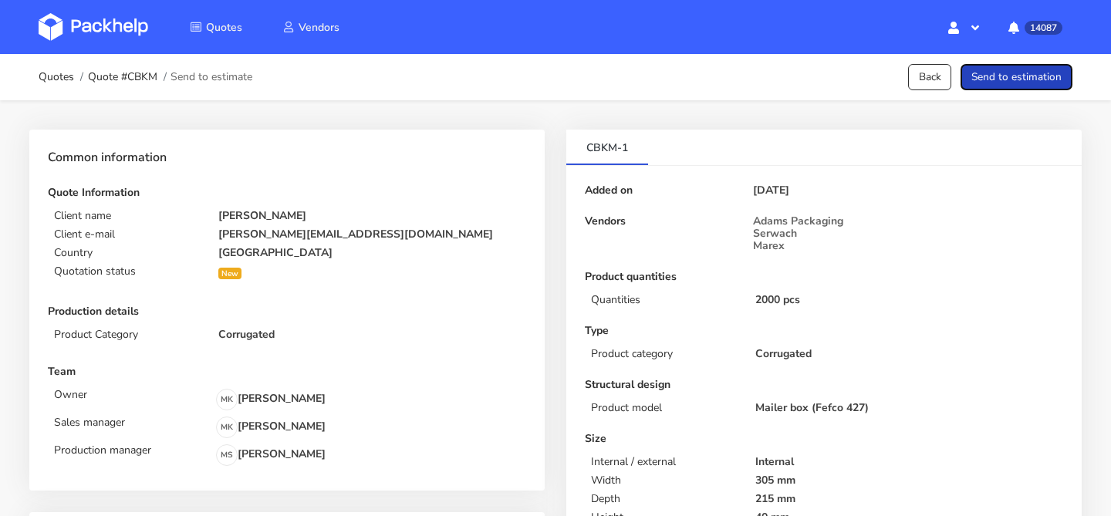
click at [1057, 78] on button "Send to estimation" at bounding box center [1016, 77] width 112 height 27
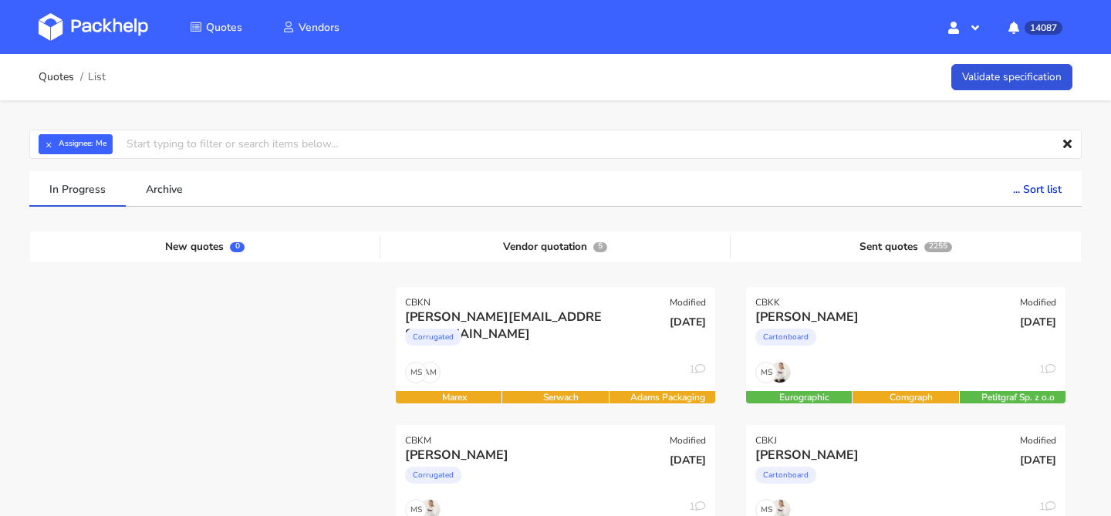
click at [527, 319] on div "[PERSON_NAME][EMAIL_ADDRESS][DOMAIN_NAME]" at bounding box center [507, 316] width 204 height 17
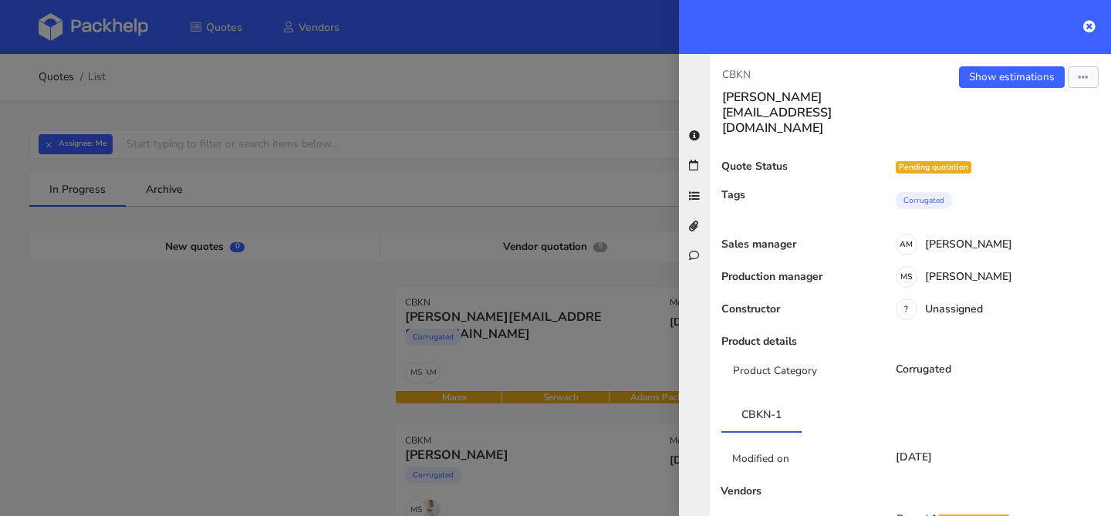
click at [423, 364] on div at bounding box center [555, 258] width 1111 height 516
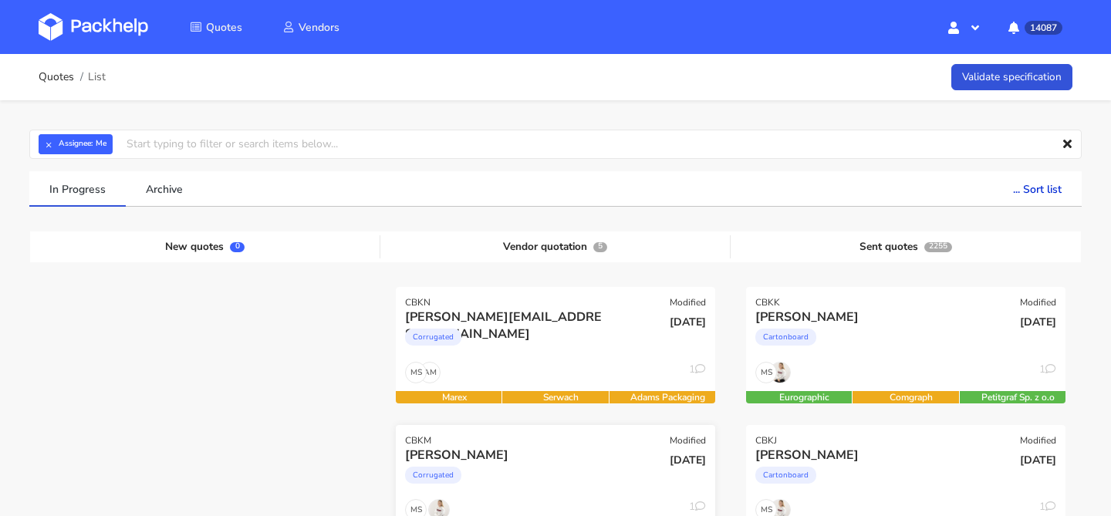
click at [581, 495] on div "Anton White Corrugated" at bounding box center [501, 473] width 215 height 52
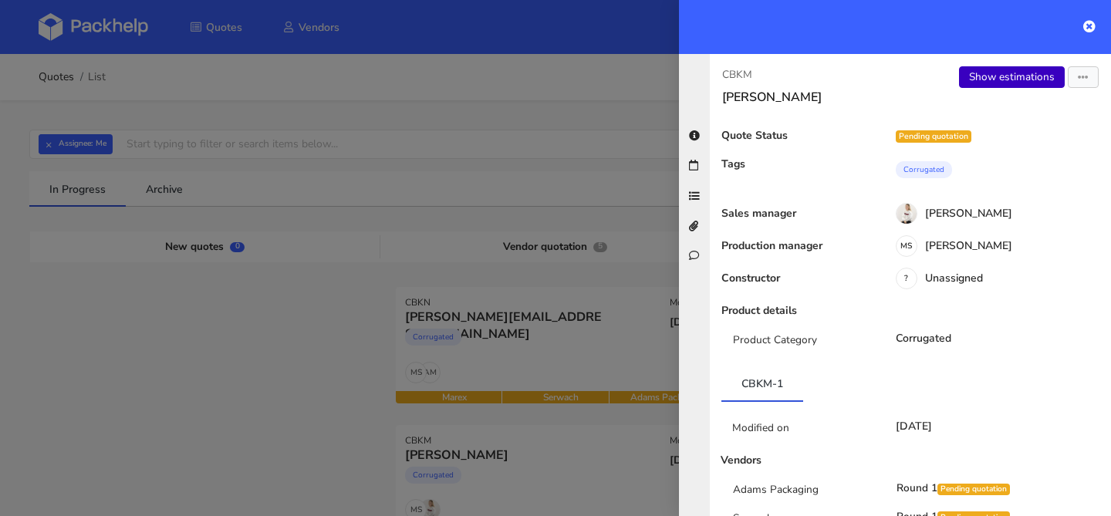
click at [991, 80] on link "Show estimations" at bounding box center [1012, 77] width 106 height 22
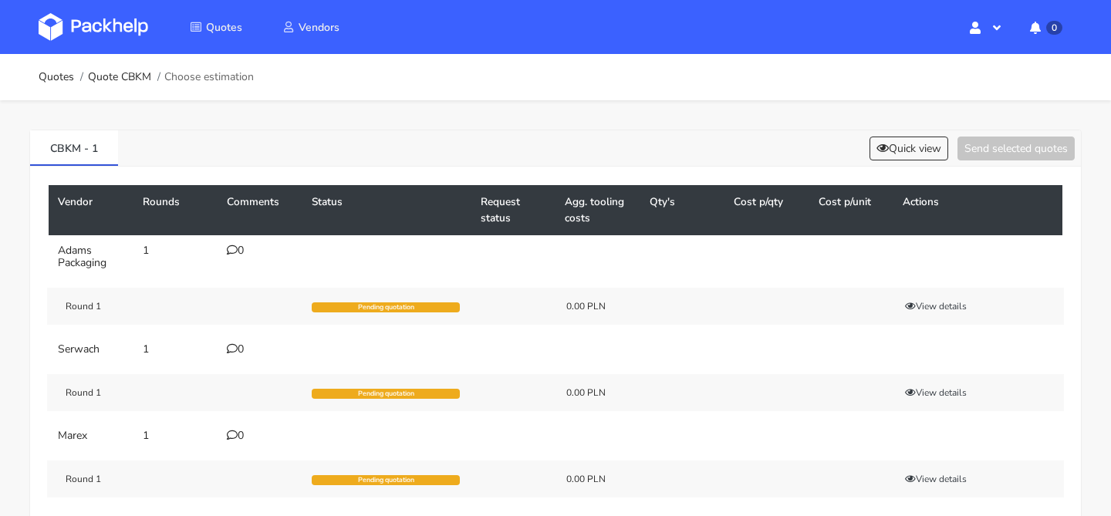
click at [242, 244] on div "0" at bounding box center [260, 250] width 66 height 12
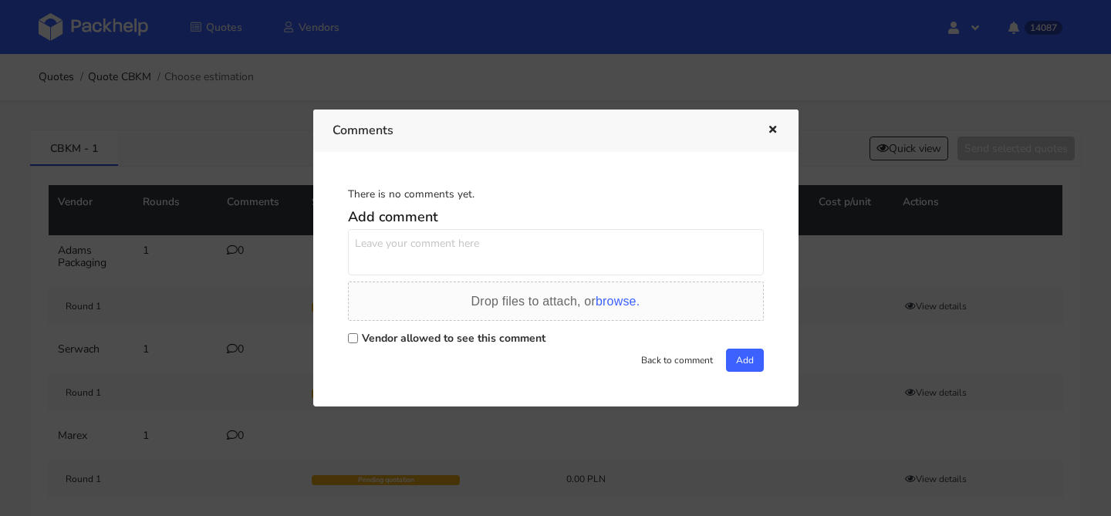
click at [399, 238] on textarea at bounding box center [556, 252] width 416 height 46
paste textarea "AZKO"
type textarea "powtórka [PERSON_NAME]"
click at [435, 332] on label "Vendor allowed to see this comment" at bounding box center [454, 338] width 184 height 15
click at [358, 333] on input "Vendor allowed to see this comment" at bounding box center [353, 338] width 10 height 10
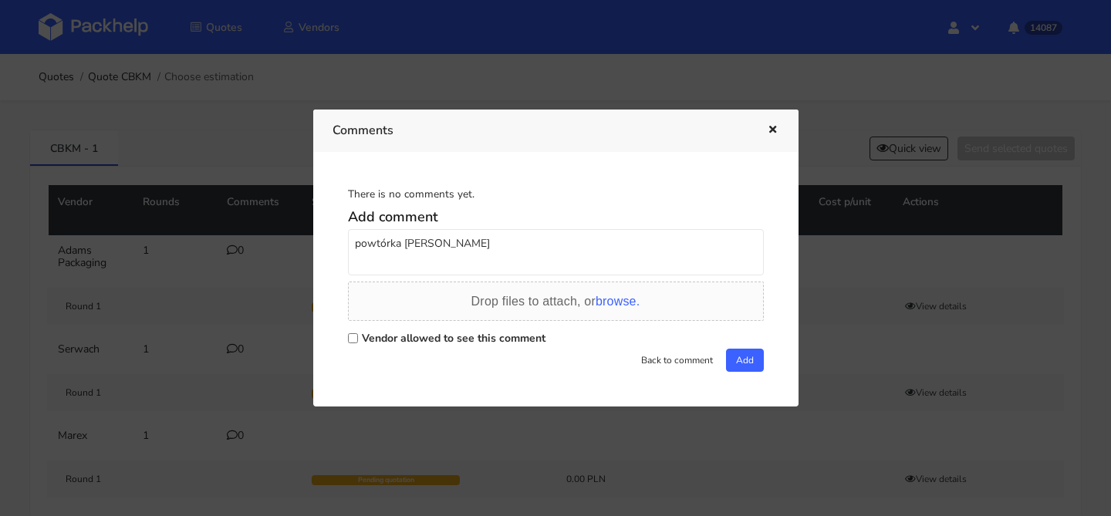
checkbox input "true"
click at [736, 360] on button "Add" at bounding box center [745, 360] width 38 height 23
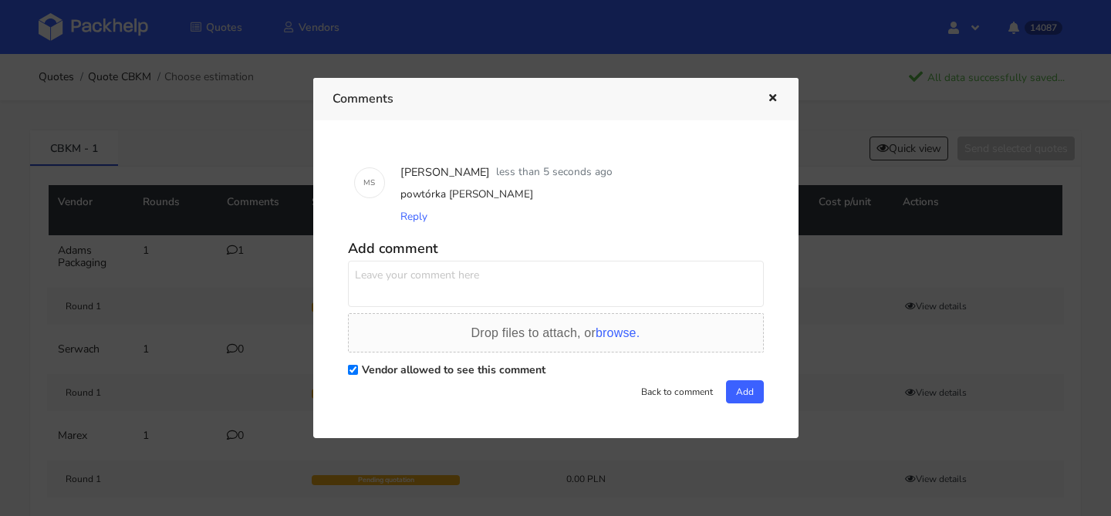
click at [775, 103] on icon "button" at bounding box center [772, 98] width 13 height 11
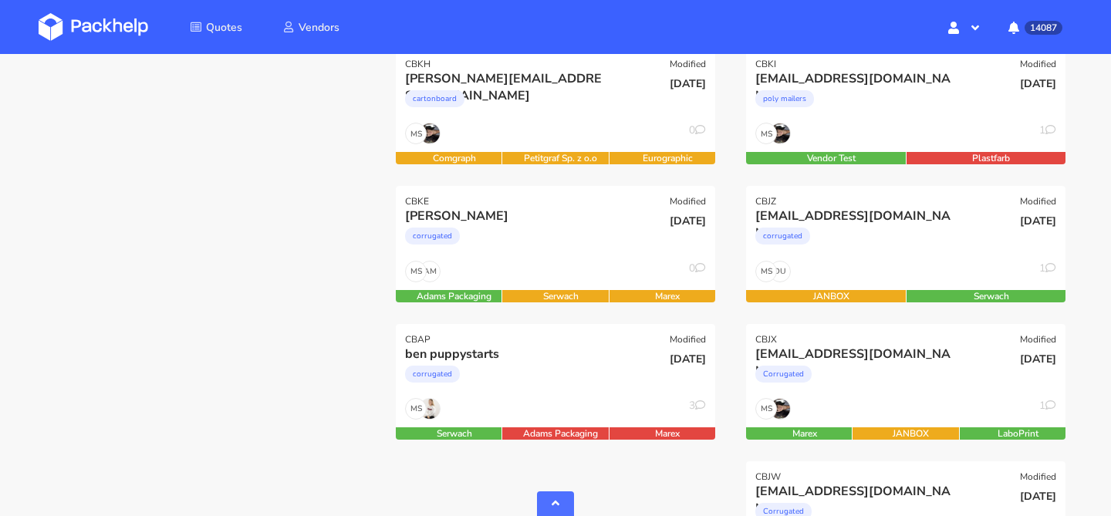
scroll to position [581, 0]
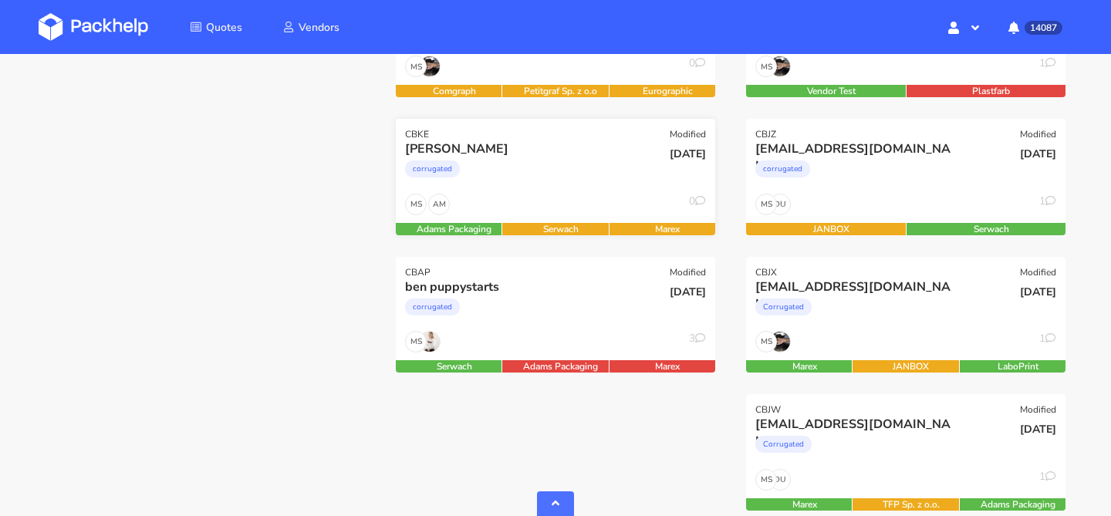
click at [622, 166] on div "[DATE]" at bounding box center [662, 166] width 107 height 52
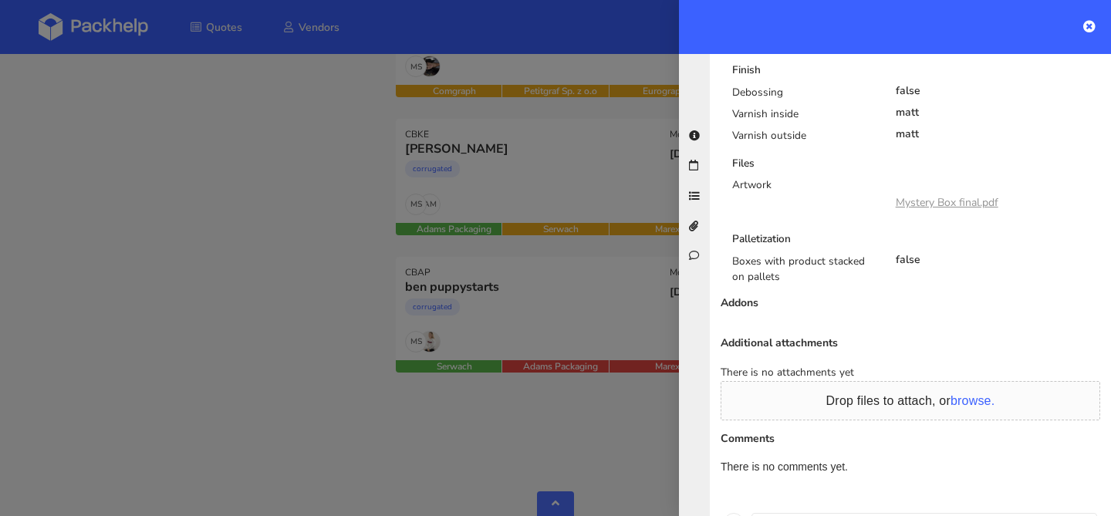
scroll to position [1109, 0]
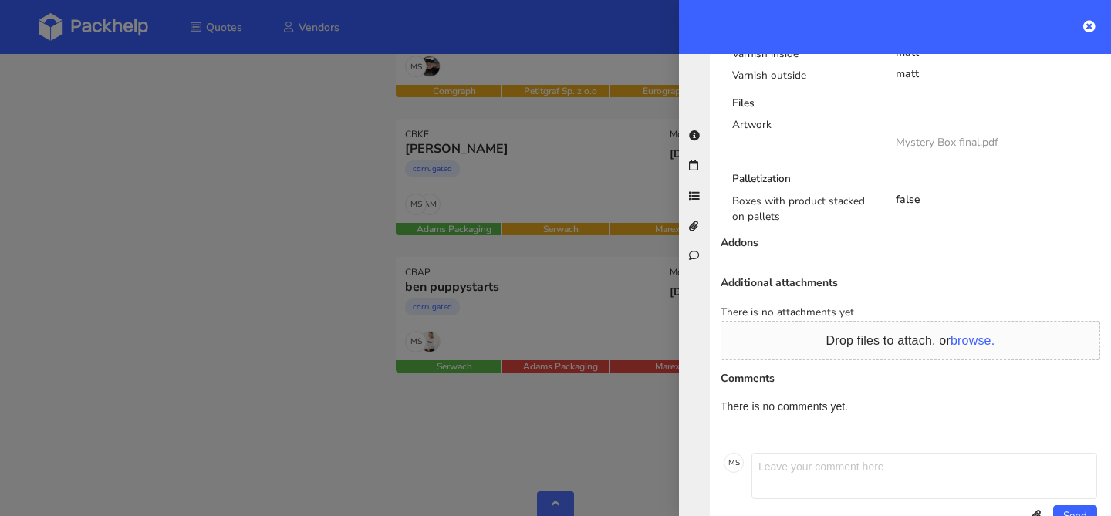
click at [484, 324] on div at bounding box center [555, 258] width 1111 height 516
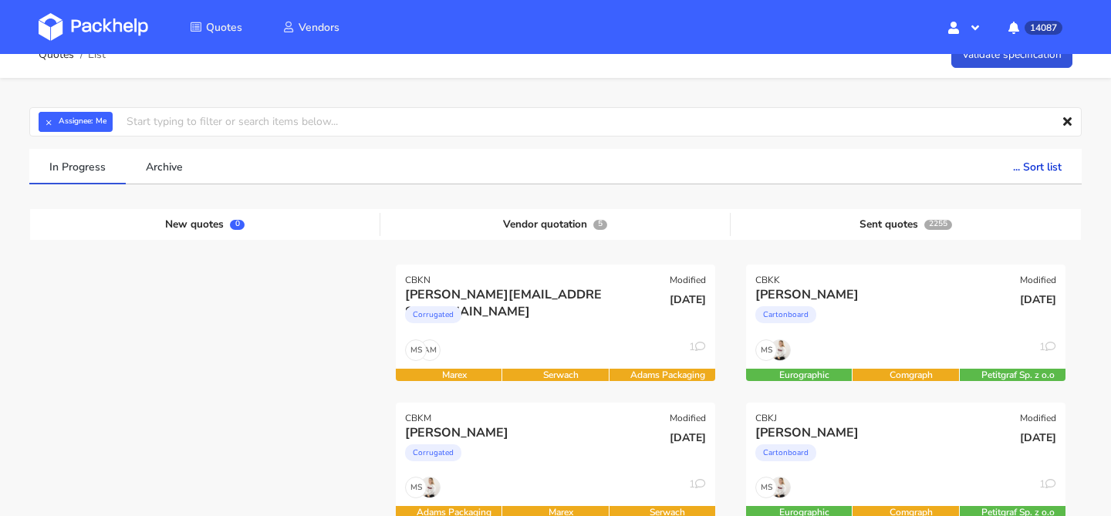
scroll to position [0, 0]
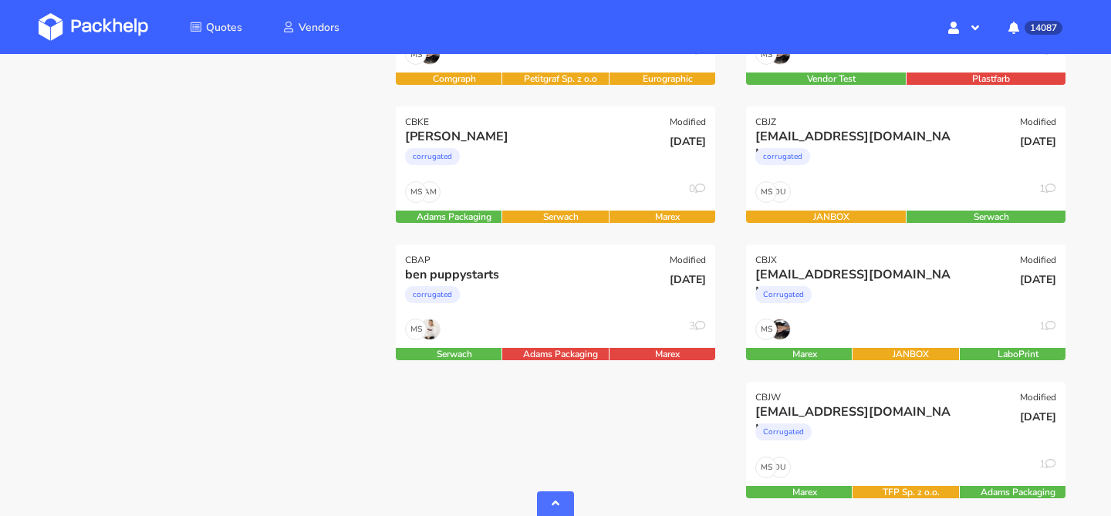
scroll to position [595, 0]
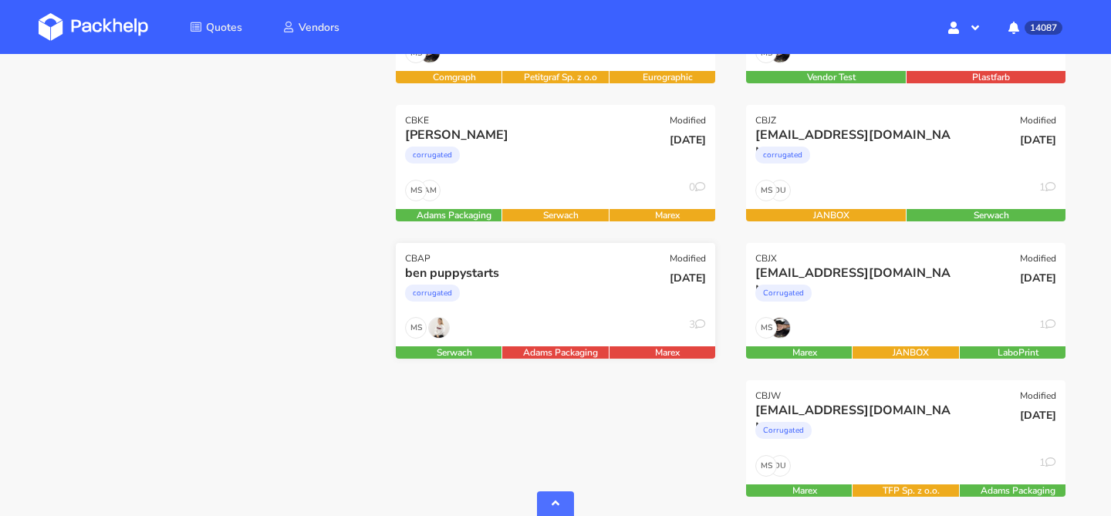
click at [571, 303] on div "corrugated" at bounding box center [507, 296] width 204 height 31
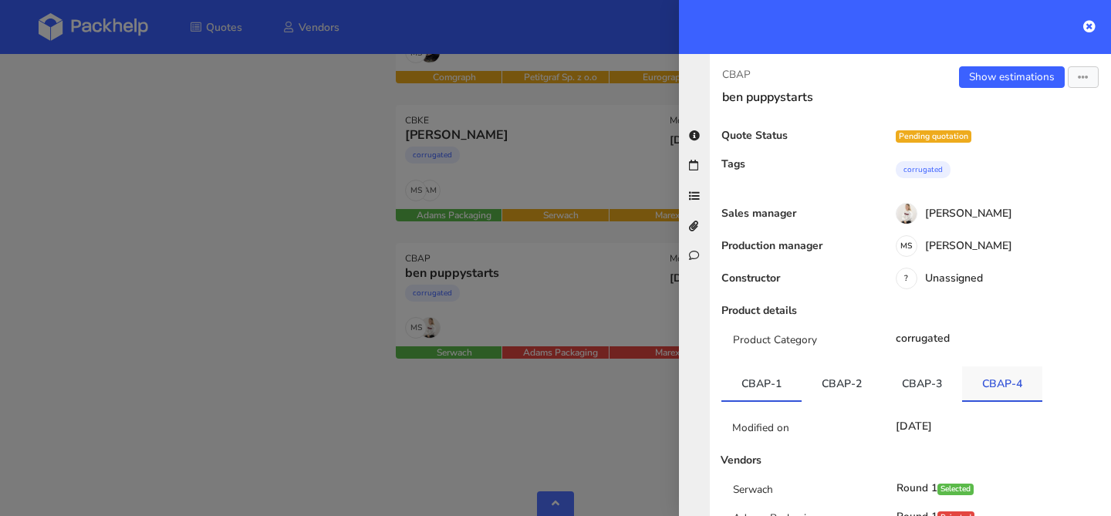
click at [975, 386] on link "CBAP-4" at bounding box center [1002, 383] width 80 height 34
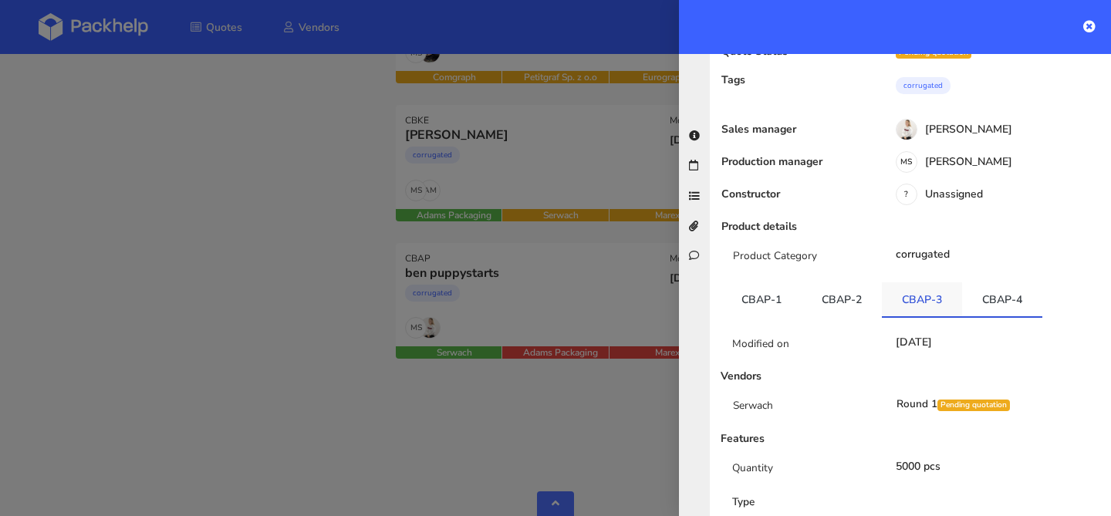
click at [919, 305] on link "CBAP-3" at bounding box center [921, 299] width 80 height 34
click at [855, 303] on link "CBAP-2" at bounding box center [841, 299] width 80 height 34
click at [978, 291] on link "CBAP-4" at bounding box center [1002, 299] width 80 height 34
click at [674, 368] on div at bounding box center [555, 258] width 1111 height 516
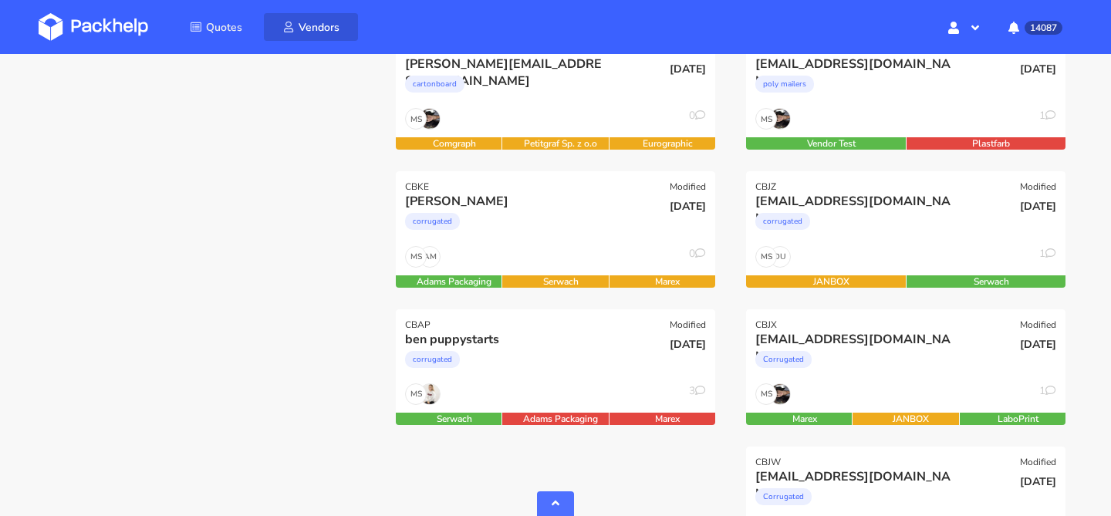
scroll to position [532, 0]
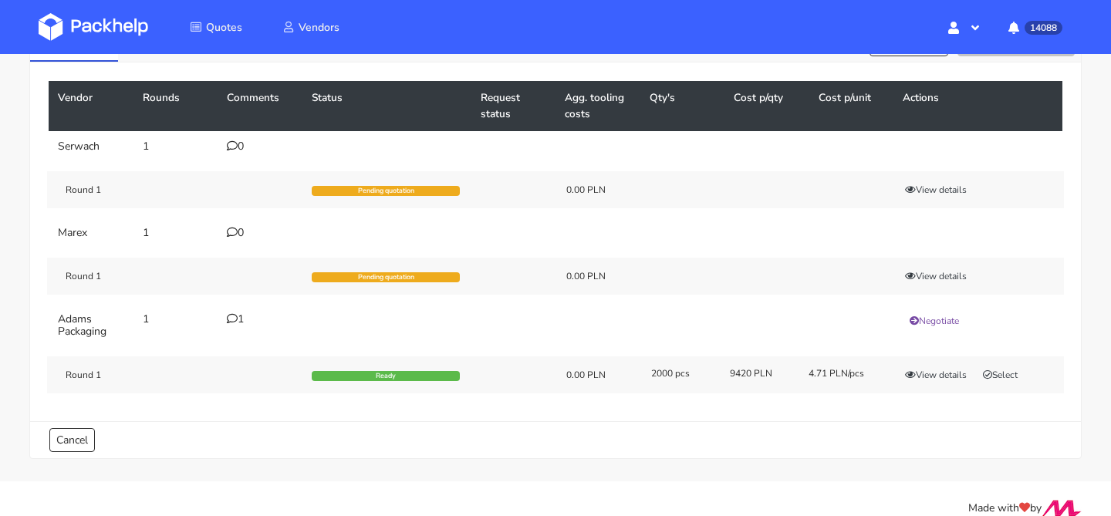
scroll to position [103, 0]
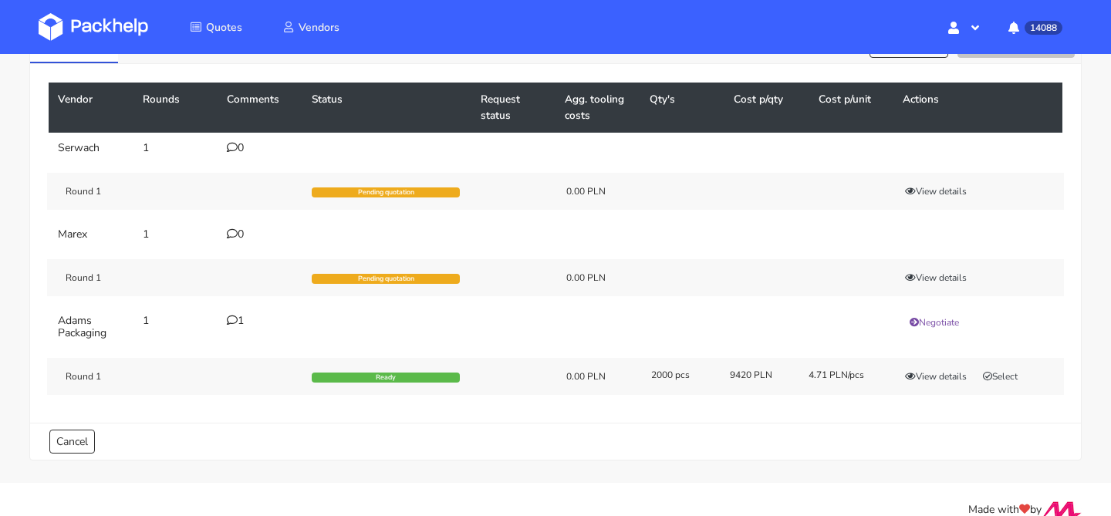
click at [234, 321] on icon at bounding box center [232, 320] width 11 height 11
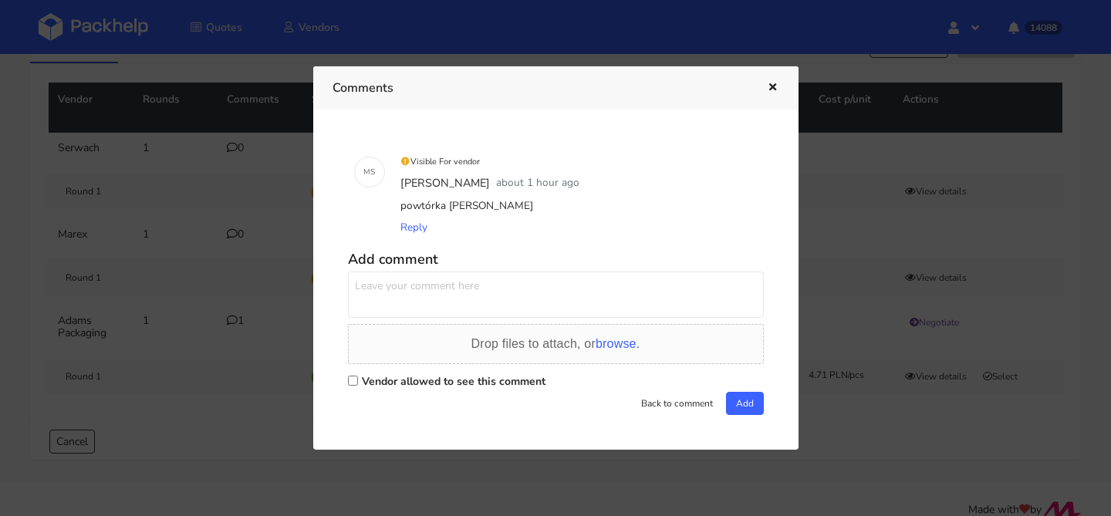
click at [234, 321] on div at bounding box center [555, 258] width 1111 height 516
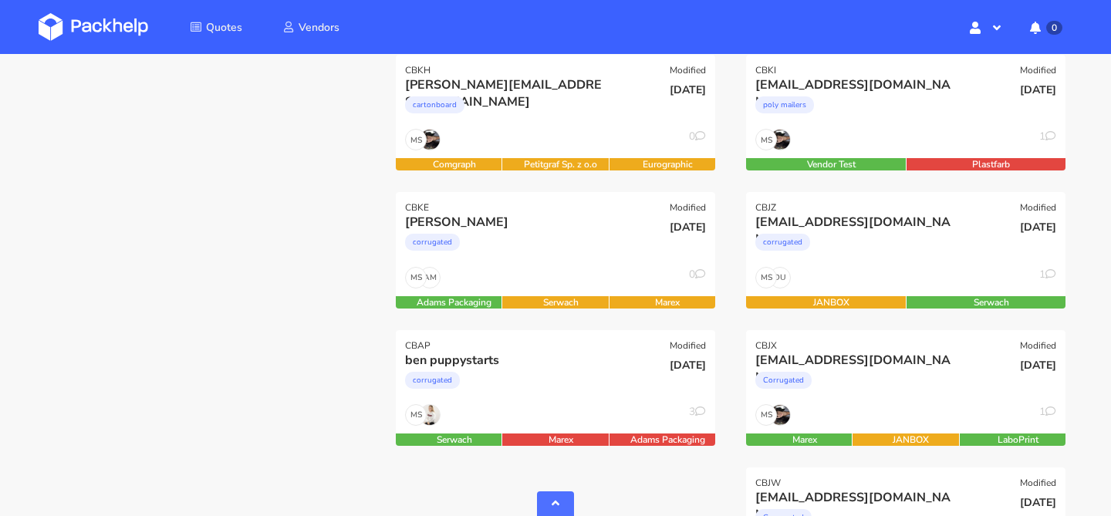
scroll to position [511, 0]
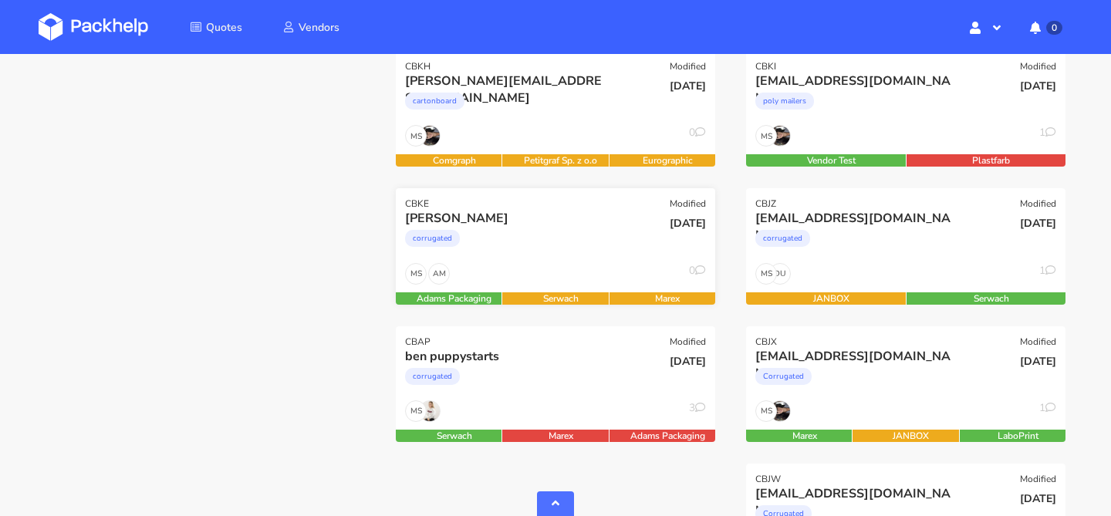
click at [504, 247] on div "corrugated" at bounding box center [507, 242] width 204 height 31
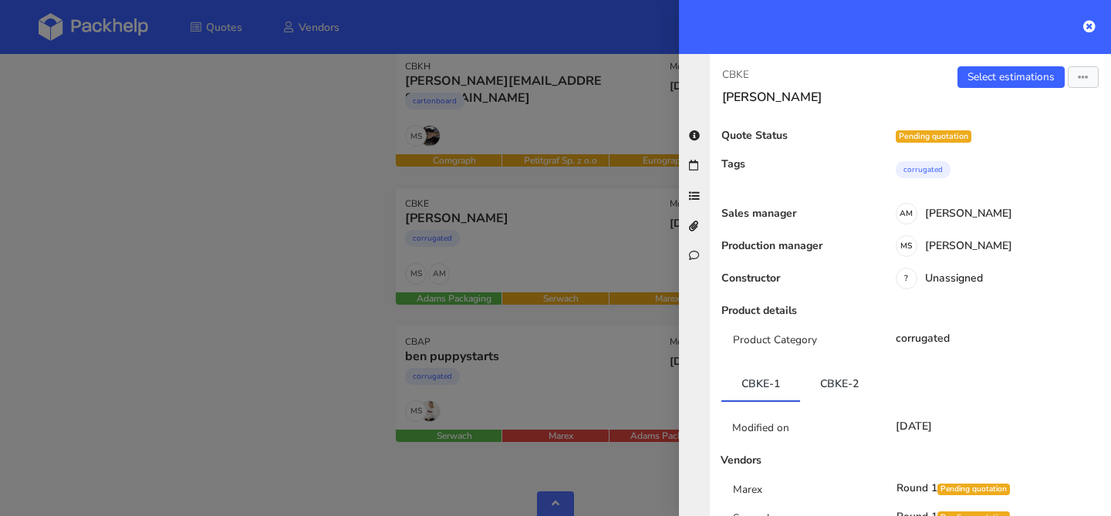
click at [504, 247] on div at bounding box center [555, 258] width 1111 height 516
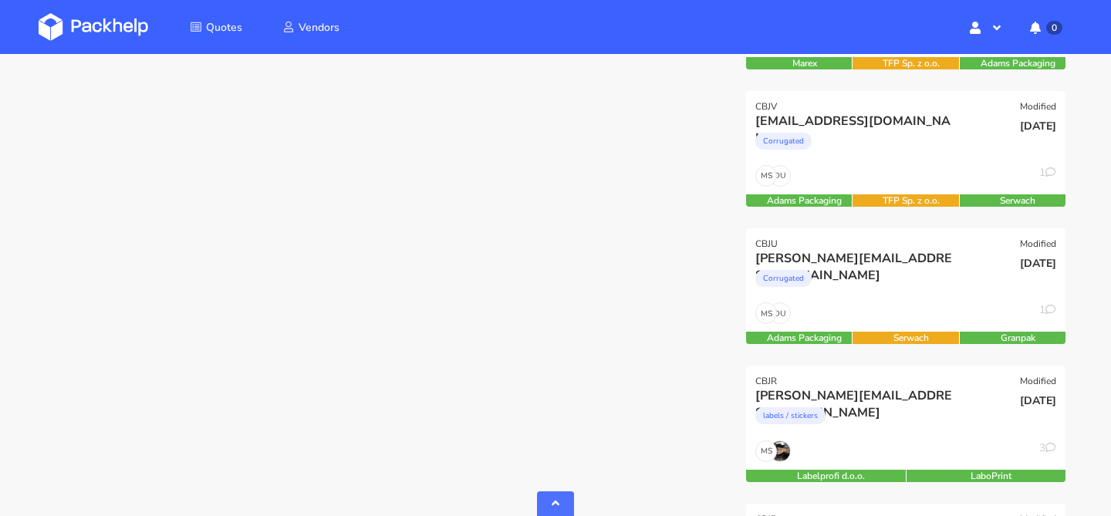
scroll to position [89, 0]
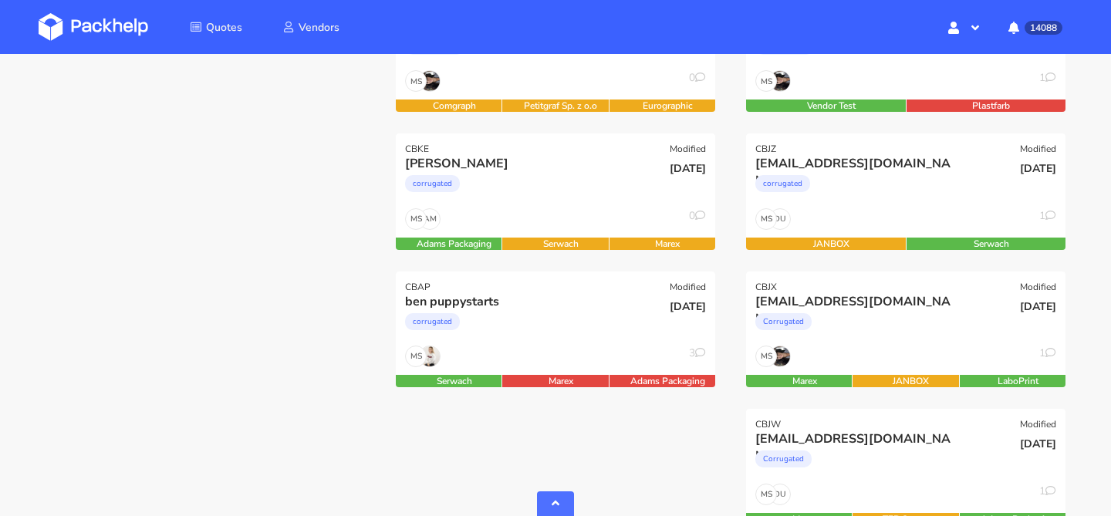
scroll to position [568, 0]
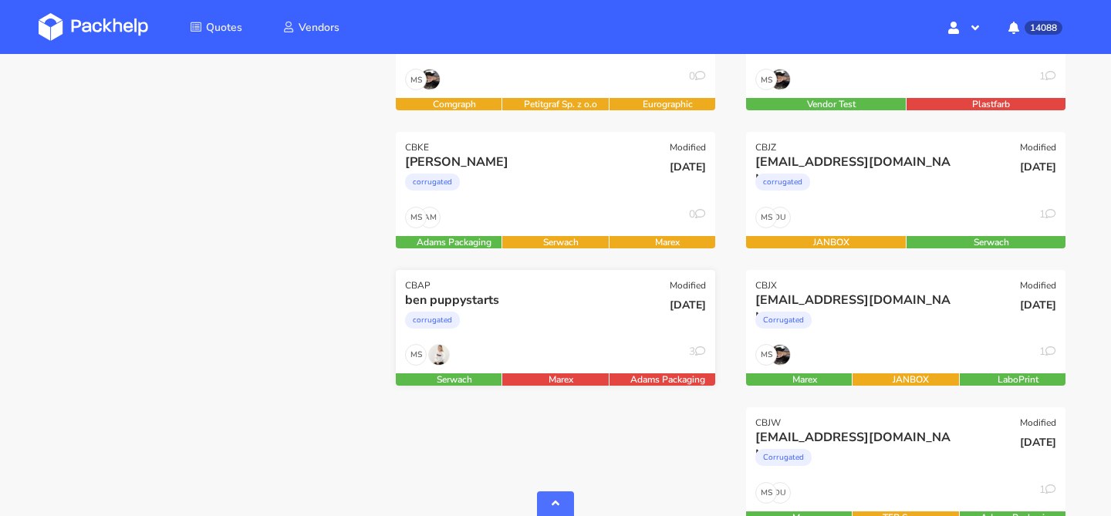
click at [544, 329] on div "corrugated" at bounding box center [507, 323] width 204 height 31
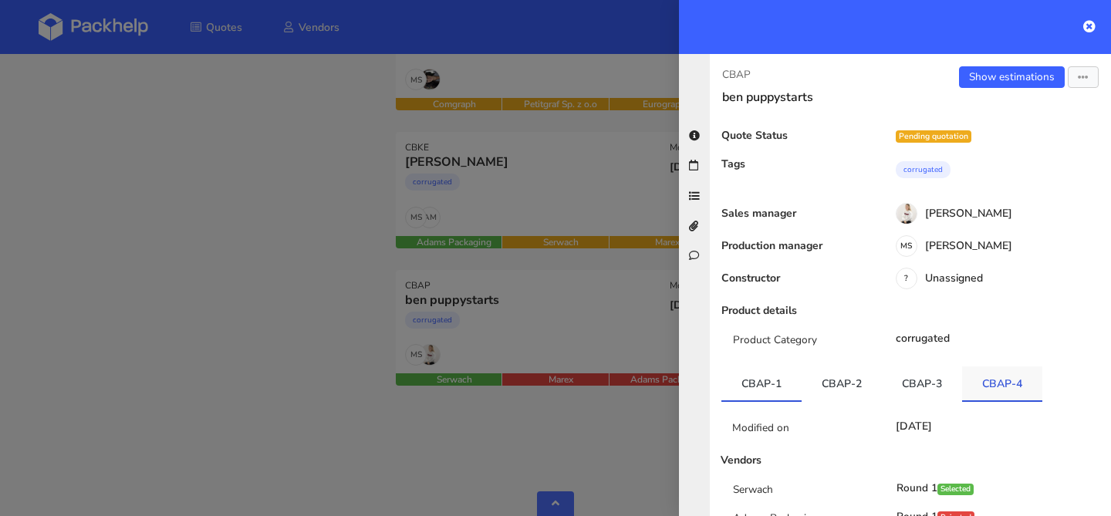
click at [973, 383] on link "CBAP-4" at bounding box center [1002, 383] width 80 height 34
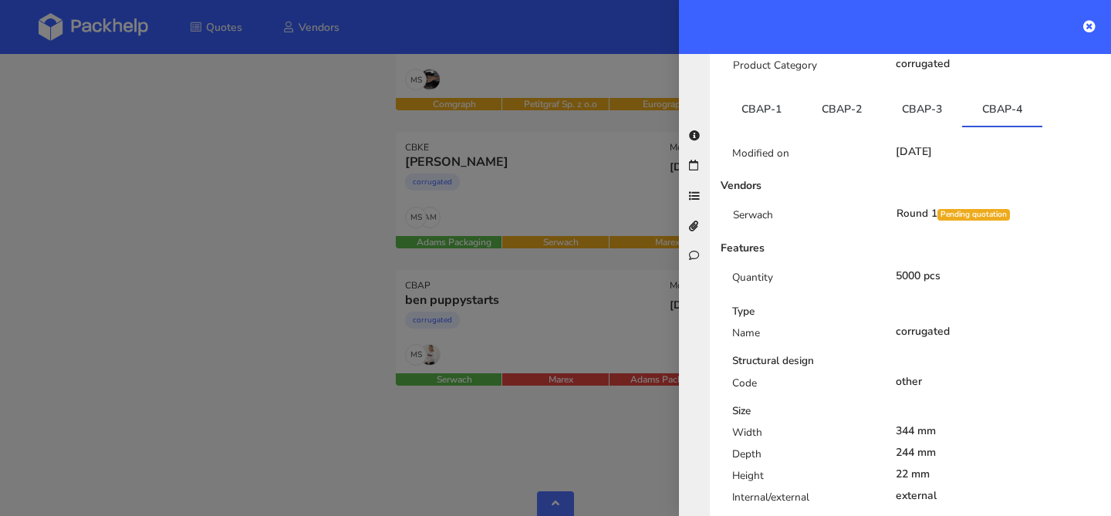
scroll to position [287, 0]
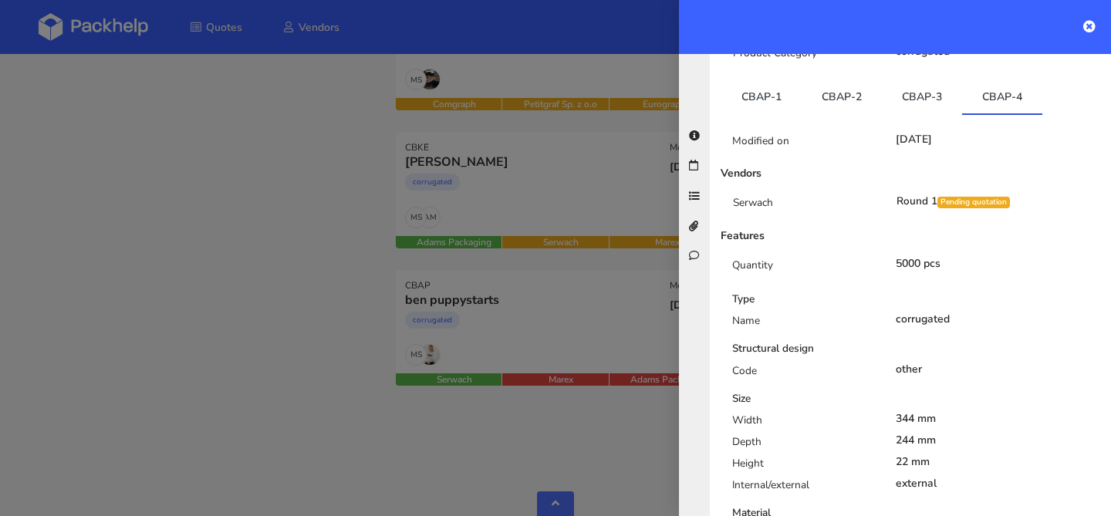
click at [300, 271] on div at bounding box center [555, 258] width 1111 height 516
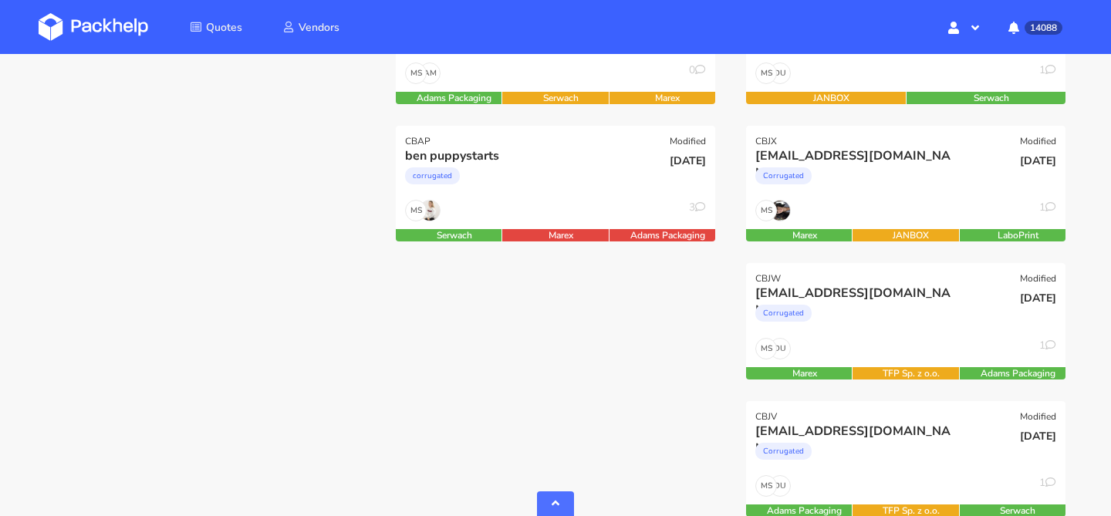
scroll to position [958, 0]
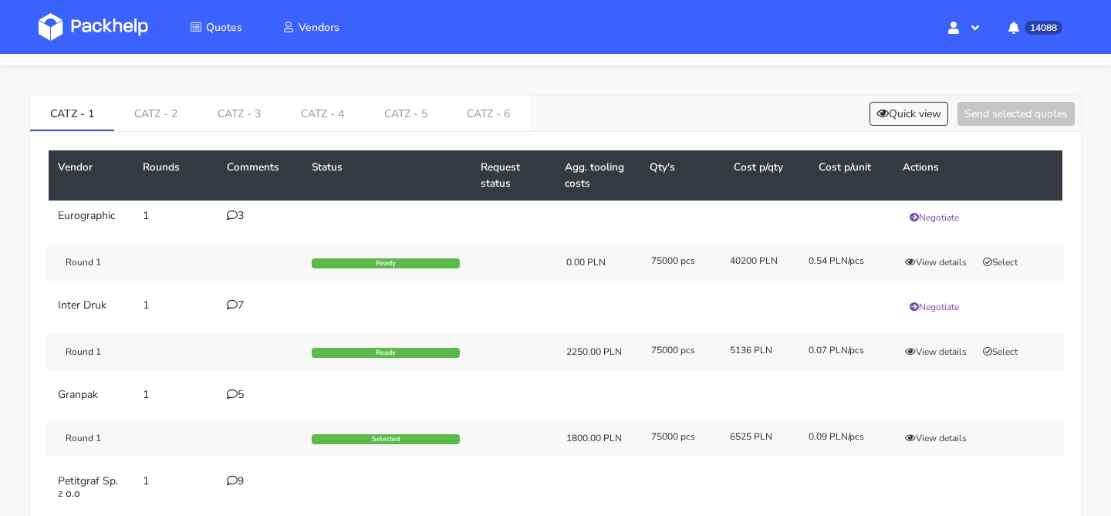
scroll to position [41, 0]
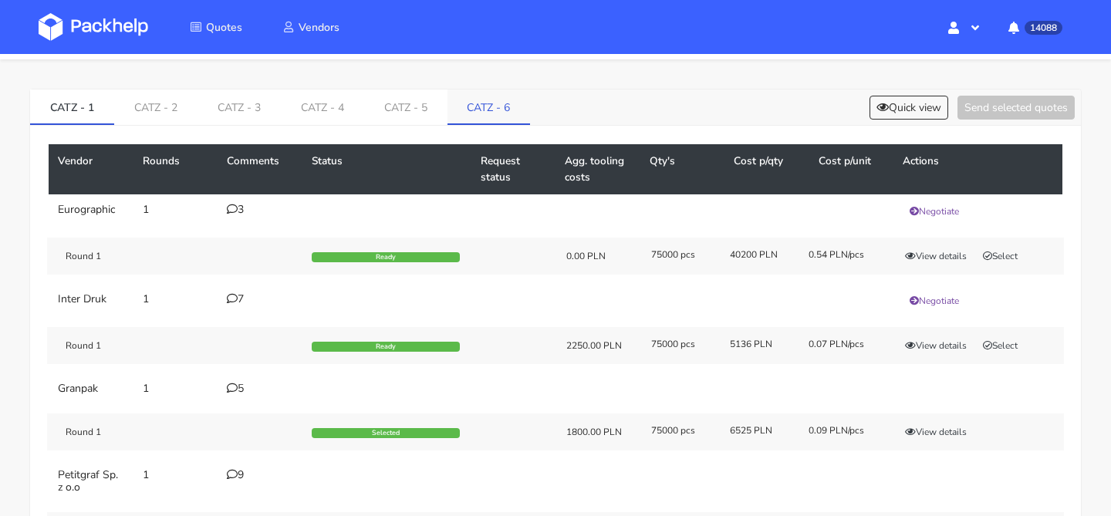
click at [514, 98] on link "CATZ - 6" at bounding box center [488, 106] width 83 height 34
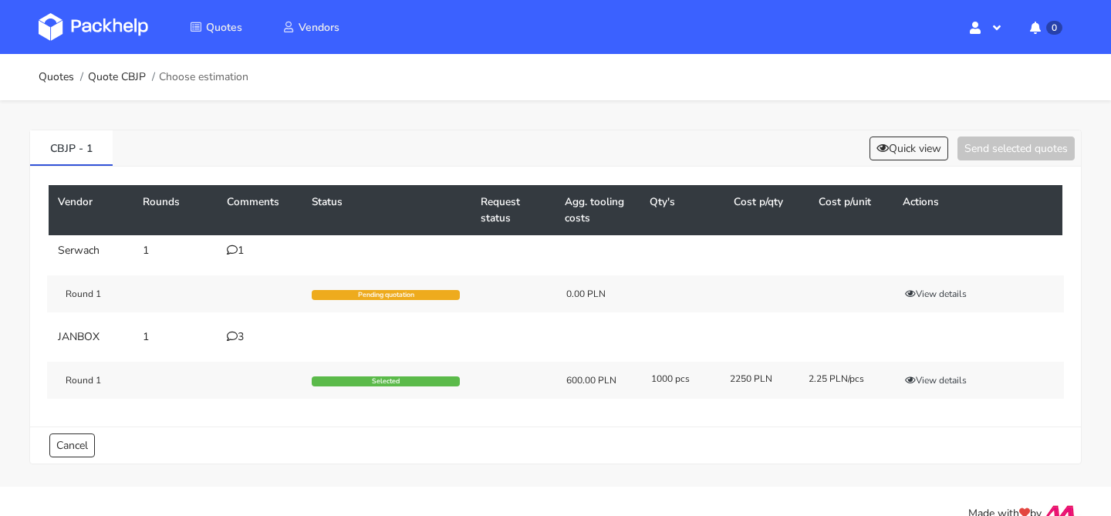
click at [244, 332] on div "3" at bounding box center [260, 337] width 66 height 12
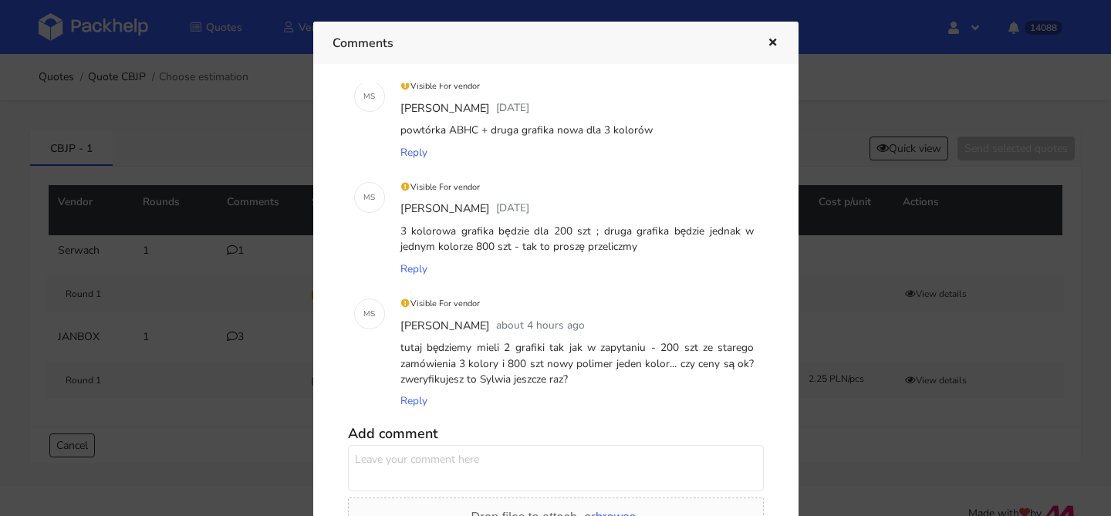
scroll to position [38, 0]
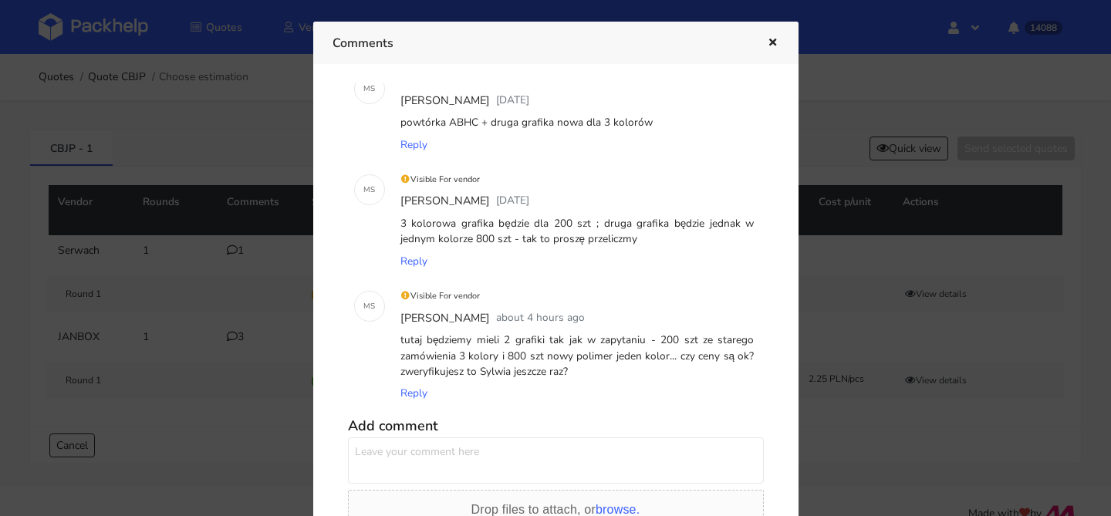
click at [774, 46] on icon "button" at bounding box center [772, 43] width 13 height 11
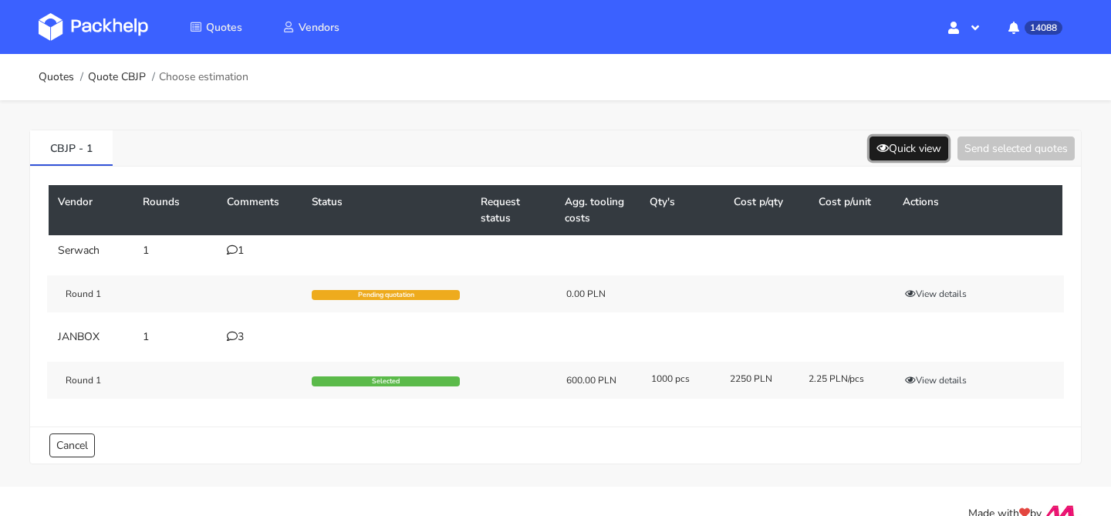
click at [878, 138] on button "Quick view" at bounding box center [908, 149] width 79 height 24
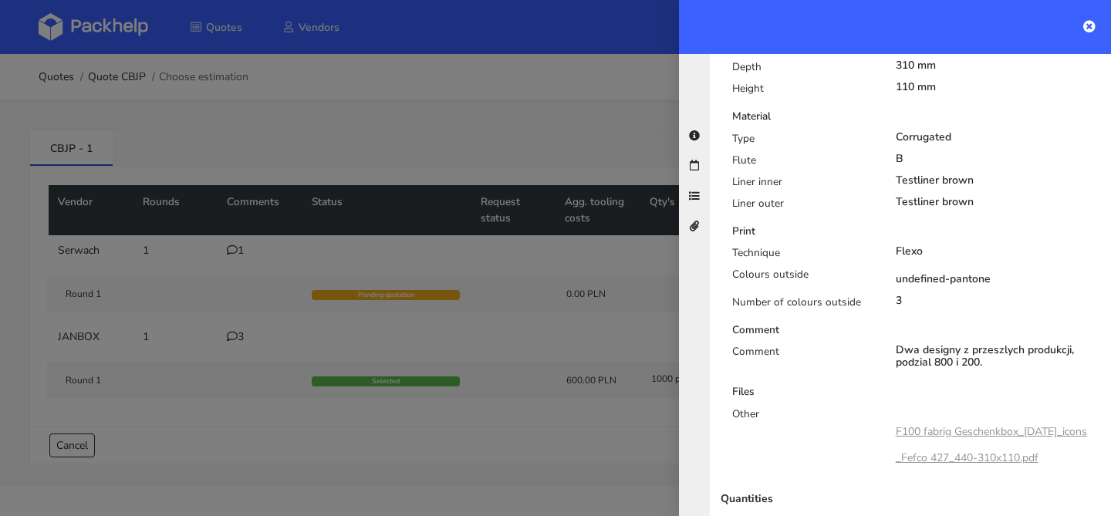
scroll to position [566, 0]
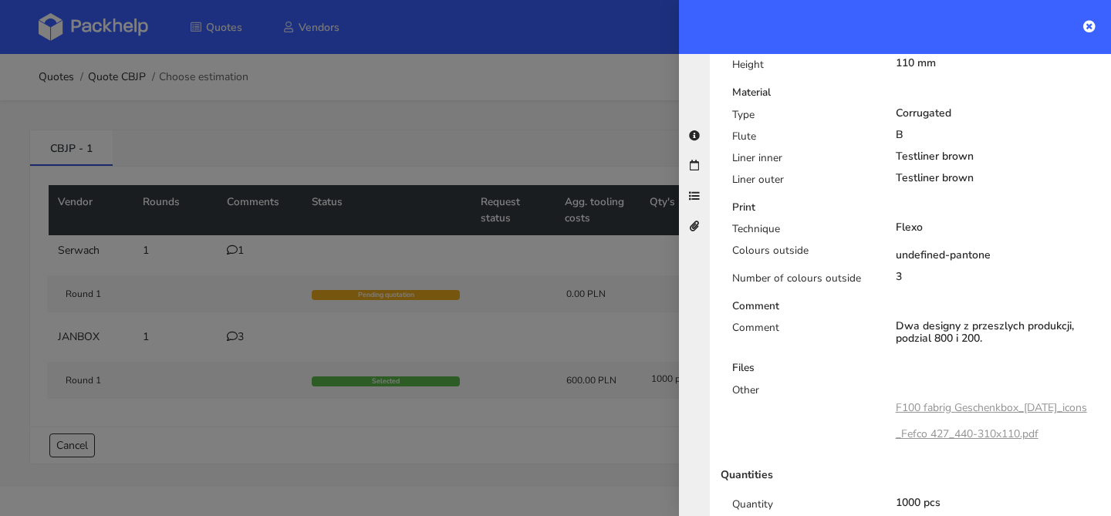
click at [437, 326] on div at bounding box center [555, 258] width 1111 height 516
